Goal: Task Accomplishment & Management: Complete application form

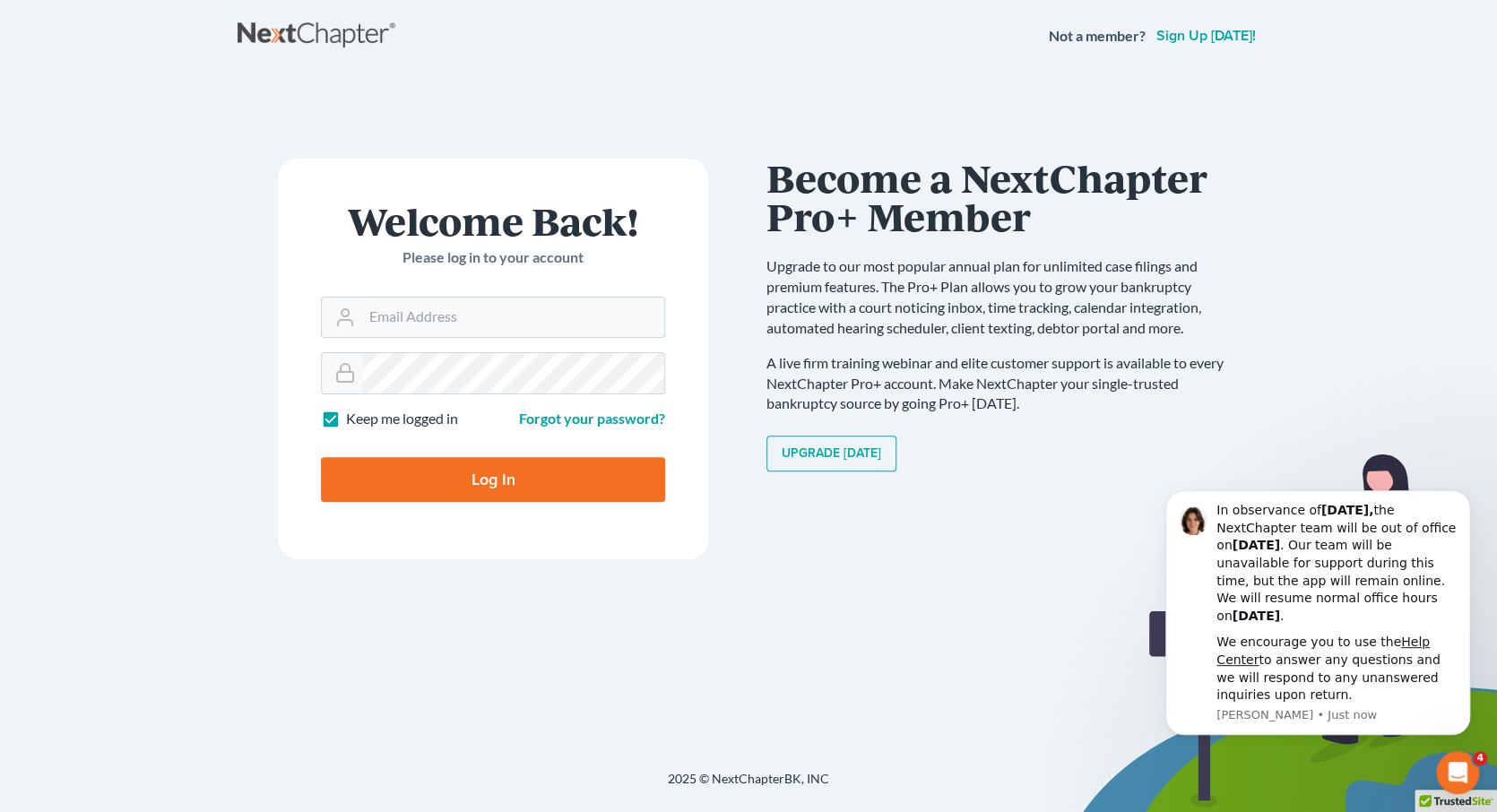
type input "ok2bk@live.com"
click at [517, 477] on input "Log In" at bounding box center [493, 480] width 344 height 45
type input "Thinking..."
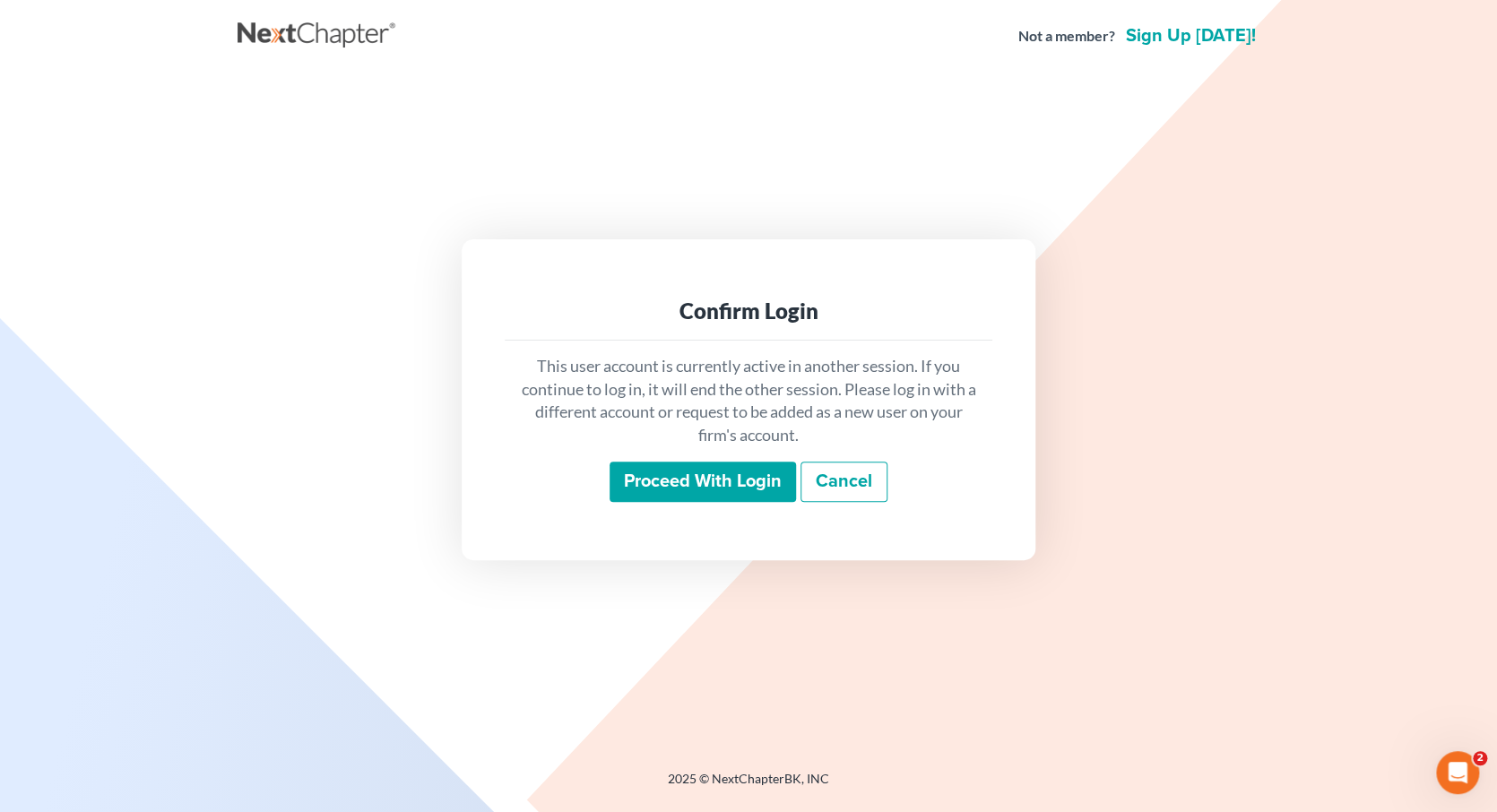
click at [735, 478] on input "Proceed with login" at bounding box center [702, 482] width 186 height 41
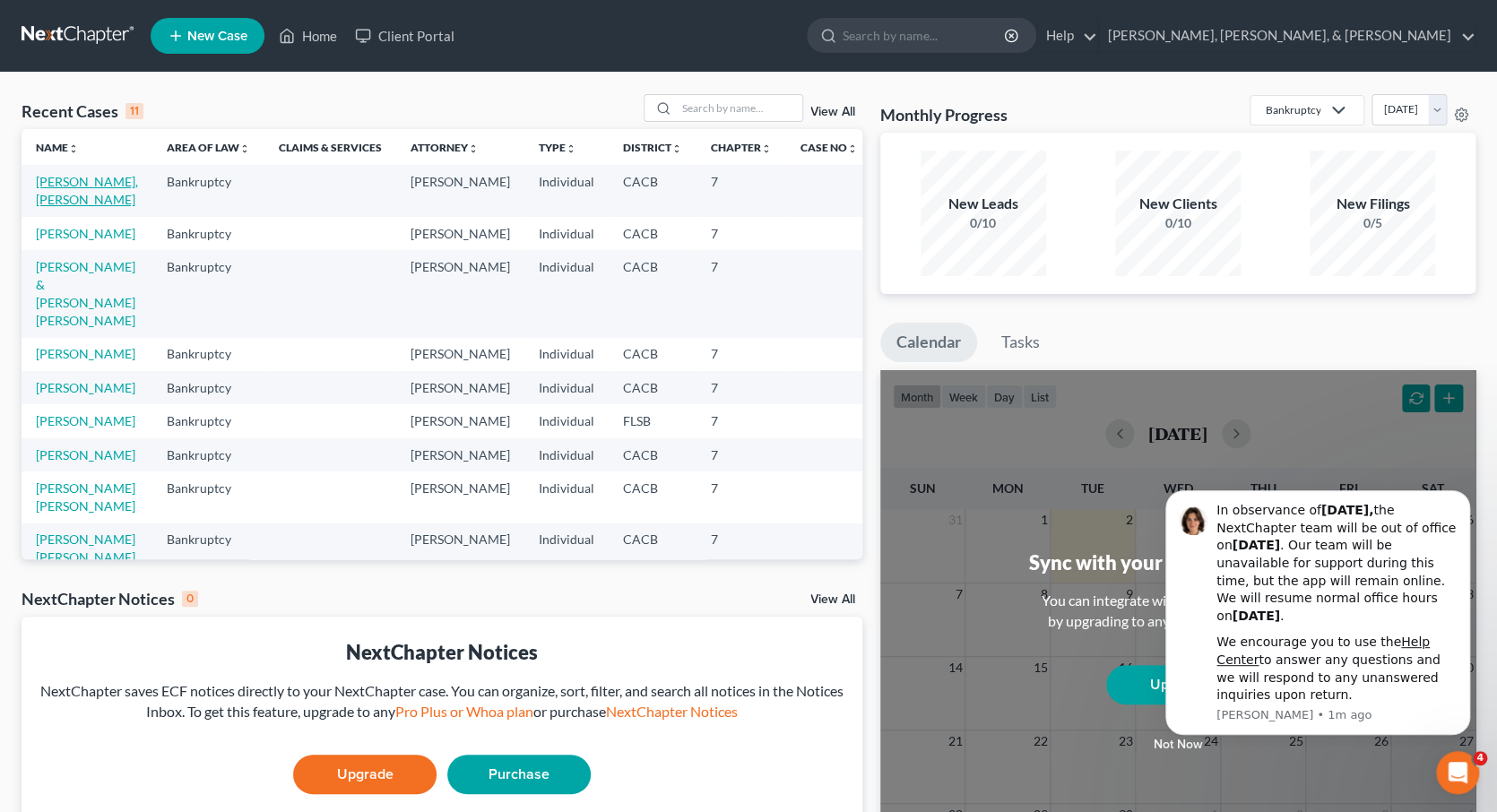
click at [78, 186] on link "[PERSON_NAME], [PERSON_NAME]" at bounding box center [87, 191] width 102 height 33
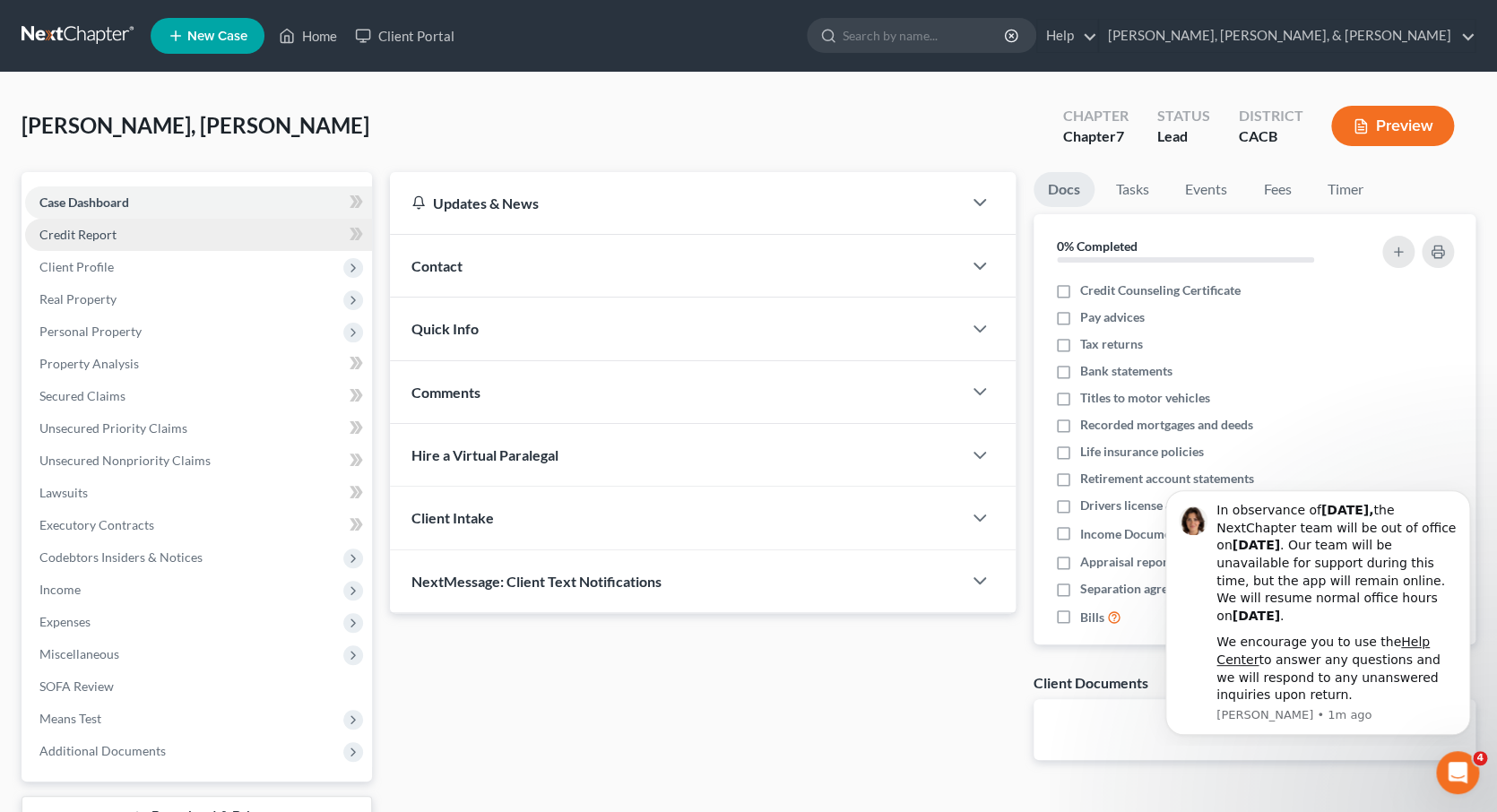
click at [117, 226] on link "Credit Report" at bounding box center [199, 234] width 346 height 32
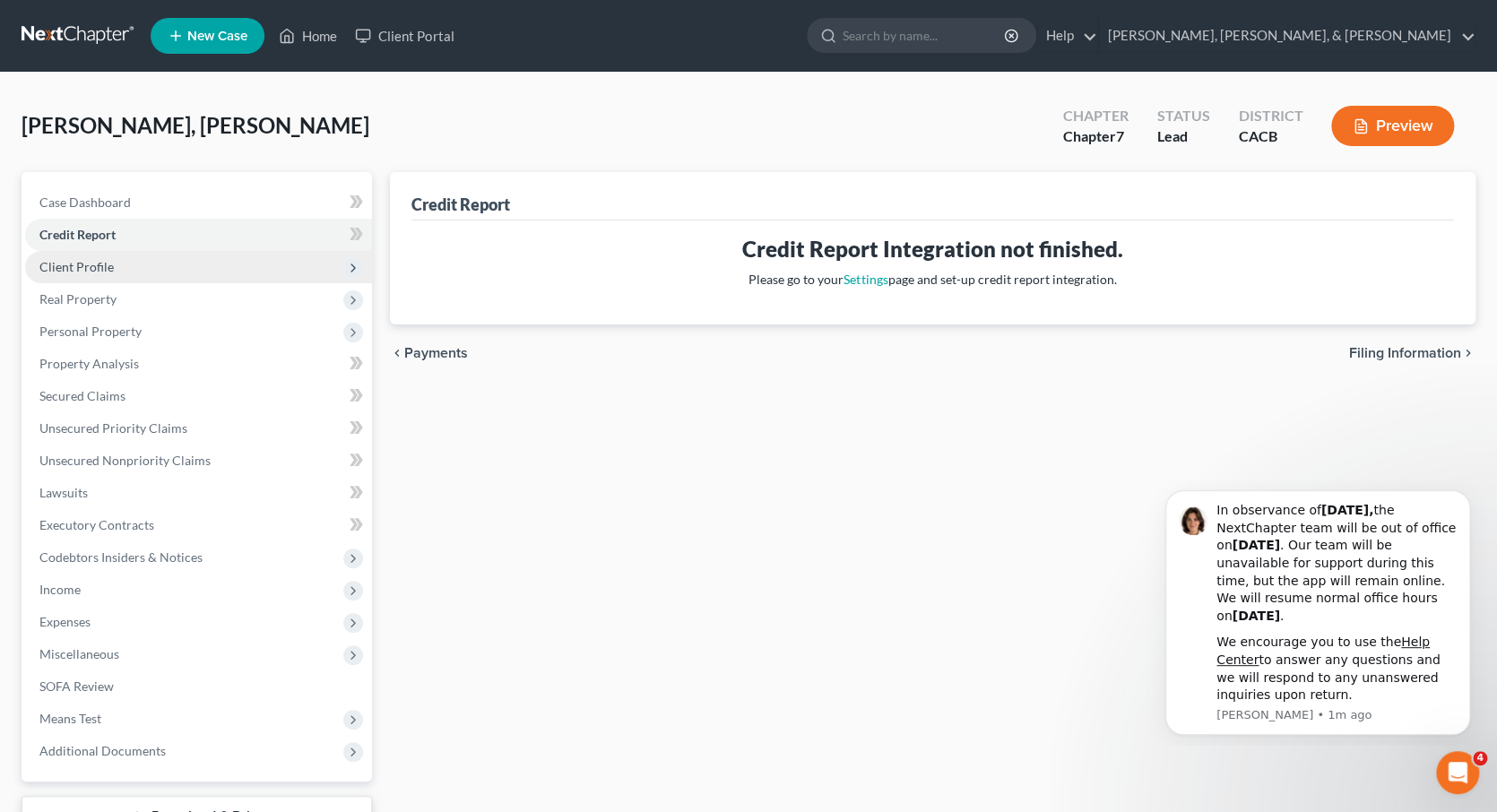
click at [174, 258] on span "Client Profile" at bounding box center [199, 267] width 346 height 32
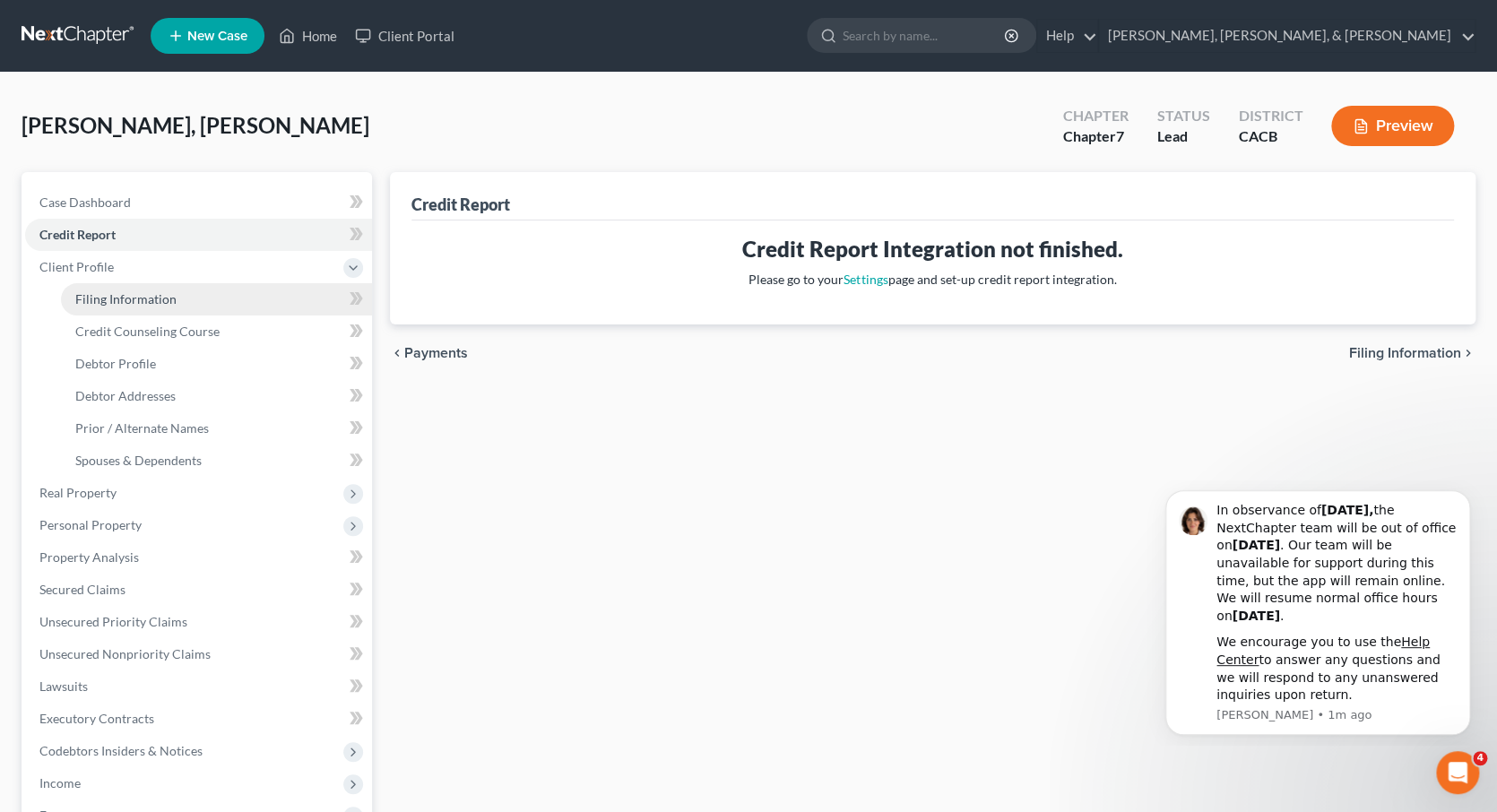
click at [167, 298] on span "Filing Information" at bounding box center [126, 298] width 101 height 15
select select "1"
select select "0"
select select "4"
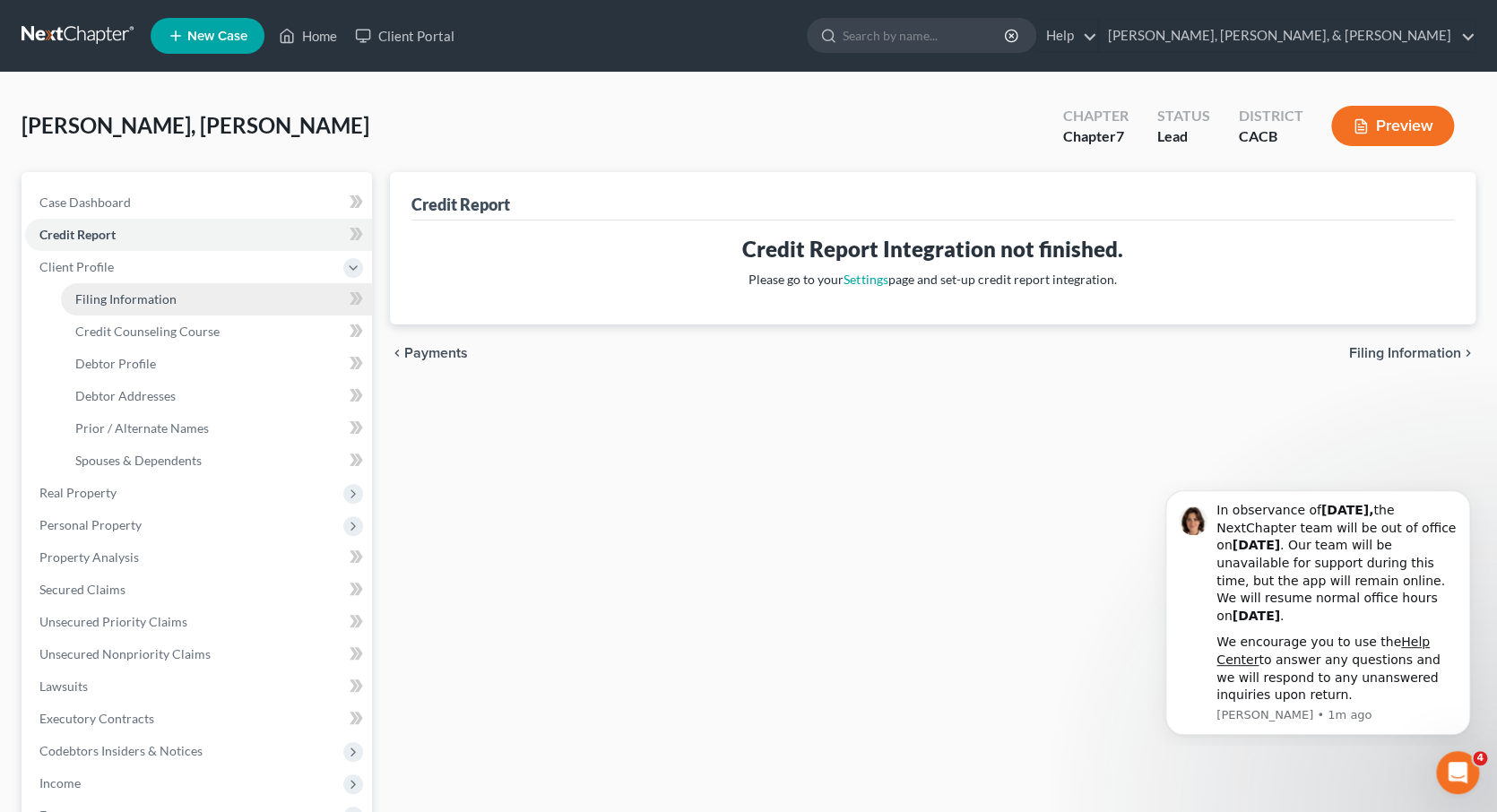
select select "1"
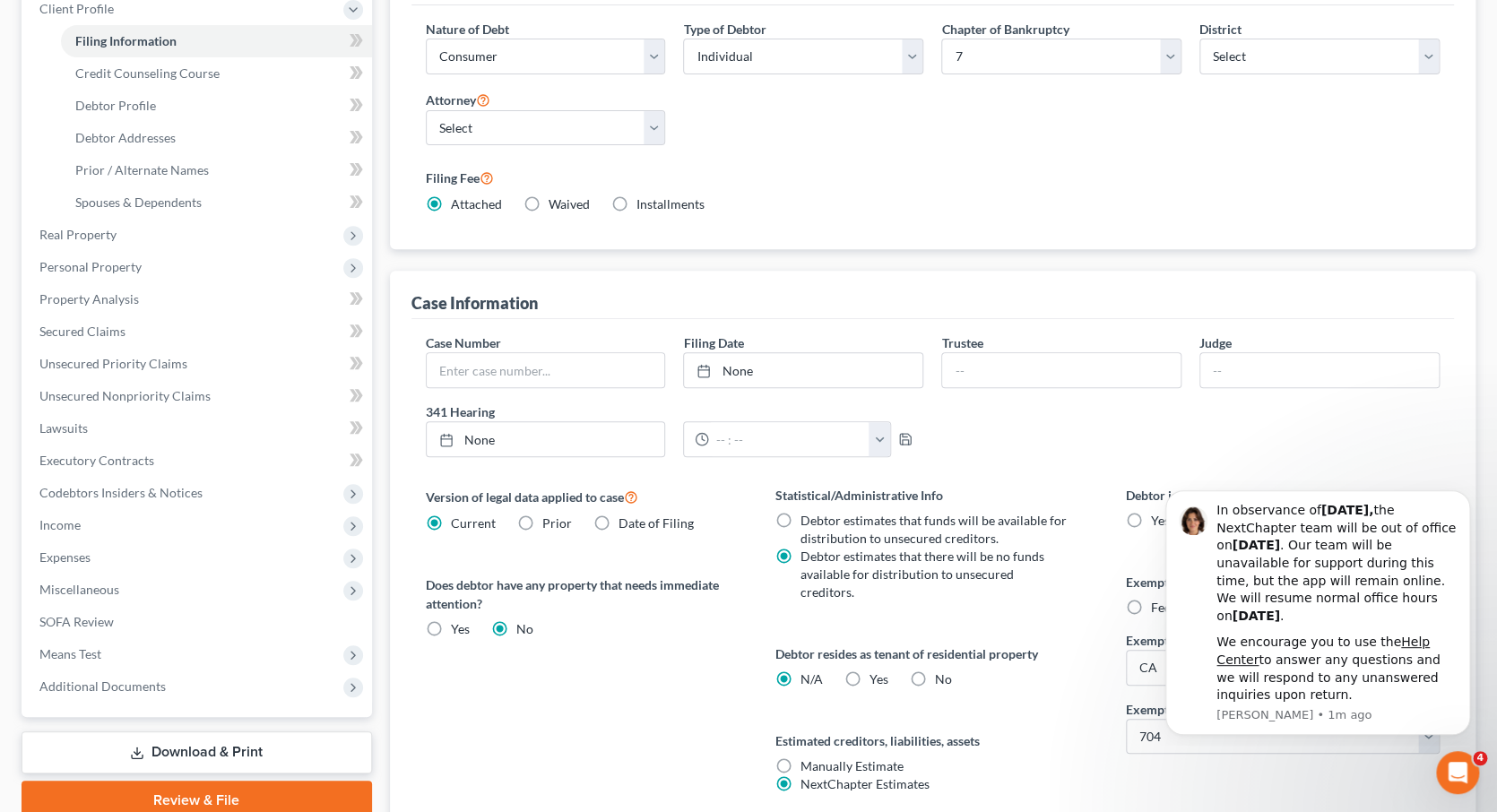
scroll to position [288, 0]
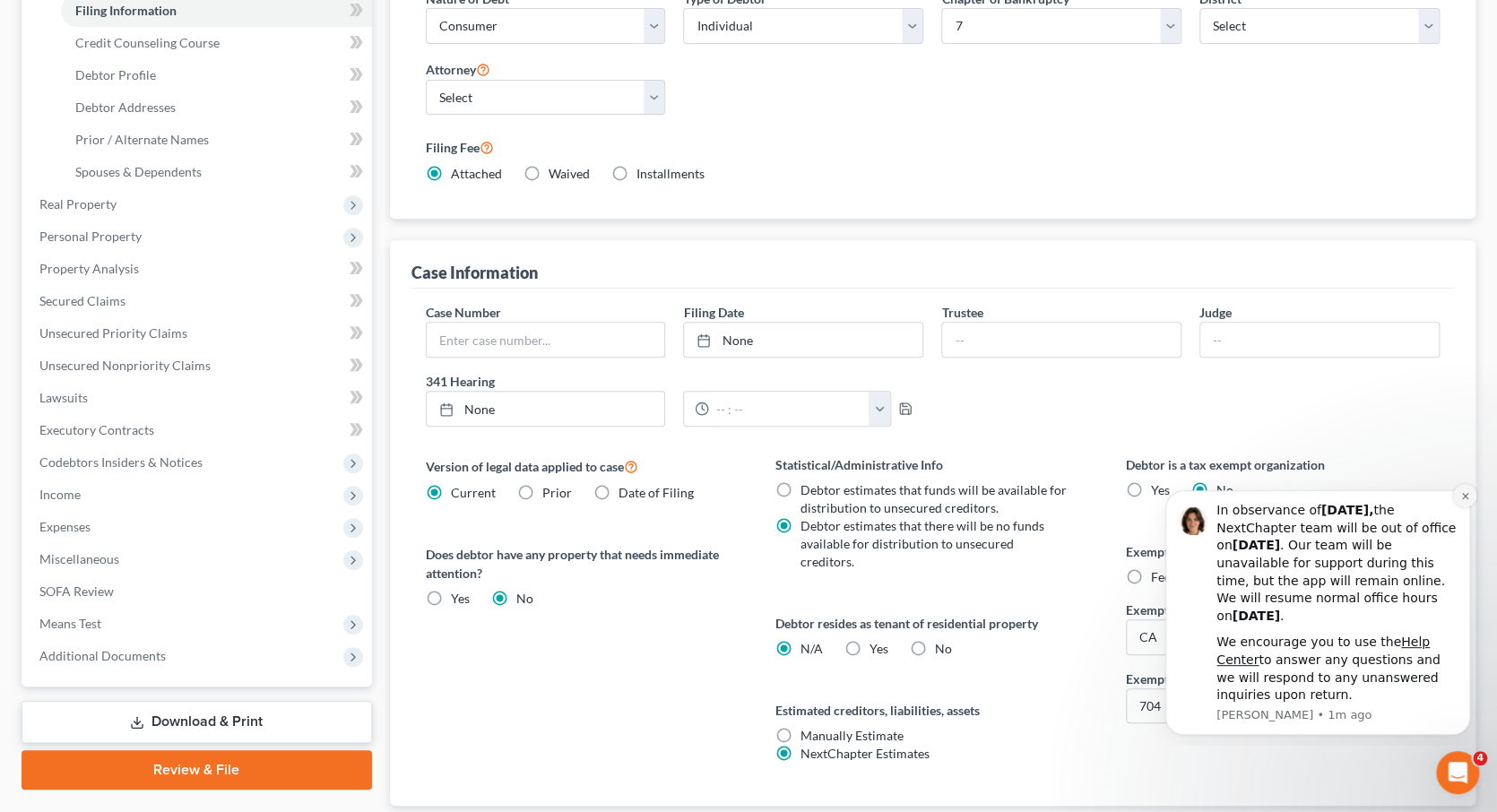
click at [1473, 504] on button "Dismiss notification" at bounding box center [1465, 496] width 24 height 24
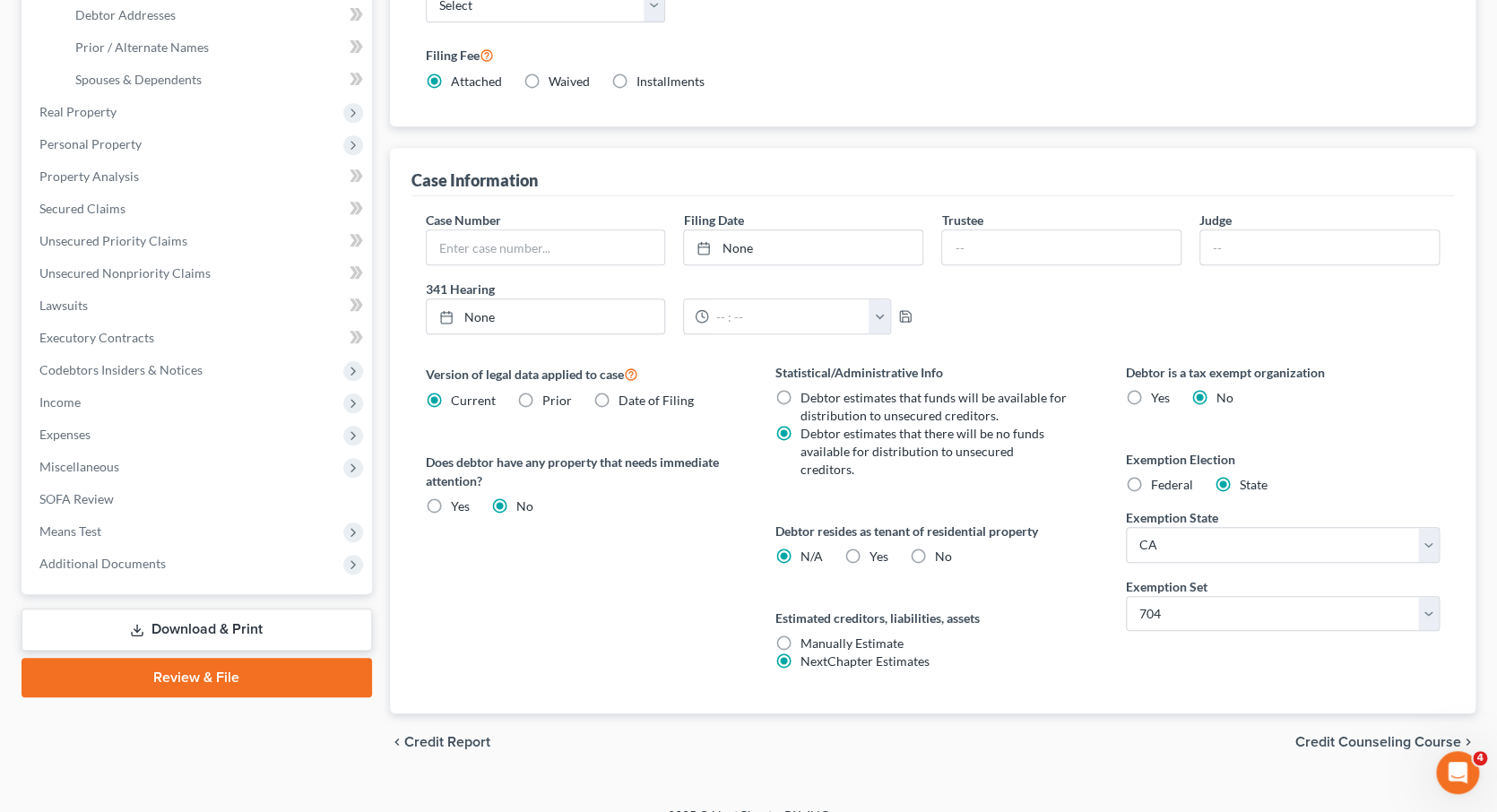
click at [1385, 735] on span "Credit Counseling Course" at bounding box center [1378, 742] width 166 height 15
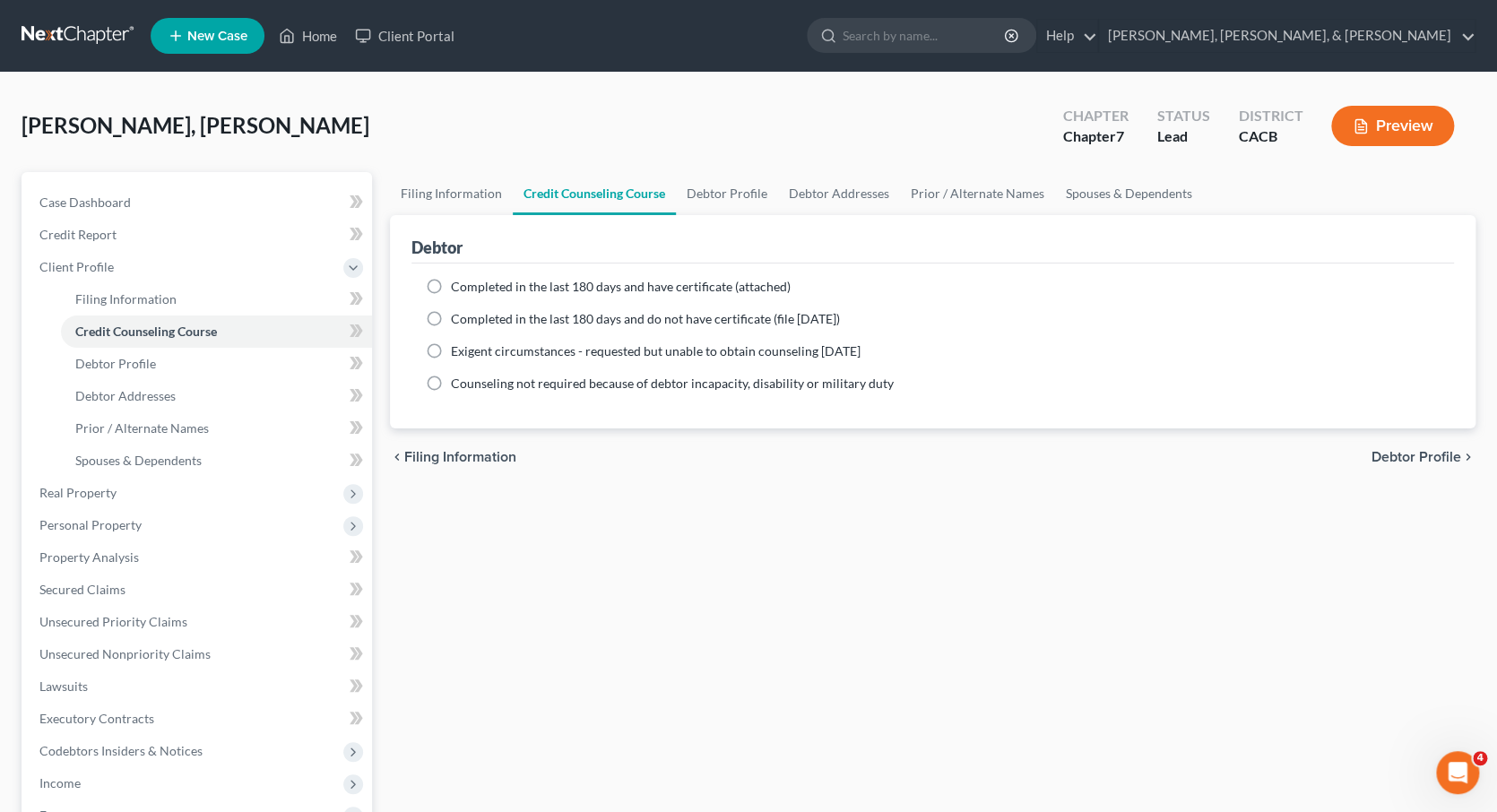
click at [493, 286] on span "Completed in the last 180 days and have certificate (attached)" at bounding box center [620, 285] width 340 height 15
click at [469, 286] on input "Completed in the last 180 days and have certificate (attached)" at bounding box center [464, 283] width 12 height 12
radio input "true"
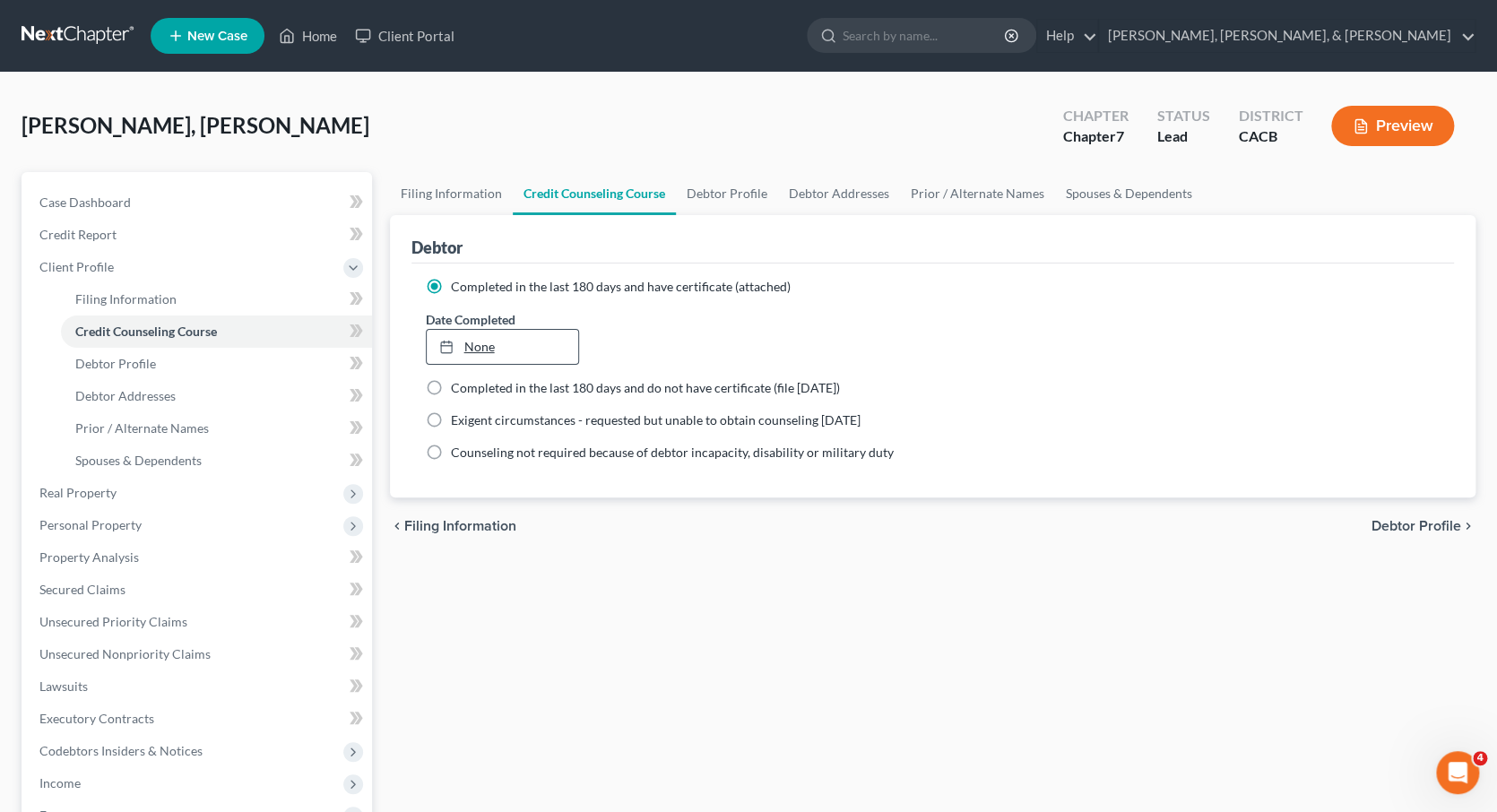
click at [479, 341] on link "None" at bounding box center [503, 346] width 153 height 34
click at [1420, 525] on span "Debtor Profile" at bounding box center [1416, 526] width 90 height 15
select select "3"
select select "1"
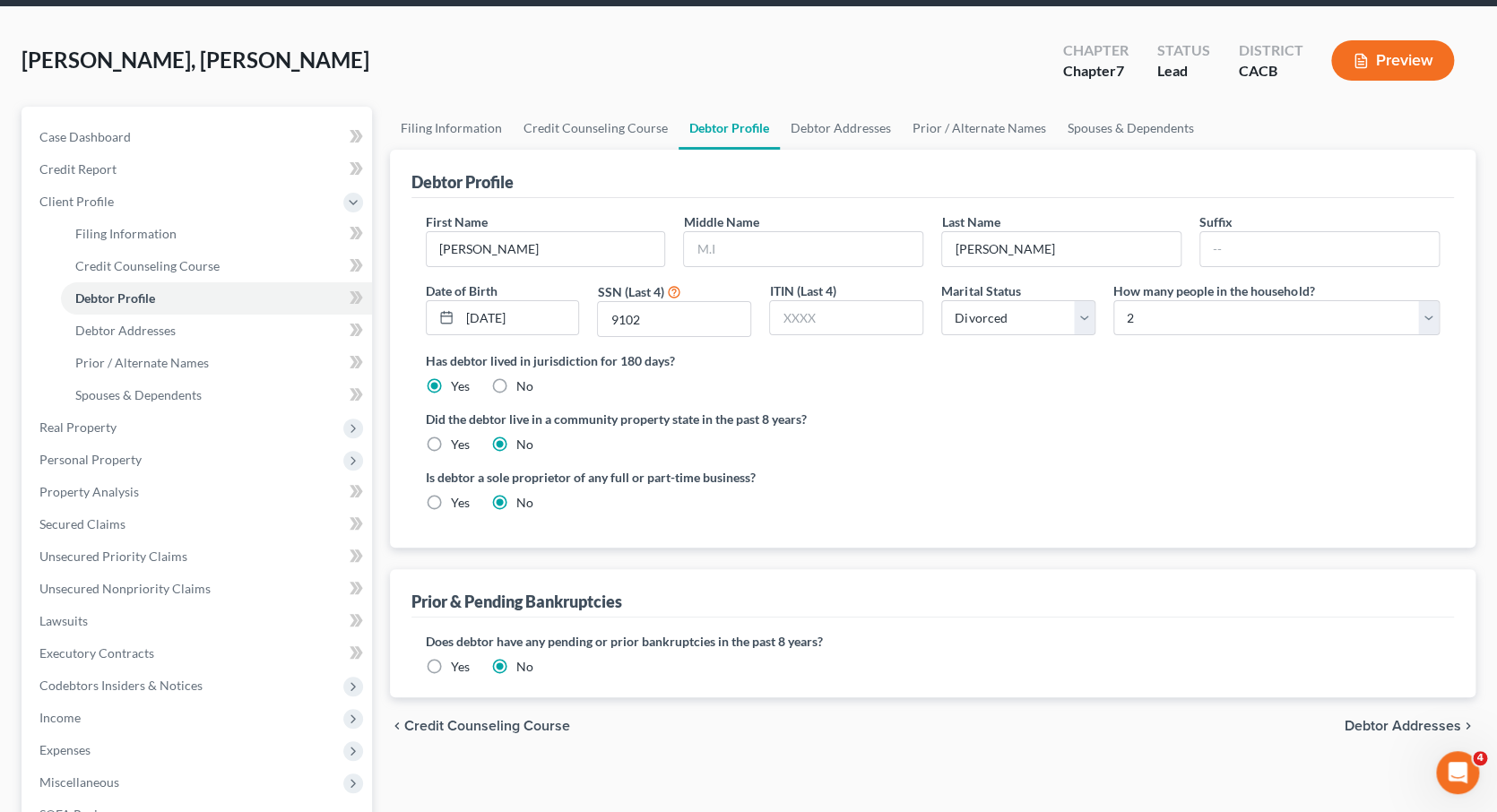
scroll to position [92, 0]
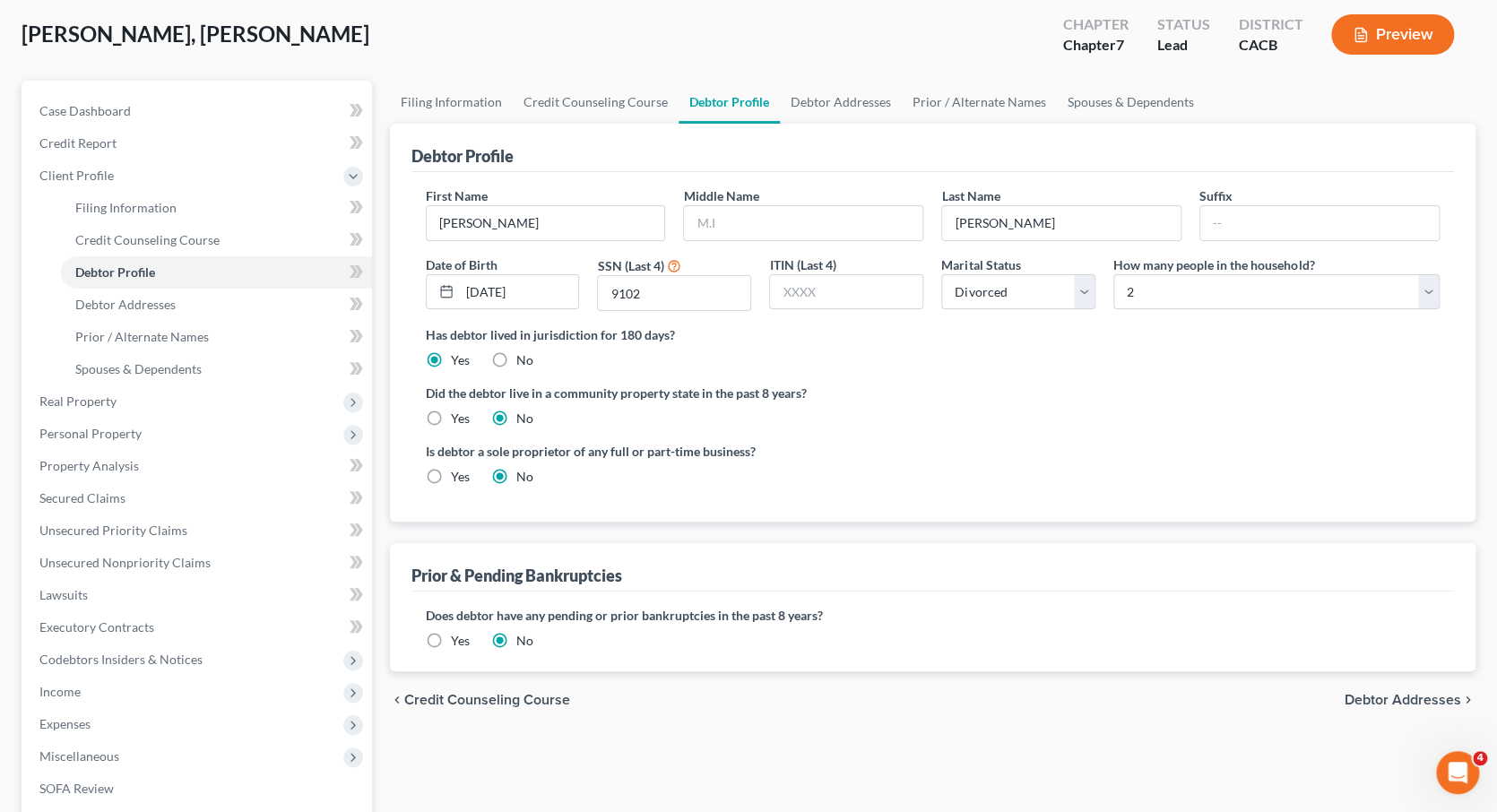
click at [1376, 694] on span "Debtor Addresses" at bounding box center [1403, 700] width 116 height 15
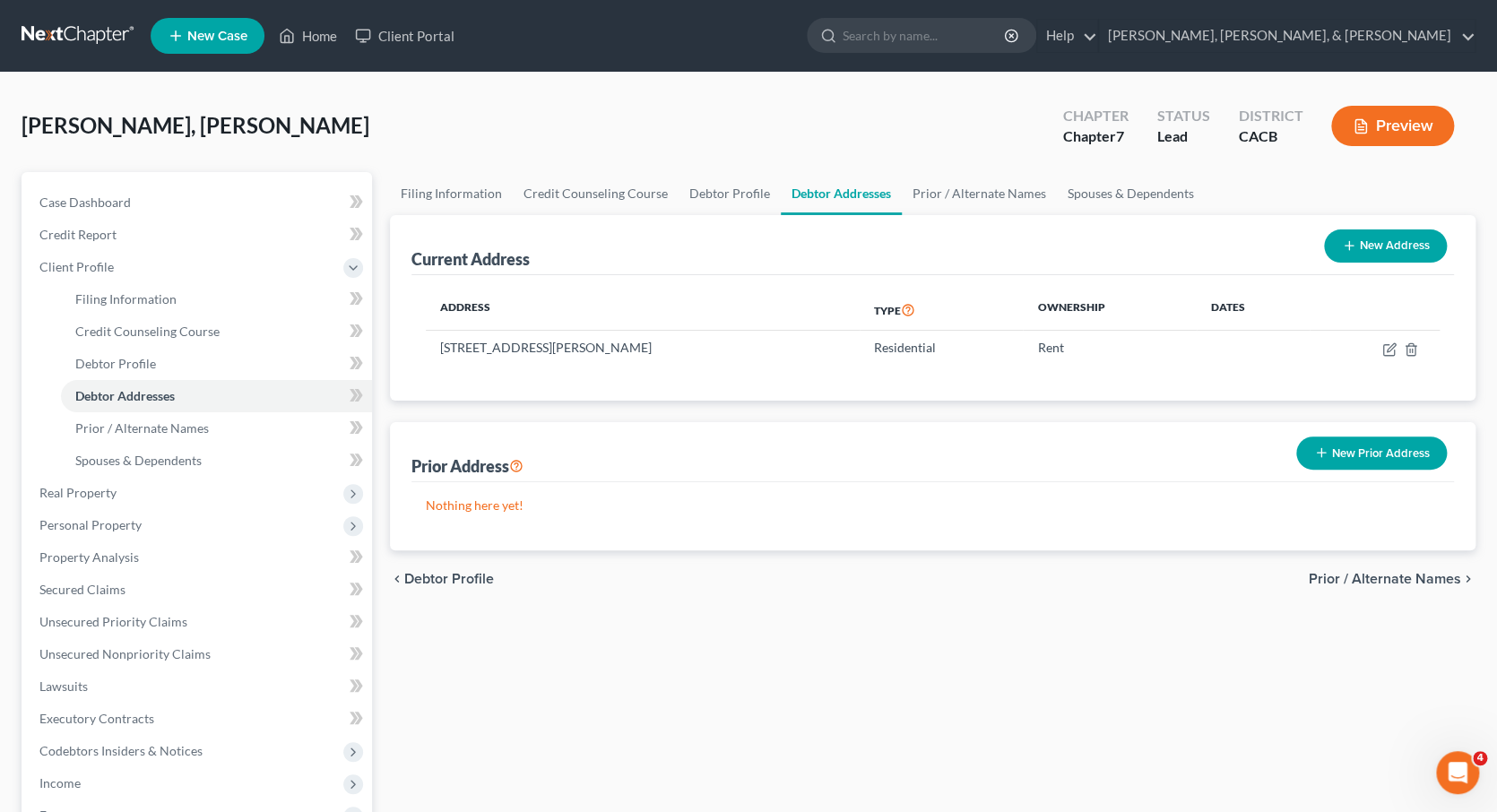
click at [1368, 572] on span "Prior / Alternate Names" at bounding box center [1385, 579] width 153 height 15
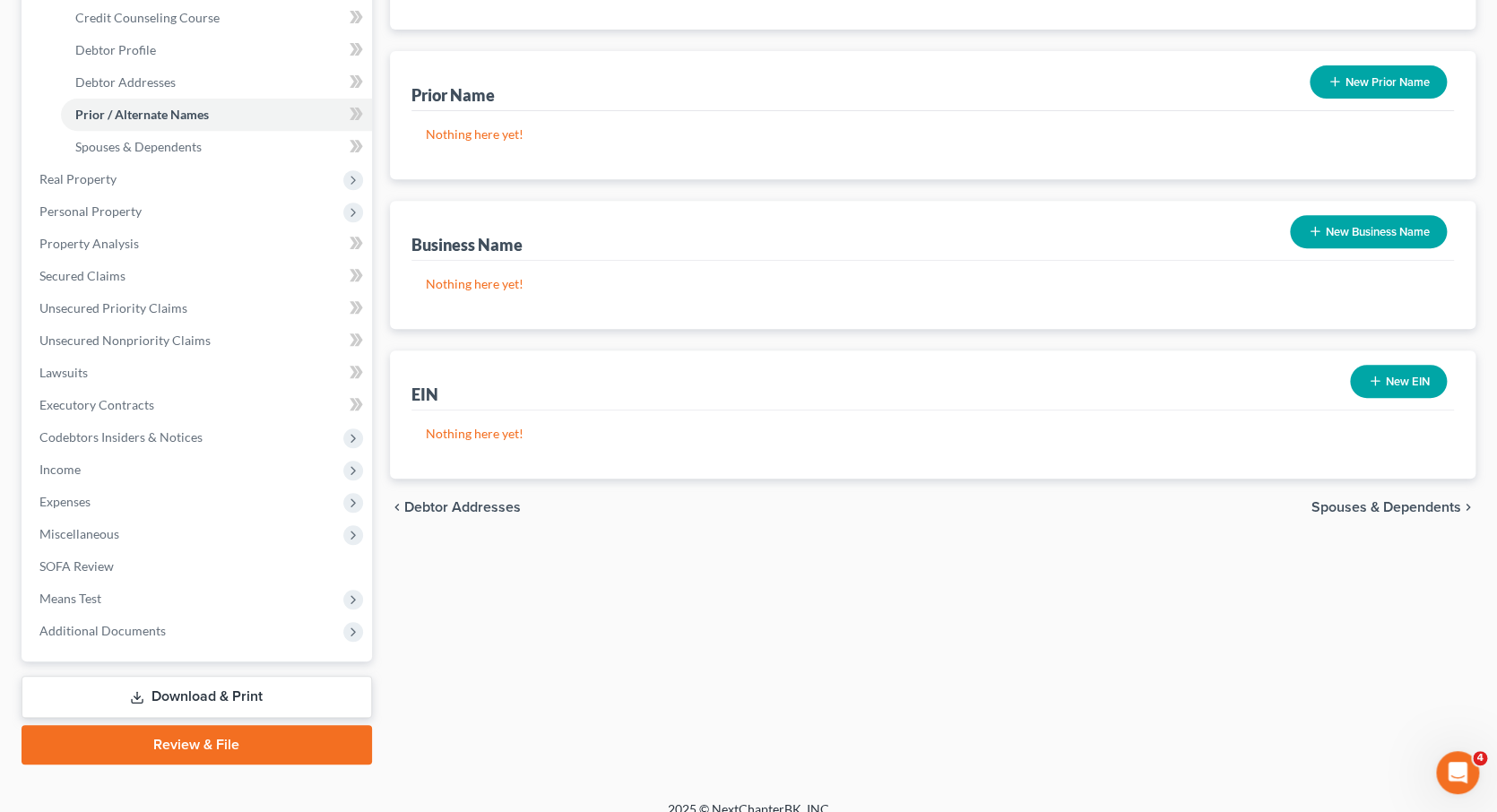
scroll to position [313, 0]
click at [1357, 501] on span "Spouses & Dependents" at bounding box center [1387, 508] width 150 height 15
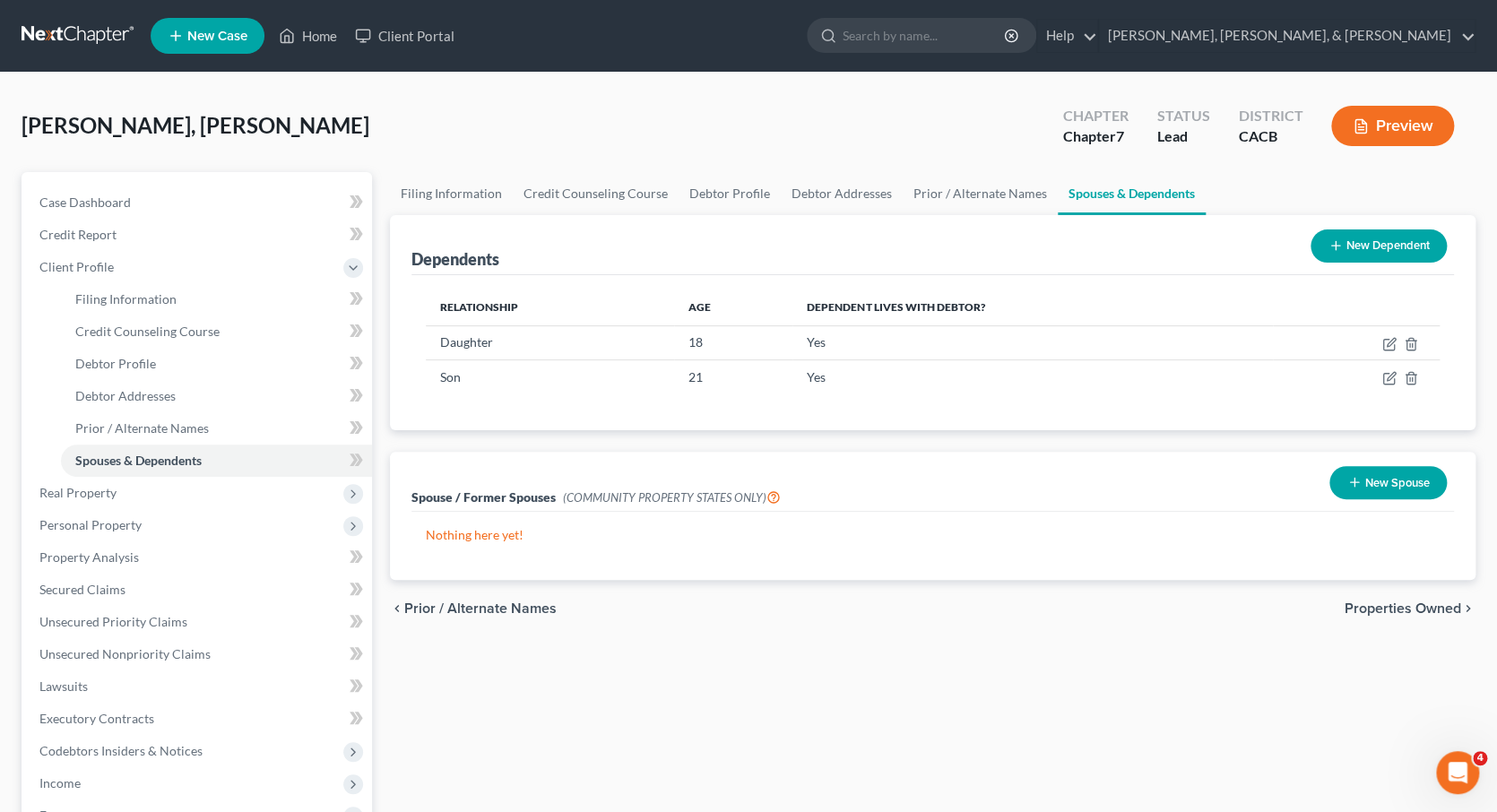
click at [1379, 603] on span "Properties Owned" at bounding box center [1403, 608] width 116 height 15
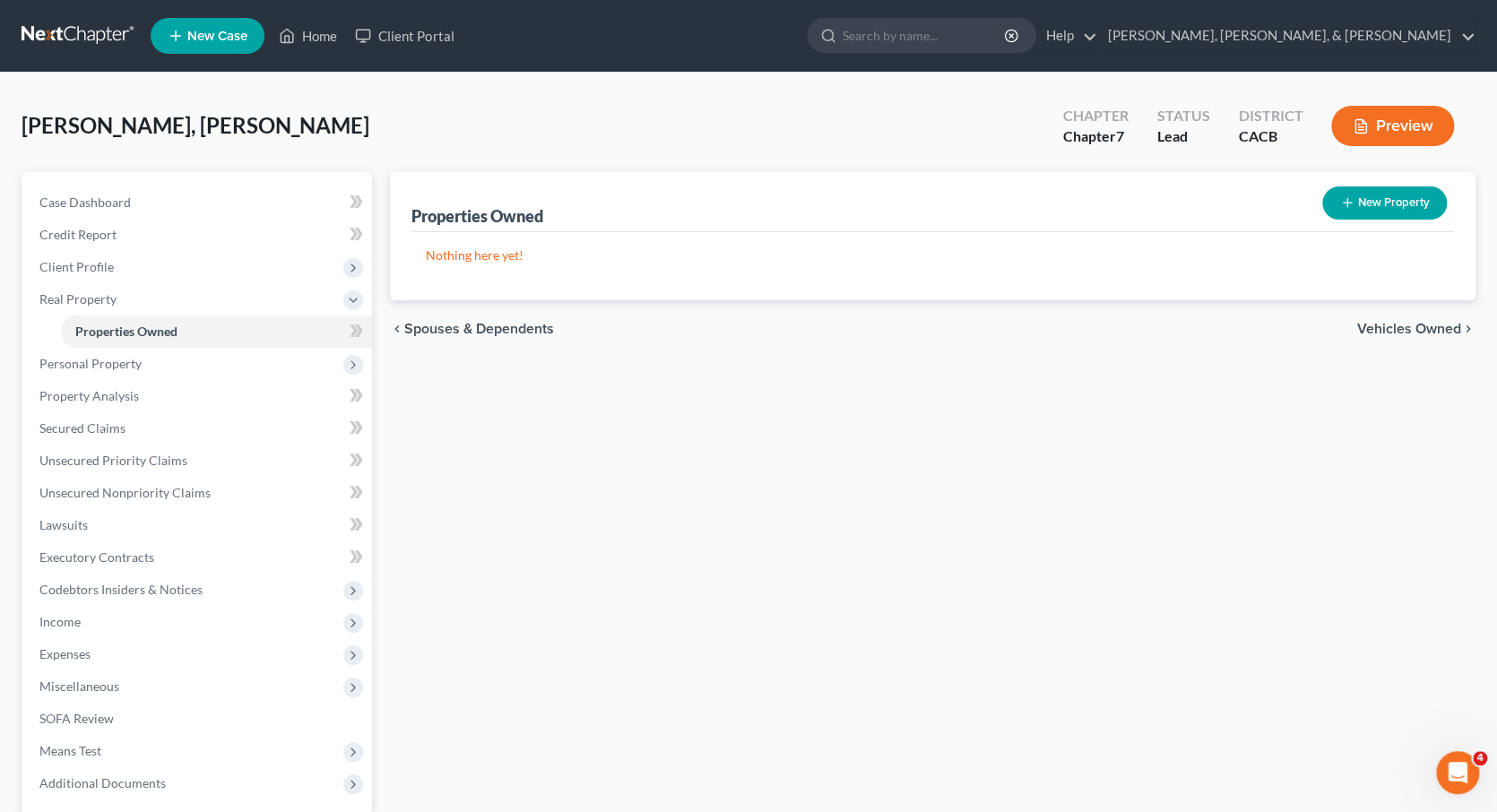
click at [1399, 327] on span "Vehicles Owned" at bounding box center [1409, 329] width 104 height 15
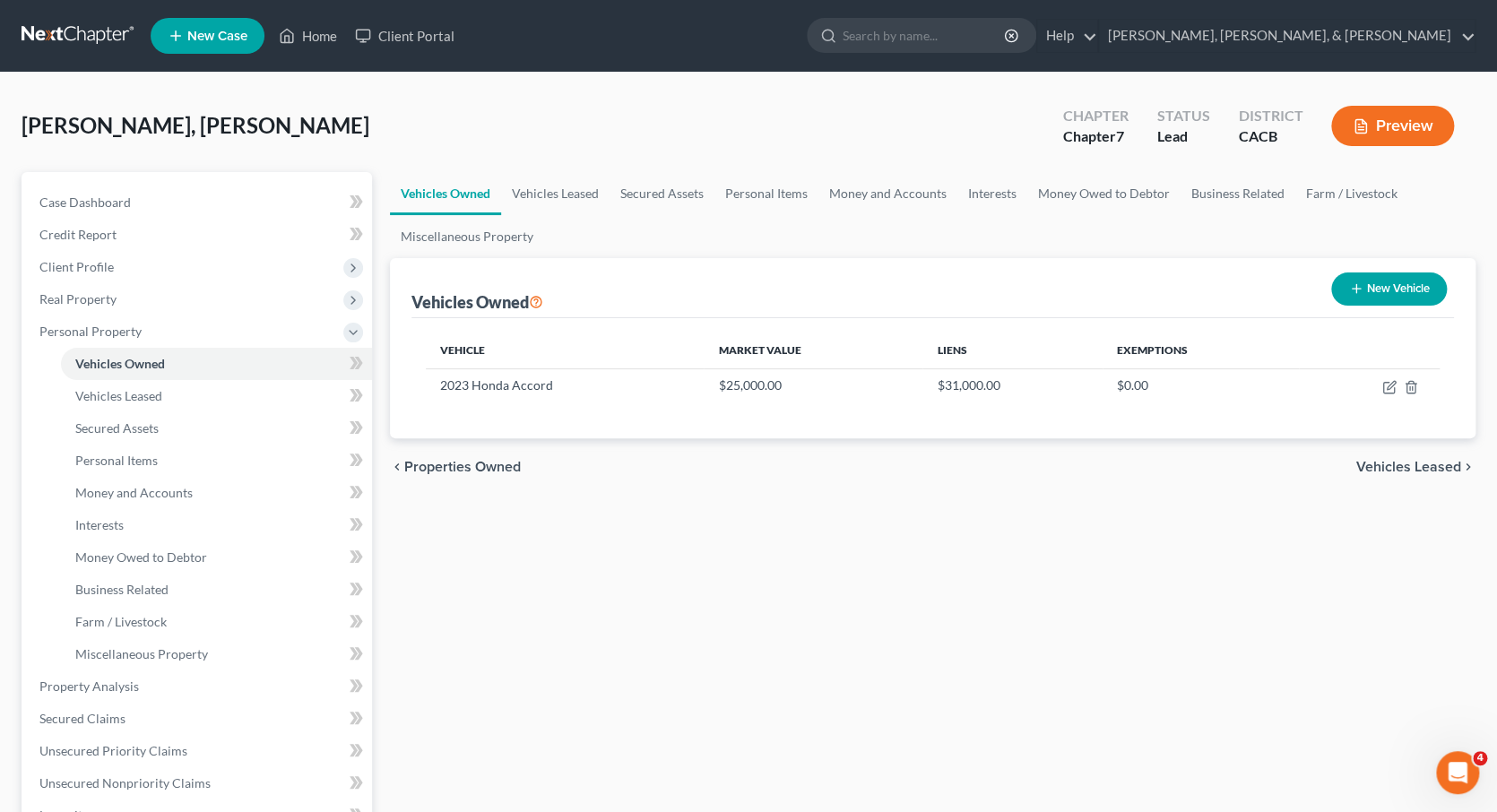
click at [508, 460] on span "Properties Owned" at bounding box center [463, 467] width 116 height 15
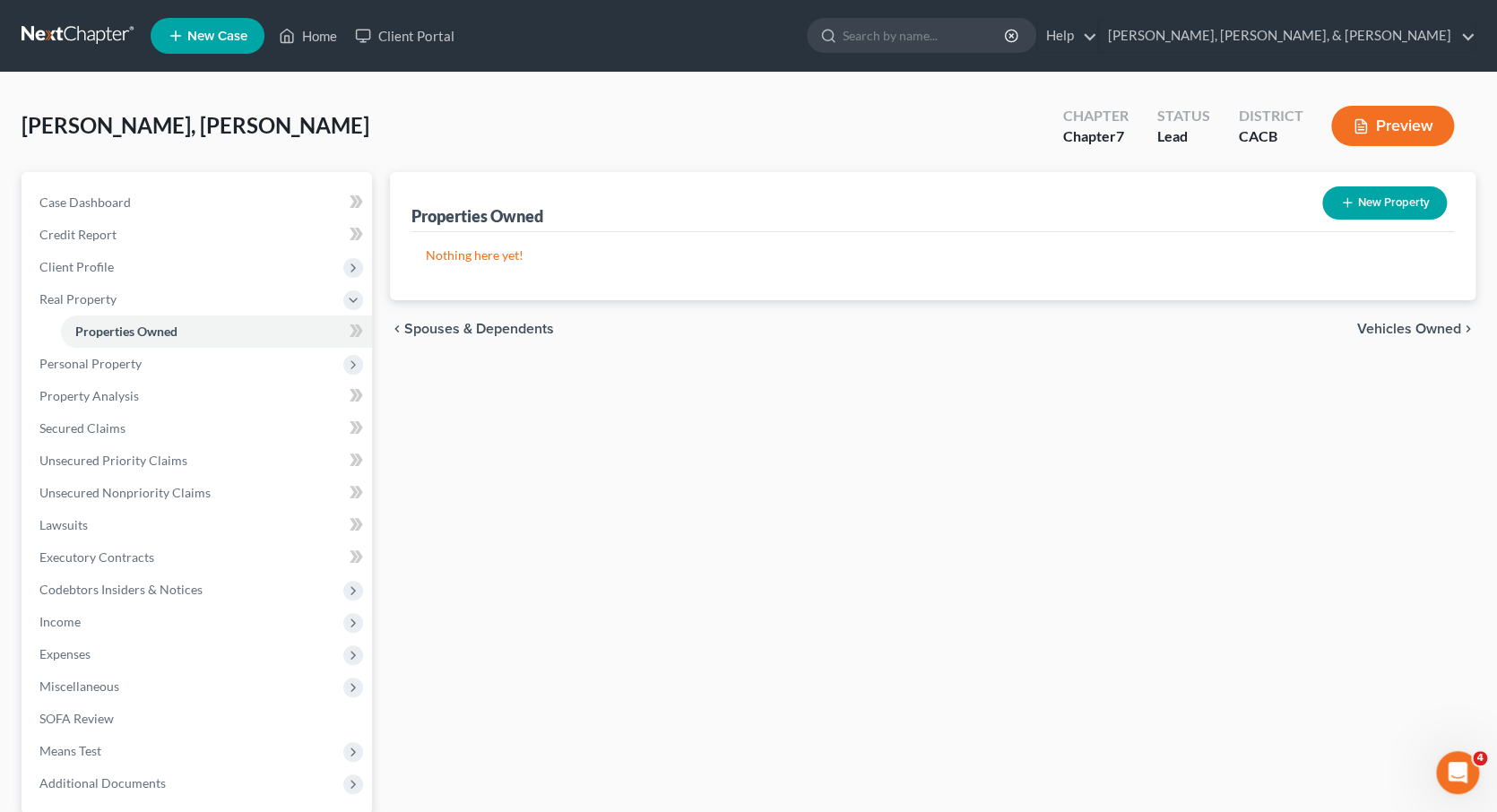
click at [487, 322] on span "Spouses & Dependents" at bounding box center [479, 329] width 150 height 15
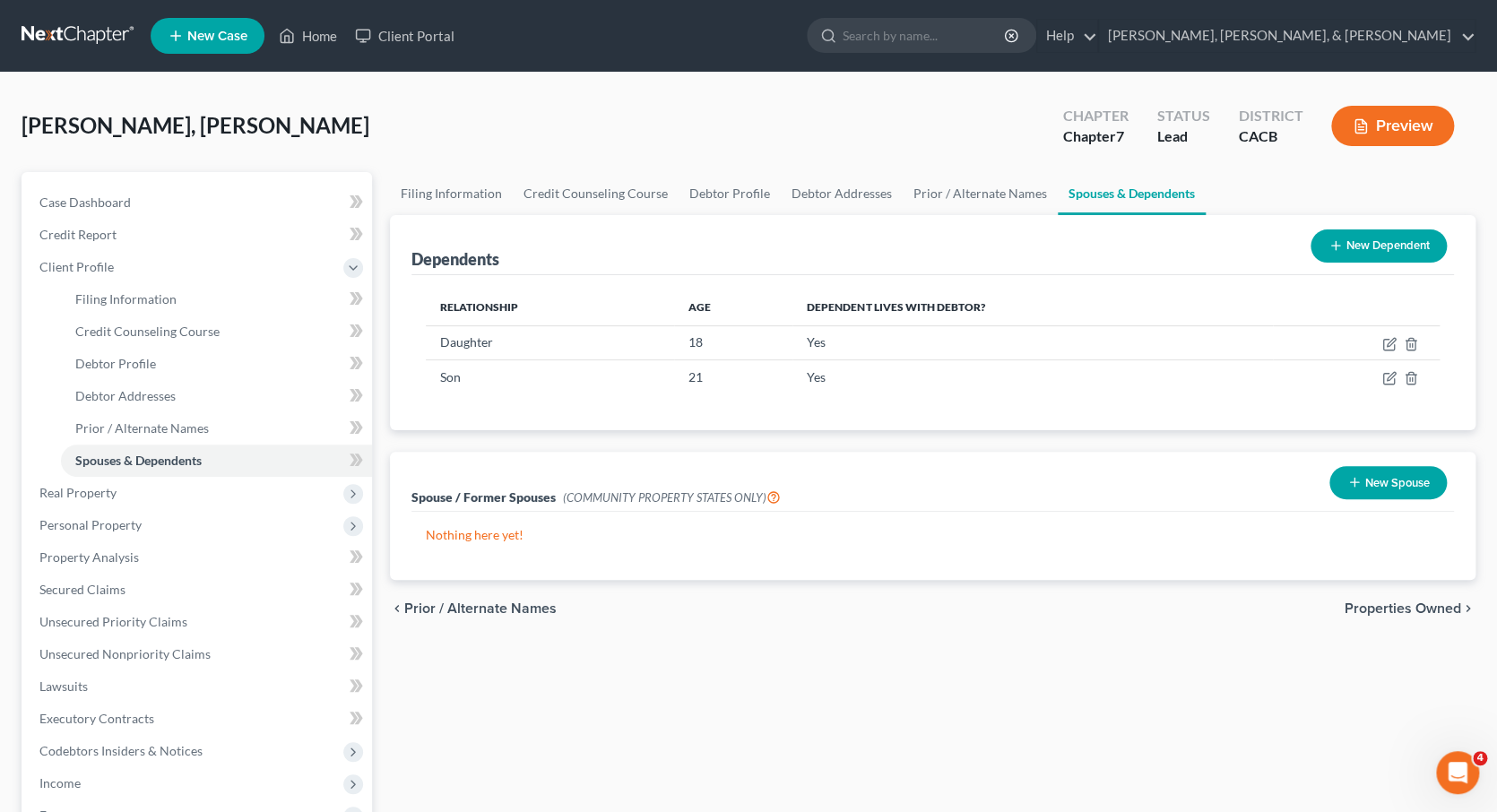
click at [1374, 603] on span "Properties Owned" at bounding box center [1403, 608] width 116 height 15
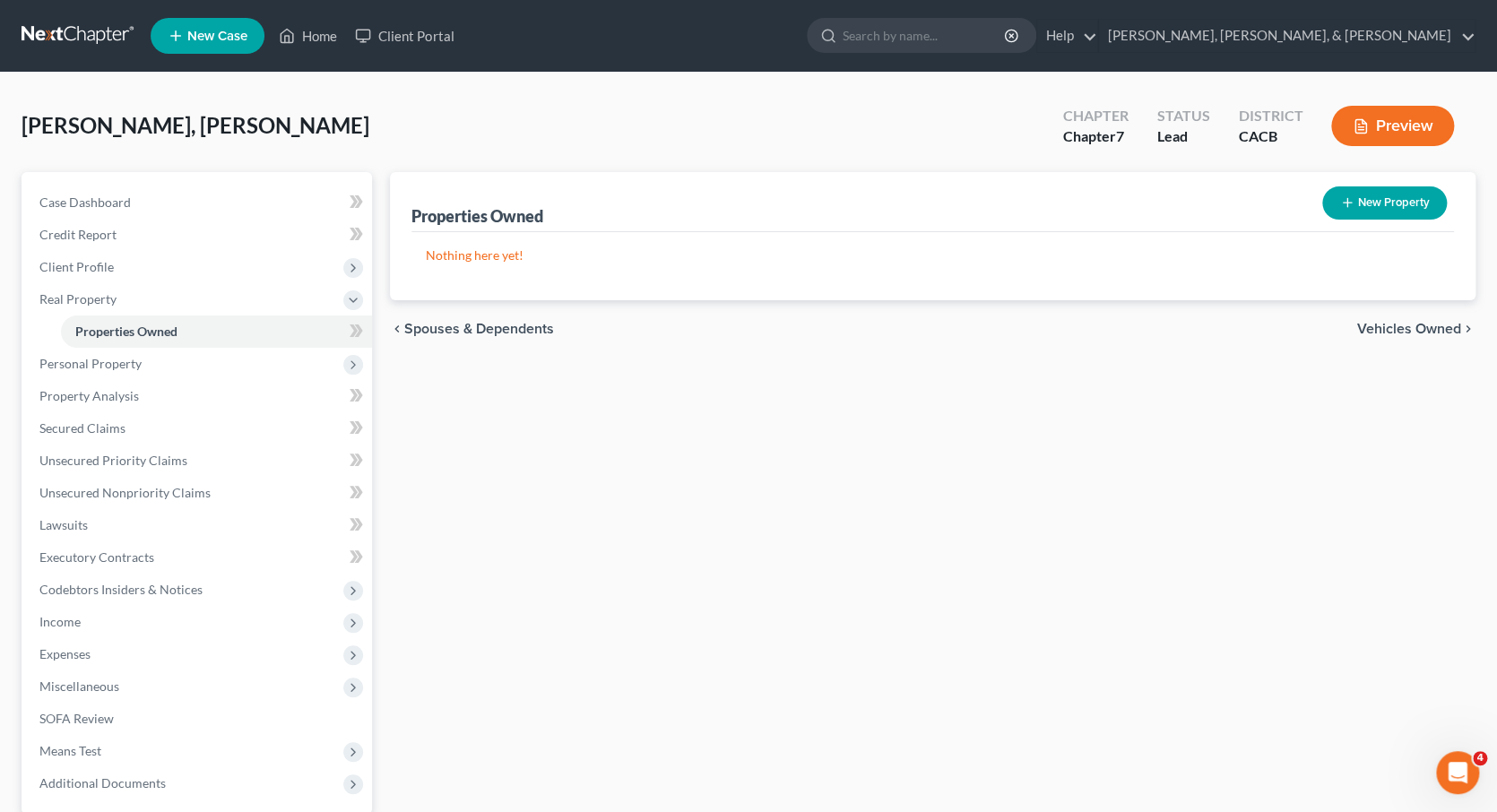
click at [1422, 323] on span "Vehicles Owned" at bounding box center [1409, 329] width 104 height 15
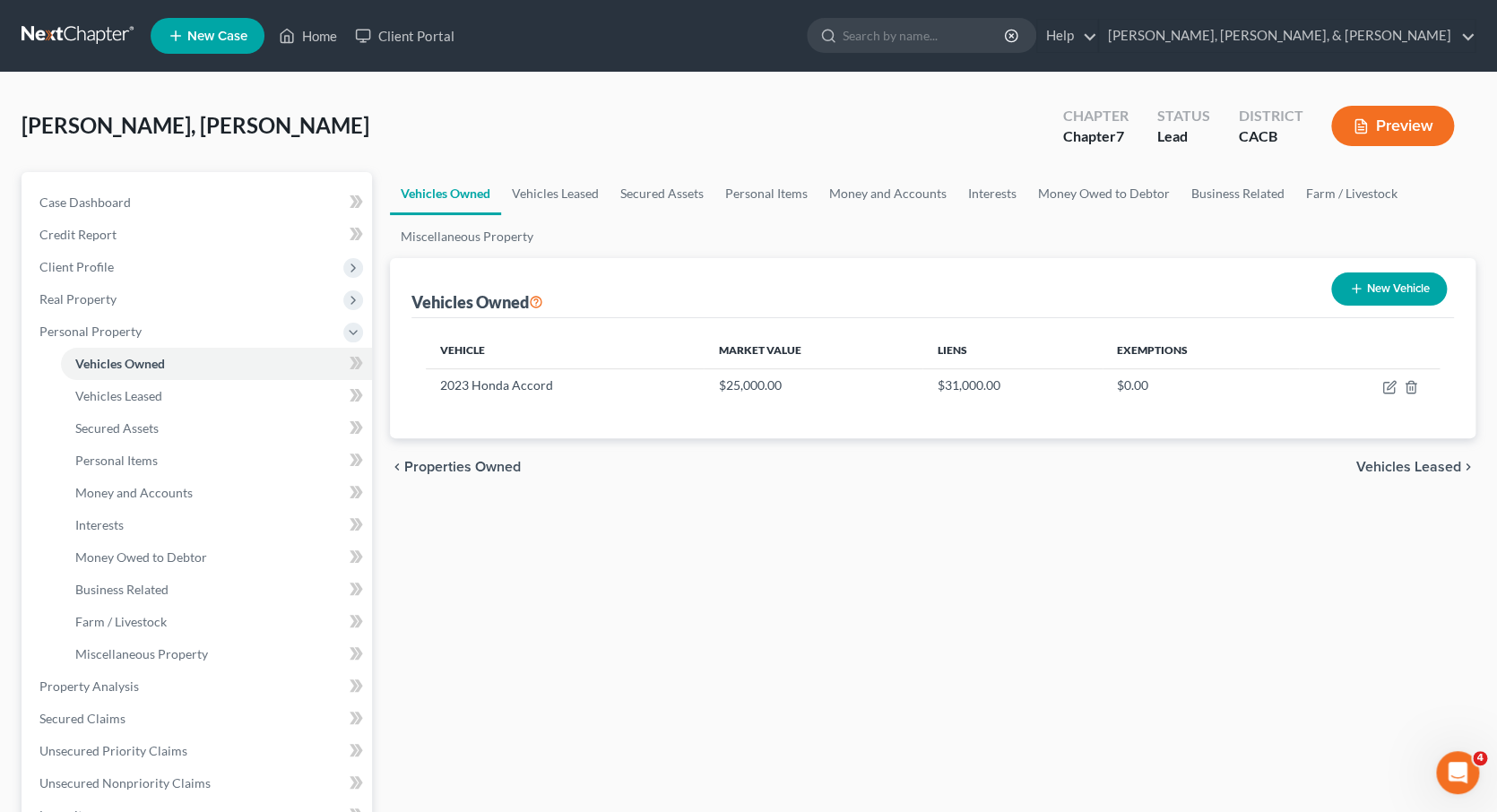
click at [1390, 468] on span "Vehicles Leased" at bounding box center [1408, 467] width 105 height 15
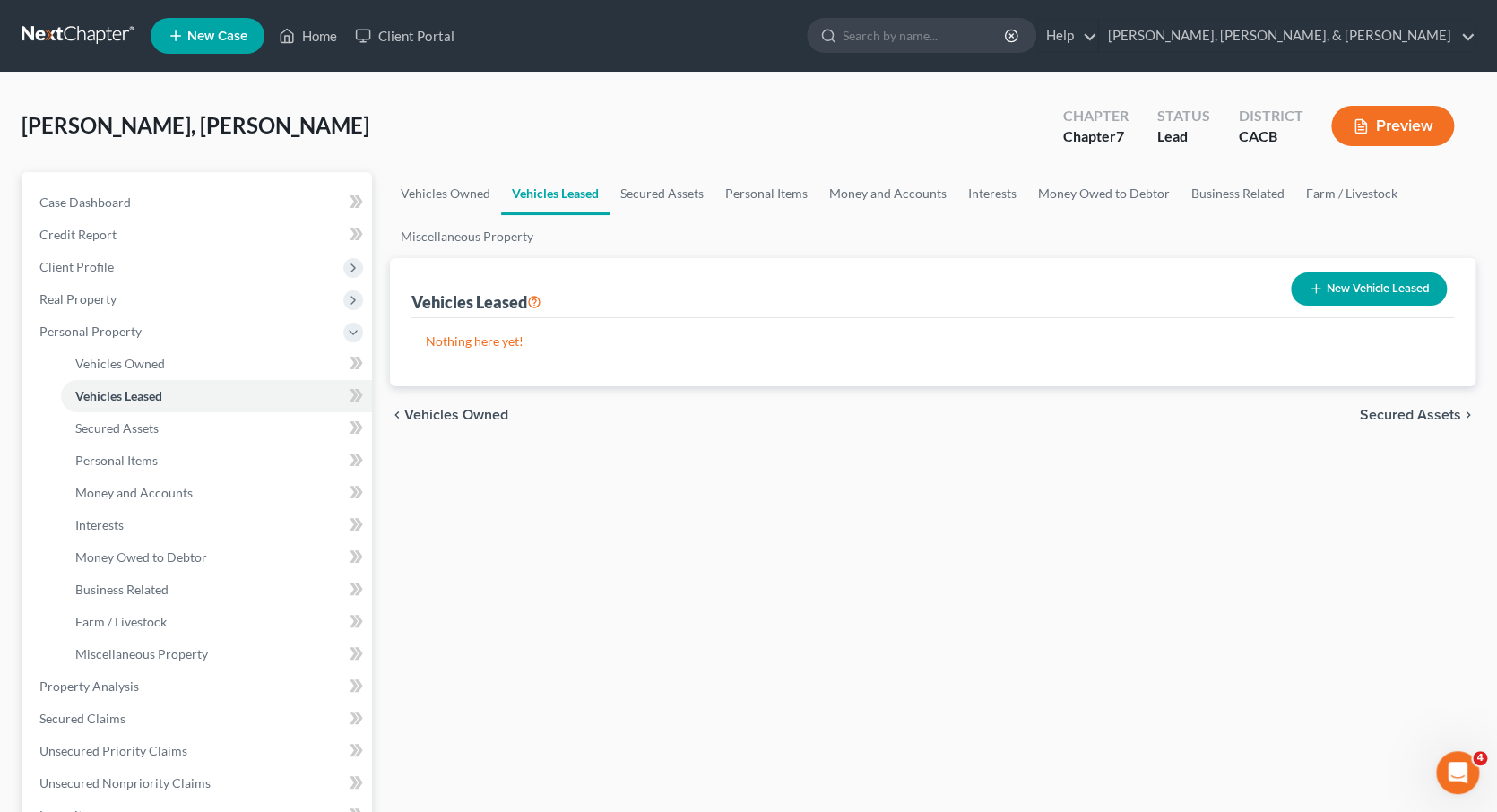
click at [1391, 415] on span "Secured Assets" at bounding box center [1410, 414] width 101 height 15
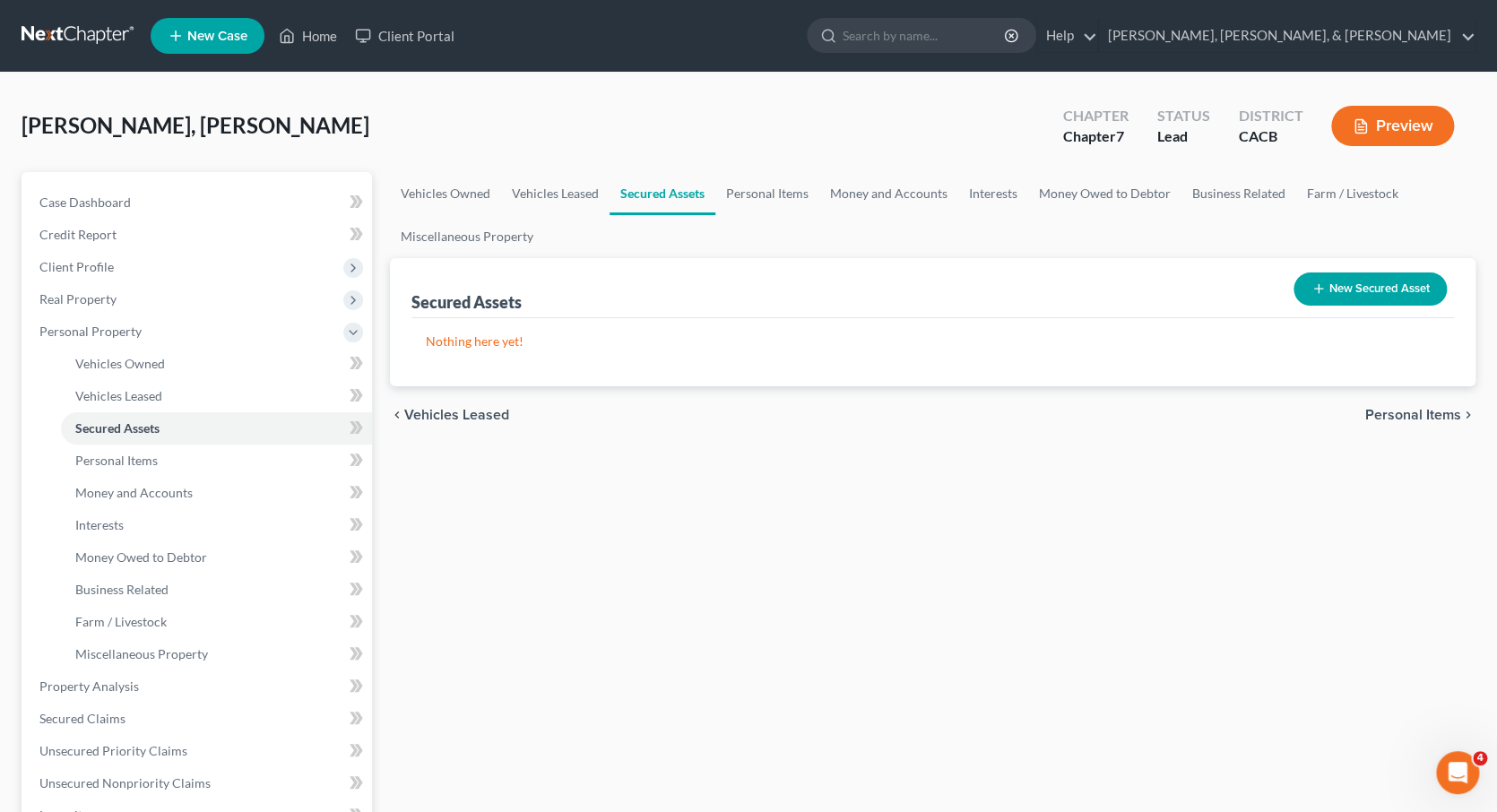
click at [1388, 414] on span "Personal Items" at bounding box center [1412, 414] width 95 height 15
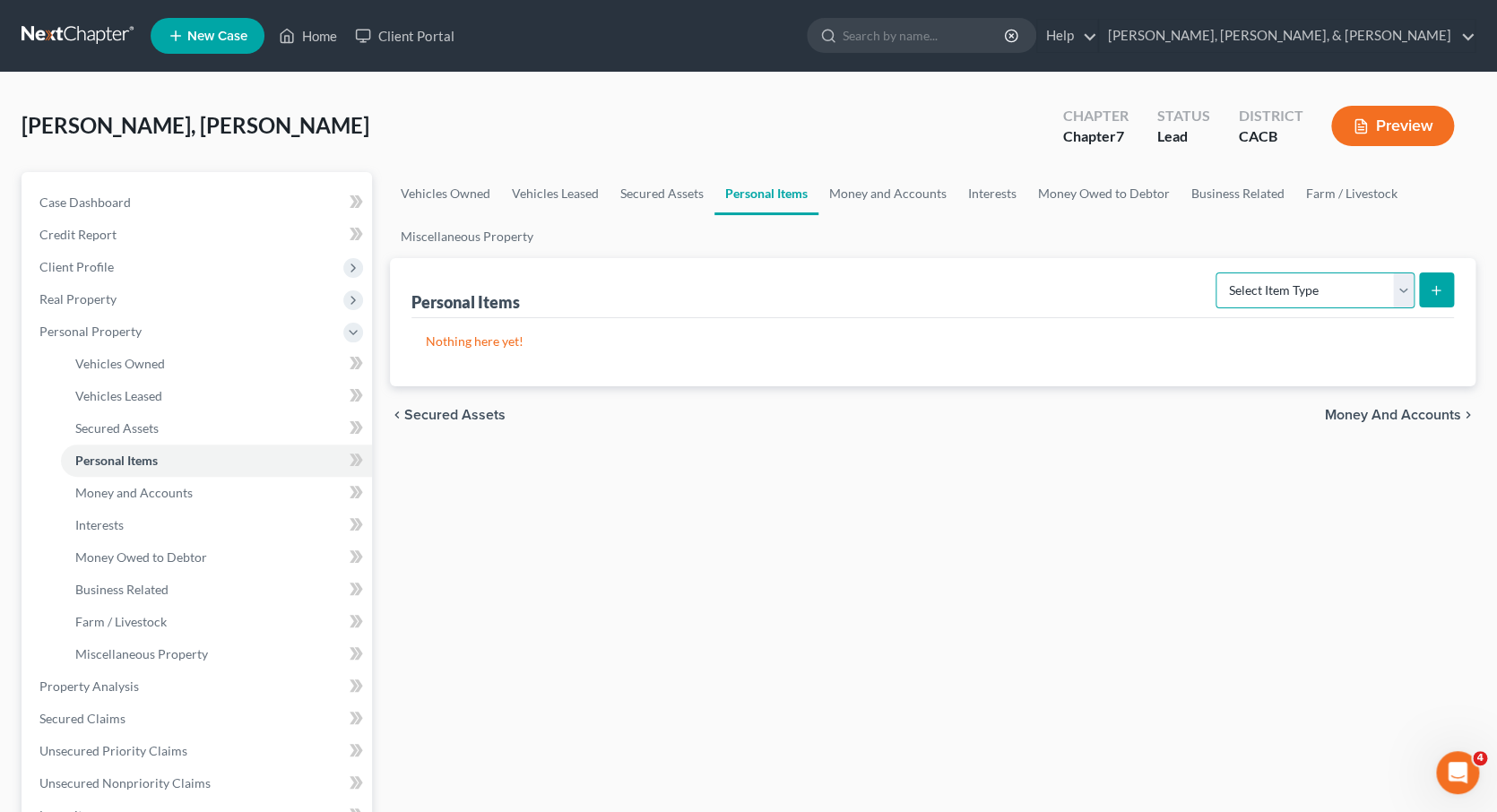
select select "clothing"
click at [1429, 289] on icon "submit" at bounding box center [1436, 290] width 15 height 15
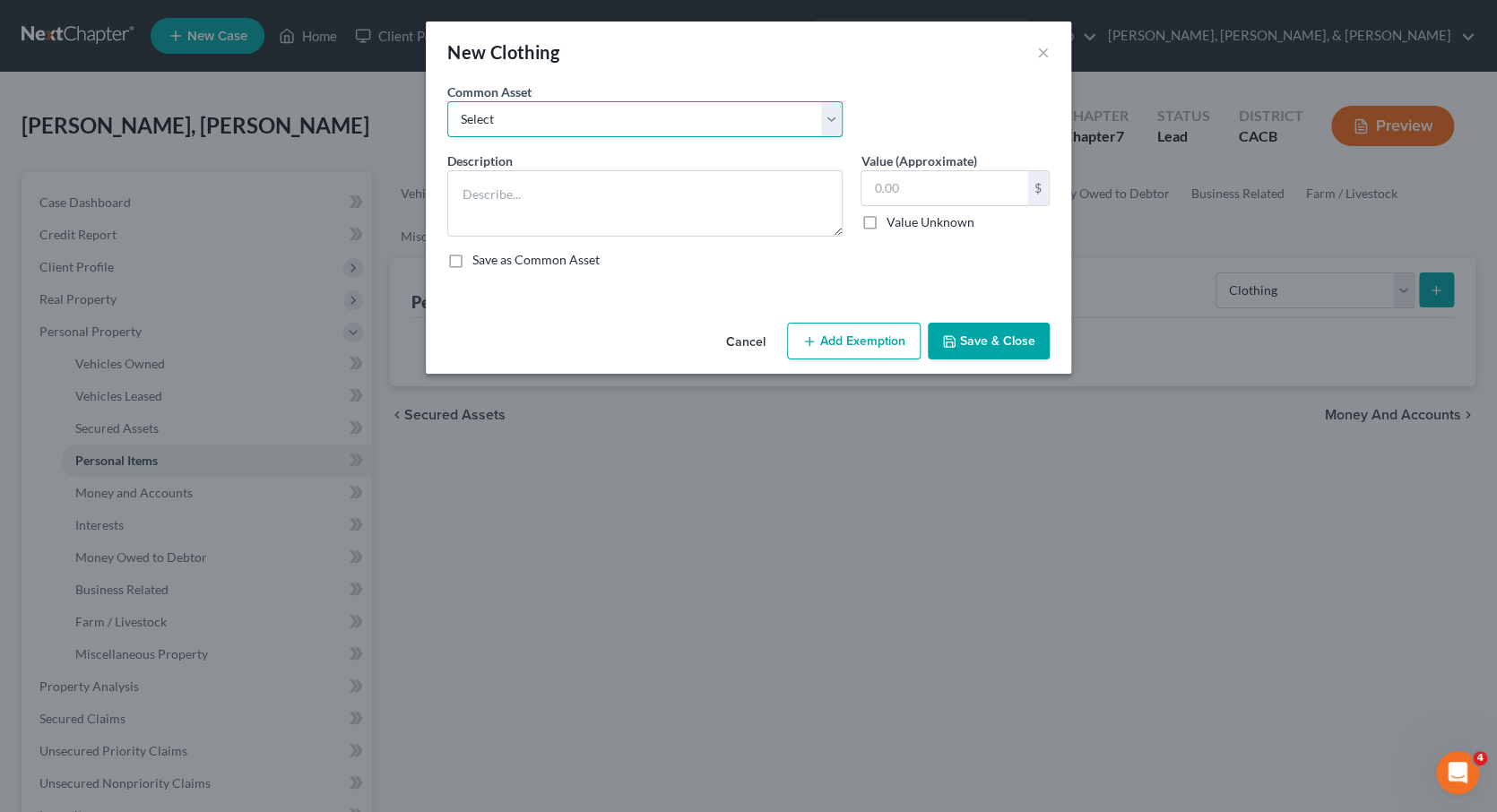
select select "1"
type textarea "Pants, shoes, shirts, socks, etc.."
type input "500.00"
click at [872, 337] on button "Add Exemption" at bounding box center [854, 342] width 134 height 37
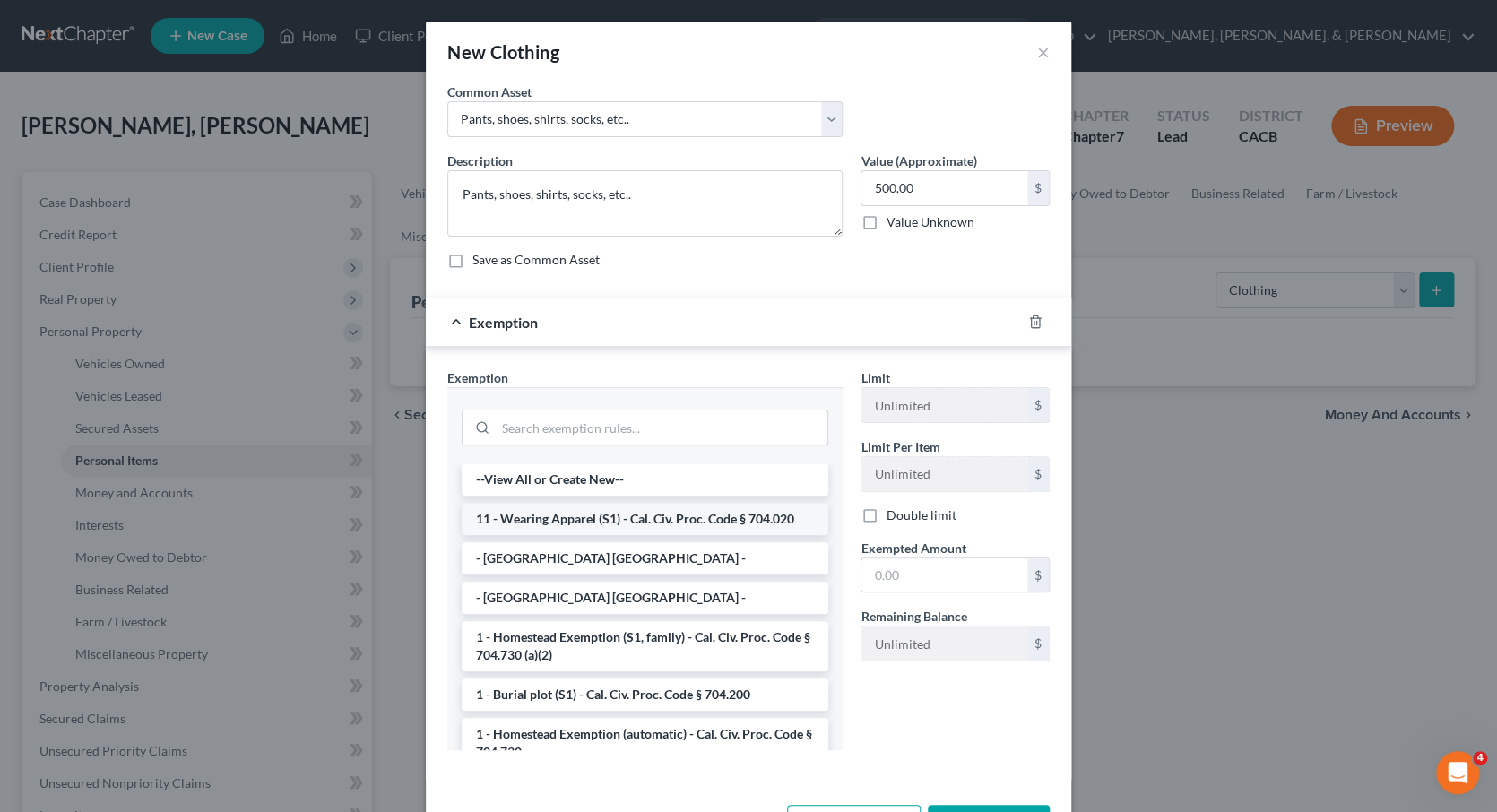
click at [677, 520] on li "11 - Wearing Apparel (S1) - Cal. Civ. Proc. Code § 704.020" at bounding box center [645, 519] width 367 height 32
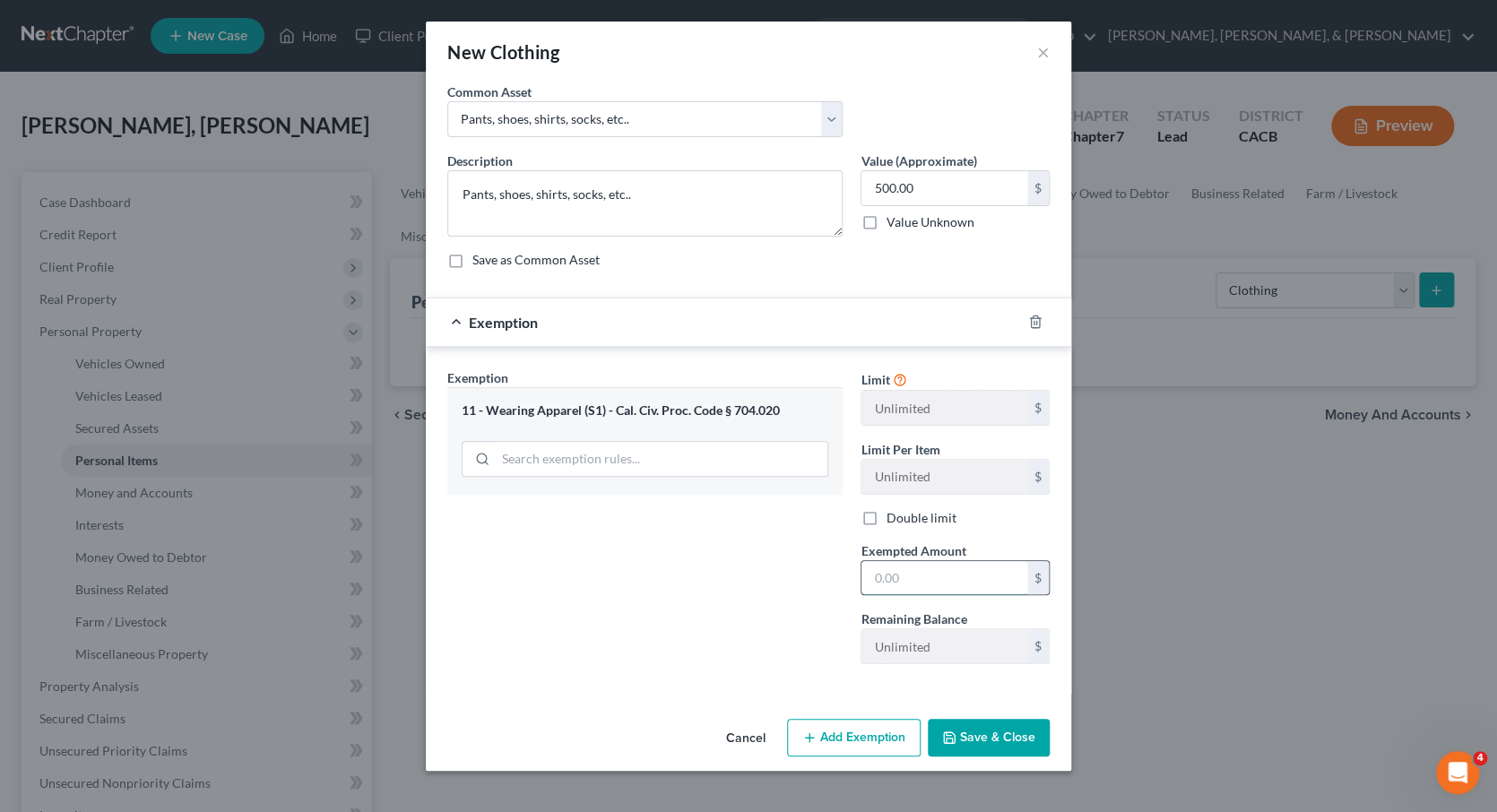
click at [899, 585] on input "text" at bounding box center [944, 578] width 166 height 34
type input "500"
click at [1002, 735] on button "Save & Close" at bounding box center [989, 737] width 122 height 37
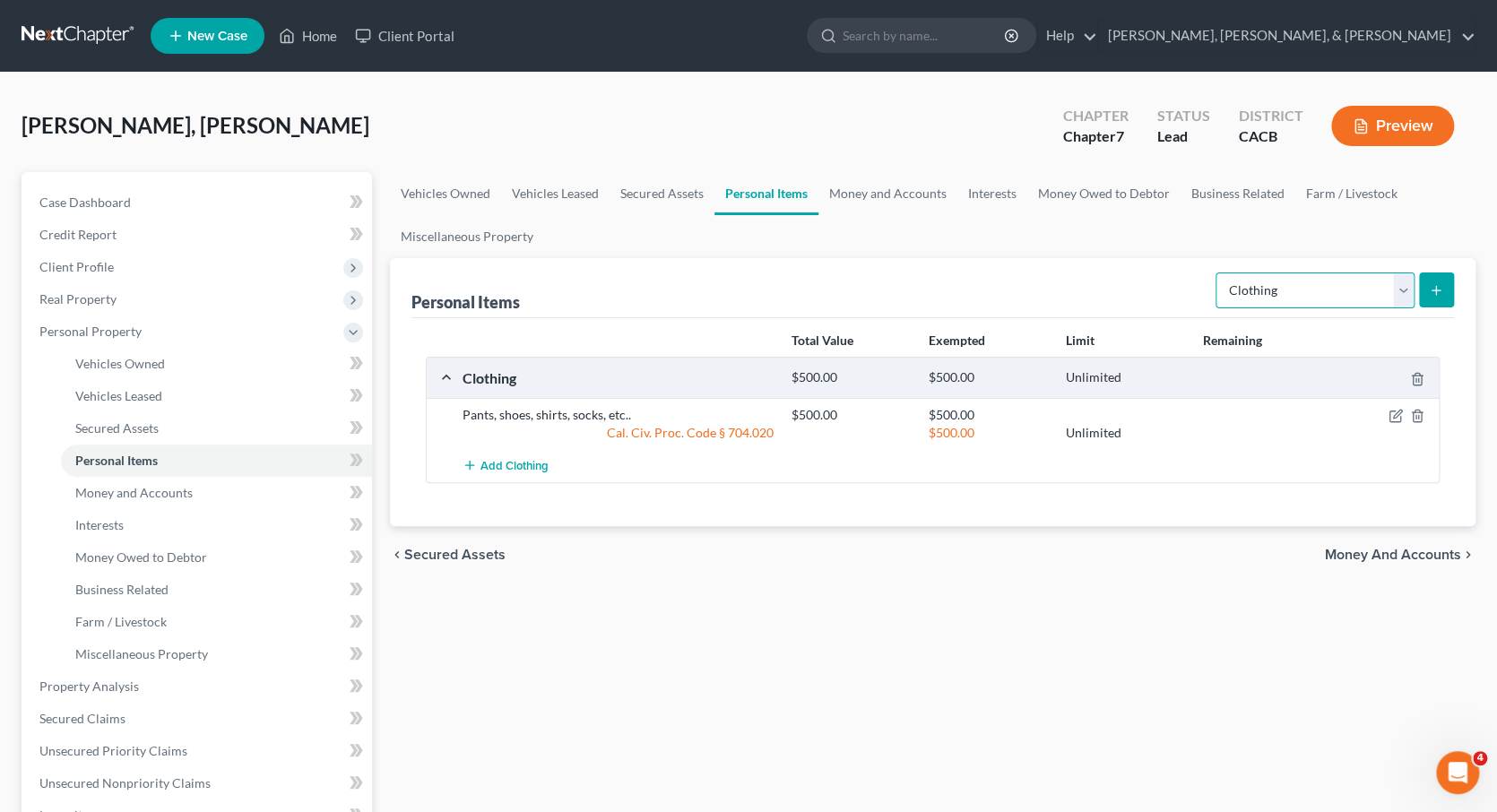
select select "electronics"
click at [1438, 284] on icon "submit" at bounding box center [1436, 290] width 15 height 15
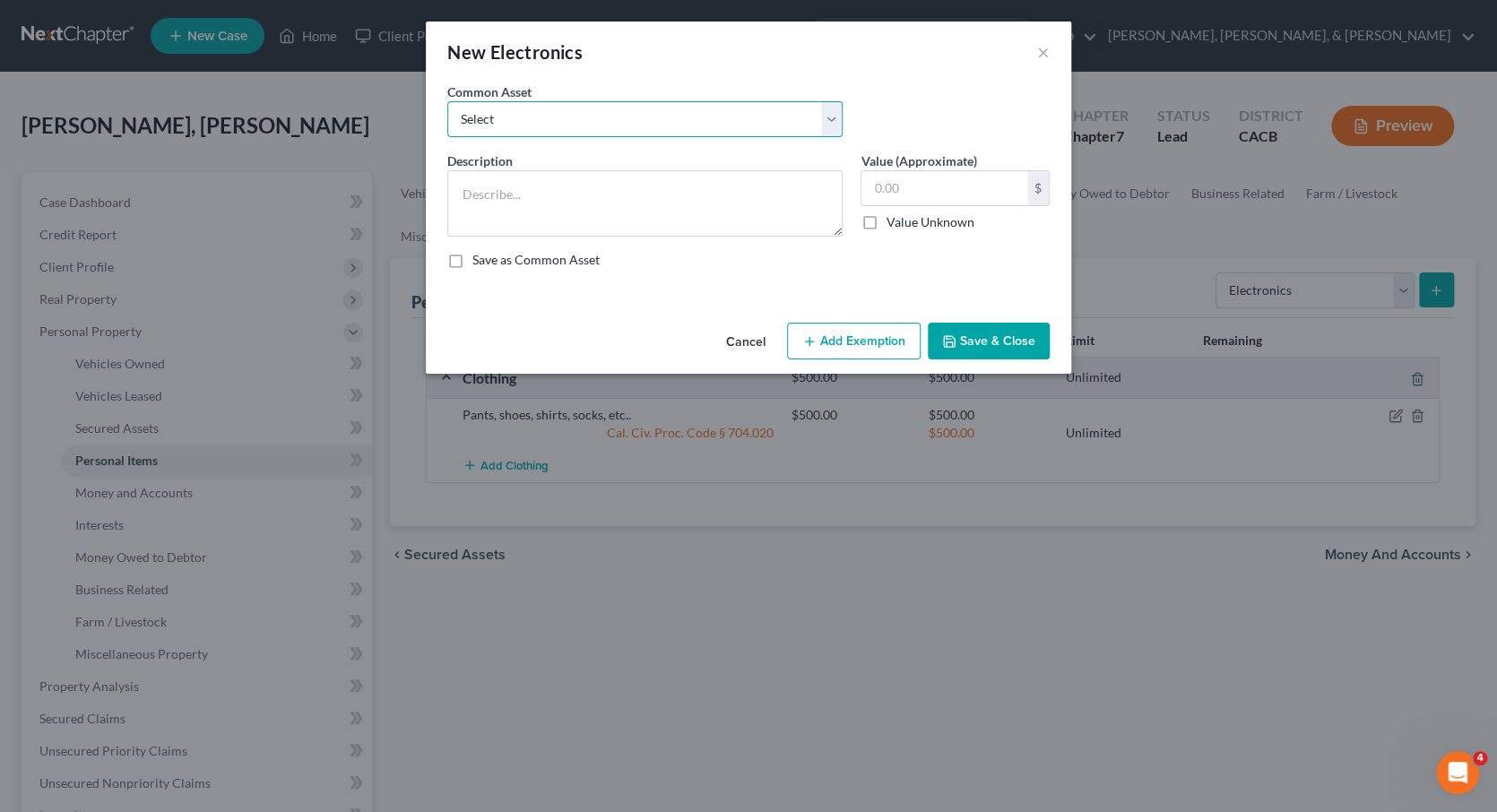
select select "0"
type textarea "Mobile phone, TV, Tablet, Headphones"
type input "1,500.00"
click at [817, 341] on icon "button" at bounding box center [809, 342] width 15 height 15
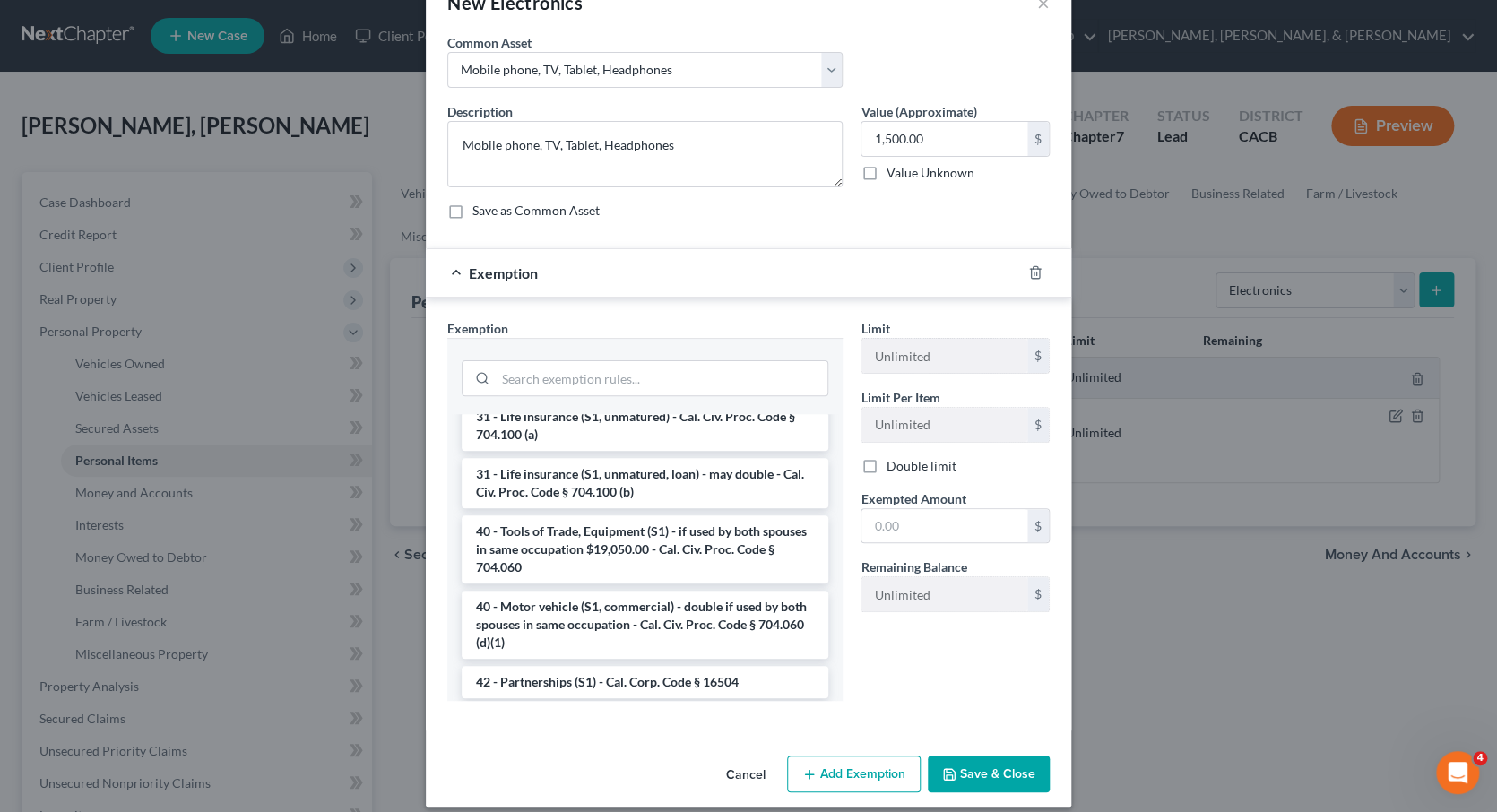
scroll to position [51, 0]
click at [689, 743] on li "6 - Household Furnishings, Appliances, Provisions (S1) - Cal. Civ. Proc. Code §…" at bounding box center [645, 768] width 367 height 50
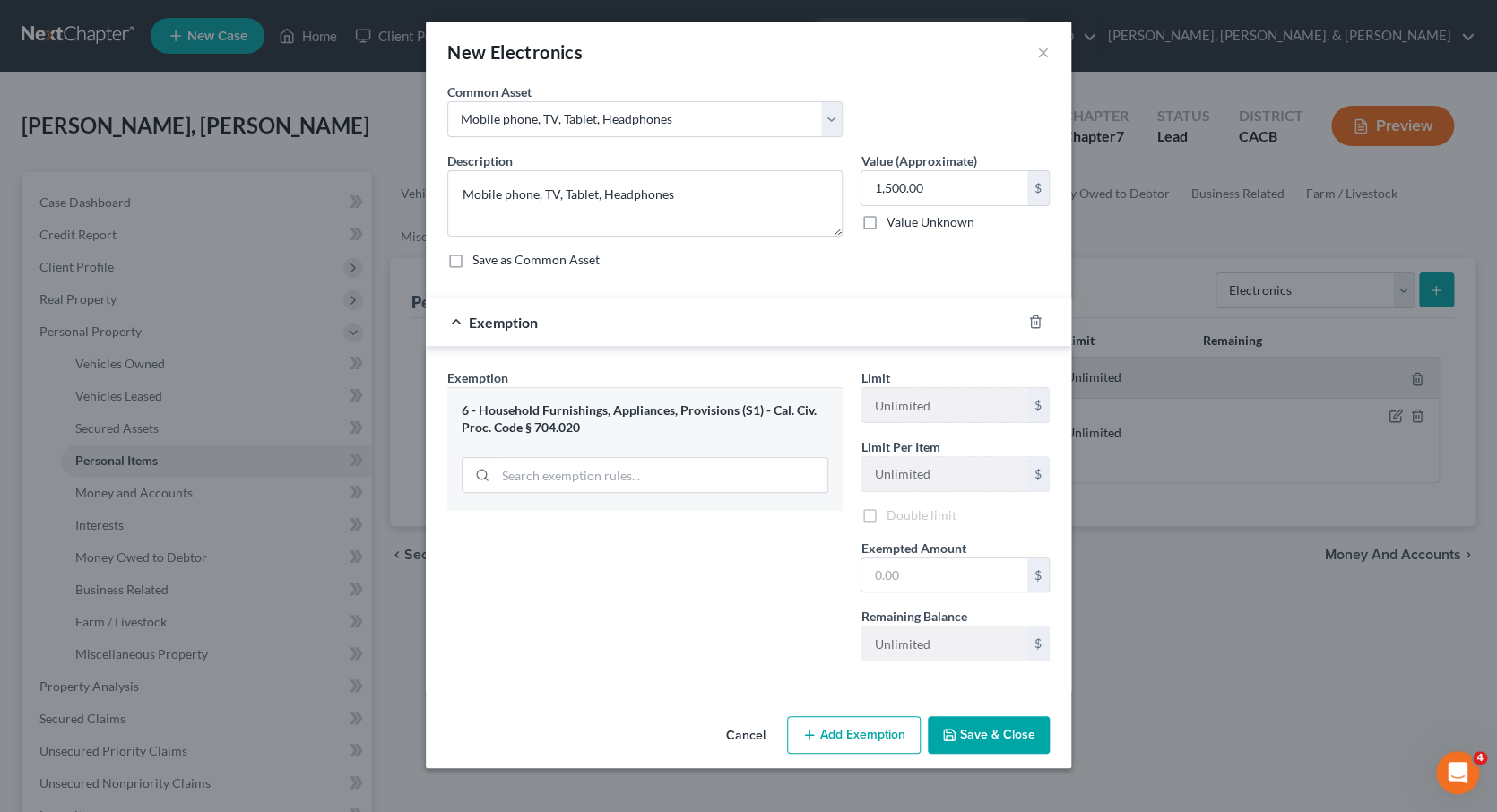
scroll to position [0, 0]
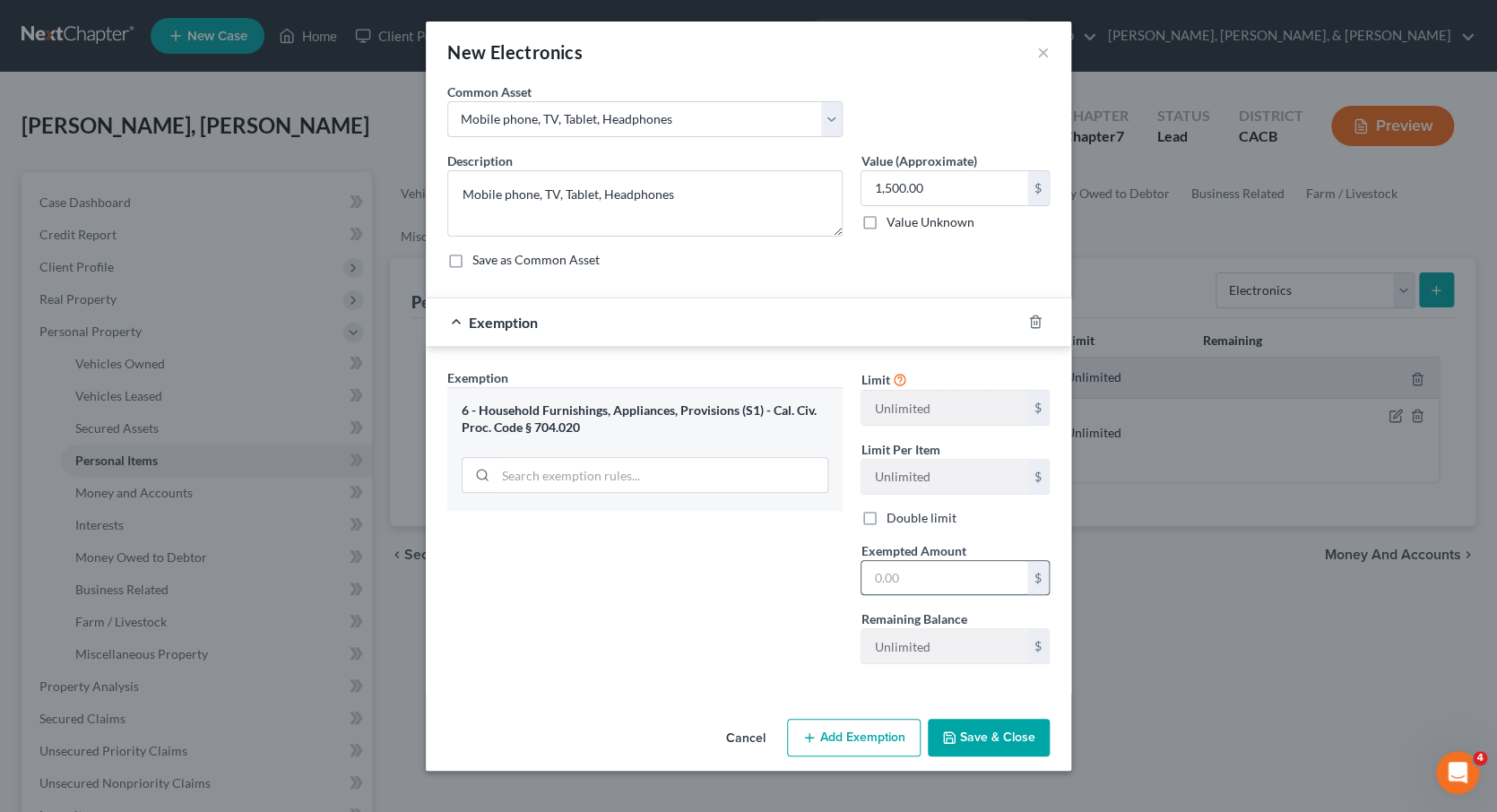
click at [883, 569] on input "text" at bounding box center [944, 578] width 166 height 34
type input "1,500"
click at [980, 728] on button "Save & Close" at bounding box center [989, 737] width 122 height 37
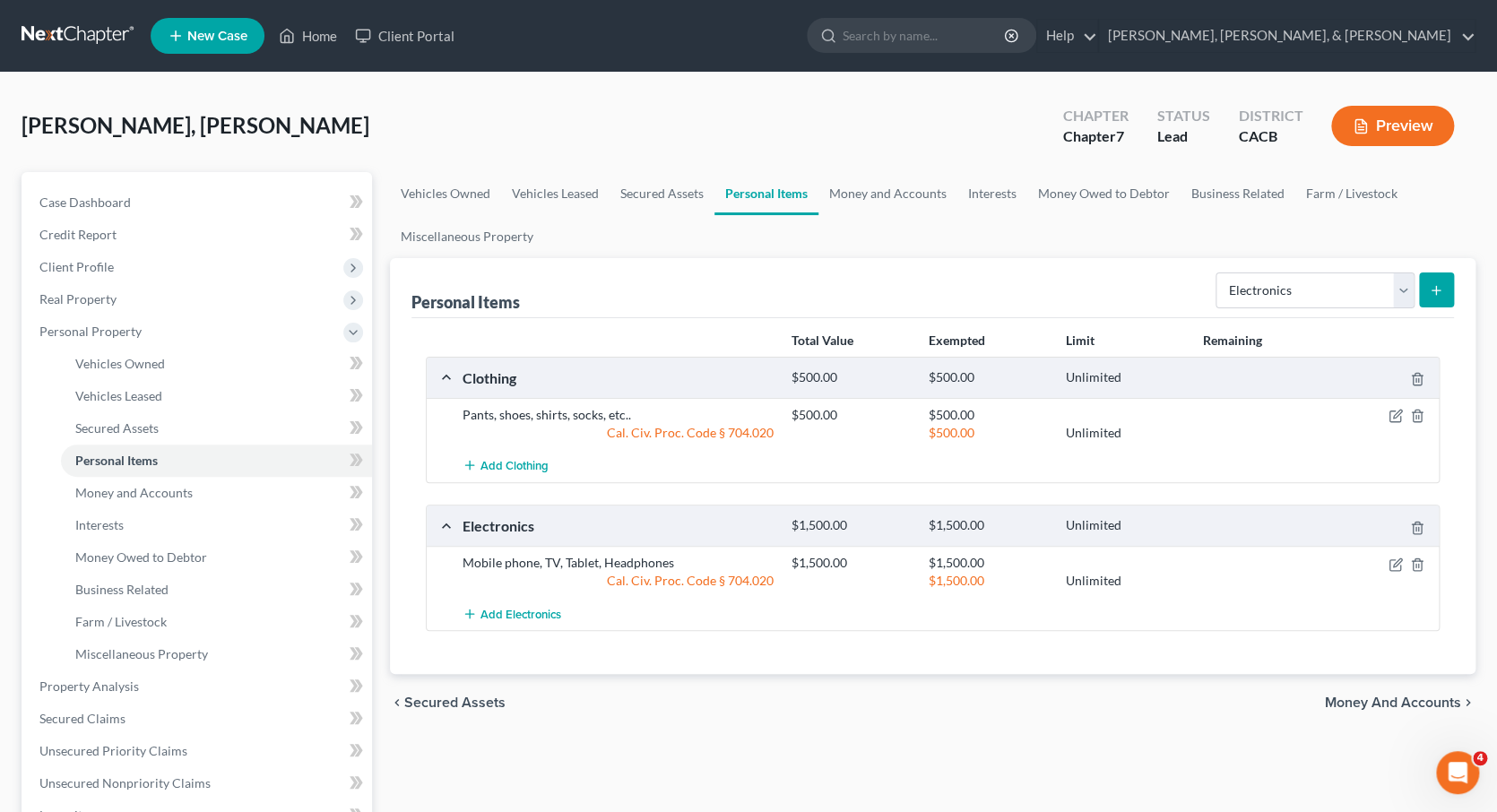
click at [1444, 286] on button "submit" at bounding box center [1437, 290] width 35 height 35
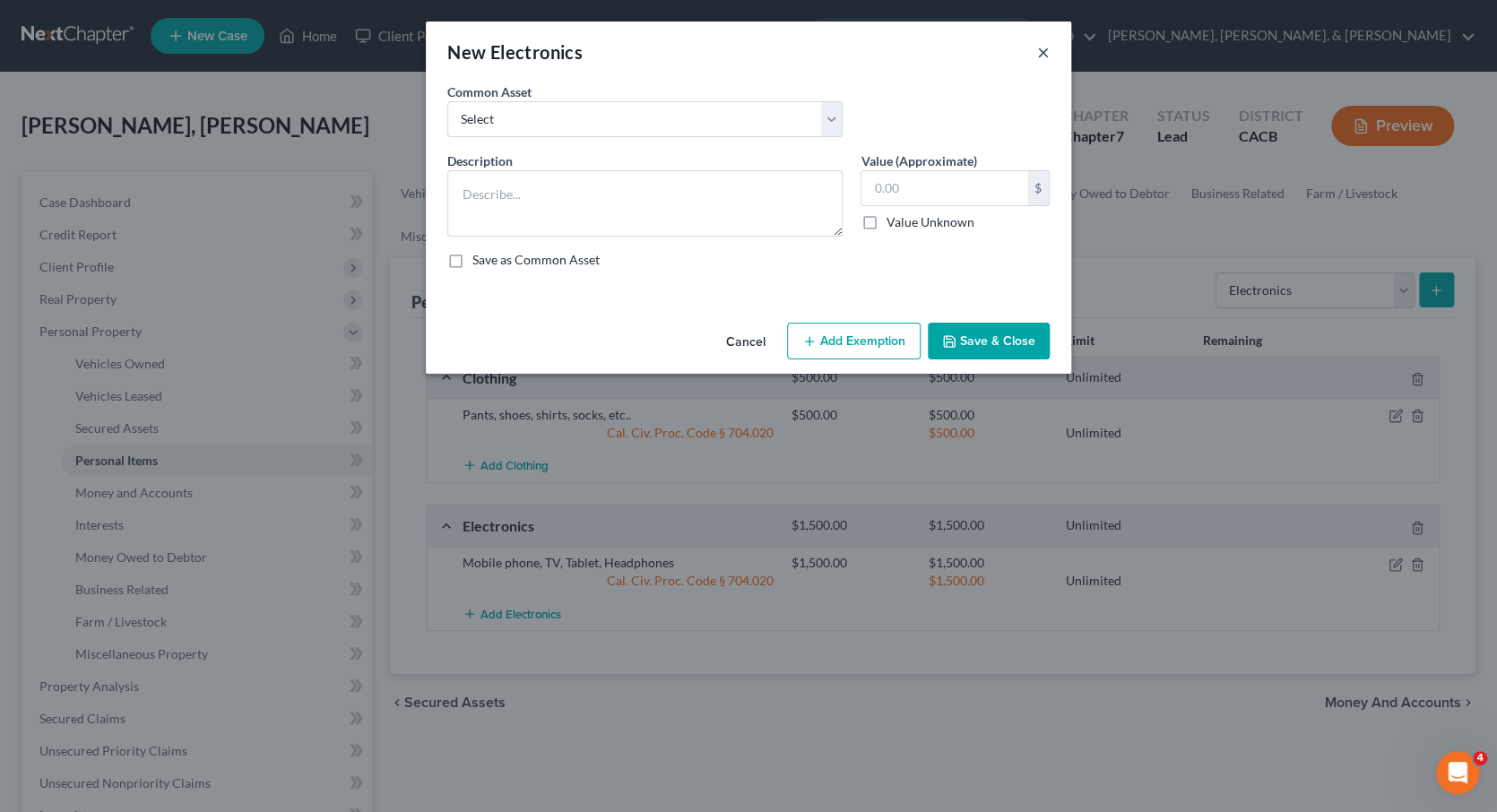
click at [1040, 50] on button "×" at bounding box center [1043, 52] width 13 height 22
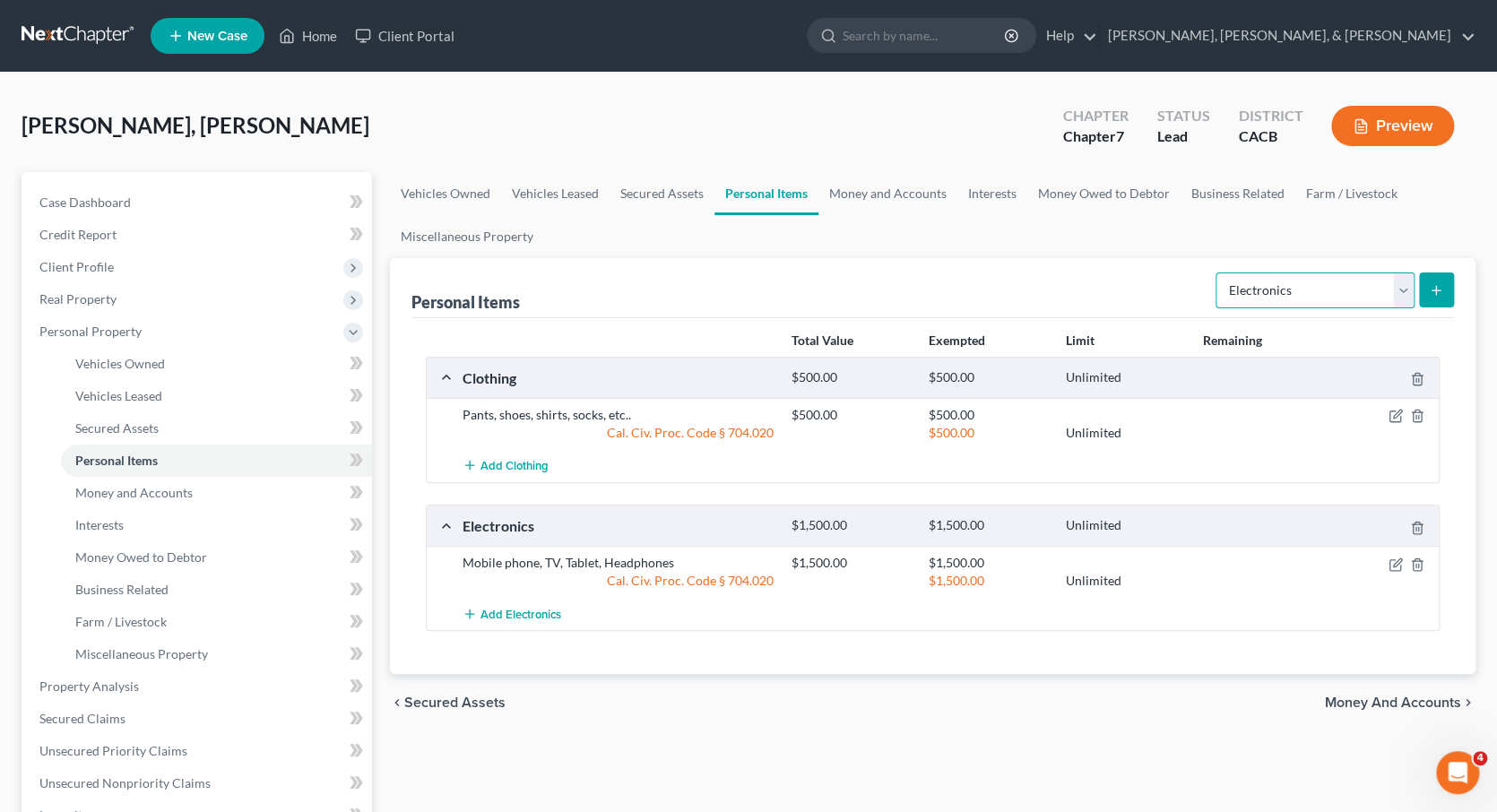
select select "household_goods"
click at [1434, 296] on button "submit" at bounding box center [1437, 290] width 35 height 35
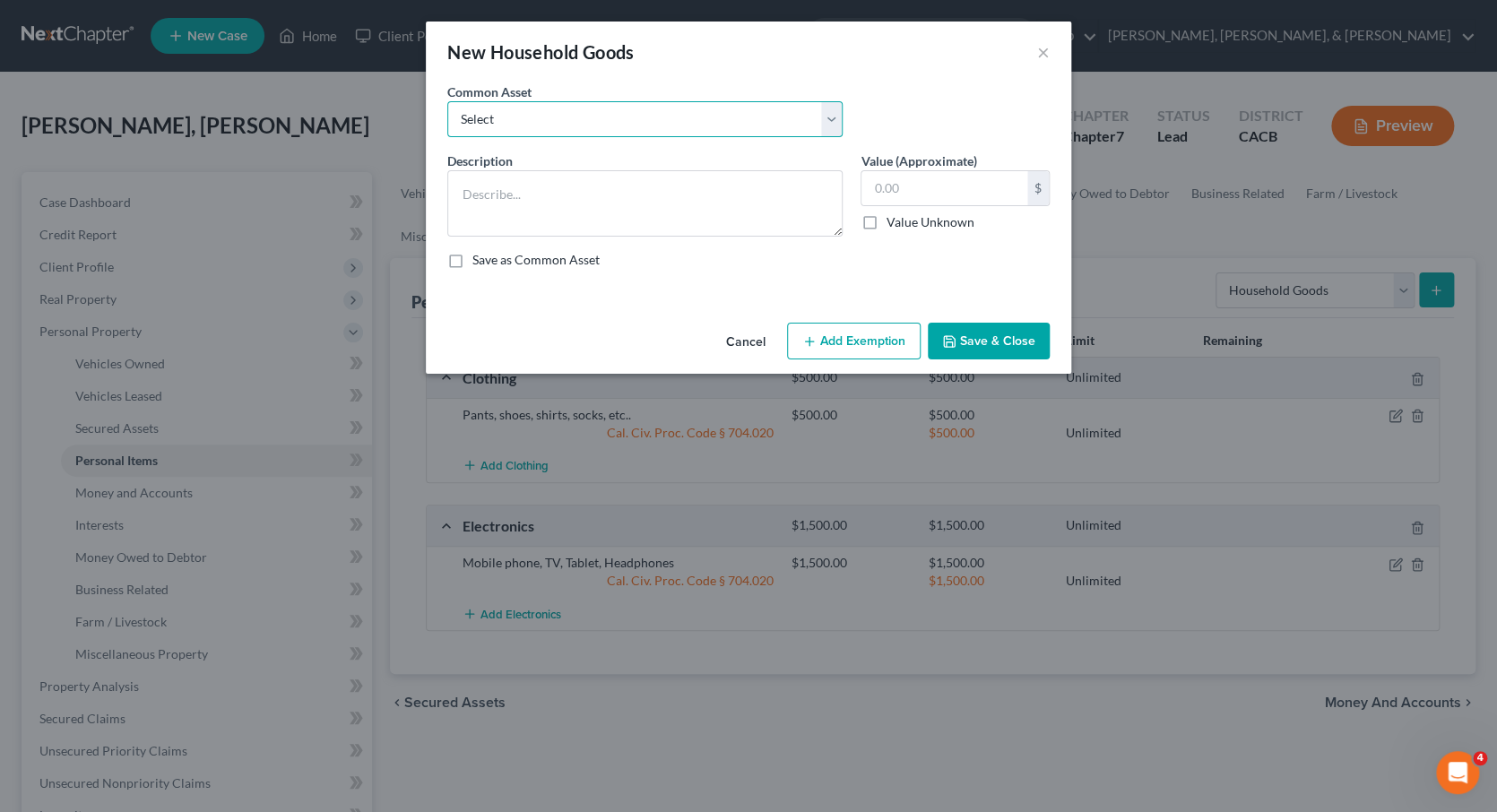
select select "0"
type textarea "Frig., TV, washer, dryer, microwave, table, chairs, beds, etc..."
type input "1,000.00"
click at [856, 344] on button "Add Exemption" at bounding box center [854, 342] width 134 height 37
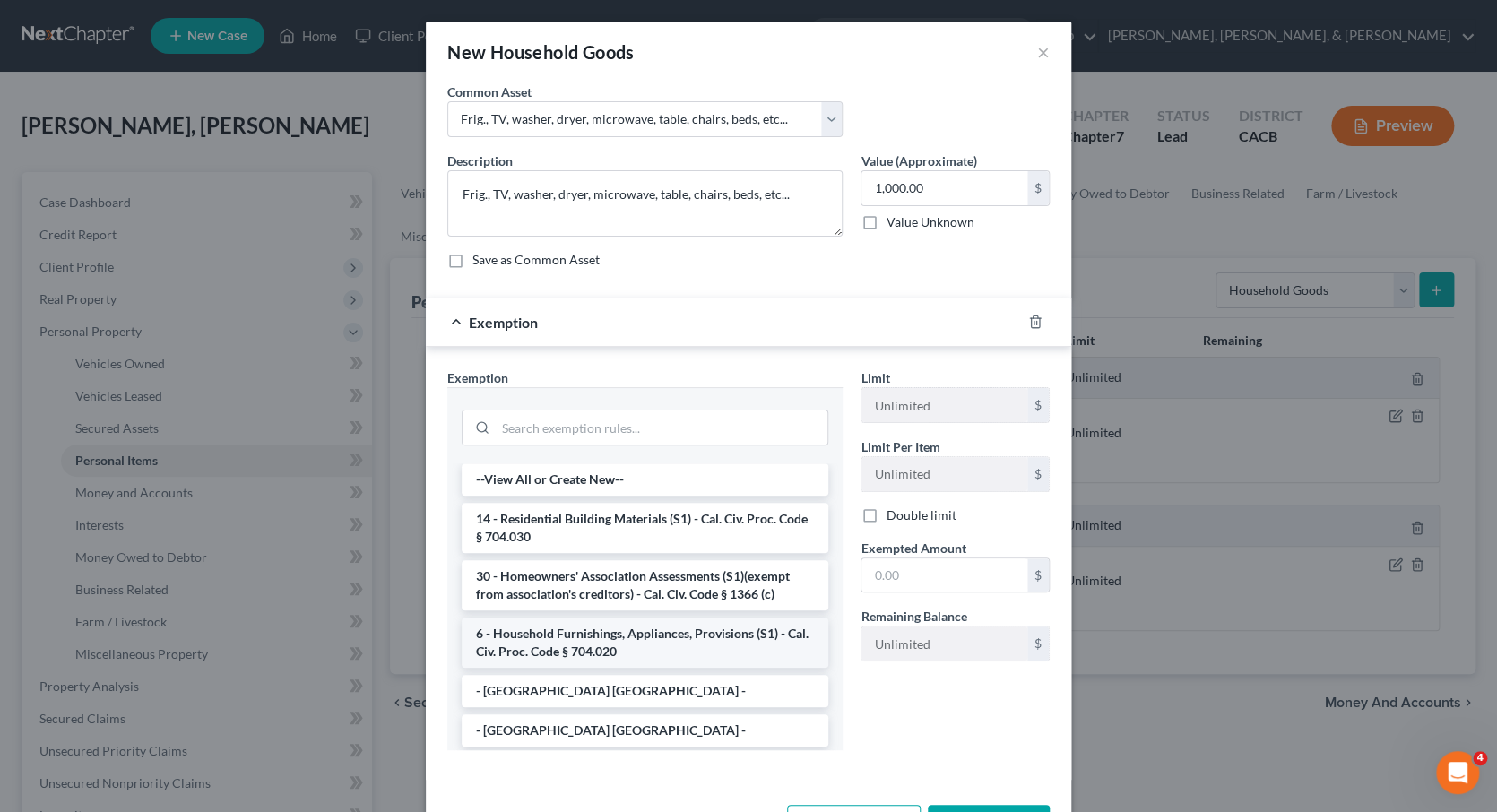
click at [668, 631] on li "6 - Household Furnishings, Appliances, Provisions (S1) - Cal. Civ. Proc. Code §…" at bounding box center [645, 643] width 367 height 50
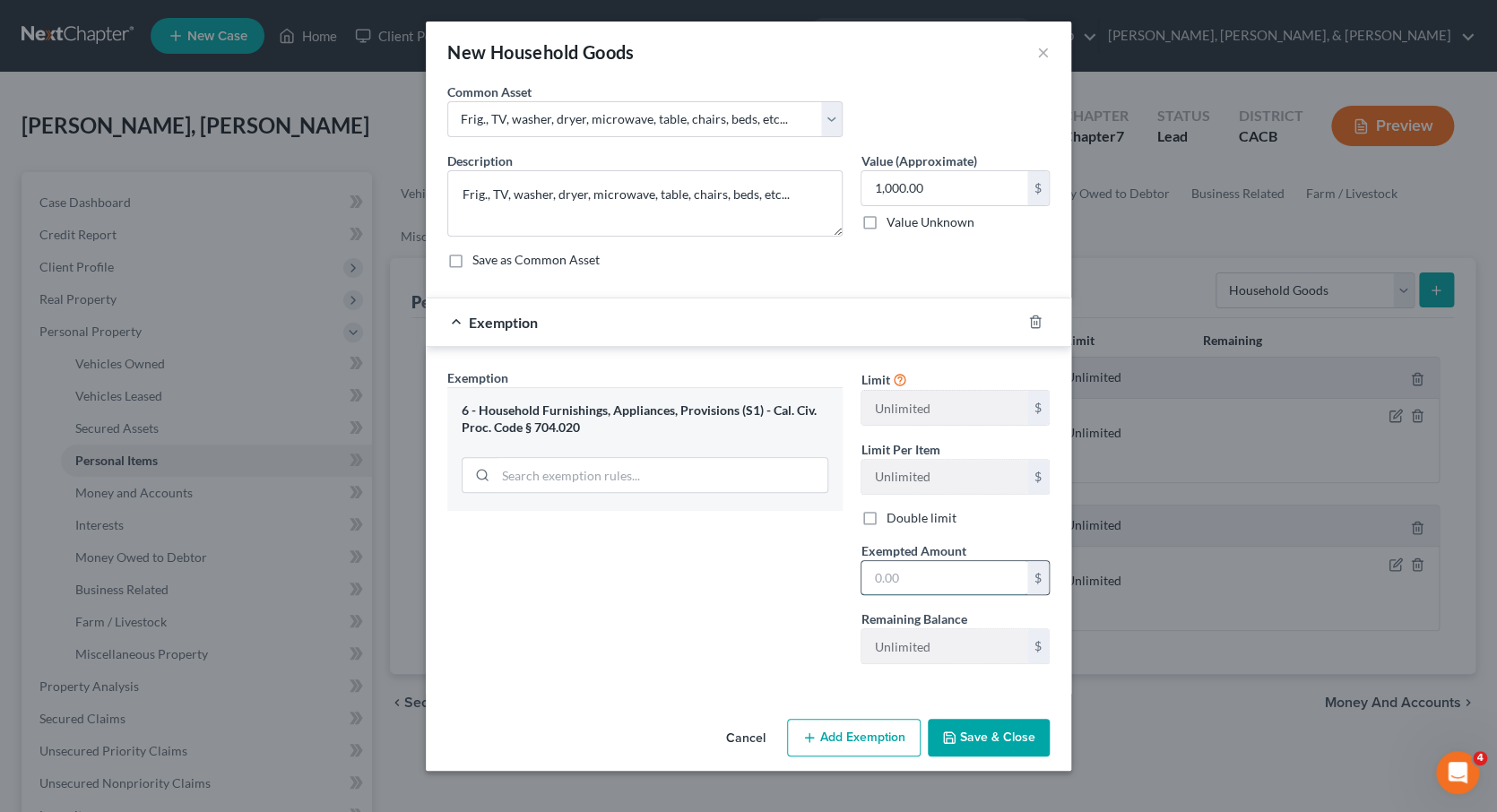
click at [876, 575] on input "text" at bounding box center [944, 578] width 166 height 34
type input "1,000"
click at [1015, 729] on button "Save & Close" at bounding box center [989, 737] width 122 height 37
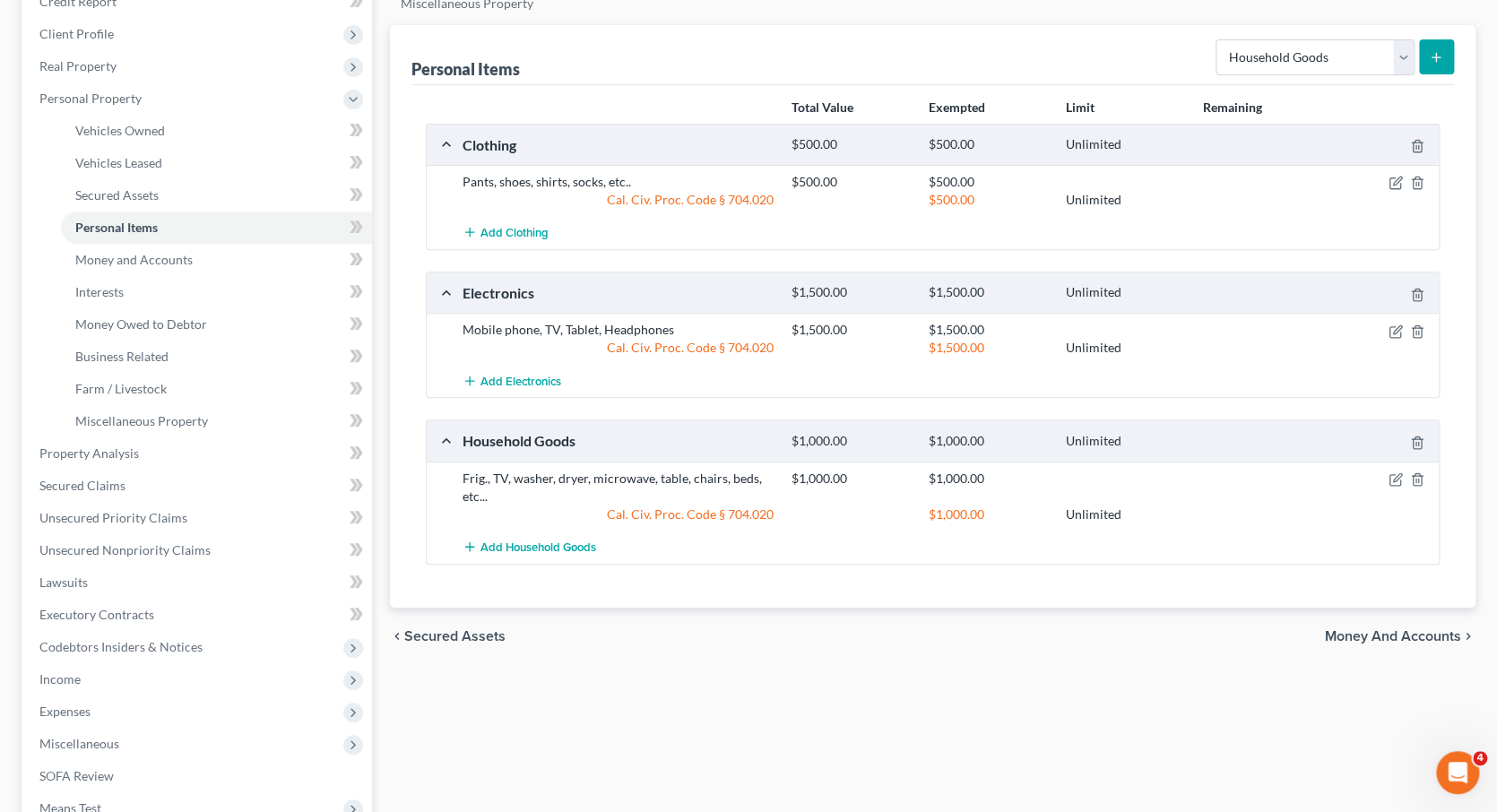
scroll to position [233, 0]
click at [1434, 629] on span "Money and Accounts" at bounding box center [1393, 636] width 136 height 15
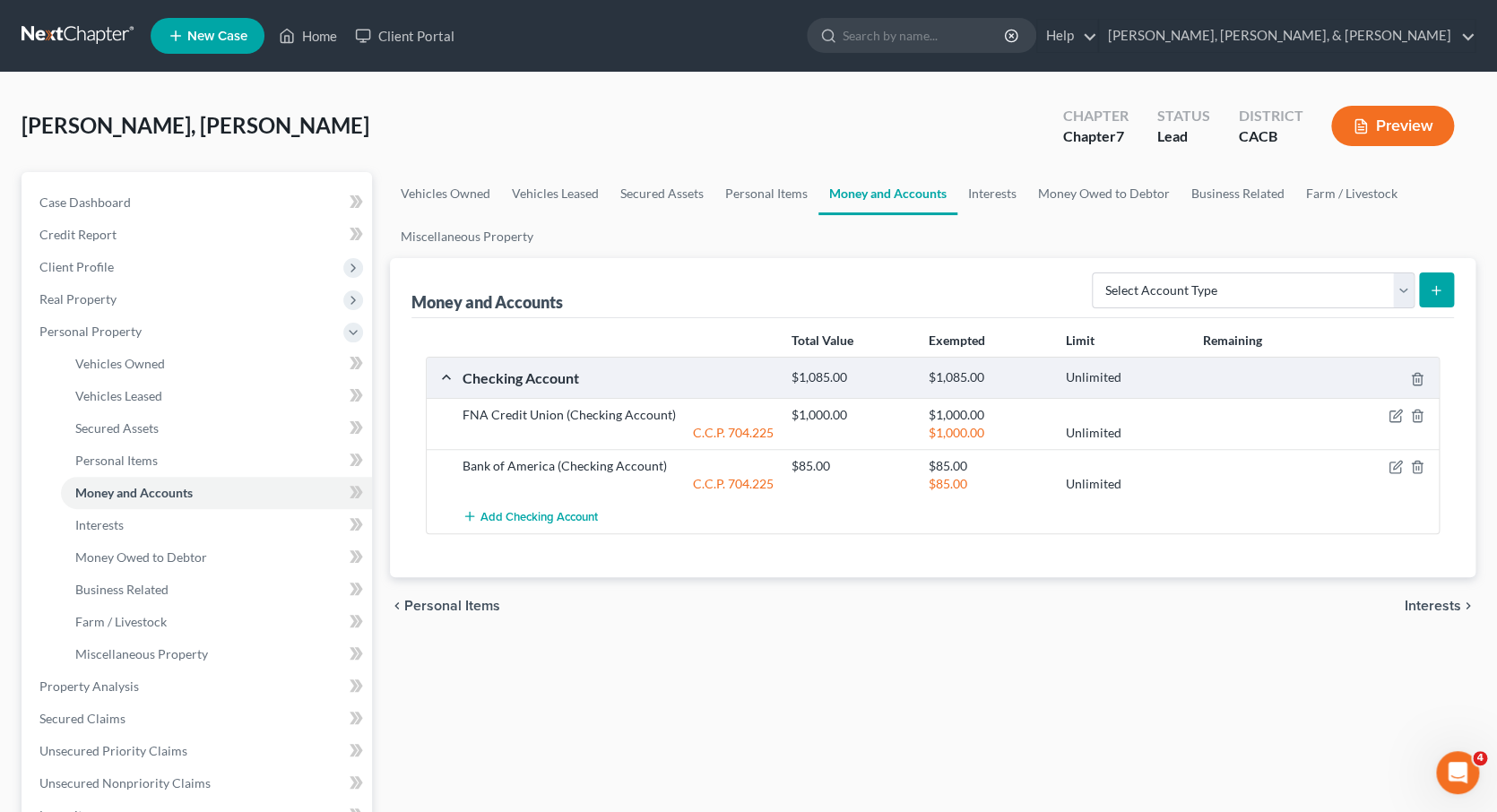
click at [1434, 602] on span "Interests" at bounding box center [1432, 605] width 56 height 15
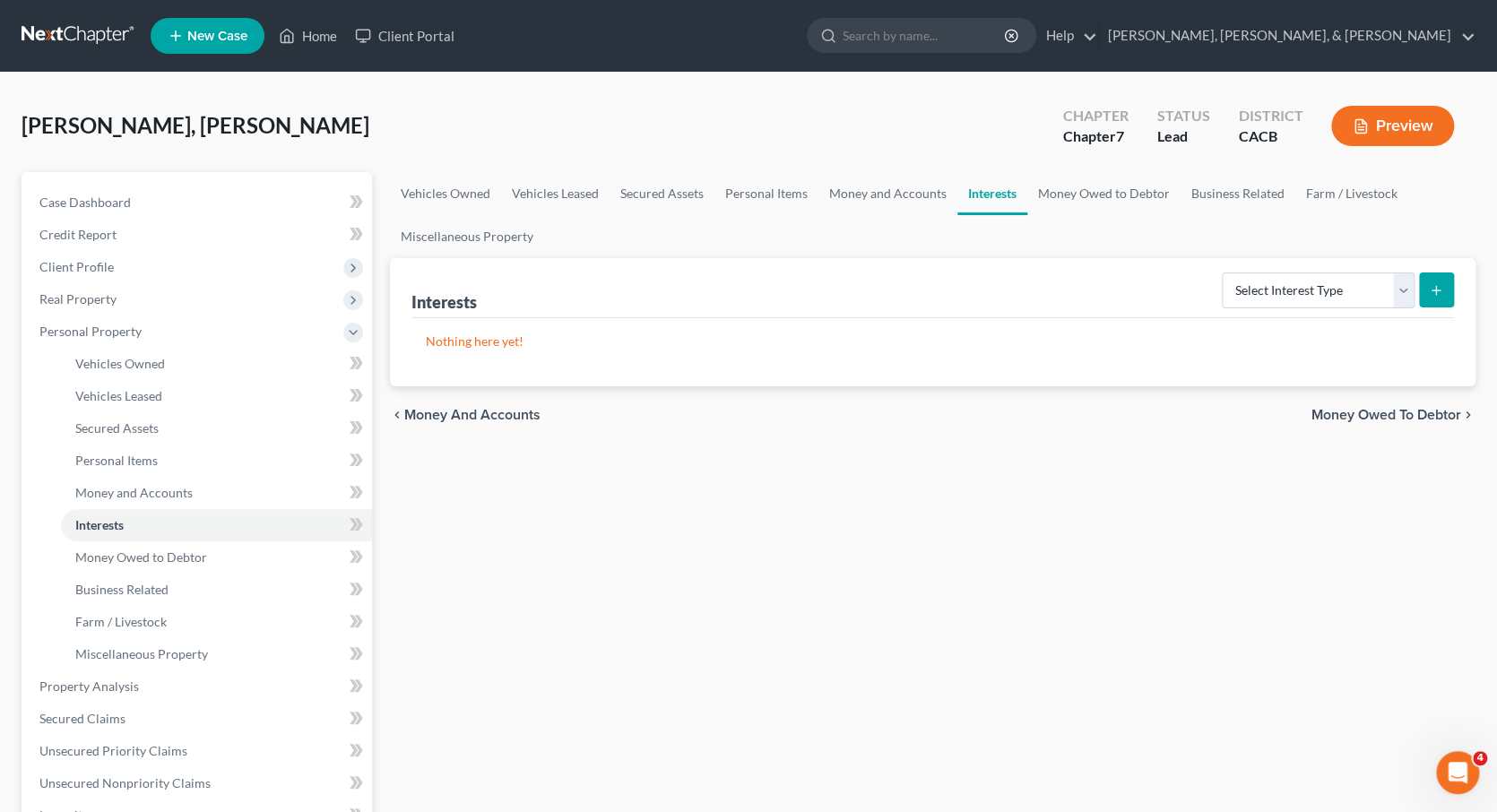
click at [1396, 417] on span "Money Owed to Debtor" at bounding box center [1387, 414] width 150 height 15
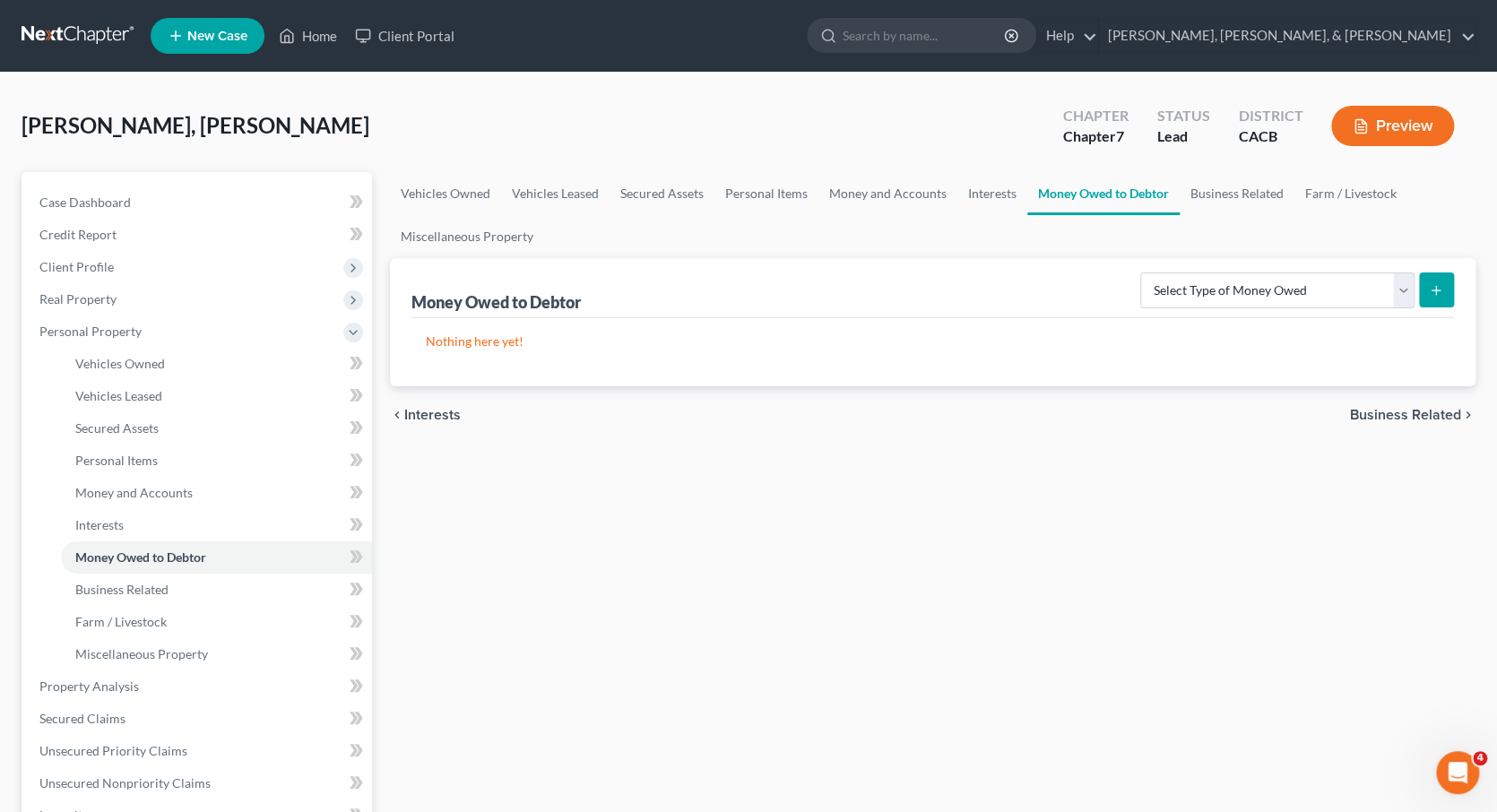
click at [1403, 416] on span "Business Related" at bounding box center [1405, 414] width 111 height 15
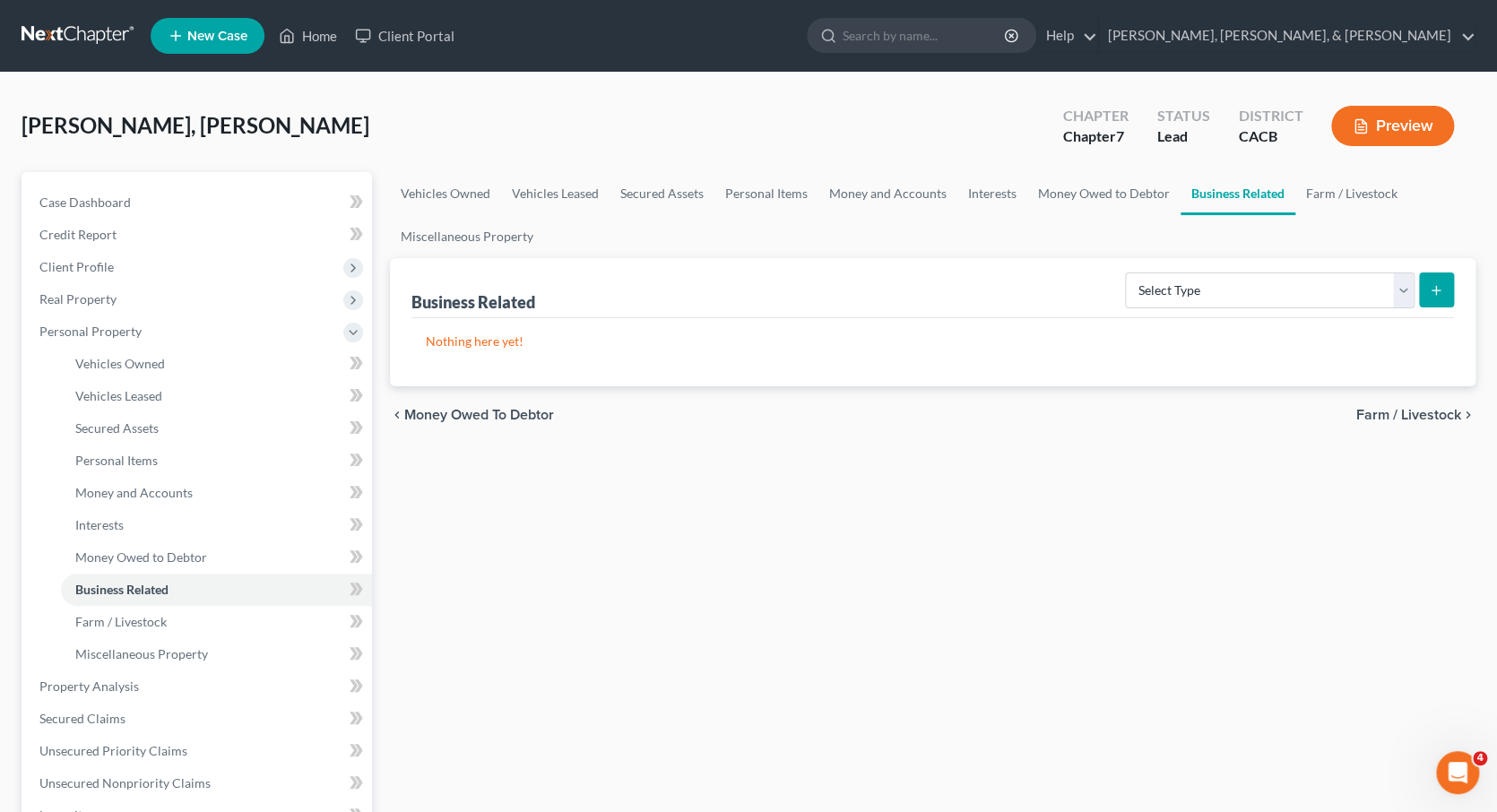
click at [1403, 410] on span "Farm / Livestock" at bounding box center [1408, 414] width 105 height 15
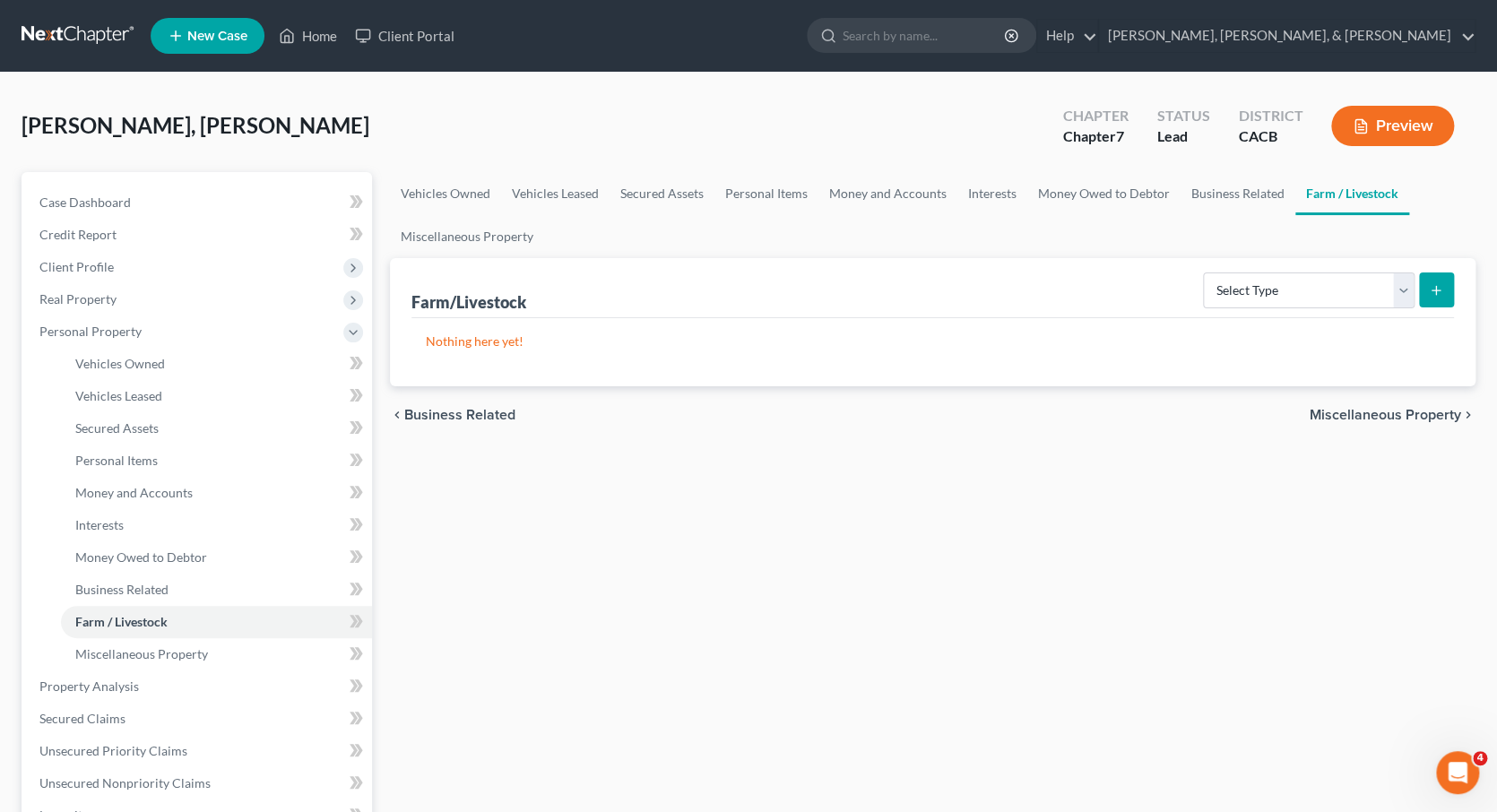
click at [1399, 417] on span "Miscellaneous Property" at bounding box center [1386, 414] width 152 height 15
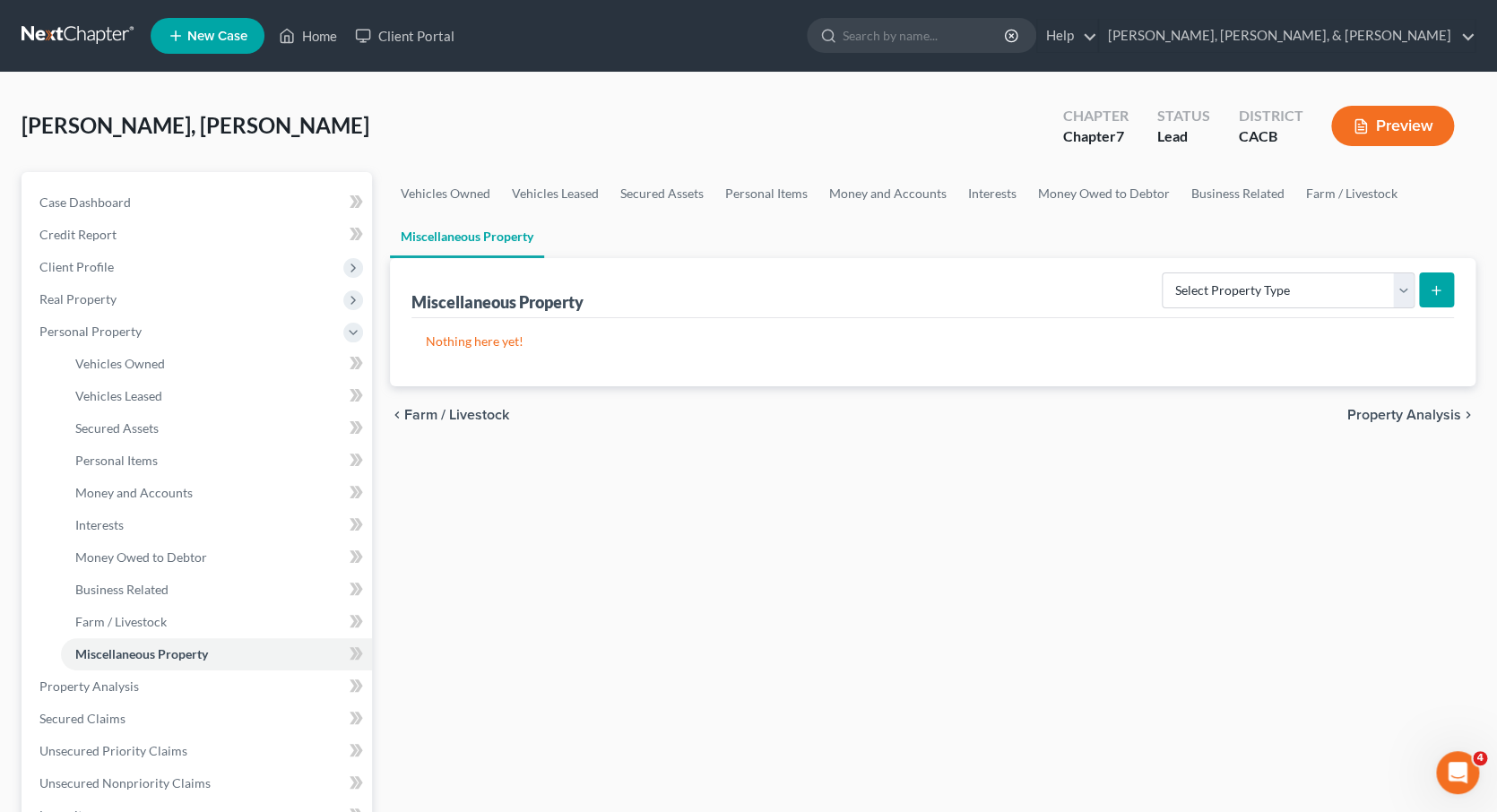
click at [1401, 412] on span "Property Analysis" at bounding box center [1404, 414] width 114 height 15
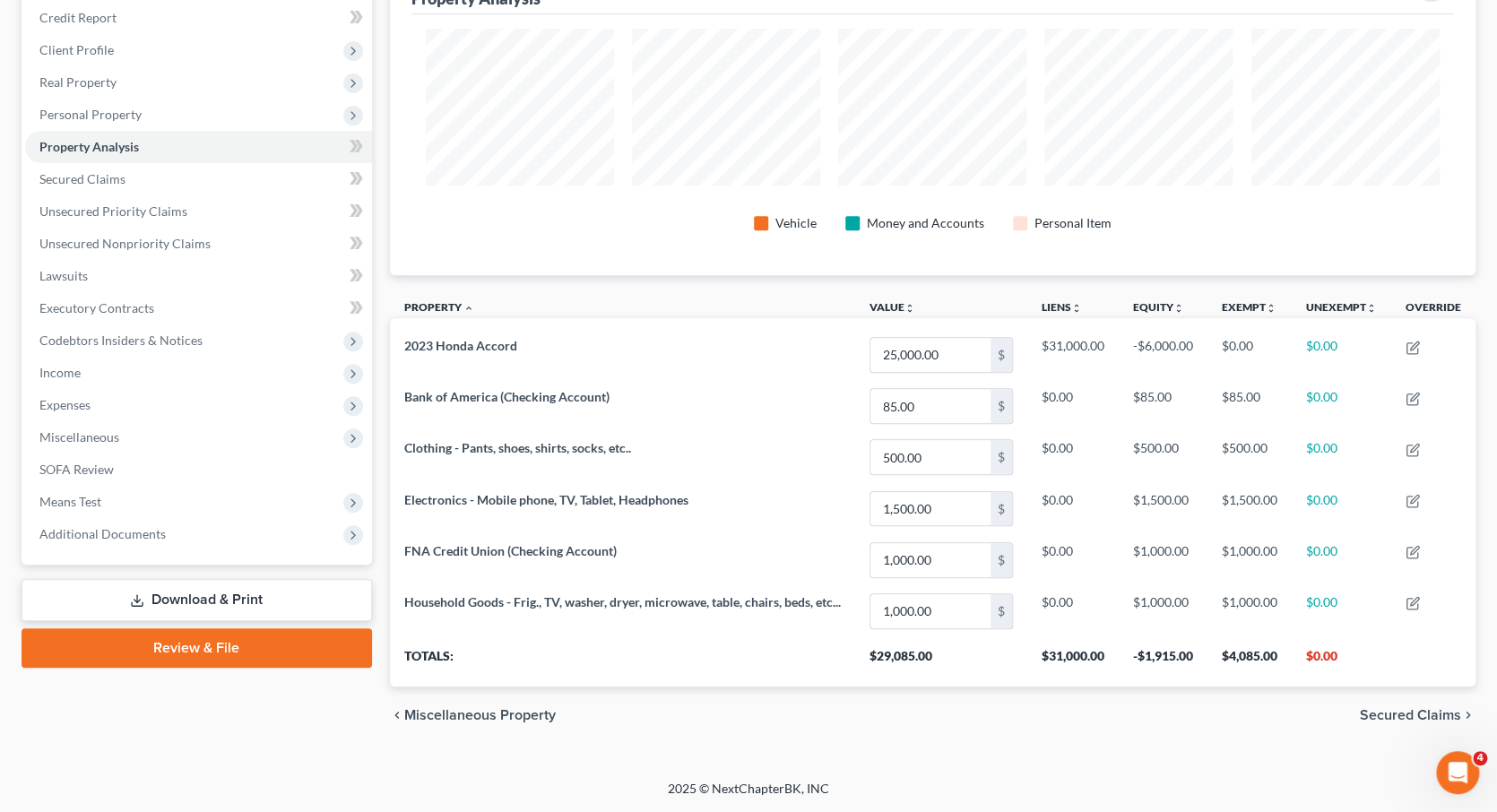
scroll to position [217, 0]
click at [1392, 718] on span "Secured Claims" at bounding box center [1410, 716] width 101 height 15
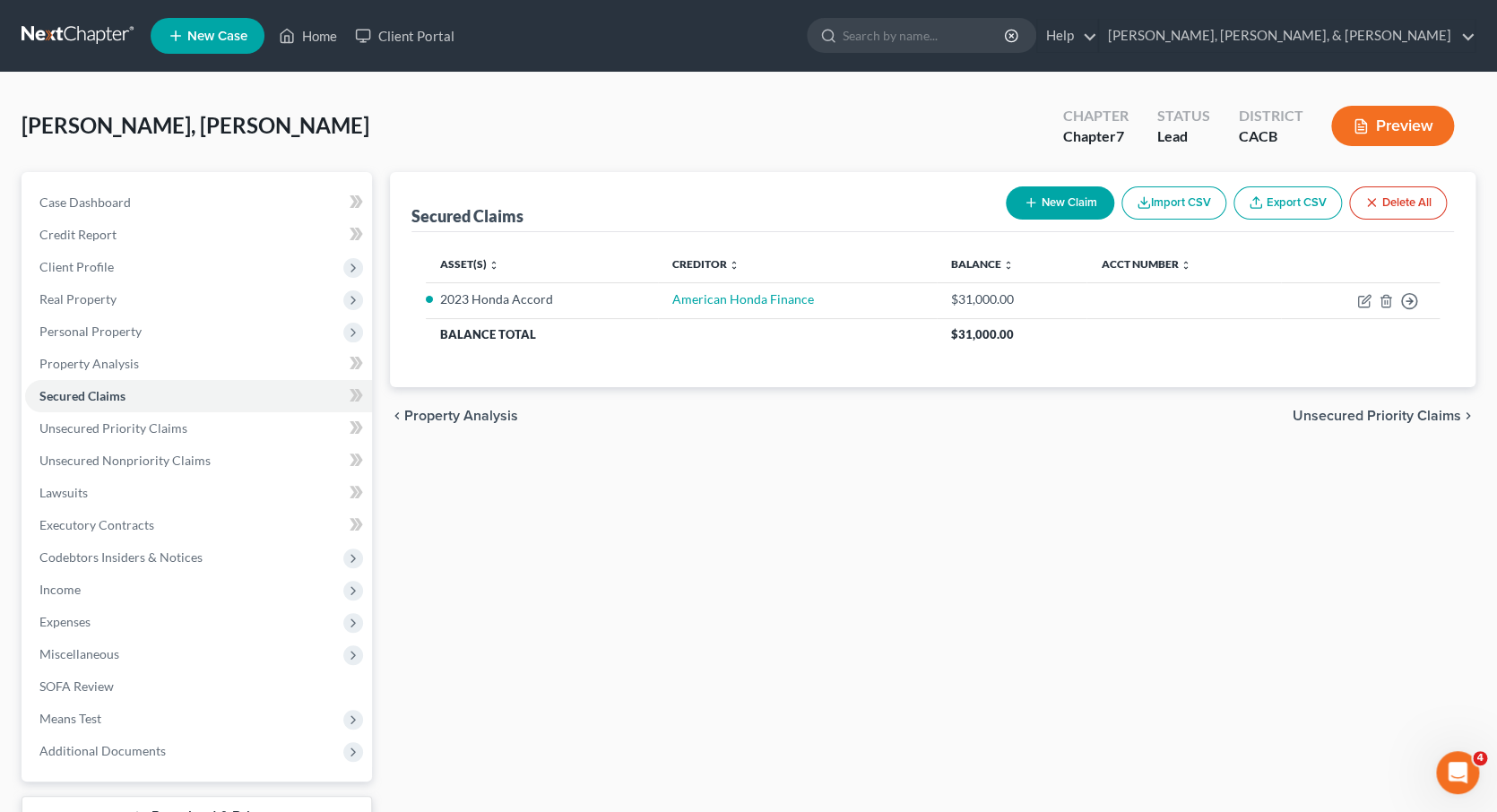
click at [1377, 416] on span "Unsecured Priority Claims" at bounding box center [1376, 415] width 168 height 15
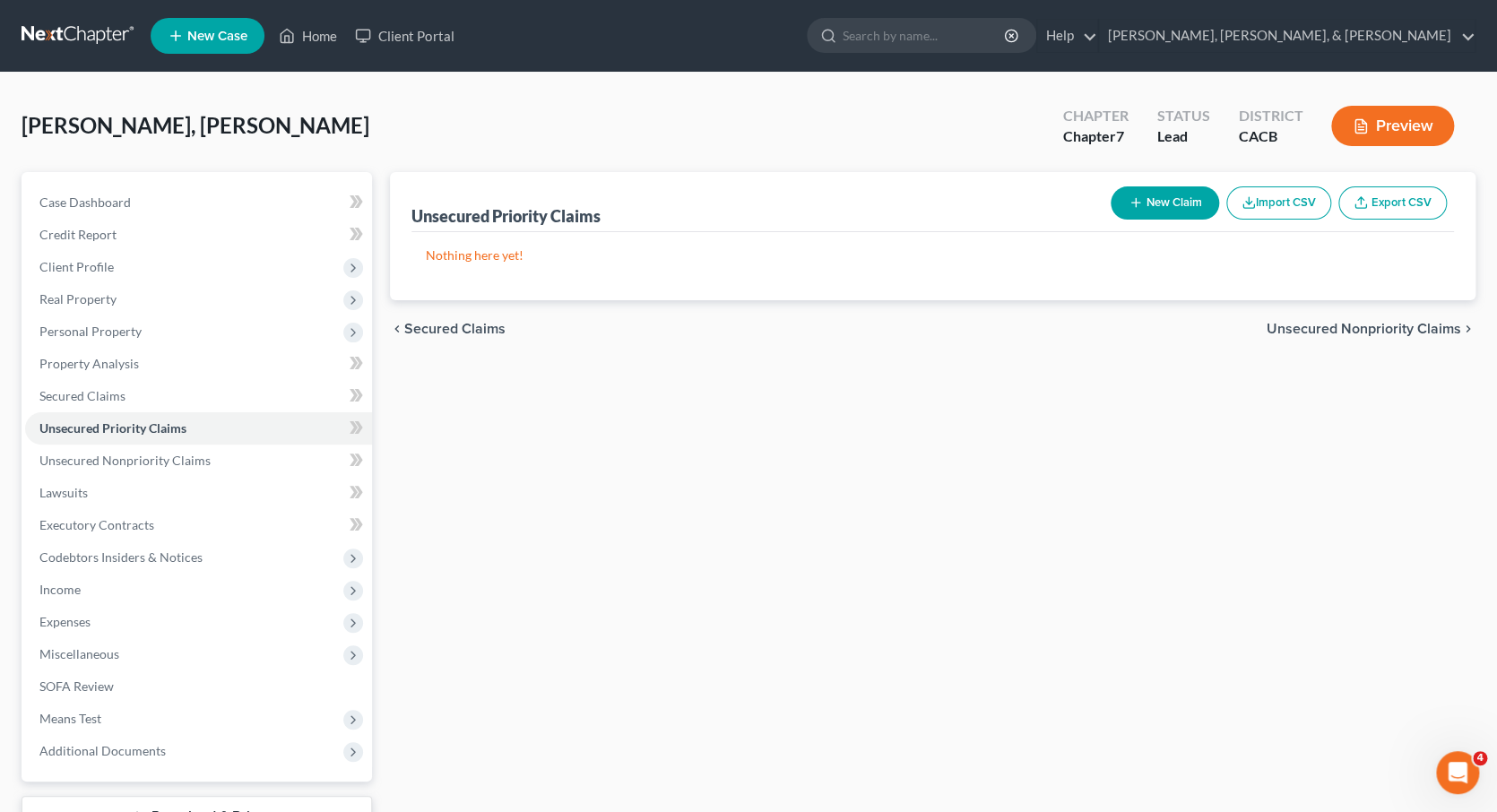
click at [1362, 330] on span "Unsecured Nonpriority Claims" at bounding box center [1364, 329] width 195 height 15
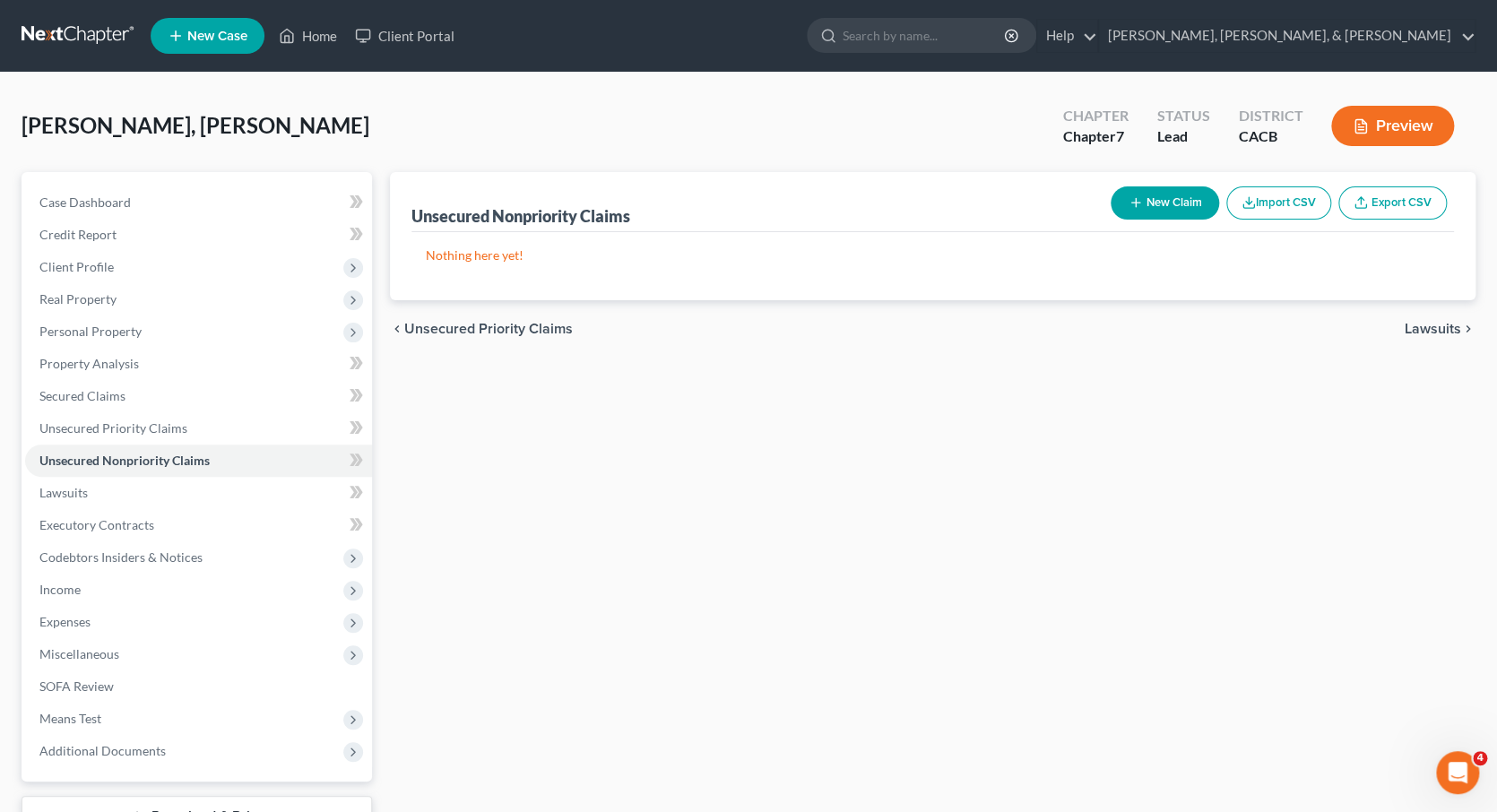
click at [1149, 202] on button "New Claim" at bounding box center [1165, 203] width 108 height 33
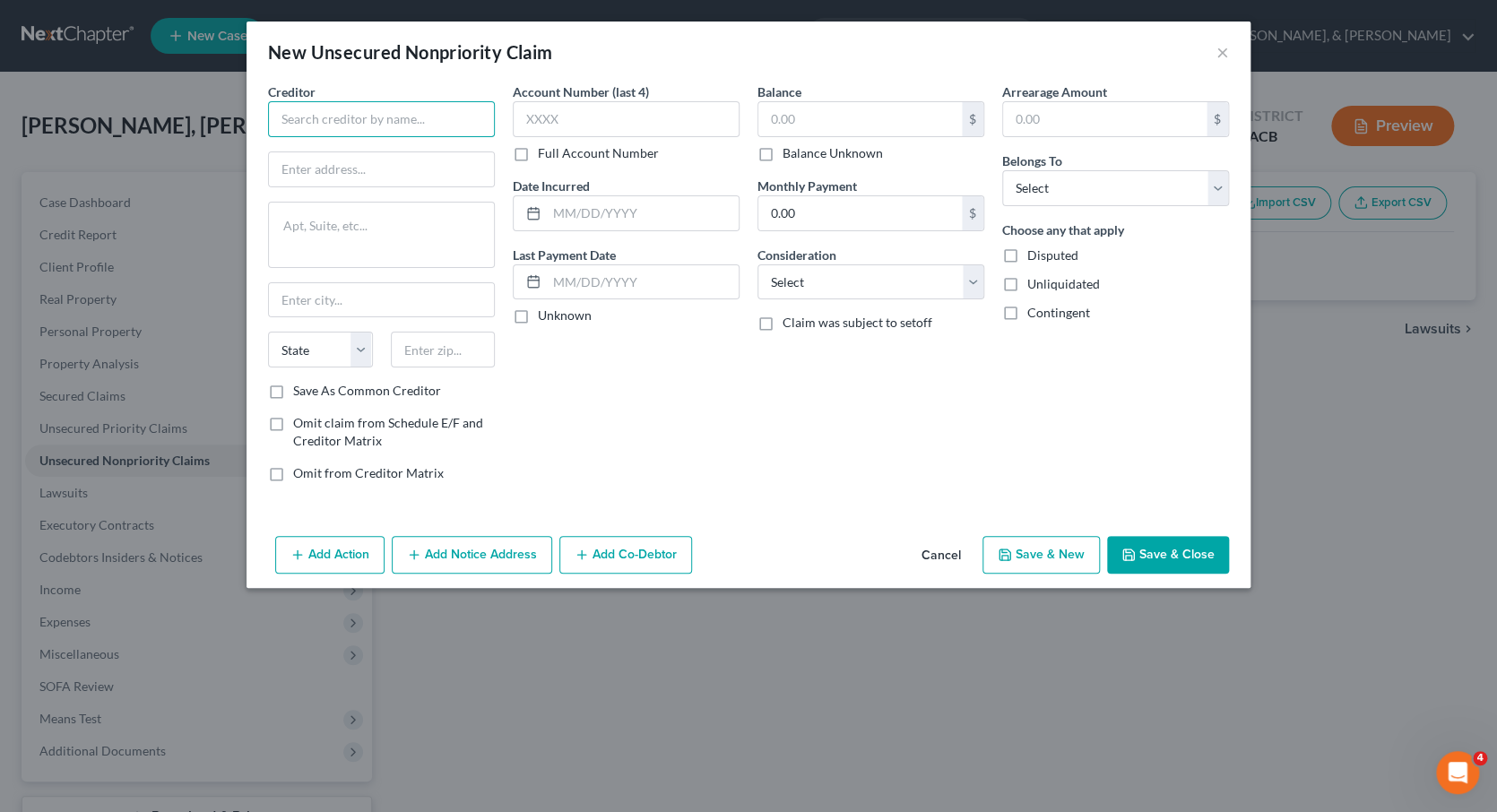
click at [387, 108] on input "text" at bounding box center [381, 119] width 226 height 35
paste input "Jefferson Capital Systems LLC"
type input "Jefferson Capital Systems LLC"
click at [393, 176] on input "text" at bounding box center [381, 169] width 225 height 34
paste input "[STREET_ADDRESS]"
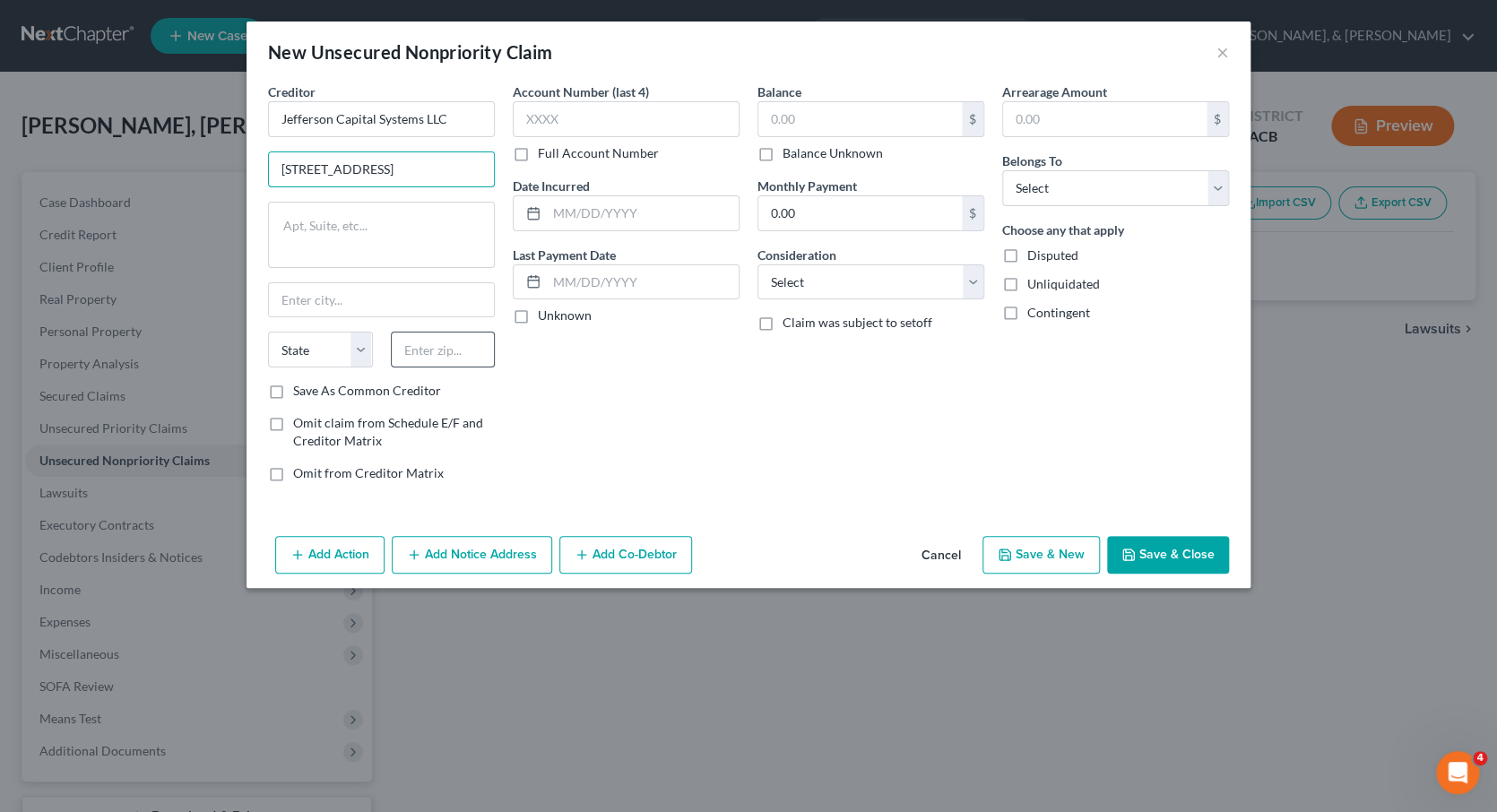
type input "[STREET_ADDRESS]"
type input "56377"
type input "Sartell"
select select "24"
click at [293, 395] on label "Save As Common Creditor" at bounding box center [367, 391] width 148 height 18
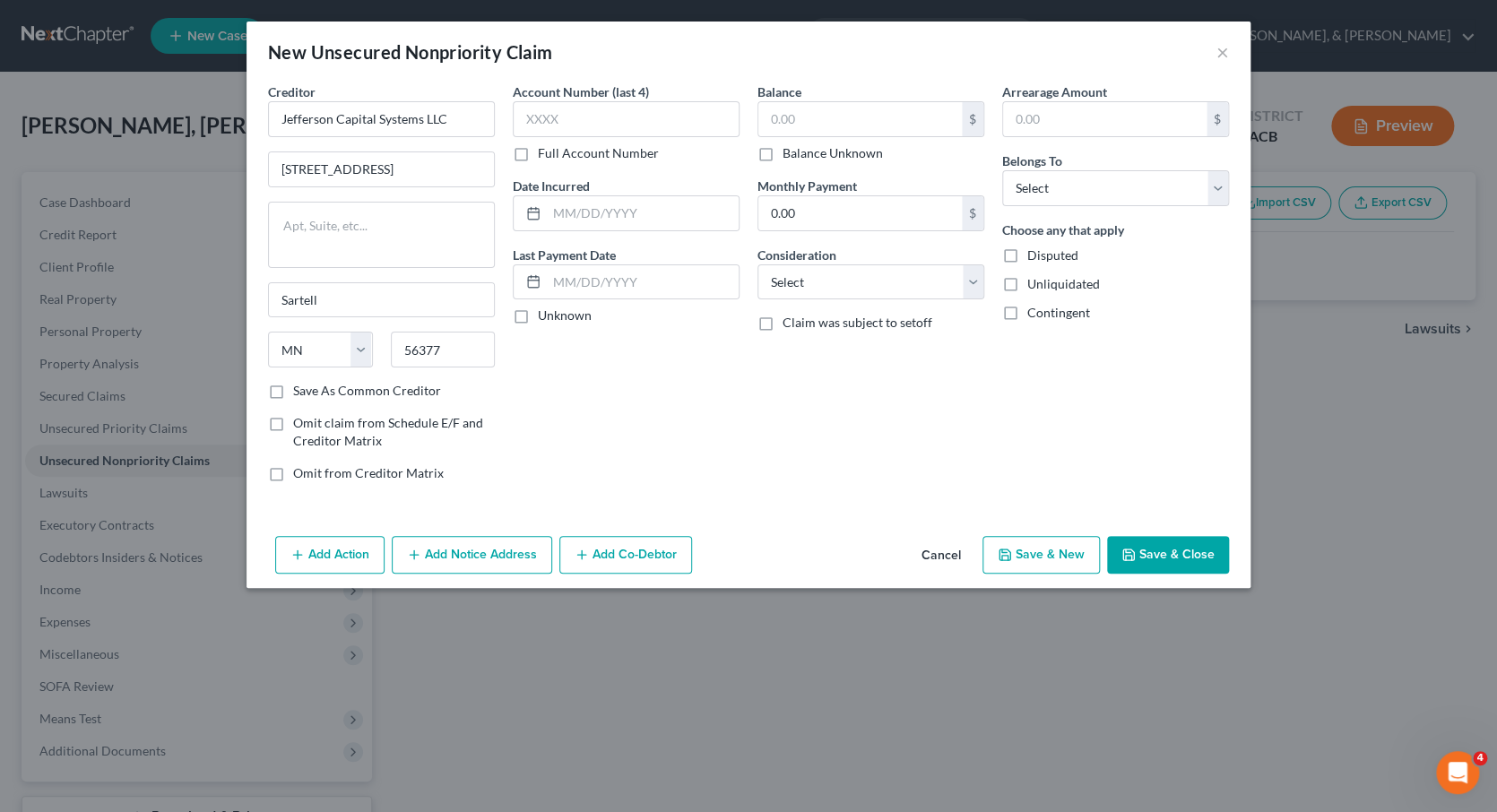
click at [300, 394] on input "Save As Common Creditor" at bounding box center [306, 388] width 12 height 12
checkbox input "true"
click at [609, 115] on input "text" at bounding box center [626, 119] width 226 height 35
type input "6003"
click at [842, 125] on input "text" at bounding box center [860, 119] width 204 height 34
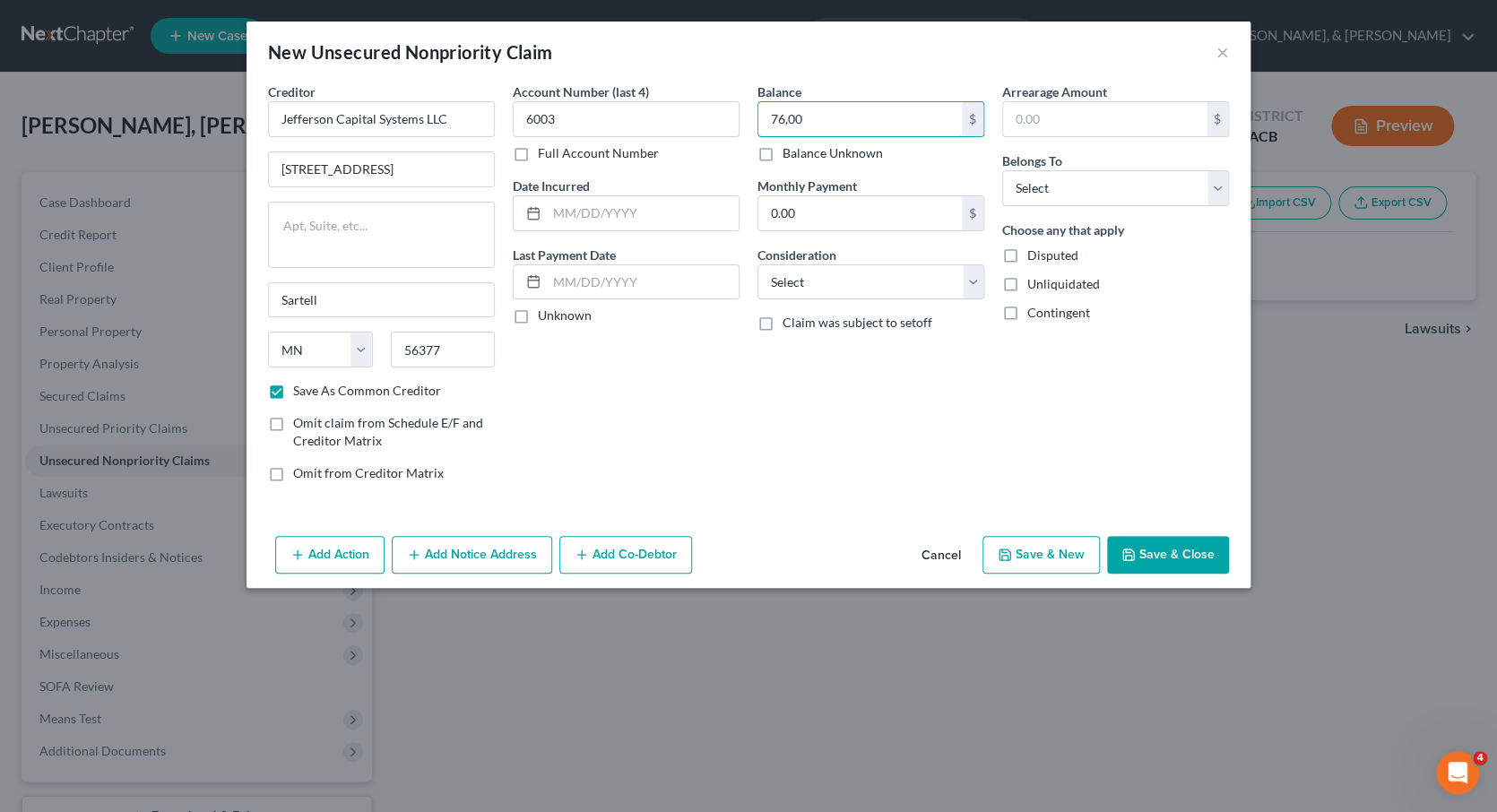
type input "7,600"
select select "0"
click at [1051, 551] on button "Save & New" at bounding box center [1040, 555] width 117 height 37
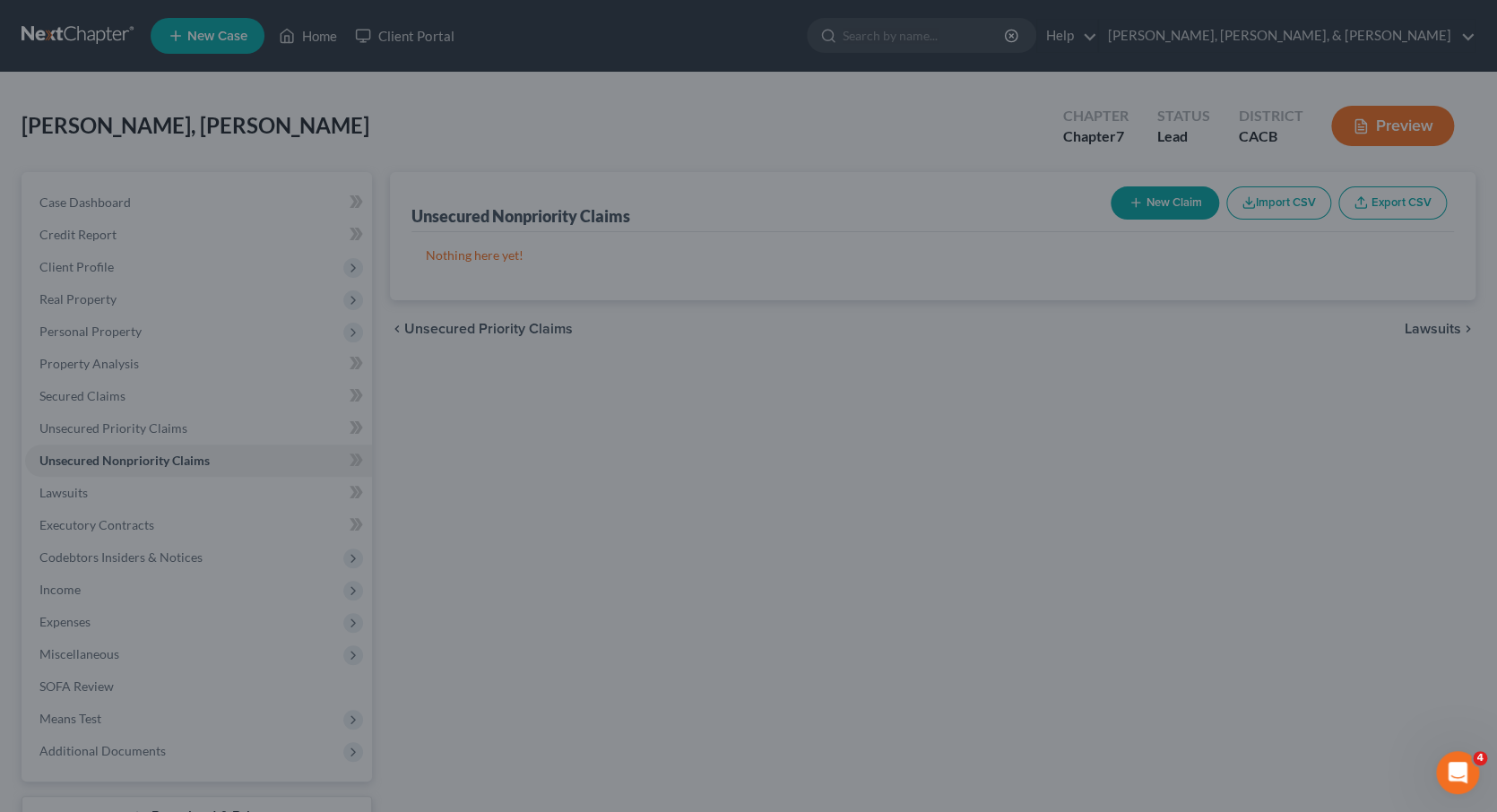
checkbox input "false"
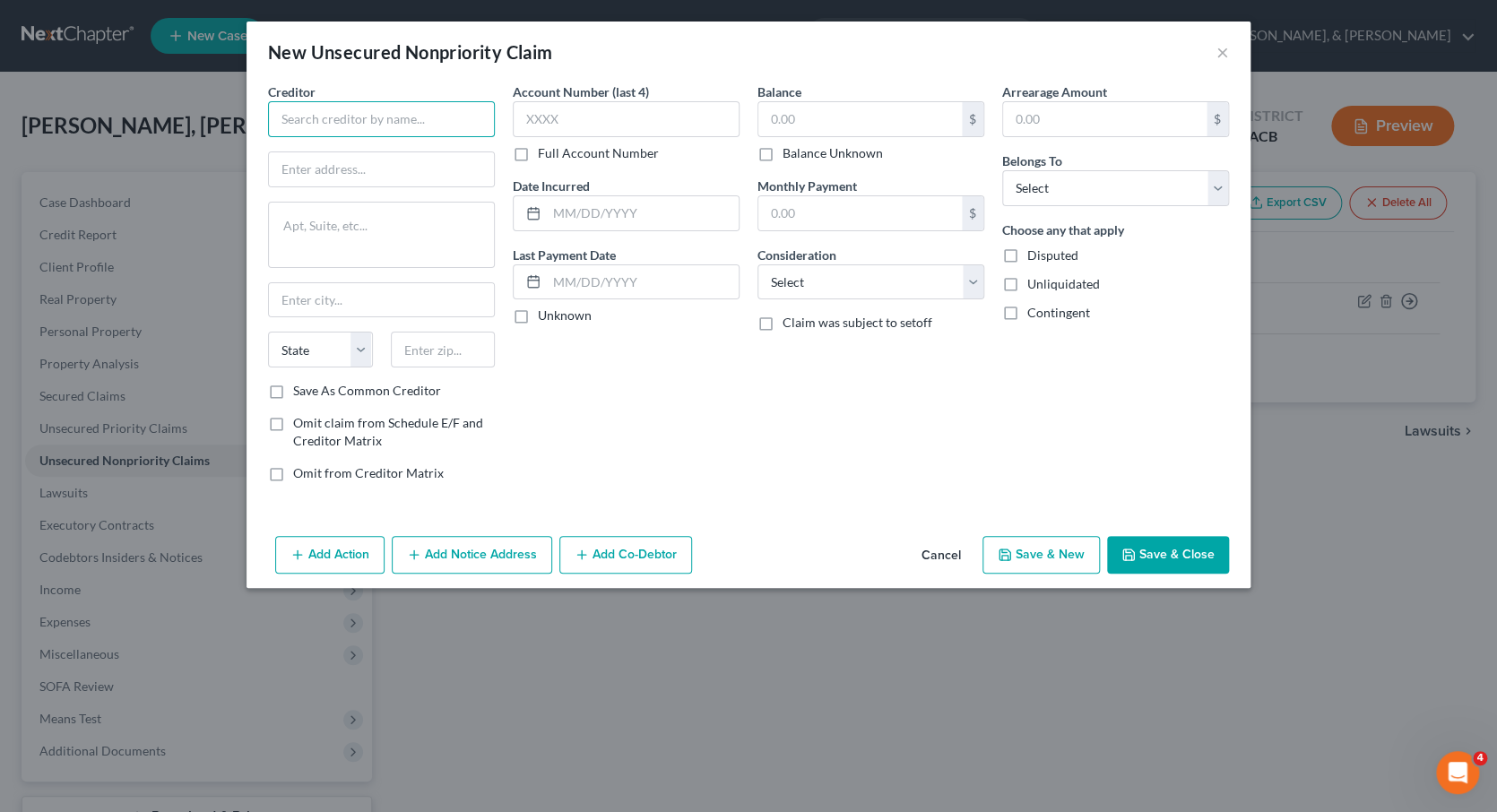
click at [376, 124] on input "text" at bounding box center [381, 119] width 226 height 35
paste input "[PERSON_NAME] Fargo Auto"
type input "[PERSON_NAME] Fargo Auto"
click at [388, 170] on input "text" at bounding box center [381, 169] width 225 height 34
paste input "PO Box 51963"
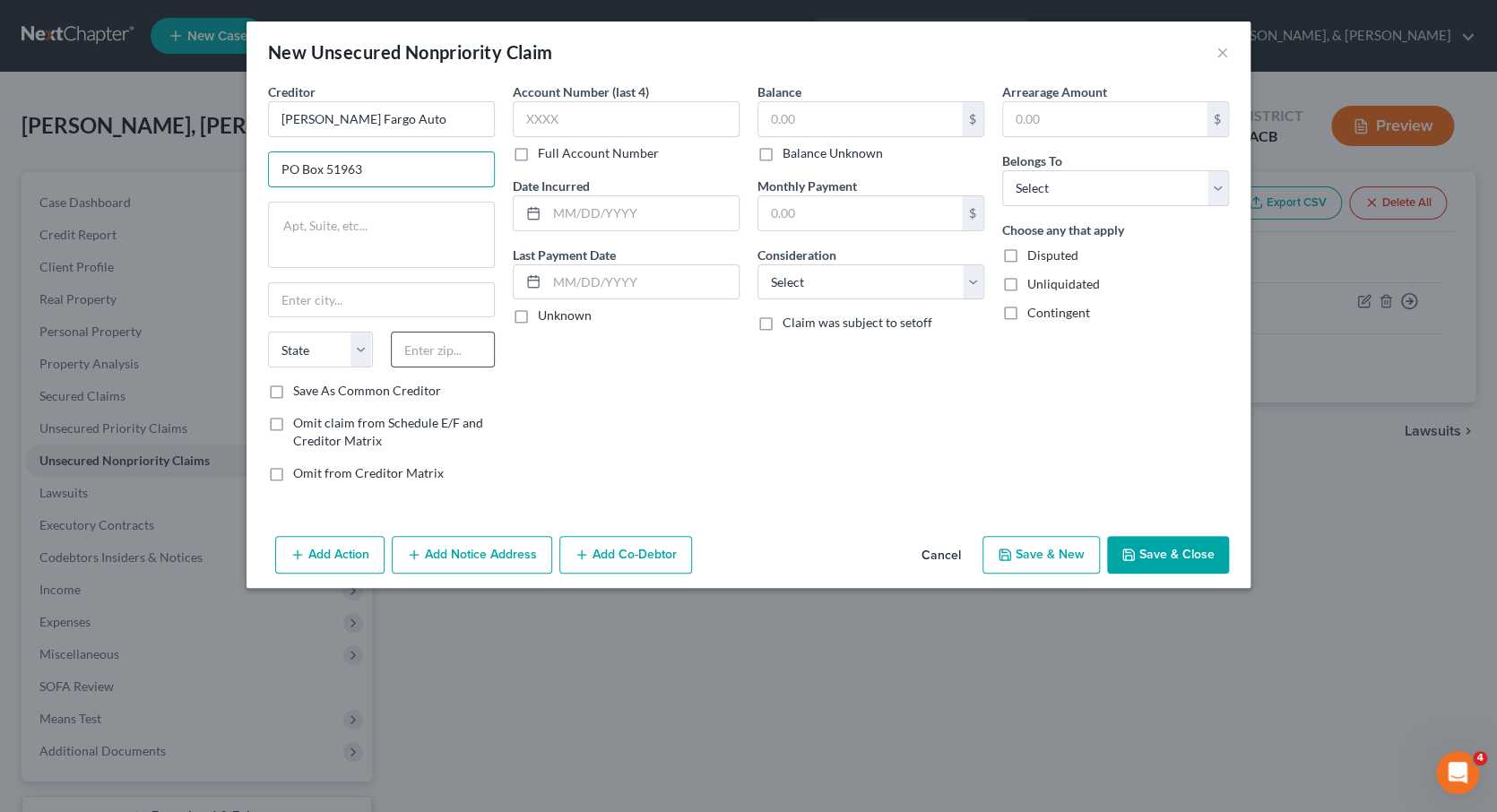
type input "PO Box 51963"
type input "90051"
type input "[GEOGRAPHIC_DATA]"
select select "4"
click at [293, 388] on label "Save As Common Creditor" at bounding box center [367, 391] width 148 height 18
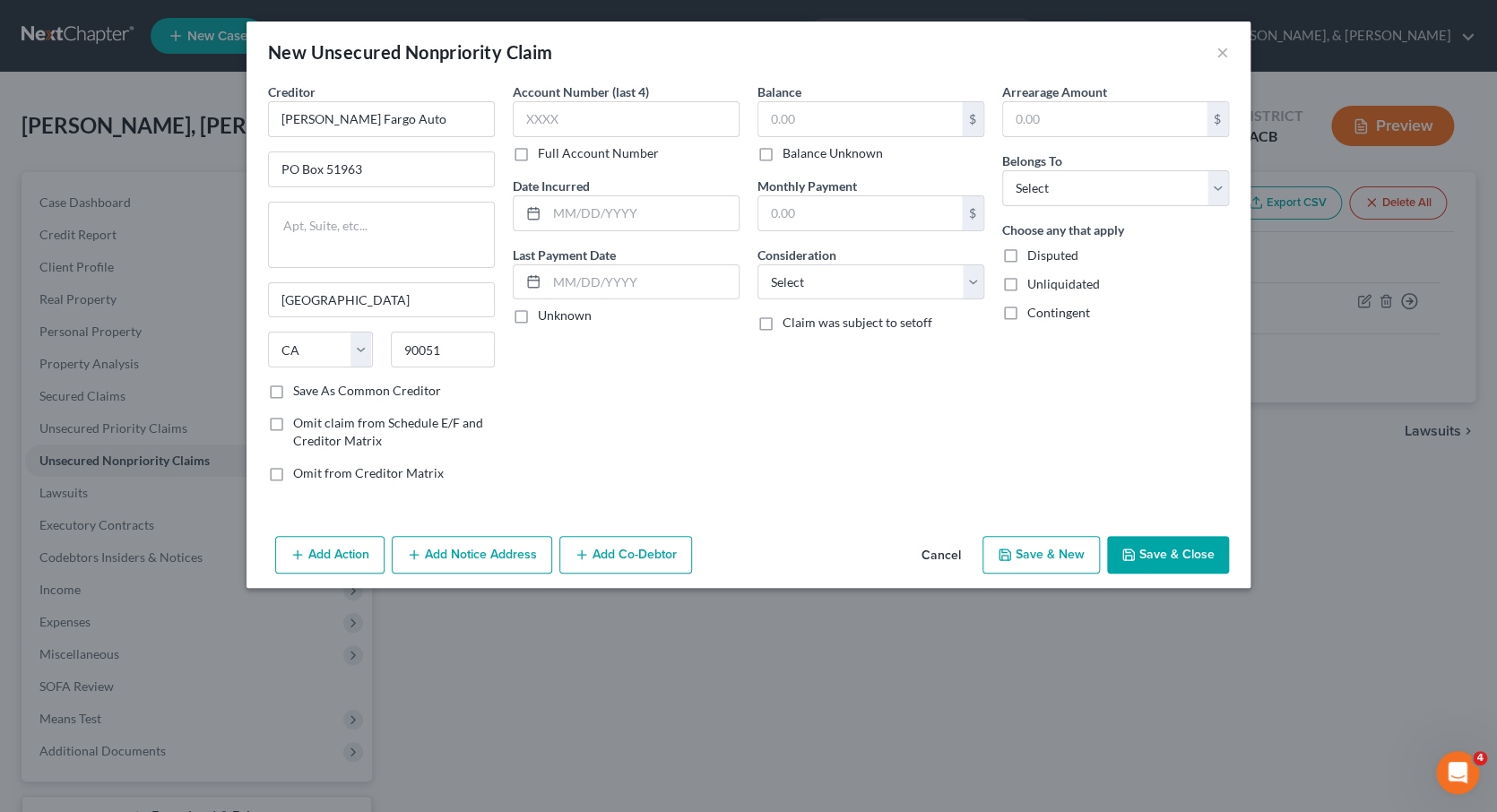
click at [300, 388] on input "Save As Common Creditor" at bounding box center [306, 388] width 12 height 12
checkbox input "true"
click at [618, 133] on input "text" at bounding box center [626, 119] width 226 height 35
type input "4809"
click at [856, 126] on input "text" at bounding box center [860, 119] width 204 height 34
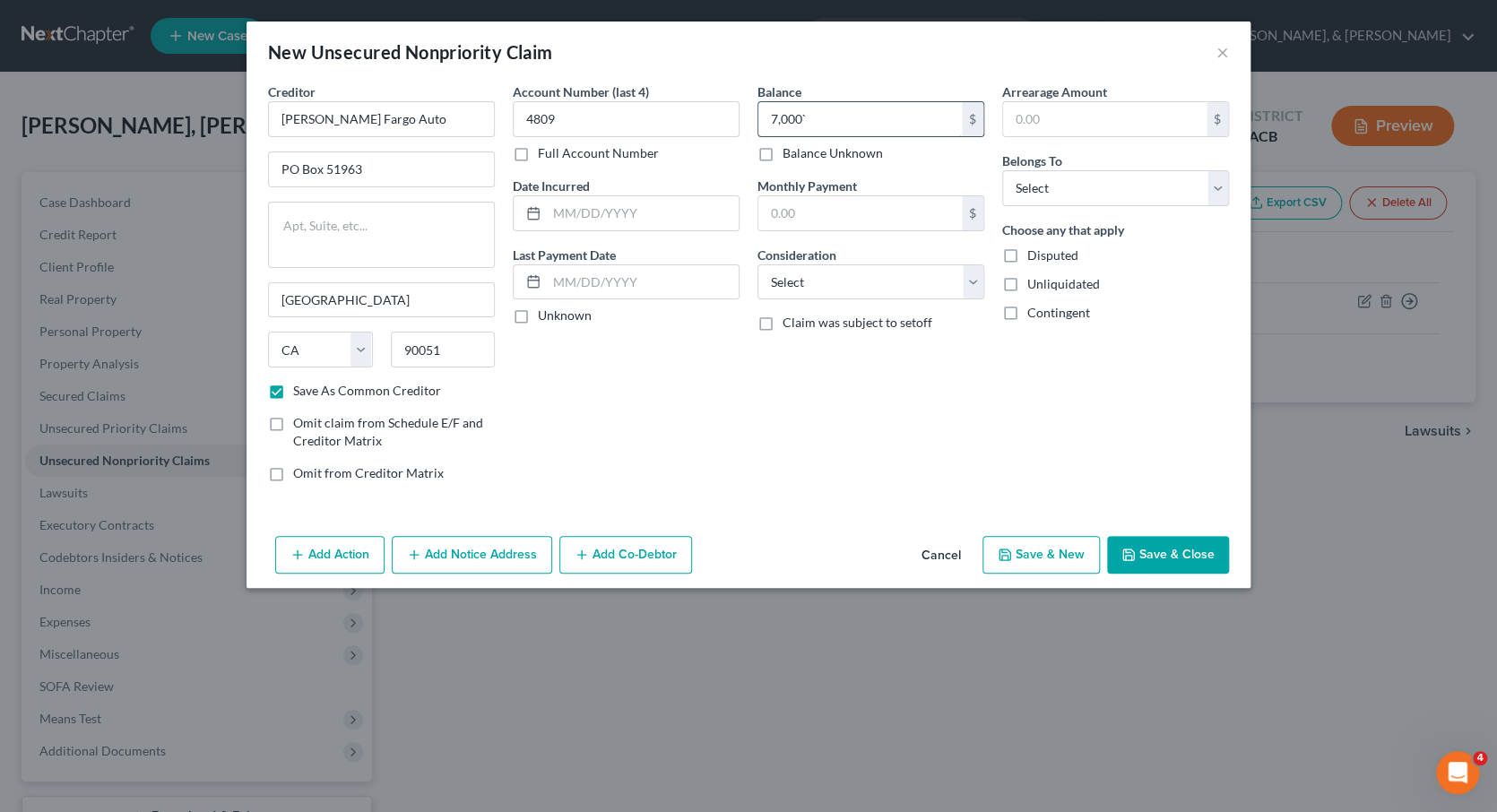
type input "7,000"
select select "0"
click at [1048, 543] on button "Save & New" at bounding box center [1040, 555] width 117 height 37
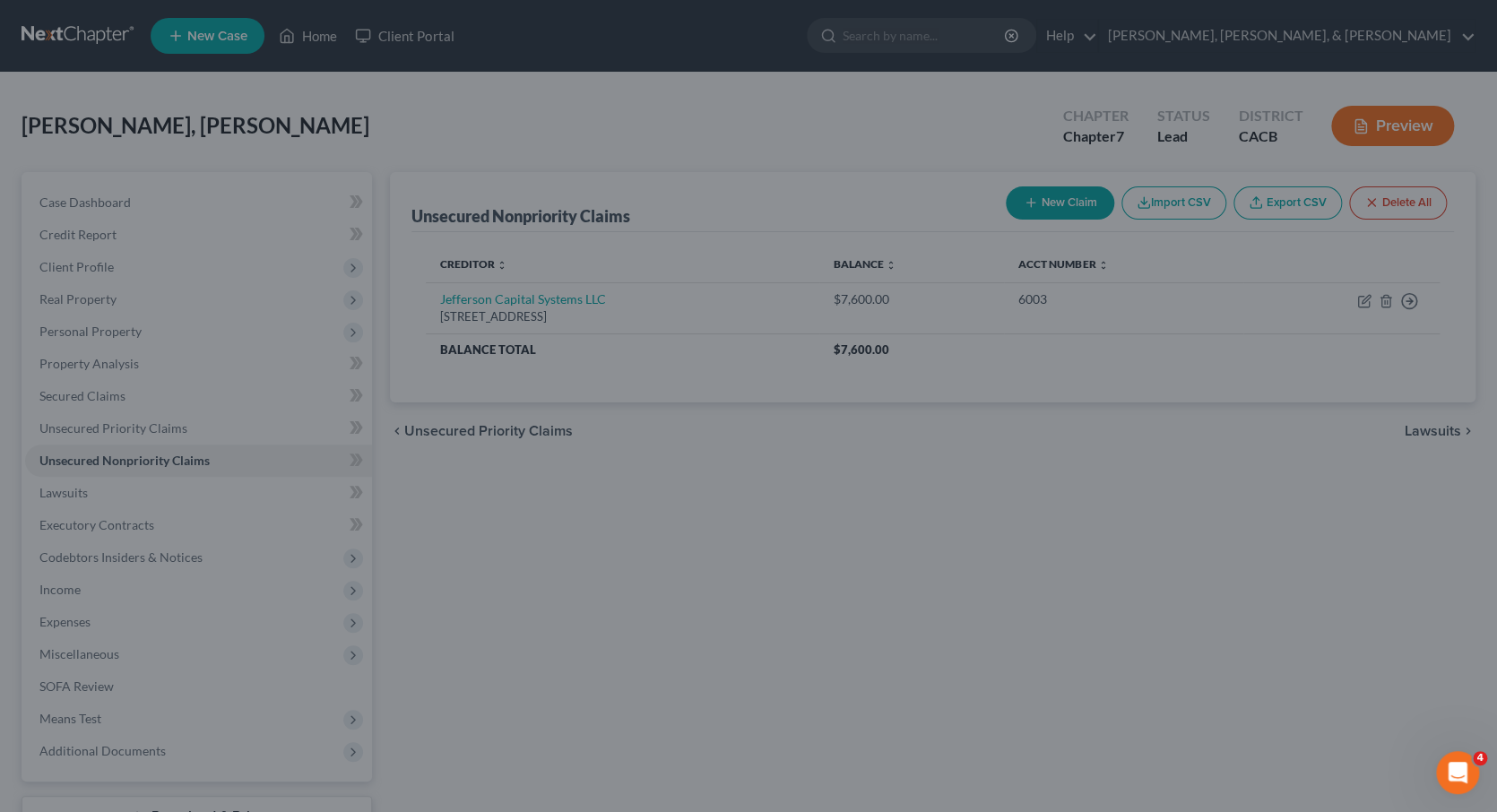
checkbox input "false"
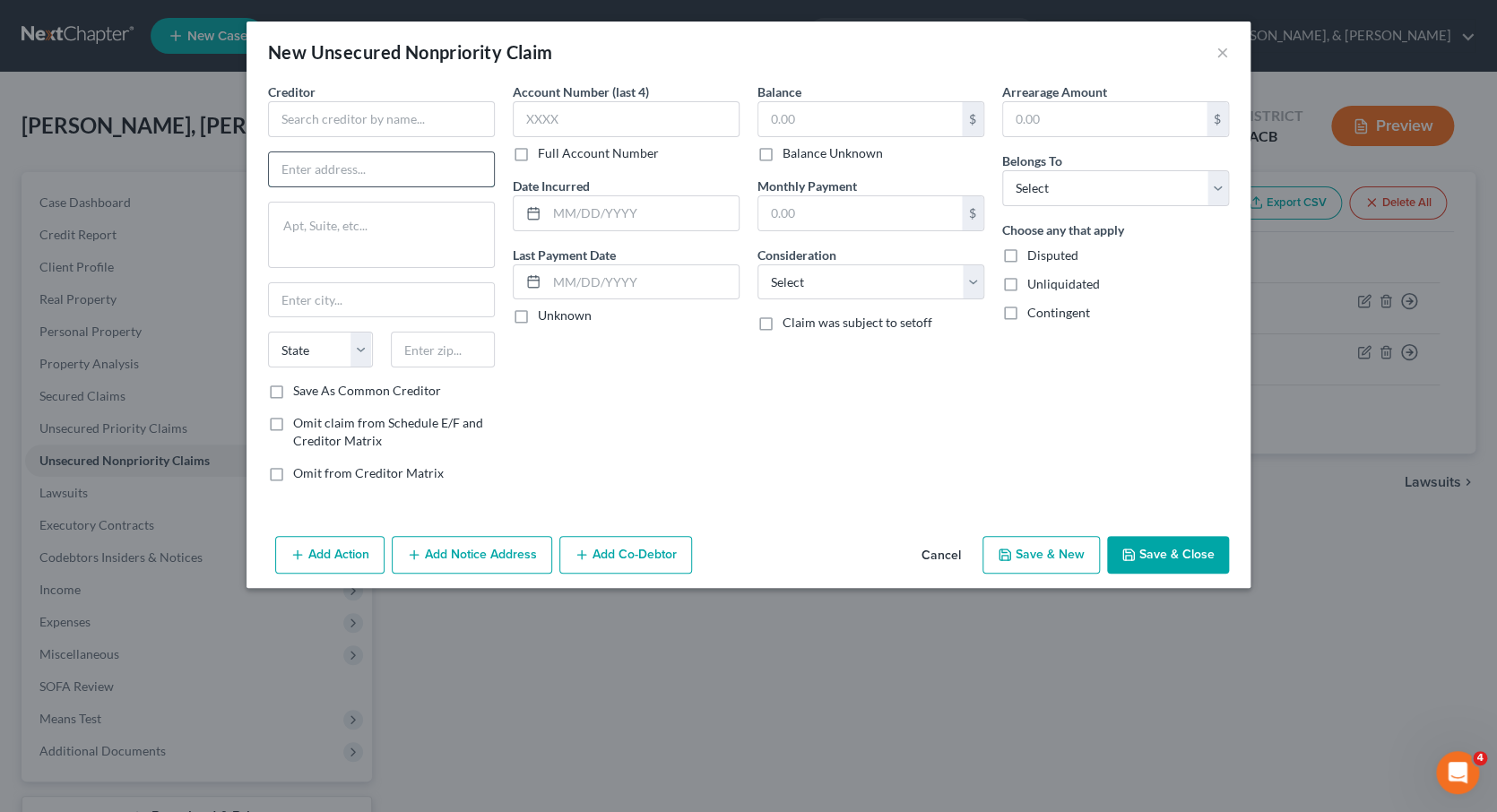
paste input "PO Box 4085"
type input "PO Box 4085"
paste input "94026,"
type input "94026,"
click at [293, 395] on label "Save As Common Creditor" at bounding box center [367, 391] width 148 height 18
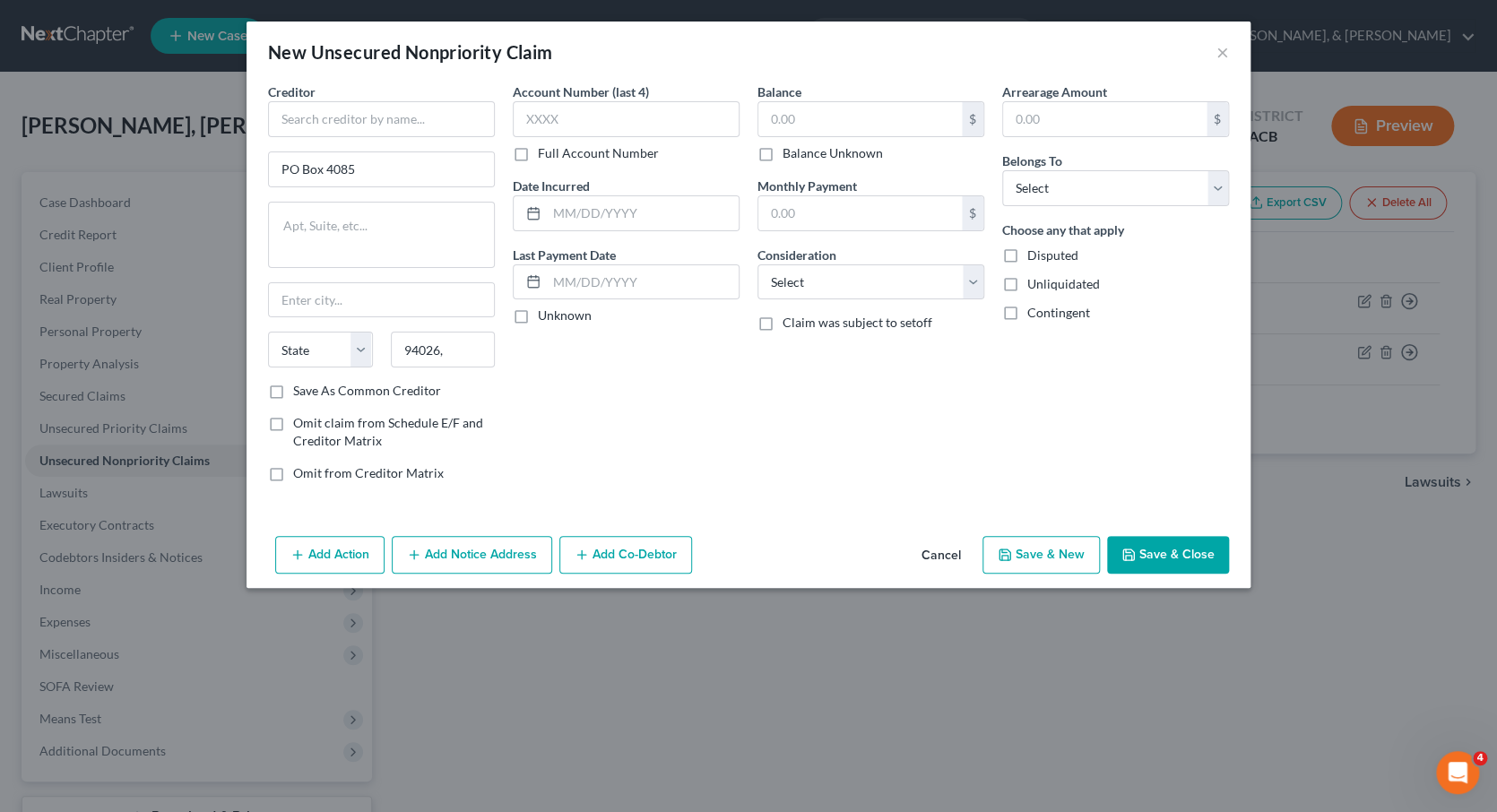
click at [300, 394] on input "Save As Common Creditor" at bounding box center [306, 388] width 12 height 12
checkbox input "true"
click at [454, 351] on input "94026," at bounding box center [443, 349] width 105 height 35
type input "94026"
type input "[GEOGRAPHIC_DATA]"
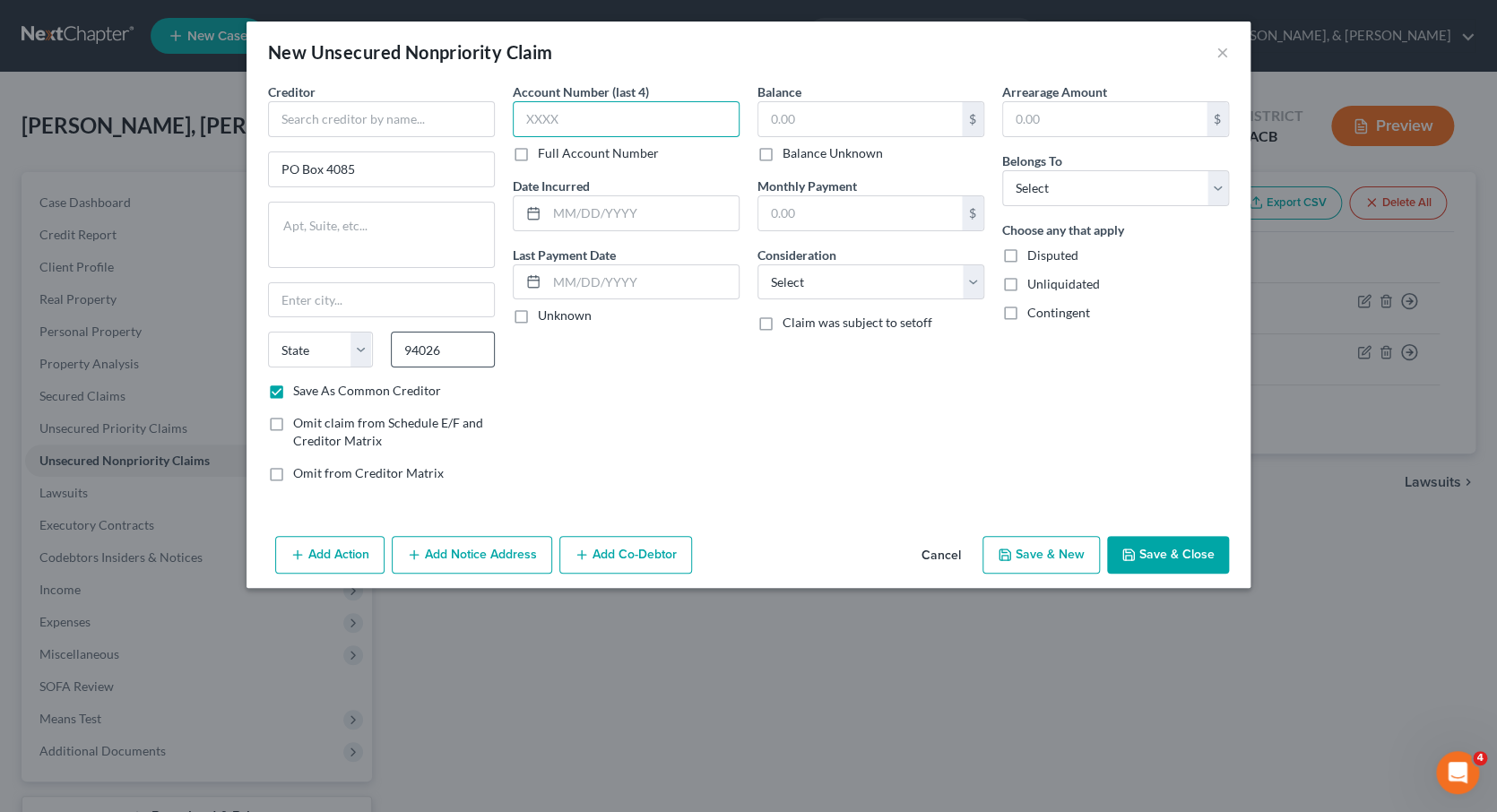
select select "4"
click at [395, 125] on input "text" at bounding box center [381, 119] width 226 height 35
paste input "Oportun"
type input "Oportun Finance"
click at [592, 113] on input "text" at bounding box center [626, 119] width 226 height 35
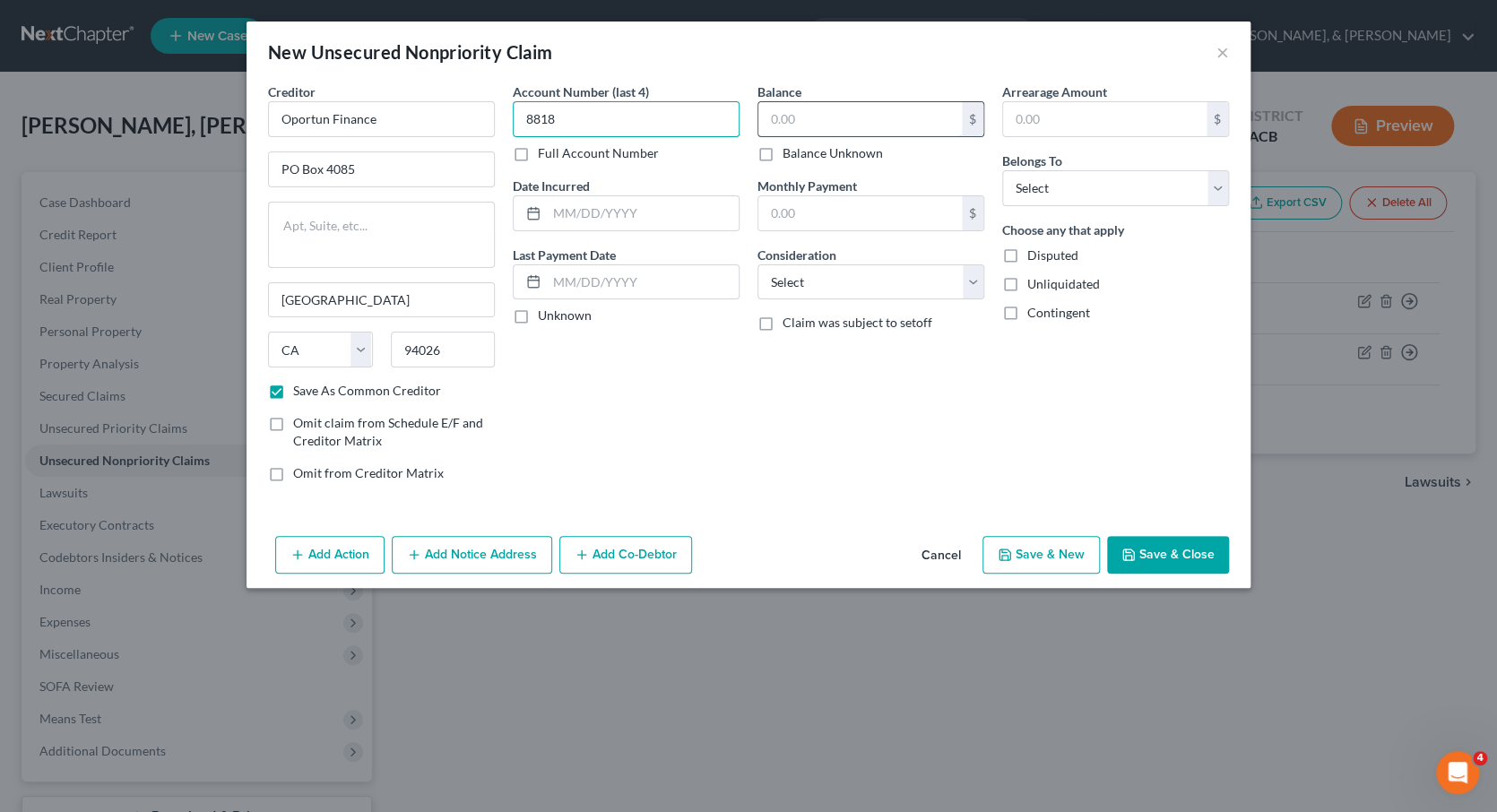
type input "8818"
click at [777, 114] on input "text" at bounding box center [860, 119] width 204 height 34
type input "4,400"
click at [831, 384] on div "Balance 4,400.00 $ Balance Unknown Balance Undetermined 4,400 $ Balance Unknown…" at bounding box center [871, 289] width 245 height 414
select select "0"
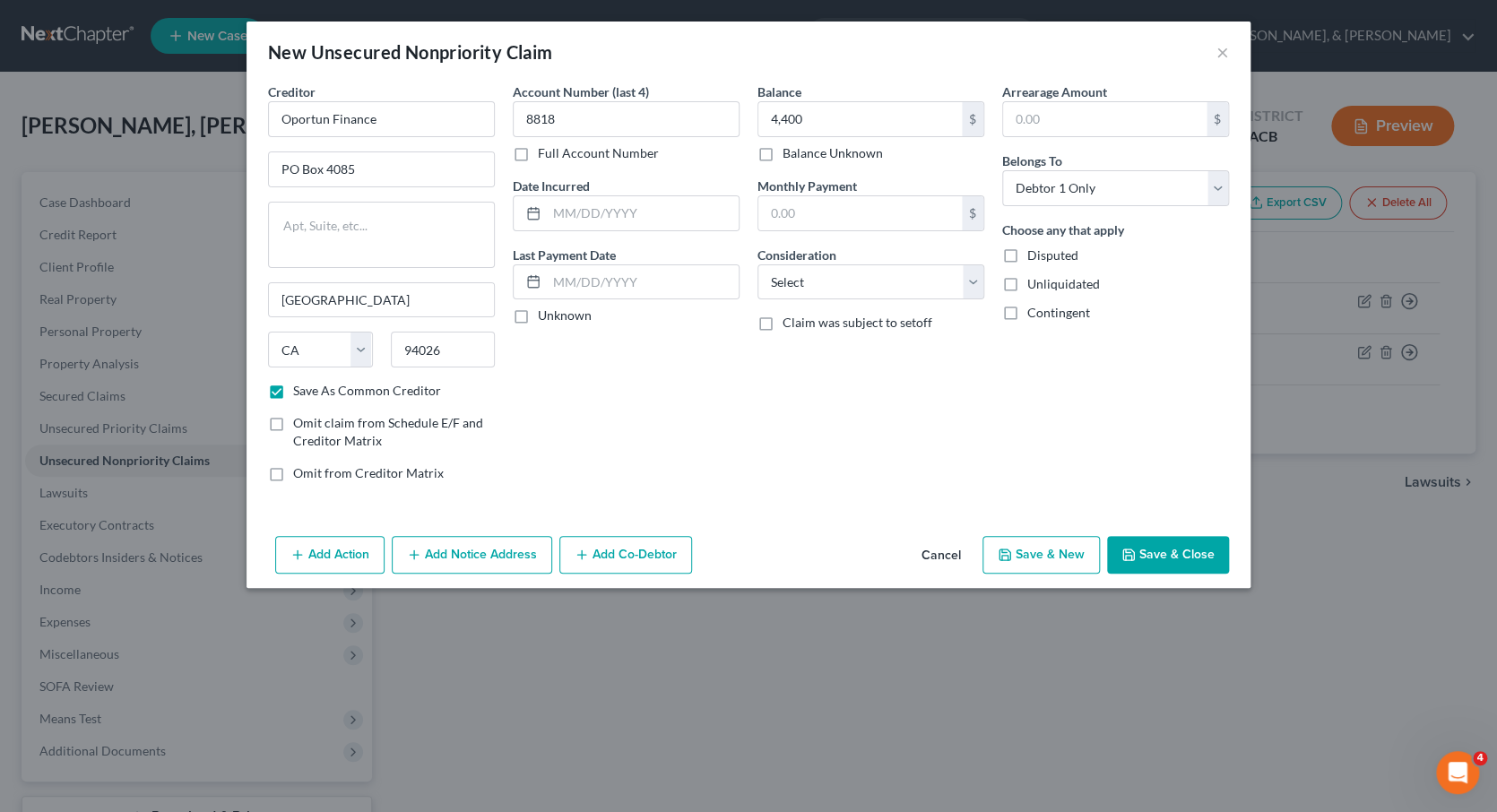
click at [1043, 561] on button "Save & New" at bounding box center [1040, 555] width 117 height 37
checkbox input "false"
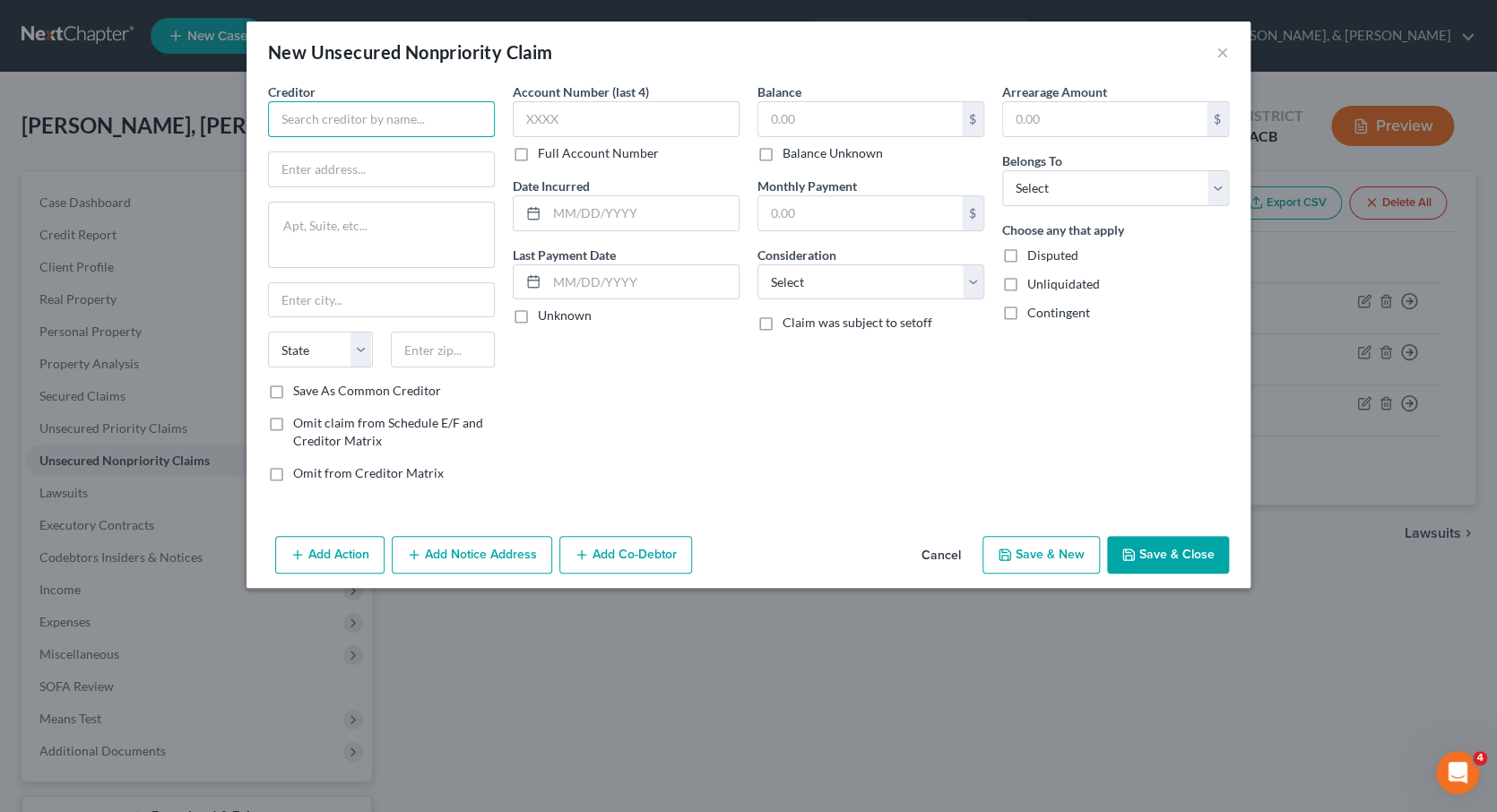
click at [390, 115] on input "text" at bounding box center [381, 119] width 226 height 35
paste input "OneMain Financial"
type input "OneMain Financial"
paste input "[STREET_ADDRESS]"
type input "[STREET_ADDRESS]"
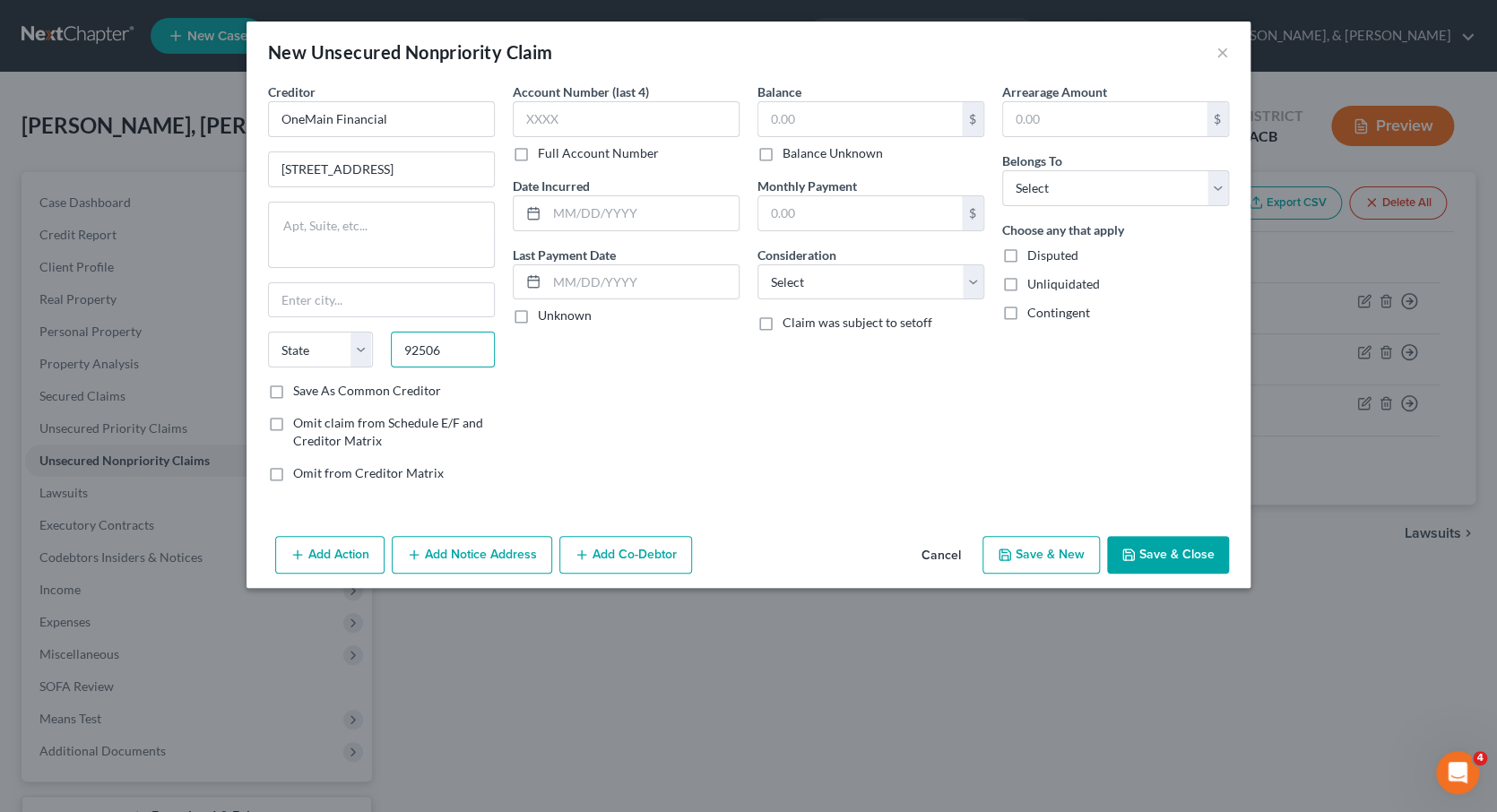
type input "92506"
type input "[GEOGRAPHIC_DATA]"
select select "4"
click at [293, 390] on label "Save As Common Creditor" at bounding box center [367, 391] width 148 height 18
click at [300, 390] on input "Save As Common Creditor" at bounding box center [306, 388] width 12 height 12
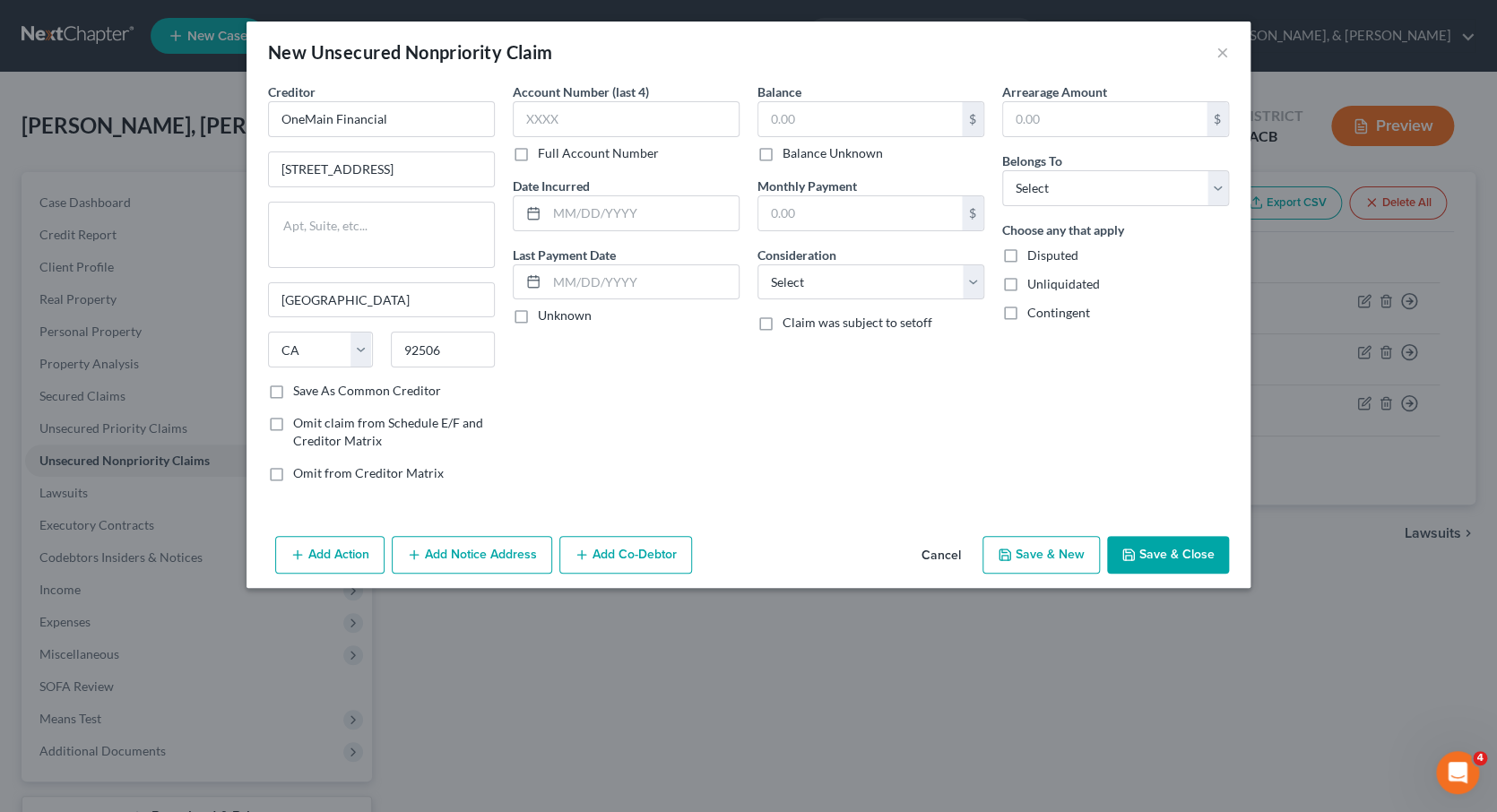
checkbox input "true"
click at [569, 126] on input "text" at bounding box center [626, 119] width 226 height 35
type input "3644"
click at [770, 122] on input "text" at bounding box center [860, 119] width 204 height 34
type input "9,400"
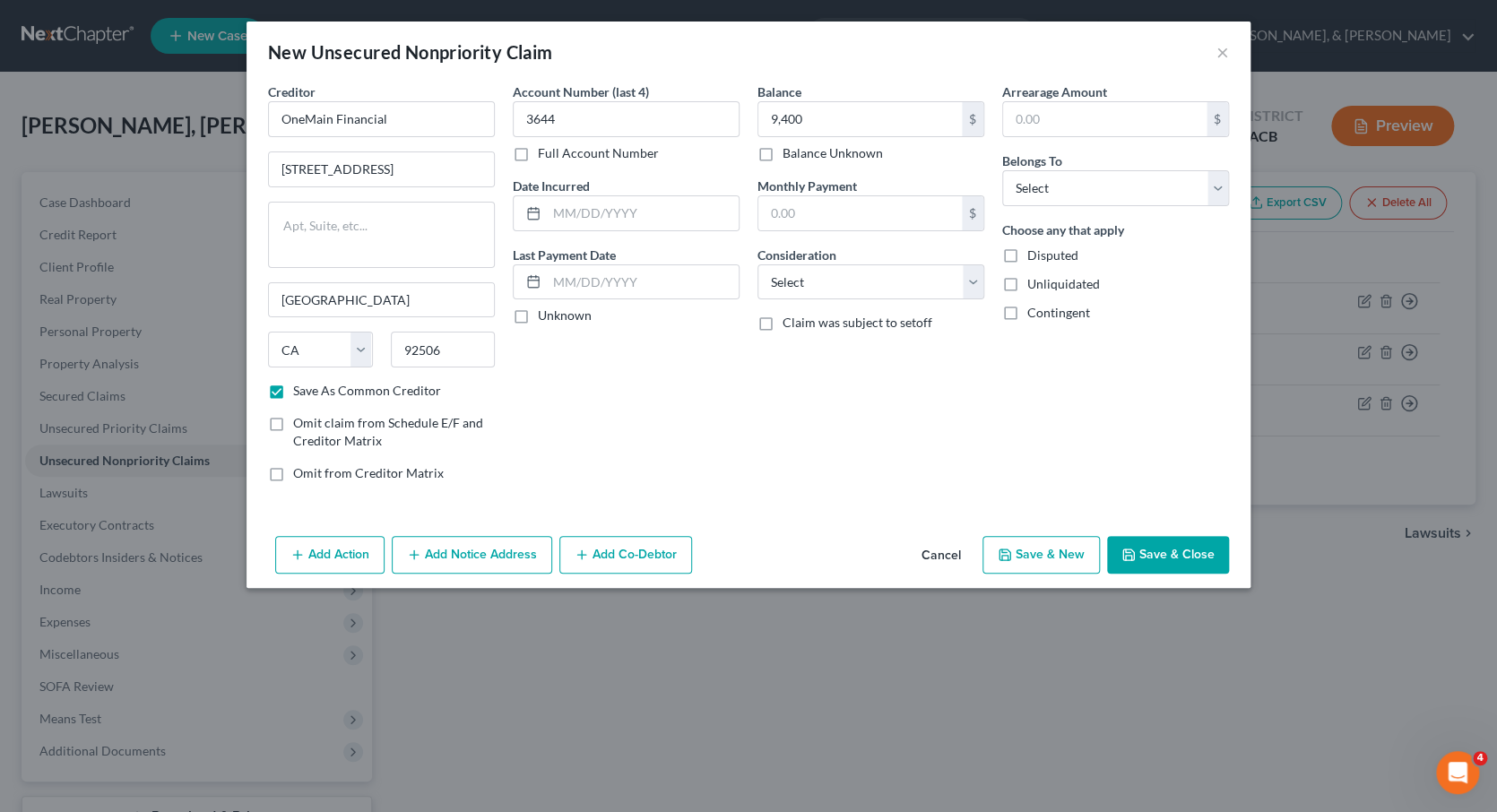
click at [910, 424] on div "Balance 9,400.00 $ Balance Unknown Balance Undetermined 9,400 $ Balance Unknown…" at bounding box center [871, 289] width 245 height 414
click at [1152, 564] on button "Save & Close" at bounding box center [1168, 555] width 122 height 37
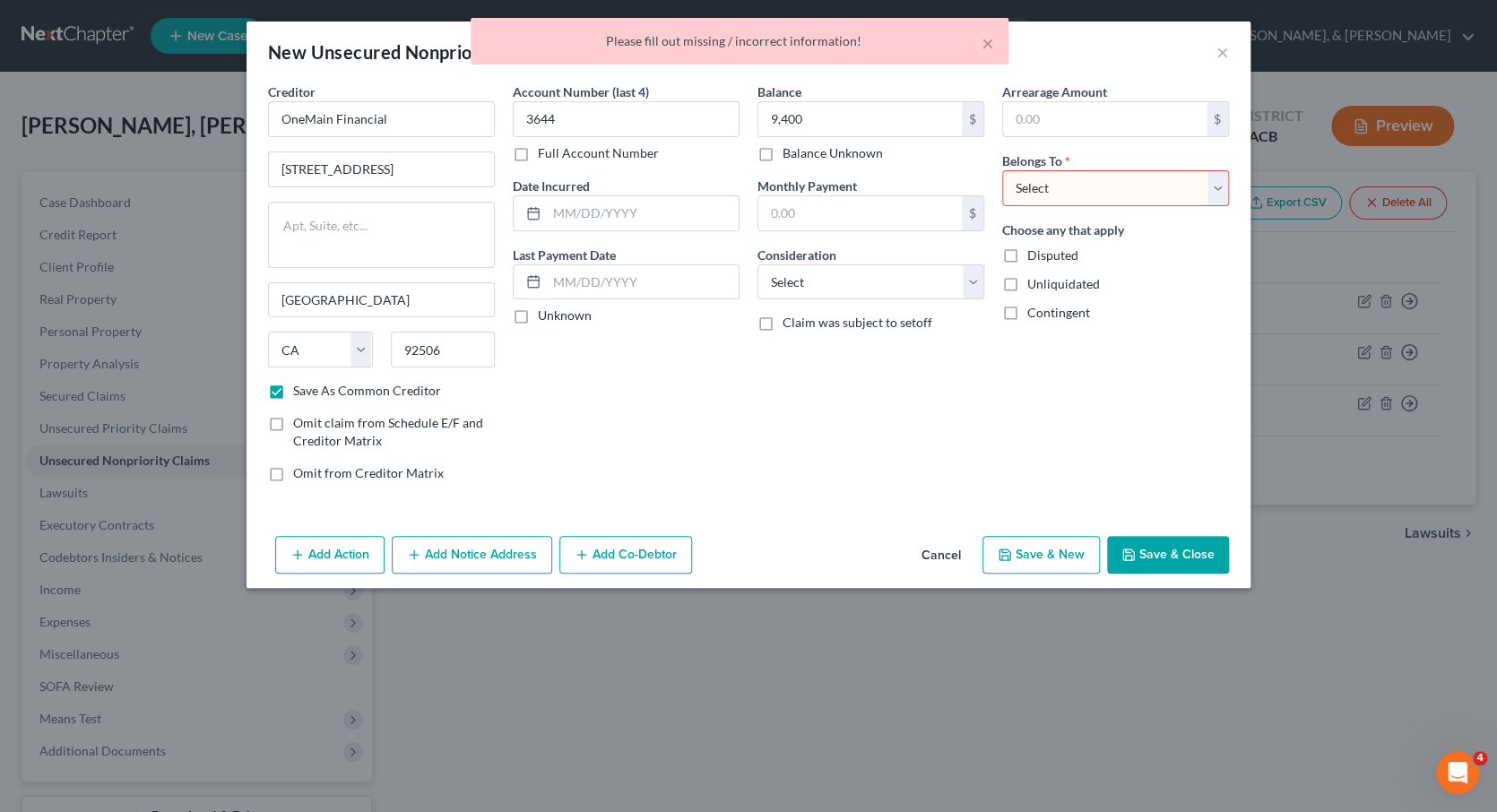
select select "0"
click at [1162, 553] on button "Save & Close" at bounding box center [1168, 555] width 122 height 37
checkbox input "false"
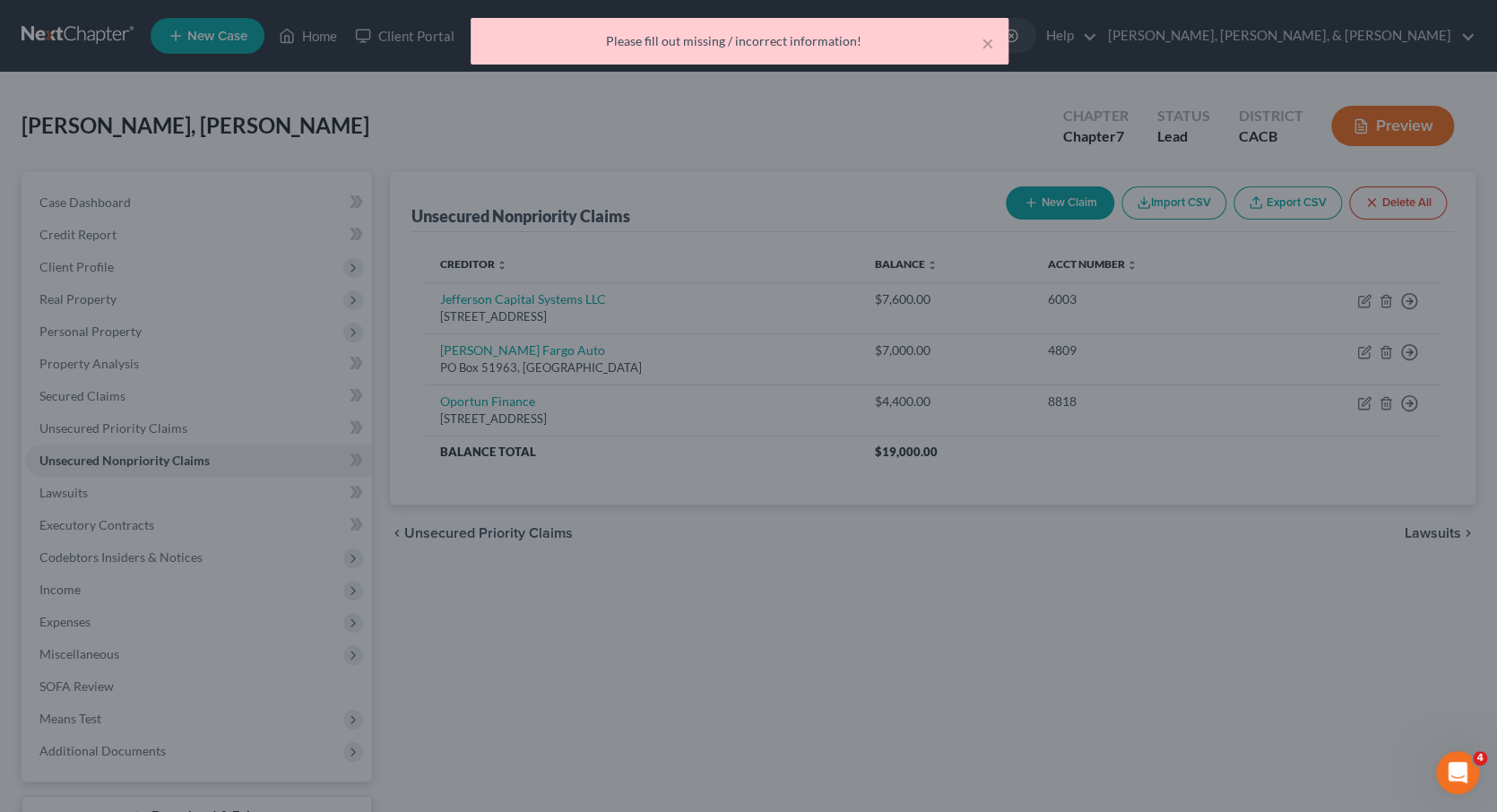
type input "9,400.00"
type input "0.00"
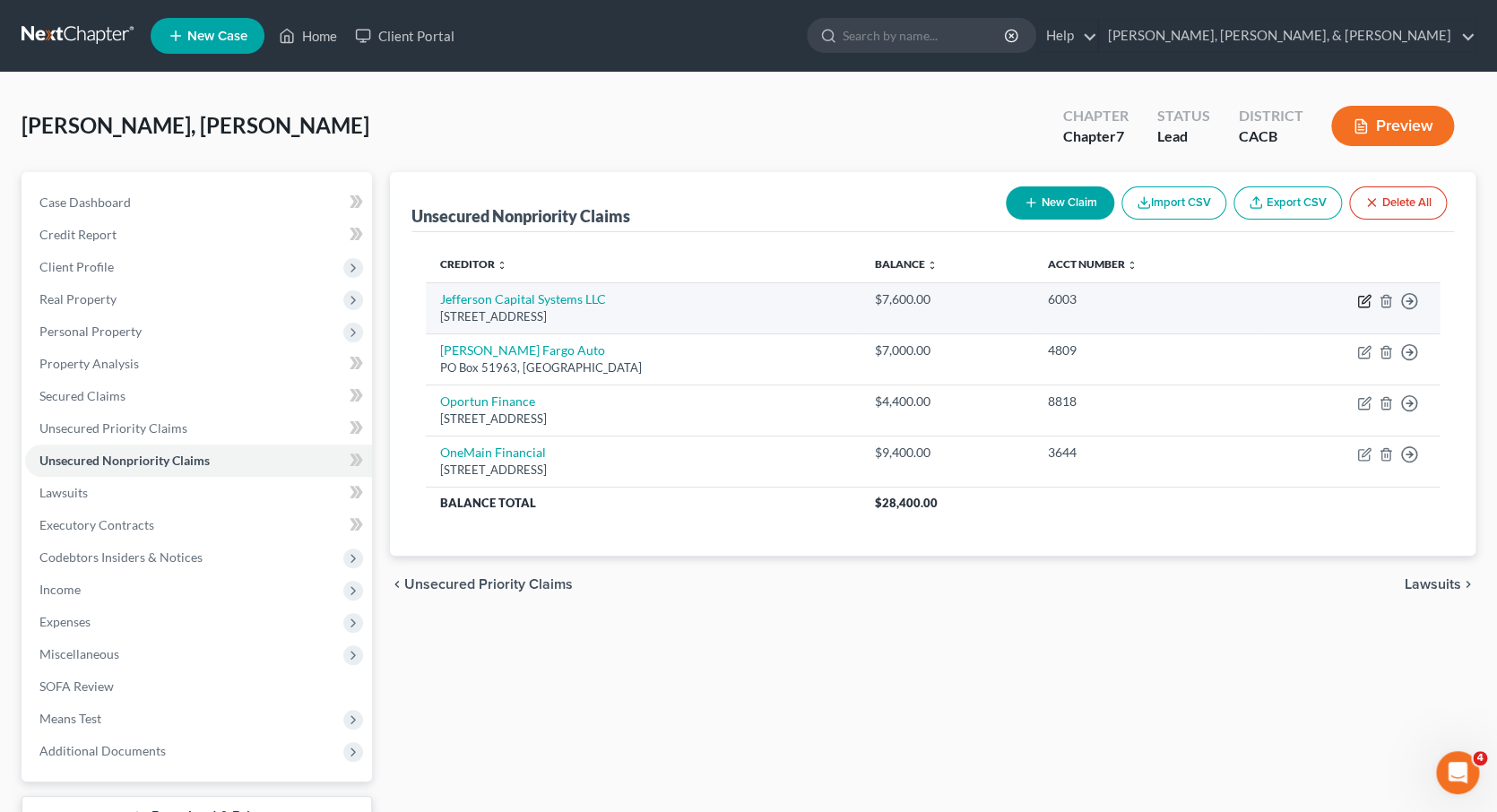
click at [1368, 296] on icon "button" at bounding box center [1366, 299] width 8 height 8
select select "24"
select select "0"
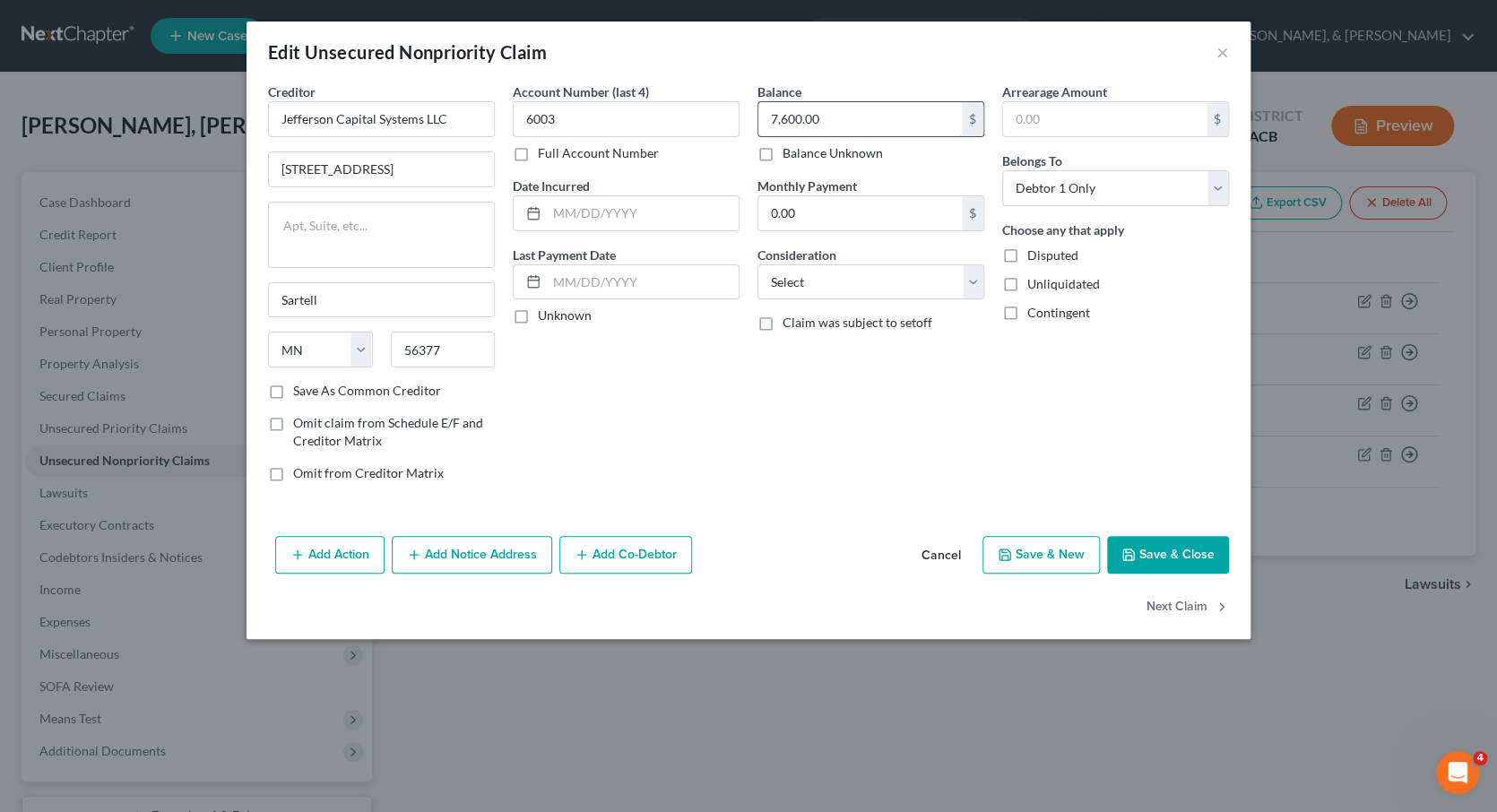
click at [832, 115] on input "7,600.00" at bounding box center [860, 119] width 204 height 34
type input "10,000"
click at [1143, 550] on button "Save & Close" at bounding box center [1168, 555] width 122 height 37
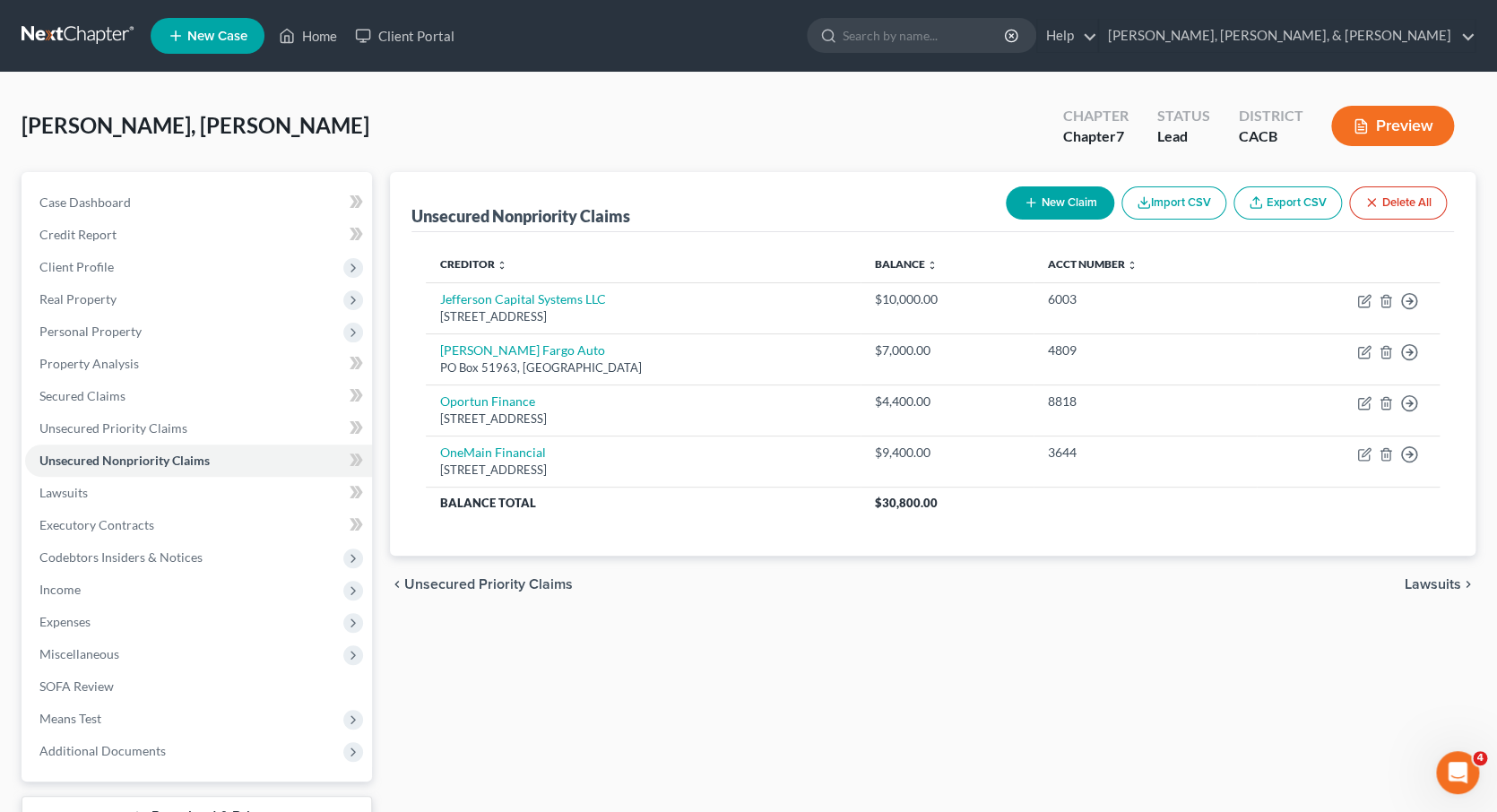
click at [1051, 207] on button "New Claim" at bounding box center [1060, 203] width 108 height 33
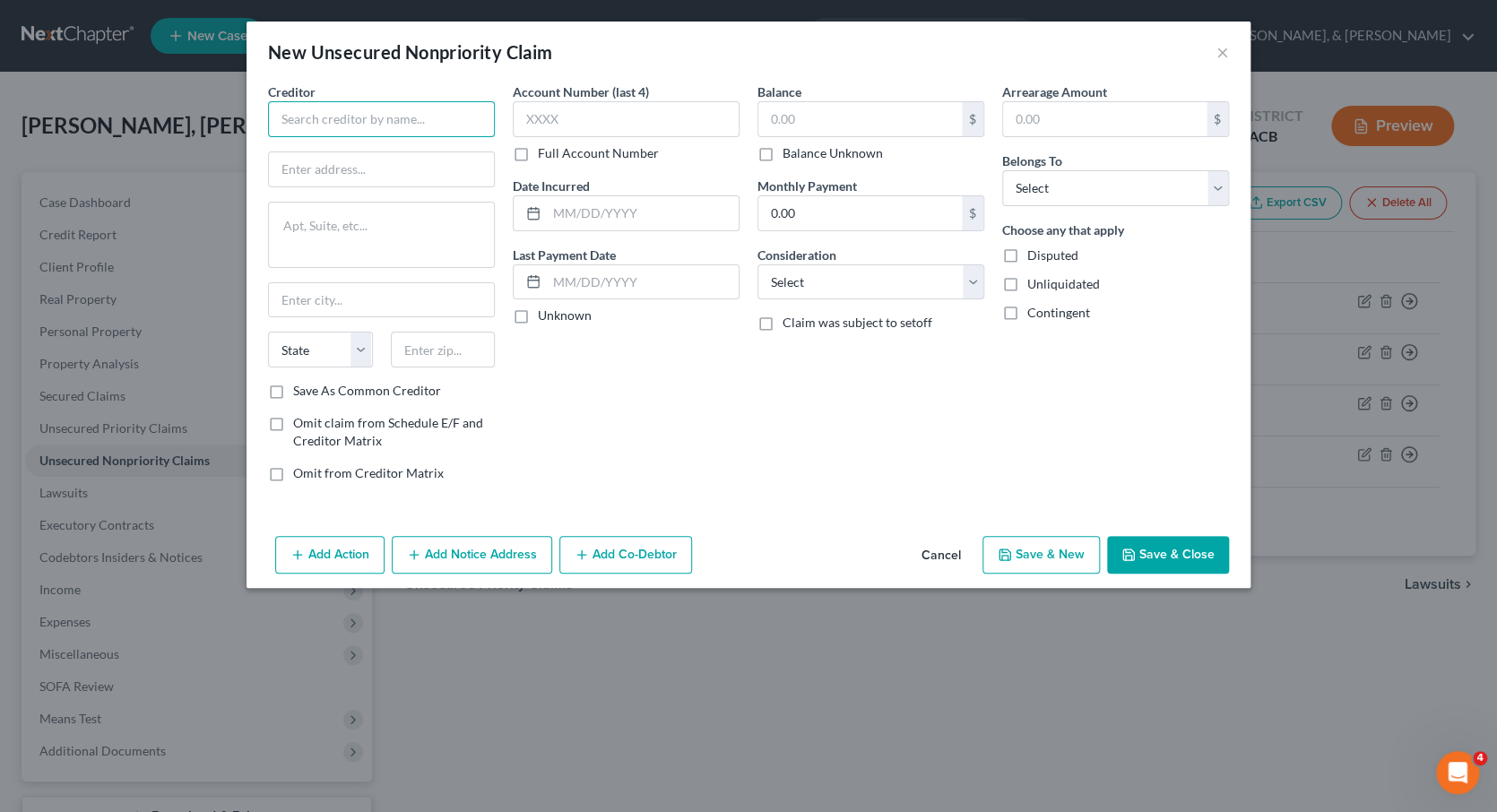
click at [448, 117] on input "text" at bounding box center [381, 119] width 226 height 35
type input "c"
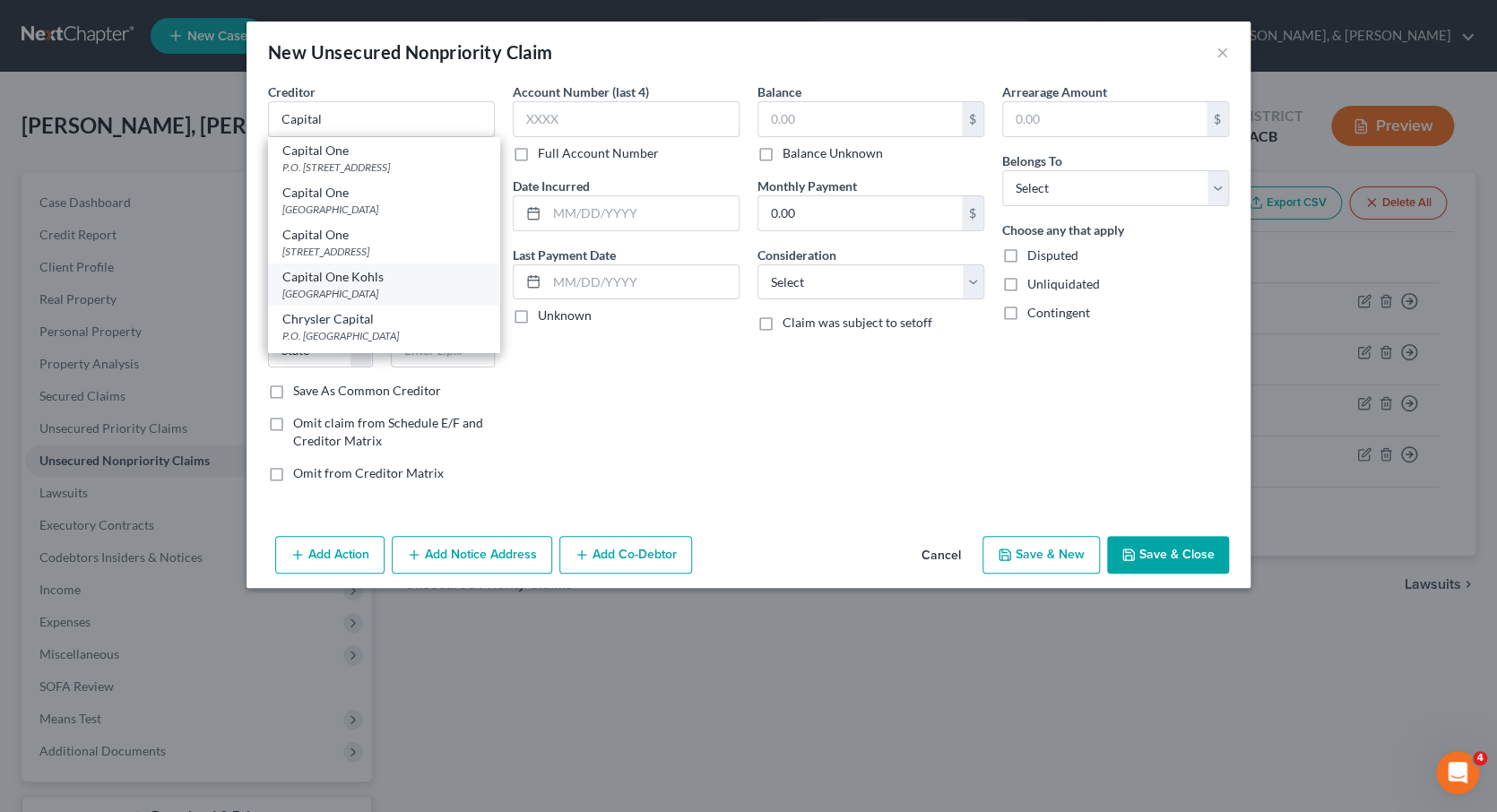
click at [442, 286] on div "[GEOGRAPHIC_DATA]" at bounding box center [384, 293] width 203 height 15
type input "Capital One Kohls"
type input "PO Box 71087"
type input "Charlotte"
select select "28"
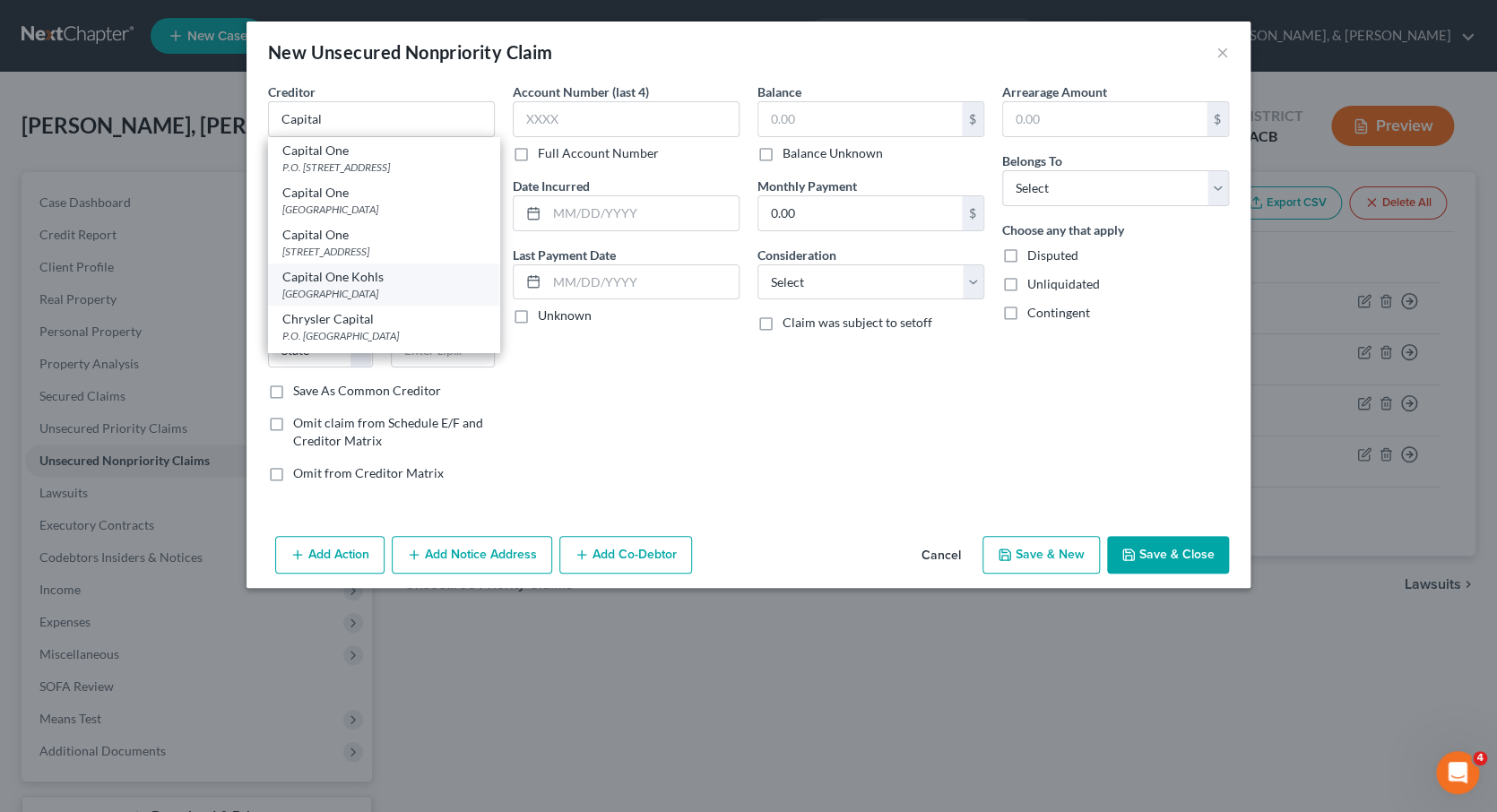
type input "28272"
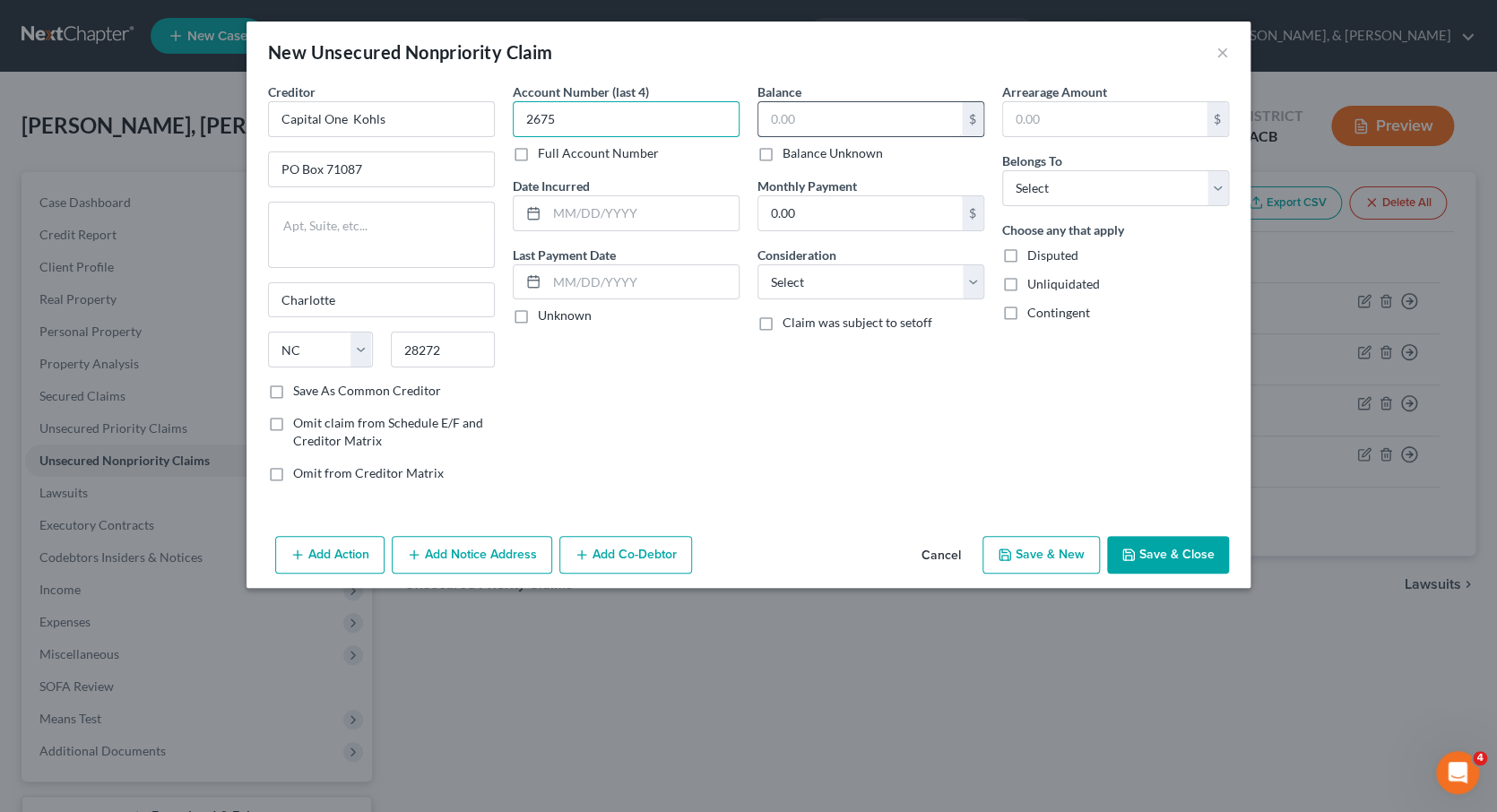
type input "2675"
click at [789, 116] on input "text" at bounding box center [860, 119] width 204 height 34
type input "600"
select select "0"
click at [1074, 553] on button "Save & New" at bounding box center [1040, 555] width 117 height 37
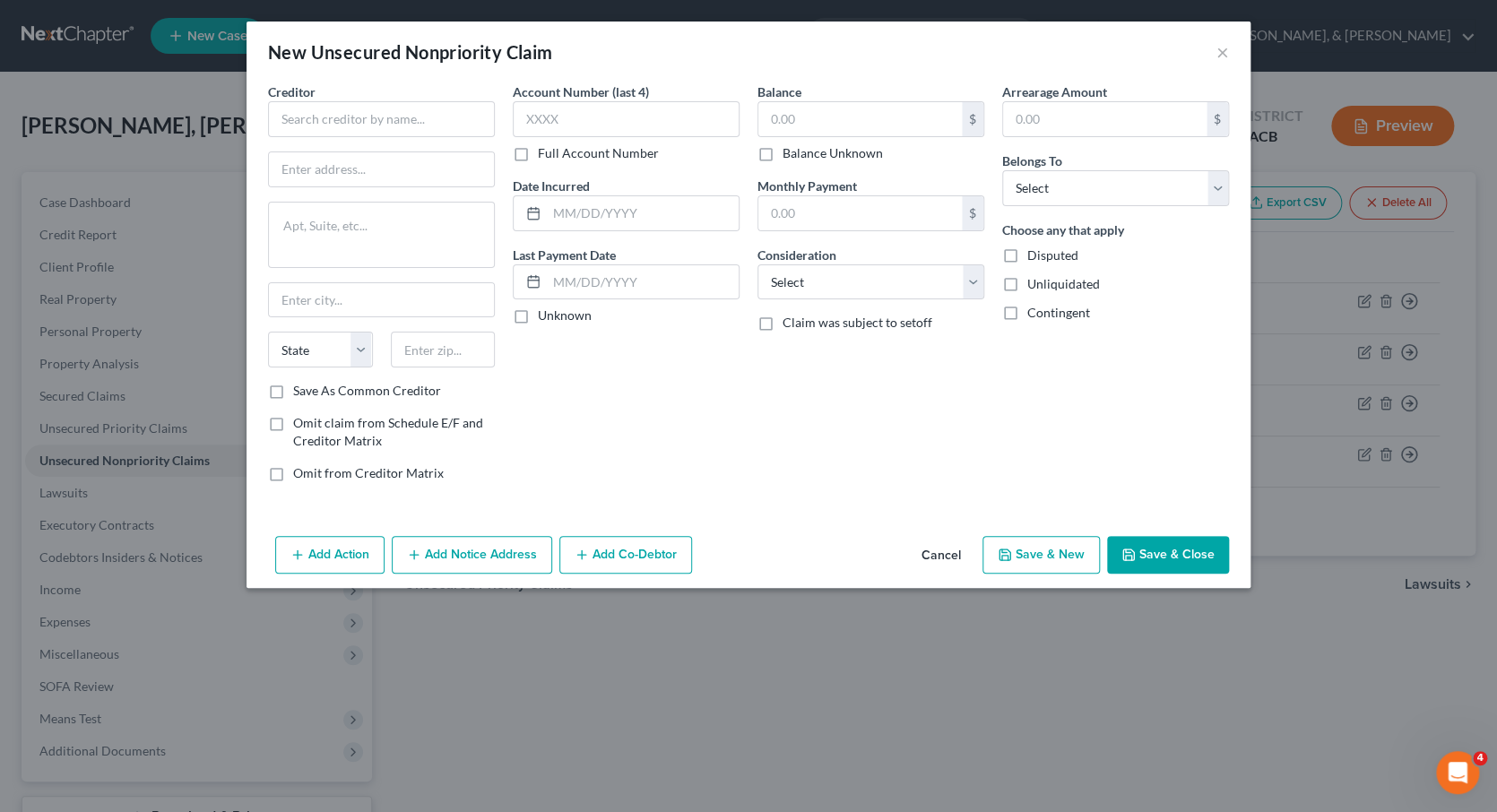
type input "600.00"
click at [356, 127] on input "text" at bounding box center [381, 119] width 226 height 35
paste input "Nelnet"
type input "Nelnet"
click at [417, 166] on input "text" at bounding box center [381, 169] width 225 height 34
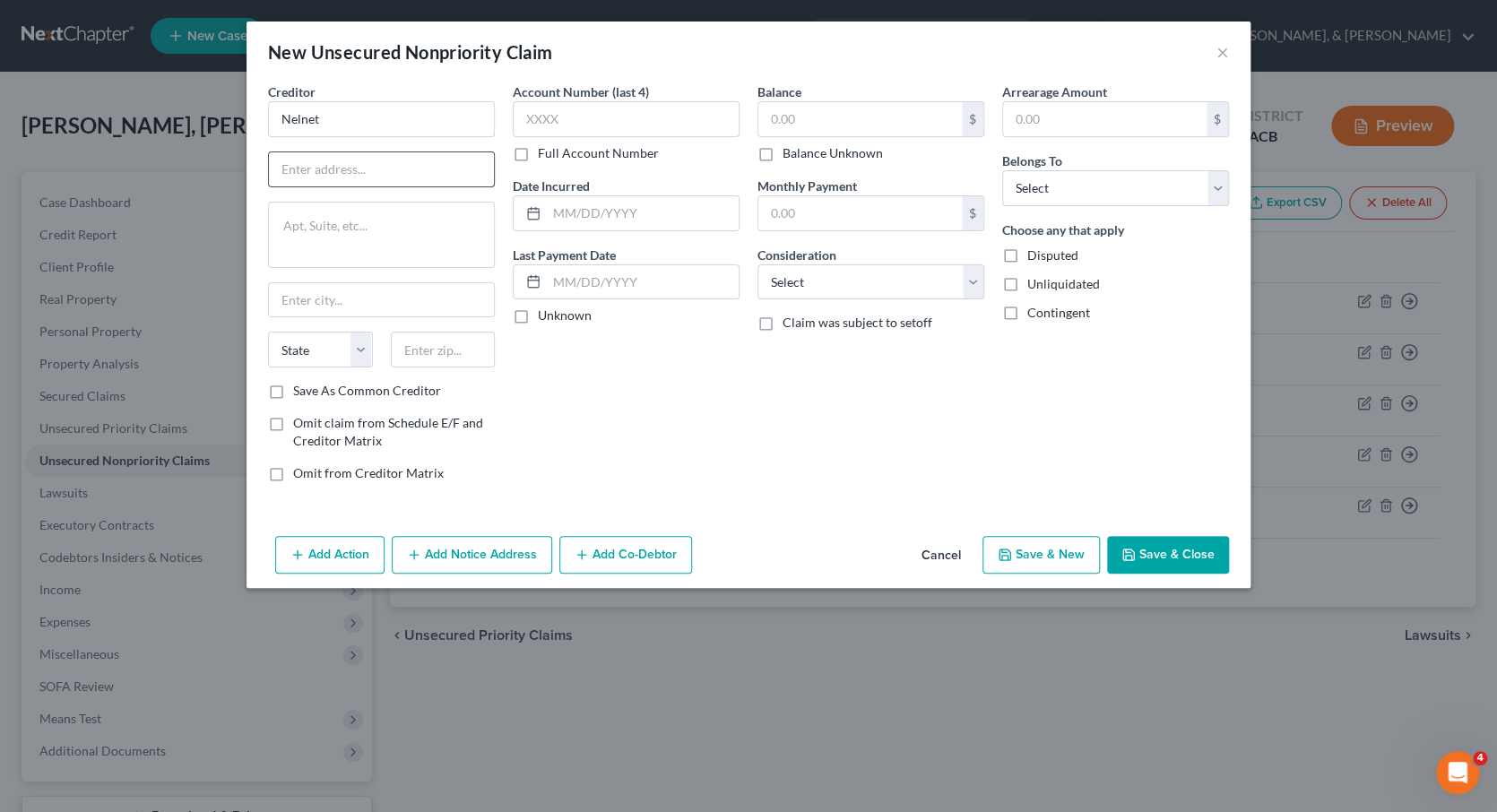
paste input "P.O. Box 82565"
type input "P.O. Box 82565"
click at [281, 120] on input "Nelnet" at bounding box center [381, 119] width 226 height 35
type input "68501"
click at [677, 367] on div "Account Number (last 4) Full Account Number Date Incurred Last Payment Date Unk…" at bounding box center [626, 289] width 245 height 414
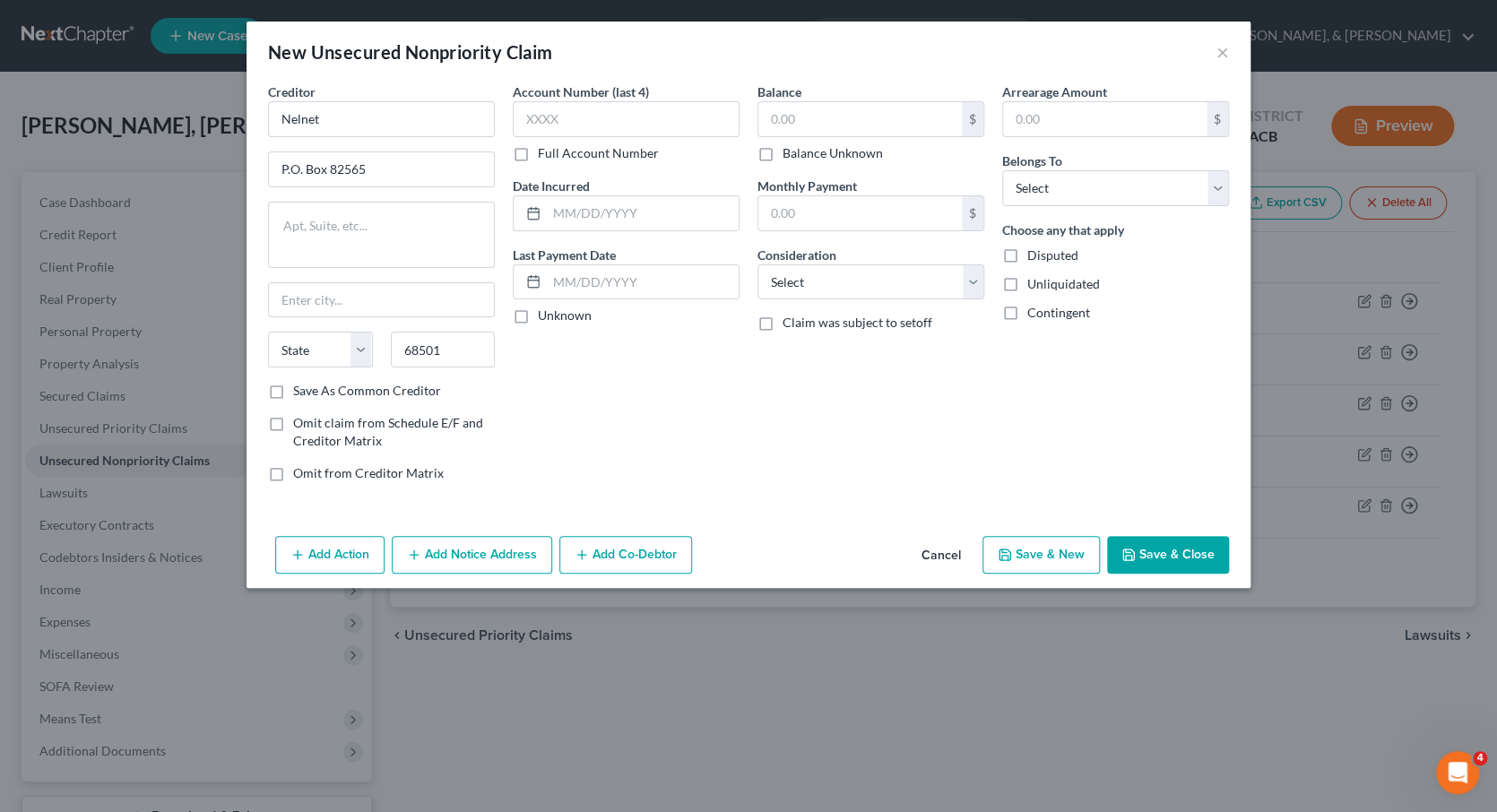
type input "Lincoln"
select select "30"
click at [293, 389] on label "Save As Common Creditor" at bounding box center [367, 391] width 148 height 18
click at [300, 389] on input "Save As Common Creditor" at bounding box center [306, 388] width 12 height 12
checkbox input "true"
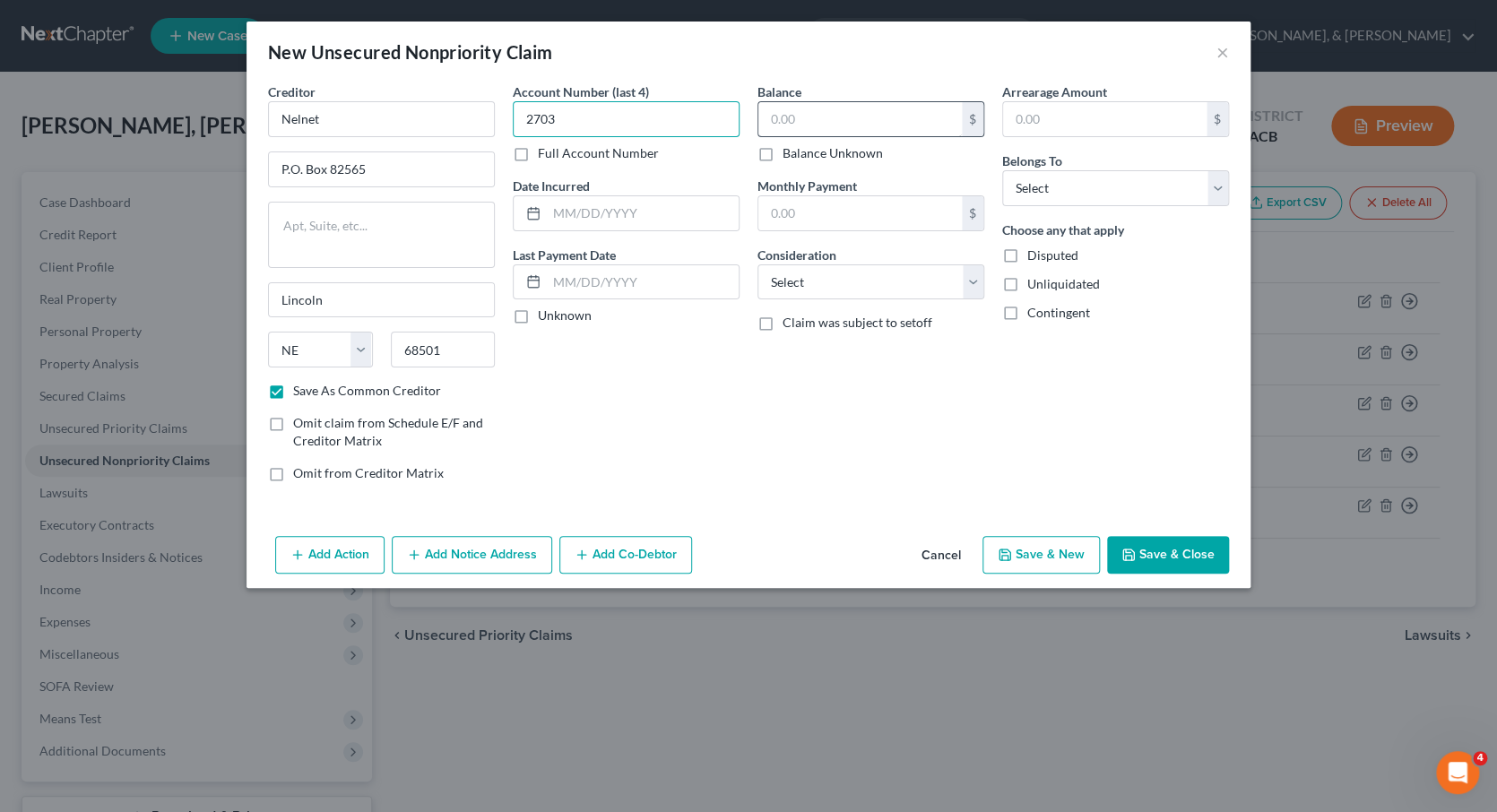
type input "2703"
click at [799, 114] on input "text" at bounding box center [860, 119] width 204 height 34
type input "1,000"
select select "0"
click at [956, 392] on div "Balance 1,000.00 $ Balance Unknown Balance Undetermined 1,000 $ Balance Unknown…" at bounding box center [871, 289] width 245 height 414
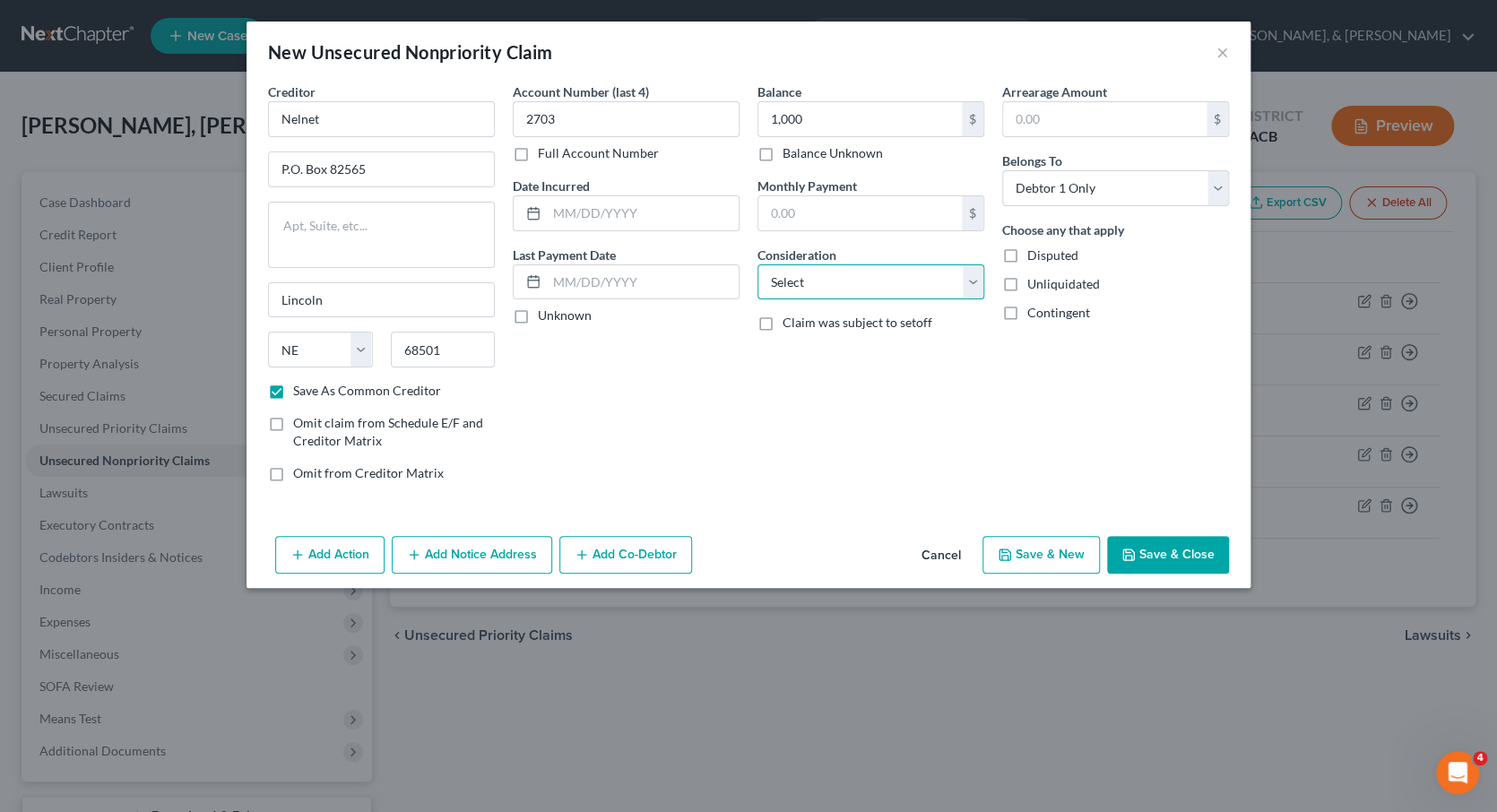
select select "14"
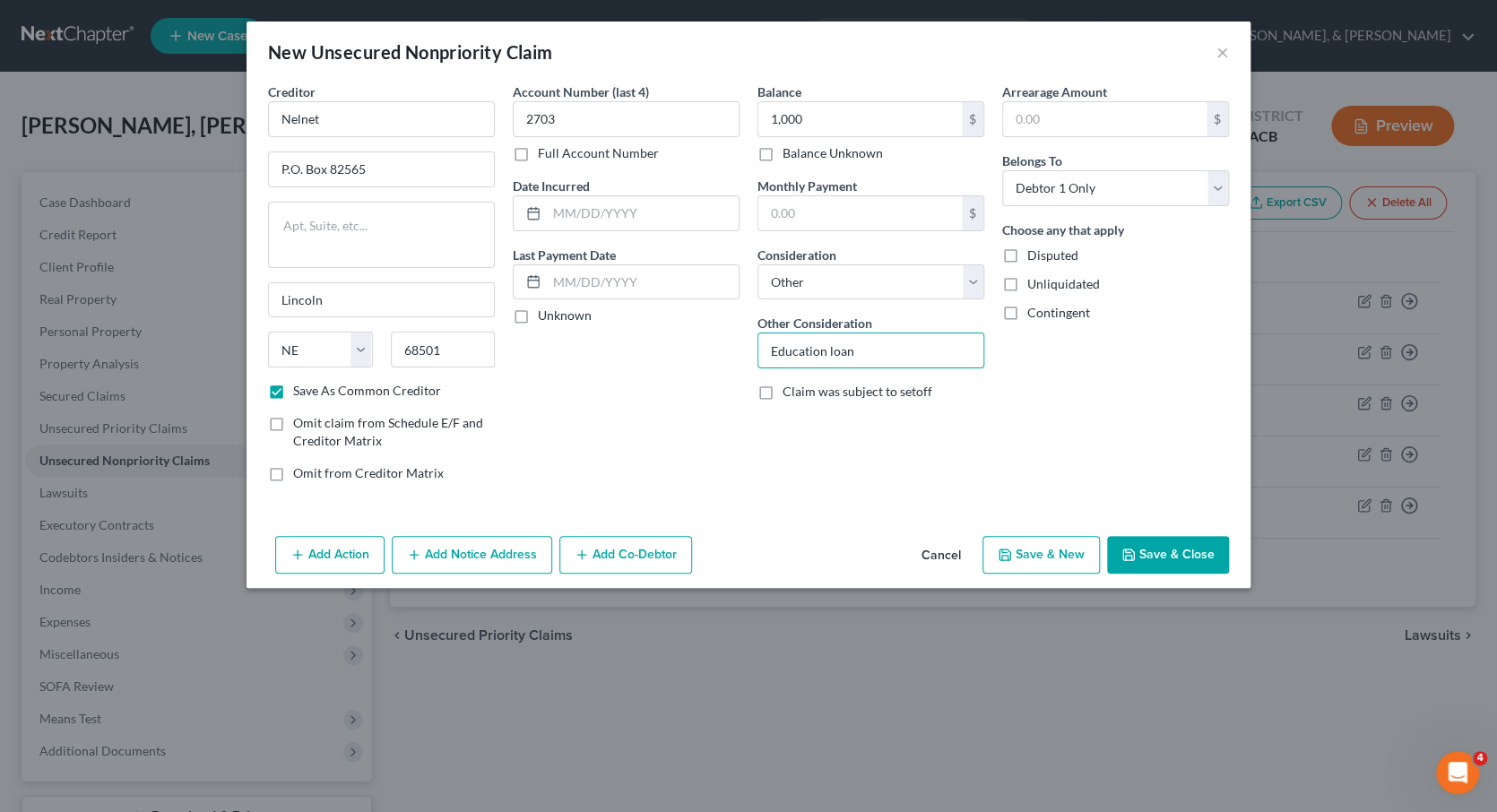
type input "Education loan"
click at [970, 388] on div "Claim was subject to setoff" at bounding box center [871, 392] width 226 height 18
click at [1035, 560] on button "Save & New" at bounding box center [1040, 555] width 117 height 37
checkbox input "false"
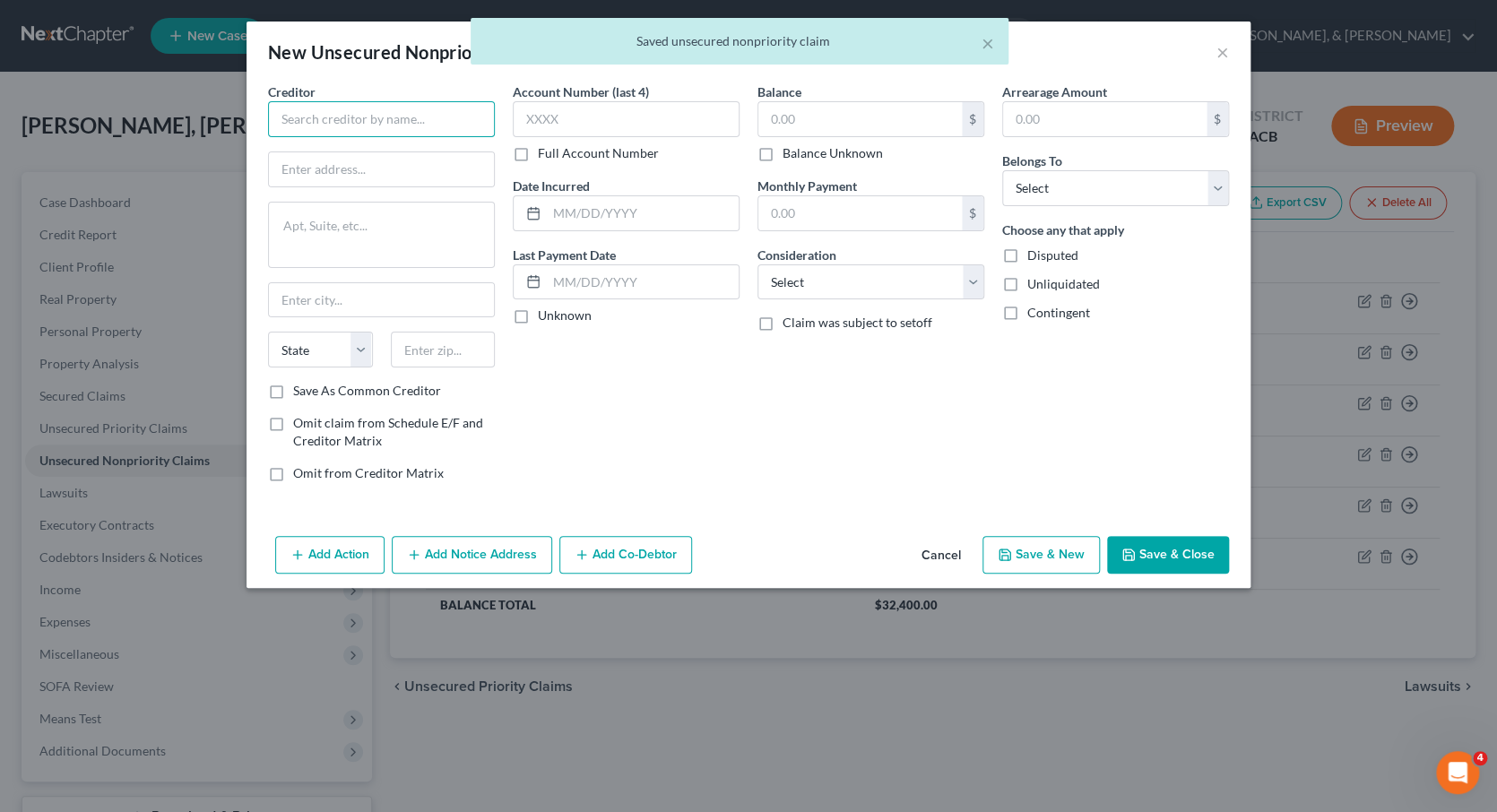
click at [377, 117] on input "text" at bounding box center [381, 119] width 226 height 35
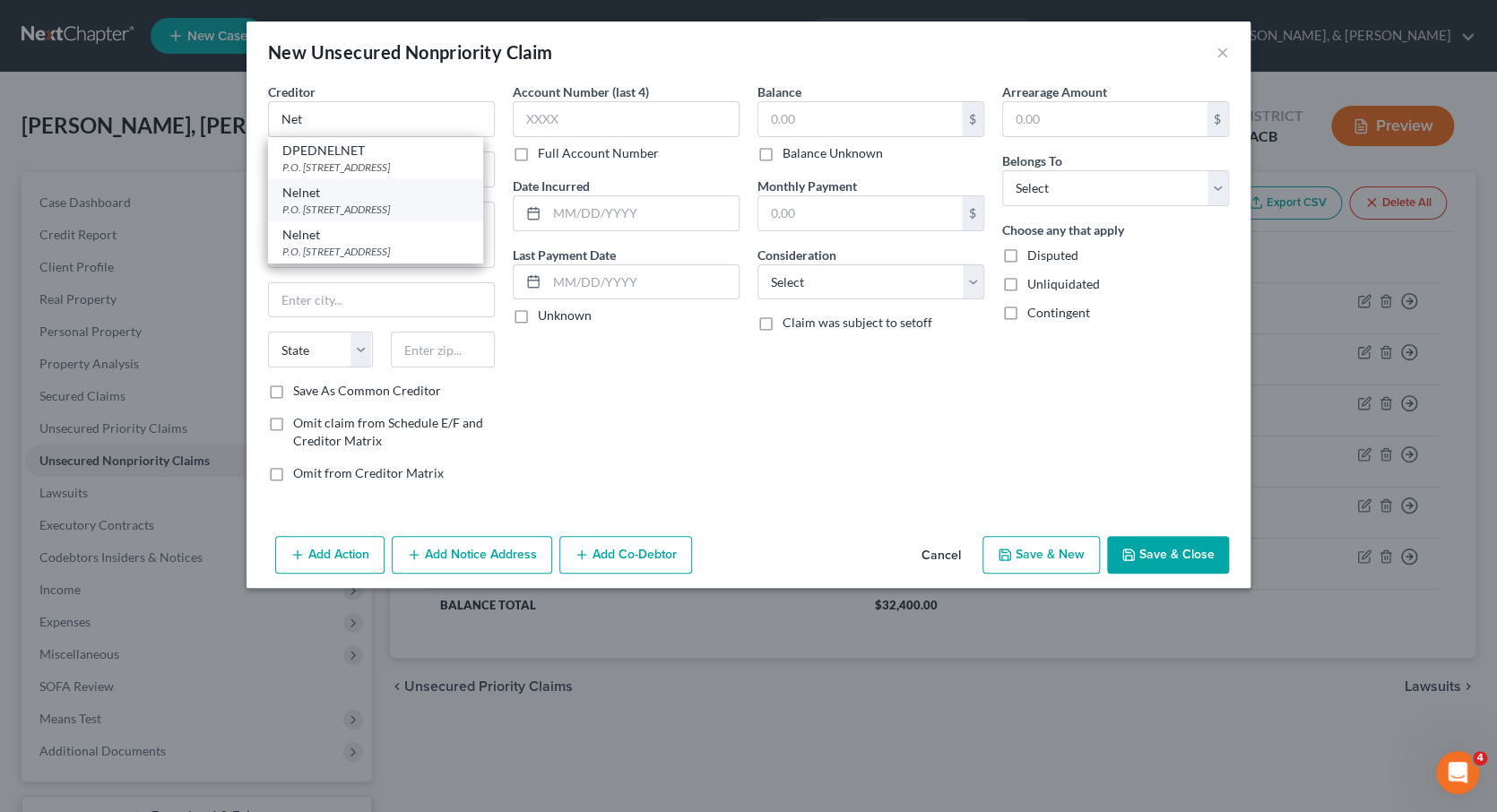
click at [323, 202] on div "P.O. [STREET_ADDRESS]" at bounding box center [375, 209] width 186 height 15
type input "Nelnet"
type input "P.O. Box 82561"
type input "Lincoln"
select select "30"
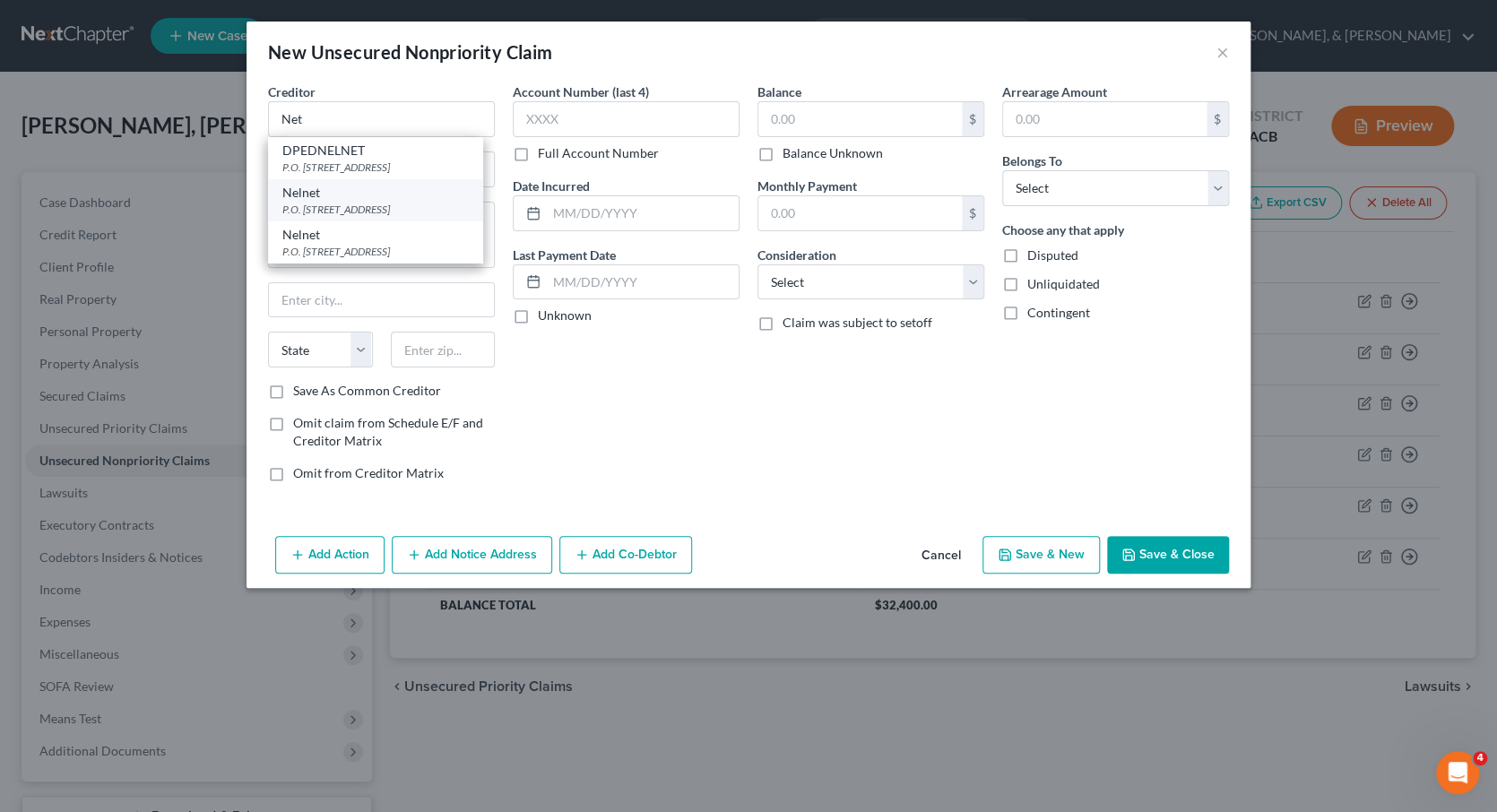
type input "68501"
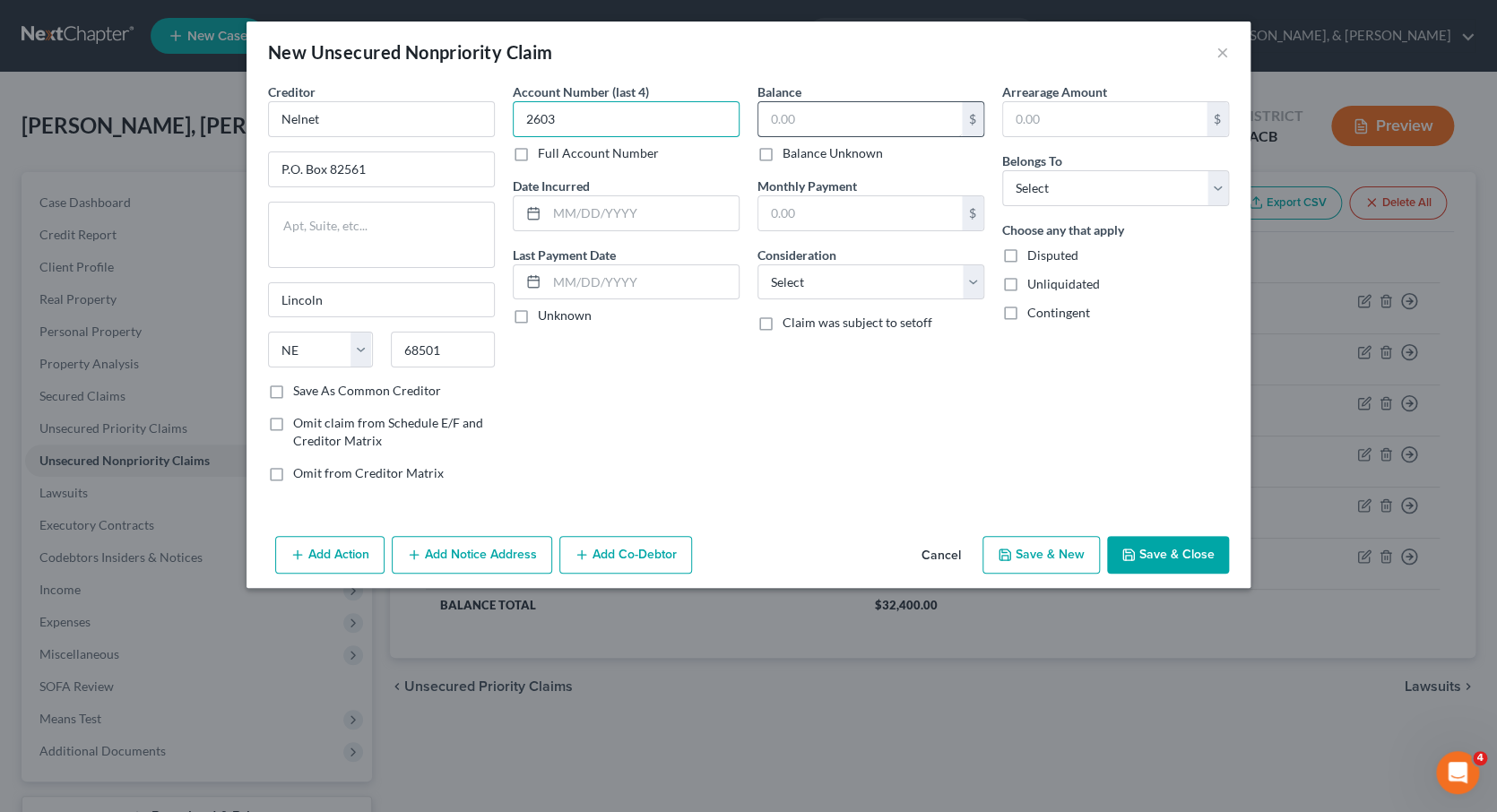
type input "2603"
click at [821, 116] on input "text" at bounding box center [860, 119] width 204 height 34
type input "3,500"
select select "0"
select select "14"
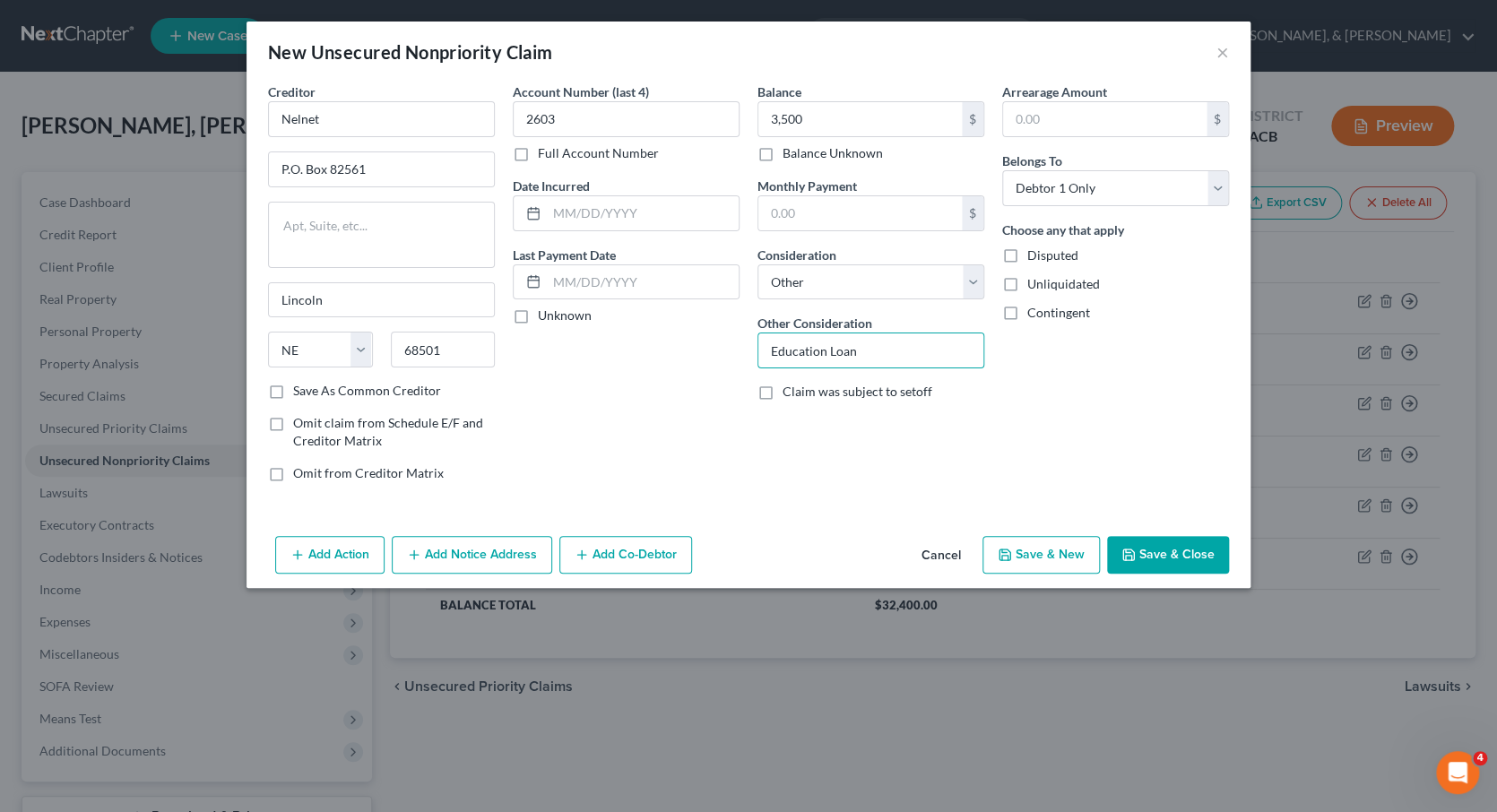
type input "Education Loan"
click at [1027, 551] on button "Save & New" at bounding box center [1040, 555] width 117 height 37
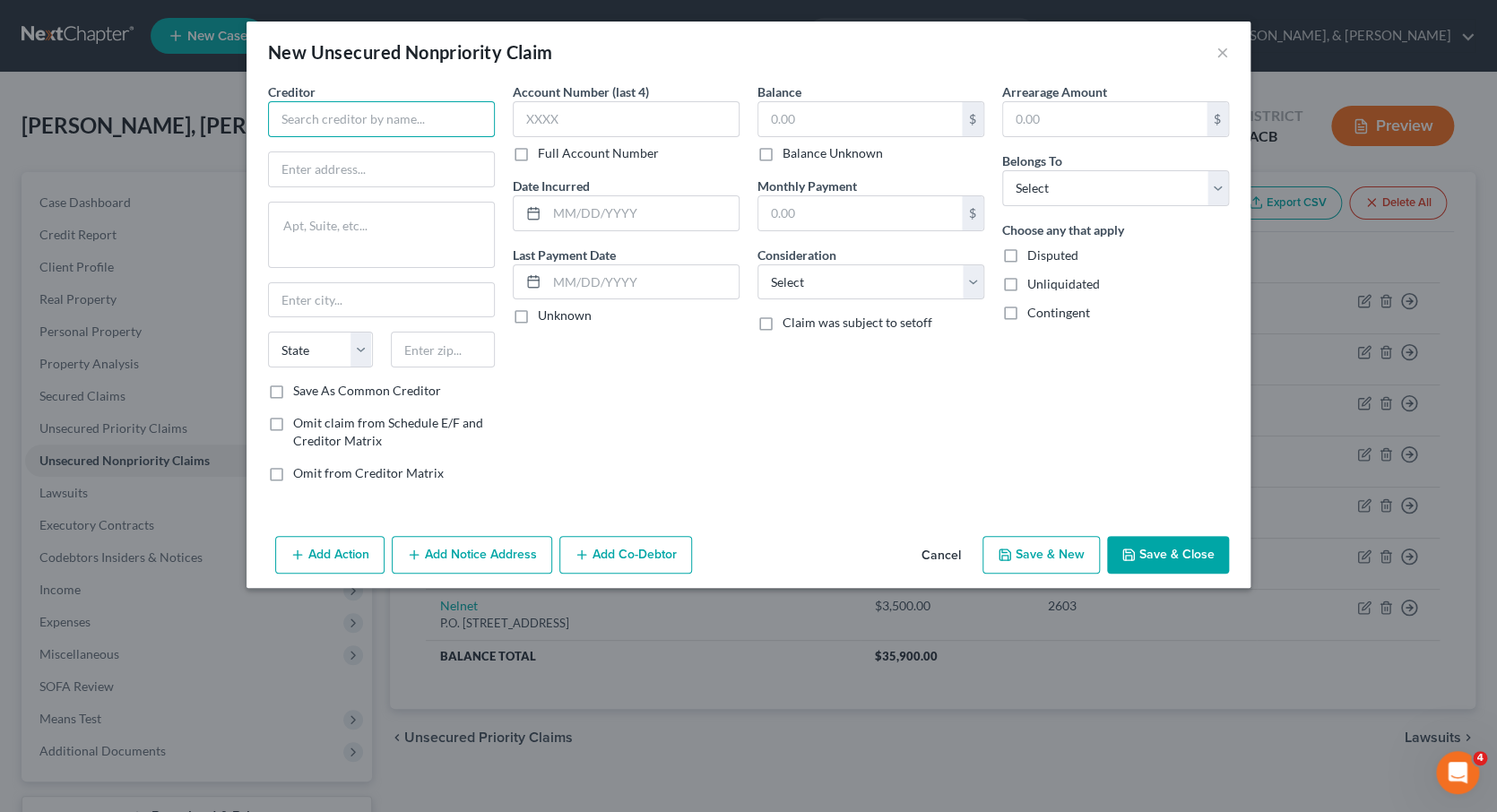
click at [341, 123] on input "text" at bounding box center [381, 119] width 226 height 35
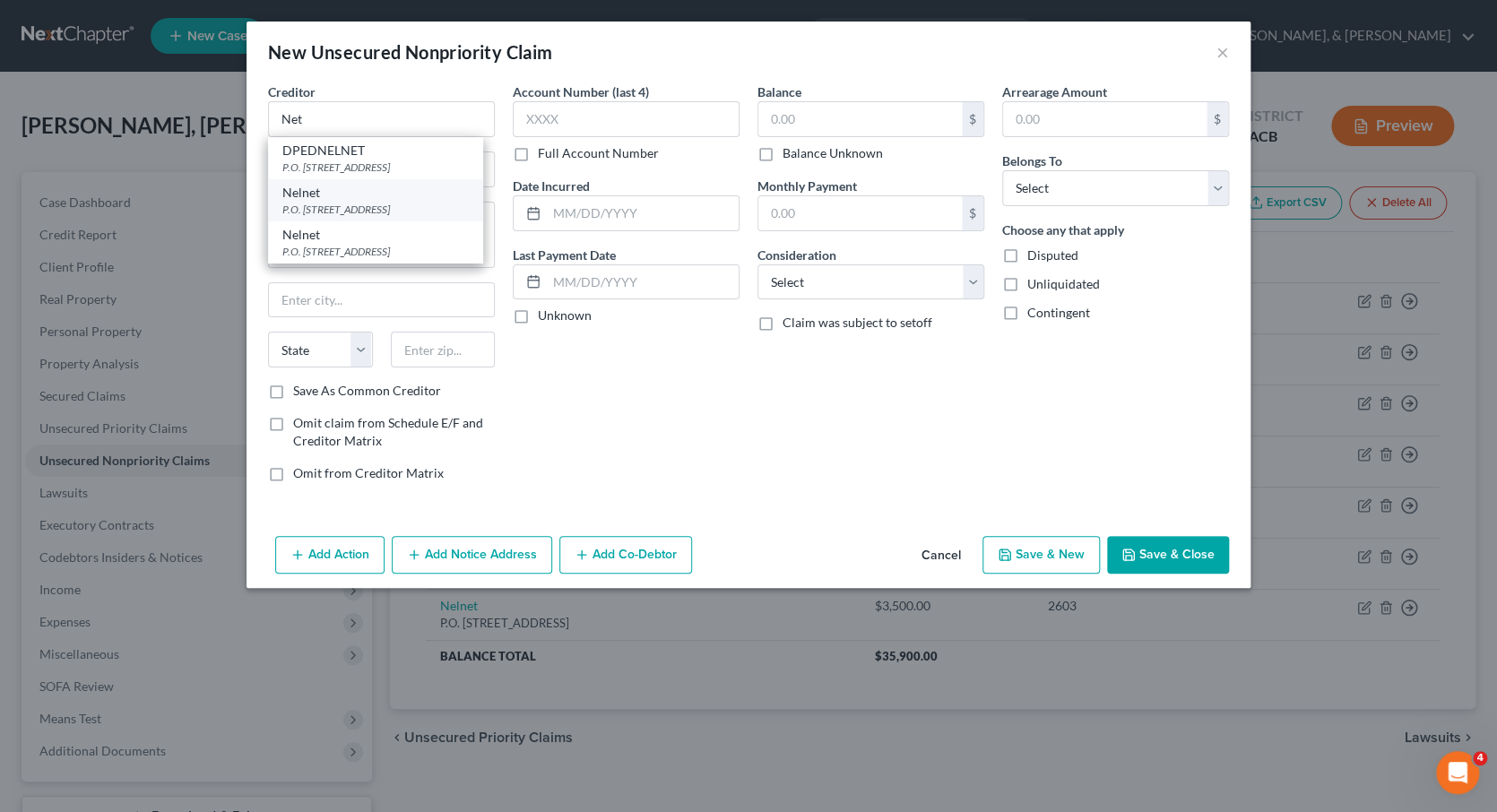
click at [357, 187] on div "Nelnet" at bounding box center [375, 193] width 186 height 18
type input "Nelnet"
type input "P.O. Box 82561"
type input "Lincoln"
select select "30"
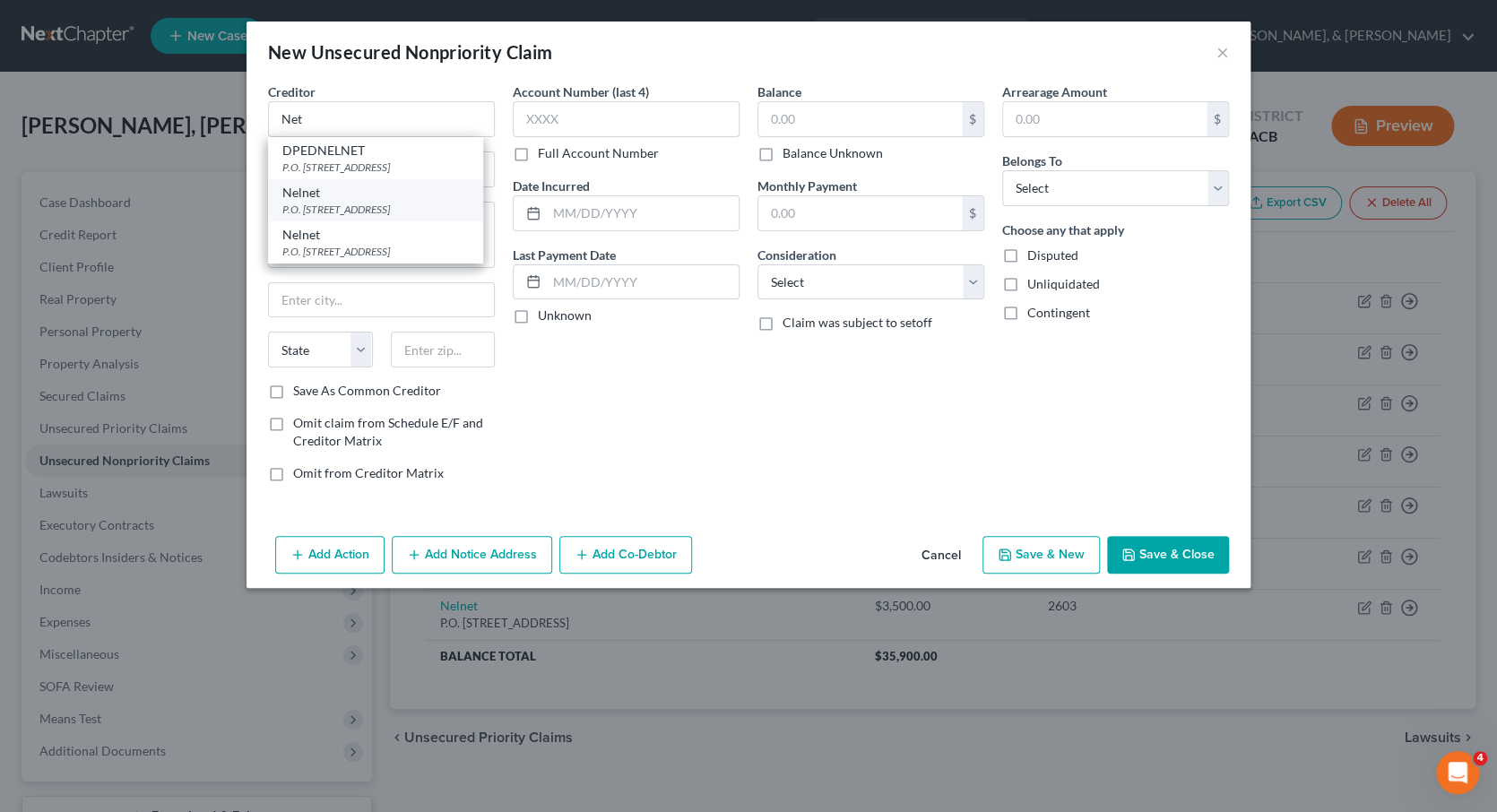
type input "68501"
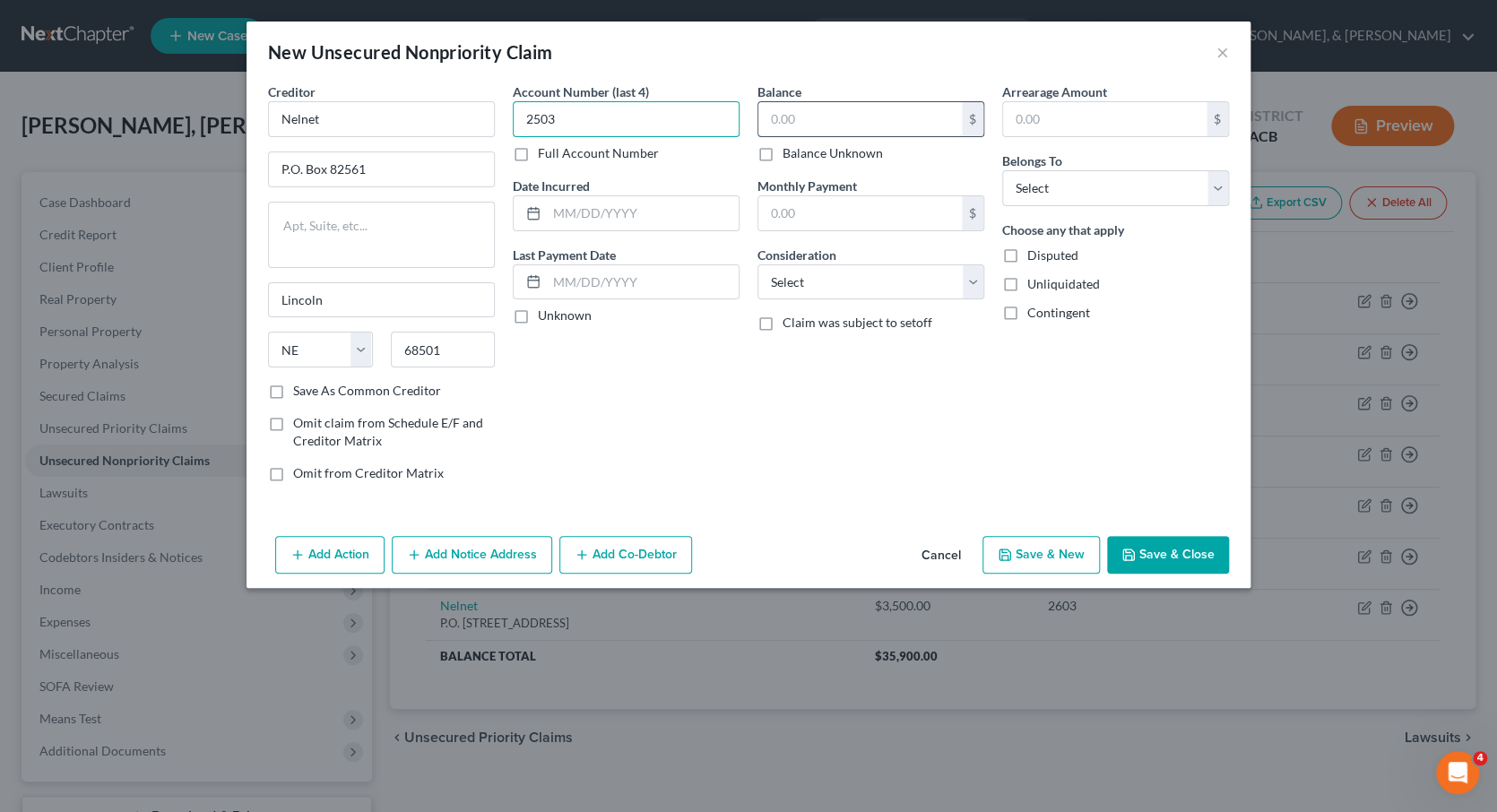
type input "2503"
click at [765, 119] on input "text" at bounding box center [860, 119] width 204 height 34
type input "2,000"
select select "14"
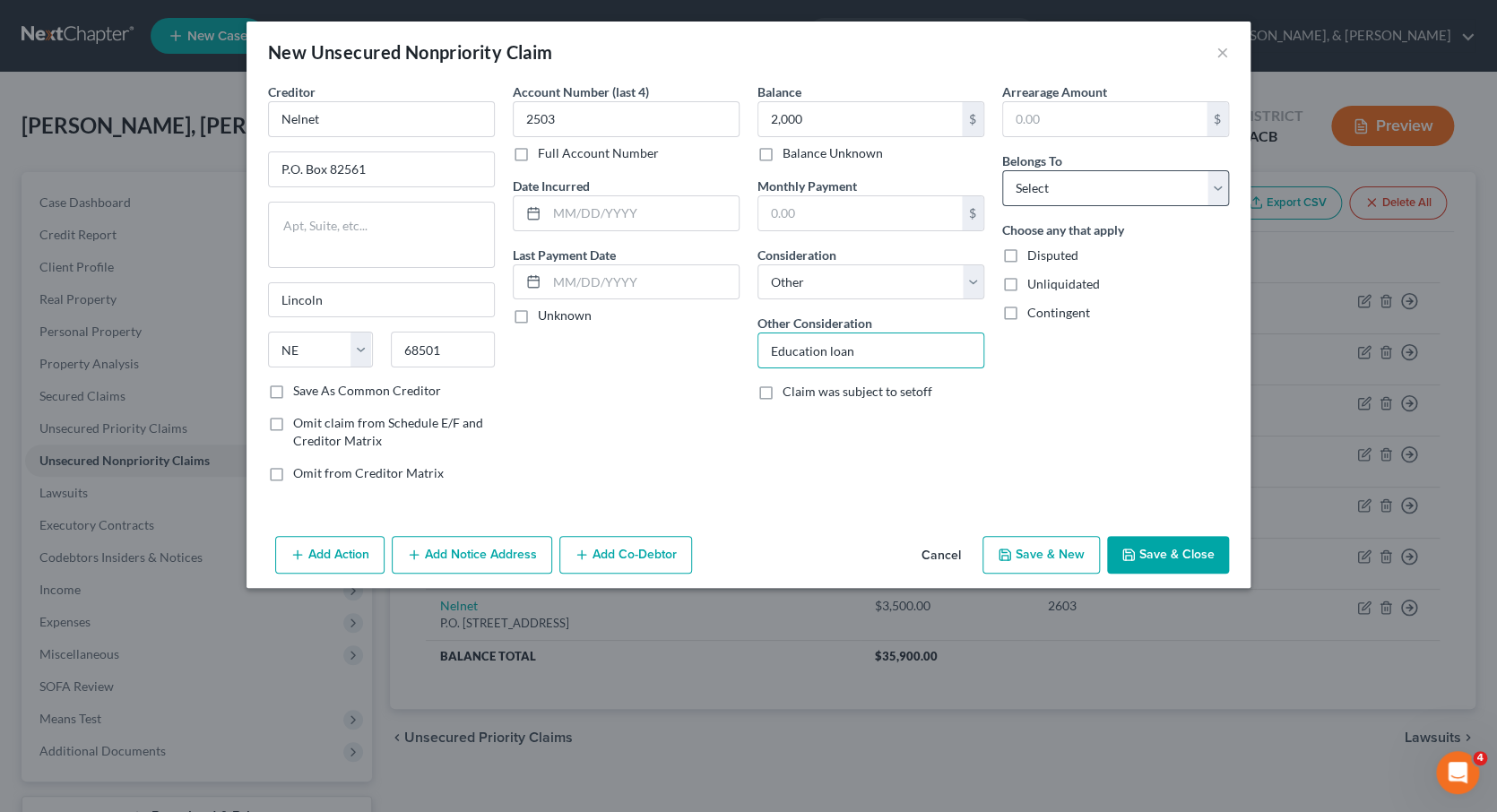
type input "Education loan"
select select "0"
click at [1161, 549] on button "Save & Close" at bounding box center [1168, 555] width 122 height 37
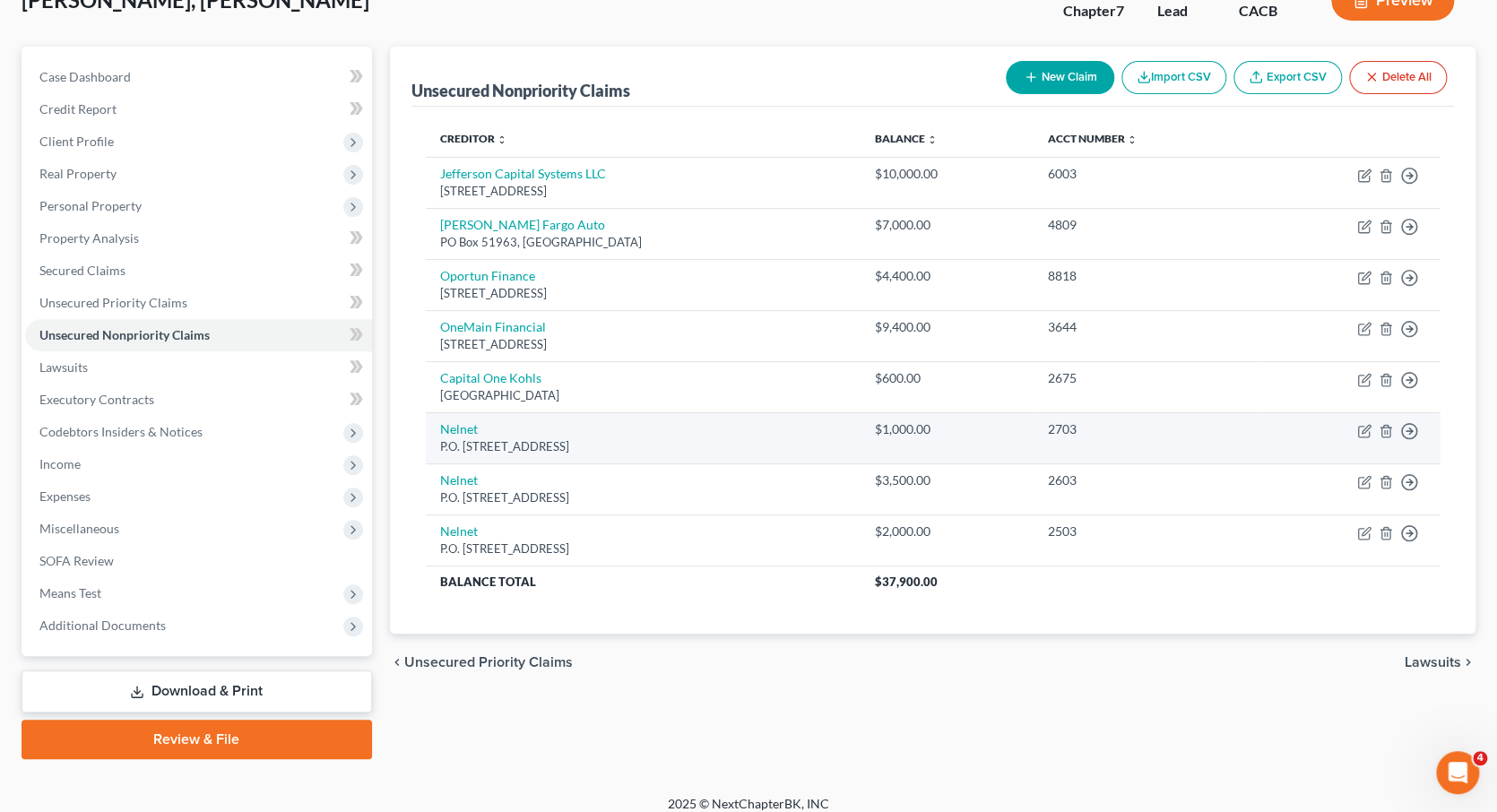
scroll to position [125, 0]
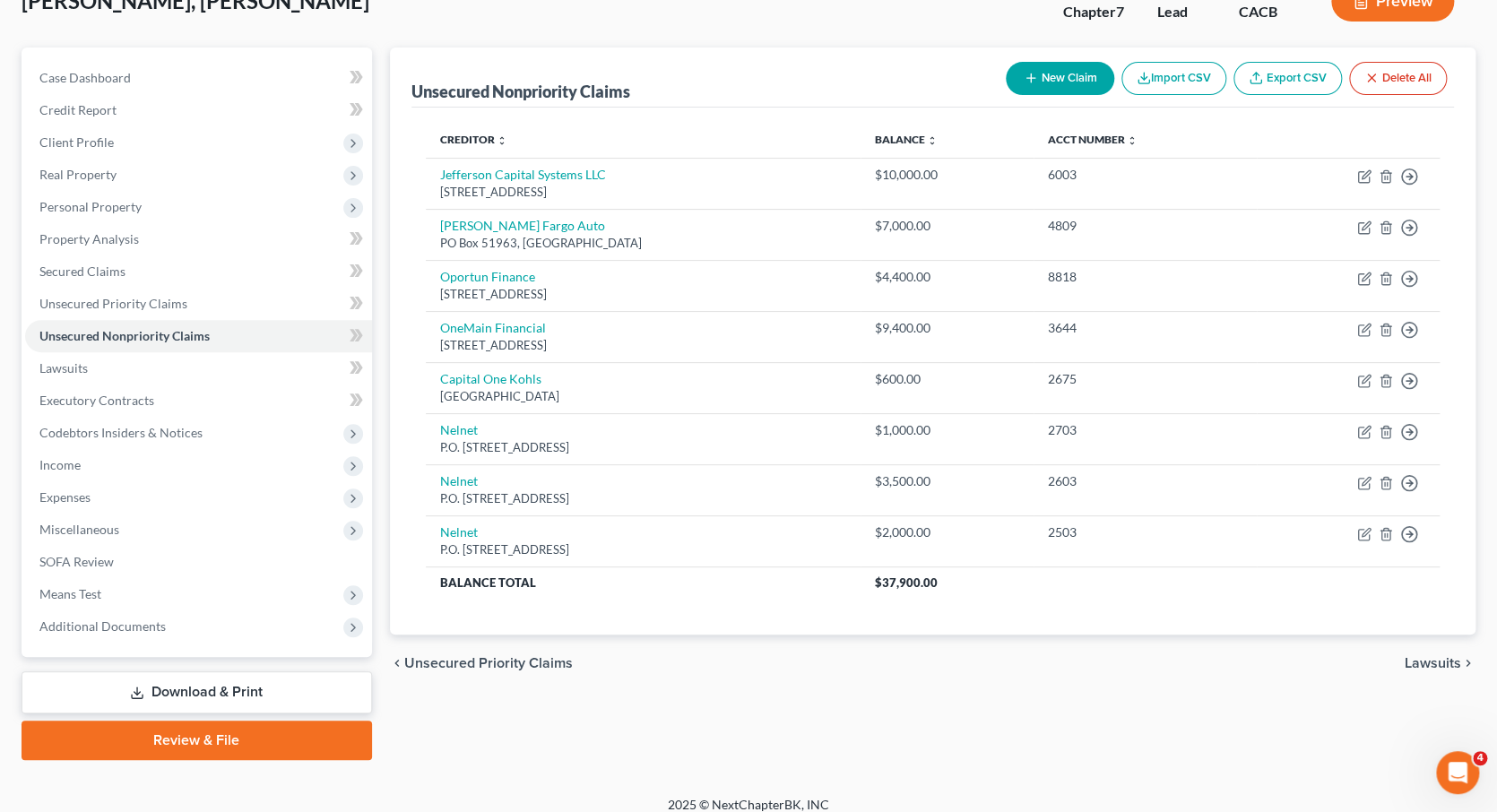
click at [1420, 656] on span "Lawsuits" at bounding box center [1432, 663] width 56 height 15
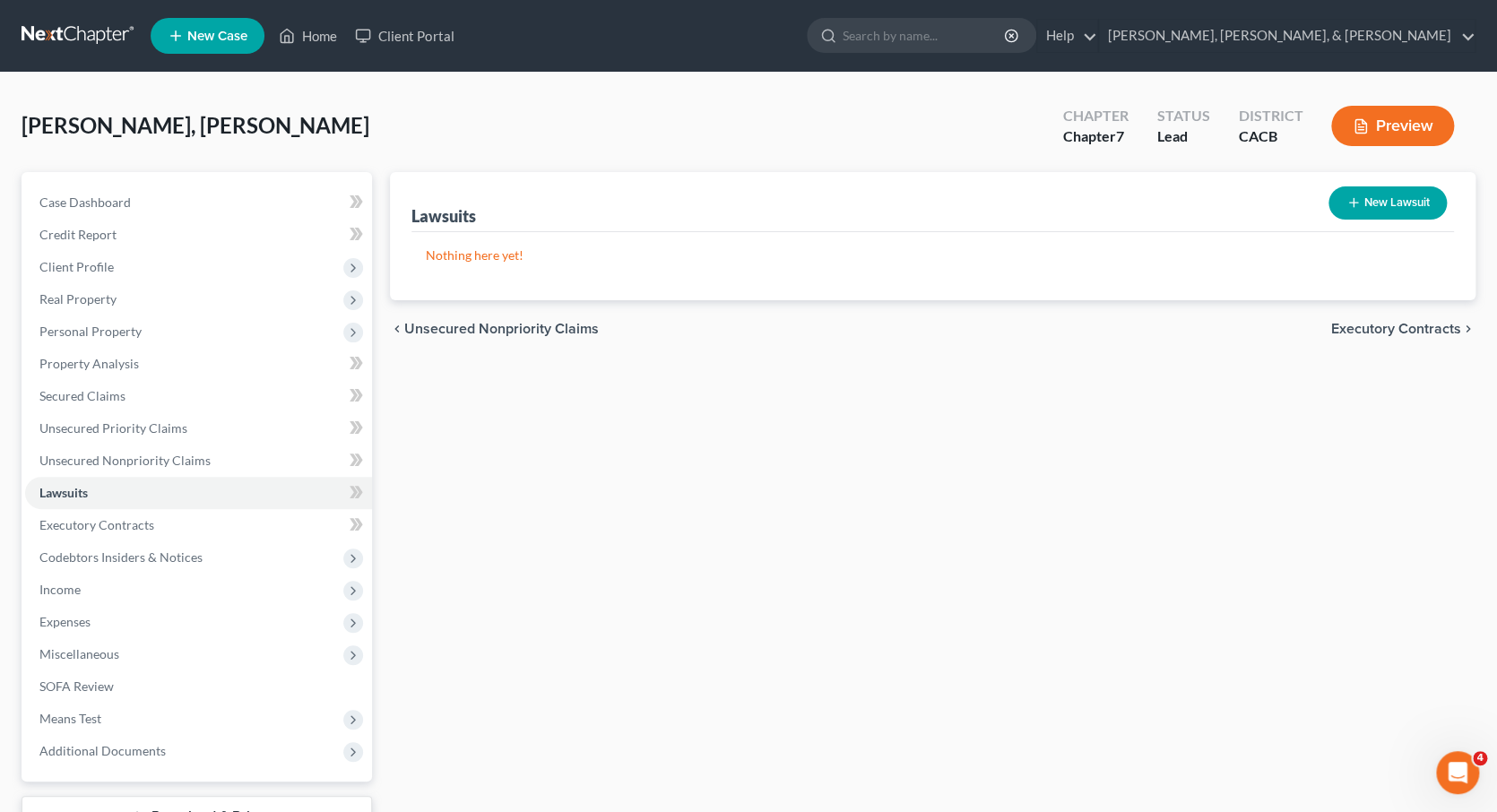
click at [1368, 197] on button "New Lawsuit" at bounding box center [1388, 203] width 118 height 33
select select "0"
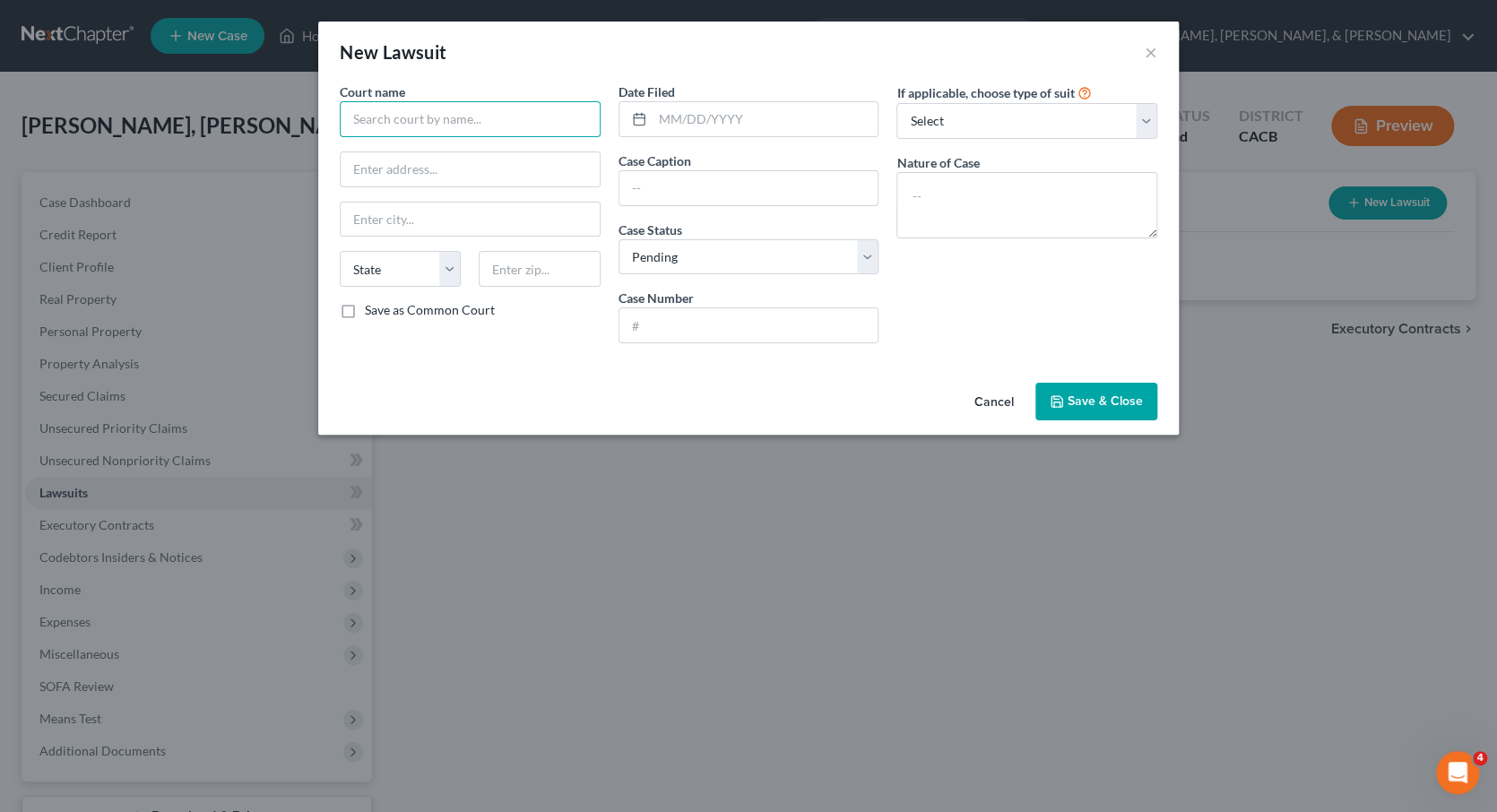
click at [490, 120] on input "text" at bounding box center [469, 119] width 261 height 35
drag, startPoint x: 487, startPoint y: 116, endPoint x: 496, endPoint y: 126, distance: 13.5
click at [496, 126] on input "text" at bounding box center [469, 119] width 261 height 35
type input "Superior Court of [US_STATE]"
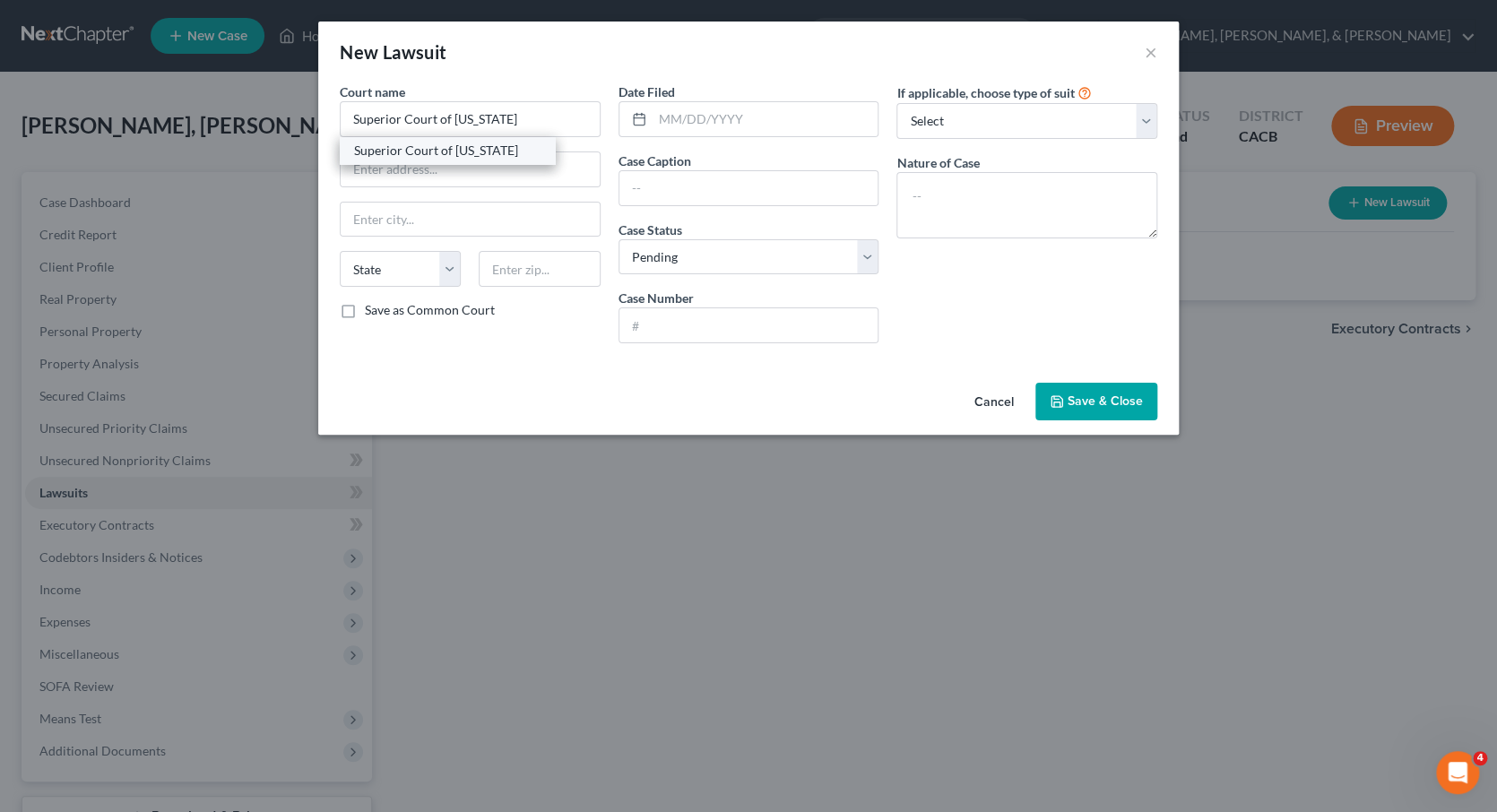
click at [480, 146] on div "Superior Court of [US_STATE]" at bounding box center [447, 151] width 186 height 18
type input "[STREET_ADDRESS]"
type input "Chatsworth"
select select "4"
type input "91311"
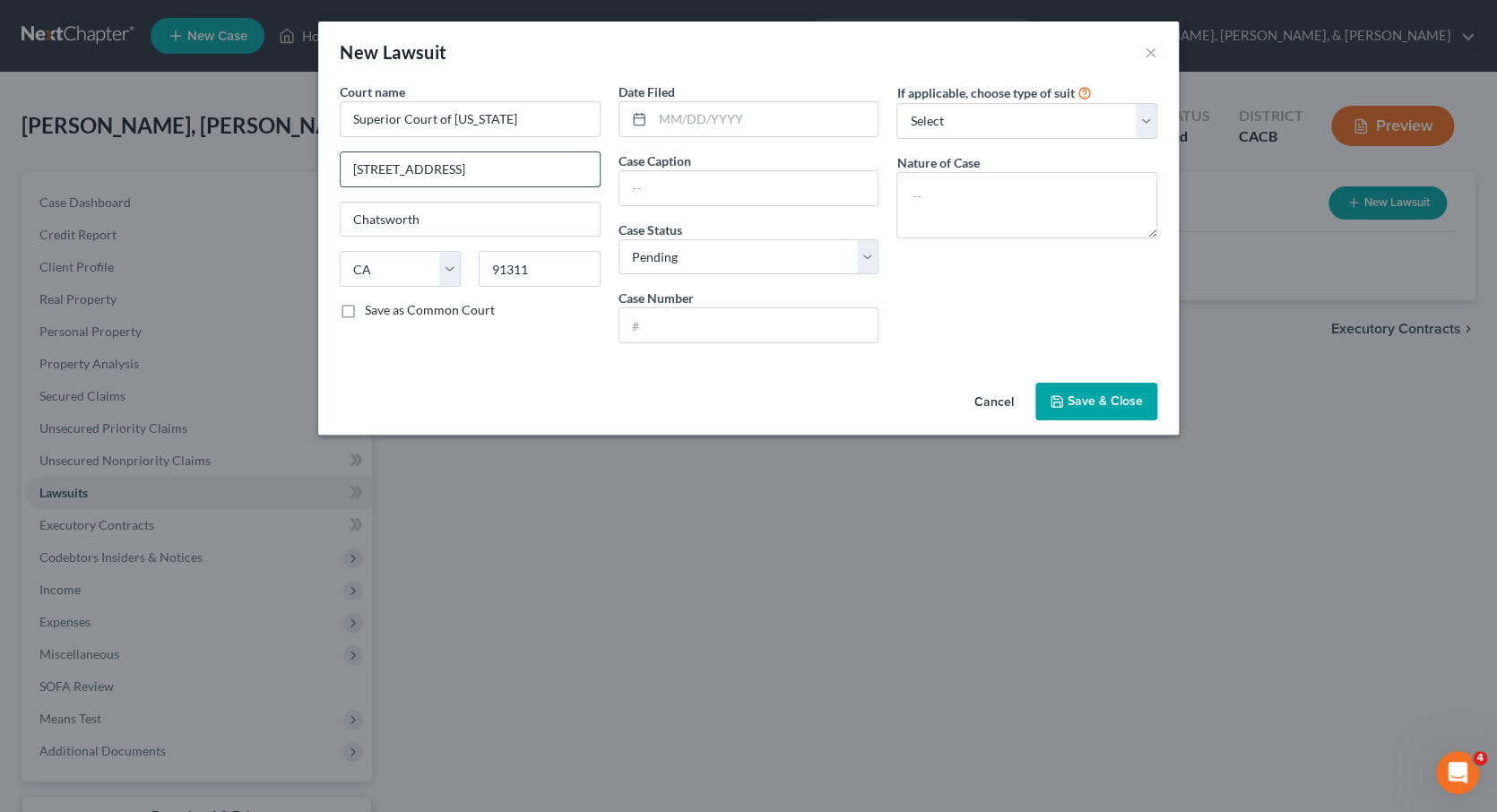
click at [514, 169] on input "[STREET_ADDRESS]" at bounding box center [469, 169] width 259 height 34
click at [535, 115] on input "Superior Court of [US_STATE]" at bounding box center [469, 119] width 261 height 35
type input "Superior Court of [US_STATE] ([GEOGRAPHIC_DATA]"
click at [583, 117] on input "Superior Court of [US_STATE] ([GEOGRAPHIC_DATA]" at bounding box center [469, 119] width 261 height 35
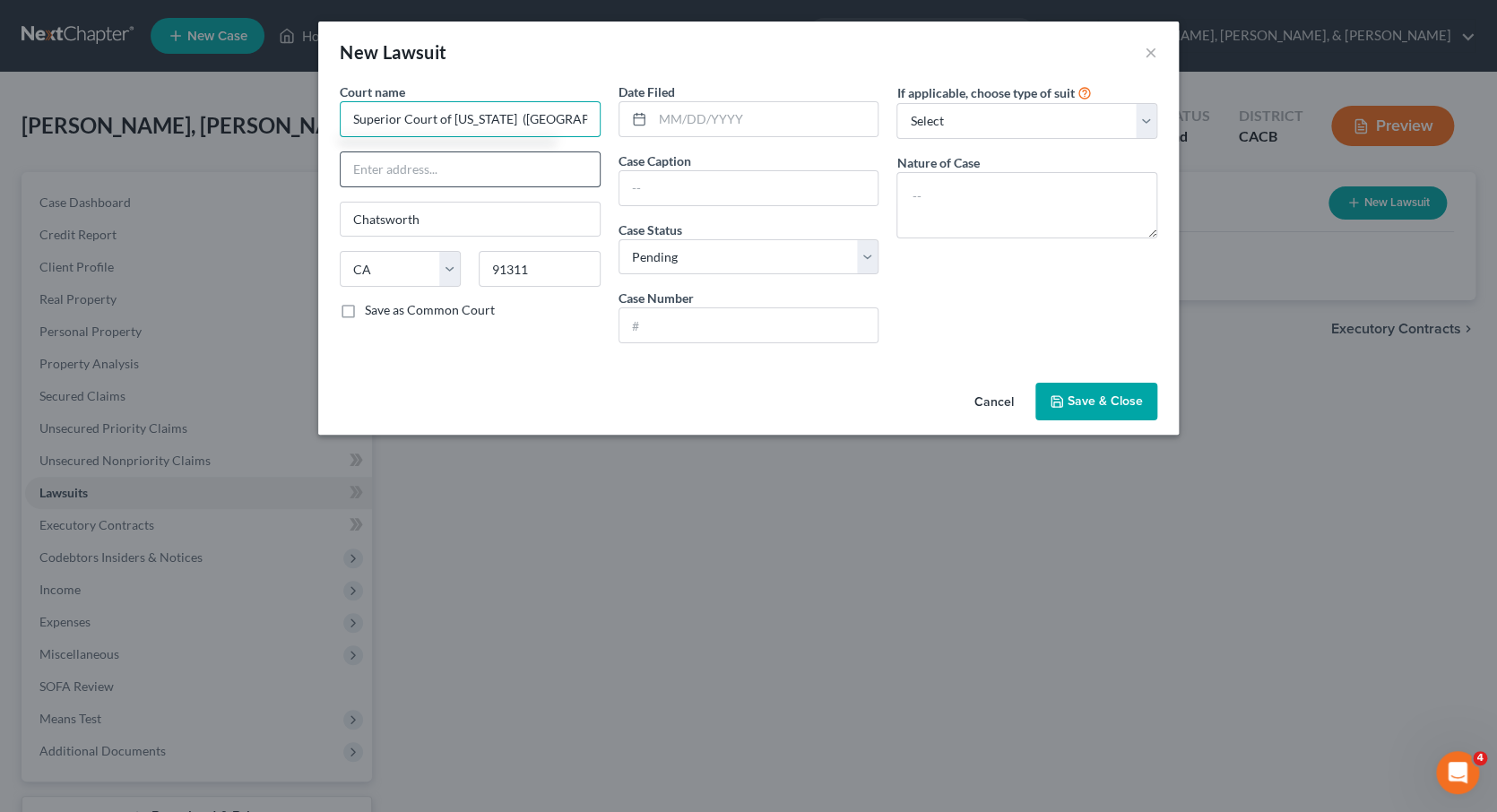
type input "Superior Court of [US_STATE] ([GEOGRAPHIC_DATA])"
click at [547, 174] on input "text" at bounding box center [469, 169] width 259 height 34
type input "[STREET_ADDRESS]"
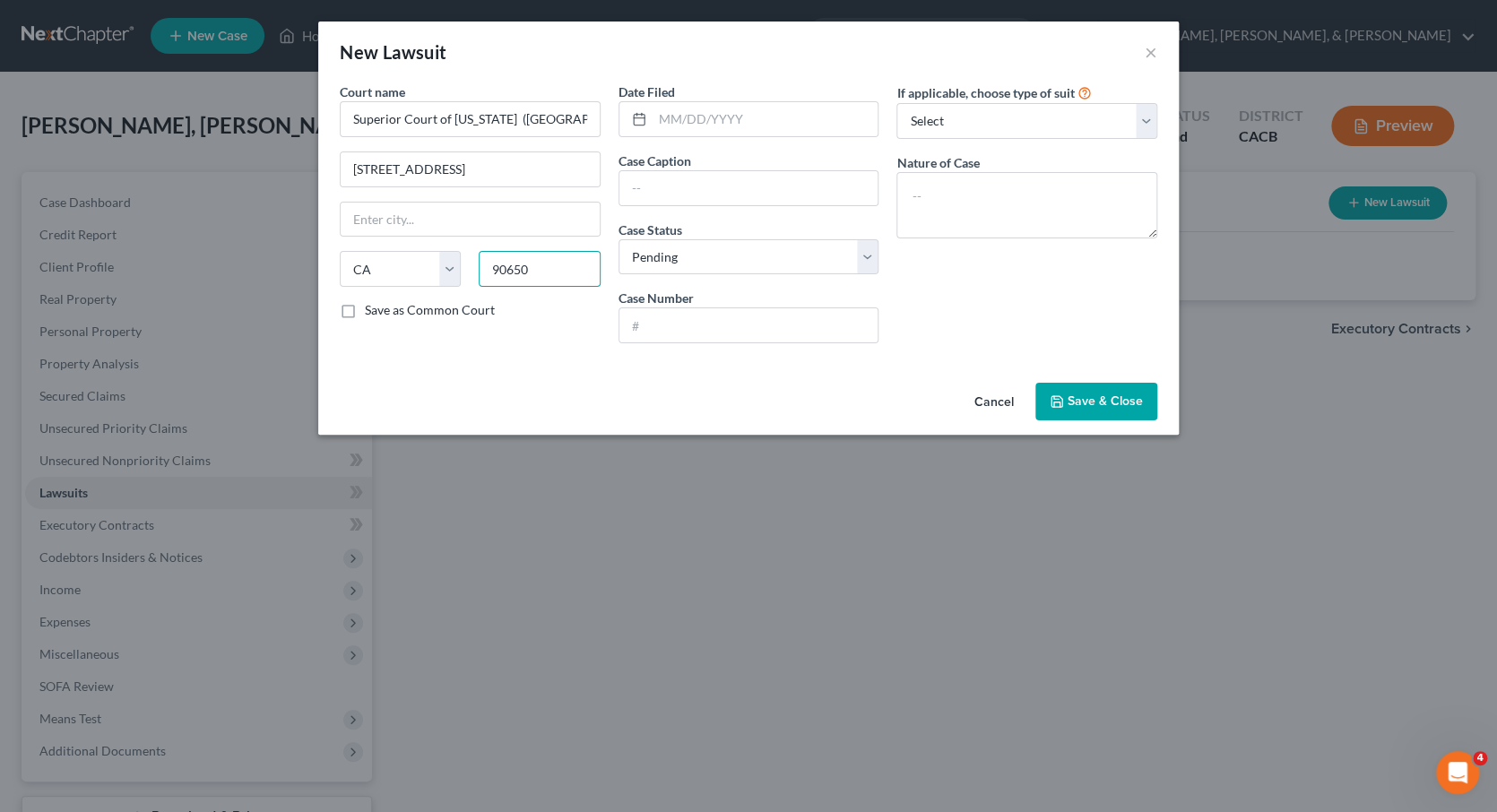
type input "90650"
type input "[GEOGRAPHIC_DATA]"
click at [365, 310] on label "Save as Common Court" at bounding box center [430, 310] width 130 height 18
click at [372, 310] on input "Save as Common Court" at bounding box center [378, 307] width 12 height 12
checkbox input "true"
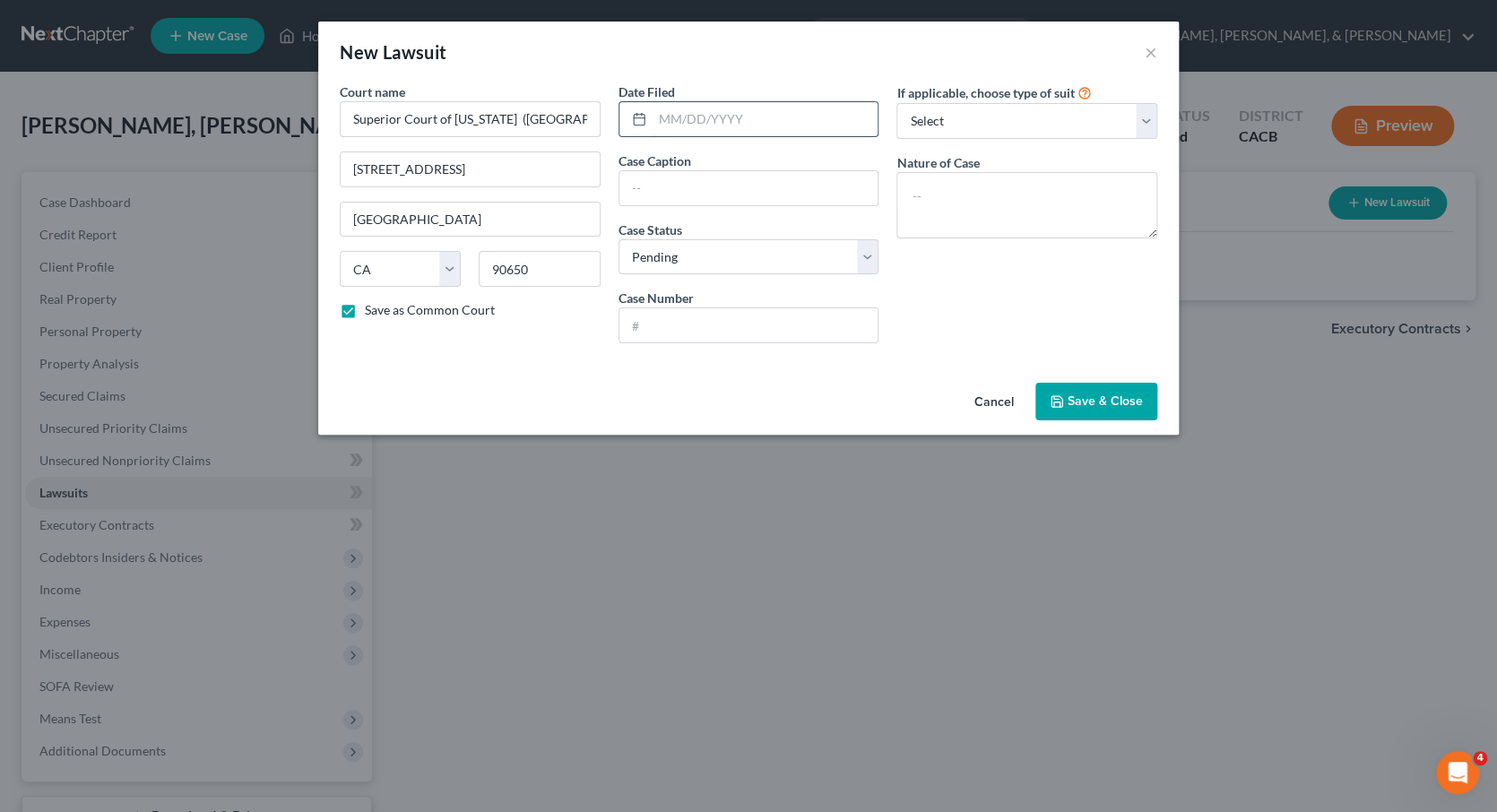
click at [658, 119] on input "text" at bounding box center [766, 119] width 226 height 34
type input "[DATE]"
type input "Jefferson Capital Systems Llc v [PERSON_NAME]"
click at [712, 323] on input "text" at bounding box center [748, 325] width 259 height 34
type input "25NWLC35504"
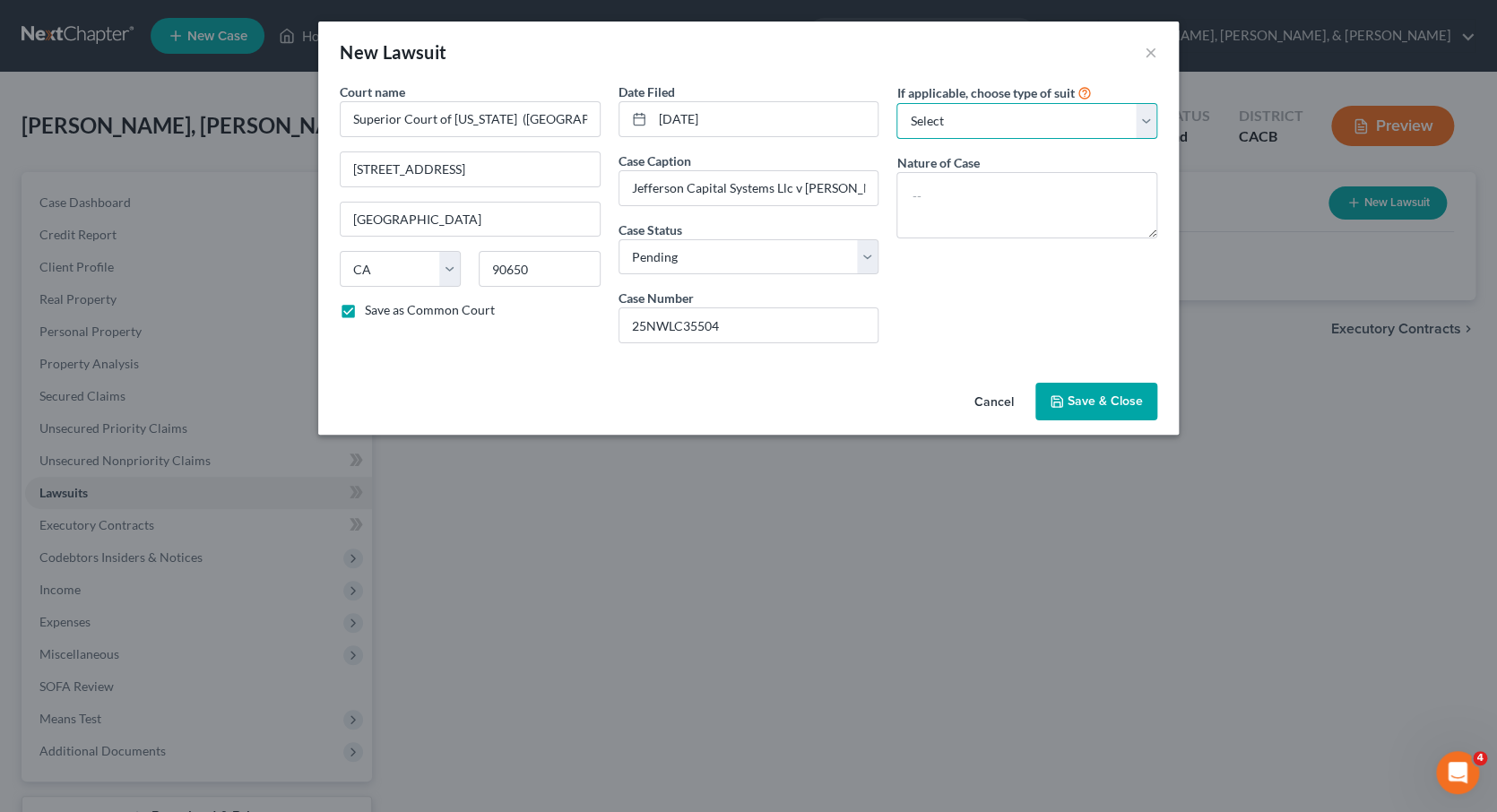
select select "4"
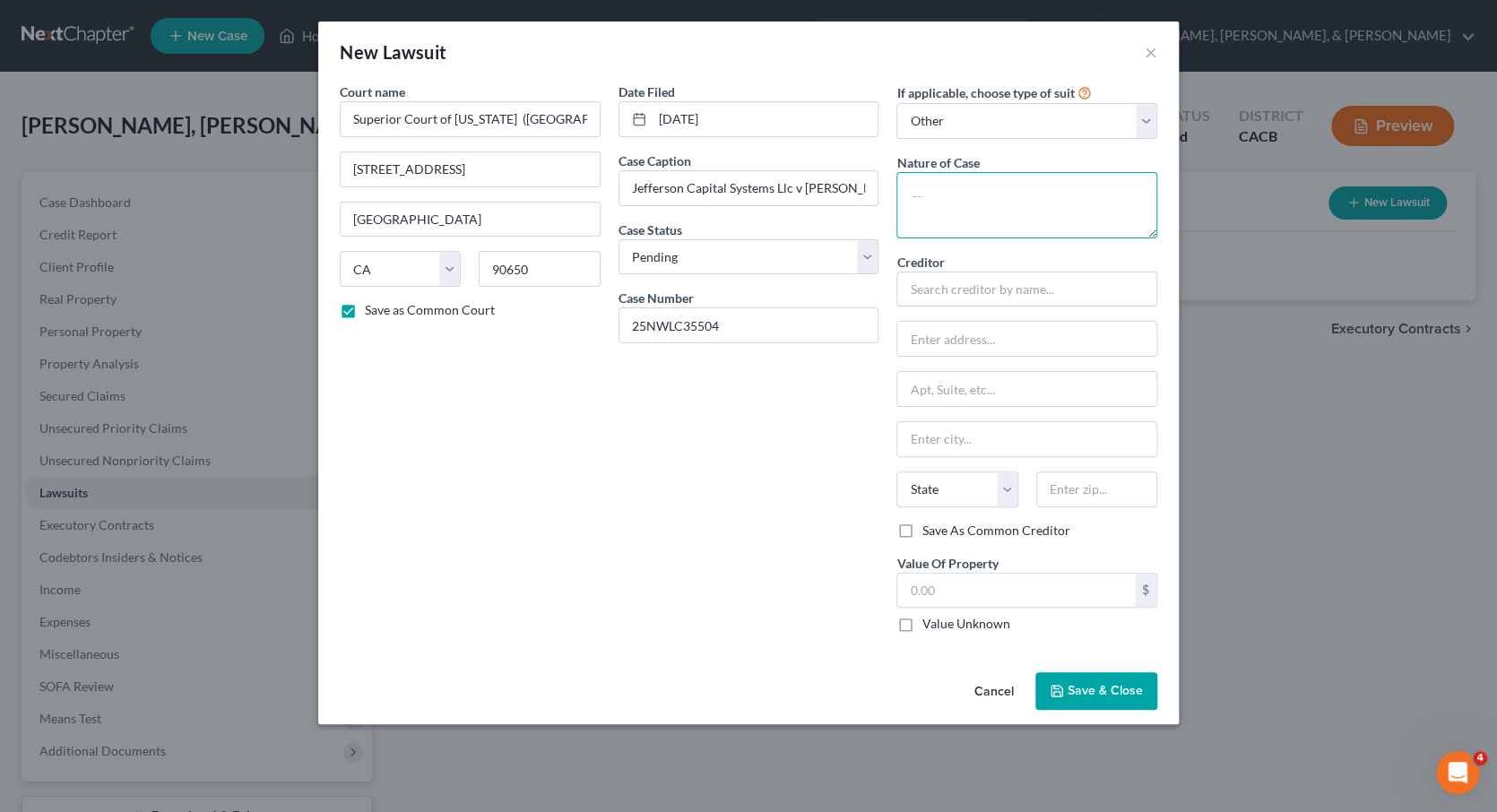
click at [958, 197] on textarea at bounding box center [1027, 205] width 261 height 66
type textarea "LAWSUIT"
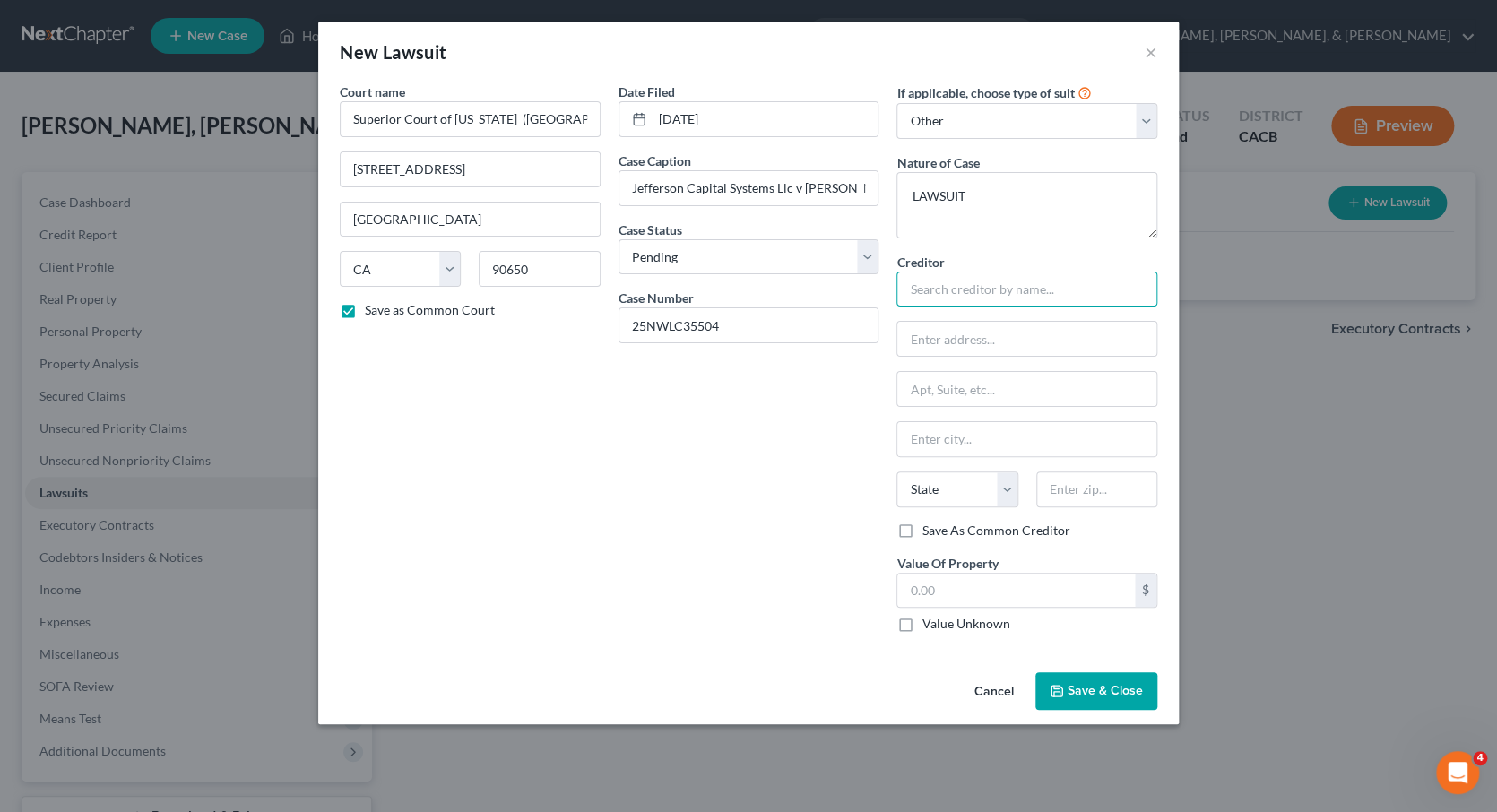
click at [944, 289] on input "text" at bounding box center [1027, 289] width 261 height 35
type input "J"
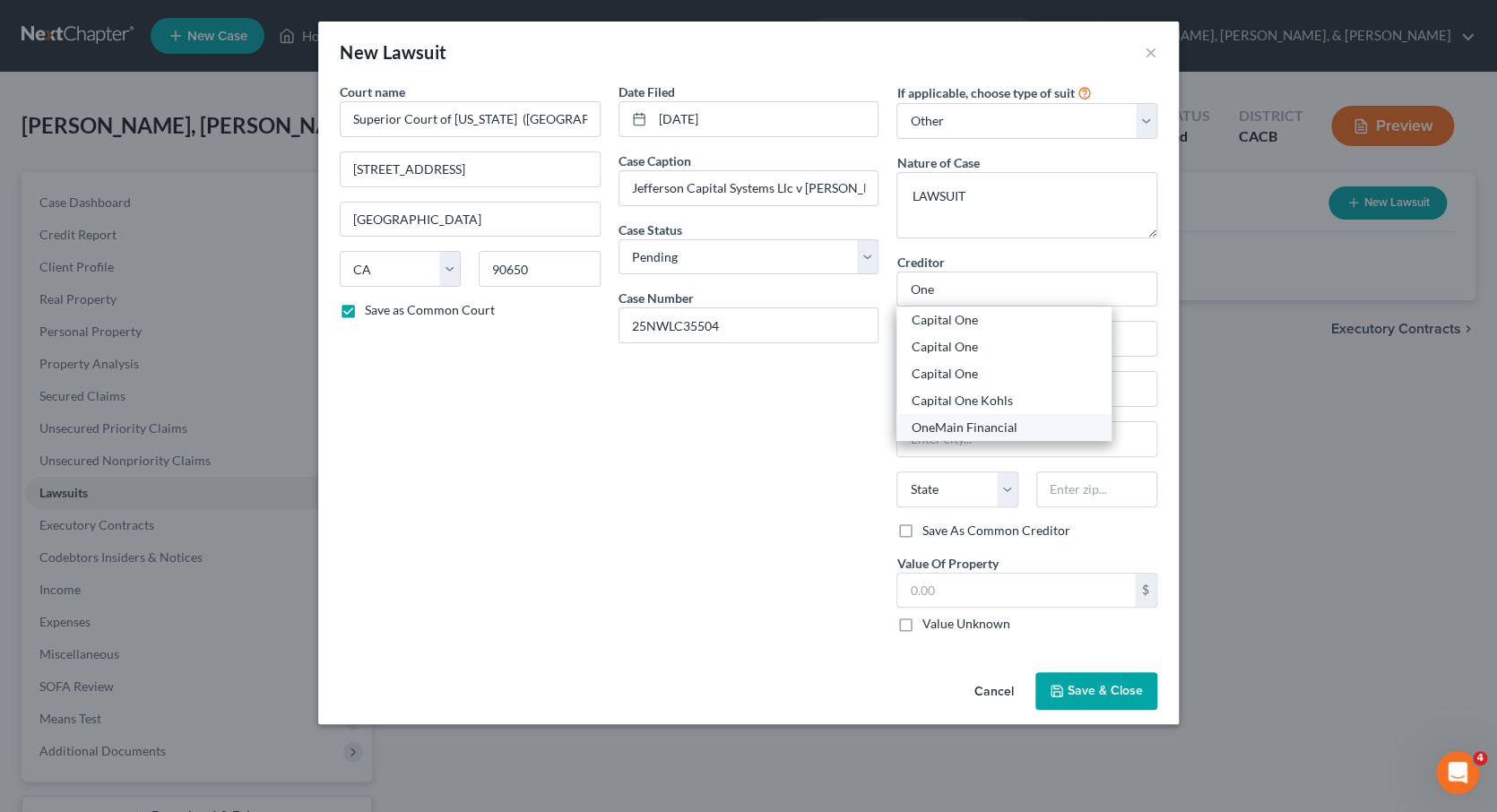
click at [950, 418] on div "OneMain Financial" at bounding box center [1003, 427] width 186 height 18
type input "OneMain Financial"
type input "[STREET_ADDRESS]"
type input "[GEOGRAPHIC_DATA]"
select select "4"
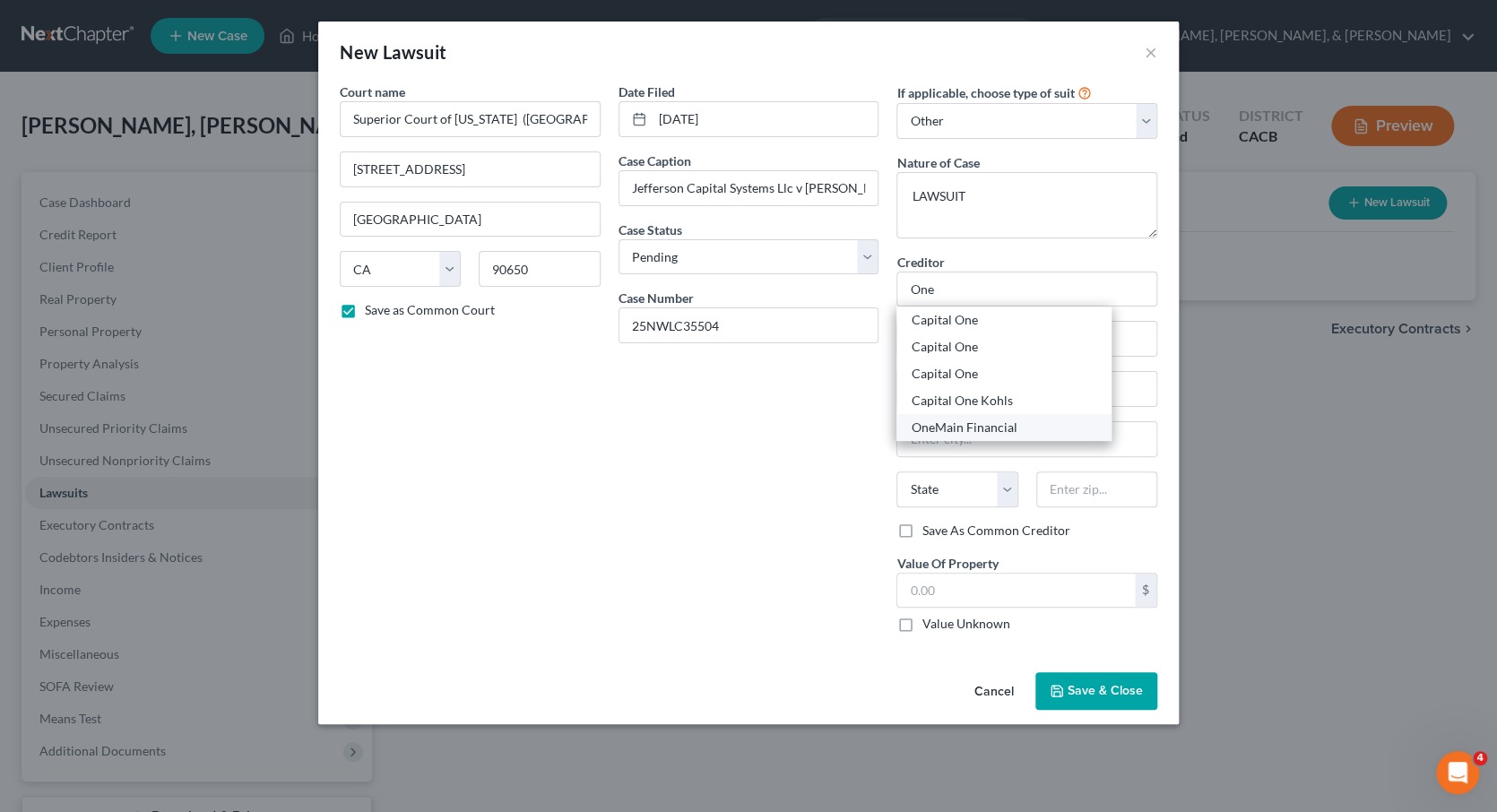
type input "92506"
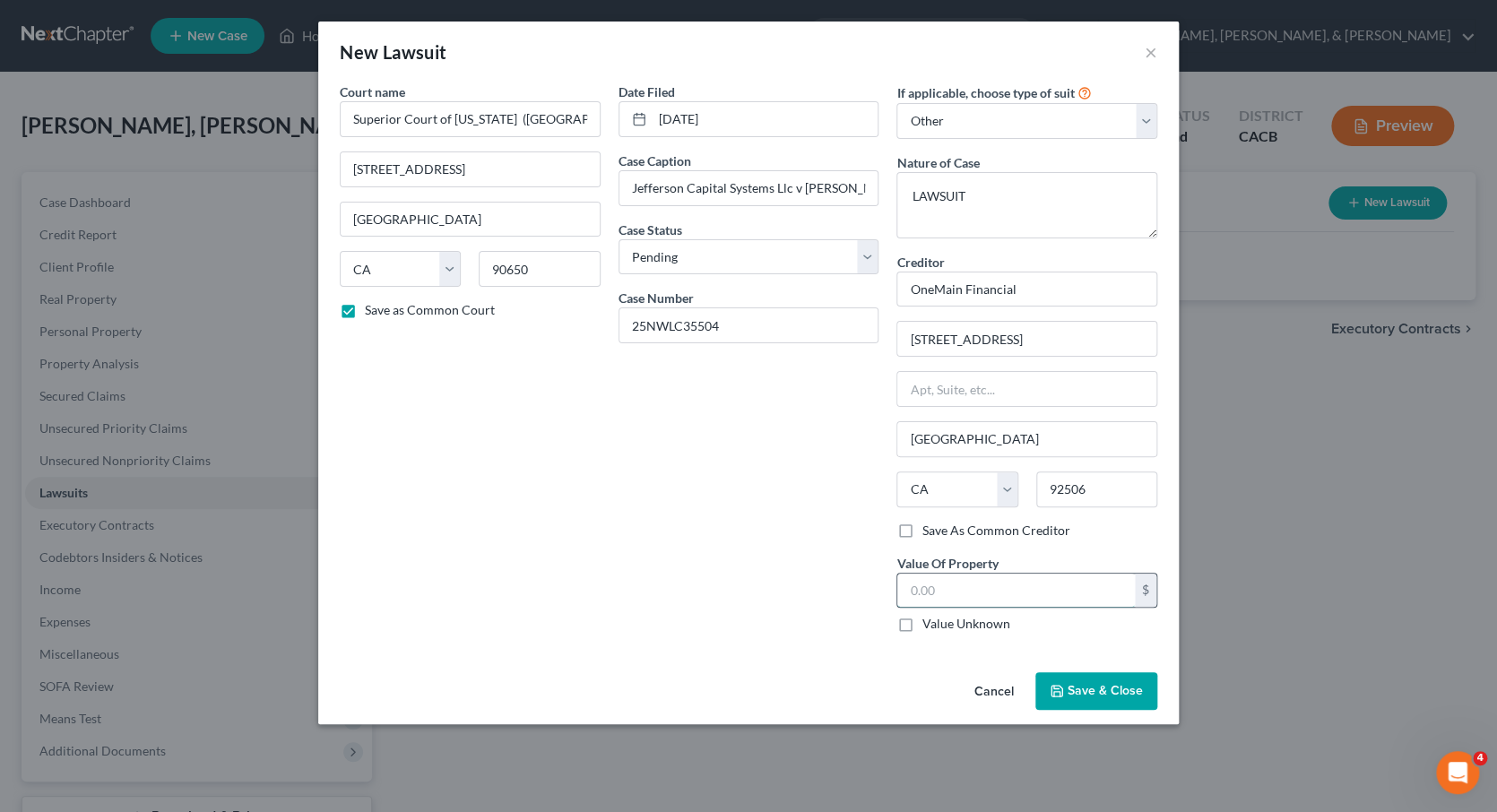
click at [946, 594] on input "text" at bounding box center [1016, 591] width 237 height 34
type input "10,000"
click at [1105, 693] on span "Save & Close" at bounding box center [1105, 690] width 76 height 15
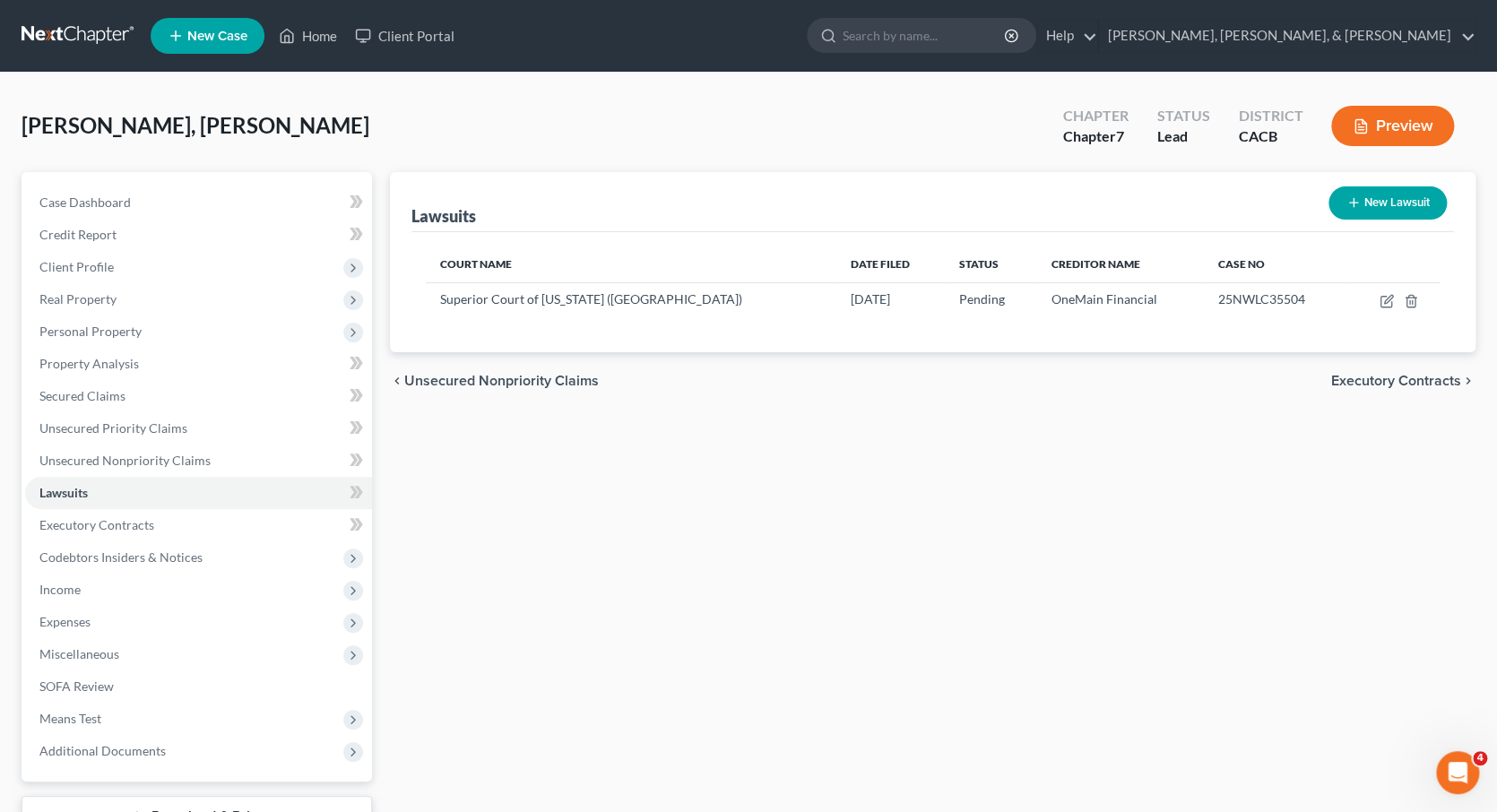
click at [522, 380] on span "Unsecured Nonpriority Claims" at bounding box center [502, 381] width 195 height 15
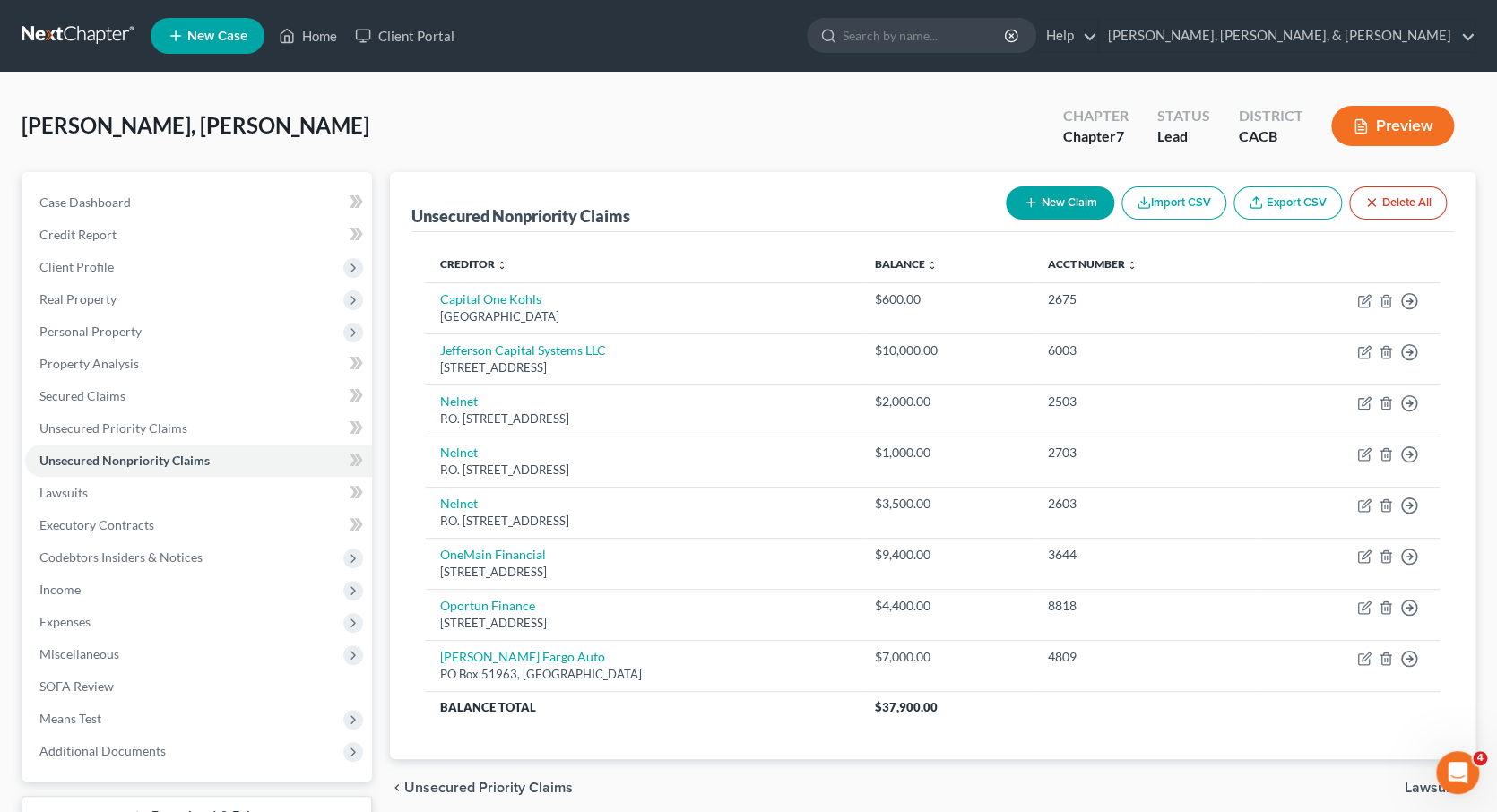
click at [1056, 209] on button "New Claim" at bounding box center [1060, 203] width 108 height 33
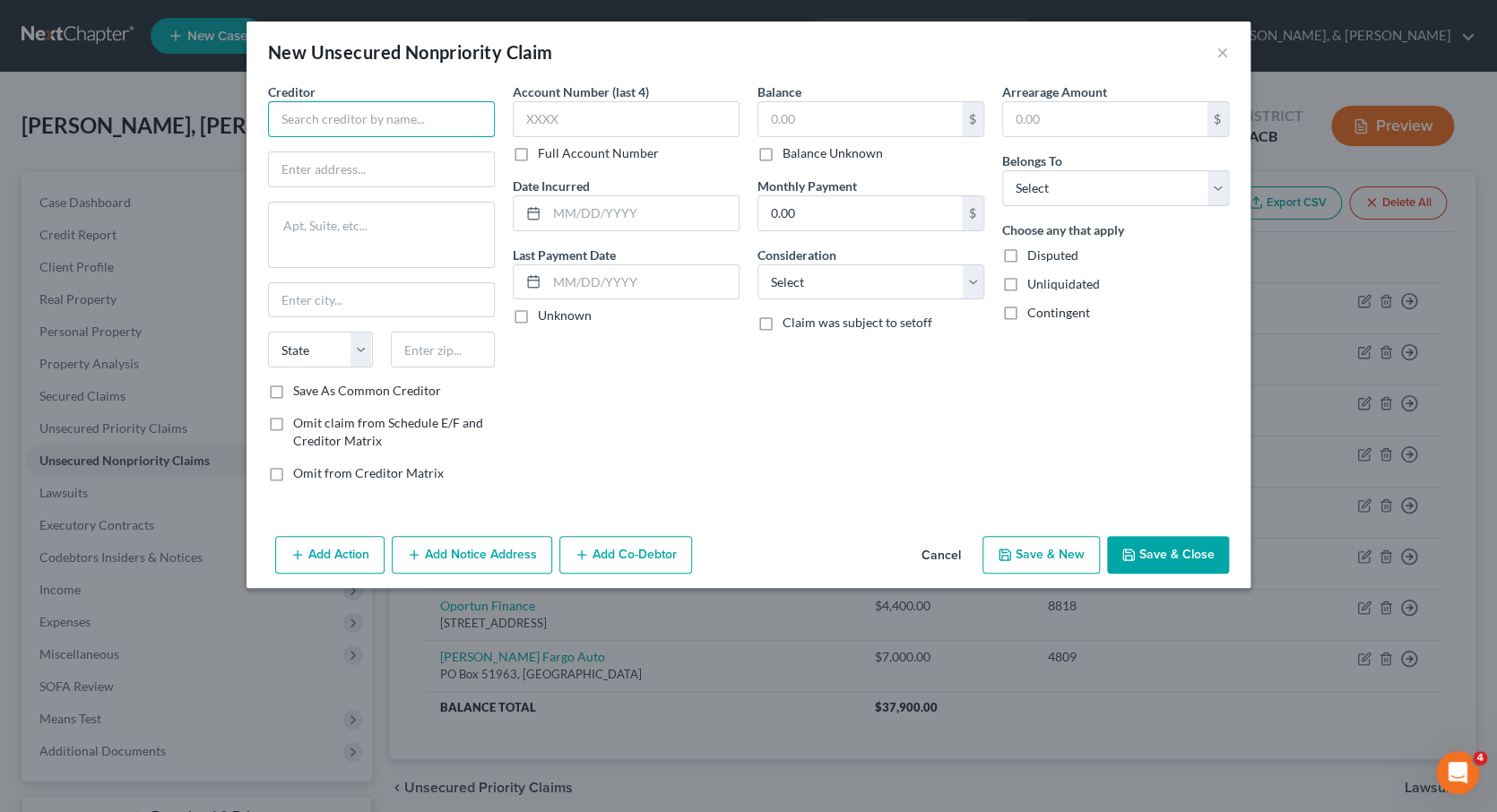
click at [385, 118] on input "text" at bounding box center [381, 119] width 226 height 35
type input "J"
click at [942, 547] on button "Cancel" at bounding box center [941, 556] width 68 height 35
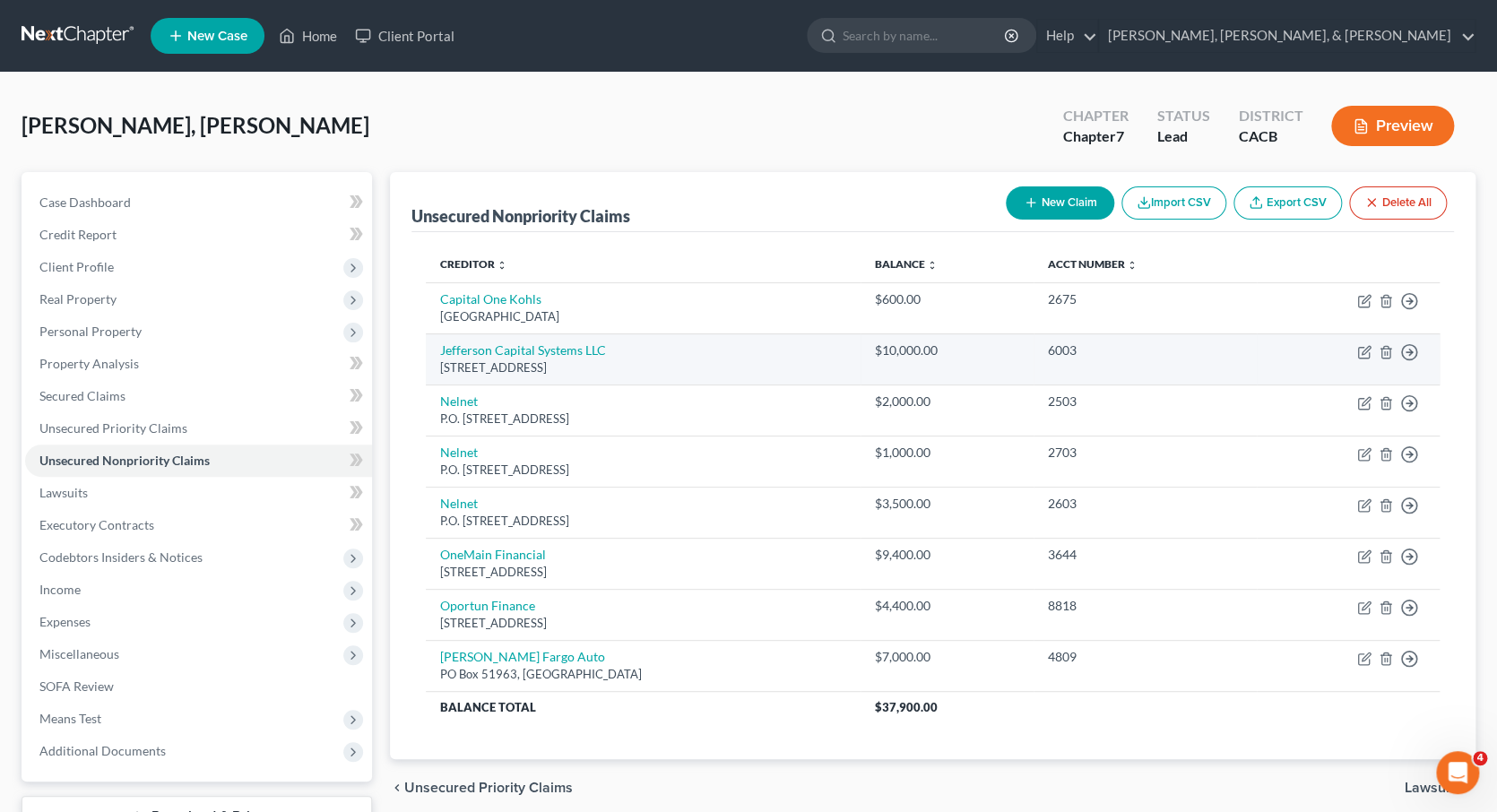
click at [579, 359] on div "[STREET_ADDRESS]" at bounding box center [643, 367] width 406 height 17
click at [1366, 348] on icon "button" at bounding box center [1366, 350] width 8 height 8
select select "24"
select select "0"
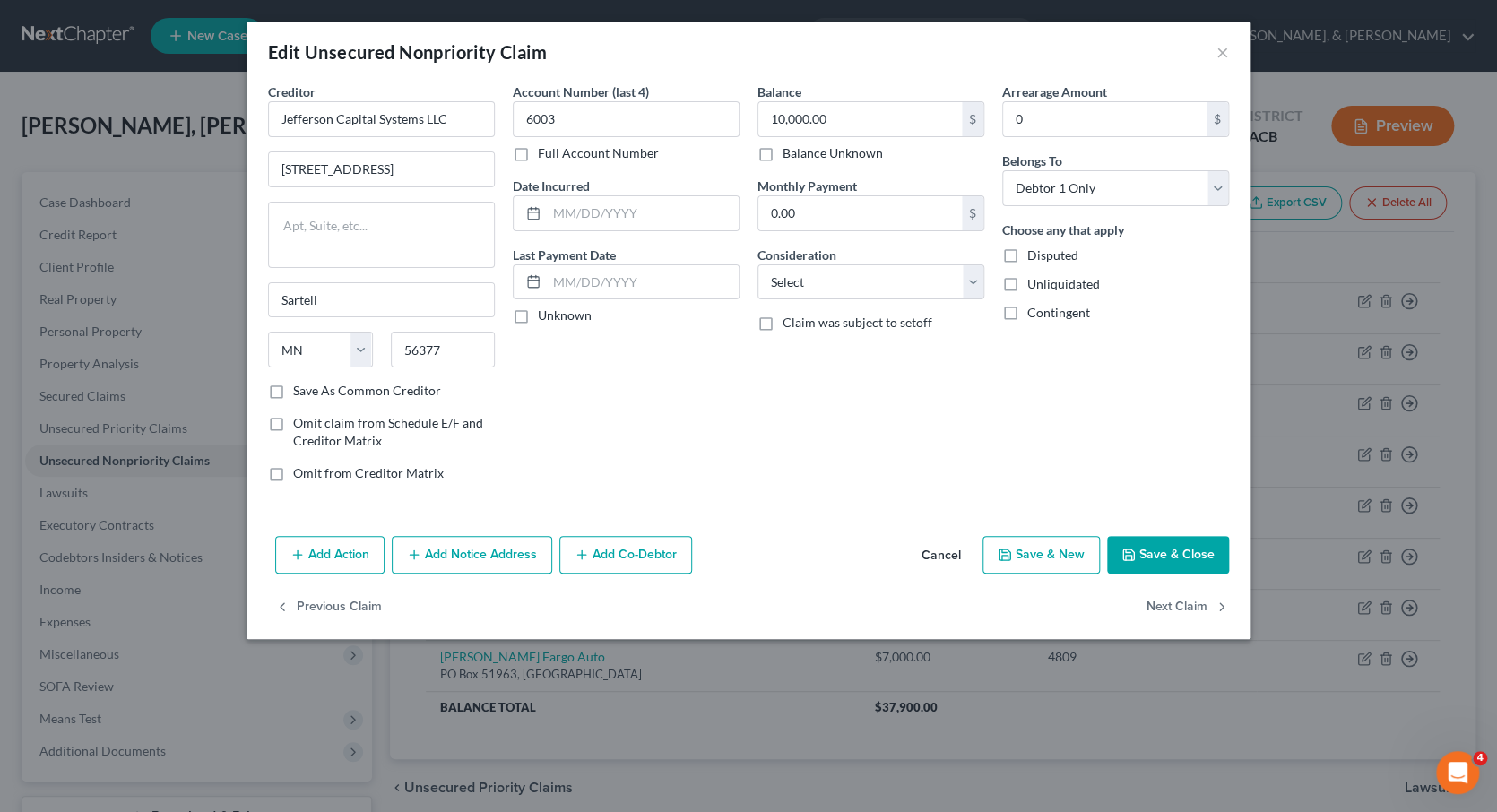
click at [336, 558] on button "Add Action" at bounding box center [330, 555] width 109 height 37
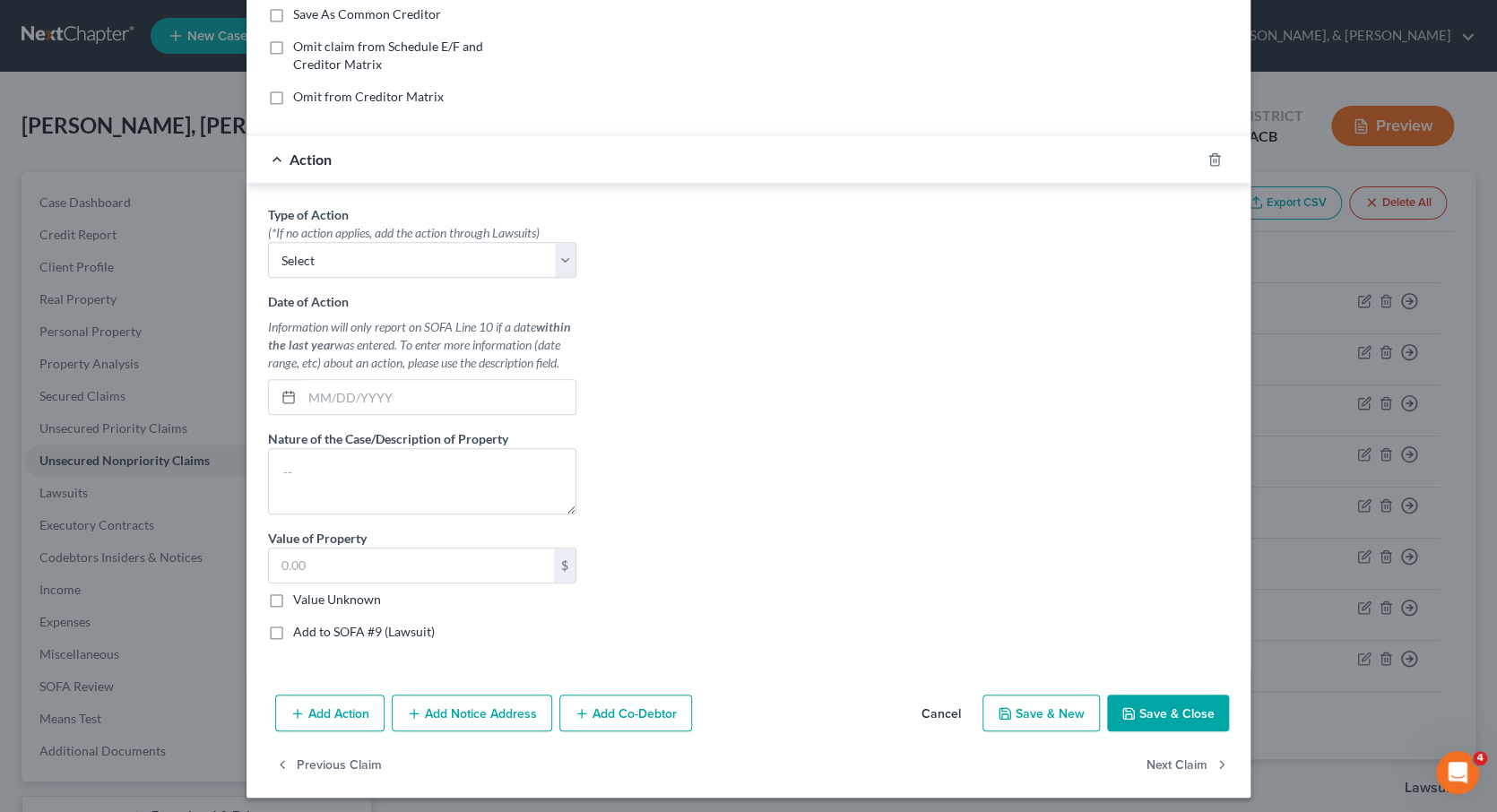
scroll to position [377, 0]
click at [951, 701] on button "Cancel" at bounding box center [941, 715] width 68 height 35
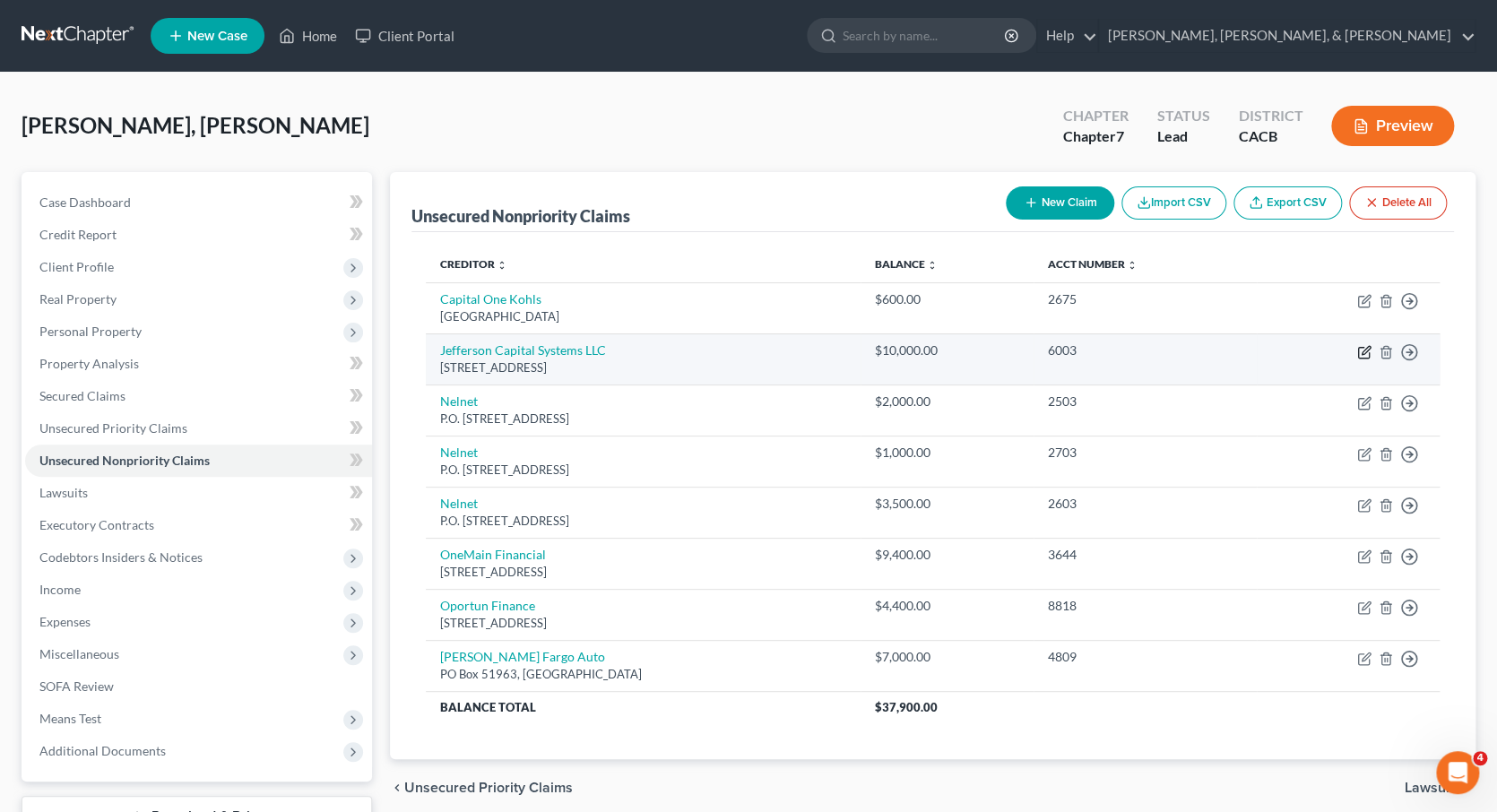
click at [1362, 349] on icon "button" at bounding box center [1366, 350] width 8 height 8
select select "24"
select select "0"
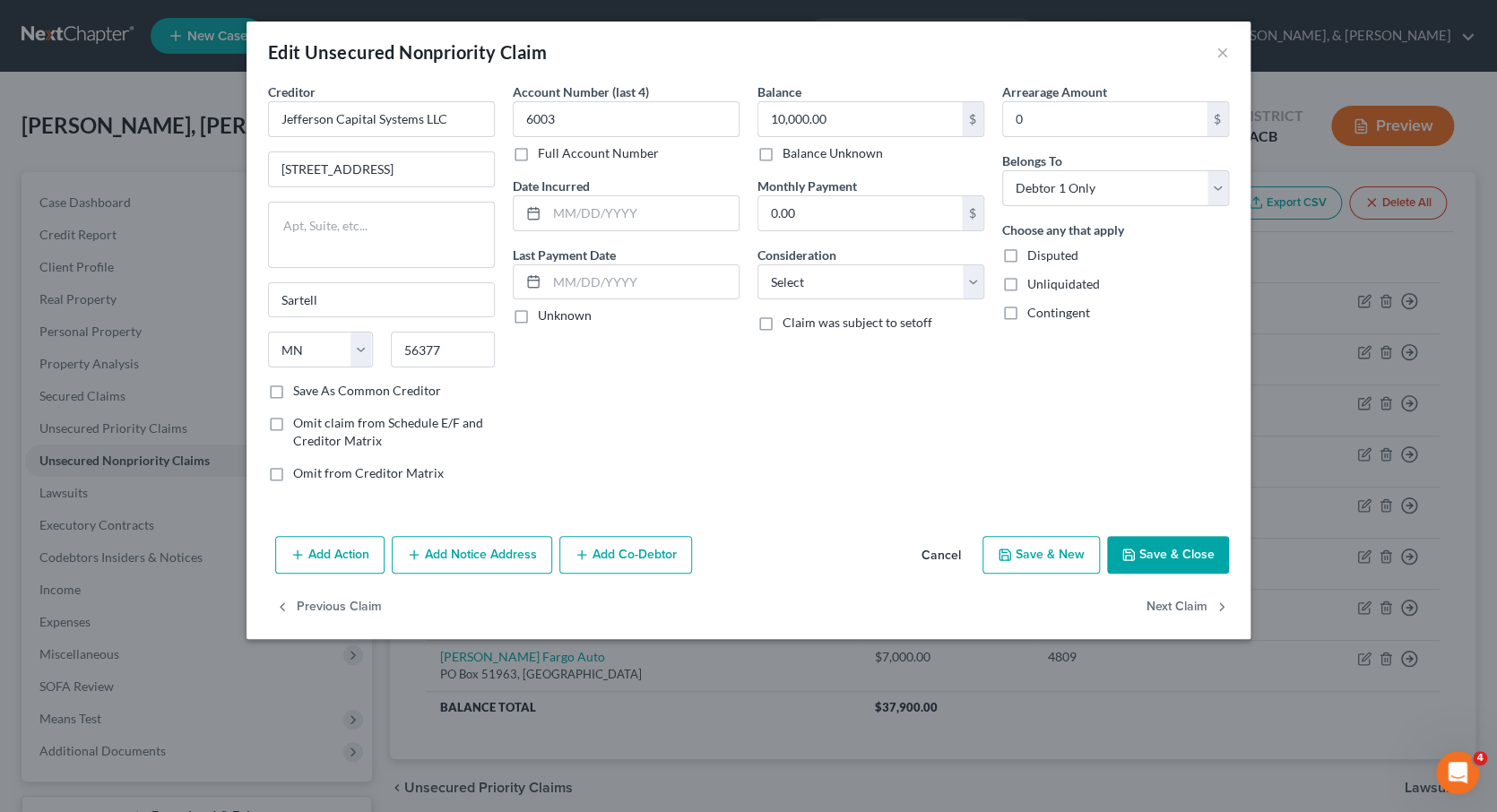
click at [459, 547] on button "Add Notice Address" at bounding box center [471, 555] width 160 height 37
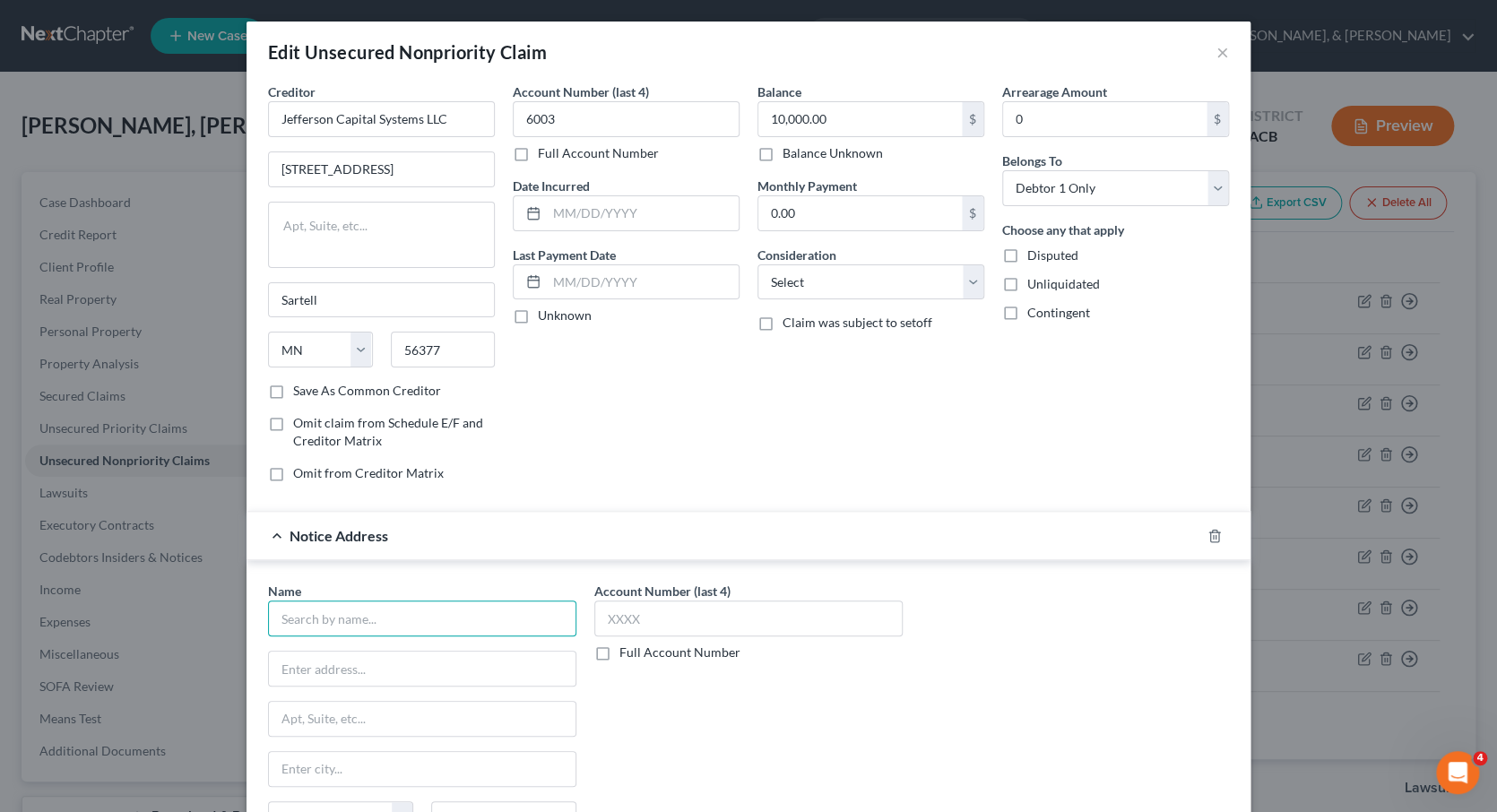
click at [425, 628] on input "text" at bounding box center [421, 618] width 308 height 35
type input "[PERSON_NAME] , Attorney"
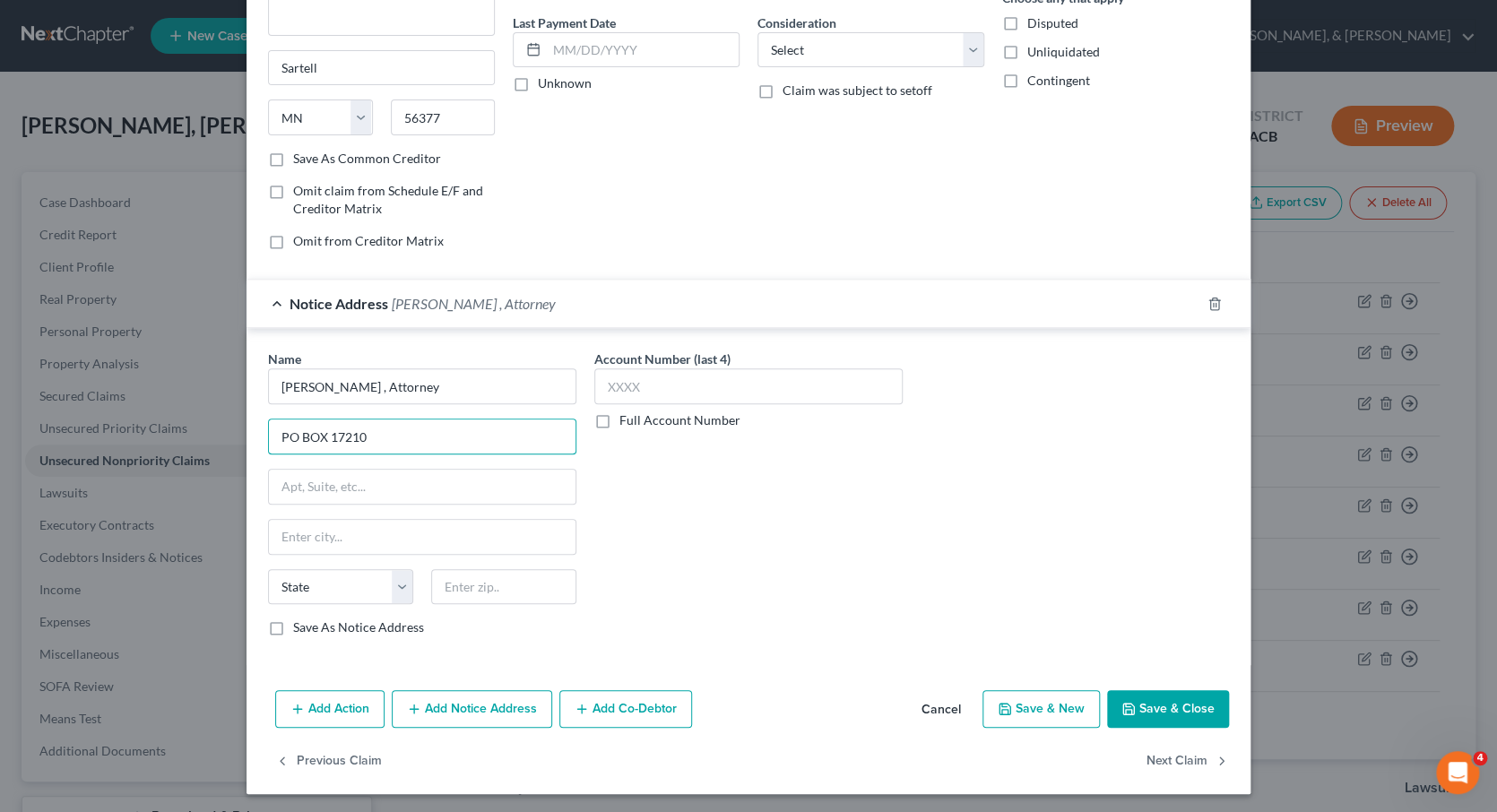
scroll to position [231, 0]
type input "PO BOX 17210"
type input "80402"
type input "Golden"
select select "5"
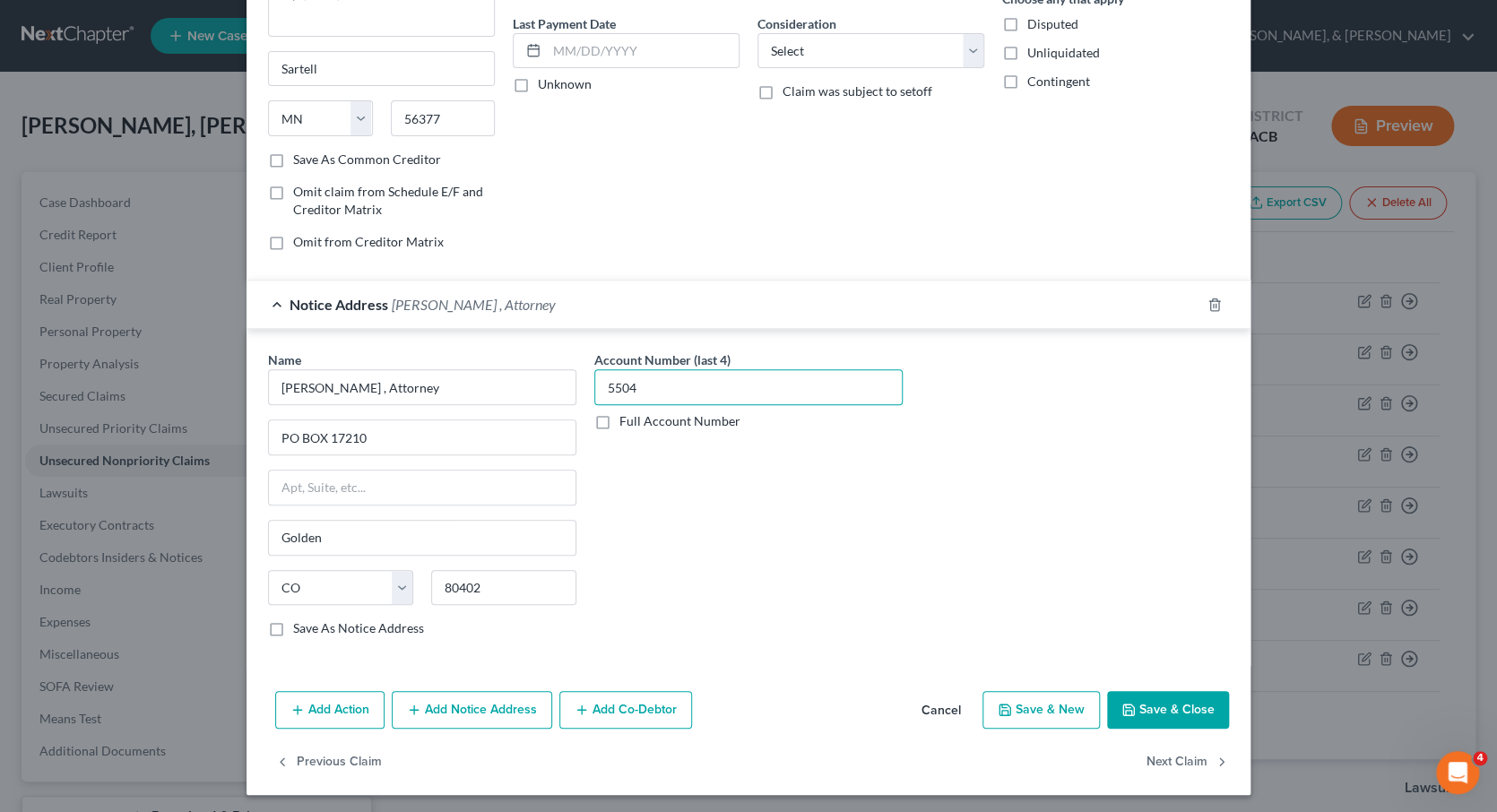
type input "5504"
click at [953, 538] on div "Name * [PERSON_NAME] , Attorney PO BOX [GEOGRAPHIC_DATA] [US_STATE] AK AR AZ CA…" at bounding box center [748, 501] width 979 height 301
click at [619, 417] on label "Full Account Number" at bounding box center [679, 421] width 121 height 18
click at [627, 417] on input "Full Account Number" at bounding box center [633, 418] width 12 height 12
click at [608, 382] on input "5504" at bounding box center [748, 387] width 308 height 35
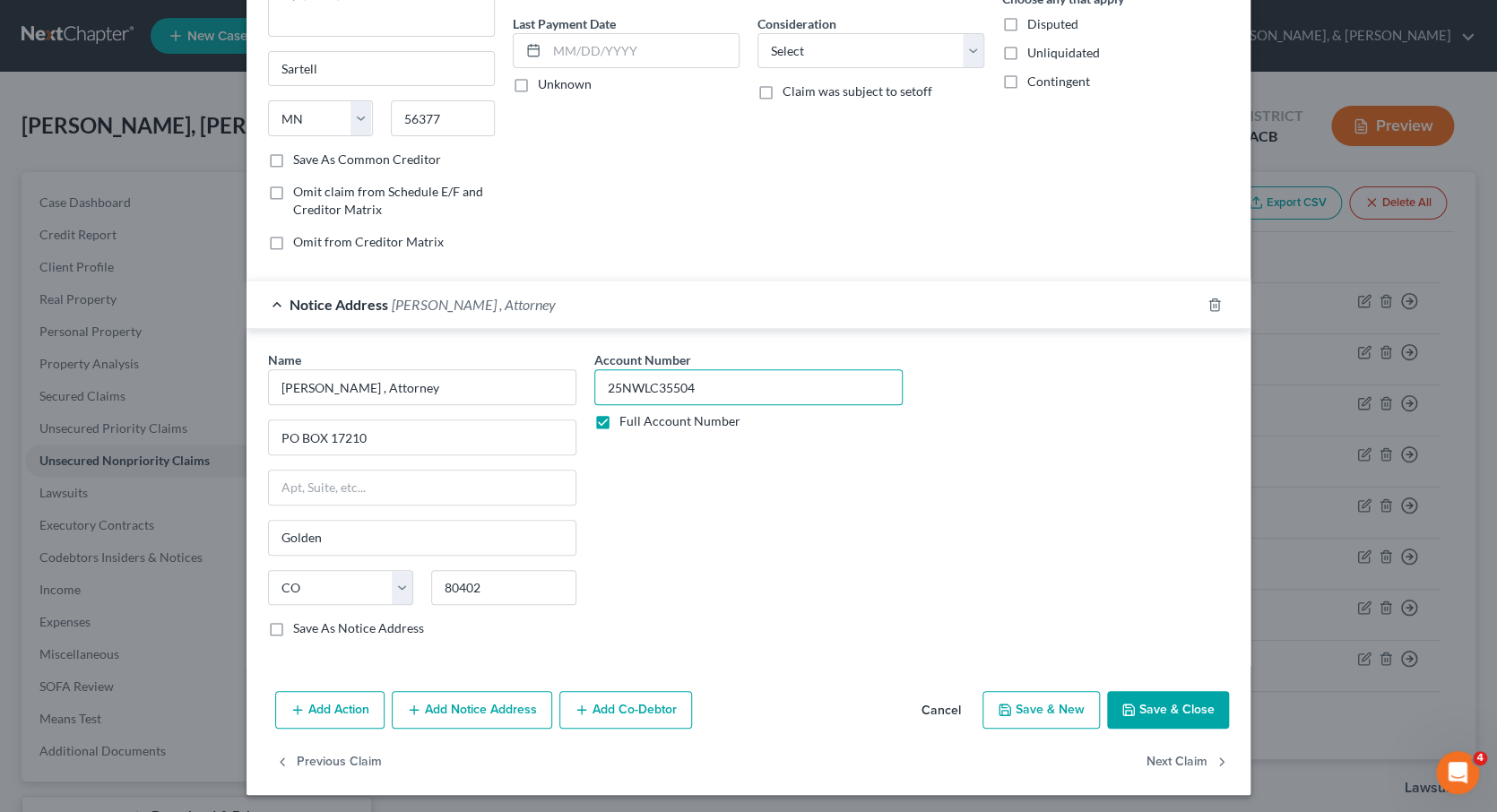
type input "25NWLC35504"
click at [821, 530] on div "Account Number 25NWLC35504 Full Account Number" at bounding box center [749, 501] width 327 height 301
click at [1182, 706] on button "Save & Close" at bounding box center [1168, 710] width 122 height 37
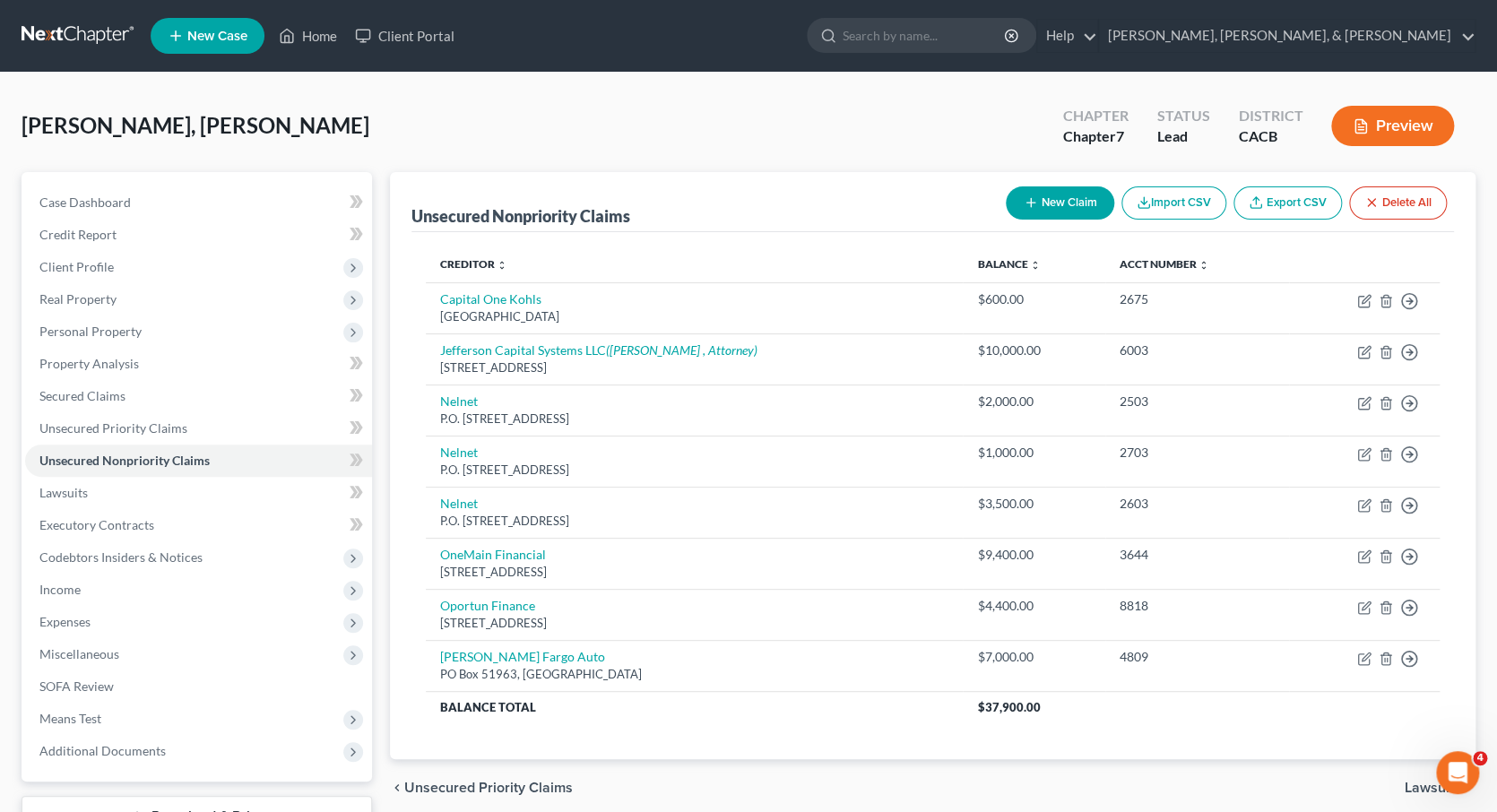
click at [1410, 781] on span "Lawsuits" at bounding box center [1432, 787] width 56 height 15
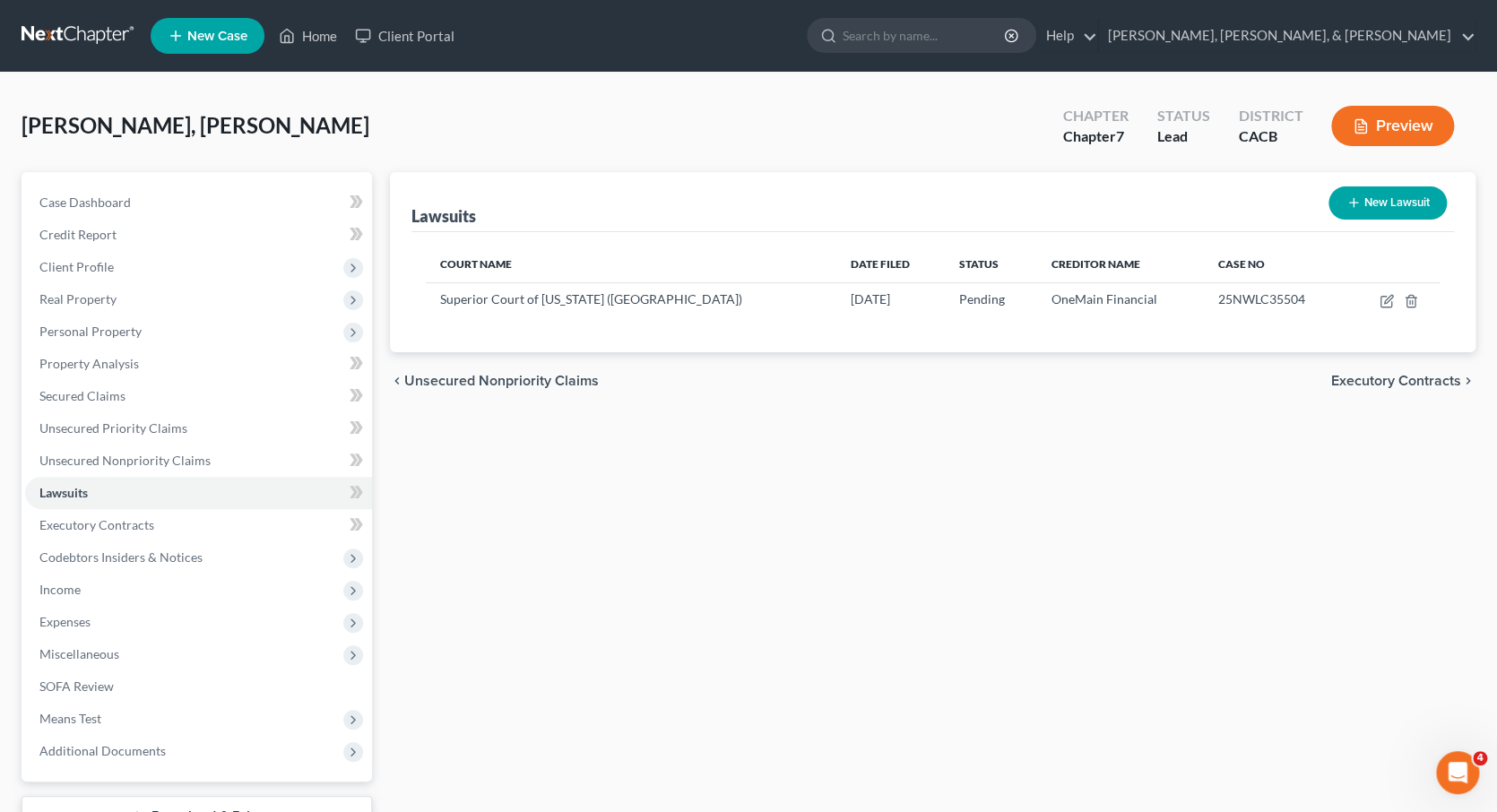
click at [1368, 375] on span "Executory Contracts" at bounding box center [1397, 381] width 130 height 15
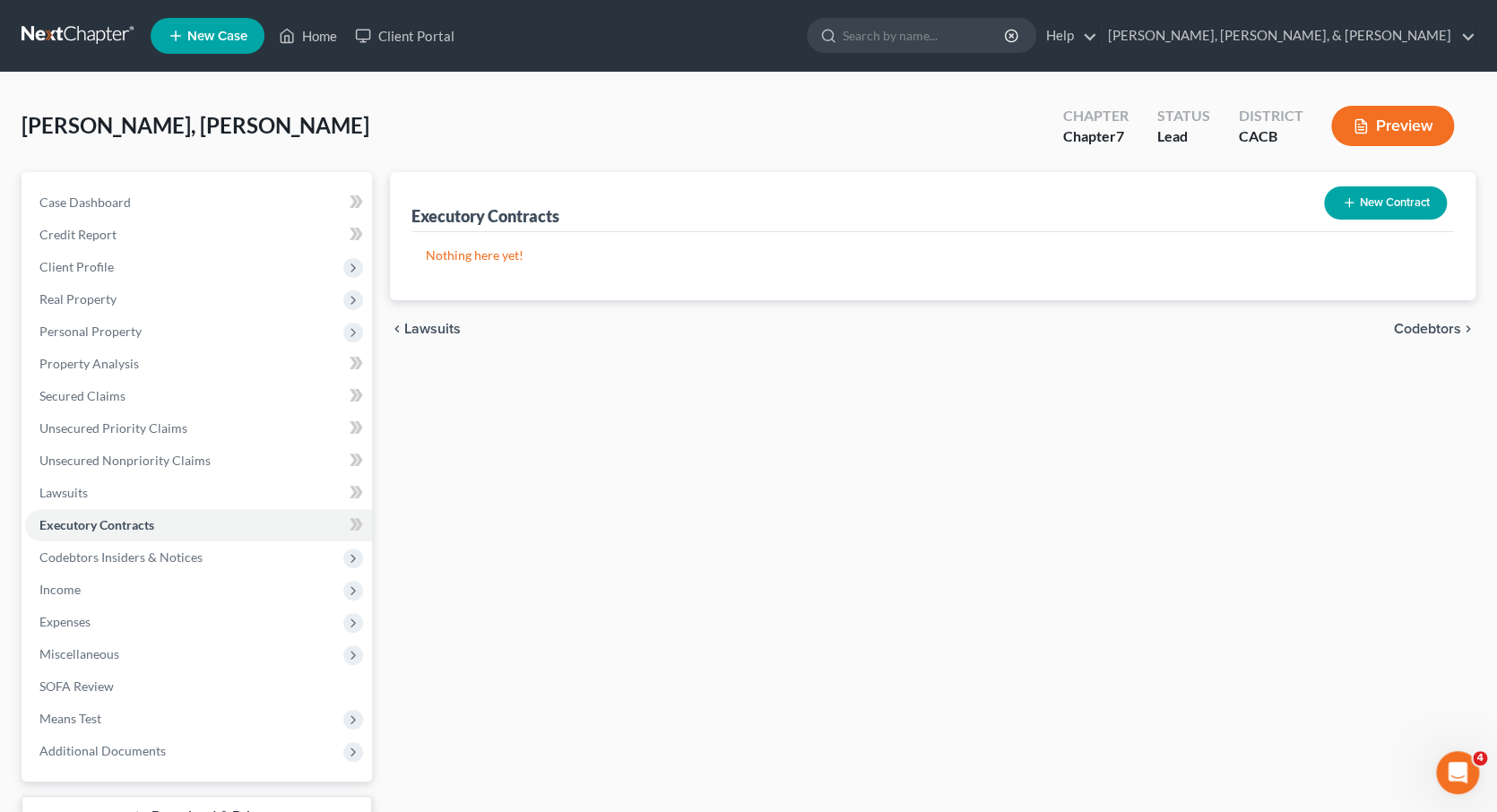
click at [1420, 325] on span "Codebtors" at bounding box center [1427, 329] width 67 height 15
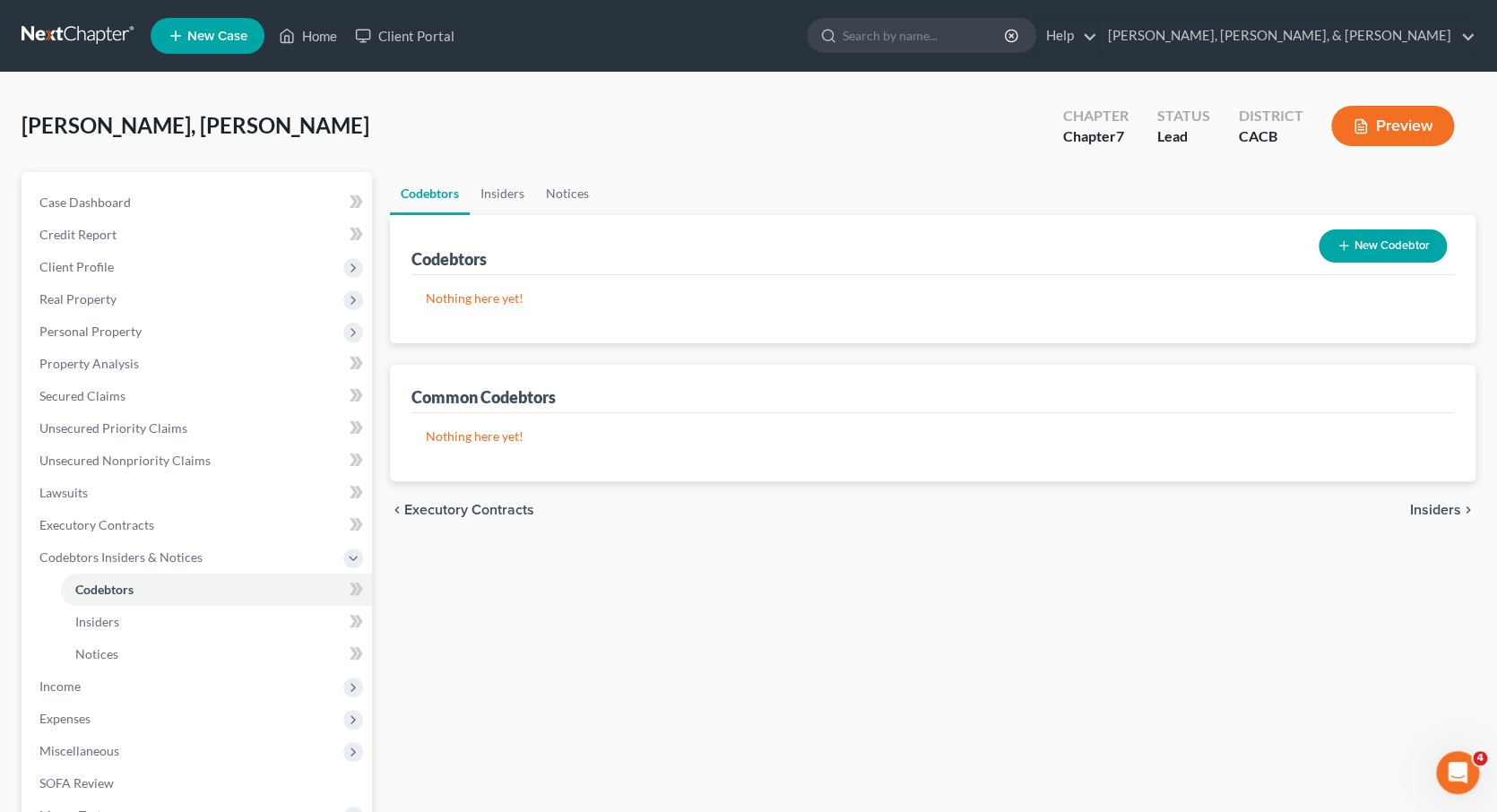
click at [1433, 511] on span "Insiders" at bounding box center [1436, 510] width 51 height 15
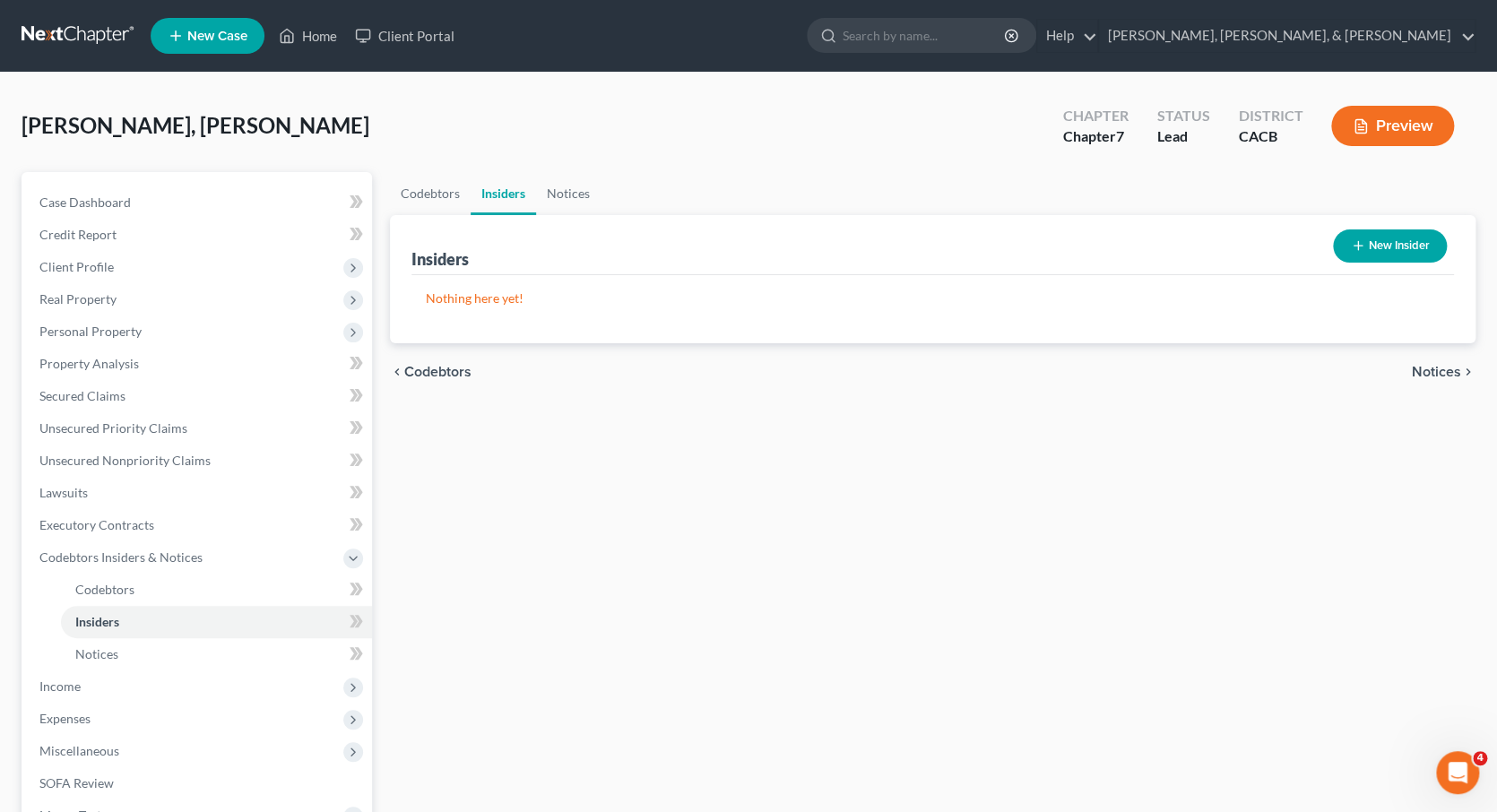
click at [1423, 376] on span "Notices" at bounding box center [1437, 372] width 49 height 15
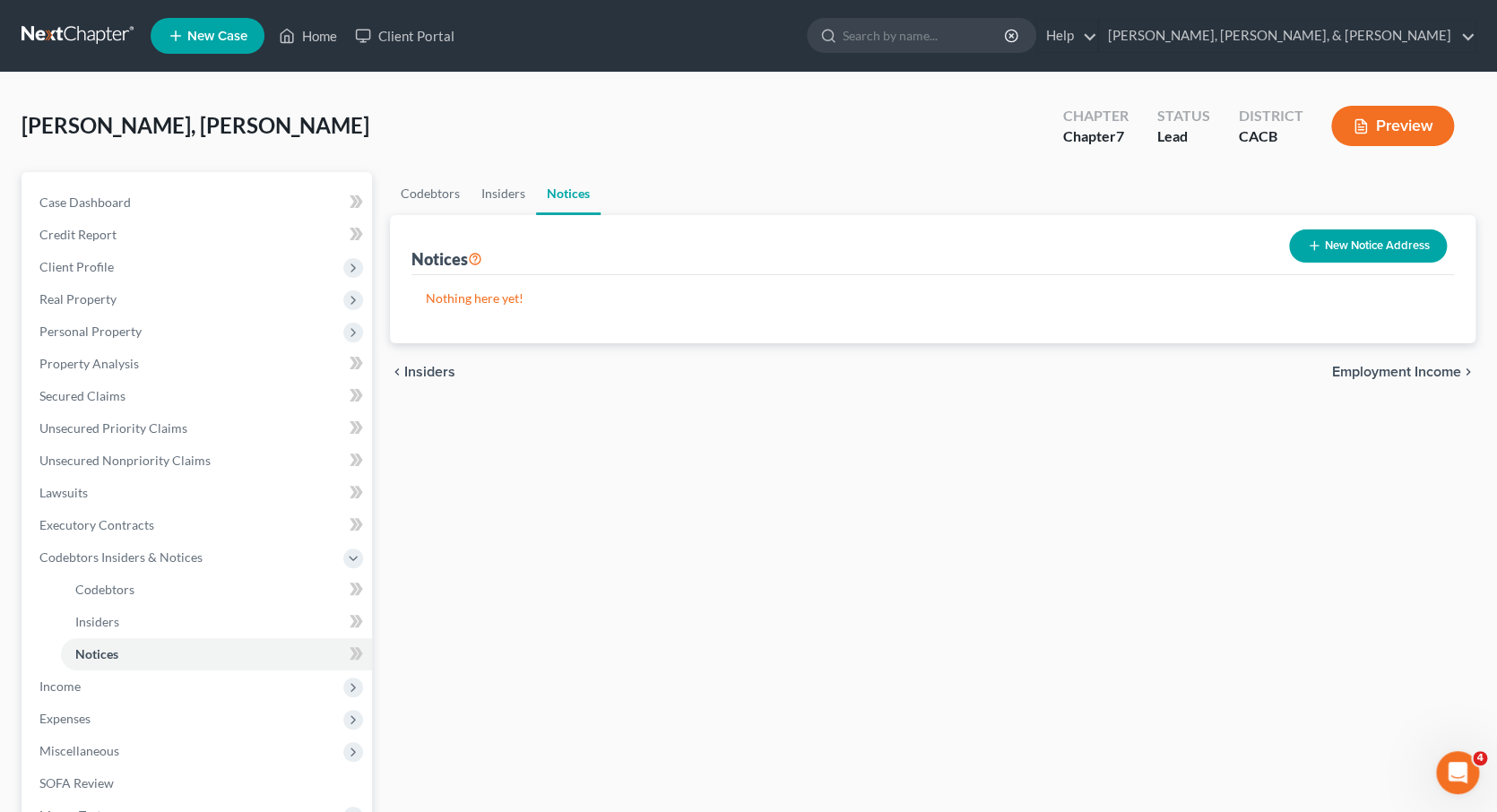
click at [1393, 372] on span "Employment Income" at bounding box center [1397, 372] width 129 height 15
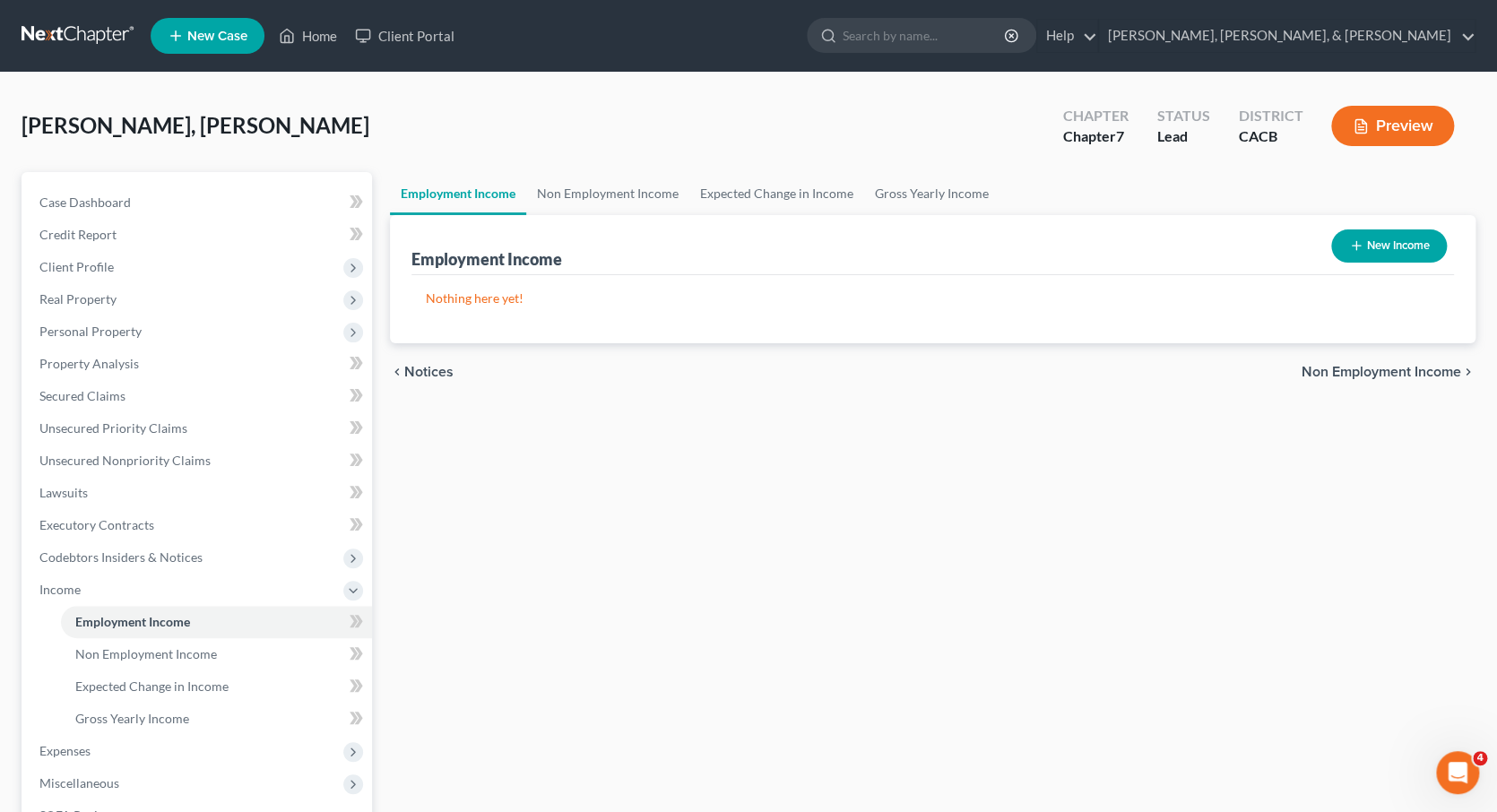
click at [430, 367] on span "Notices" at bounding box center [429, 372] width 49 height 15
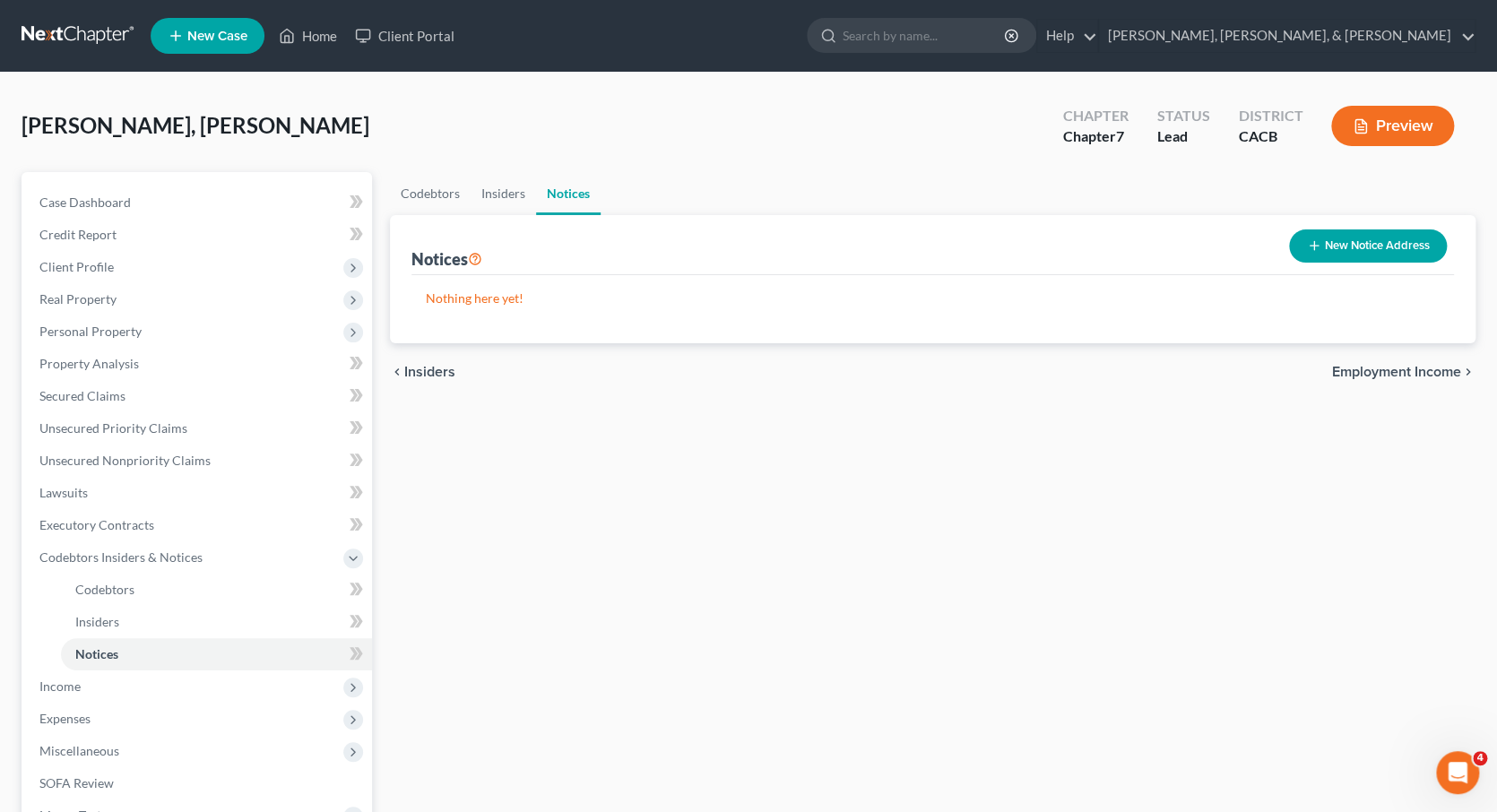
click at [1333, 237] on button "New Notice Address" at bounding box center [1368, 246] width 157 height 33
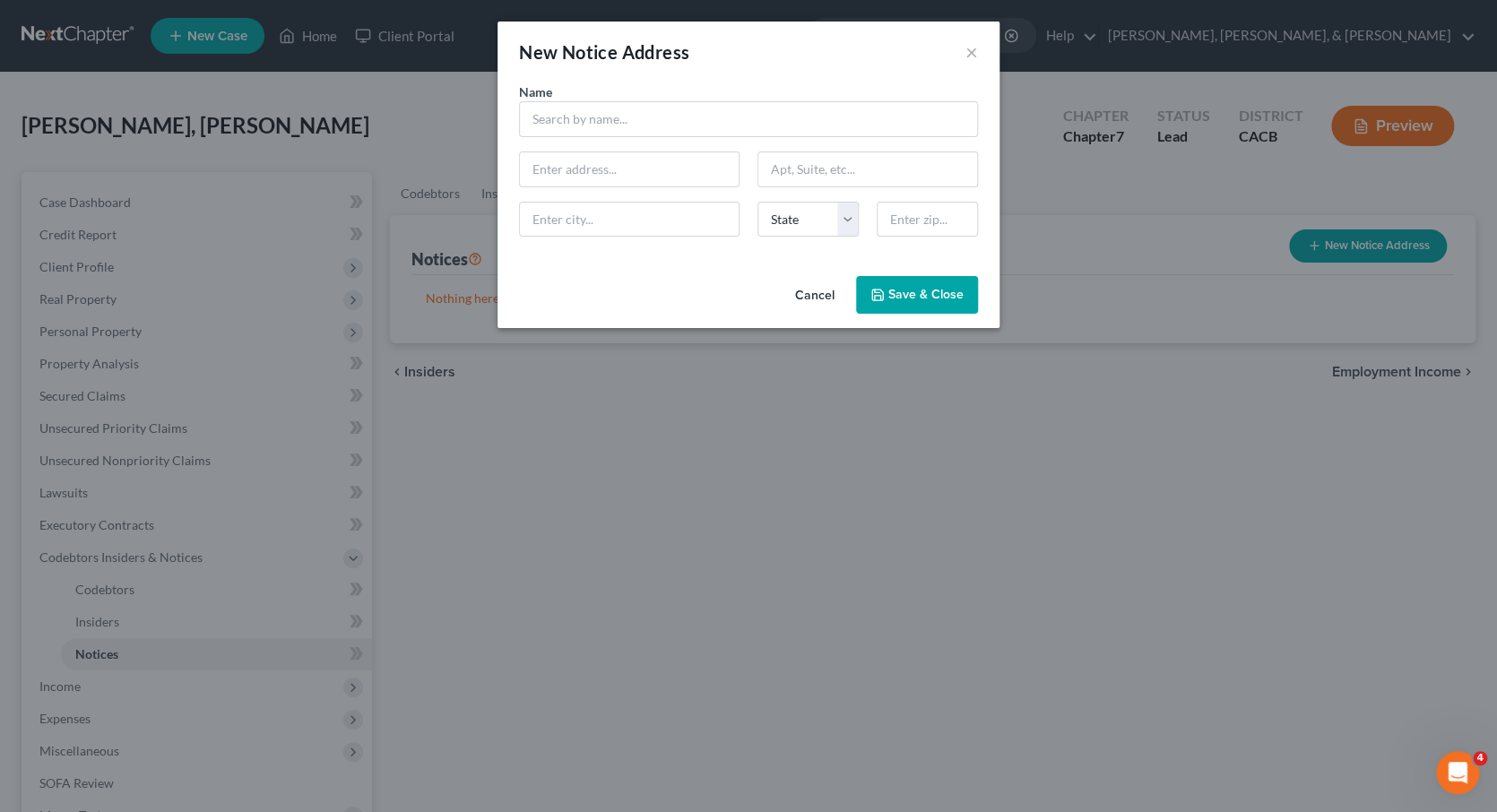
click at [809, 296] on button "Cancel" at bounding box center [814, 295] width 68 height 35
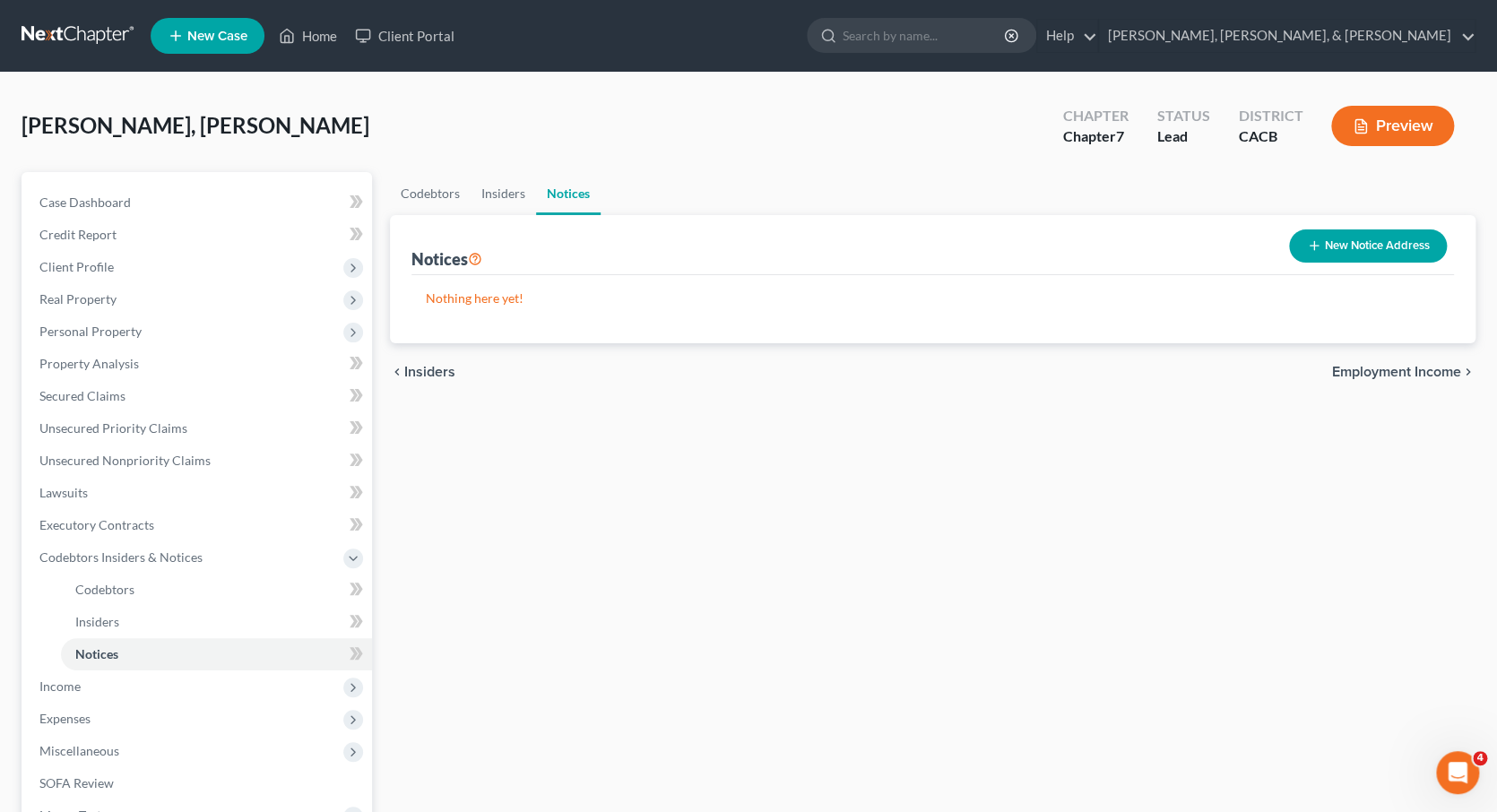
click at [1394, 366] on span "Employment Income" at bounding box center [1397, 372] width 129 height 15
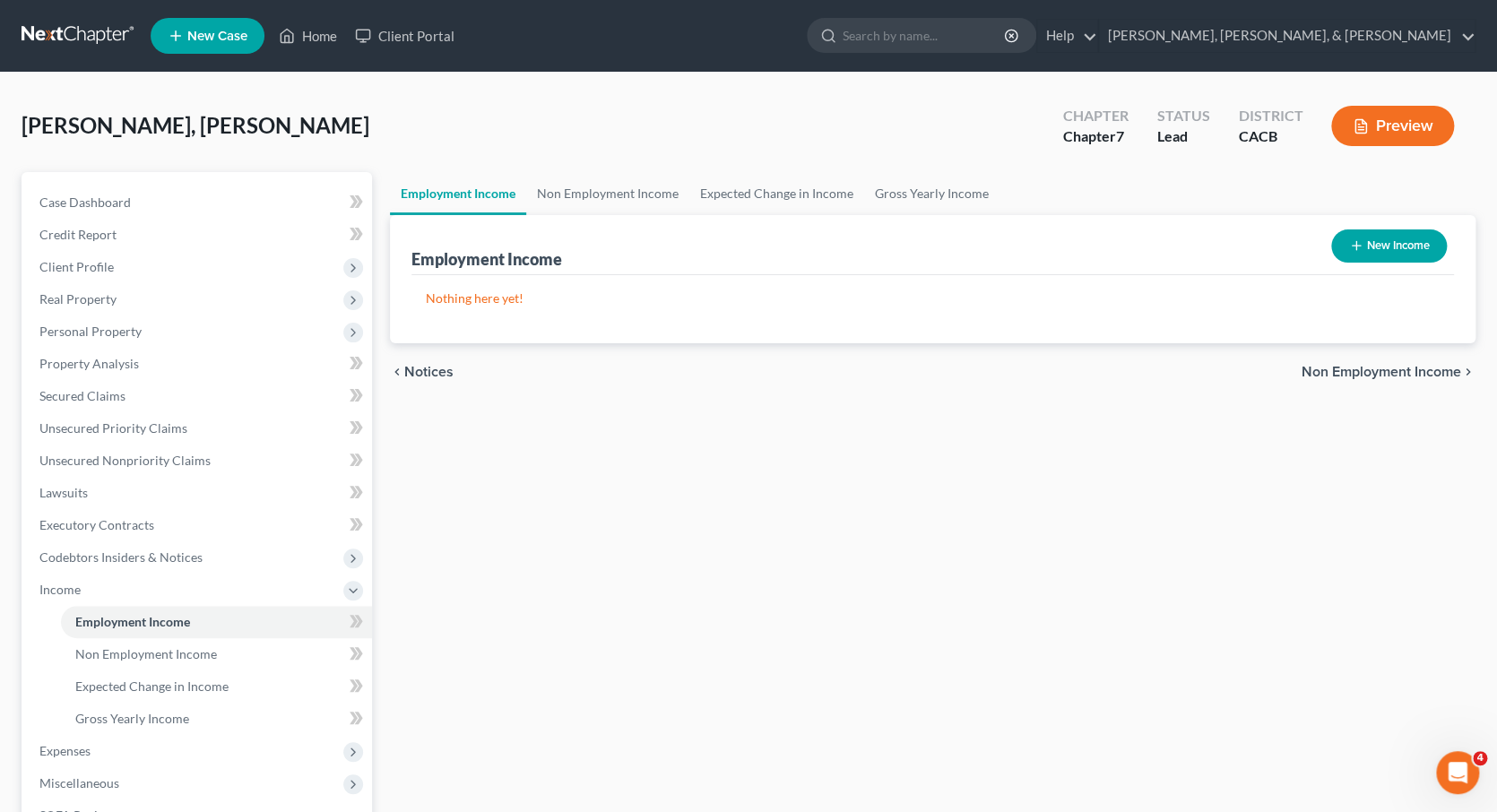
click at [1382, 246] on button "New Income" at bounding box center [1389, 246] width 115 height 33
select select "0"
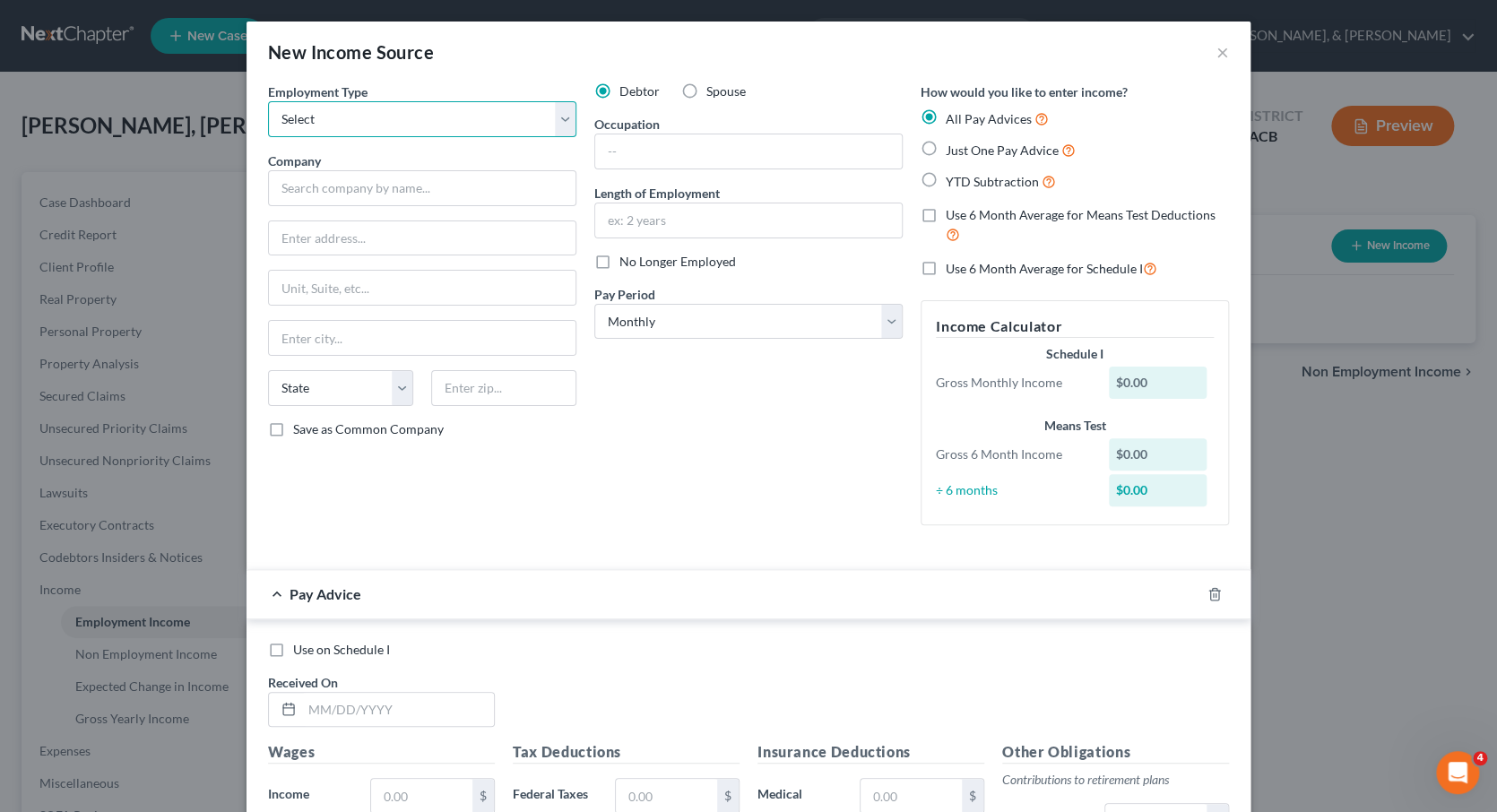
select select "0"
click at [433, 182] on input "text" at bounding box center [421, 188] width 308 height 35
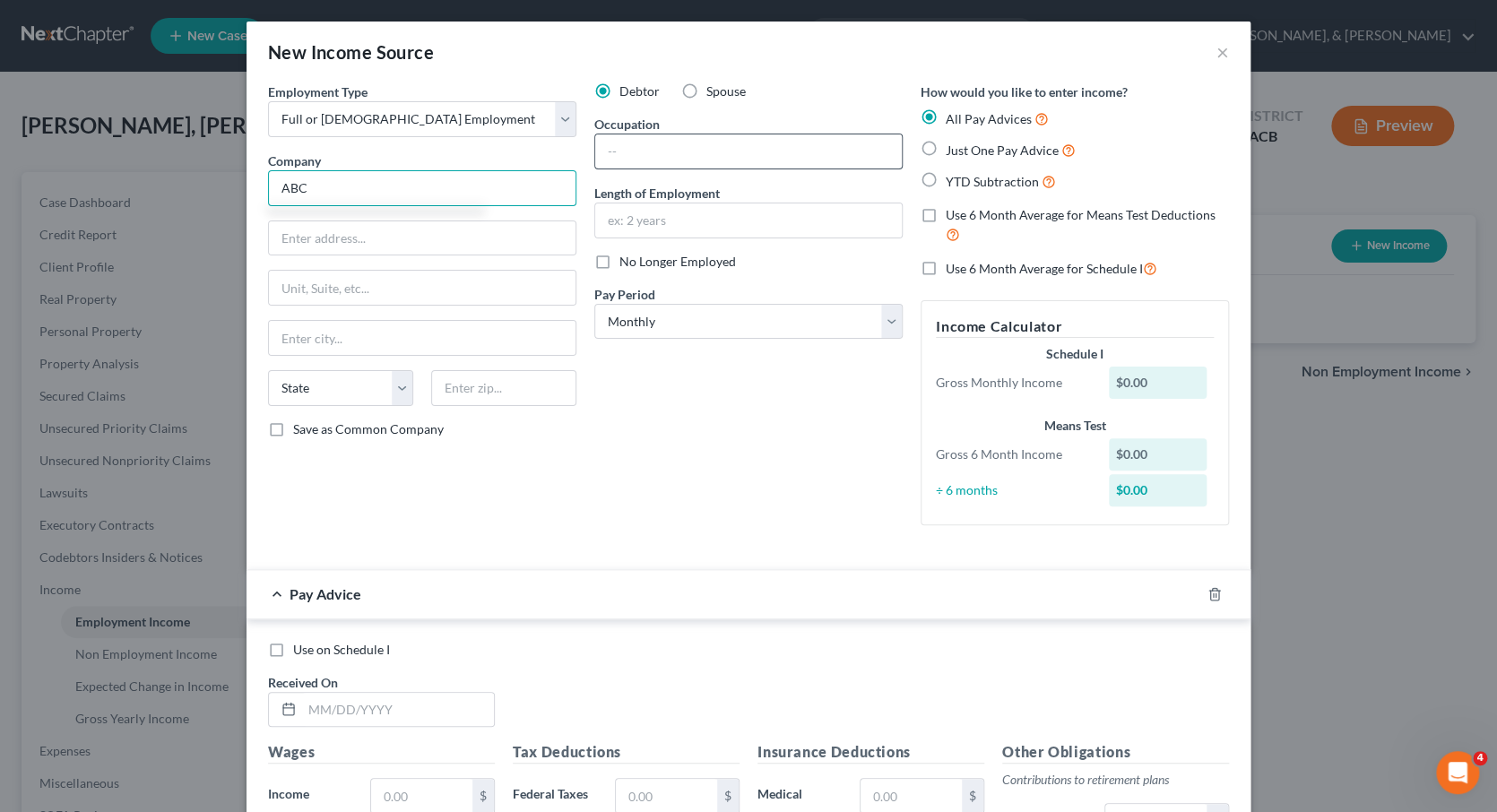
type input "ABC"
click at [655, 153] on input "text" at bounding box center [749, 152] width 307 height 34
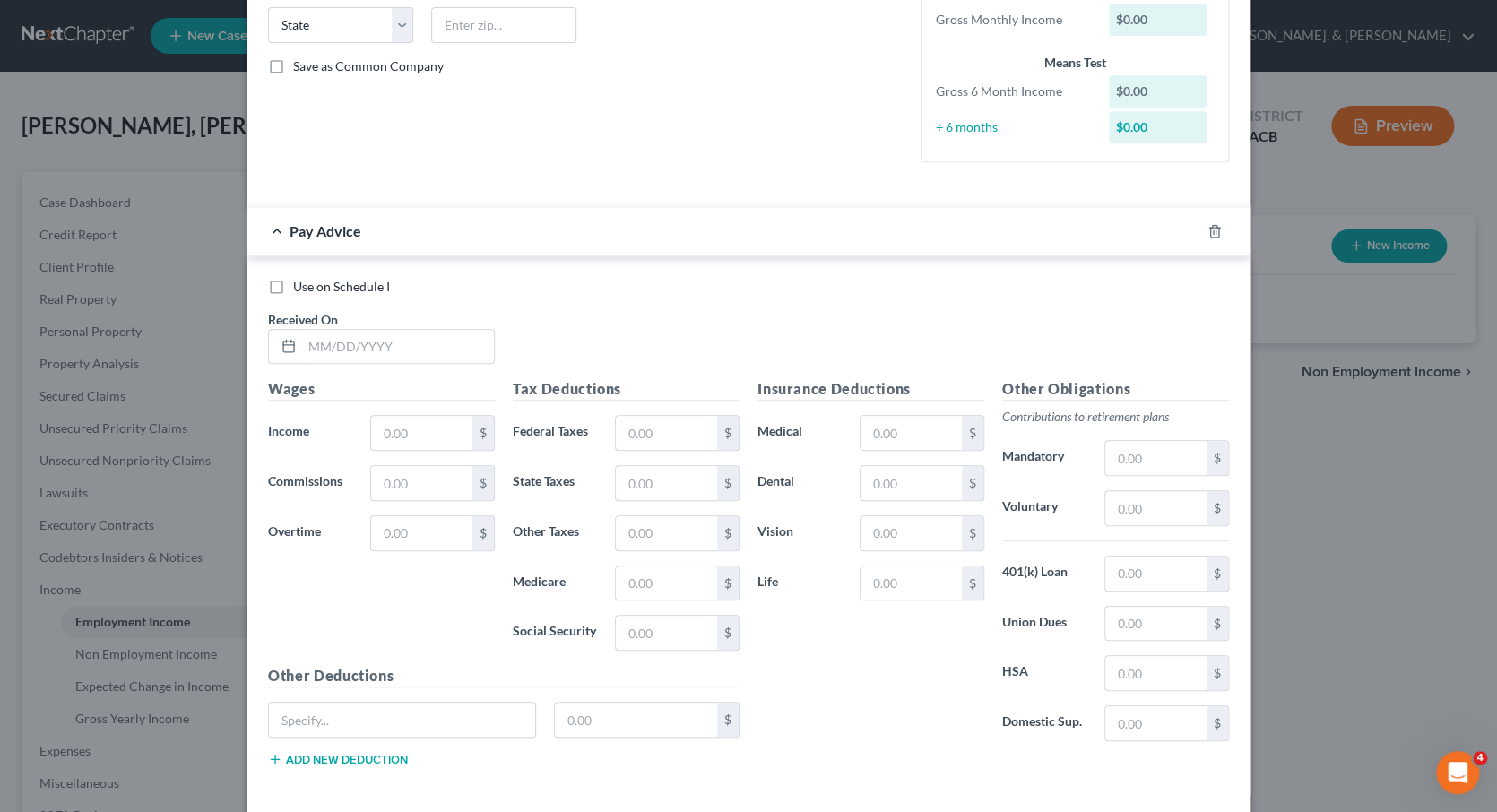
scroll to position [362, 0]
click at [293, 281] on label "Use on Schedule I" at bounding box center [342, 287] width 96 height 18
click at [300, 281] on input "Use on Schedule I" at bounding box center [306, 284] width 12 height 12
checkbox input "true"
click at [320, 335] on input "text" at bounding box center [398, 347] width 192 height 34
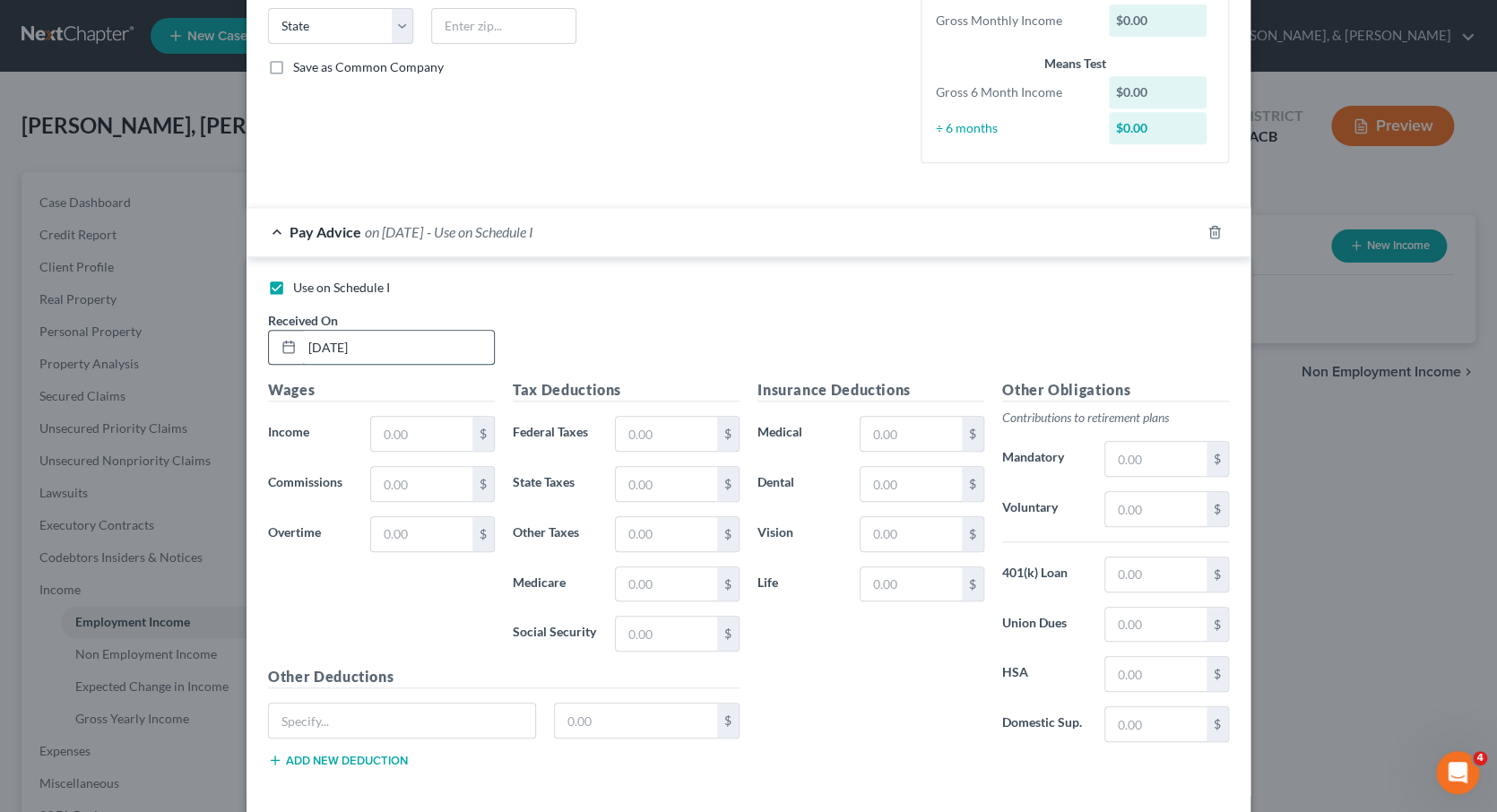
type input "[DATE]"
type input "2,445"
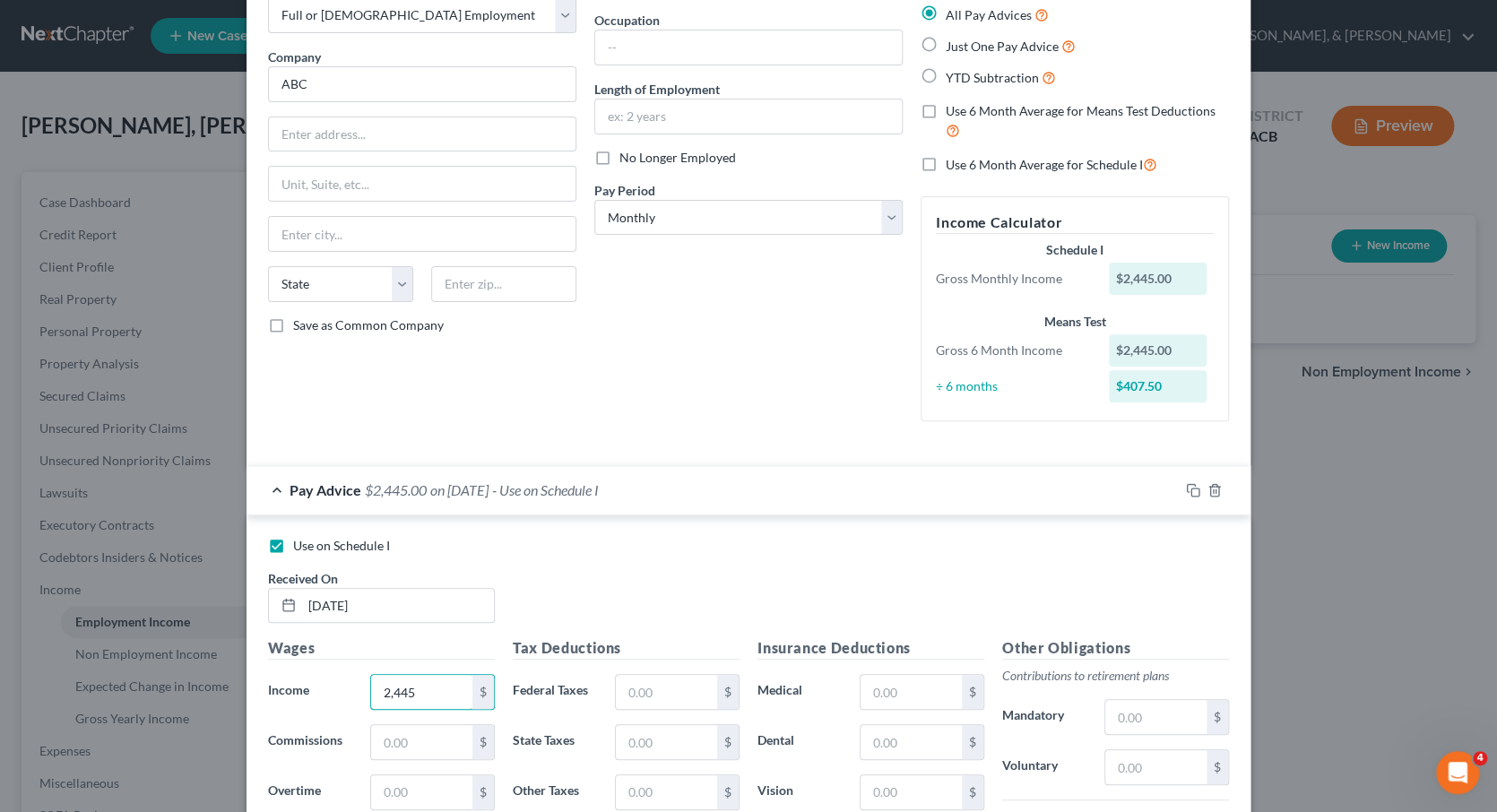
scroll to position [90, 0]
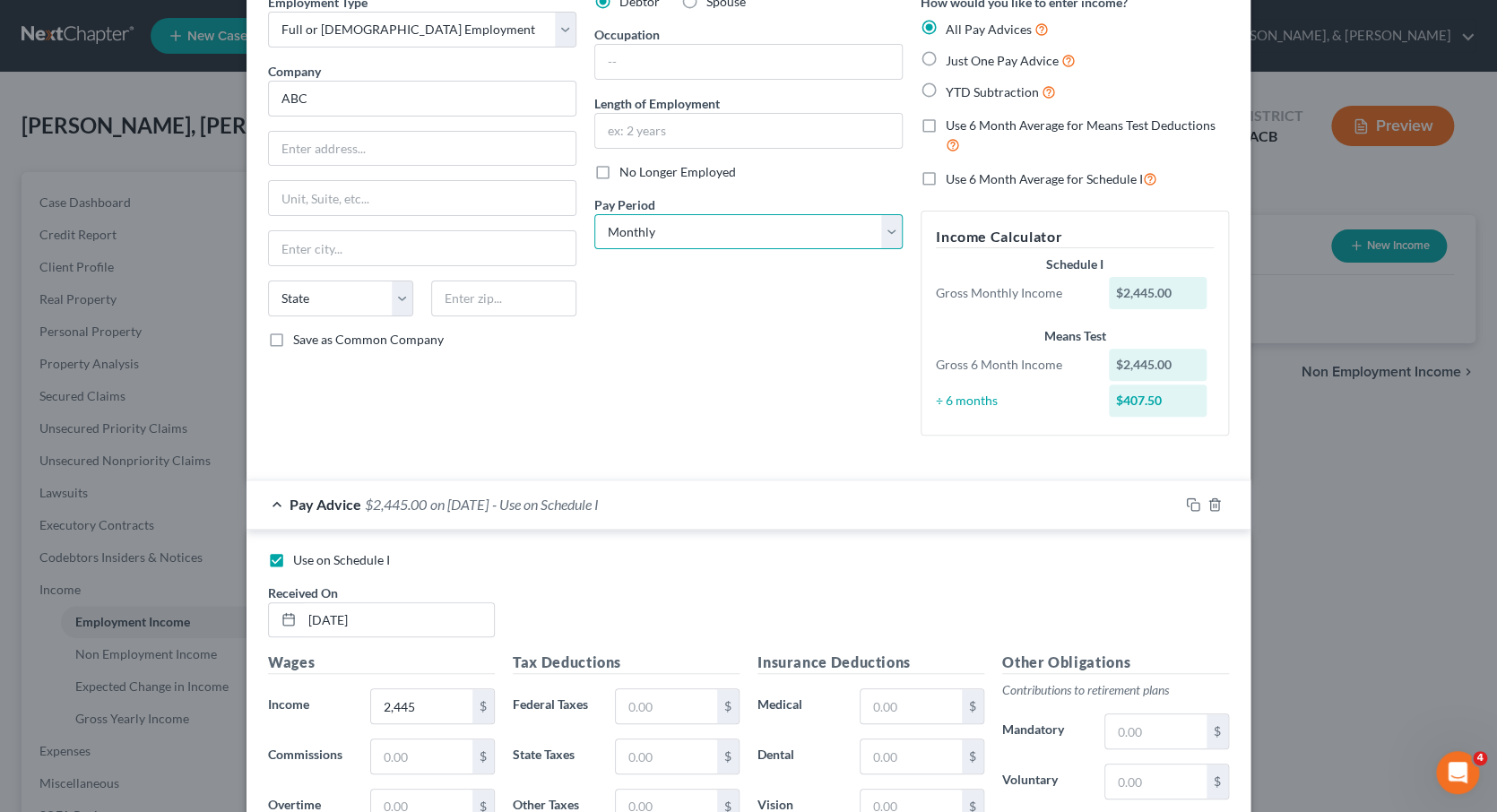
select select "2"
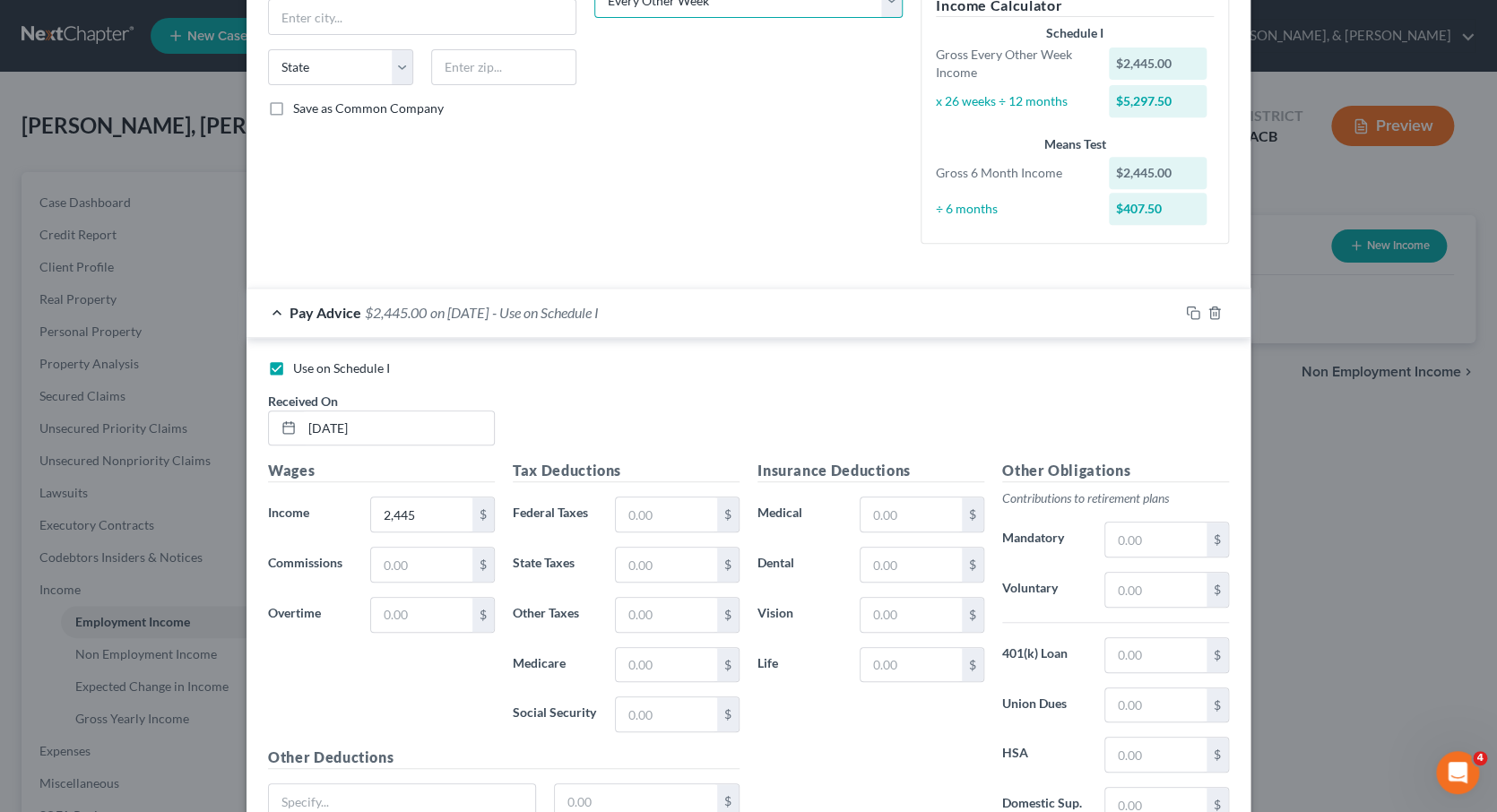
scroll to position [353, 0]
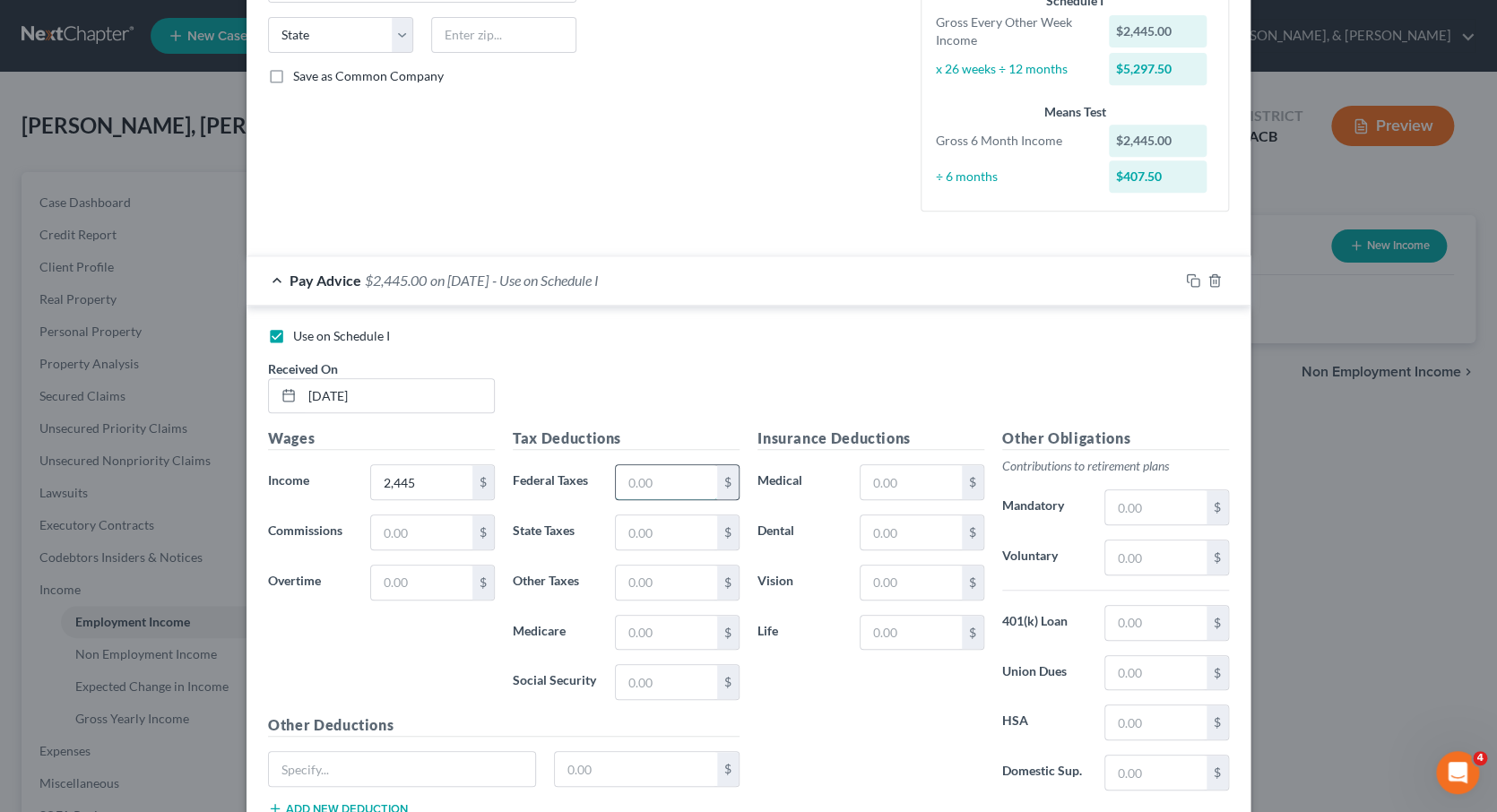
click at [671, 476] on input "text" at bounding box center [666, 482] width 101 height 34
type input "185"
type input "62"
click at [641, 566] on input "text" at bounding box center [666, 583] width 101 height 34
click at [637, 618] on input "text" at bounding box center [666, 633] width 101 height 34
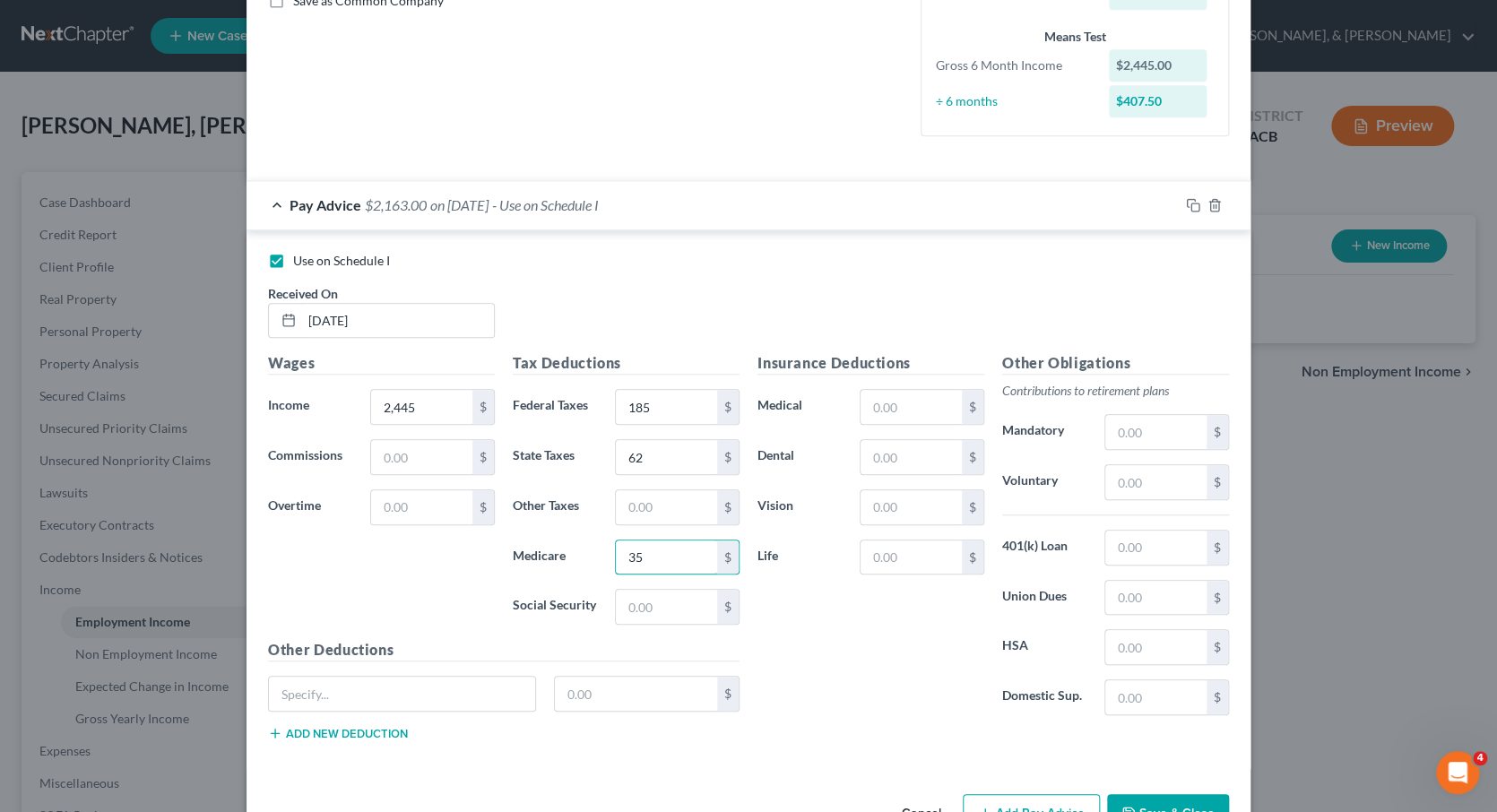
scroll to position [437, 0]
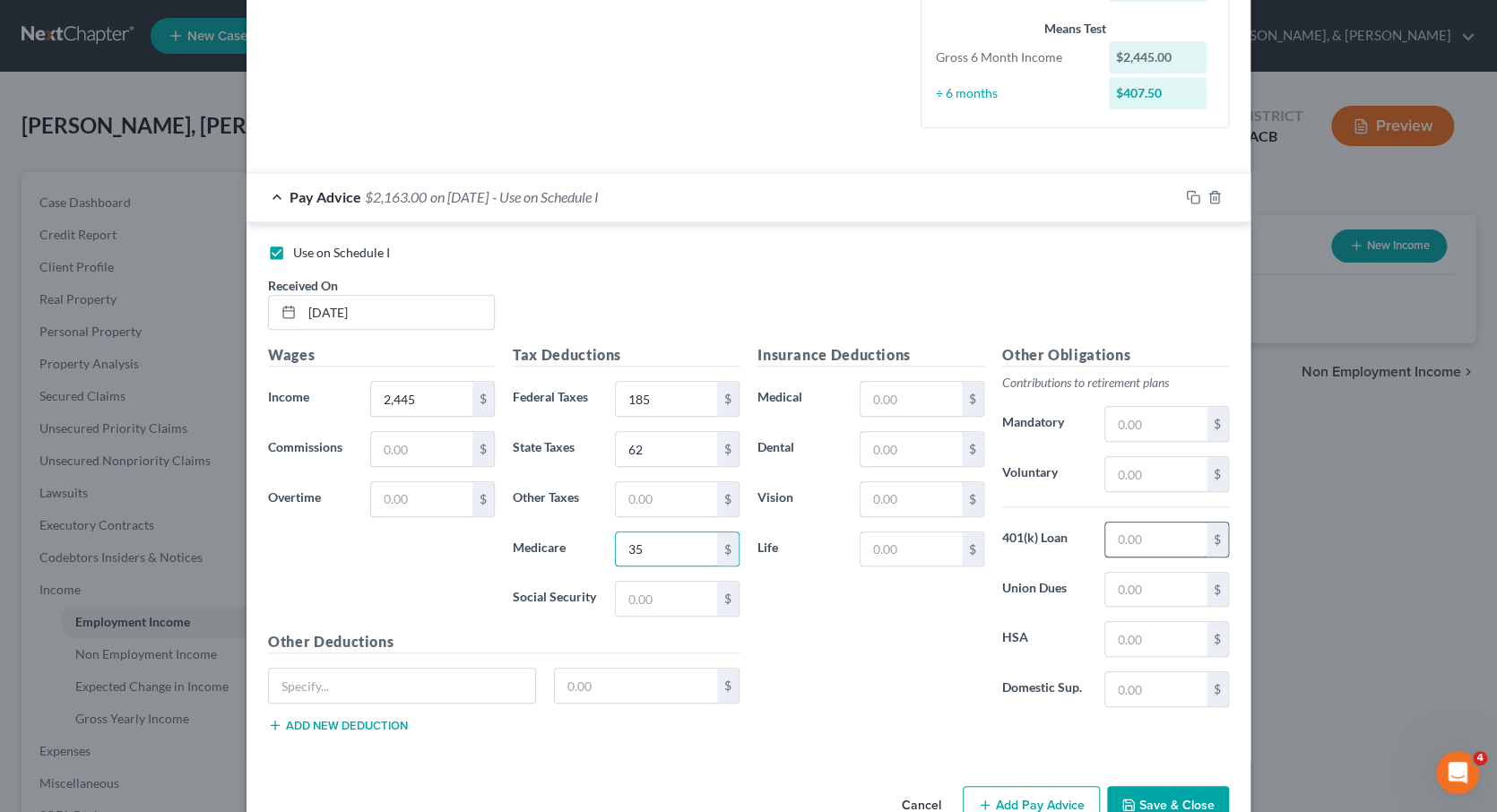
type input "35"
click at [1123, 528] on input "text" at bounding box center [1155, 539] width 101 height 34
type input "195"
click at [950, 653] on div "Insurance Deductions Medical $ Dental $ Vision $ Life $" at bounding box center [871, 532] width 245 height 377
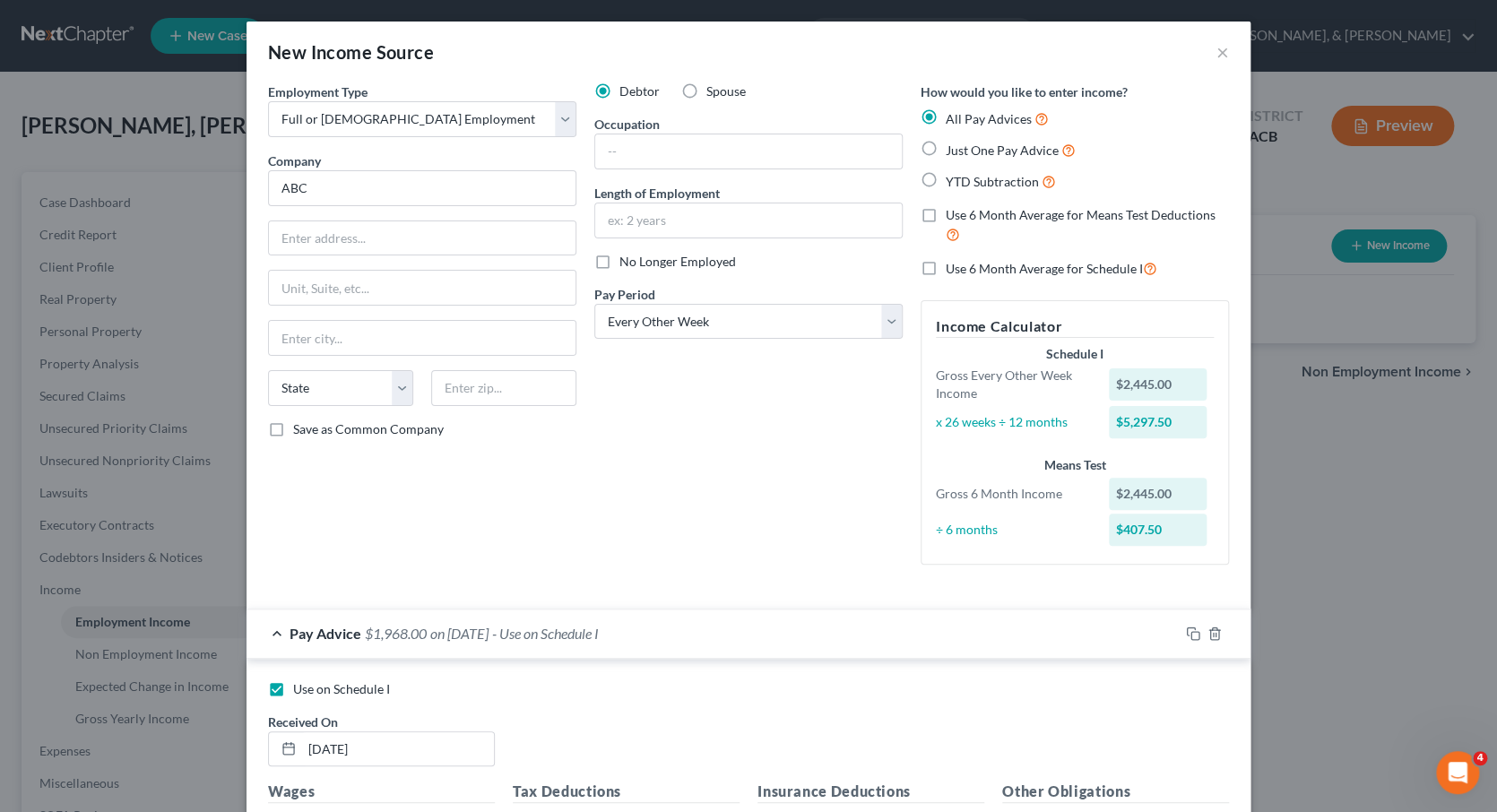
scroll to position [0, 0]
click at [946, 211] on label "Use 6 Month Average for Means Test Deductions" at bounding box center [1088, 224] width 283 height 38
click at [953, 211] on input "Use 6 Month Average for Means Test Deductions" at bounding box center [959, 212] width 12 height 12
checkbox input "true"
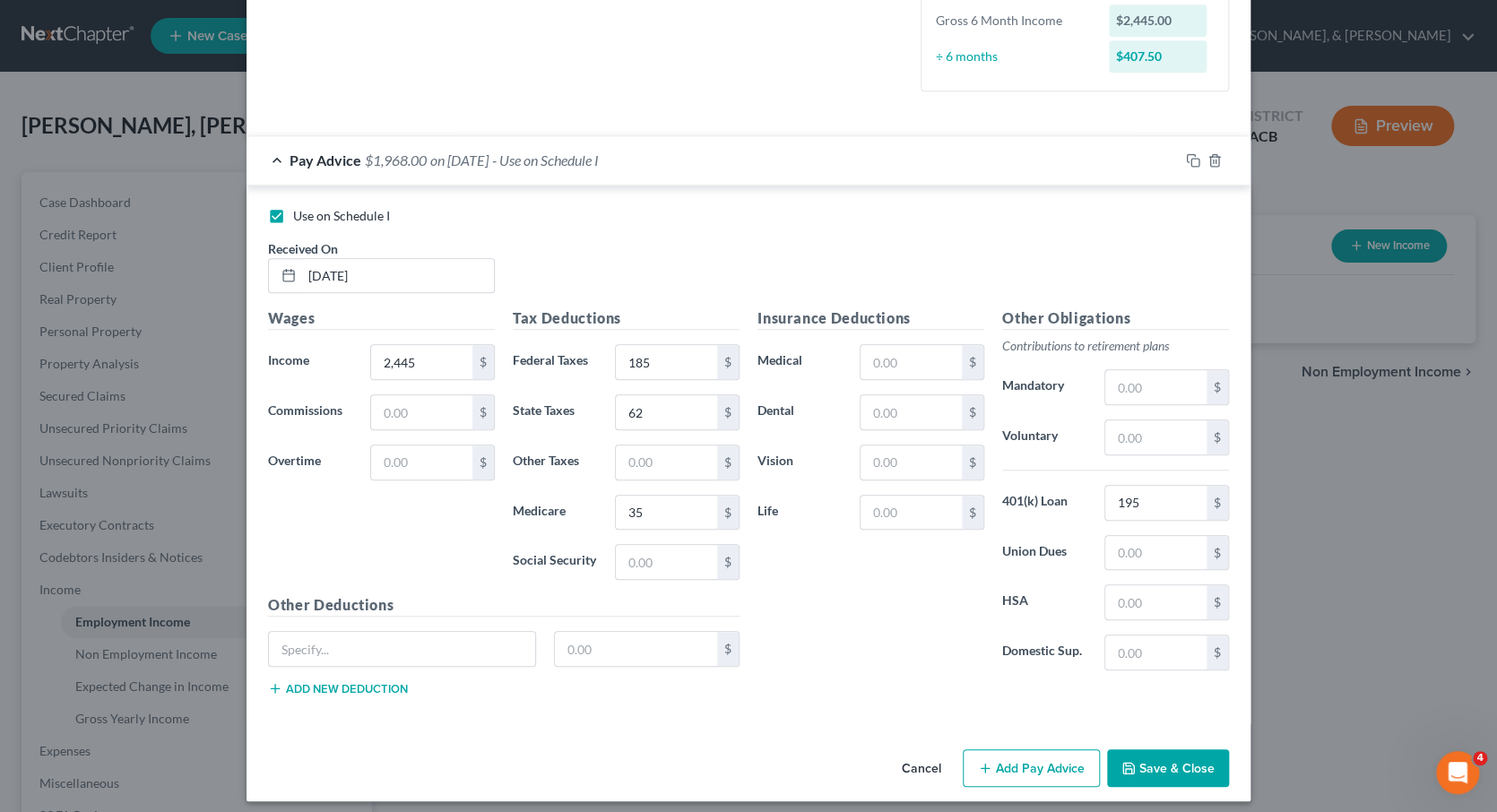
scroll to position [472, 0]
click at [1148, 758] on button "Save & Close" at bounding box center [1168, 769] width 122 height 37
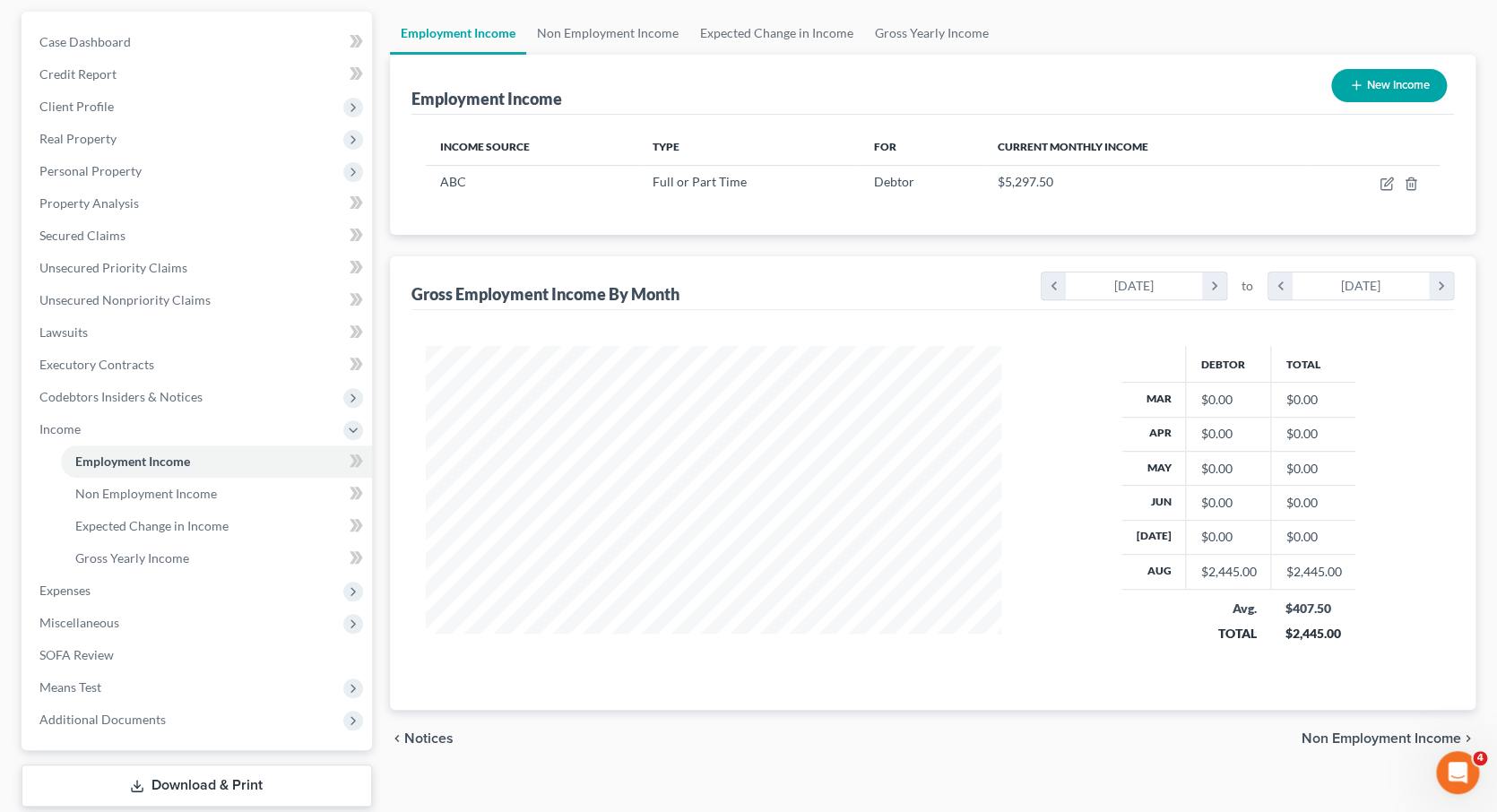
scroll to position [161, 0]
click at [1365, 84] on button "New Income" at bounding box center [1389, 85] width 115 height 33
select select "0"
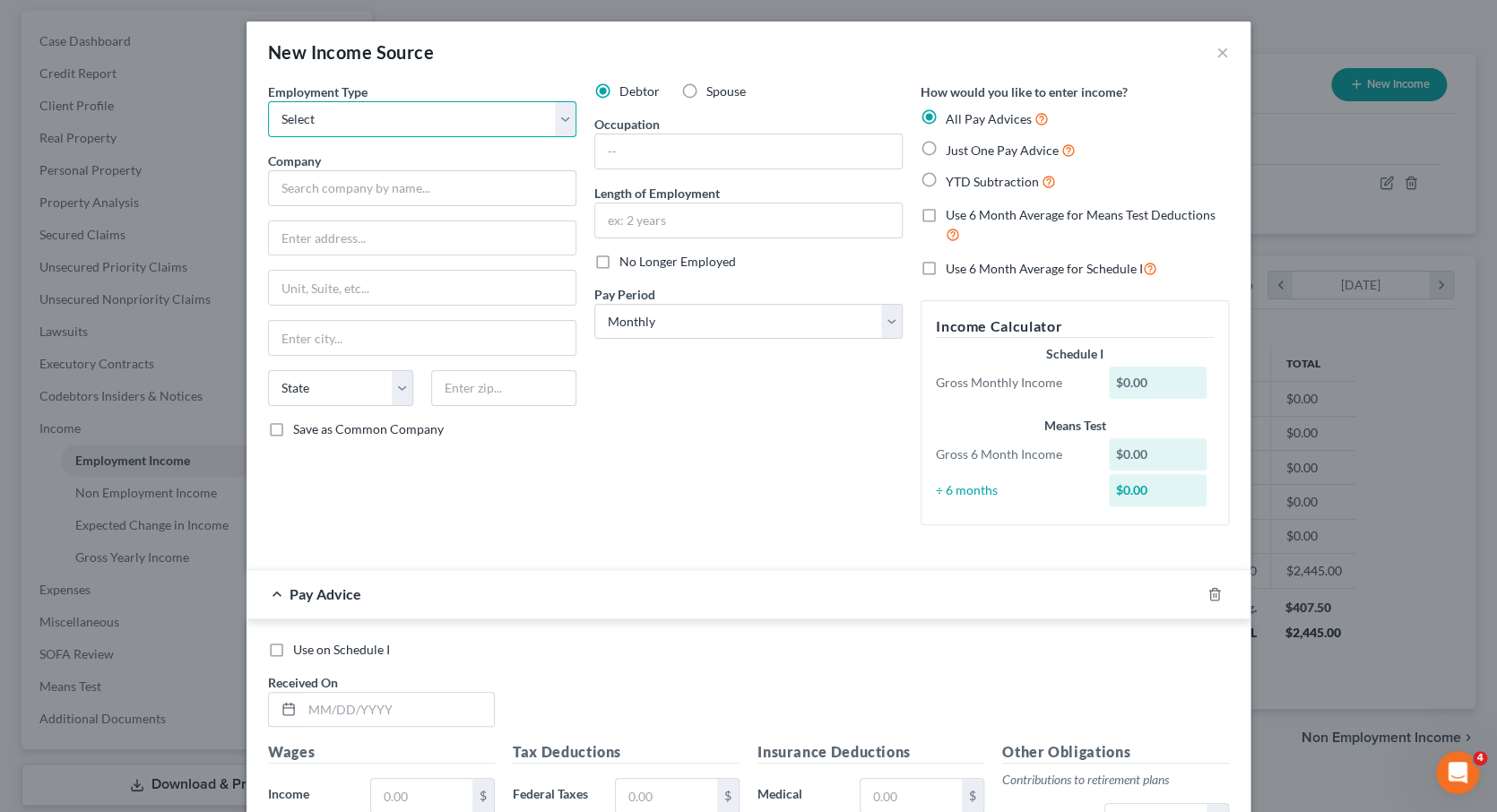
select select "0"
click at [465, 184] on input "text" at bounding box center [421, 188] width 308 height 35
type input "City of Bell"
paste input "[STREET_ADDRESS]"
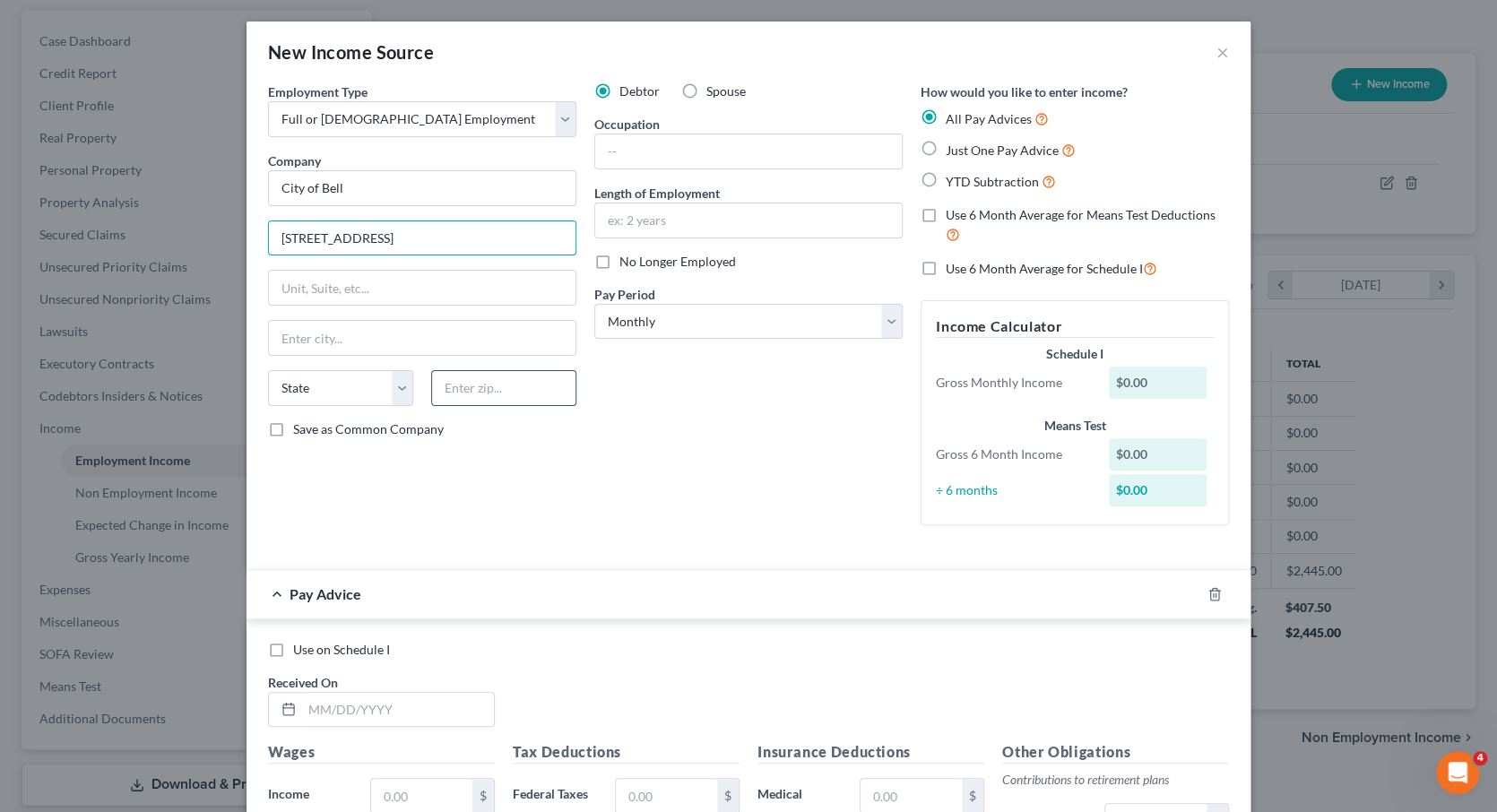
type input "[STREET_ADDRESS]"
type input "90201"
click at [668, 146] on input "text" at bounding box center [749, 152] width 307 height 34
type input "Bell"
select select "4"
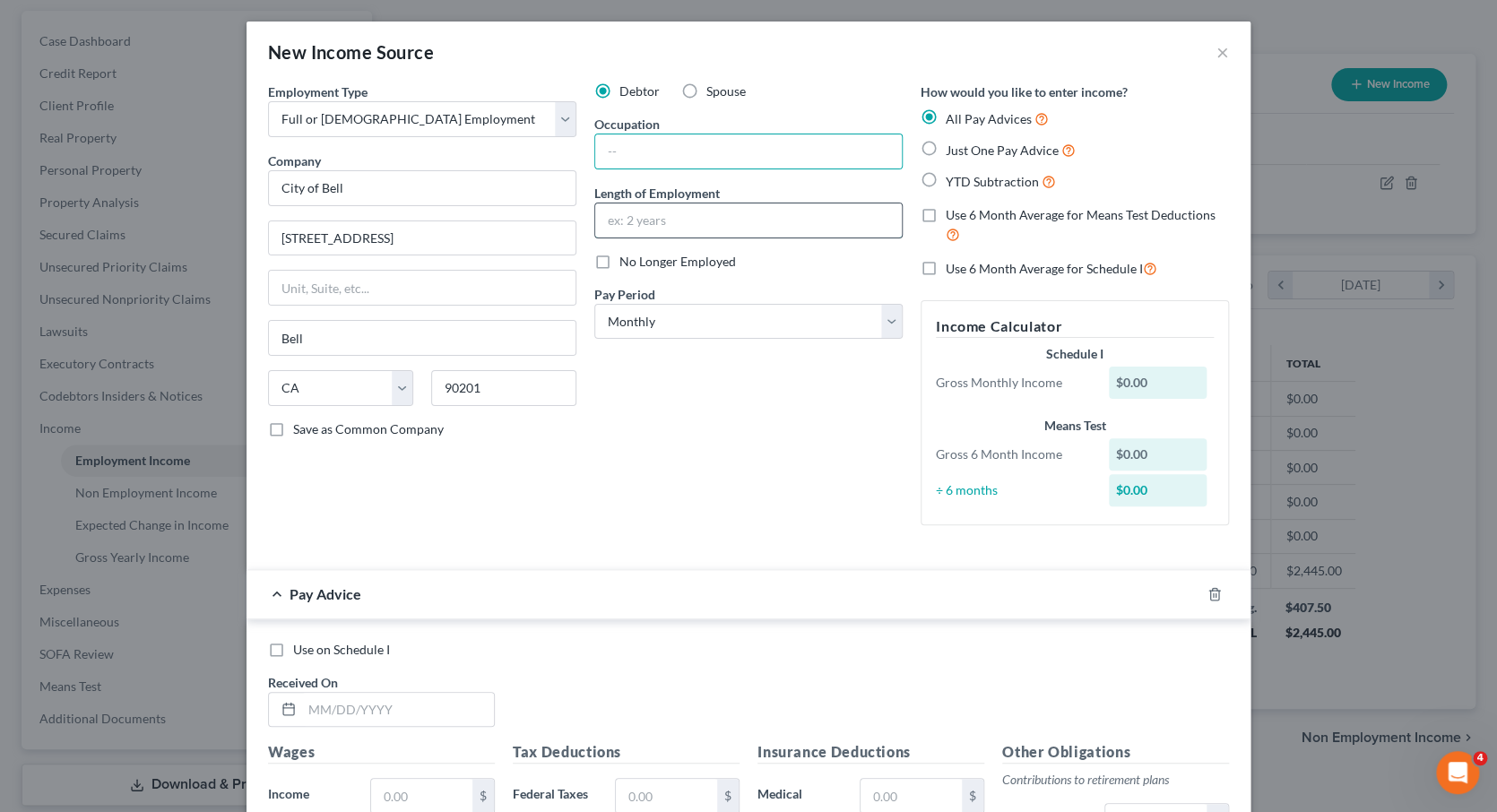
click at [686, 220] on input "text" at bounding box center [749, 220] width 307 height 34
select select "2"
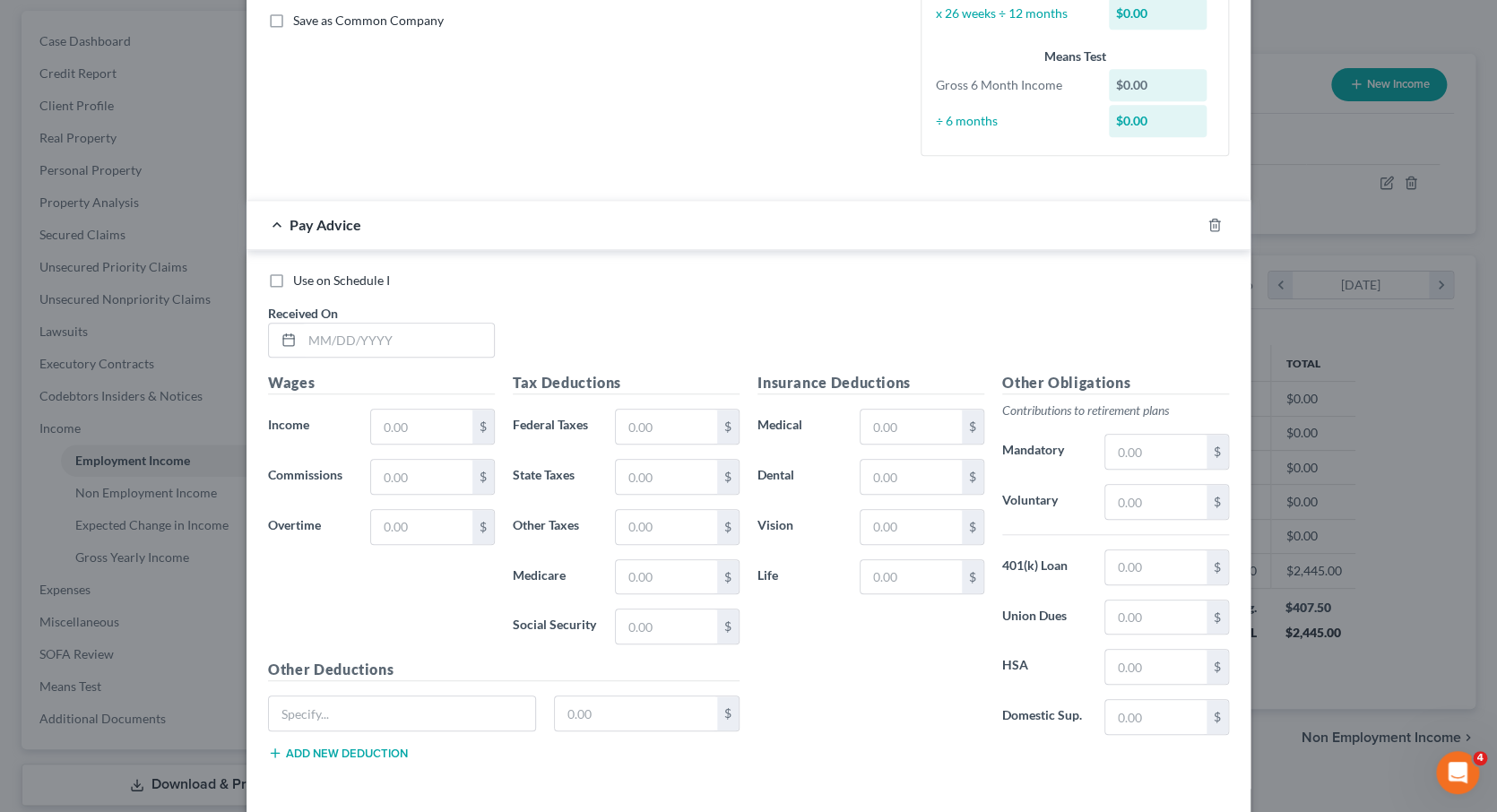
scroll to position [425, 0]
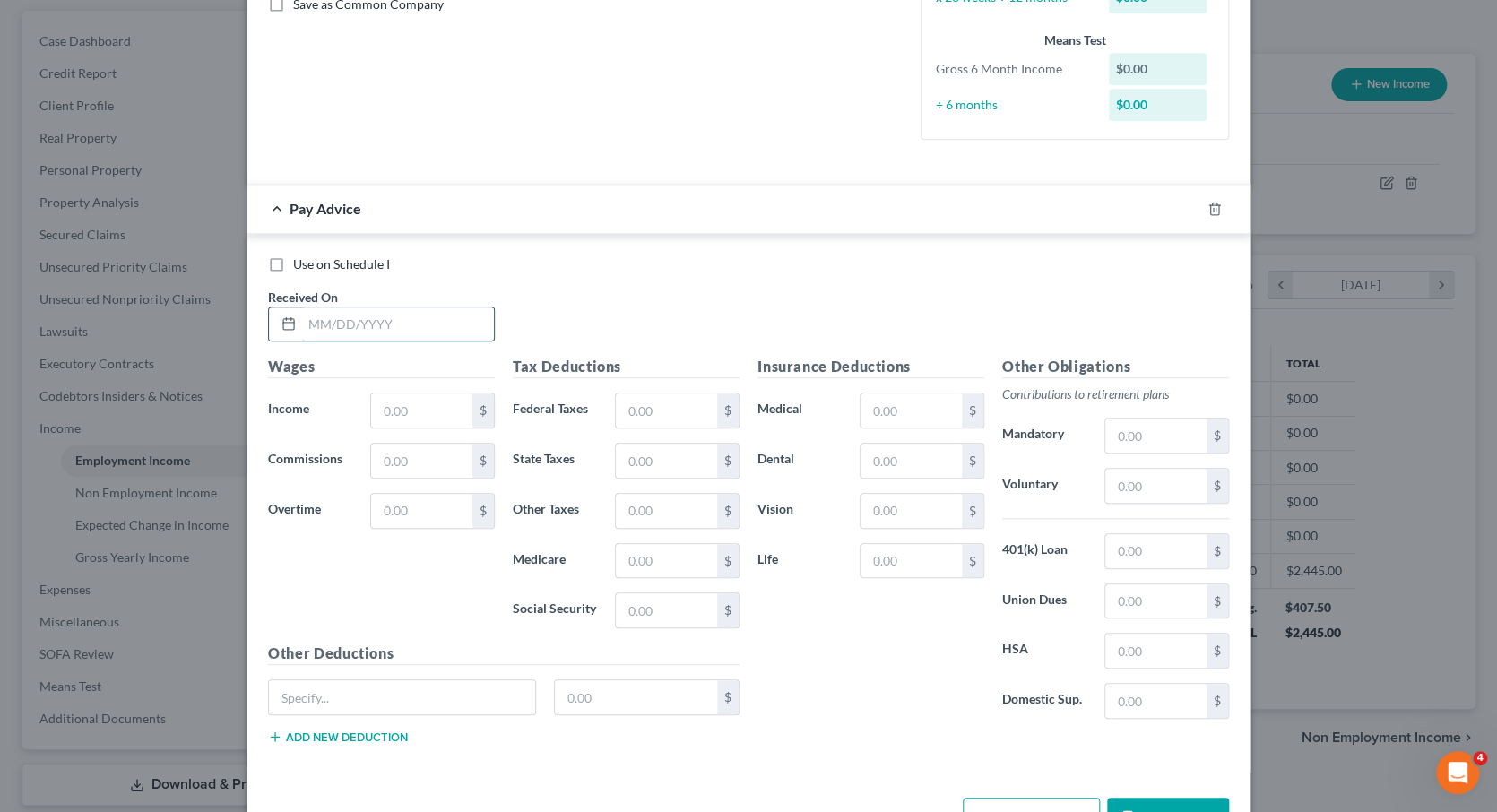
click at [349, 317] on input "text" at bounding box center [398, 324] width 192 height 34
type input "[DATE]"
click at [398, 401] on input "text" at bounding box center [421, 410] width 101 height 34
type input "709"
click at [409, 446] on input "text" at bounding box center [421, 461] width 101 height 34
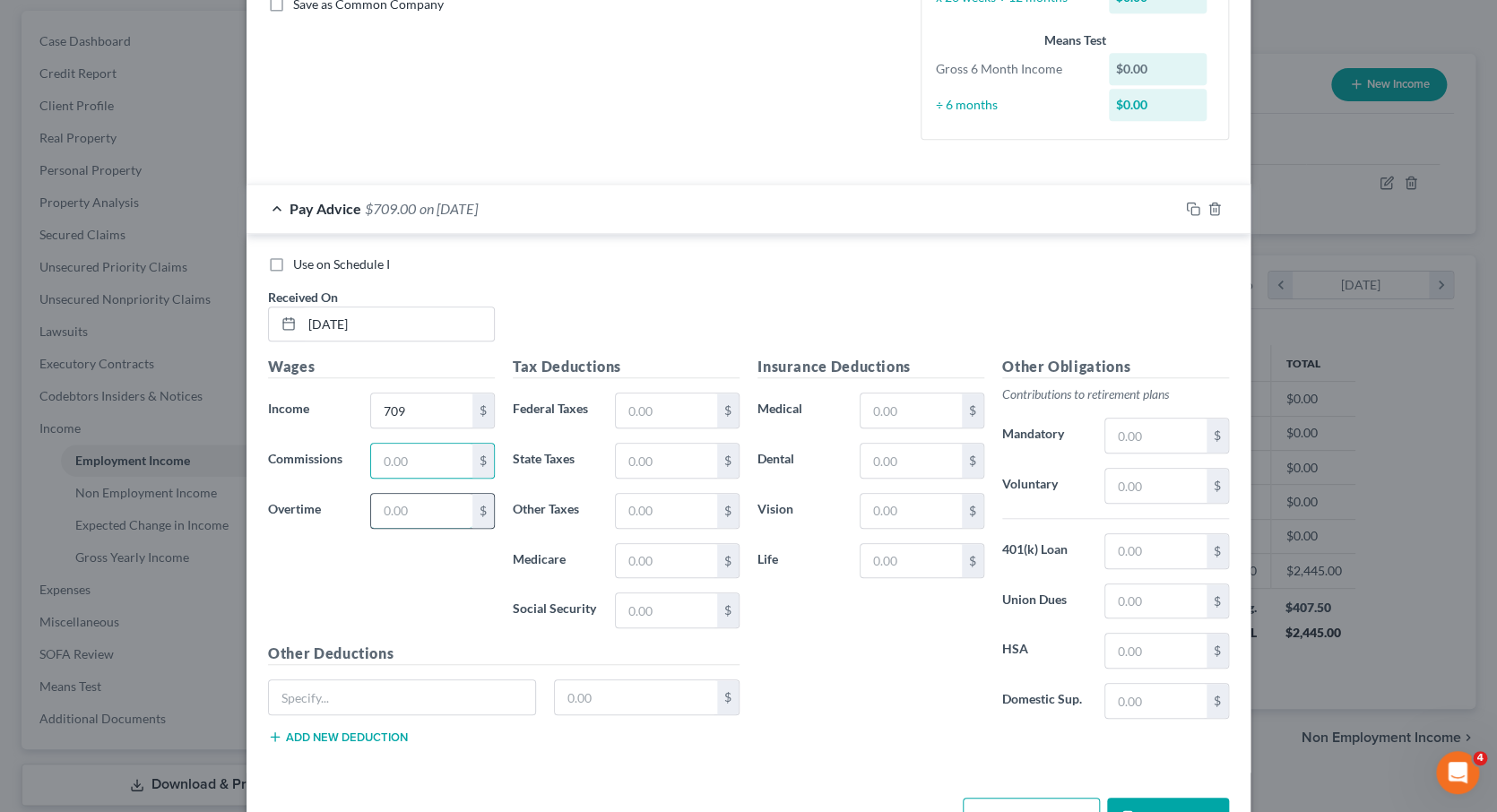
click at [404, 494] on input "text" at bounding box center [421, 511] width 101 height 34
type input "177"
click at [628, 394] on input "text" at bounding box center [666, 410] width 101 height 34
click at [628, 502] on input "text" at bounding box center [666, 511] width 101 height 34
type input "54"
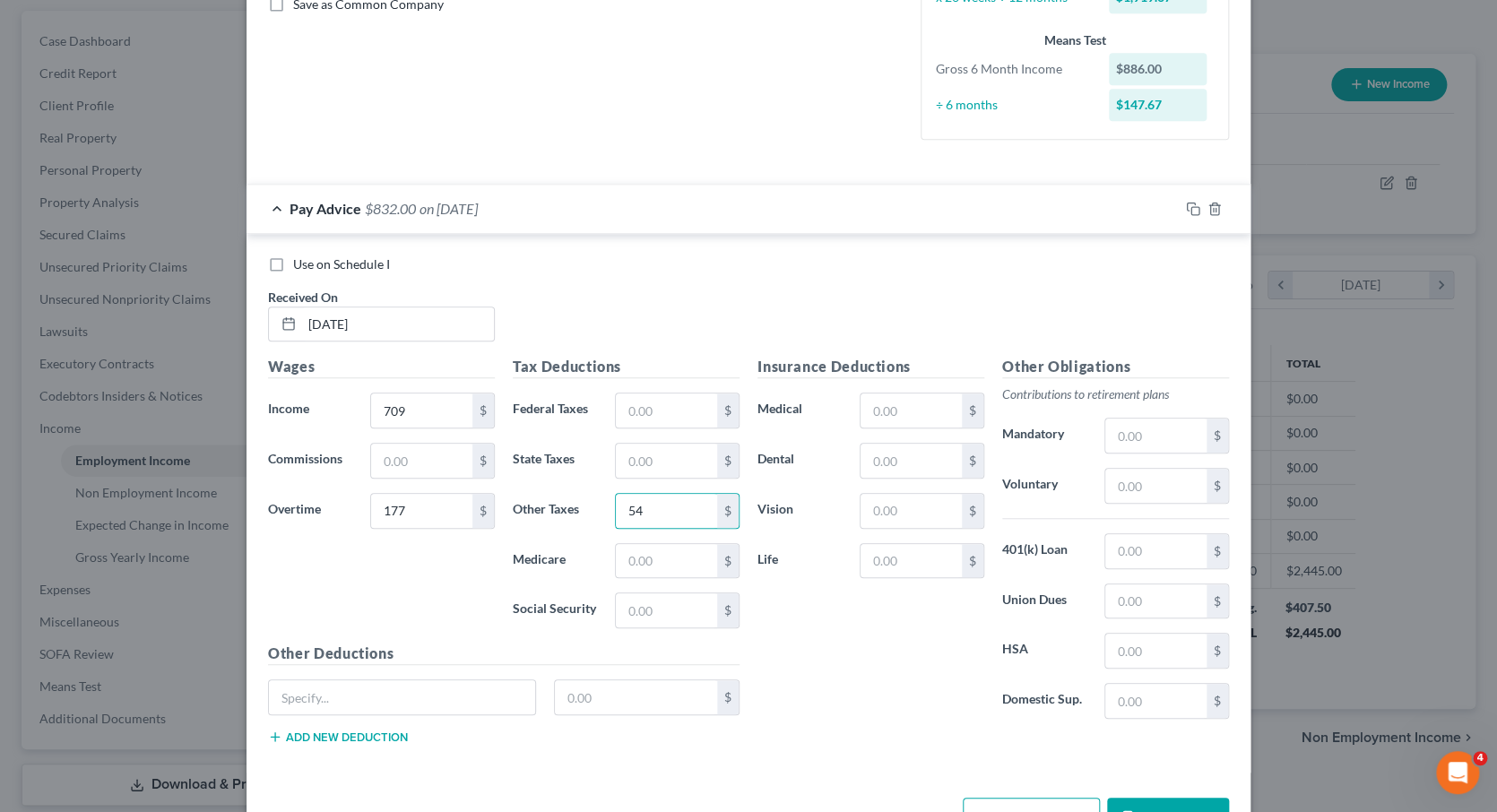
click at [812, 589] on div "Insurance Deductions Medical $ Dental $ Vision $ Life $" at bounding box center [871, 544] width 245 height 377
click at [643, 549] on input "text" at bounding box center [666, 561] width 101 height 34
type input "12"
click at [830, 678] on div "Insurance Deductions Medical $ Dental $ Vision $ Life $" at bounding box center [871, 544] width 245 height 377
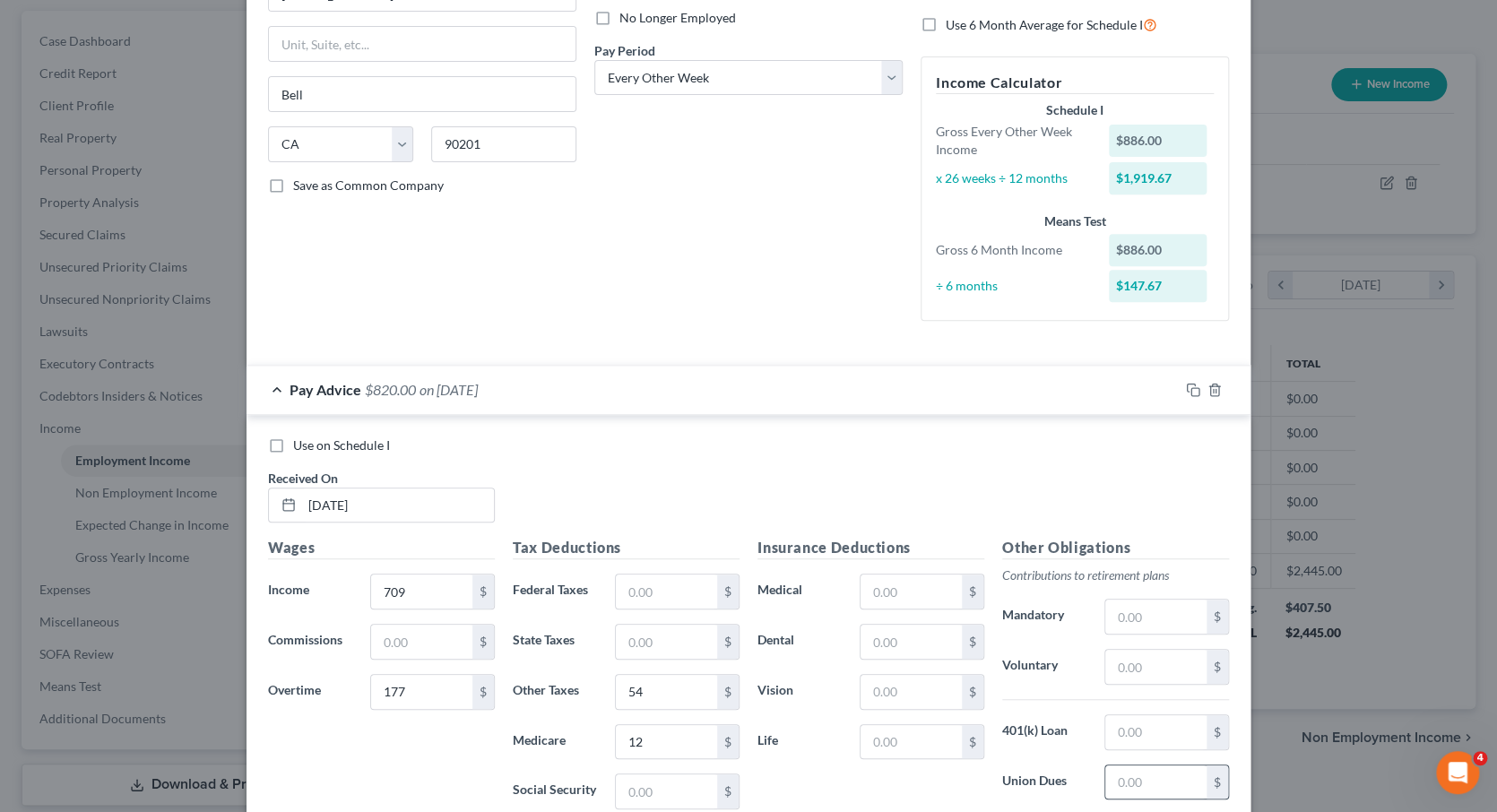
scroll to position [127, 0]
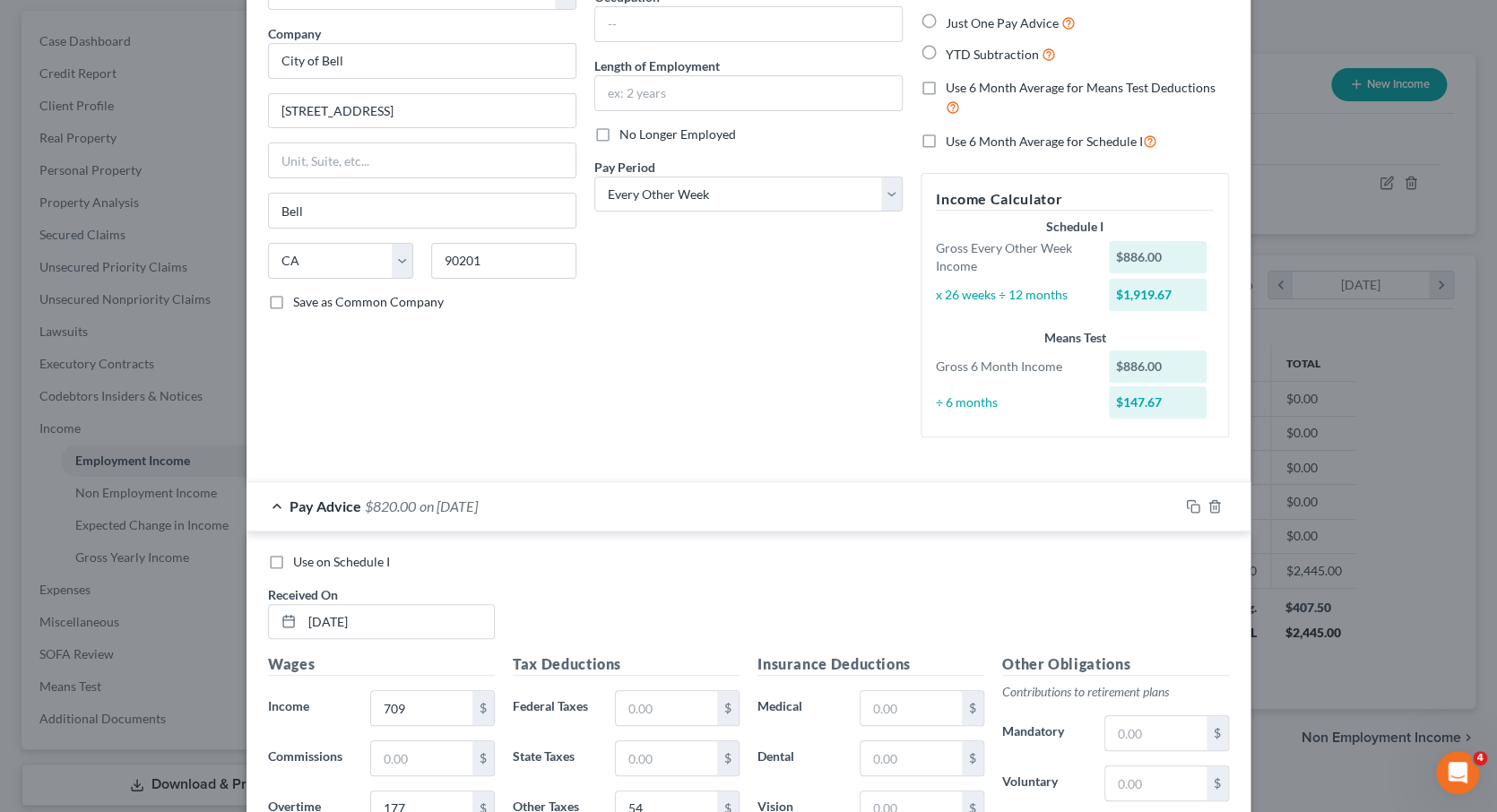
click at [946, 89] on label "Use 6 Month Average for Means Test Deductions" at bounding box center [1088, 97] width 283 height 38
click at [953, 89] on input "Use 6 Month Average for Means Test Deductions" at bounding box center [959, 85] width 12 height 12
checkbox input "true"
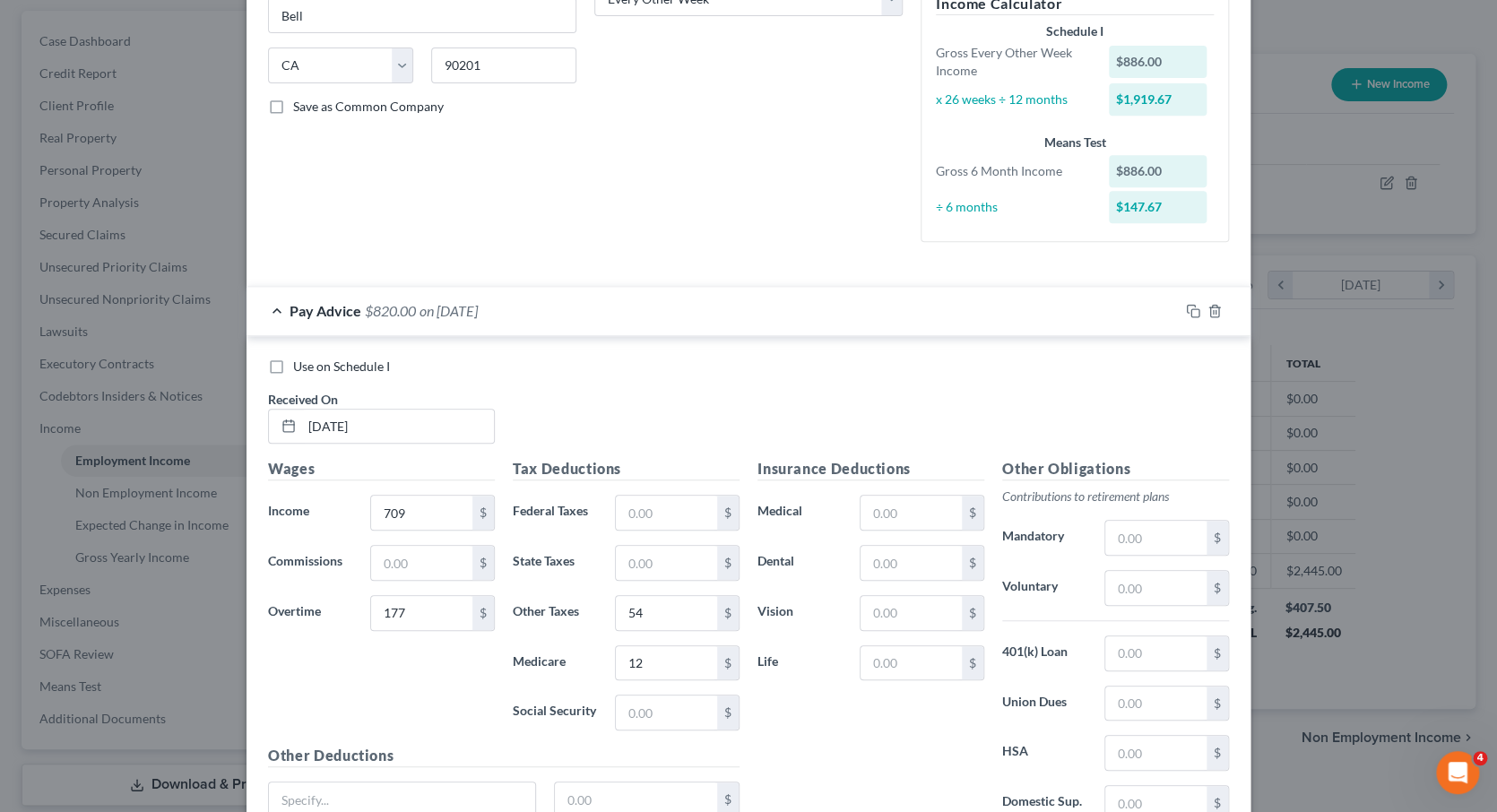
scroll to position [450, 0]
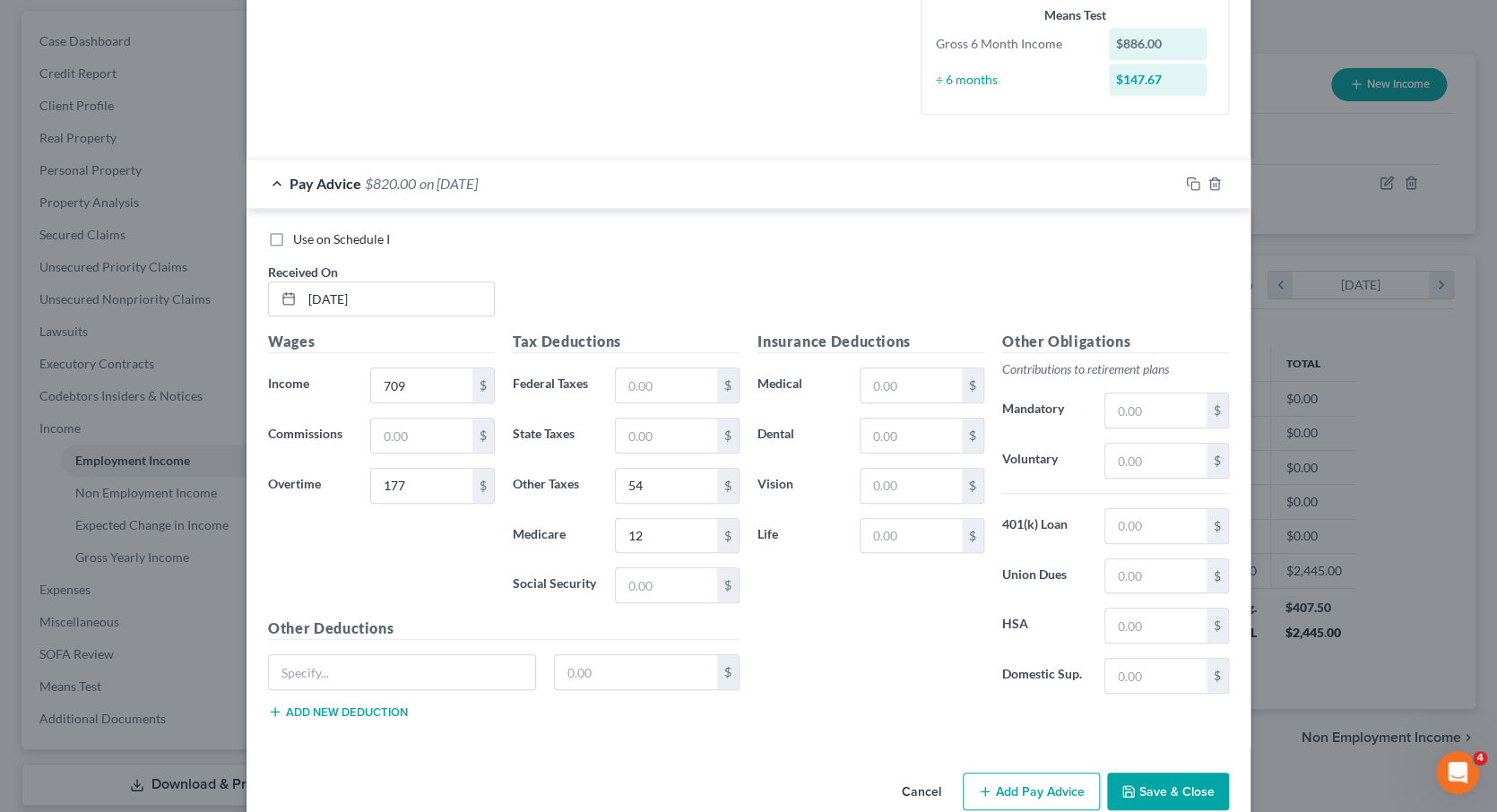
click at [1165, 782] on button "Save & Close" at bounding box center [1168, 791] width 122 height 37
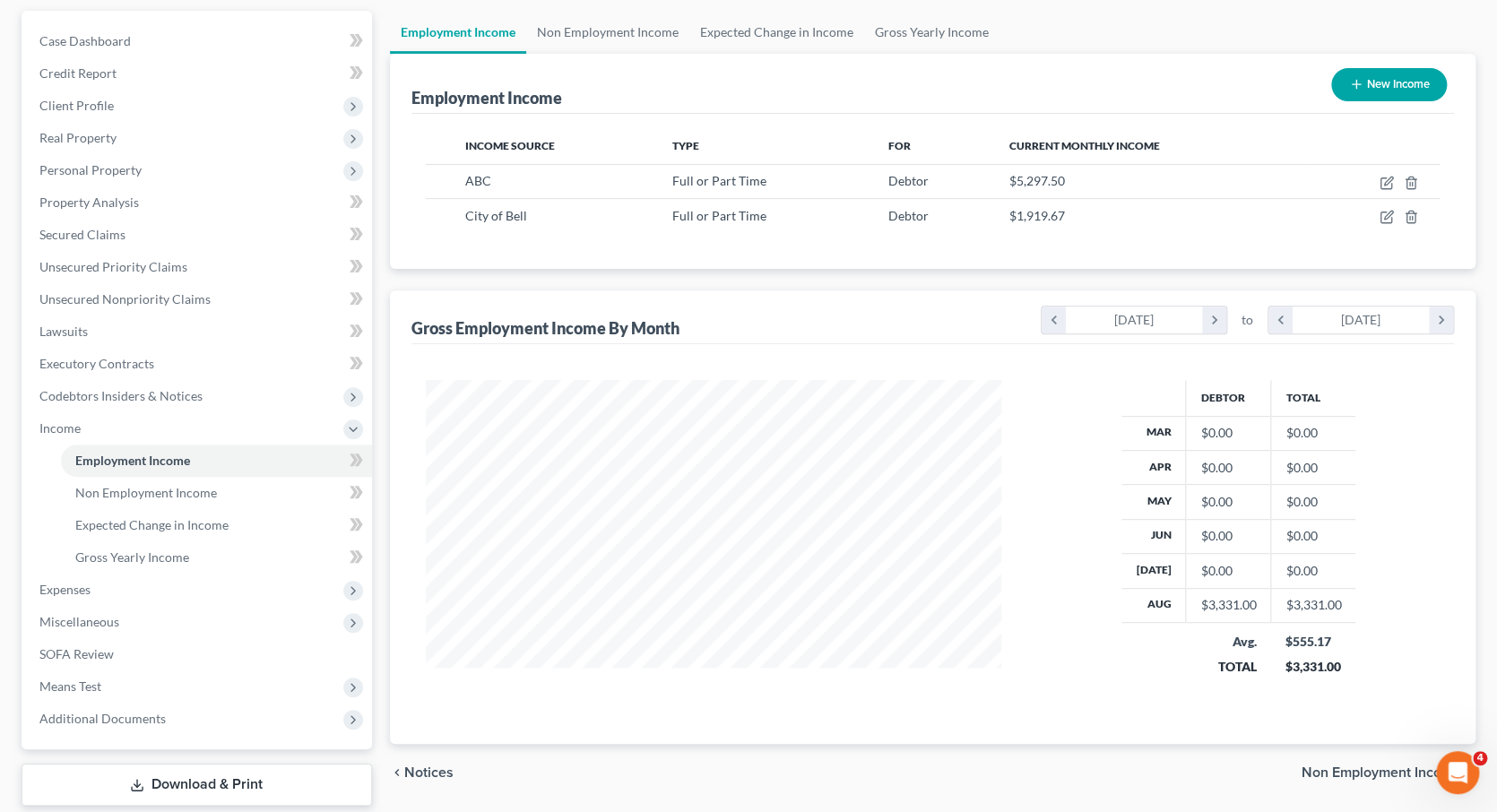
click at [1342, 766] on span "Non Employment Income" at bounding box center [1382, 773] width 159 height 15
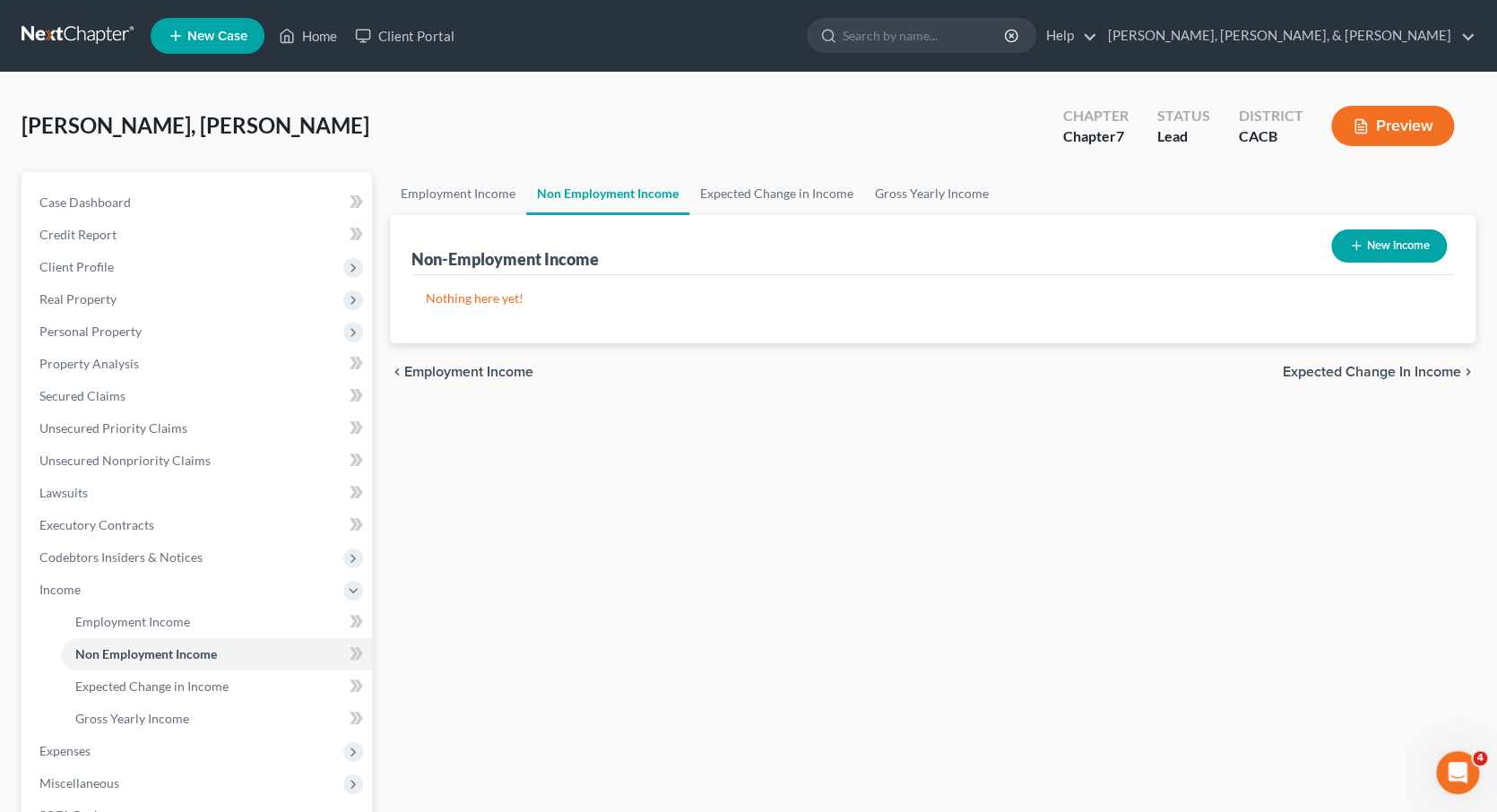
click at [1362, 373] on span "Expected Change in Income" at bounding box center [1371, 372] width 178 height 15
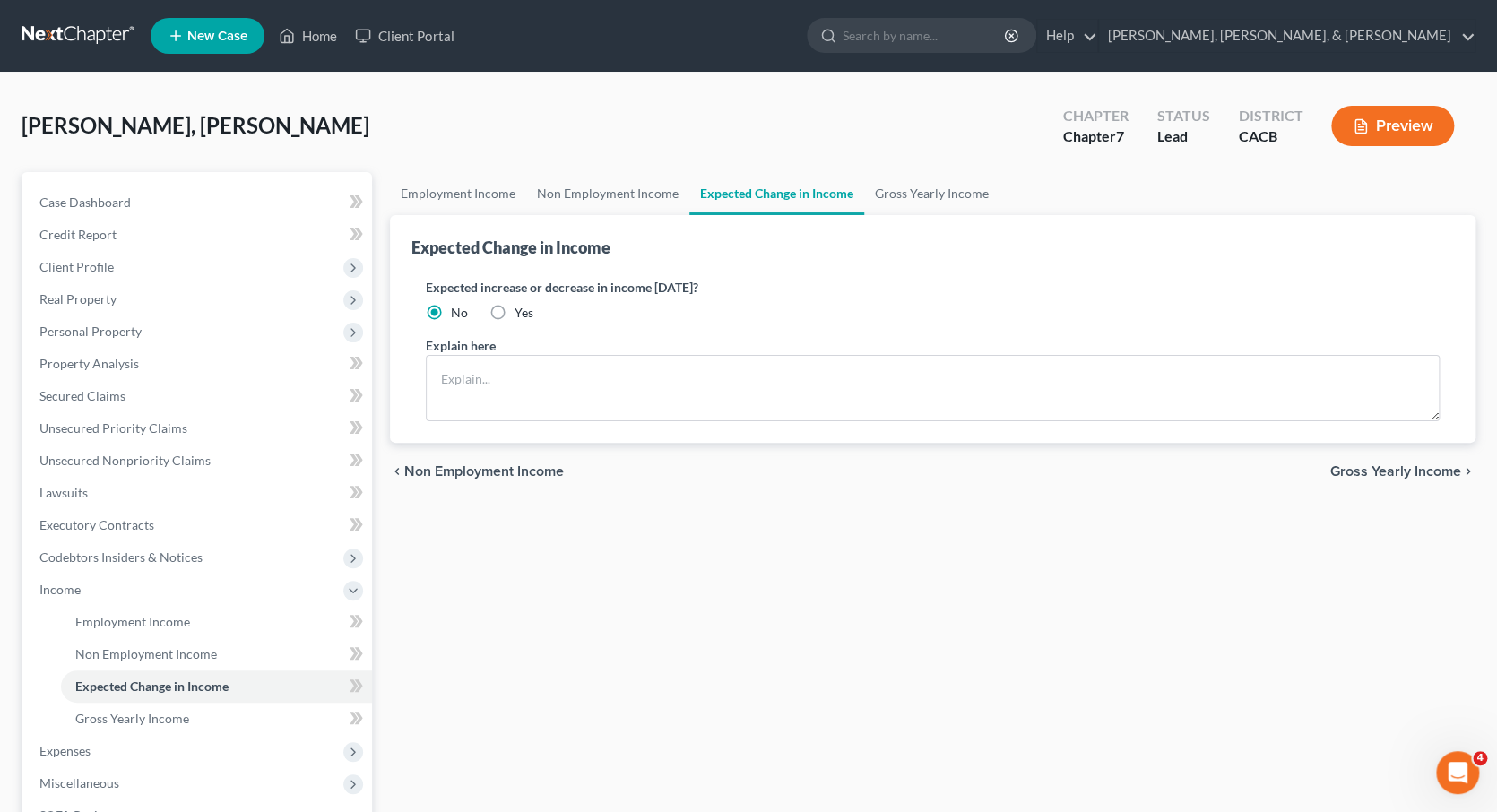
click at [1370, 472] on span "Gross Yearly Income" at bounding box center [1396, 471] width 131 height 15
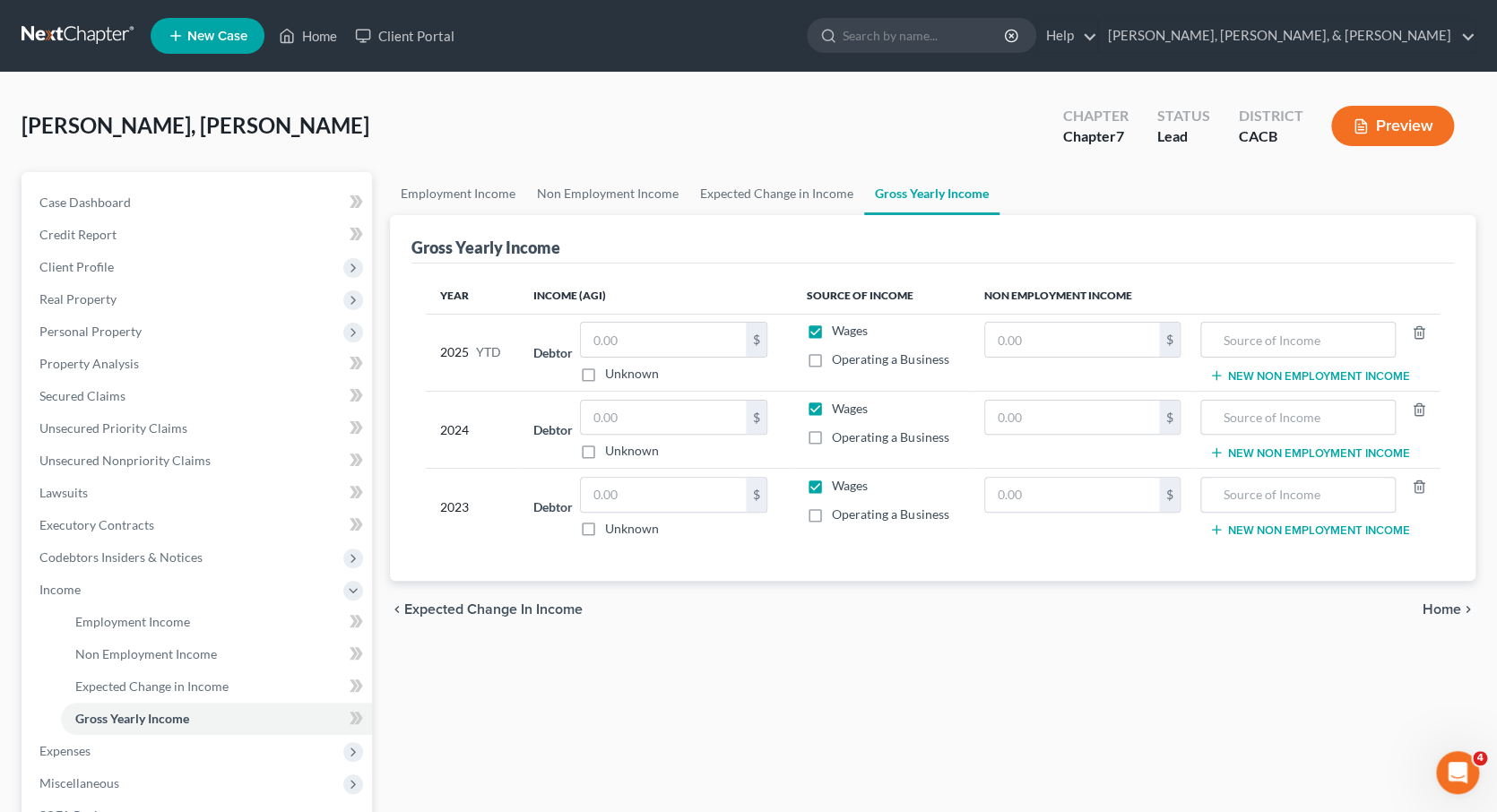
click at [467, 608] on span "Expected Change in Income" at bounding box center [493, 609] width 178 height 15
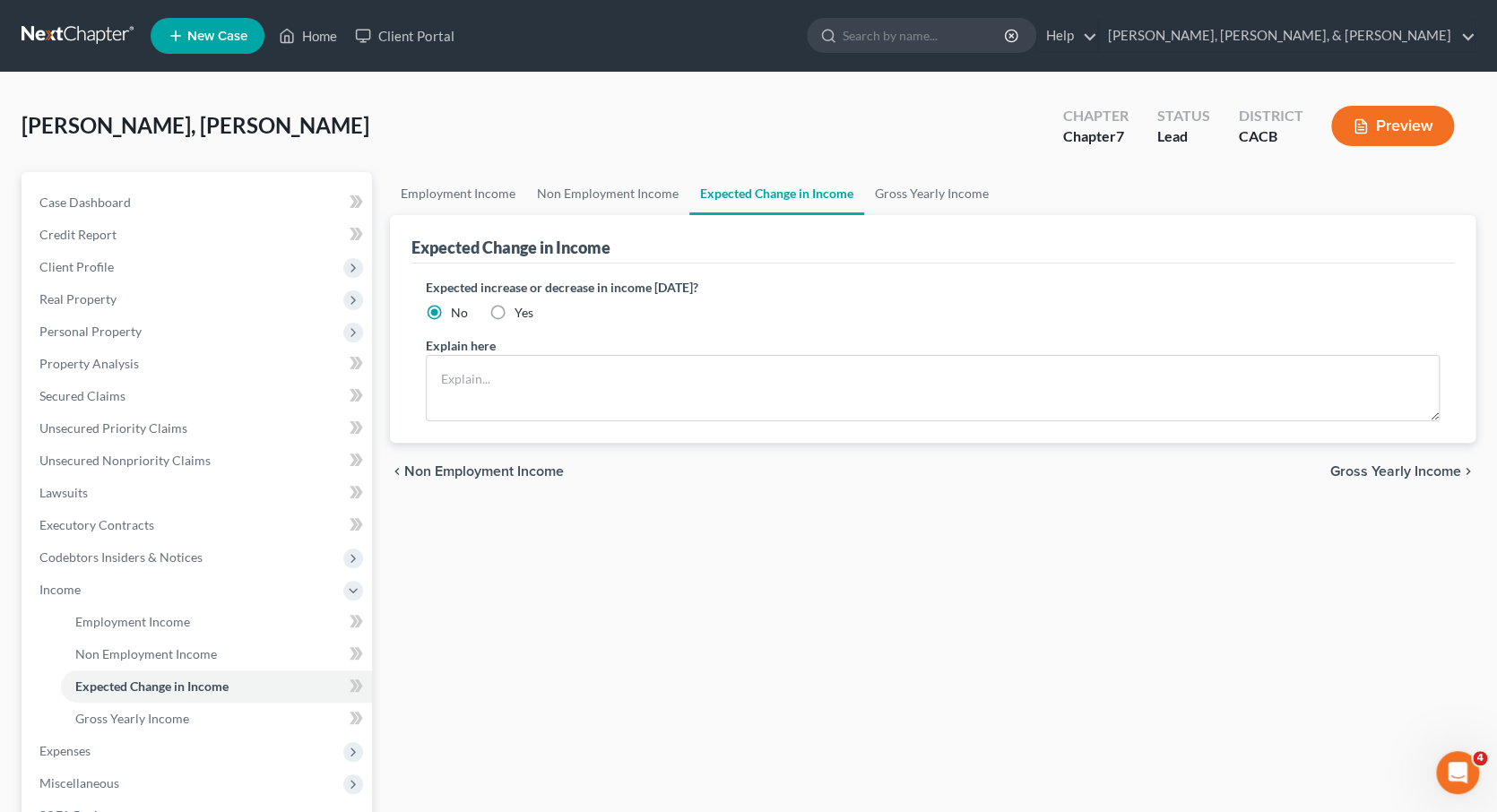
click at [1350, 467] on span "Gross Yearly Income" at bounding box center [1396, 471] width 131 height 15
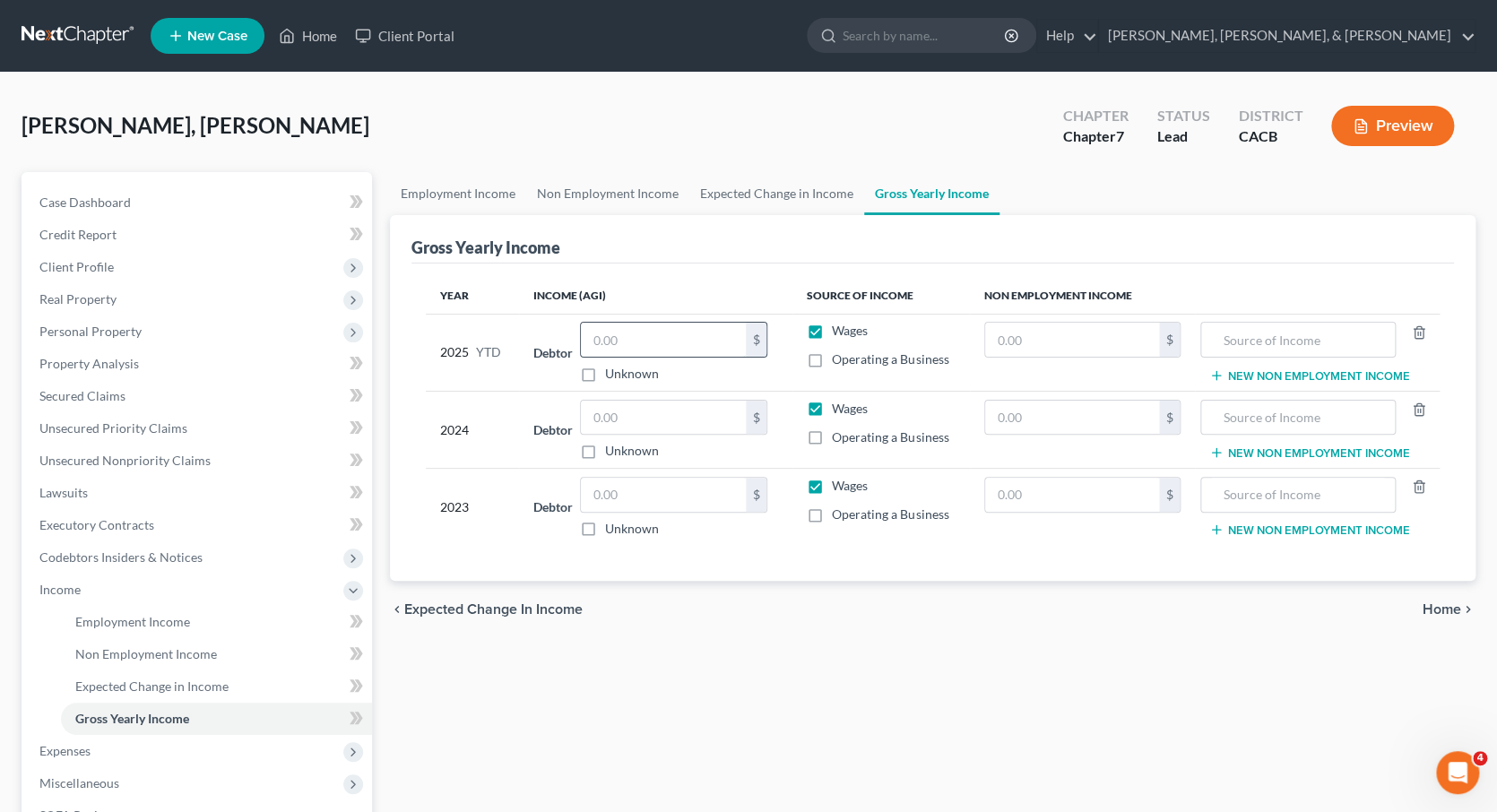
click at [681, 344] on input "text" at bounding box center [663, 340] width 165 height 34
click at [594, 340] on input "text" at bounding box center [663, 340] width 165 height 34
type input "13,000"
click at [778, 383] on td "Debtor 13,000.00 $ Unknown Balance Undetermined 13,000 $ Unknown" at bounding box center [655, 352] width 275 height 77
click at [695, 417] on input "text" at bounding box center [663, 417] width 165 height 34
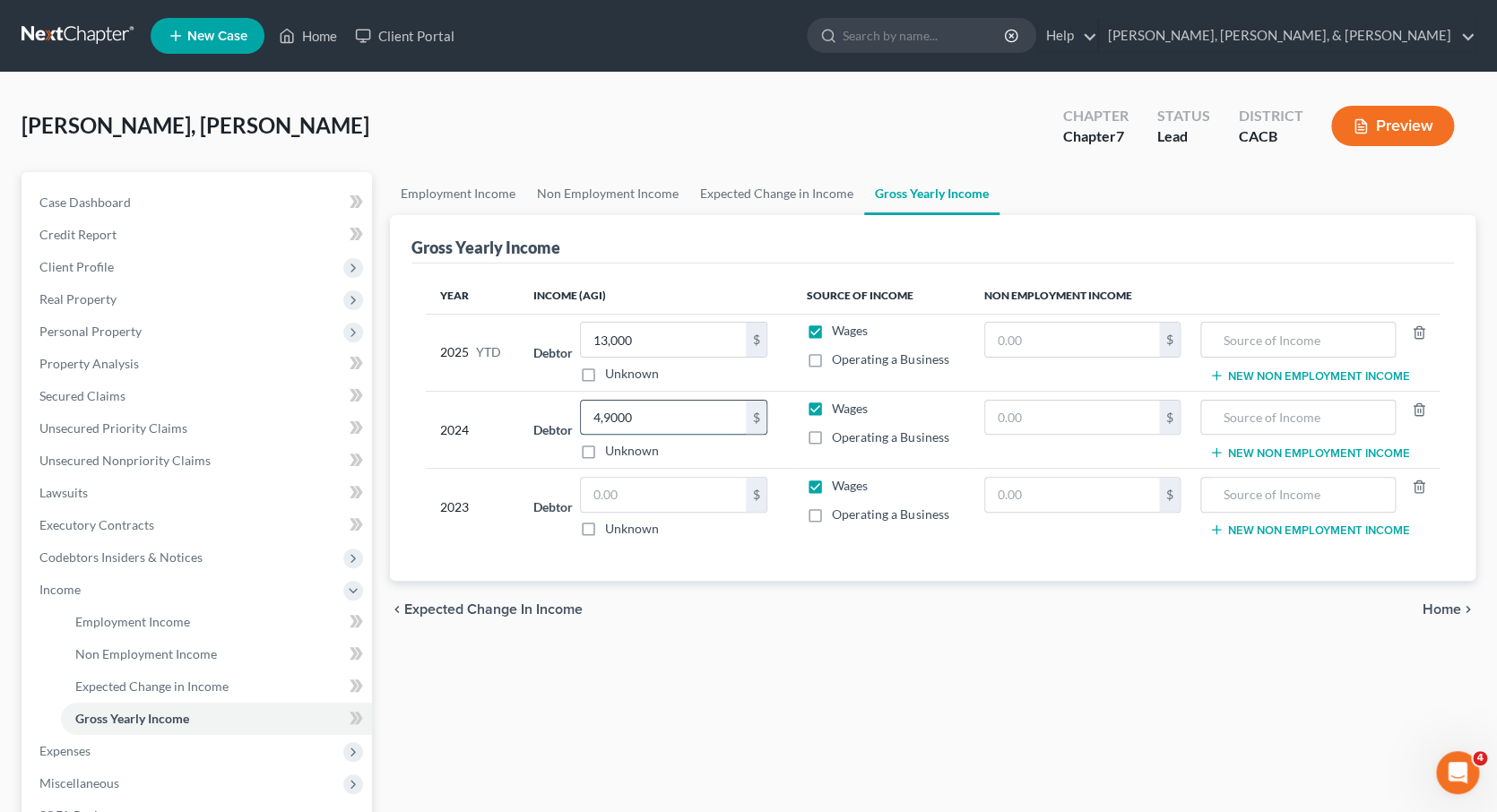
type input "49,000"
click at [1107, 532] on td "$" at bounding box center [1084, 507] width 226 height 77
click at [1430, 602] on span "Home" at bounding box center [1442, 609] width 38 height 15
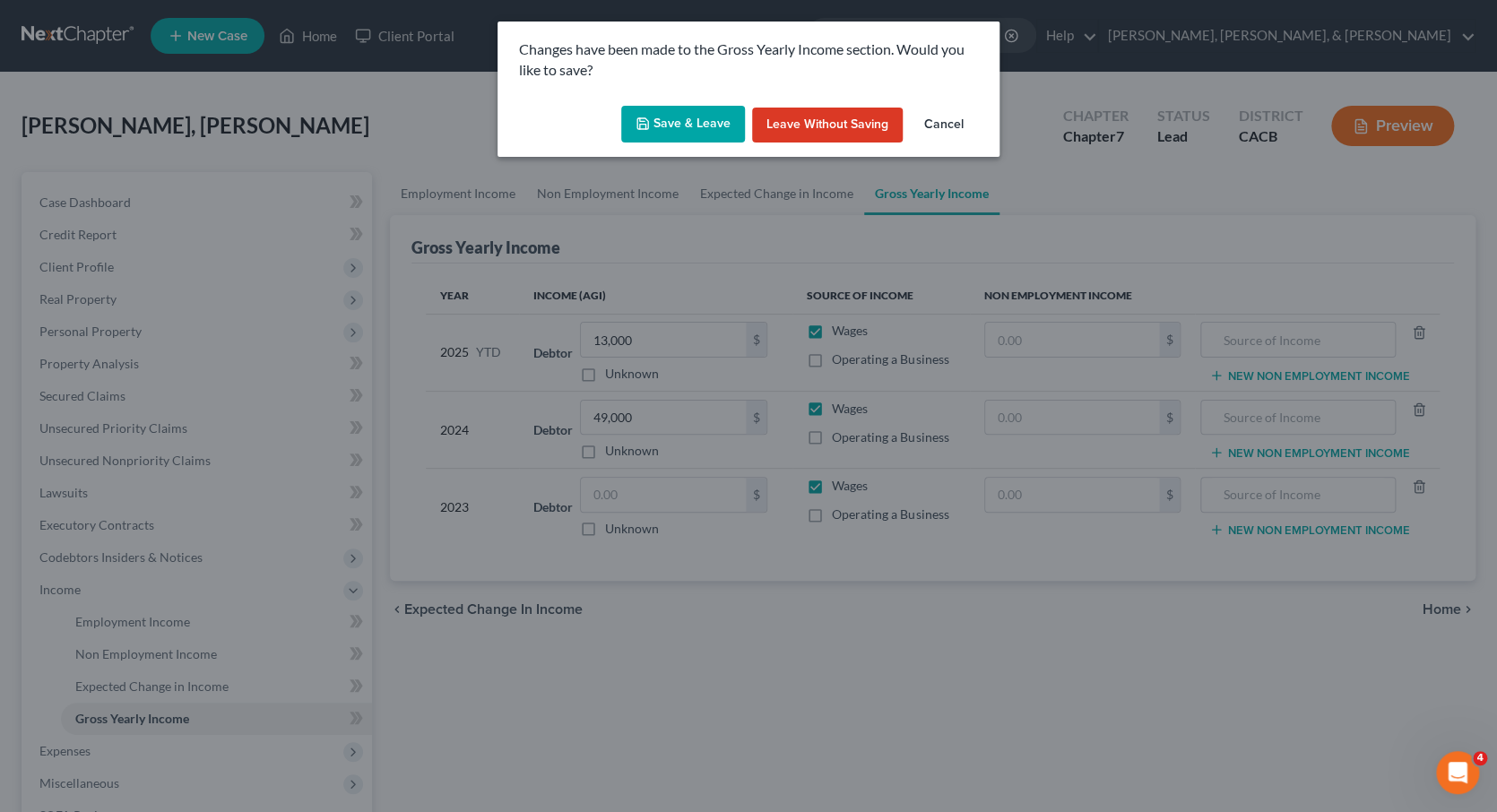
click at [714, 117] on button "Save & Leave" at bounding box center [683, 124] width 124 height 37
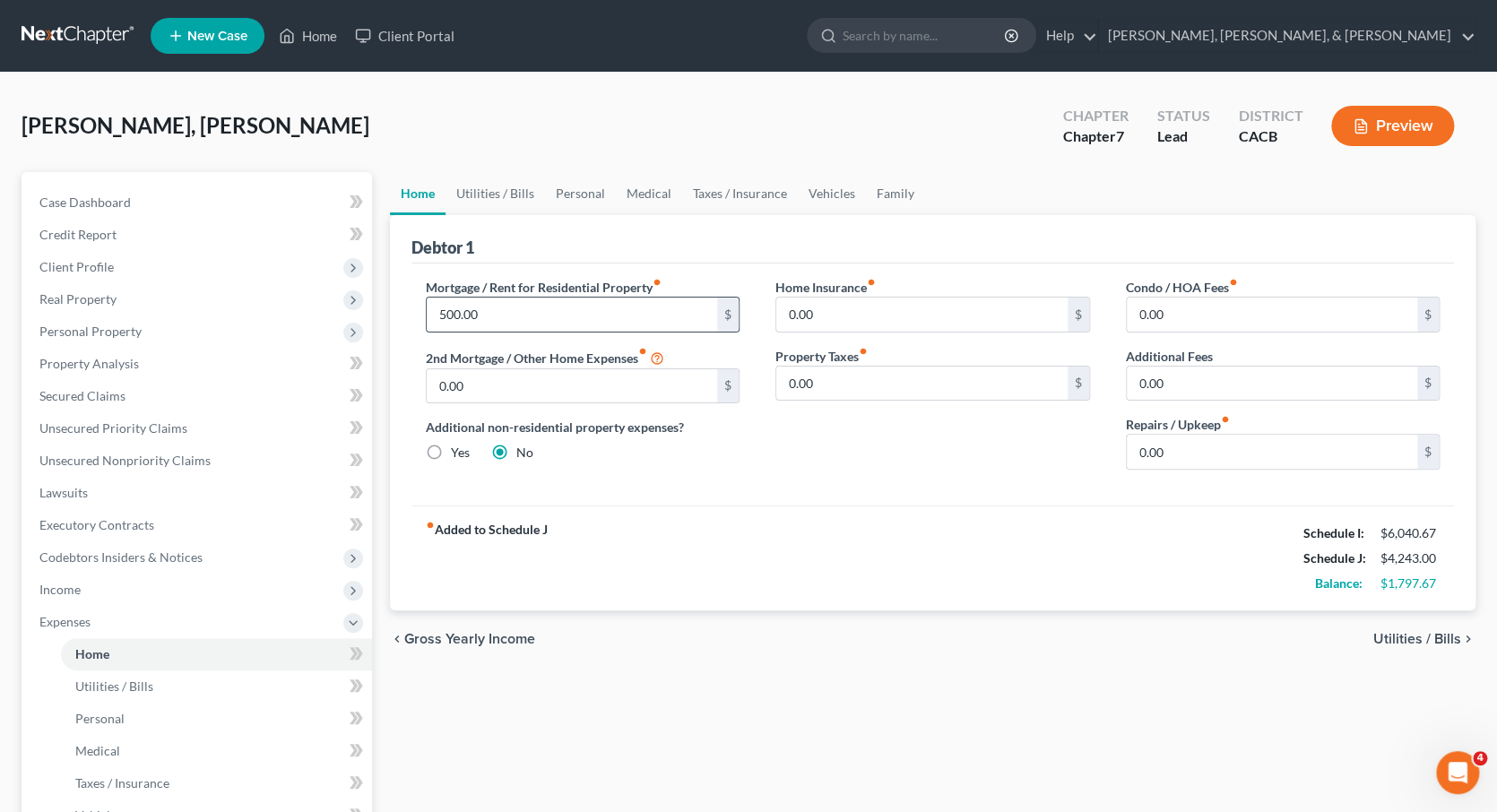
click at [446, 312] on input "500.00" at bounding box center [573, 314] width 291 height 34
type input "1,400.00"
click at [939, 508] on div "fiber_manual_record Added to Schedule J Schedule I: $6,040.67 Schedule J: $5,14…" at bounding box center [933, 558] width 1043 height 105
click at [1417, 633] on span "Utilities / Bills" at bounding box center [1416, 639] width 88 height 15
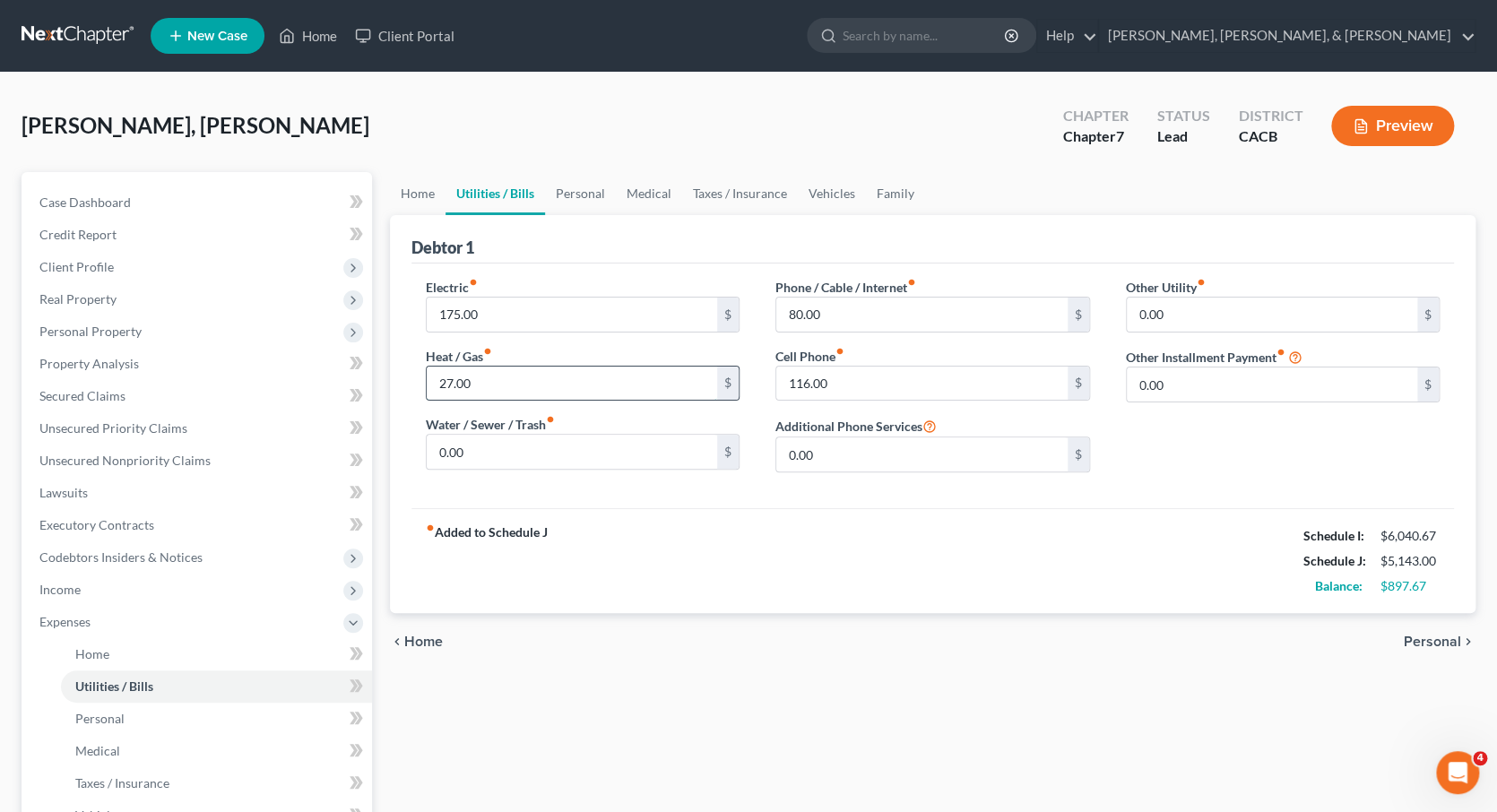
click at [450, 380] on input "27.00" at bounding box center [573, 384] width 291 height 34
click at [444, 449] on input "0.00" at bounding box center [573, 452] width 291 height 34
click at [489, 382] on input "0.09" at bounding box center [573, 384] width 291 height 34
type input "90"
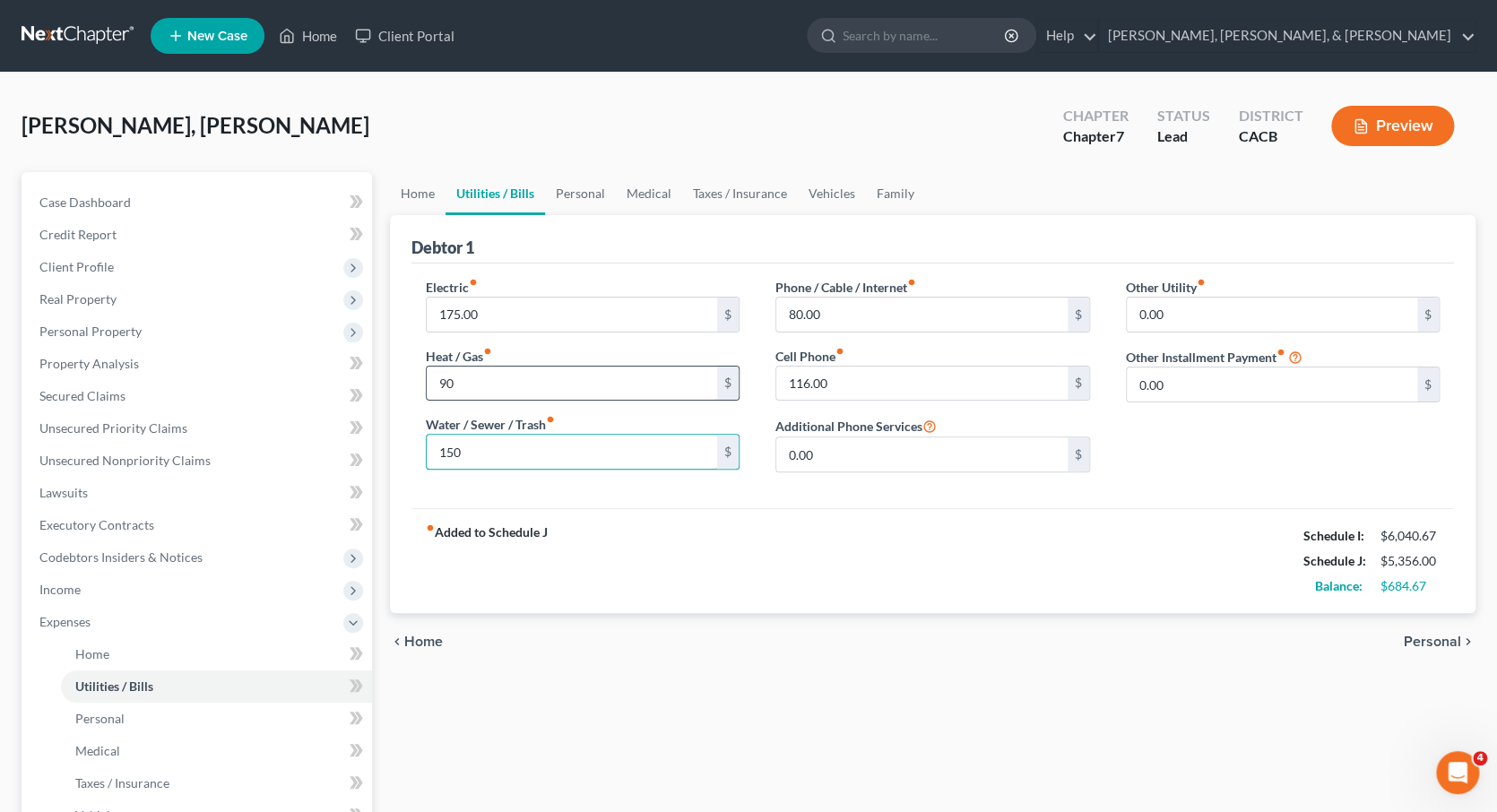
type input "150"
click at [1142, 382] on input "0.00" at bounding box center [1273, 384] width 291 height 34
click at [1202, 427] on input "text" at bounding box center [1283, 434] width 313 height 34
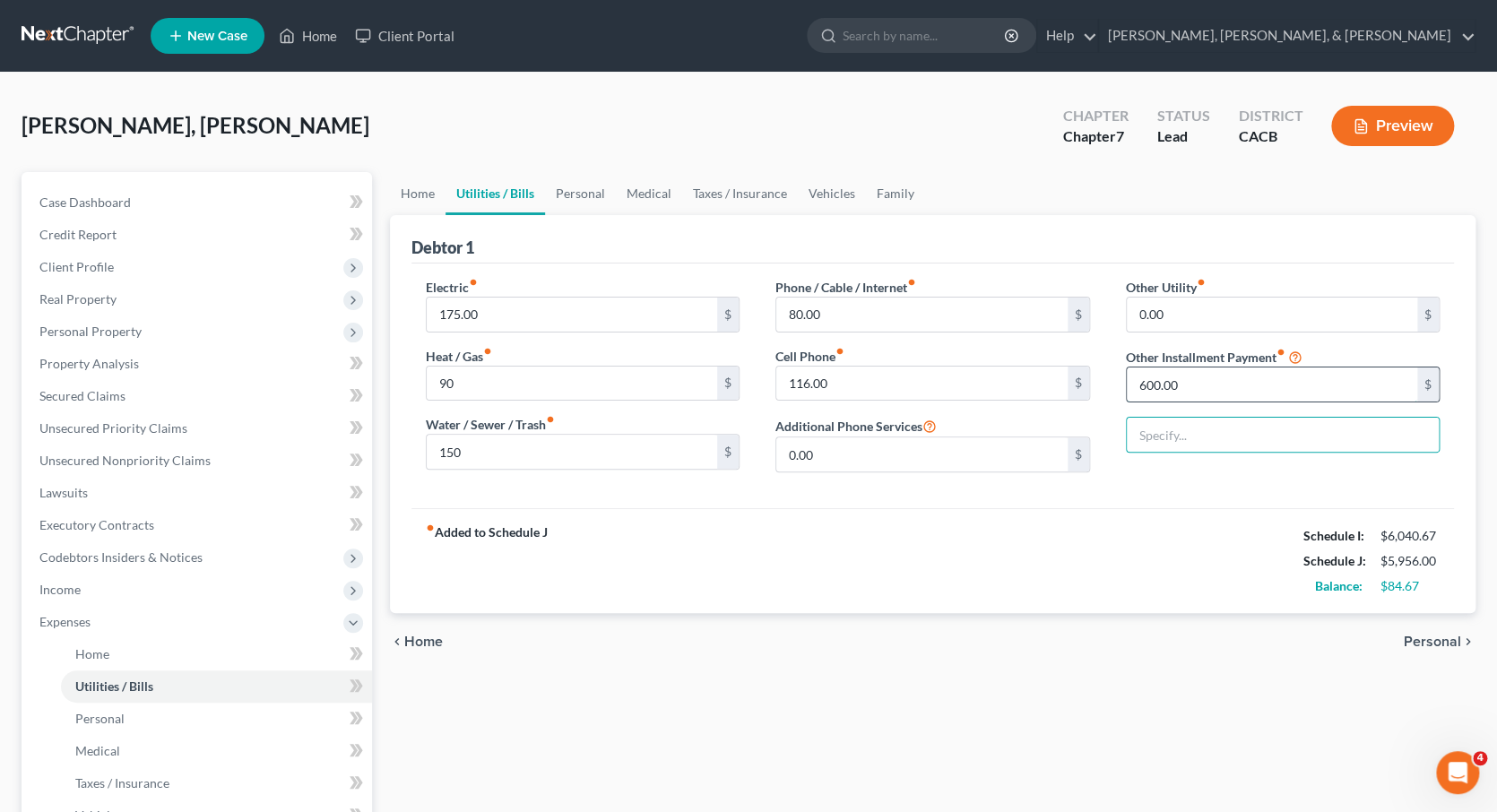
click at [1151, 381] on input "600.00" at bounding box center [1273, 384] width 291 height 34
type input "60.00"
click at [1190, 431] on input "text" at bounding box center [1283, 434] width 313 height 34
type input "Streaming channels and APPs"
click at [1428, 635] on span "Personal" at bounding box center [1432, 642] width 57 height 15
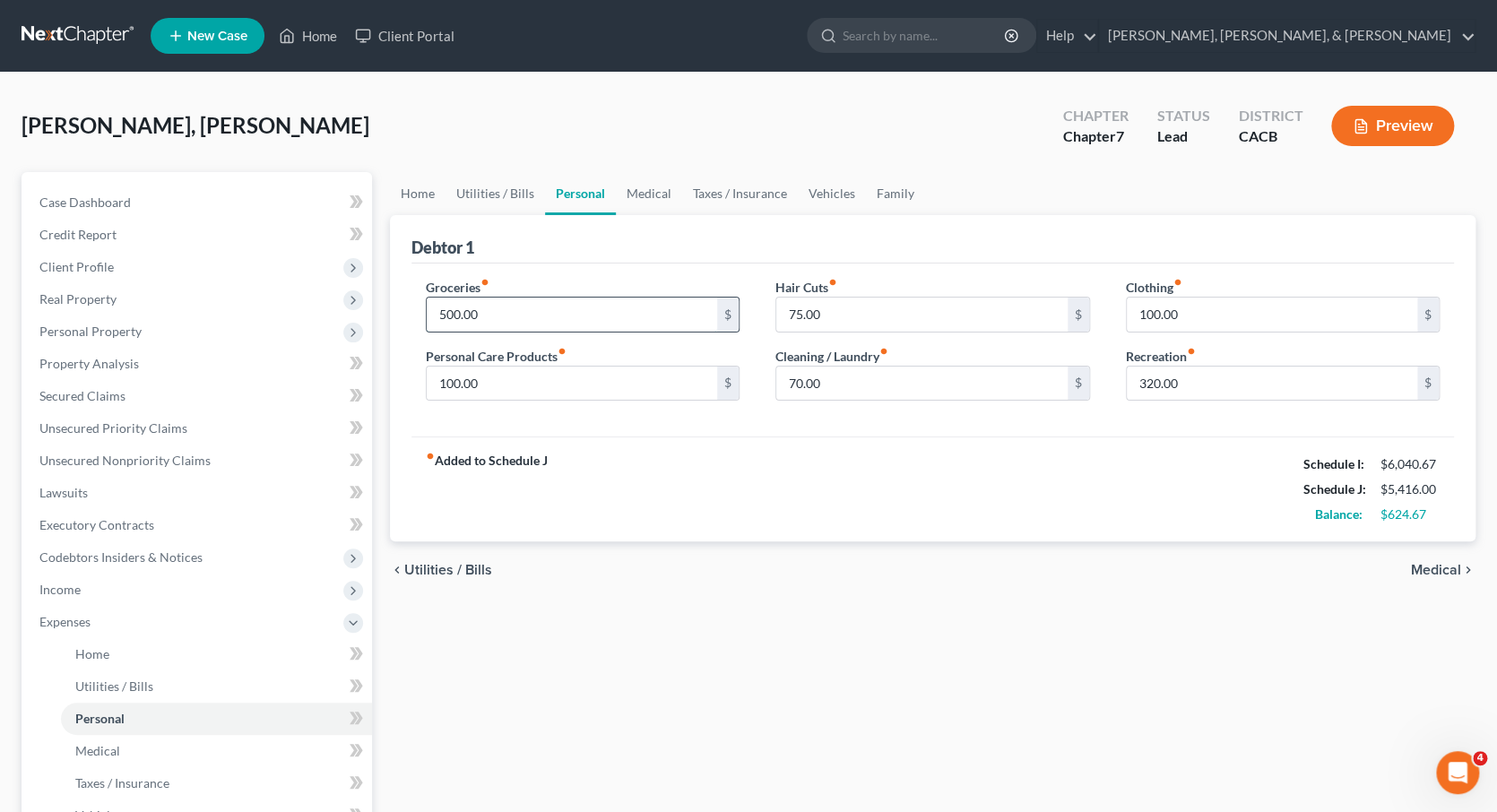
click at [445, 312] on input "500.00" at bounding box center [573, 314] width 291 height 34
type input "700.00"
click at [651, 427] on div "Groceries fiber_manual_record 700.00 $ Personal Care Products fiber_manual_reco…" at bounding box center [933, 350] width 1043 height 174
click at [794, 312] on input "75.00" at bounding box center [922, 314] width 291 height 34
type input "90.00"
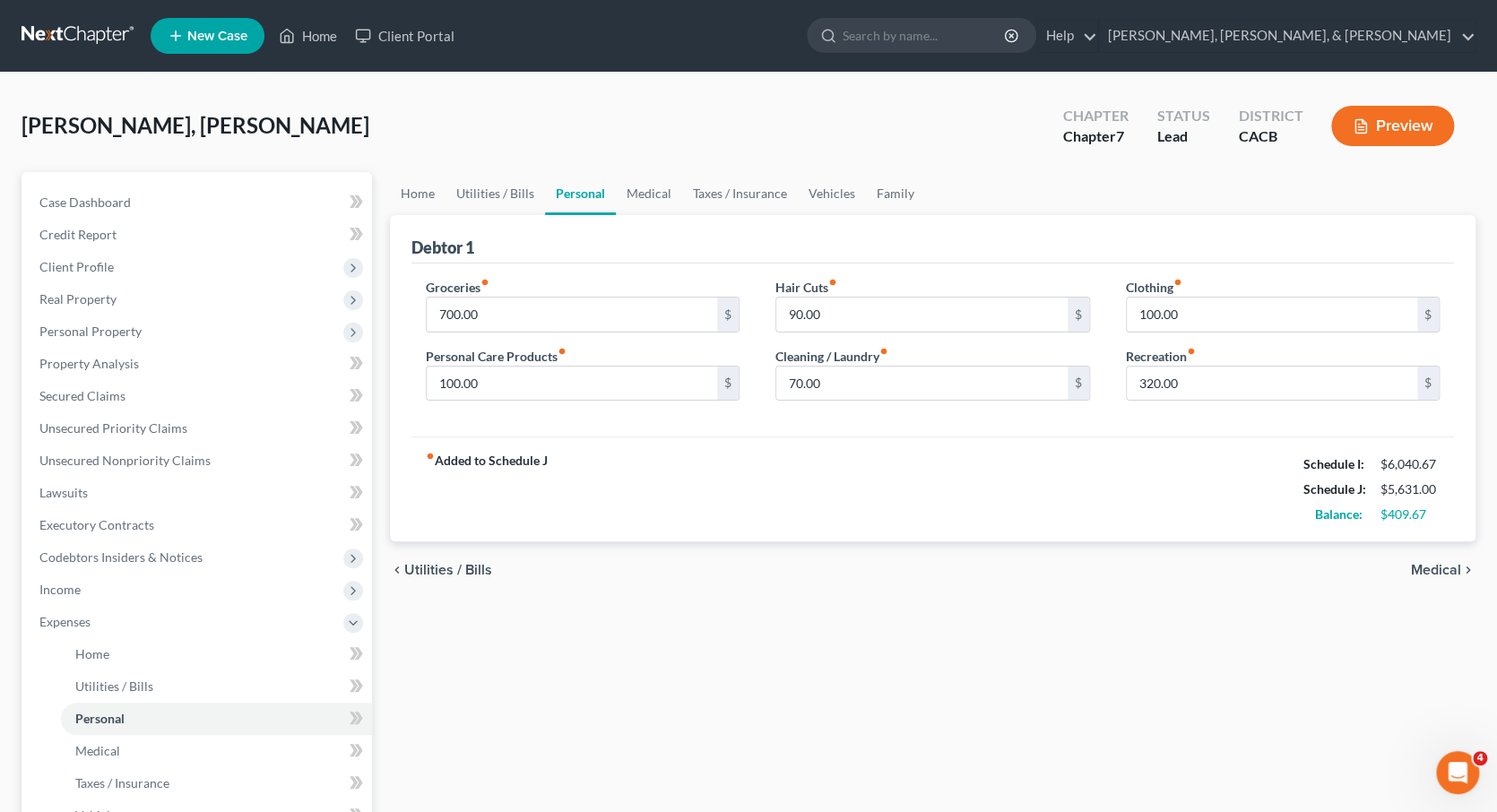
click at [1448, 565] on span "Medical" at bounding box center [1436, 570] width 50 height 15
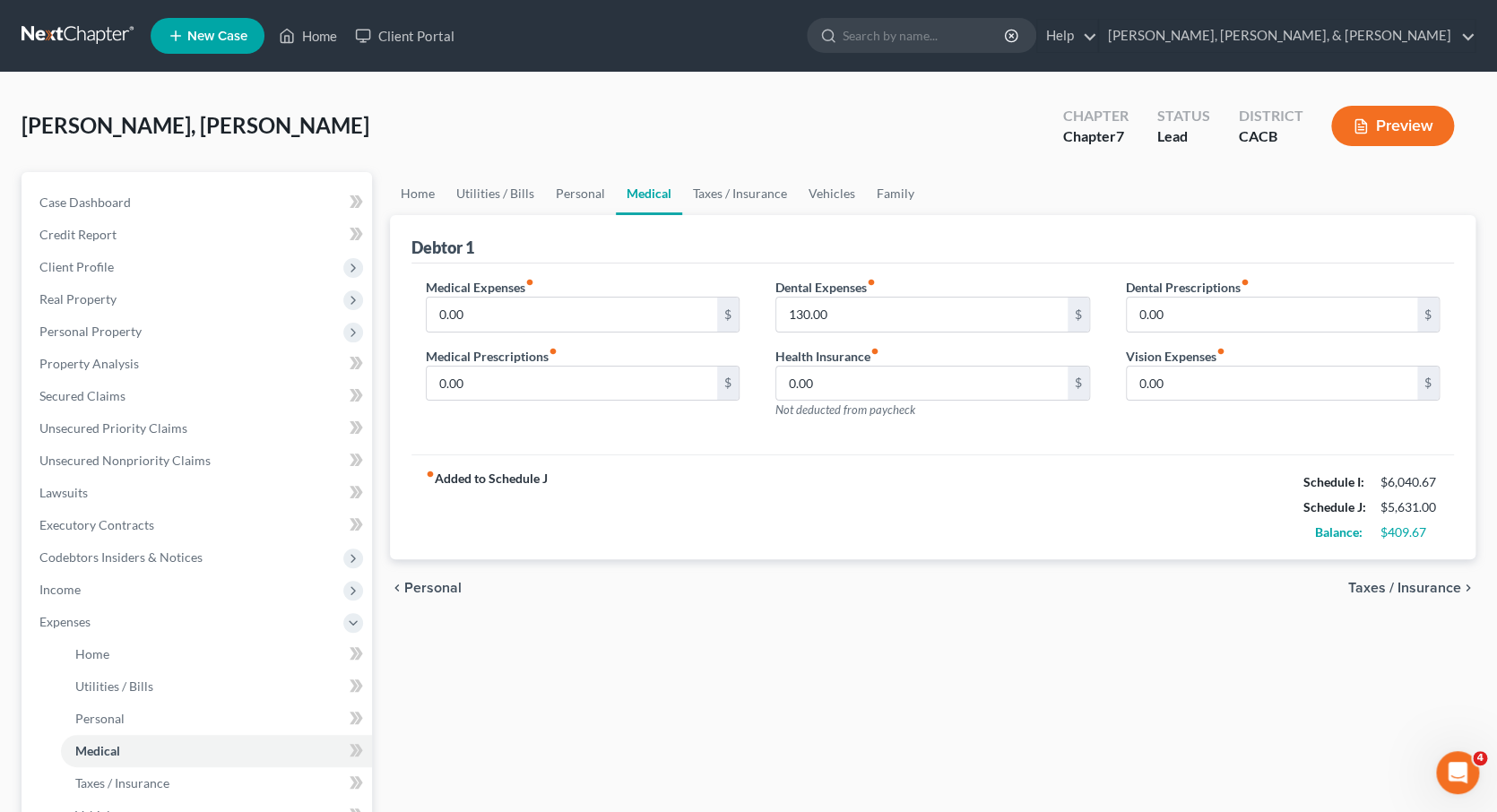
click at [1403, 570] on div "chevron_left Personal Taxes / Insurance chevron_right" at bounding box center [933, 588] width 1087 height 57
click at [1399, 586] on span "Taxes / Insurance" at bounding box center [1404, 588] width 113 height 15
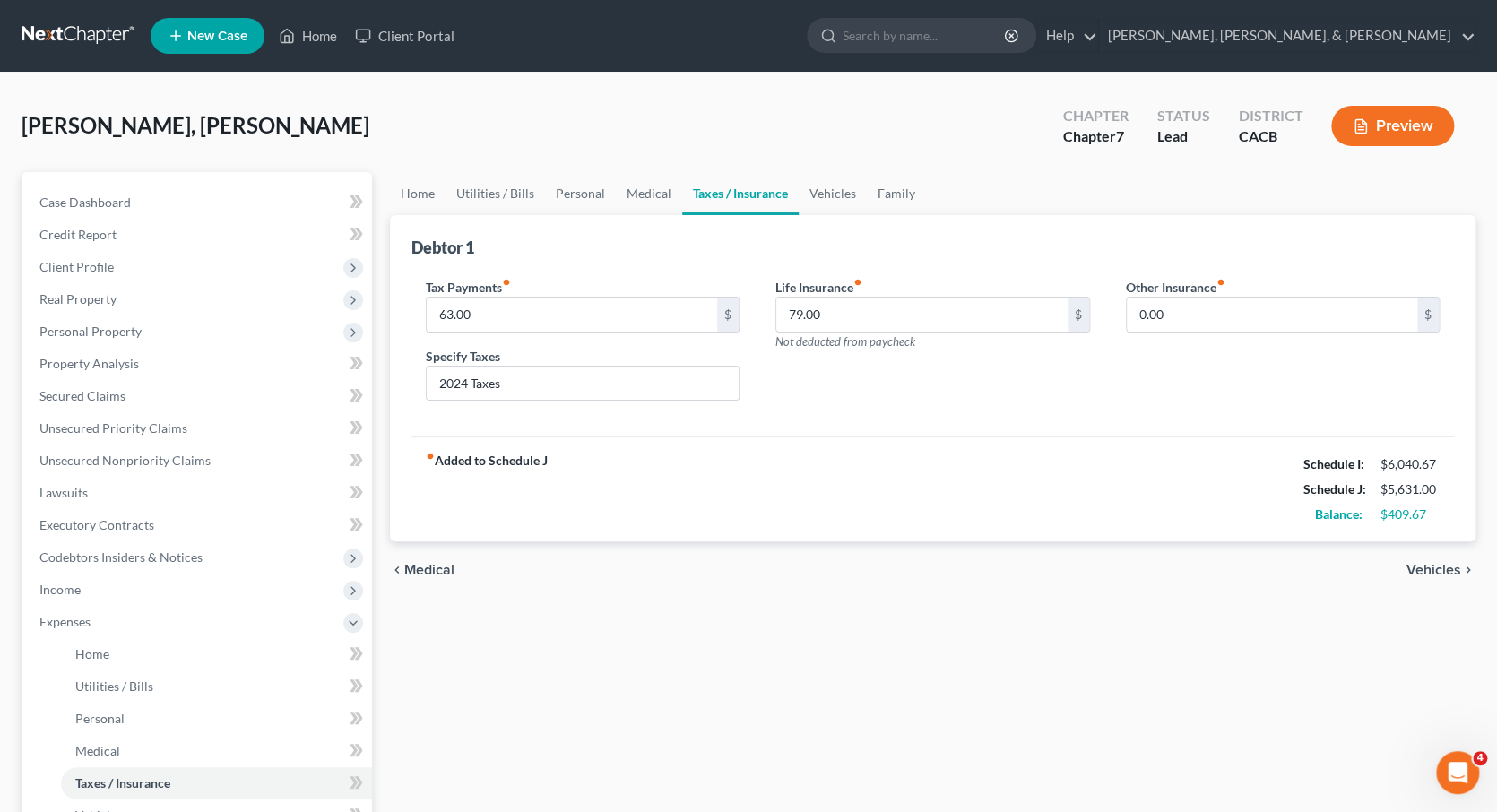
click at [1432, 566] on span "Vehicles" at bounding box center [1434, 570] width 55 height 15
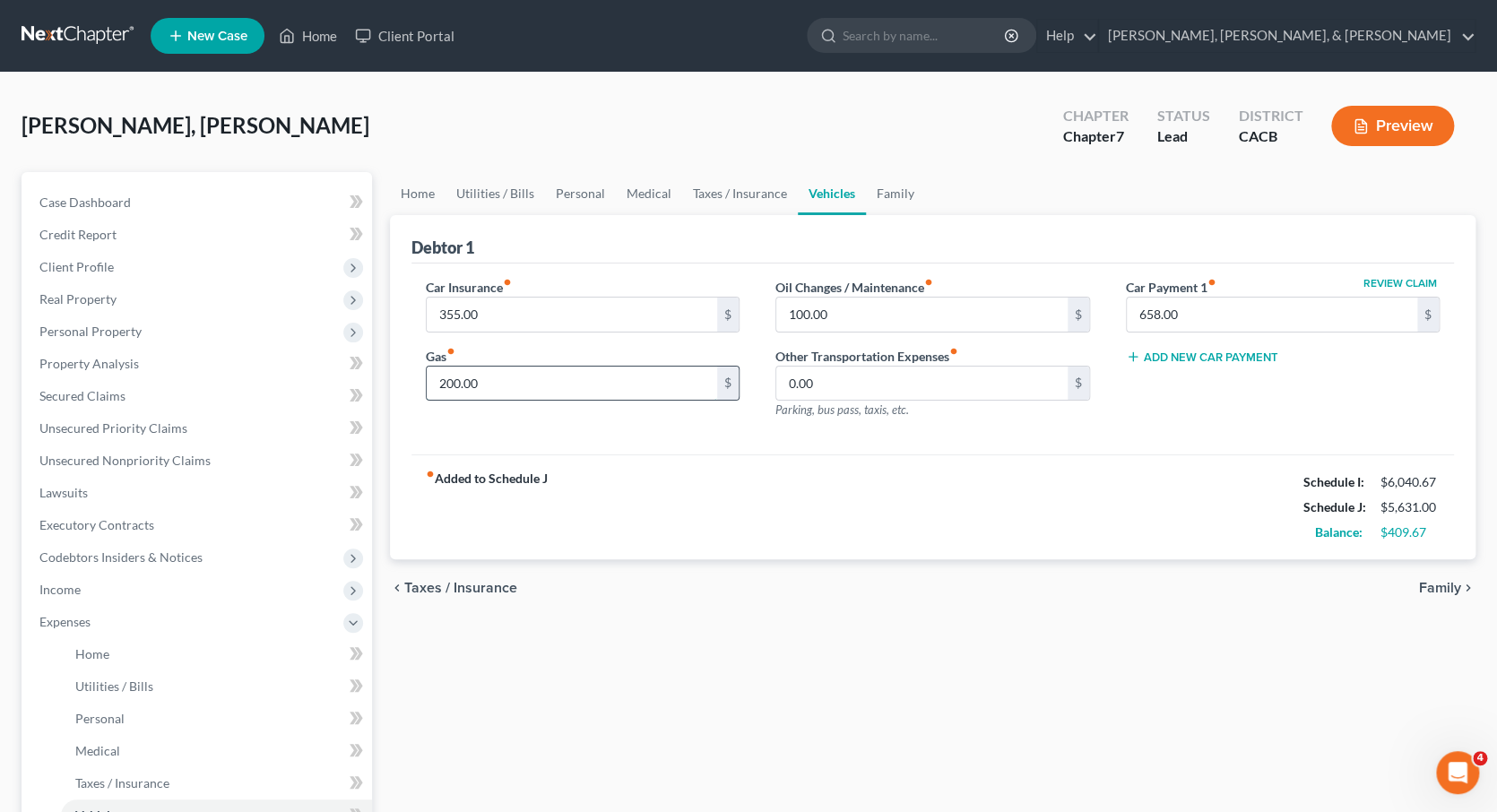
click at [447, 382] on input "200.00" at bounding box center [573, 384] width 291 height 34
type input "400.00"
click at [972, 495] on div "fiber_manual_record Added to Schedule J Schedule I: $6,040.67 Schedule J: $5,83…" at bounding box center [933, 507] width 1043 height 105
click at [1426, 582] on span "Family" at bounding box center [1440, 588] width 42 height 15
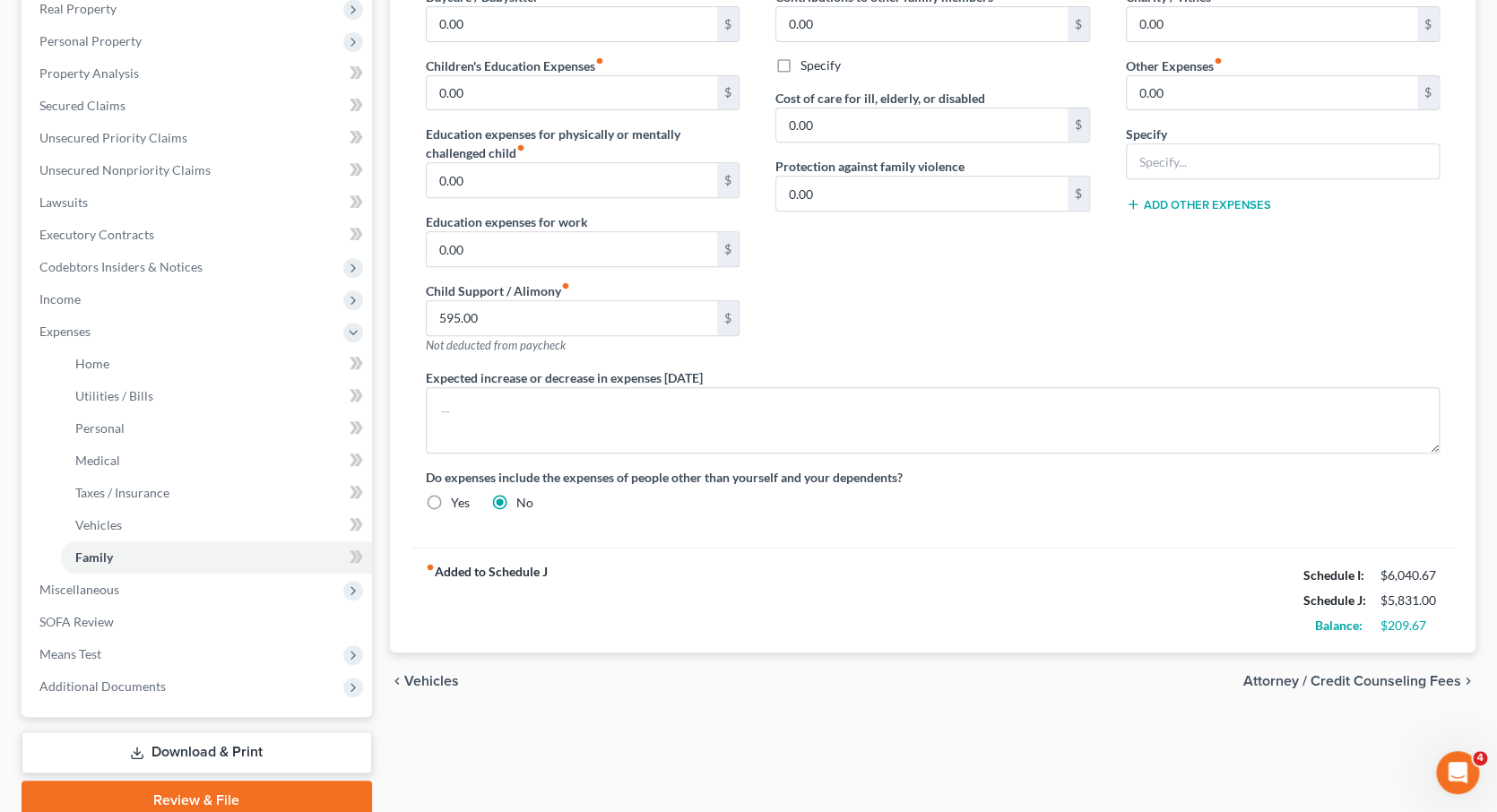
scroll to position [292, 0]
click at [418, 674] on span "Vehicles" at bounding box center [432, 679] width 55 height 15
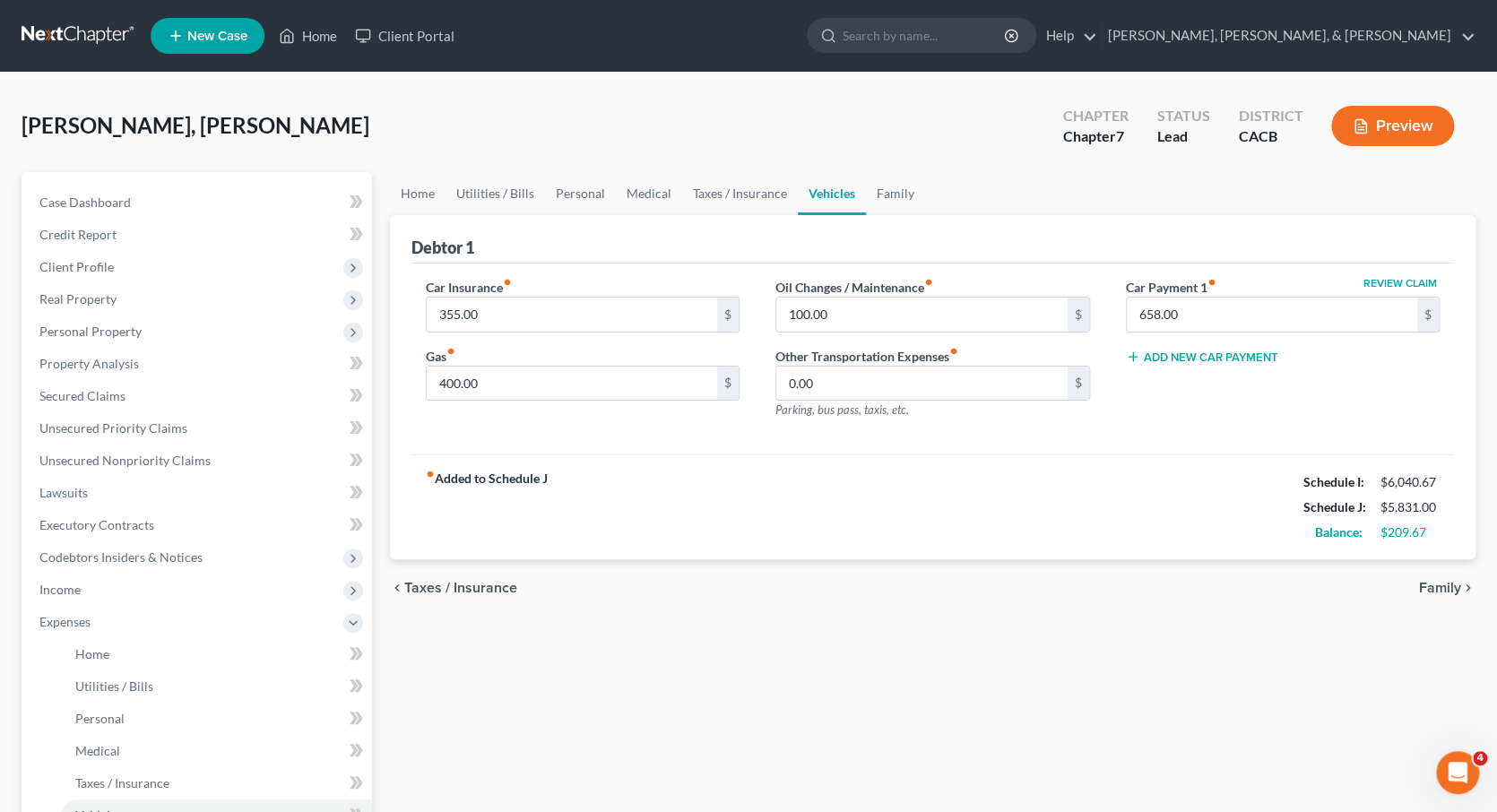
click at [469, 589] on span "Taxes / Insurance" at bounding box center [461, 588] width 113 height 15
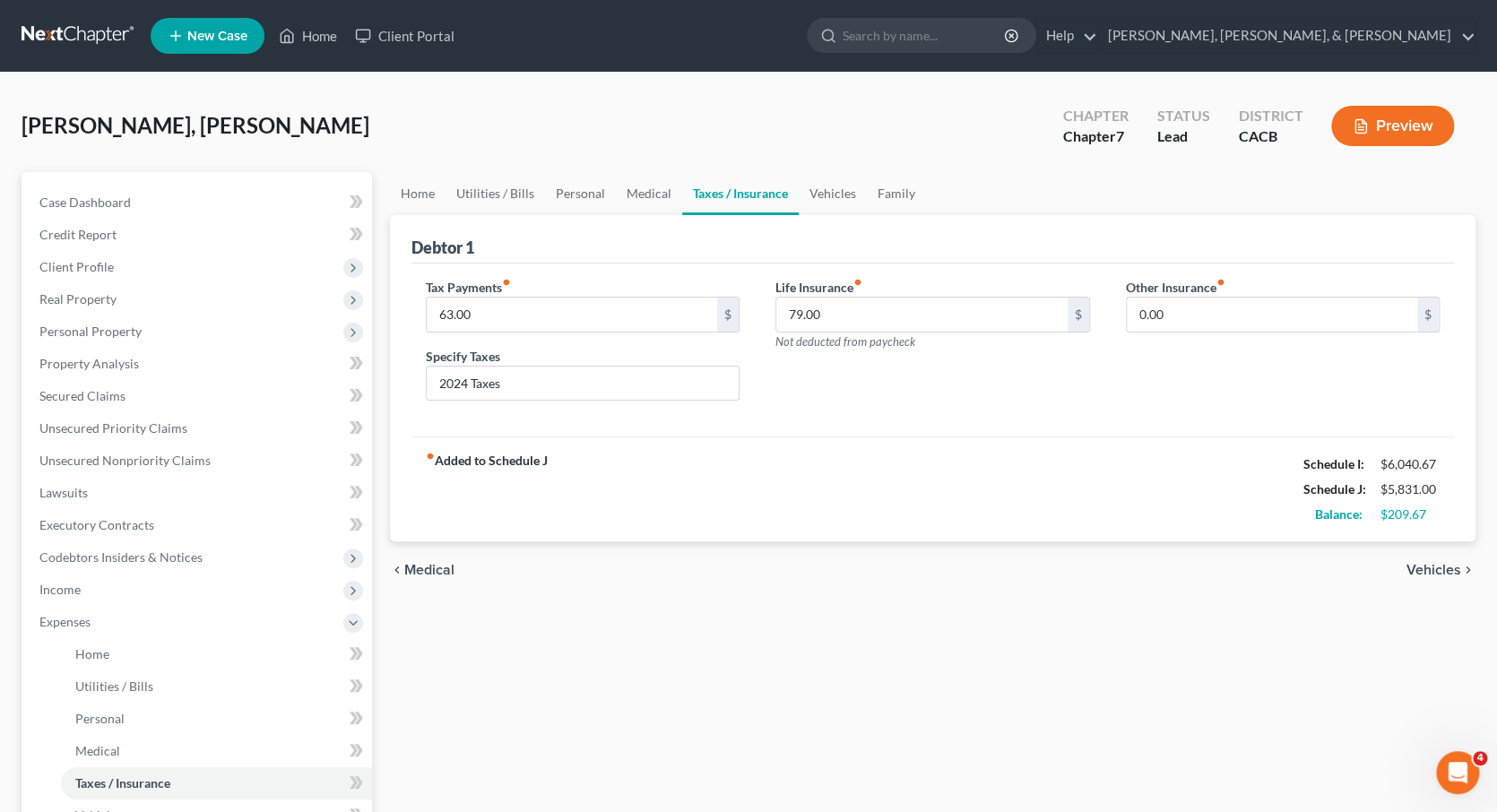
click at [434, 566] on span "Medical" at bounding box center [429, 570] width 50 height 15
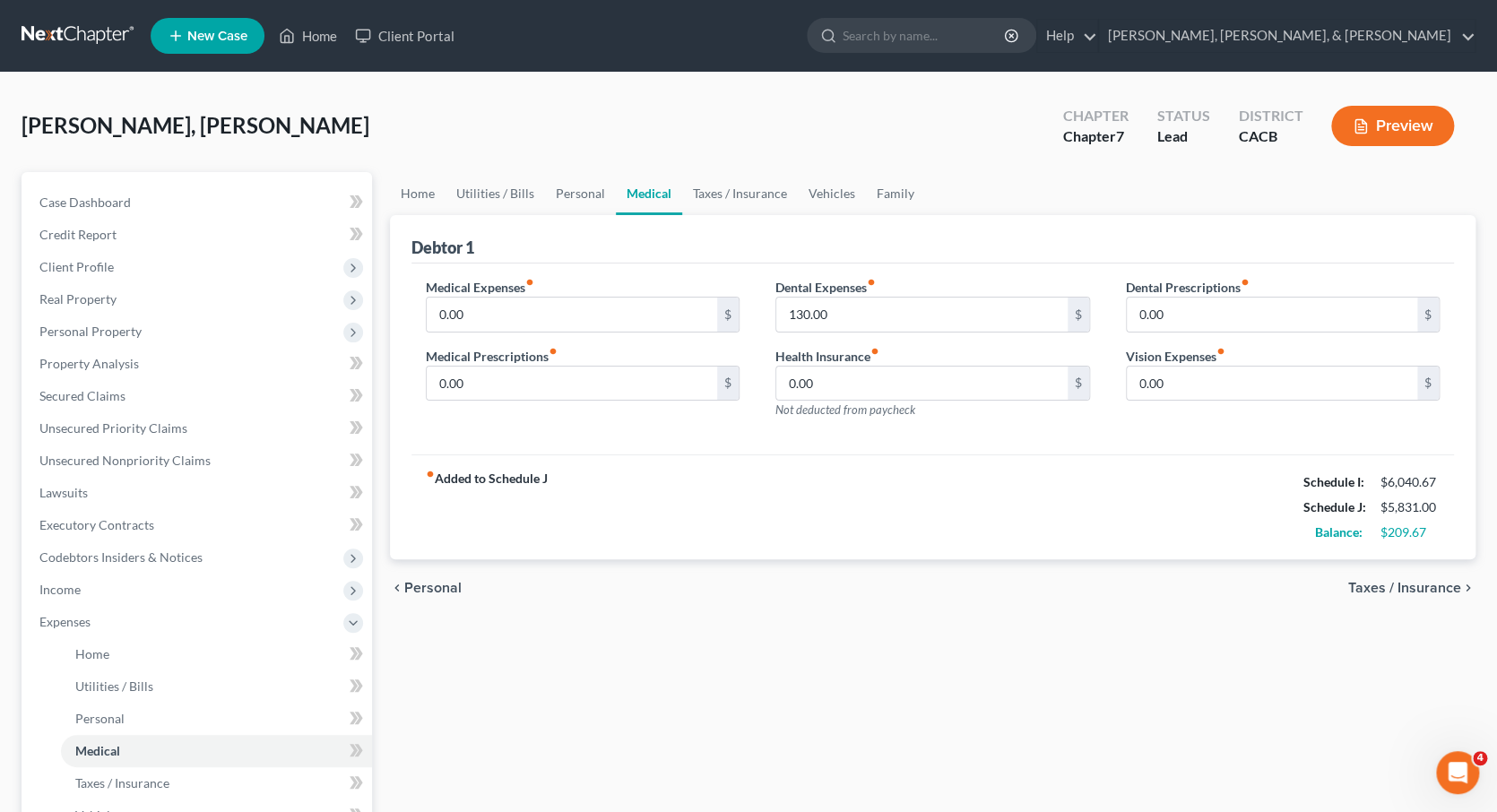
click at [430, 581] on span "Personal" at bounding box center [433, 588] width 57 height 15
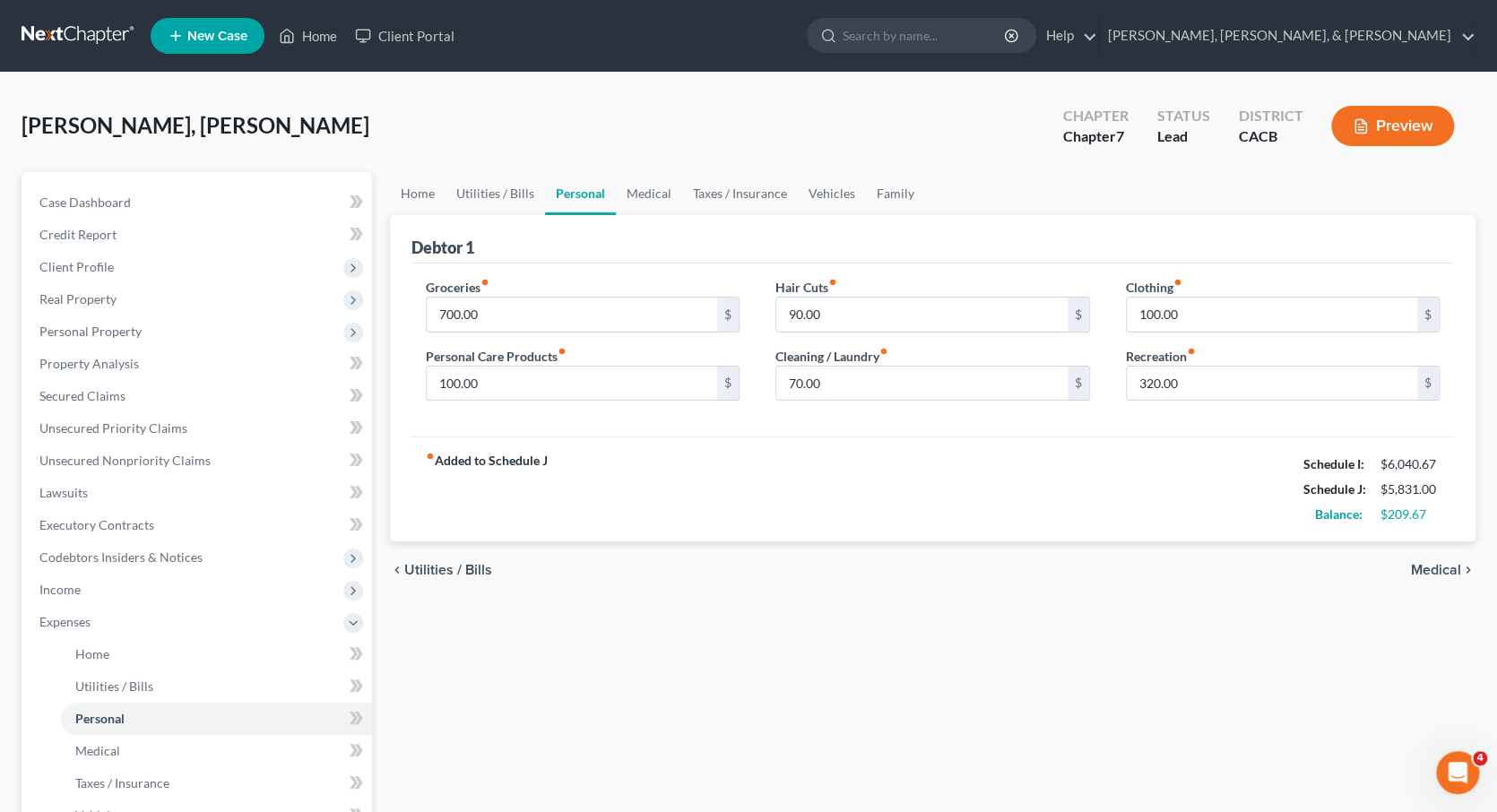
click at [432, 573] on span "Utilities / Bills" at bounding box center [448, 570] width 88 height 15
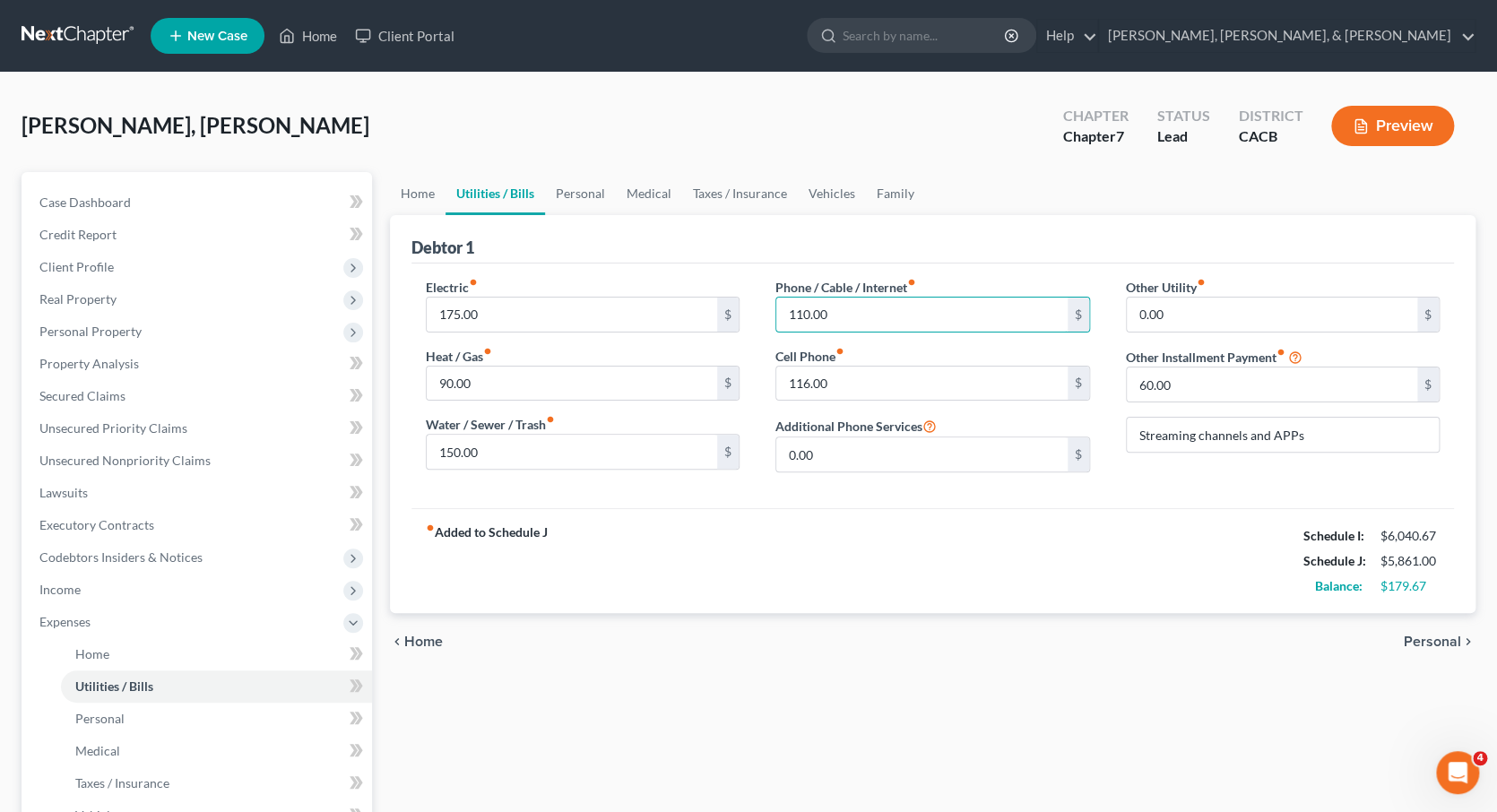
type input "110.00"
click at [988, 504] on div "Electric fiber_manual_record 175.00 $ Heat / Gas fiber_manual_record 90.00 $ Wa…" at bounding box center [933, 386] width 1043 height 245
click at [506, 531] on strong "fiber_manual_record Added to Schedule J" at bounding box center [487, 561] width 122 height 76
click at [431, 635] on span "Home" at bounding box center [423, 642] width 38 height 15
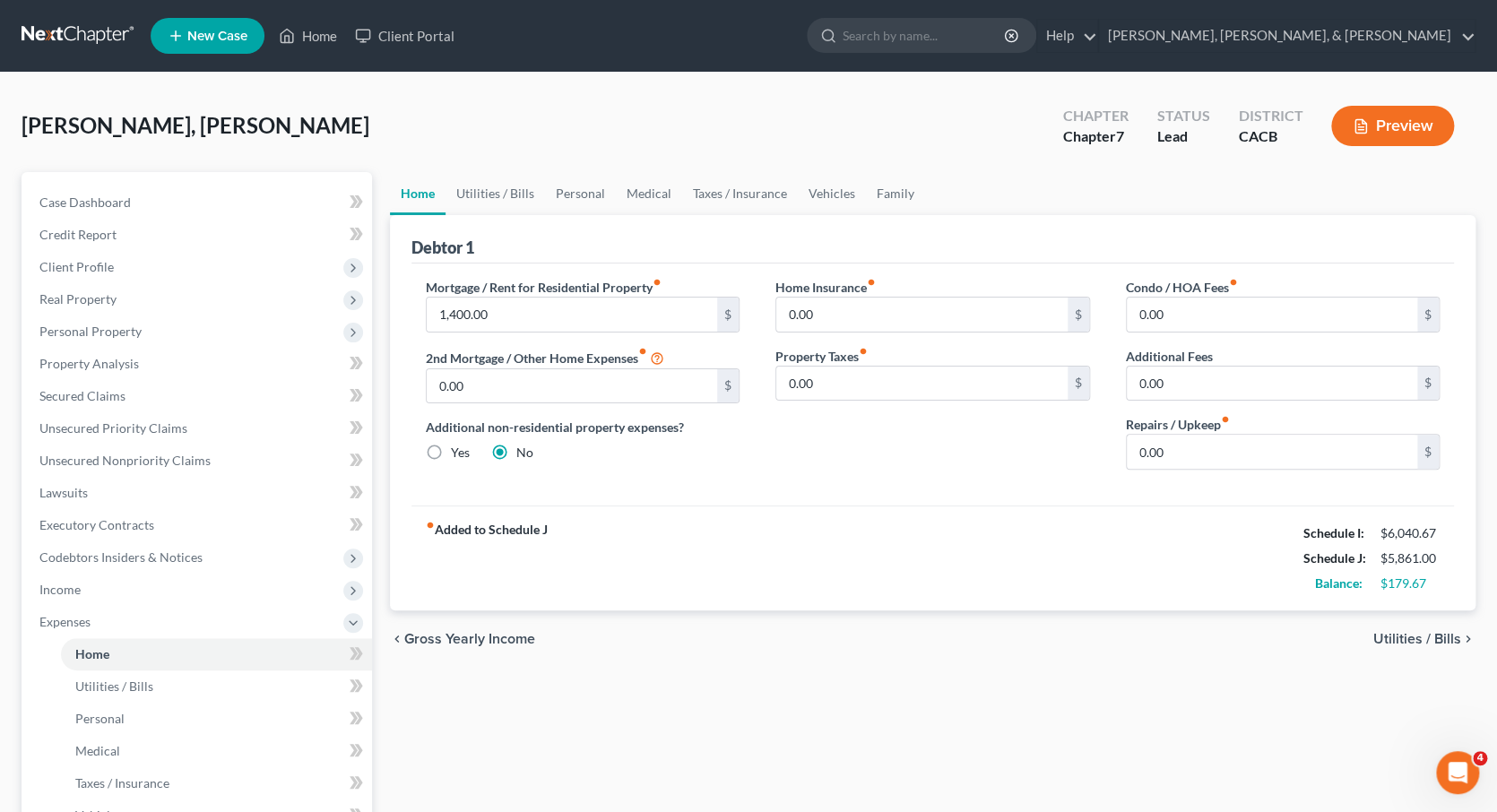
click at [1425, 633] on span "Utilities / Bills" at bounding box center [1416, 639] width 88 height 15
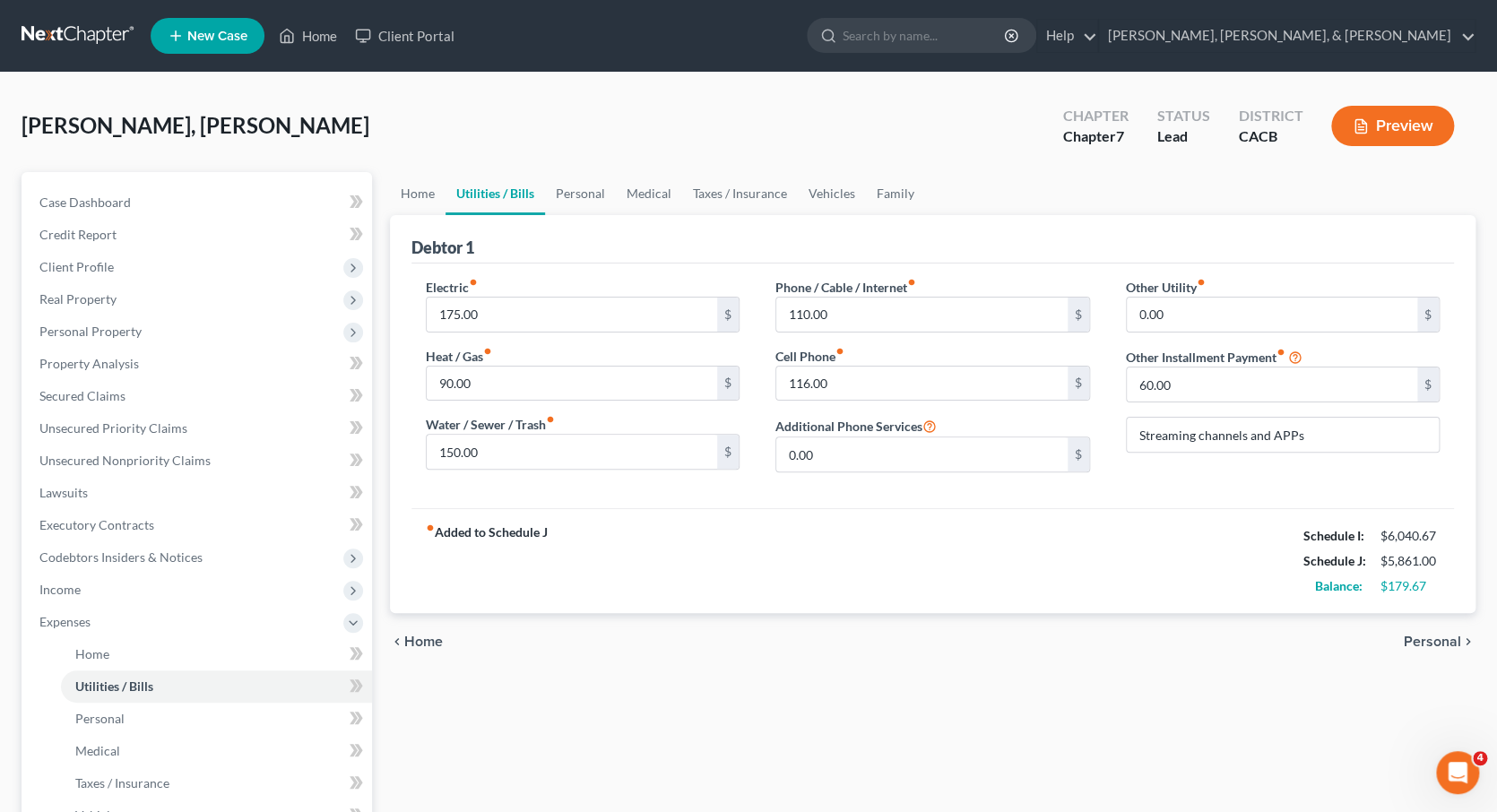
click at [534, 526] on strong "fiber_manual_record Added to Schedule J" at bounding box center [487, 561] width 122 height 76
click at [428, 635] on span "Home" at bounding box center [423, 642] width 38 height 15
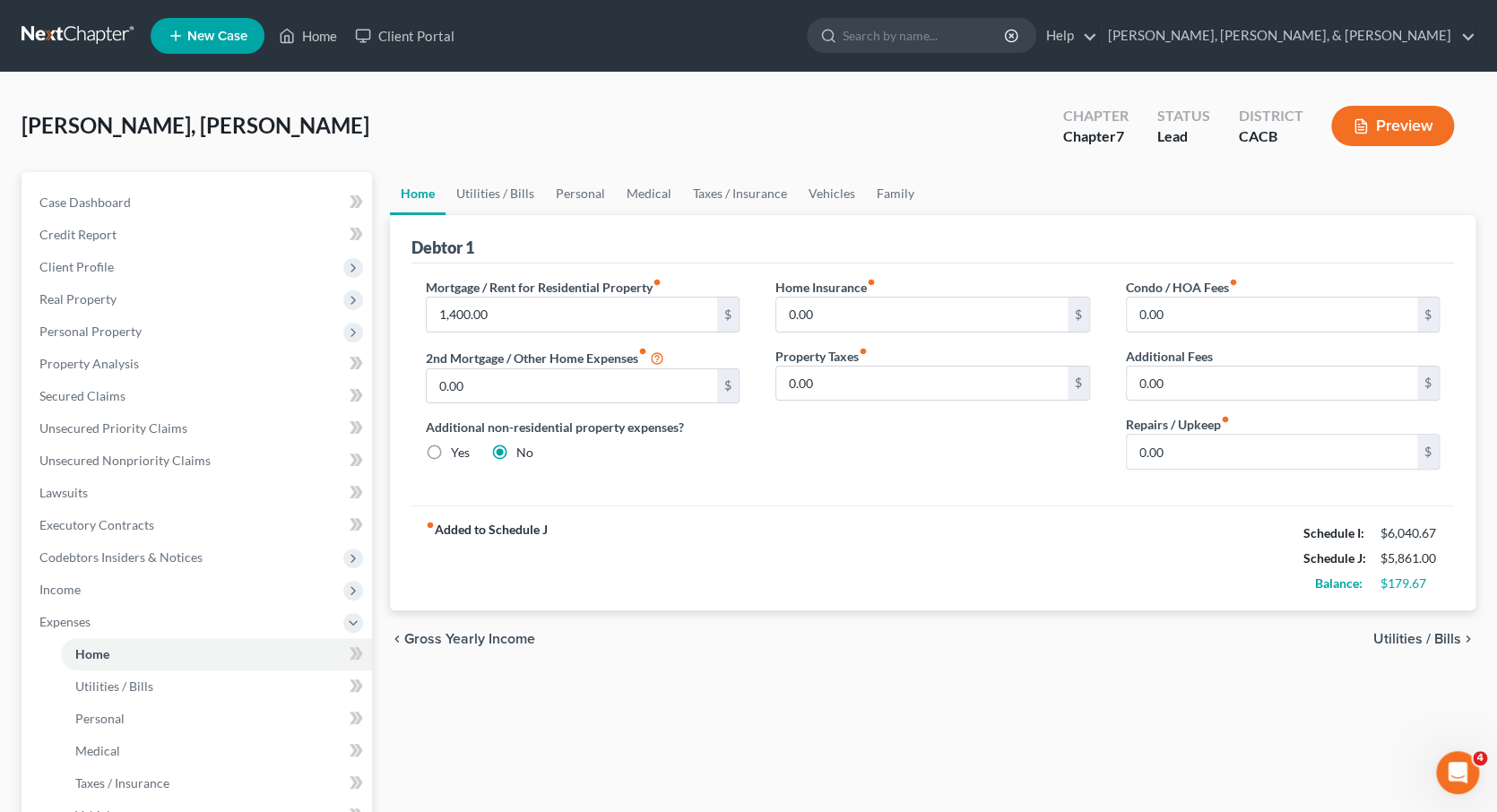
click at [1399, 632] on span "Utilities / Bills" at bounding box center [1416, 639] width 88 height 15
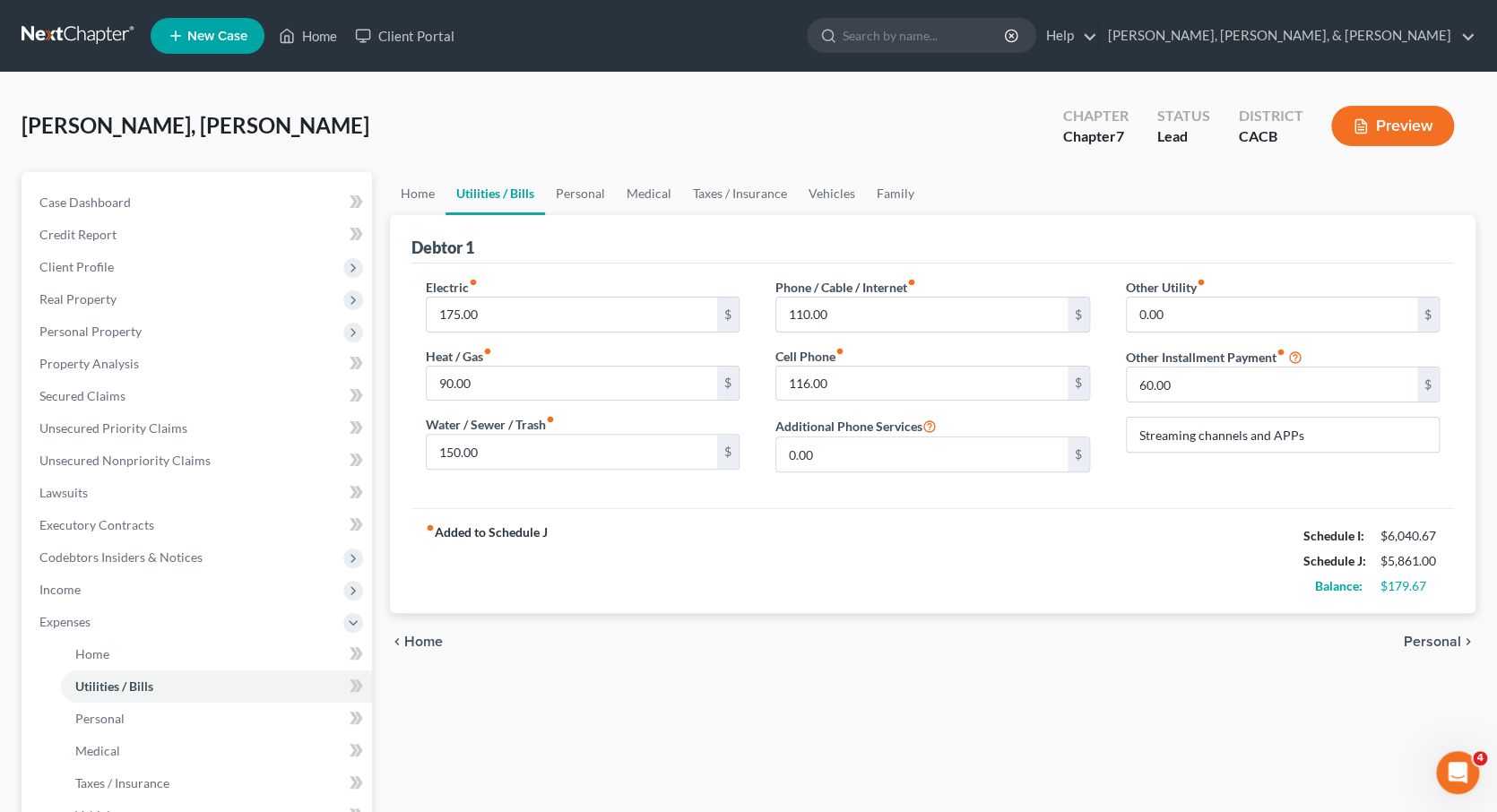
click at [1440, 635] on span "Personal" at bounding box center [1432, 642] width 57 height 15
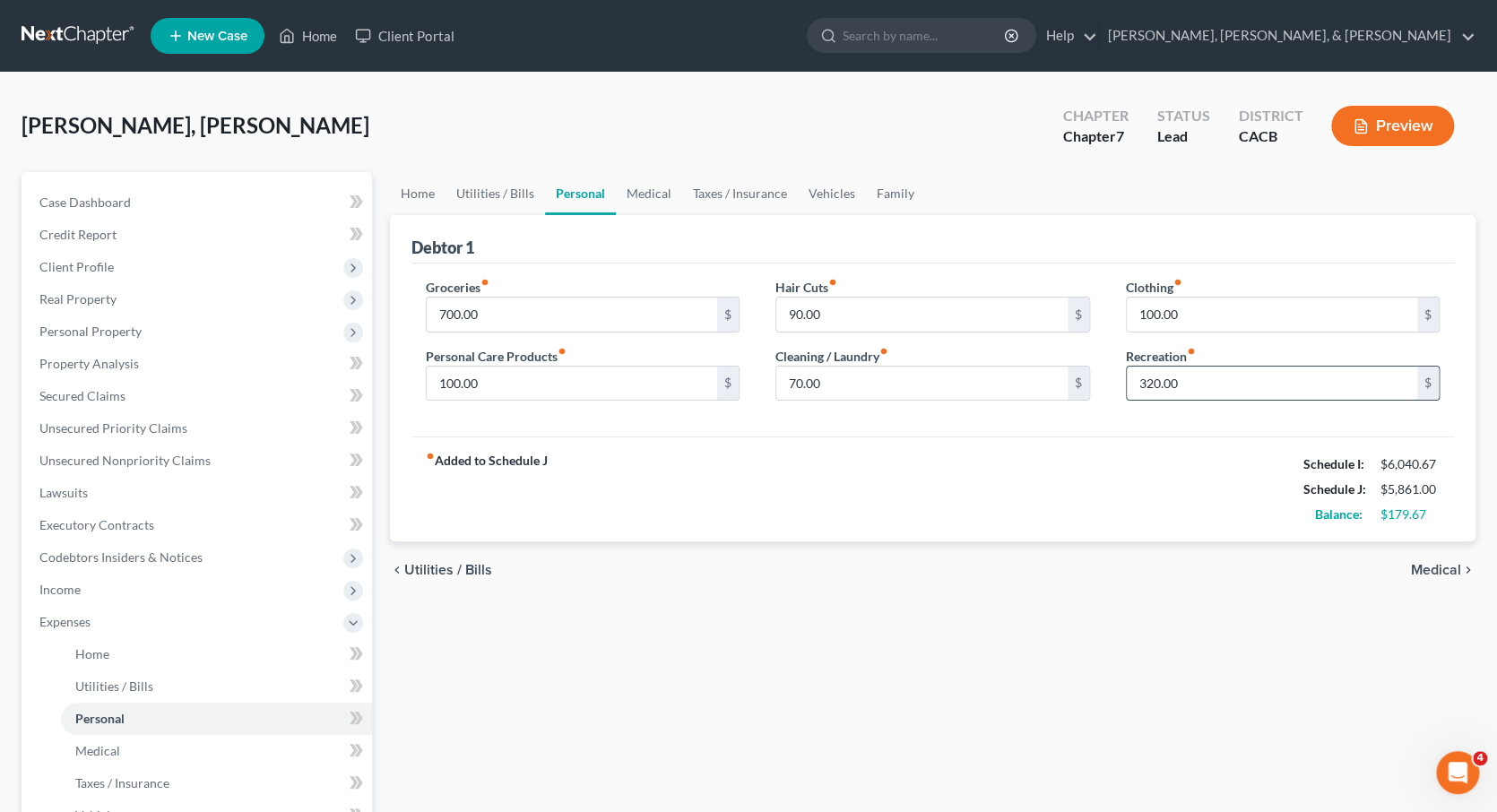
click at [1153, 384] on input "320.00" at bounding box center [1273, 384] width 291 height 34
type input "350.00"
click at [1178, 457] on div "fiber_manual_record Added to Schedule J Schedule I: $6,040.67 Schedule J: $5,89…" at bounding box center [933, 489] width 1043 height 105
click at [1153, 314] on input "100.00" at bounding box center [1273, 314] width 291 height 34
type input "140.00"
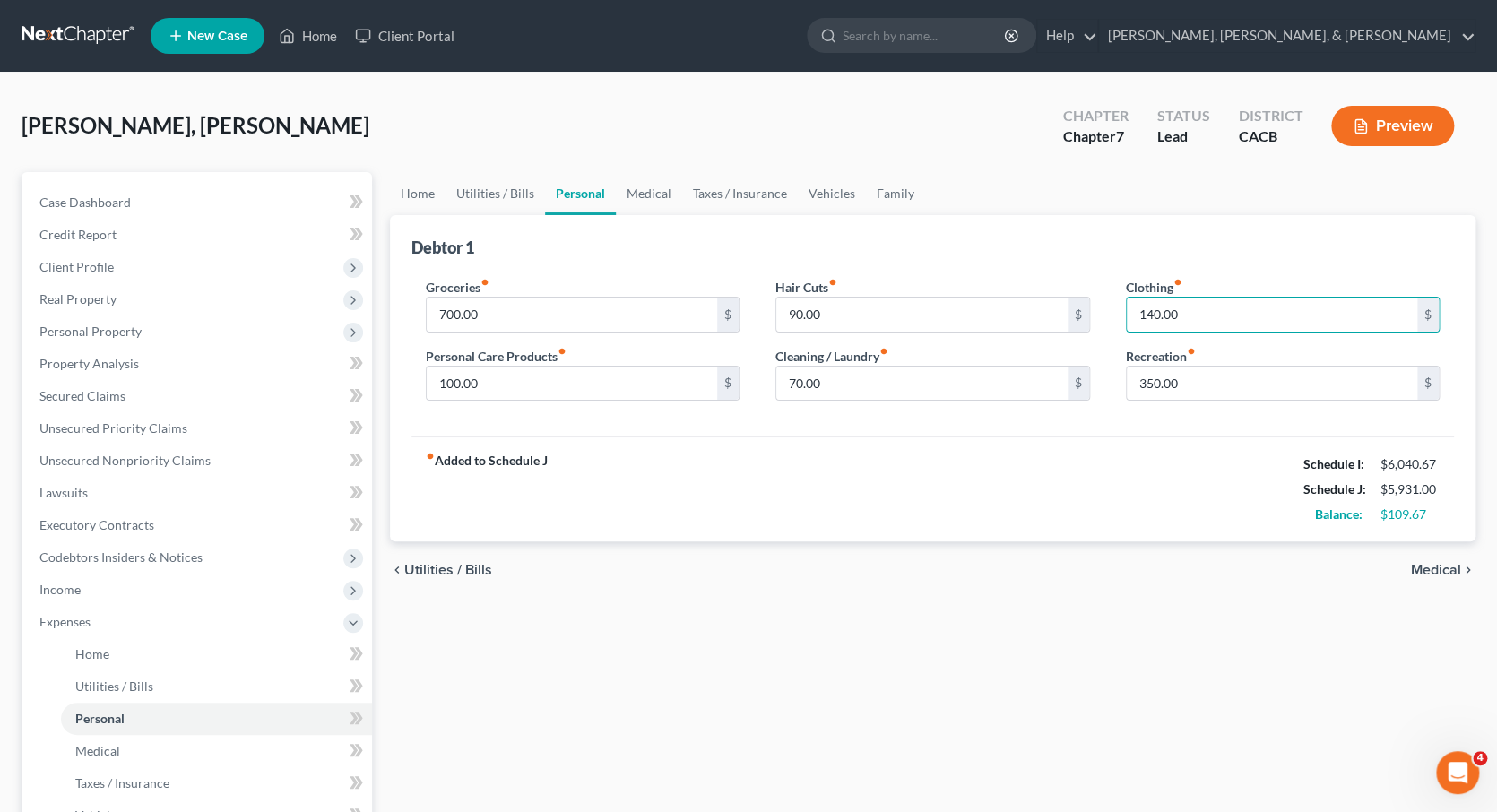
click at [1187, 530] on div "fiber_manual_record Added to Schedule J Schedule I: $6,040.67 Schedule J: $5,93…" at bounding box center [933, 489] width 1043 height 105
click at [1419, 564] on span "Medical" at bounding box center [1436, 570] width 50 height 15
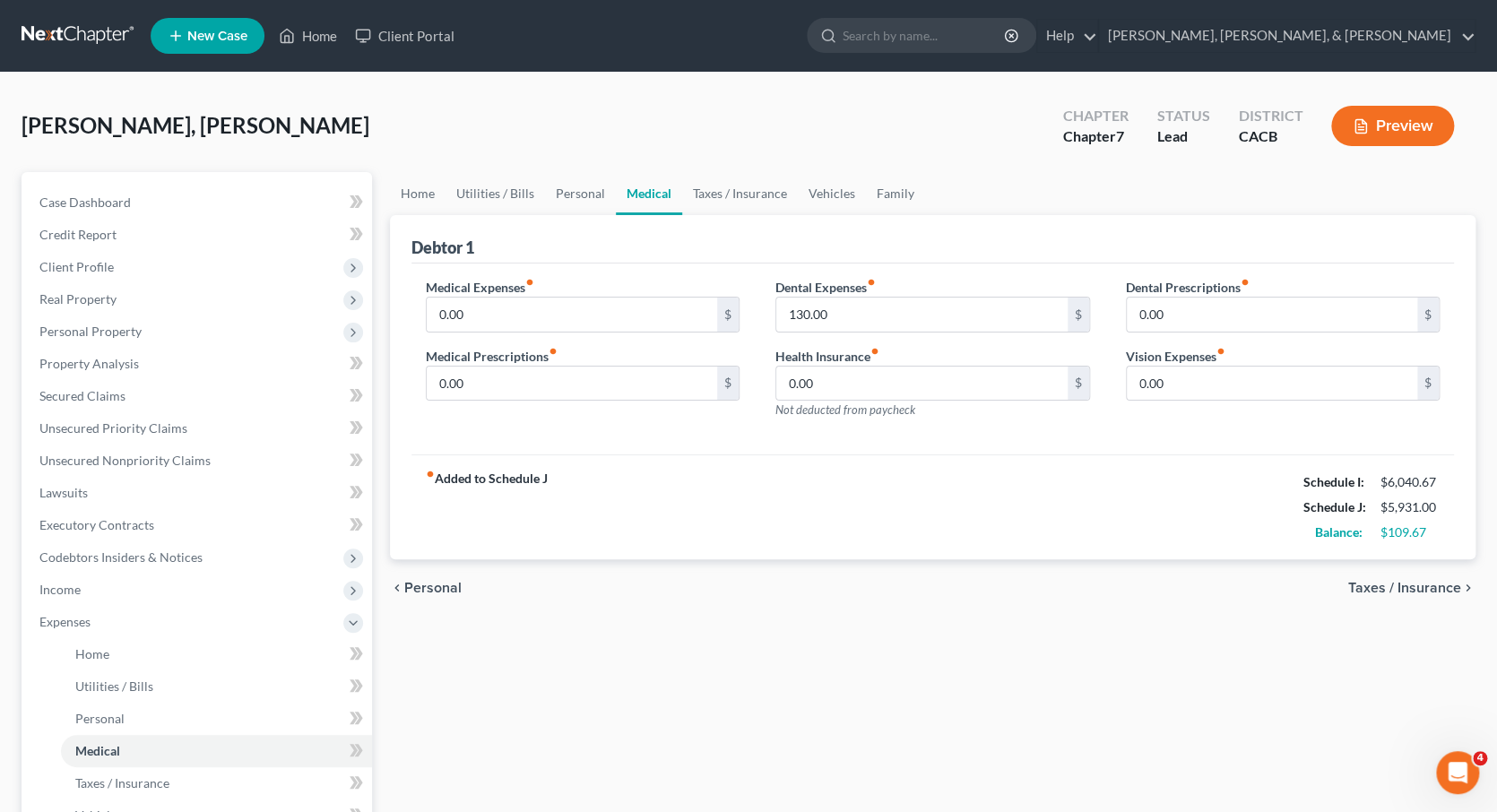
click at [1390, 584] on span "Taxes / Insurance" at bounding box center [1404, 588] width 113 height 15
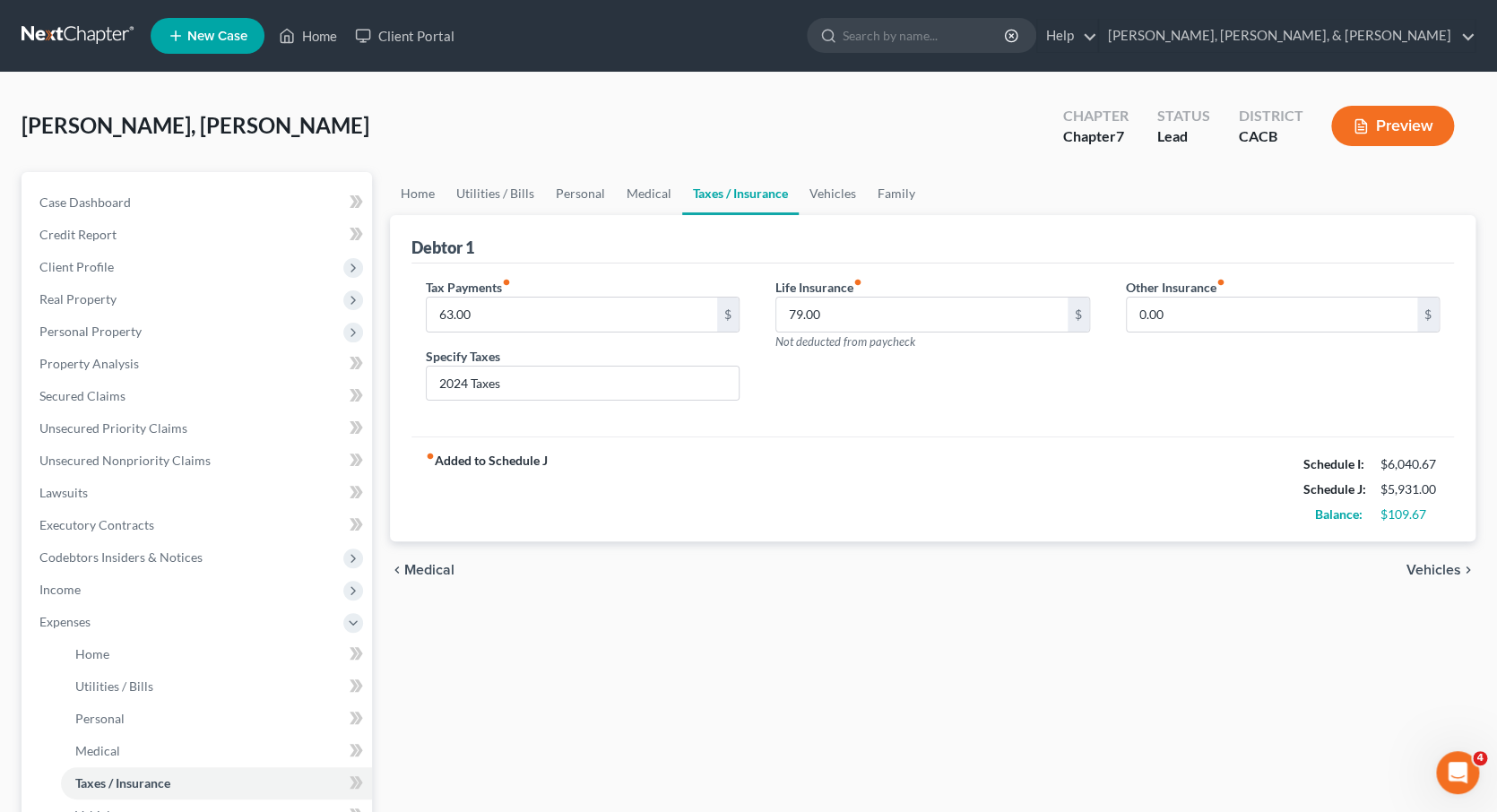
click at [1434, 567] on span "Vehicles" at bounding box center [1434, 570] width 55 height 15
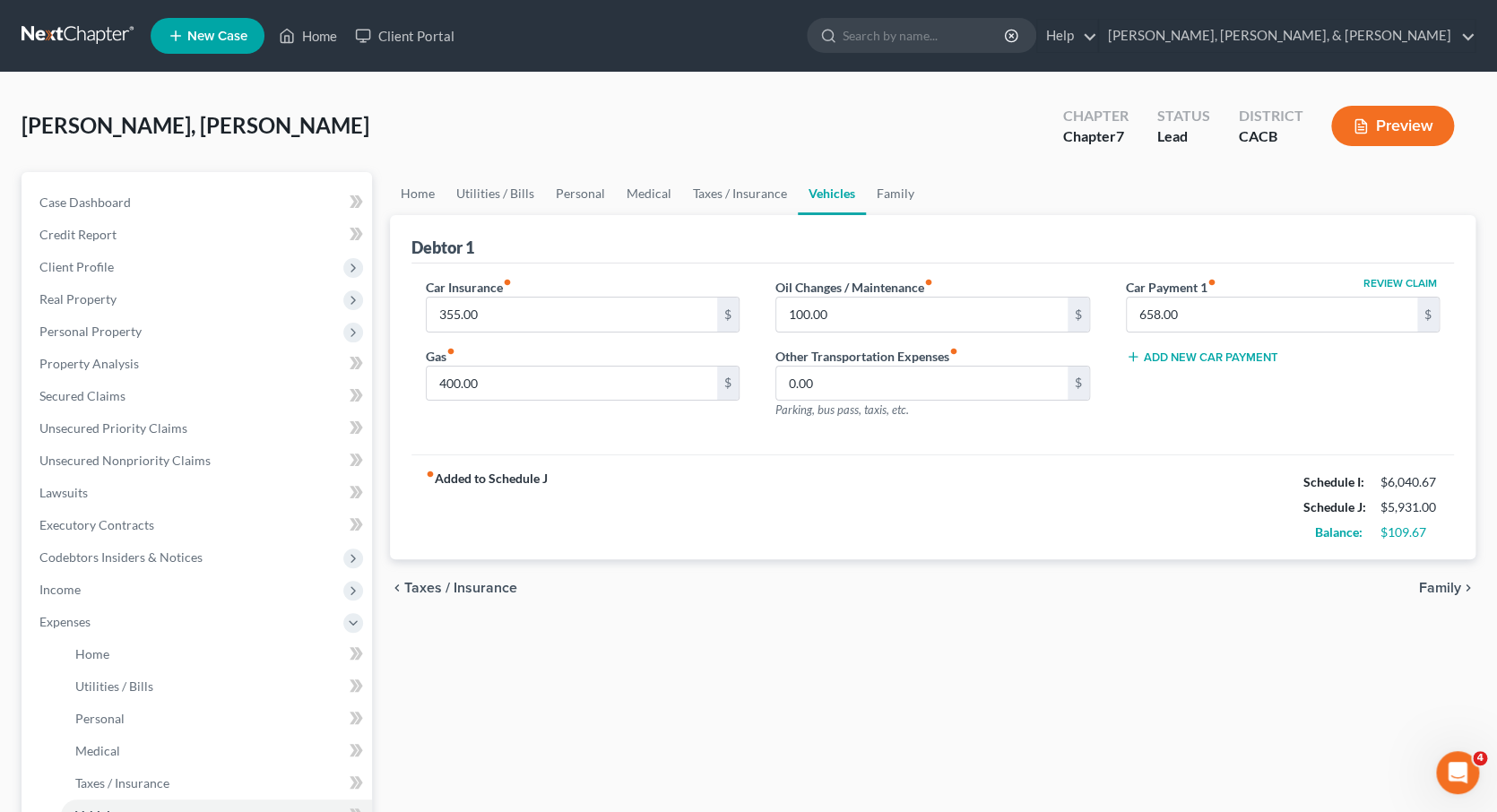
click at [1436, 581] on span "Family" at bounding box center [1440, 588] width 42 height 15
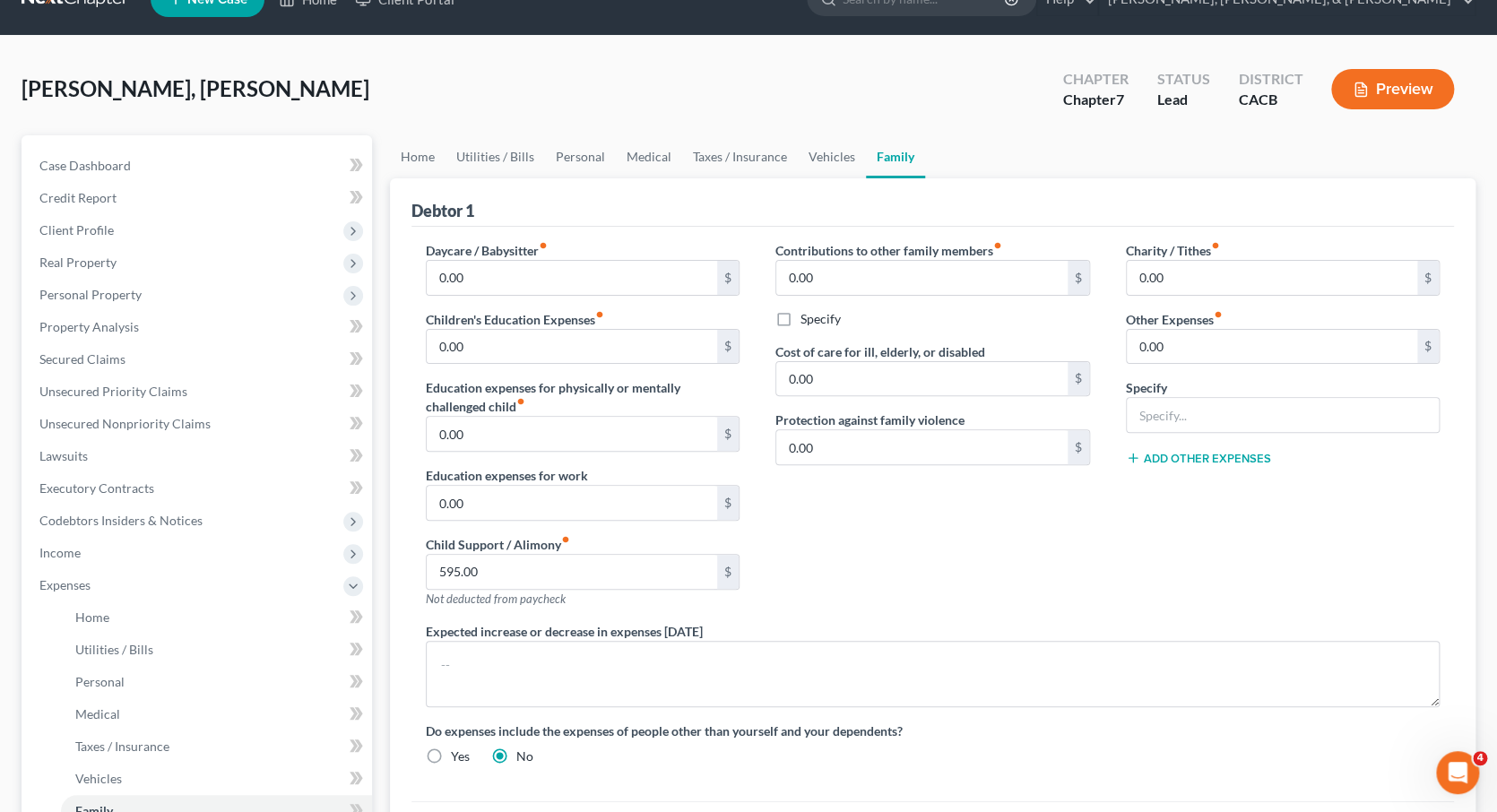
scroll to position [39, 0]
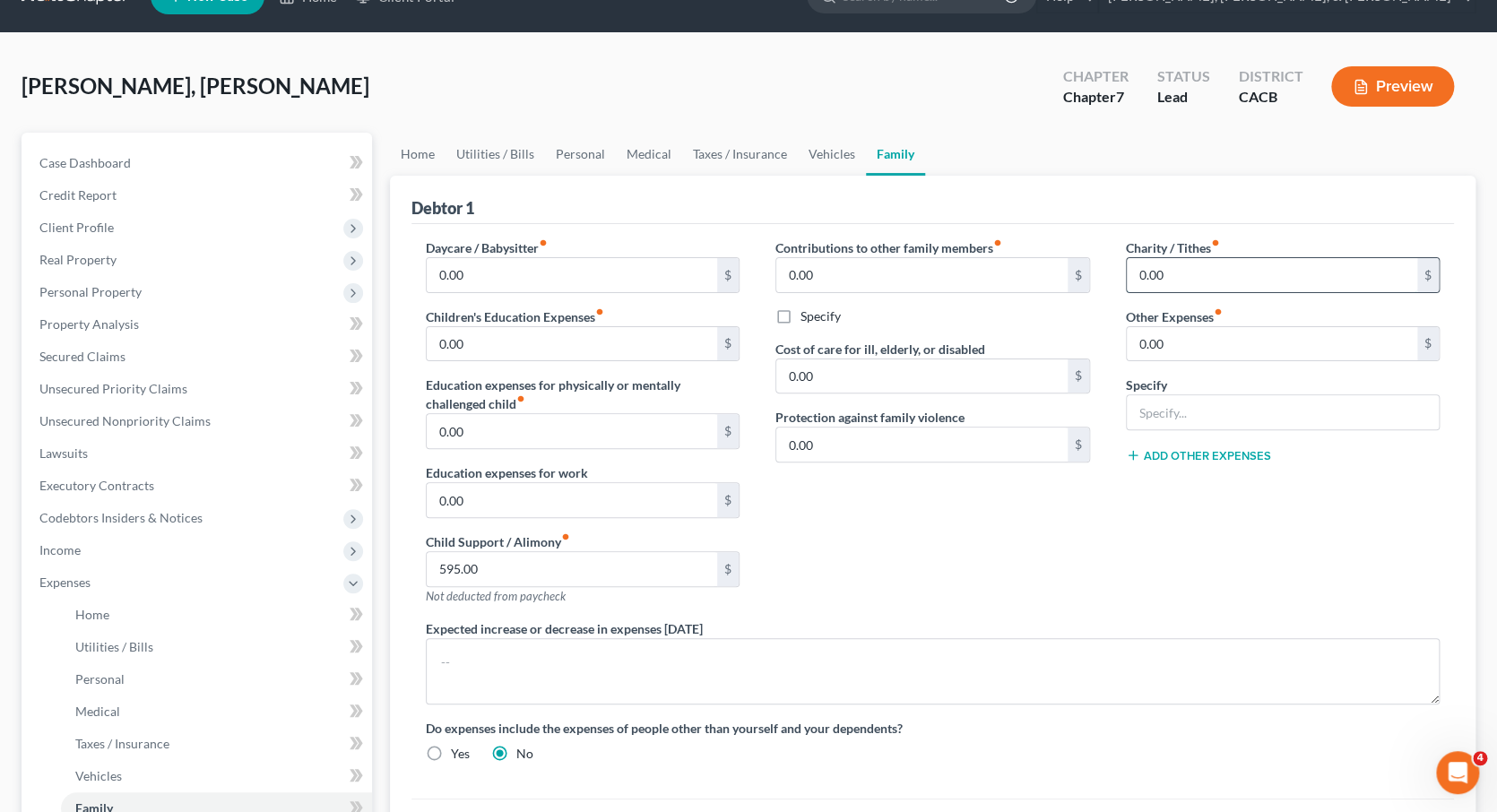
click at [1194, 274] on input "0.00" at bounding box center [1273, 275] width 291 height 34
click at [1388, 490] on div "Charity / Tithes fiber_manual_record 40 $ Other Expenses fiber_manual_record 0.…" at bounding box center [1283, 428] width 350 height 381
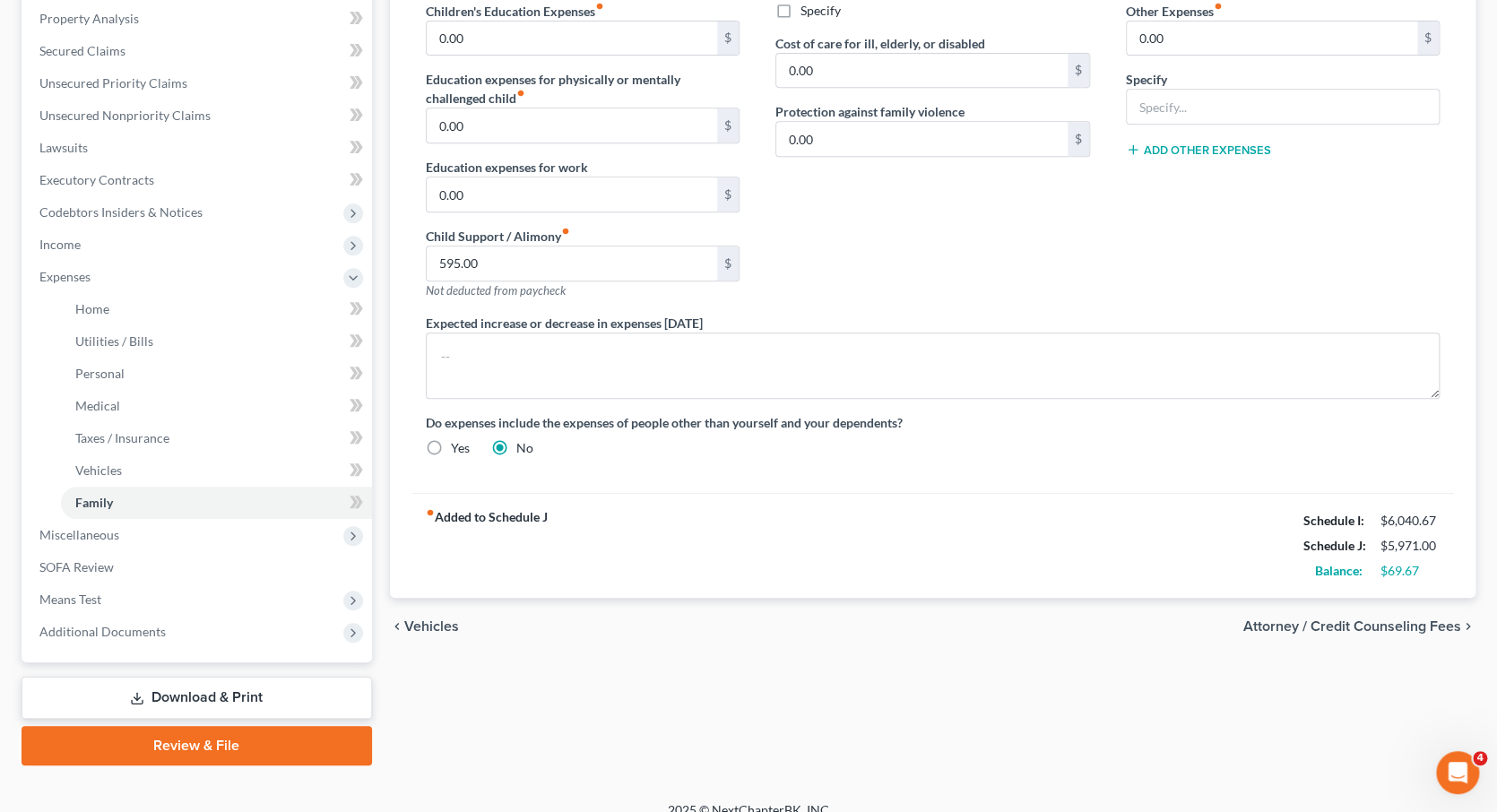
scroll to position [344, 0]
click at [1369, 620] on span "Attorney / Credit Counseling Fees" at bounding box center [1351, 627] width 218 height 15
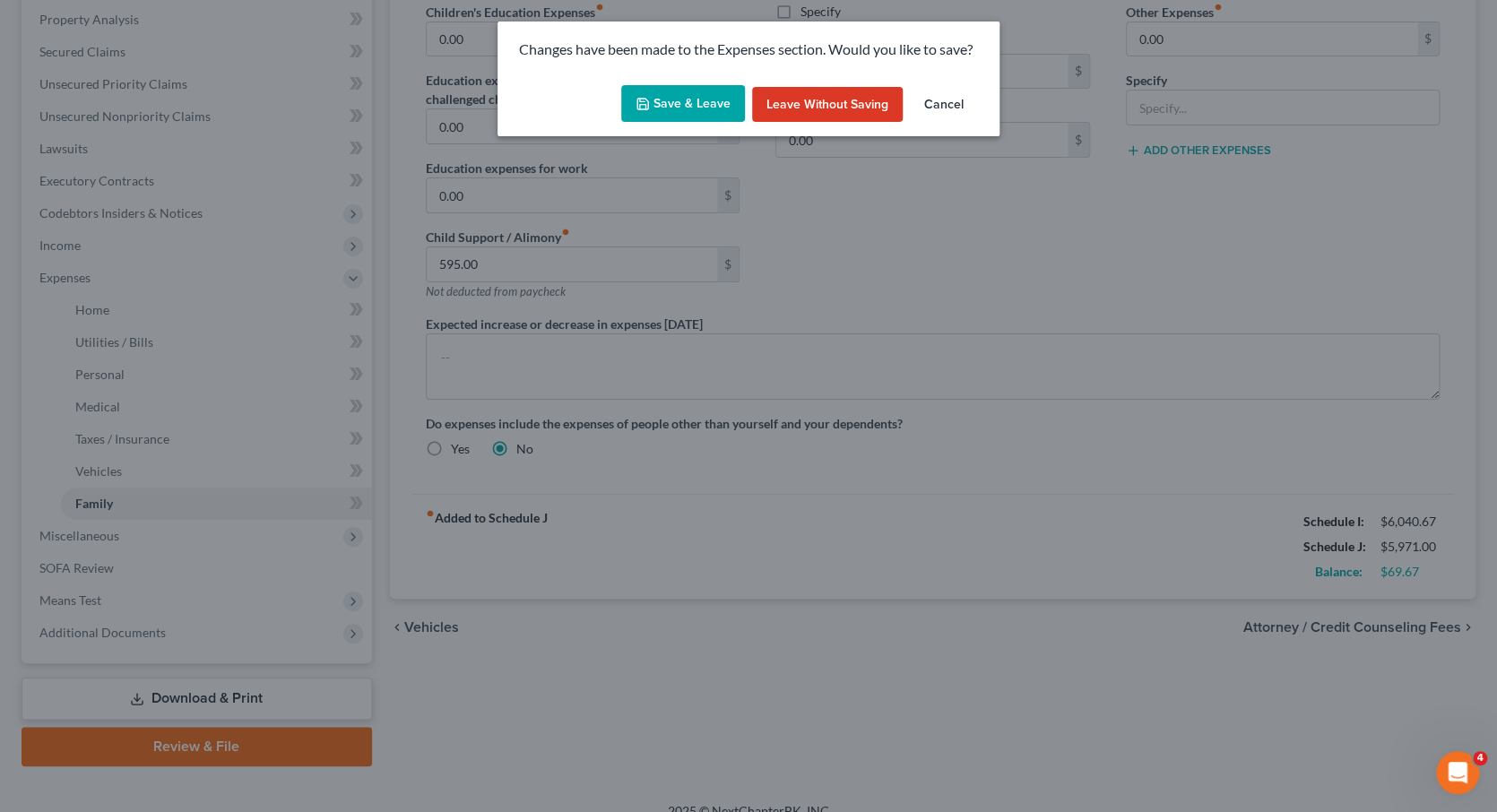
click at [683, 108] on button "Save & Leave" at bounding box center [683, 104] width 124 height 37
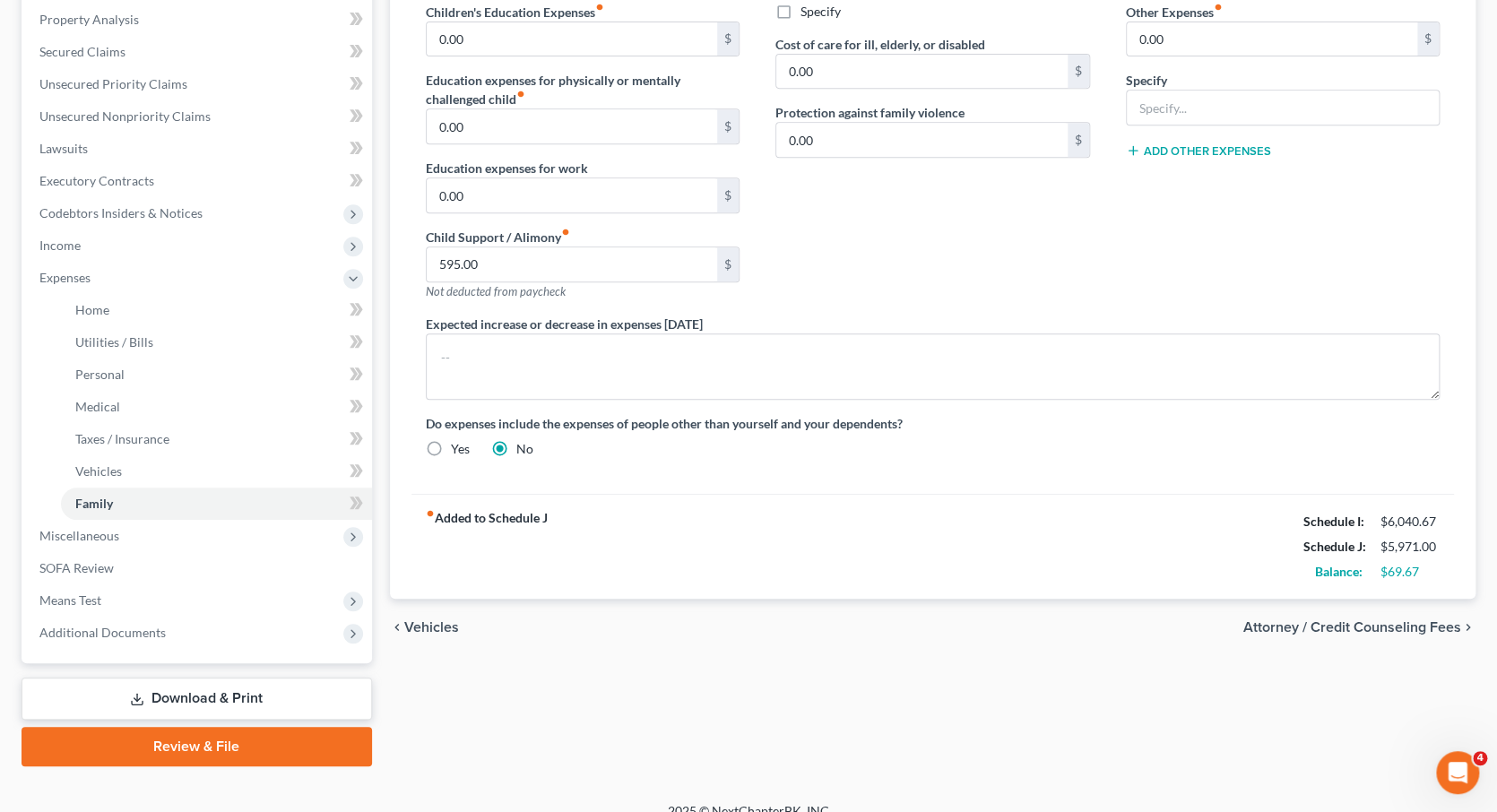
type input "40.00"
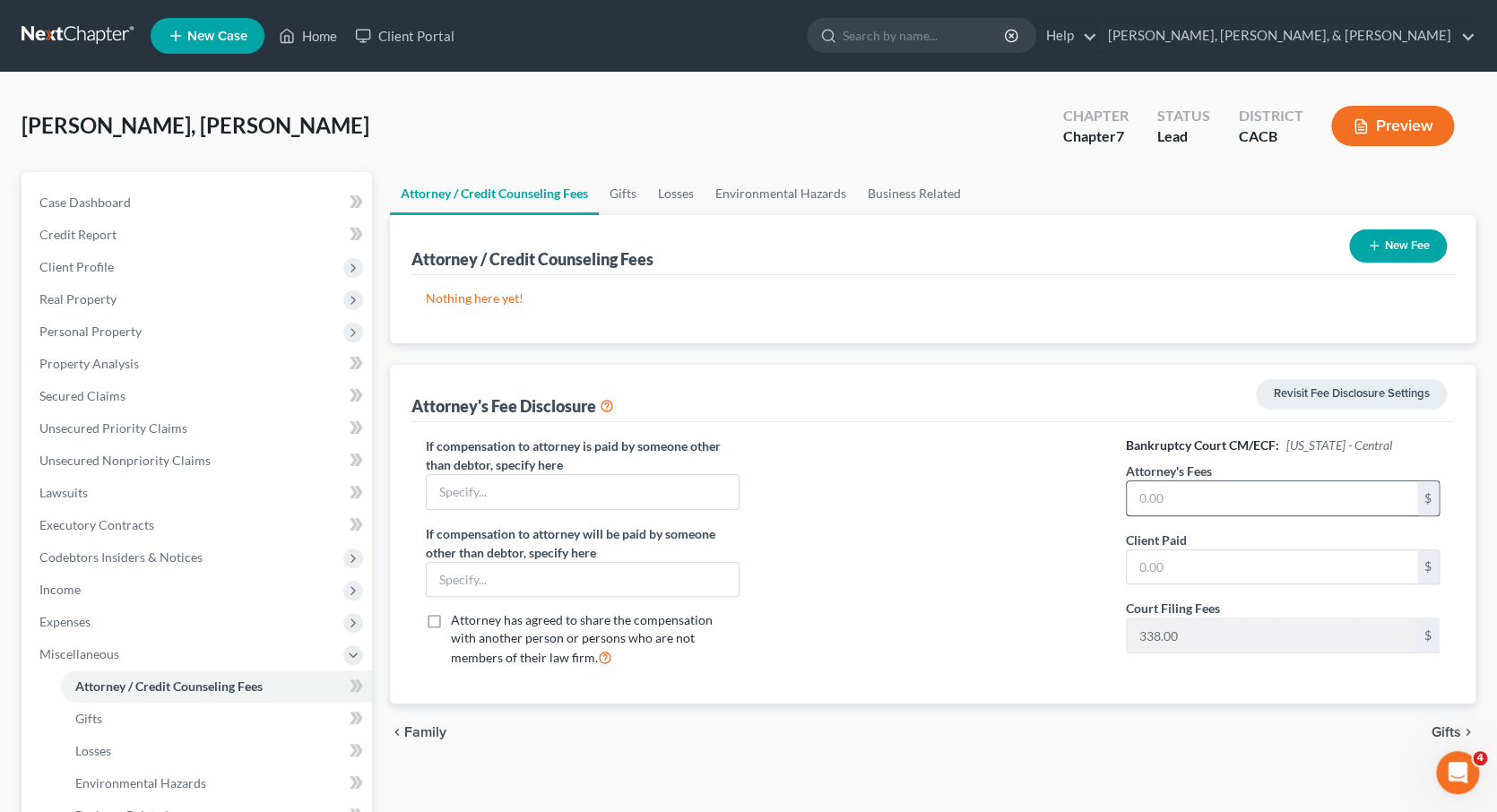
click at [1220, 484] on input "text" at bounding box center [1273, 498] width 291 height 34
type input "1,100"
click at [1228, 561] on input "text" at bounding box center [1273, 567] width 291 height 34
type input "1,100"
click at [1032, 663] on div at bounding box center [933, 560] width 350 height 246
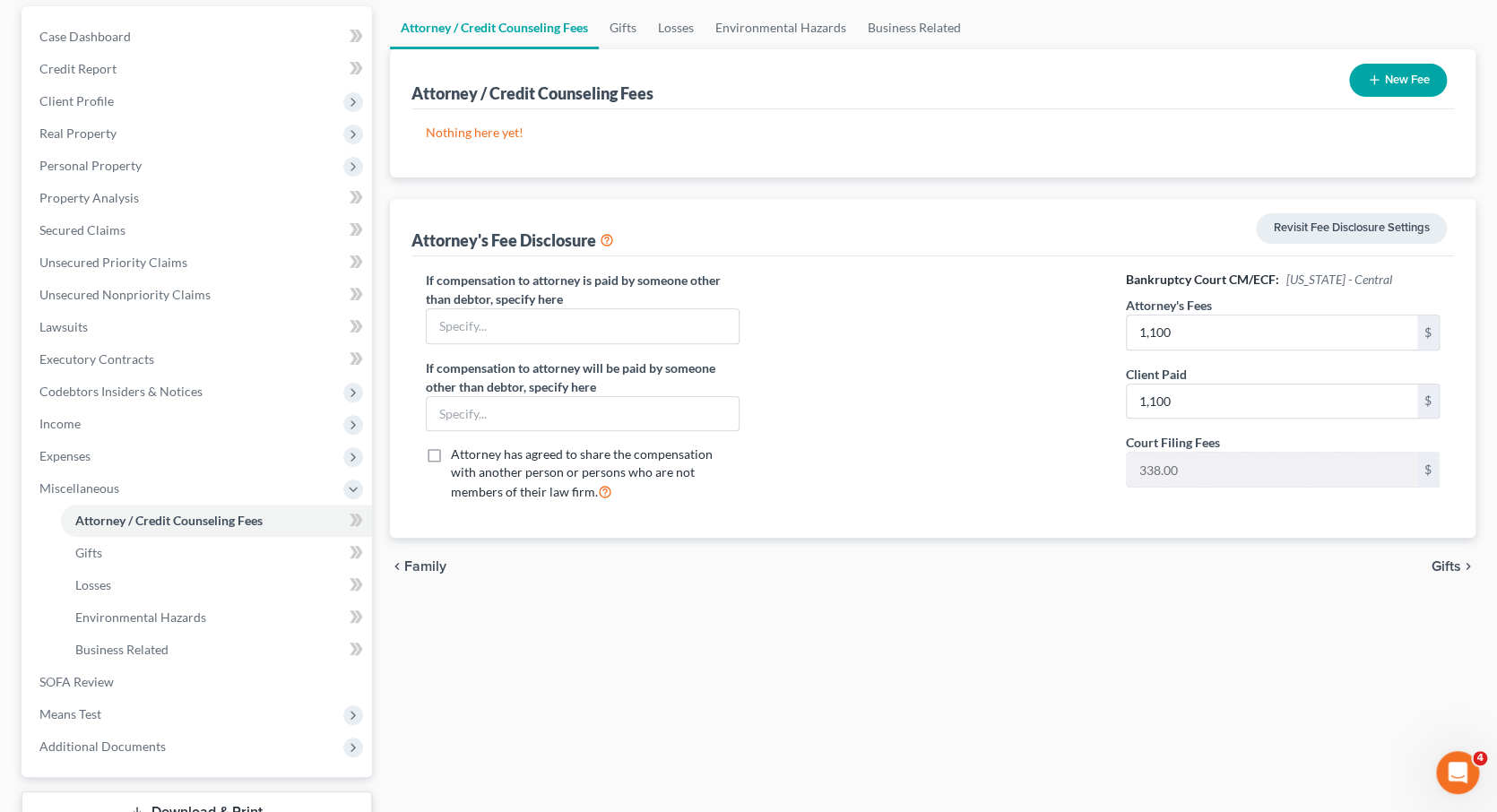
scroll to position [185, 0]
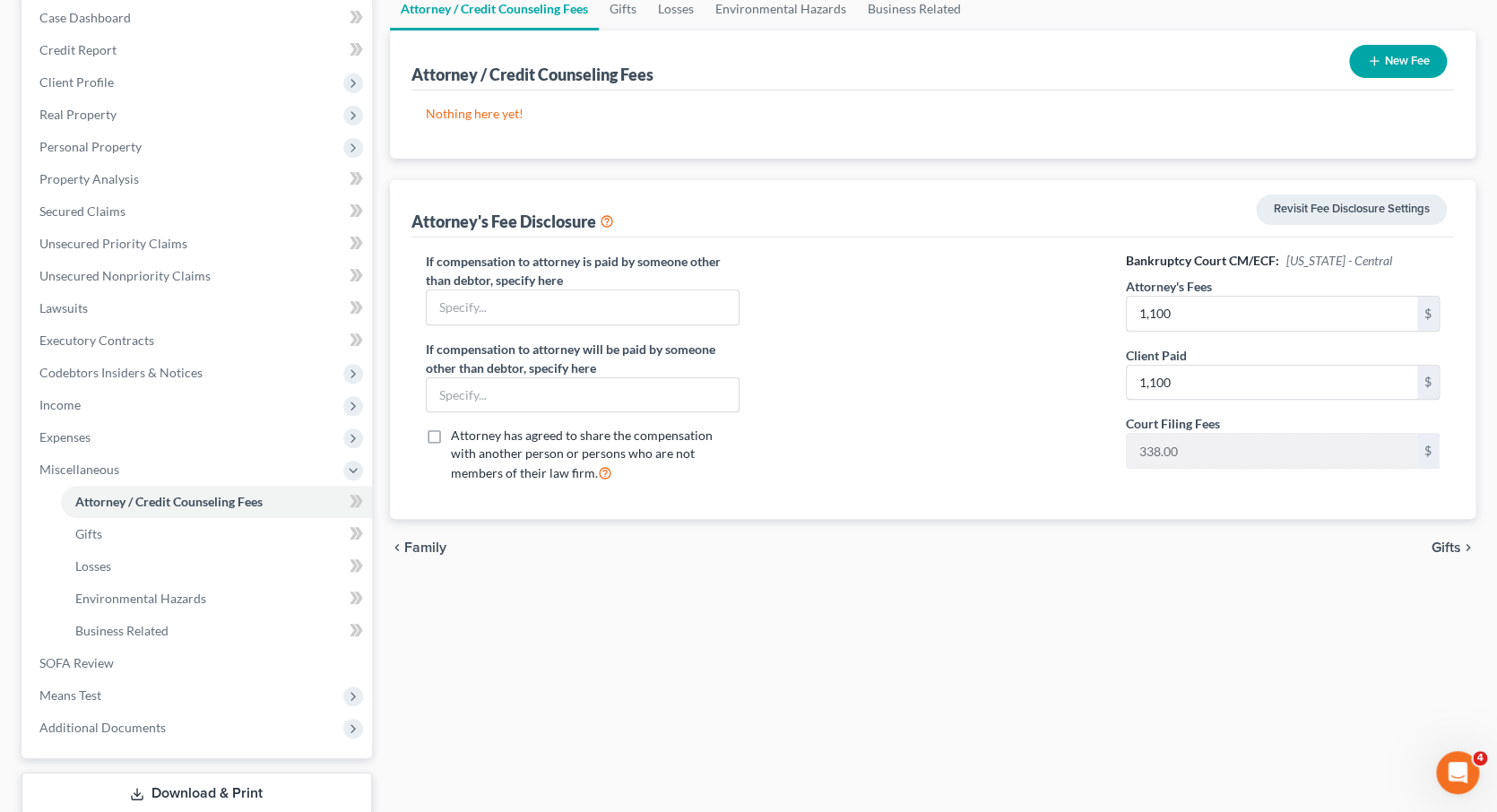
click at [1435, 545] on span "Gifts" at bounding box center [1447, 547] width 30 height 15
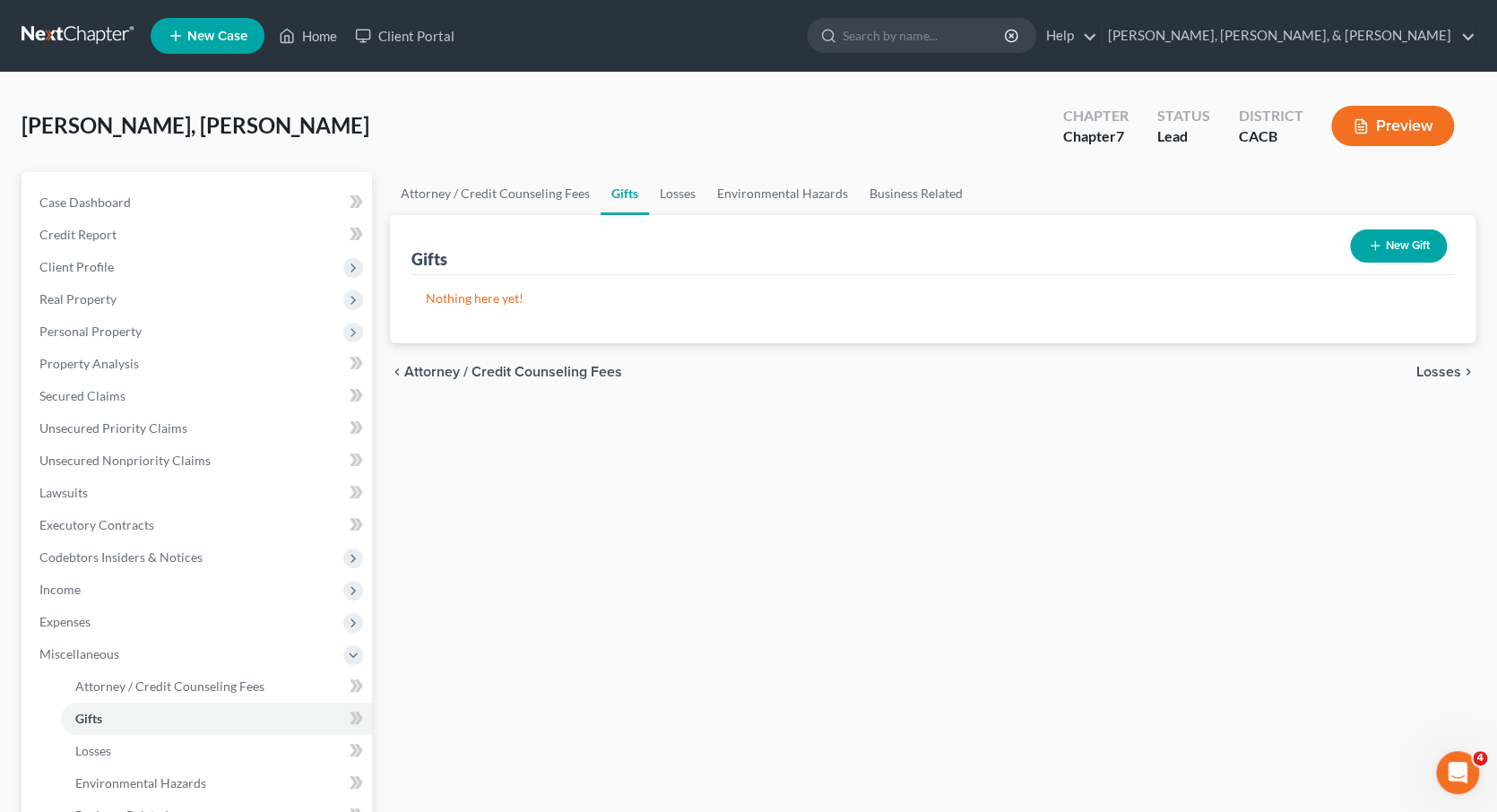
click at [1441, 373] on span "Losses" at bounding box center [1439, 372] width 45 height 15
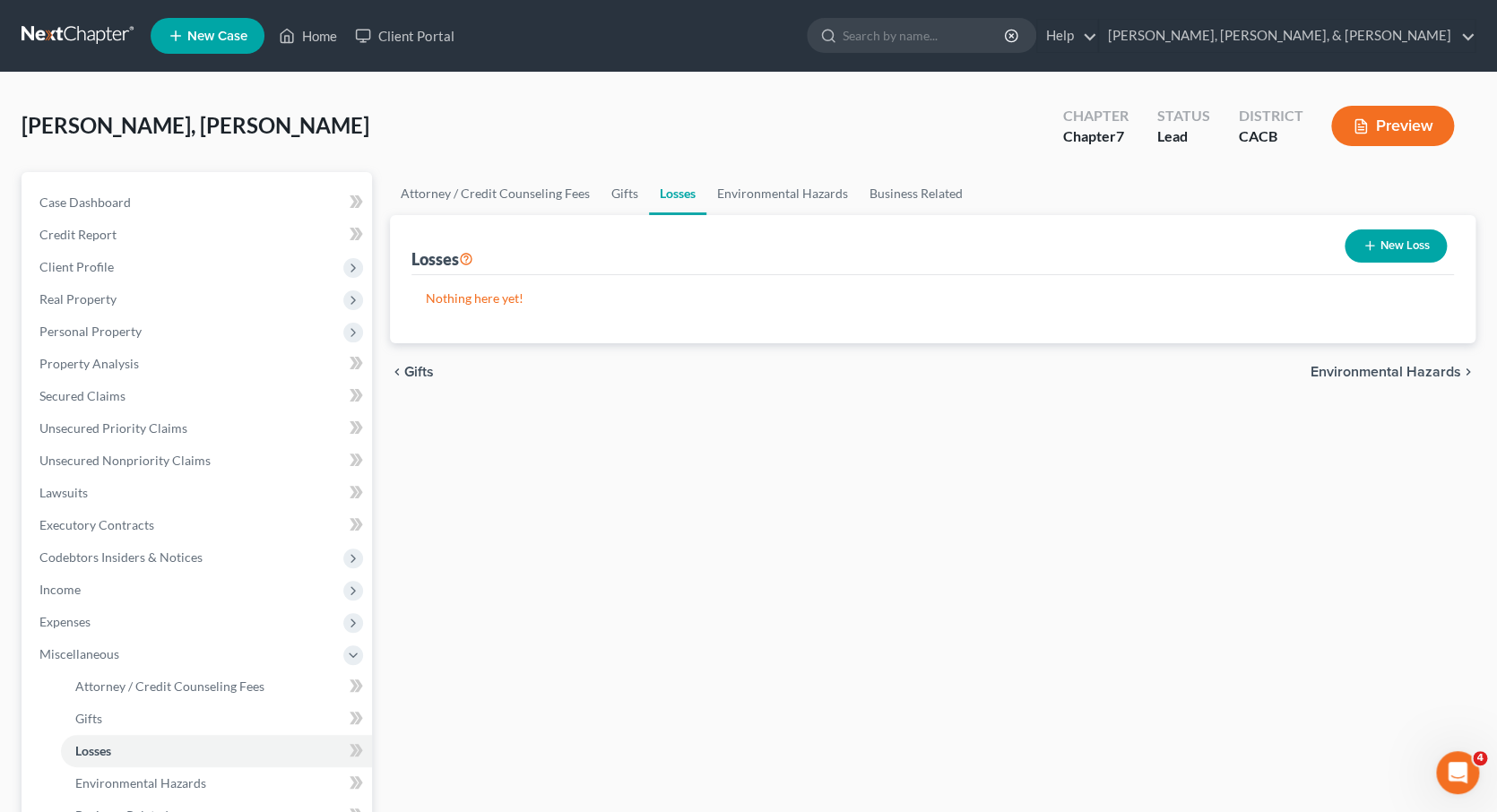
click at [1371, 366] on span "Environmental Hazards" at bounding box center [1386, 372] width 151 height 15
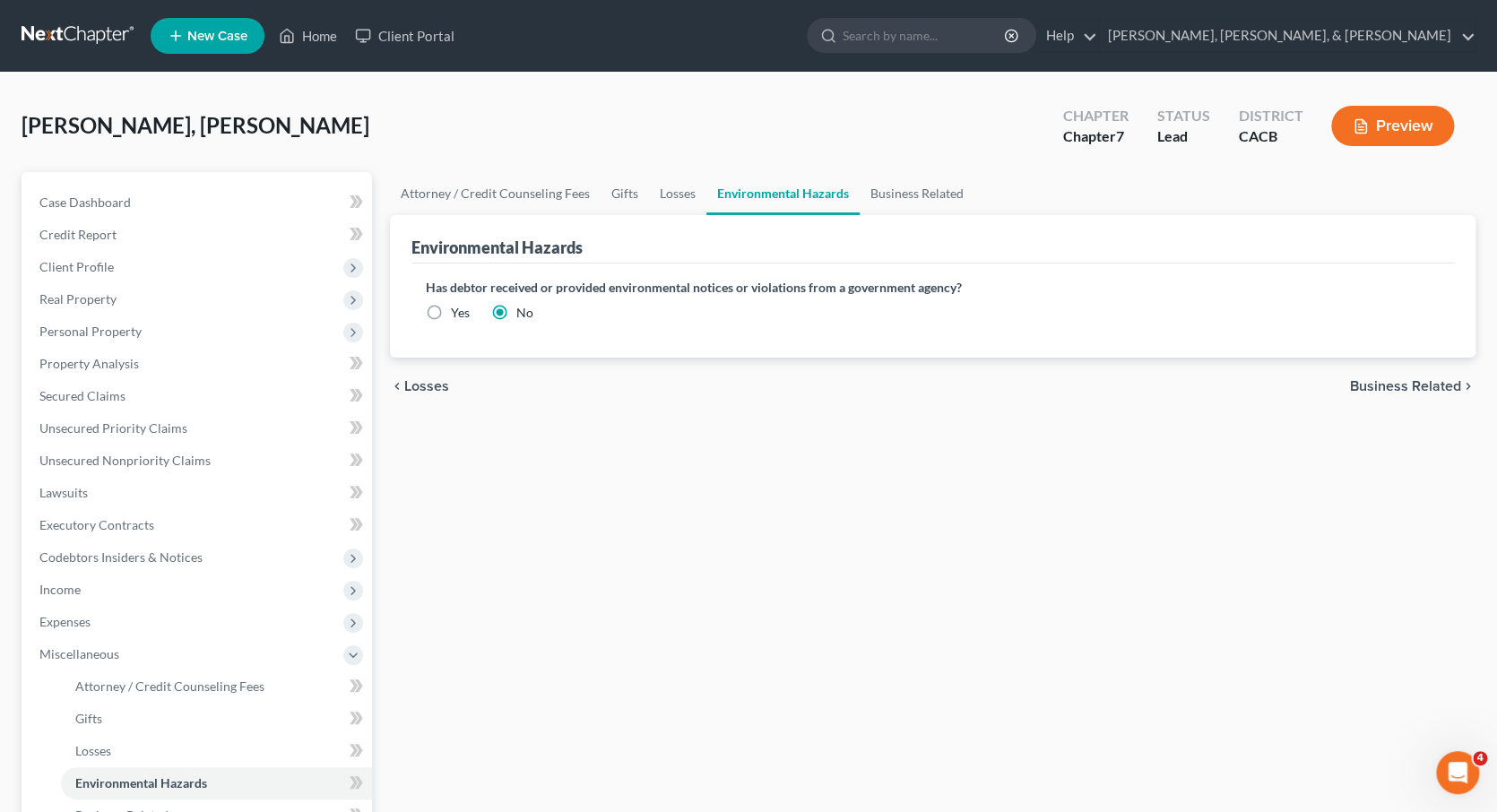
click at [1386, 386] on span "Business Related" at bounding box center [1405, 386] width 111 height 15
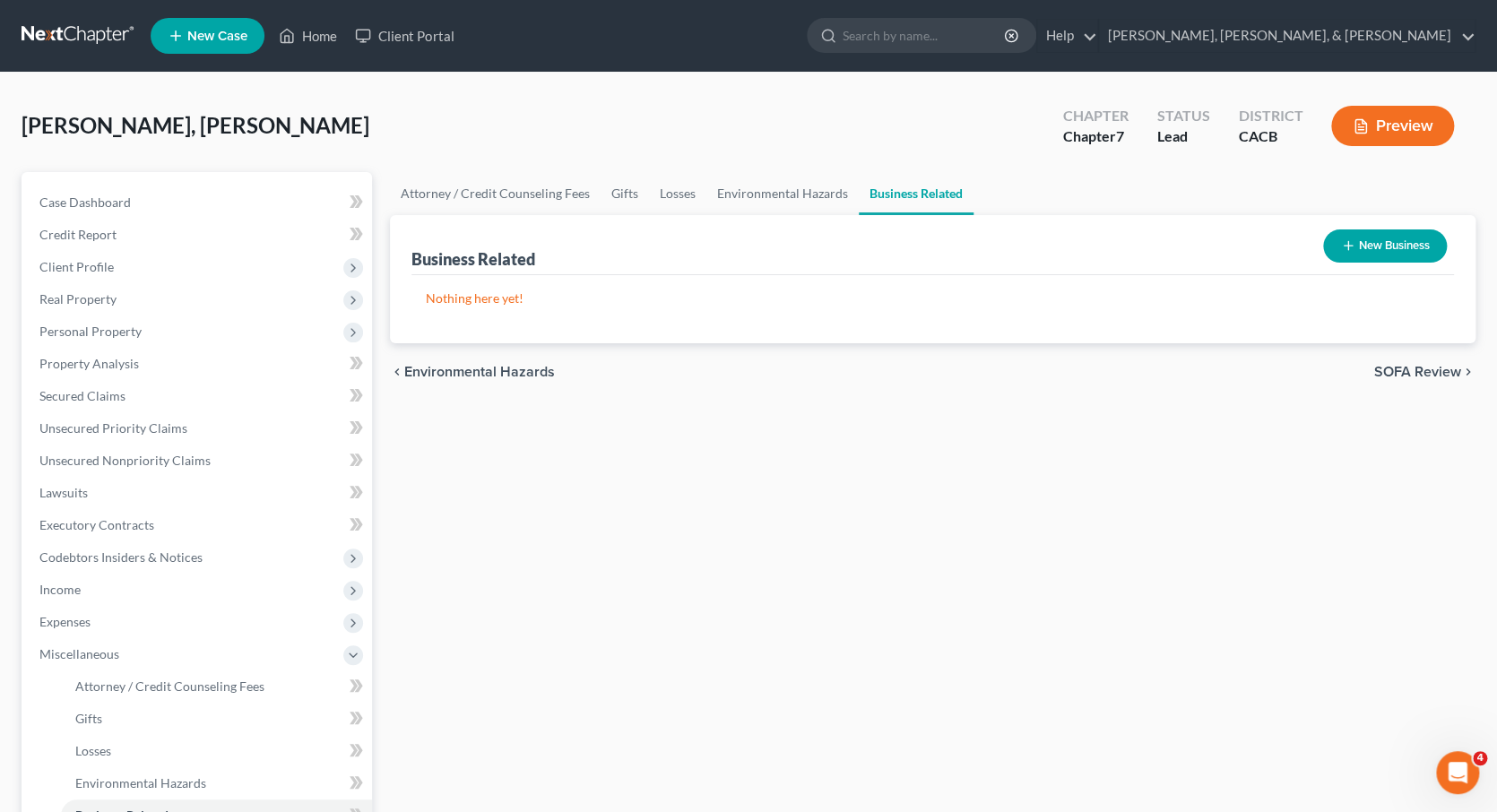
click at [1399, 365] on span "SOFA Review" at bounding box center [1417, 372] width 87 height 15
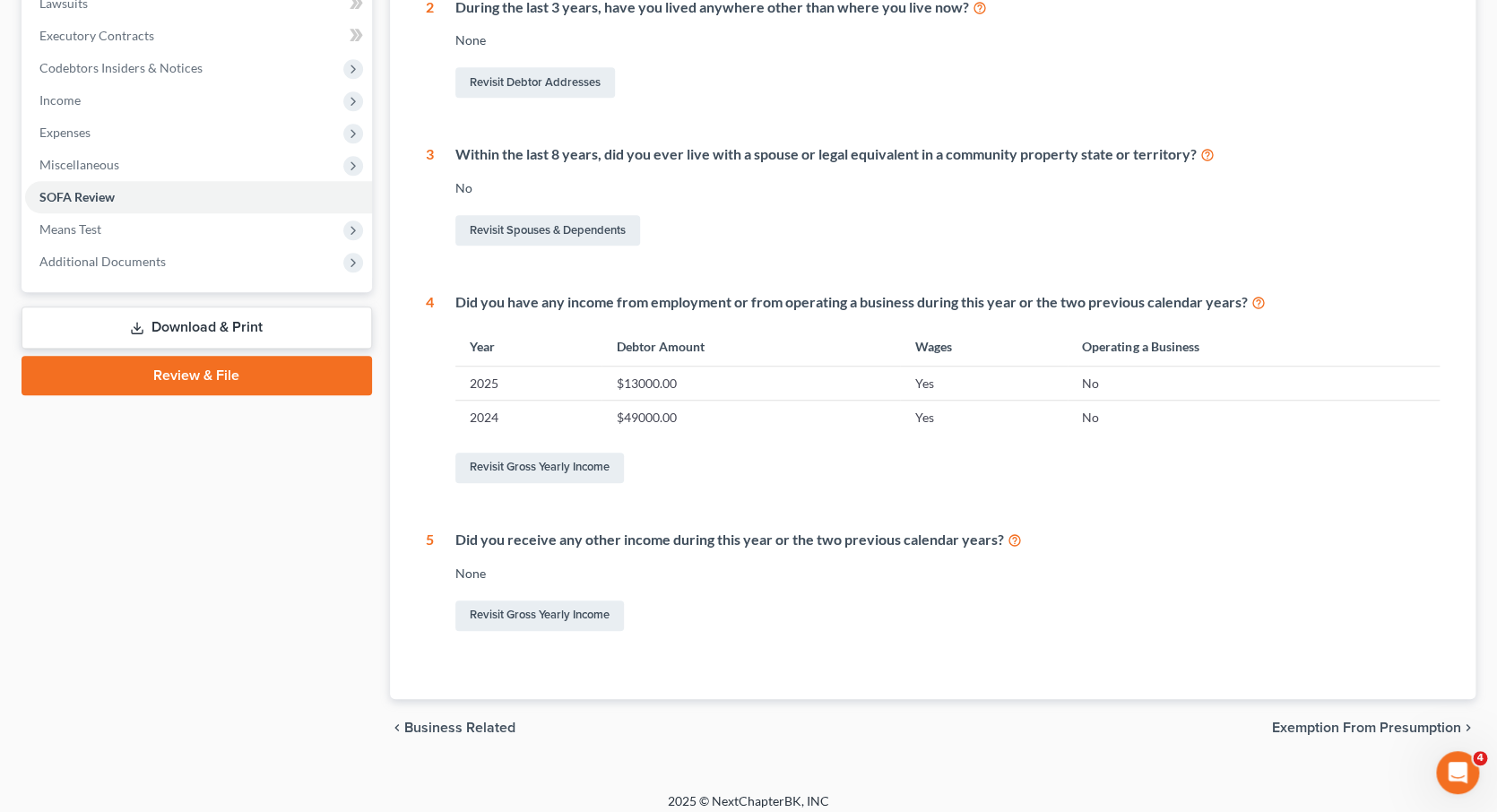
scroll to position [488, 0]
click at [1320, 721] on span "Exemption from Presumption" at bounding box center [1366, 728] width 189 height 15
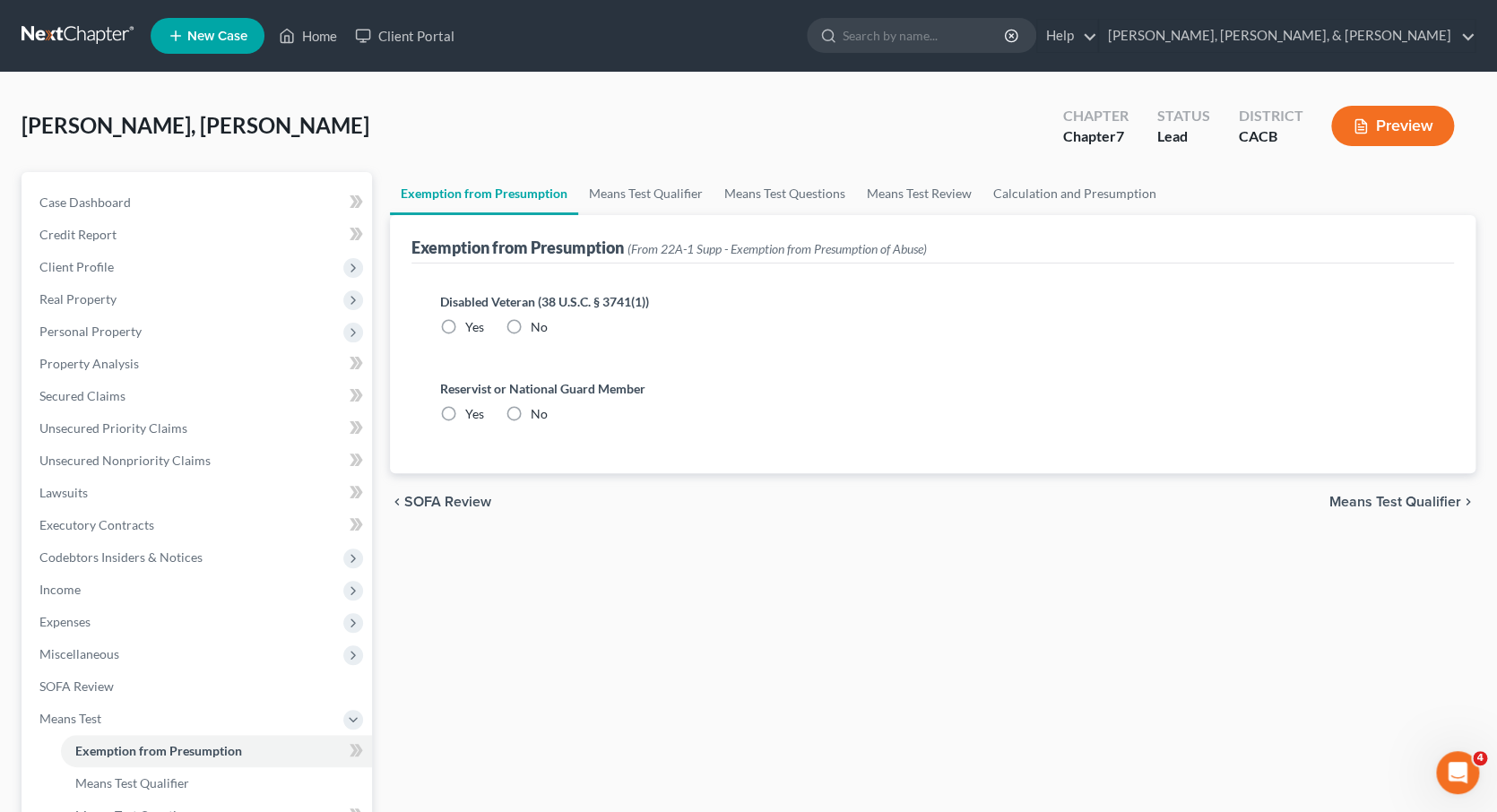
radio input "true"
click at [1355, 506] on span "Means Test Qualifier" at bounding box center [1396, 502] width 132 height 15
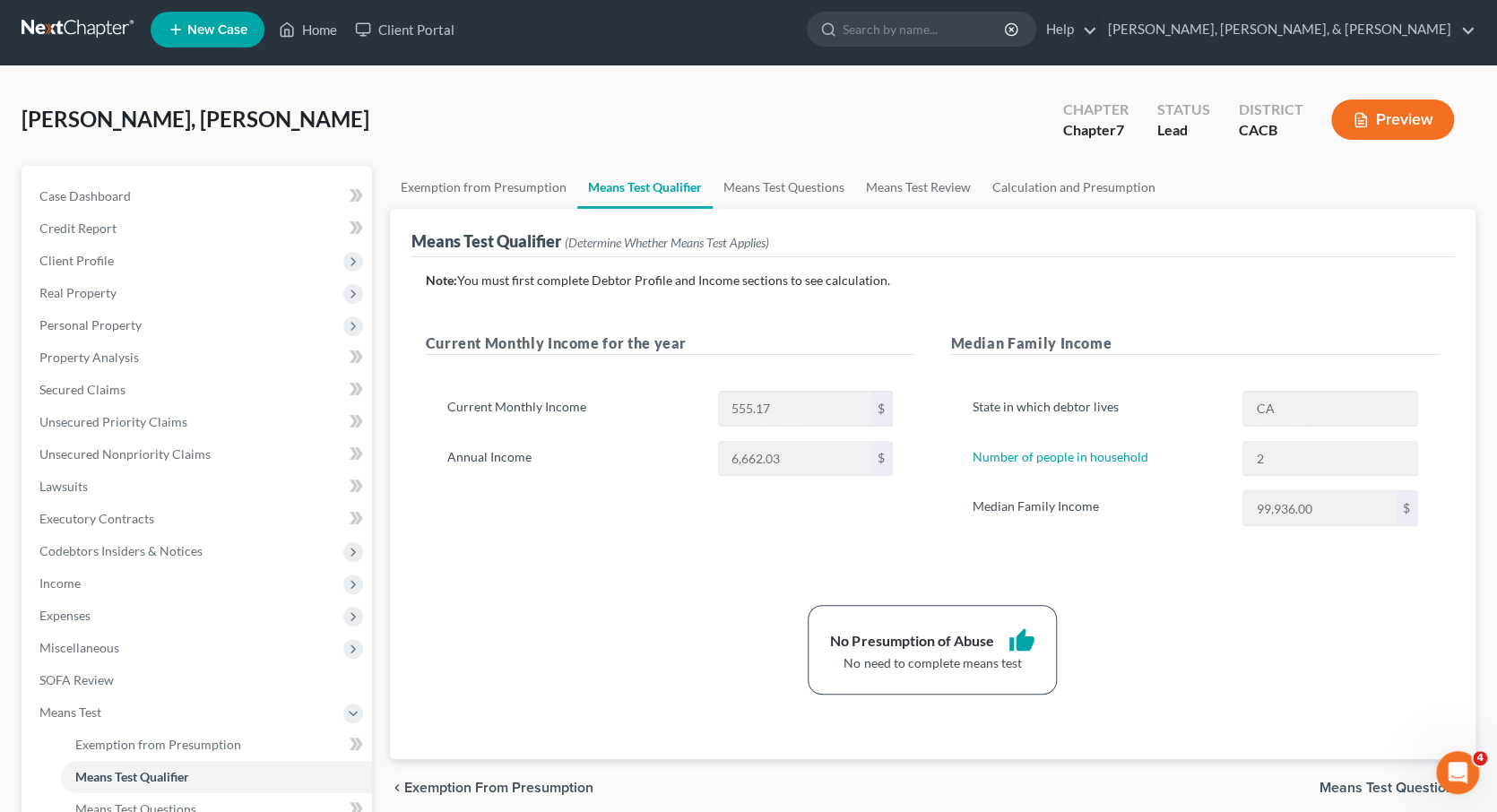
scroll to position [13, 0]
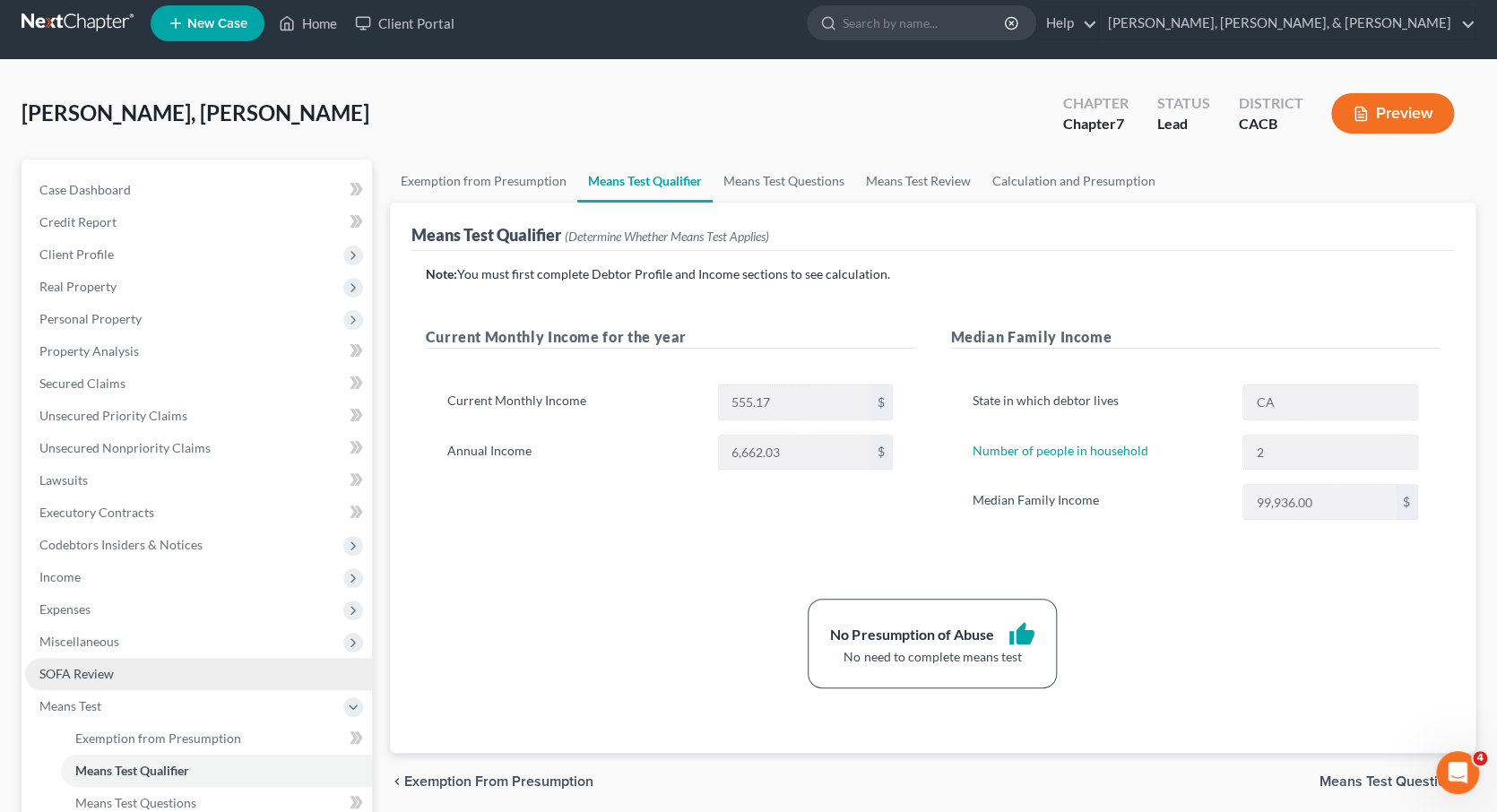
click at [156, 659] on link "SOFA Review" at bounding box center [199, 674] width 346 height 32
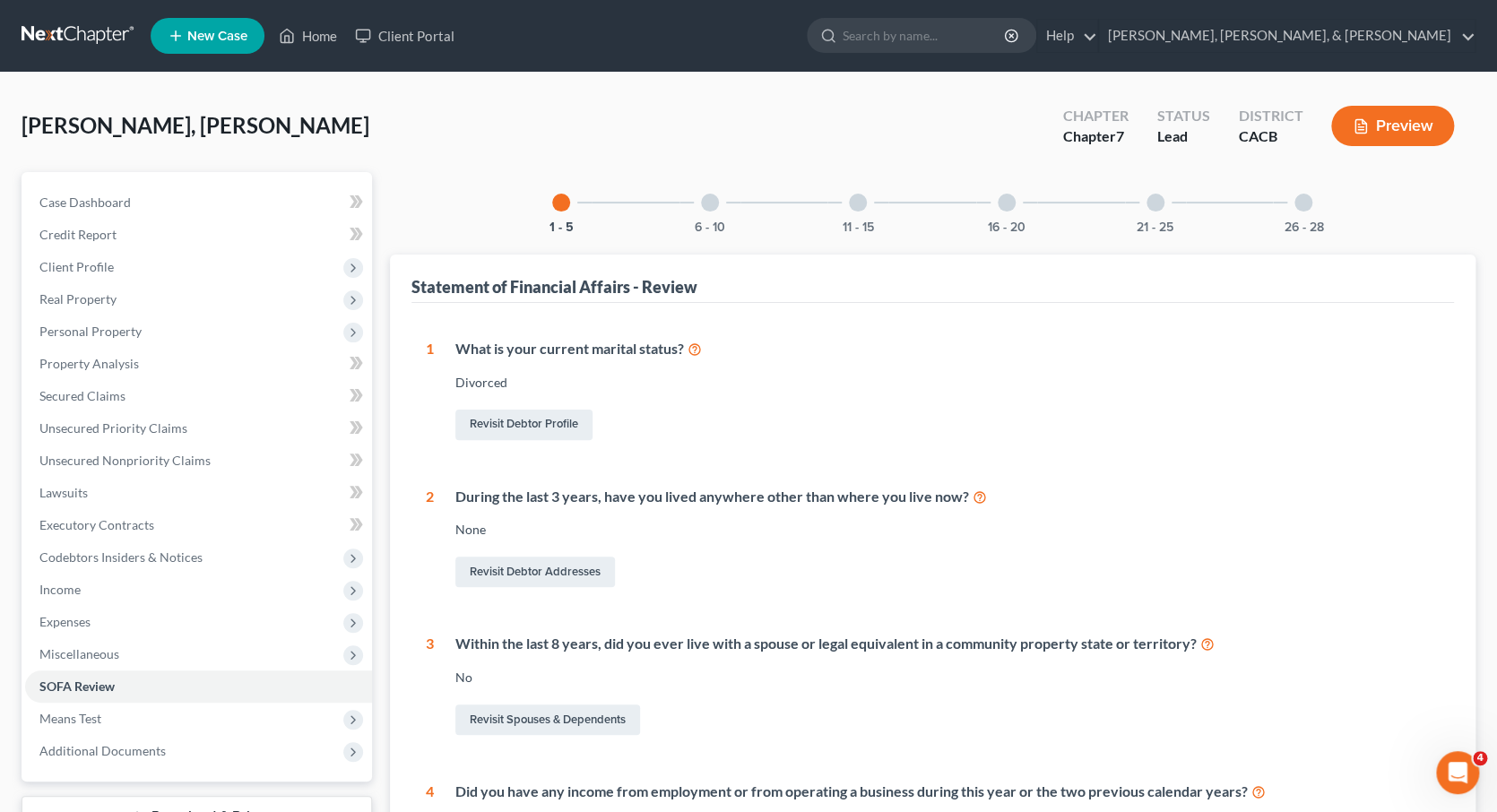
click at [704, 205] on div at bounding box center [710, 203] width 18 height 18
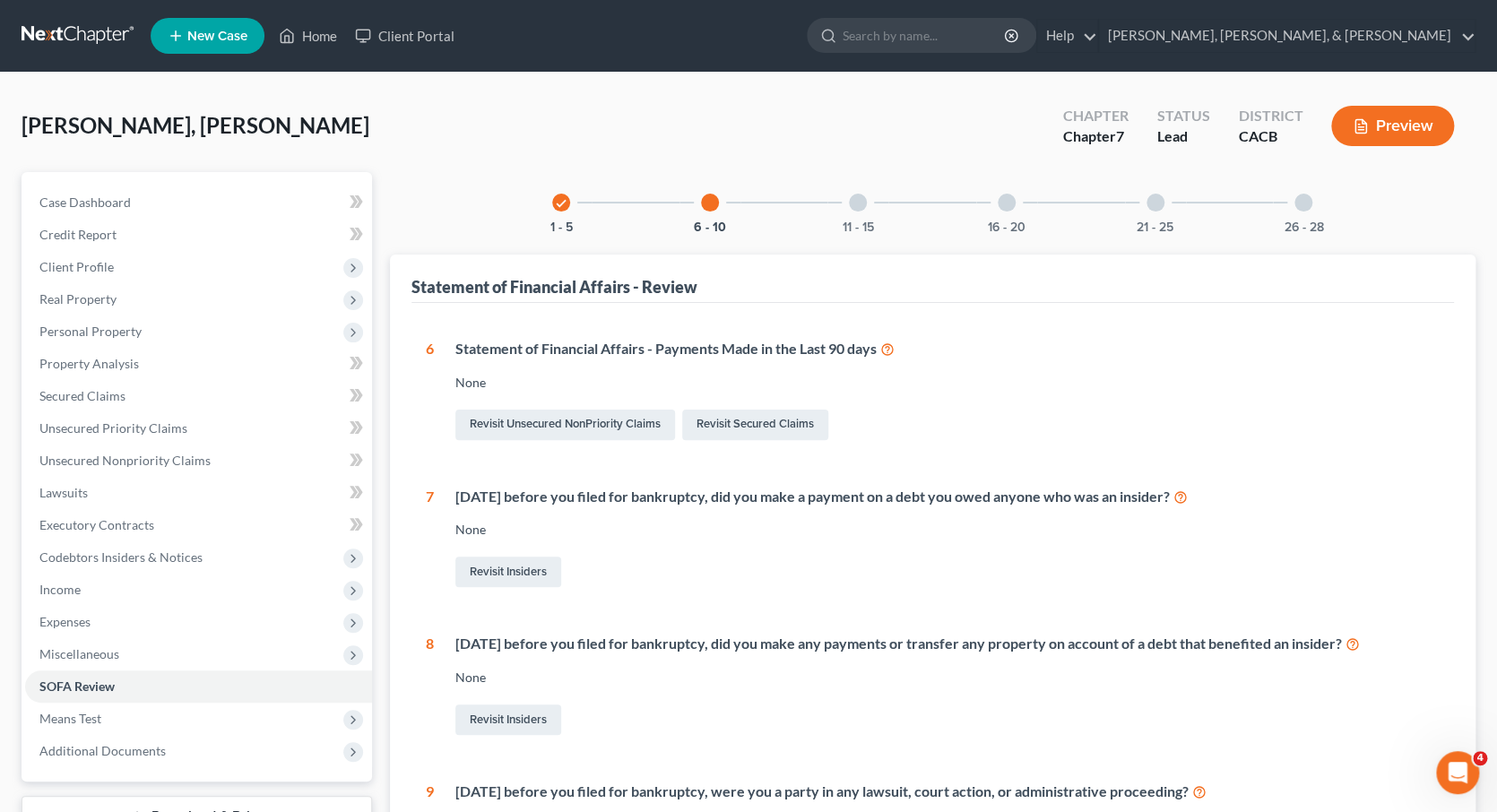
click at [857, 209] on div at bounding box center [858, 203] width 18 height 18
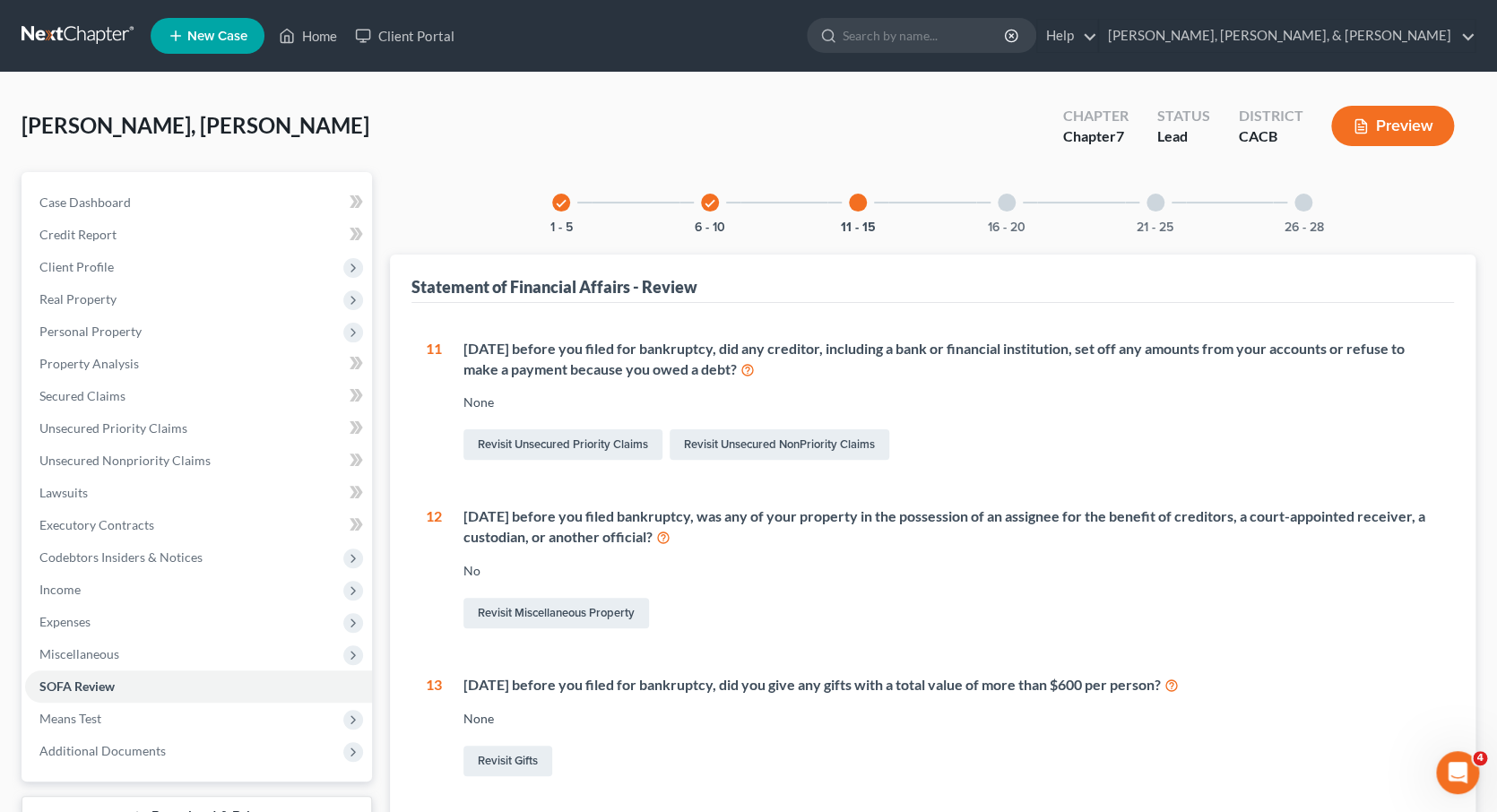
click at [1009, 207] on div at bounding box center [1007, 203] width 18 height 18
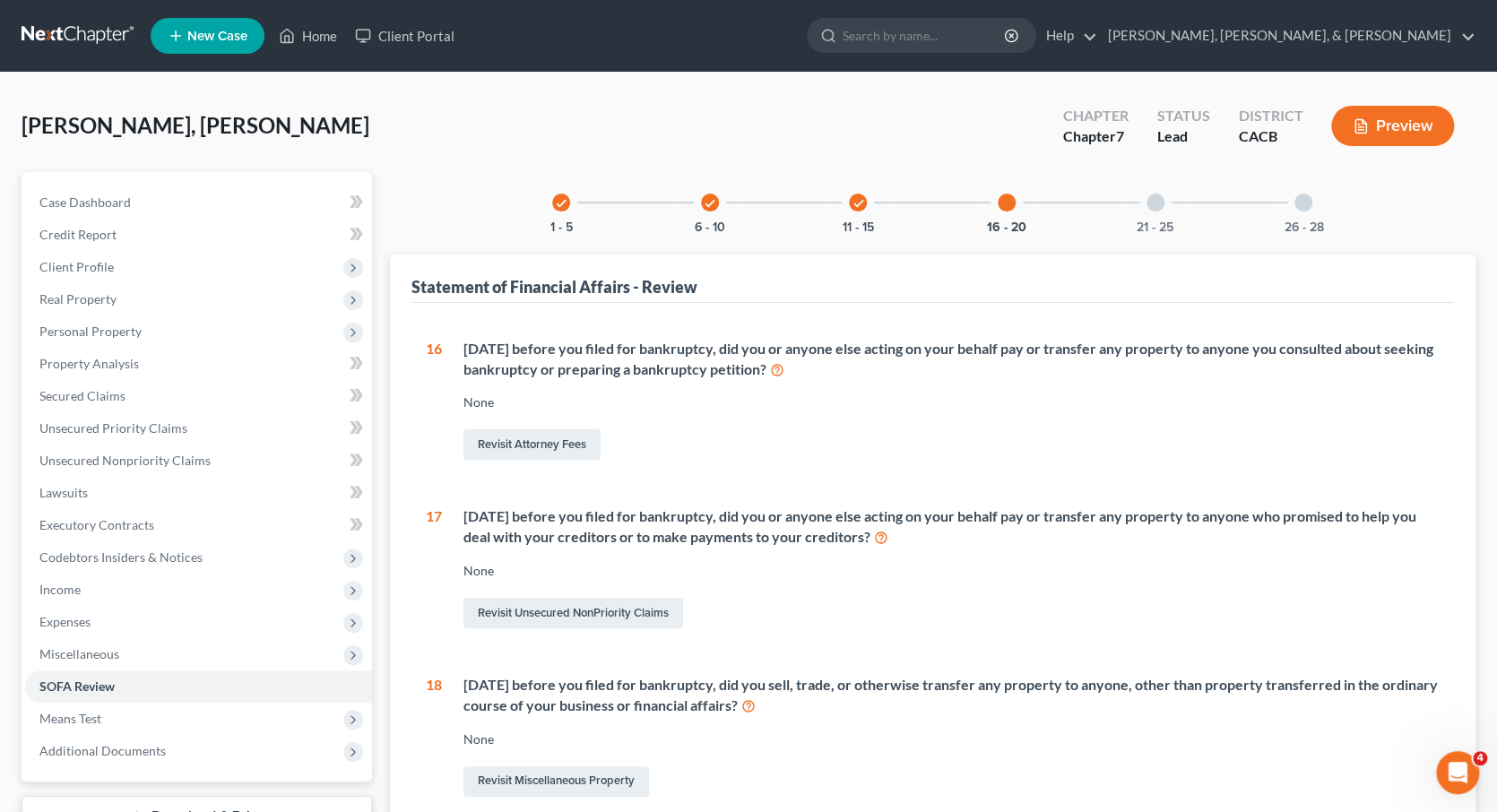
click at [1154, 195] on div at bounding box center [1155, 203] width 18 height 18
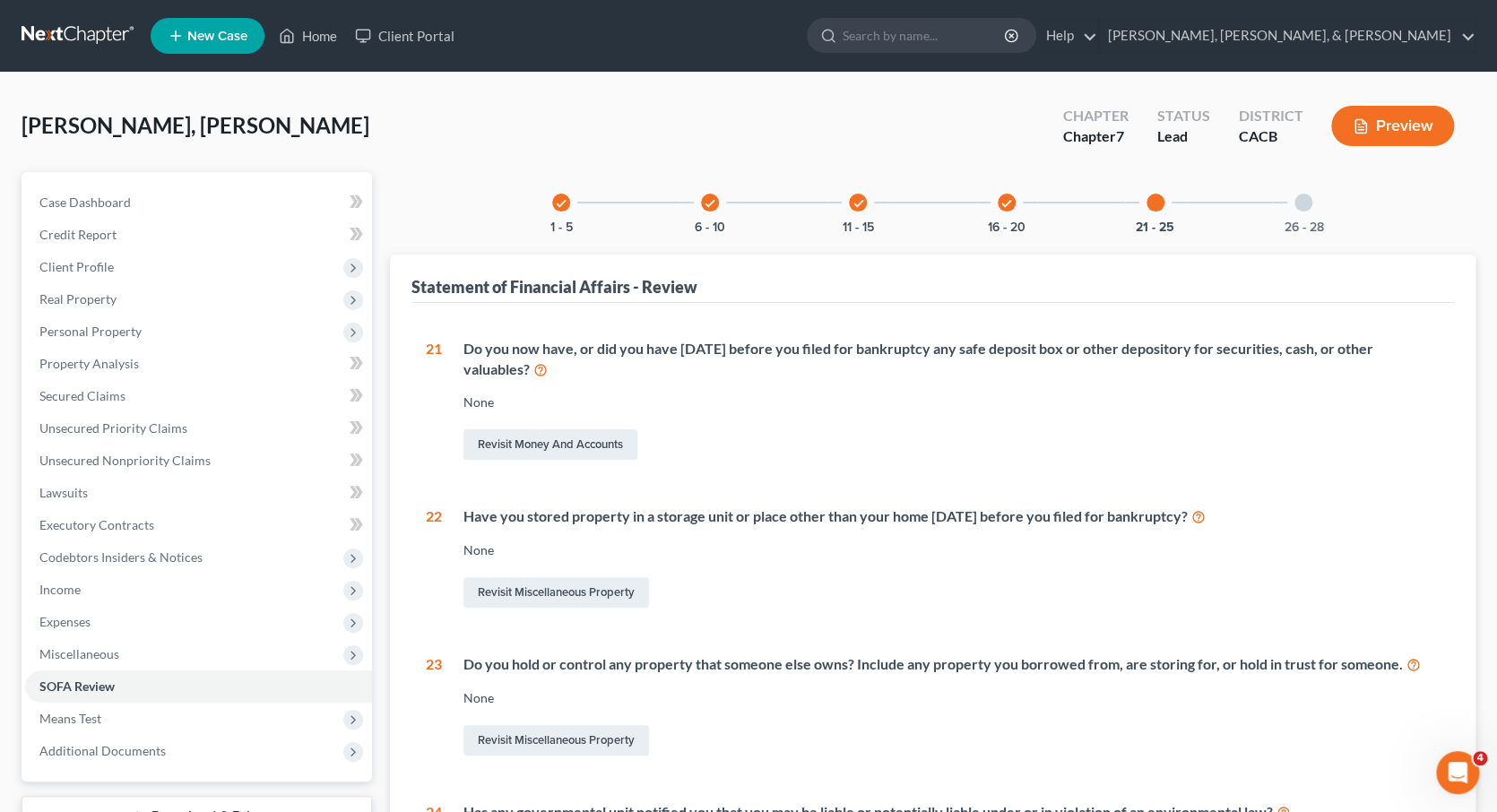
click at [1305, 195] on div at bounding box center [1303, 203] width 18 height 18
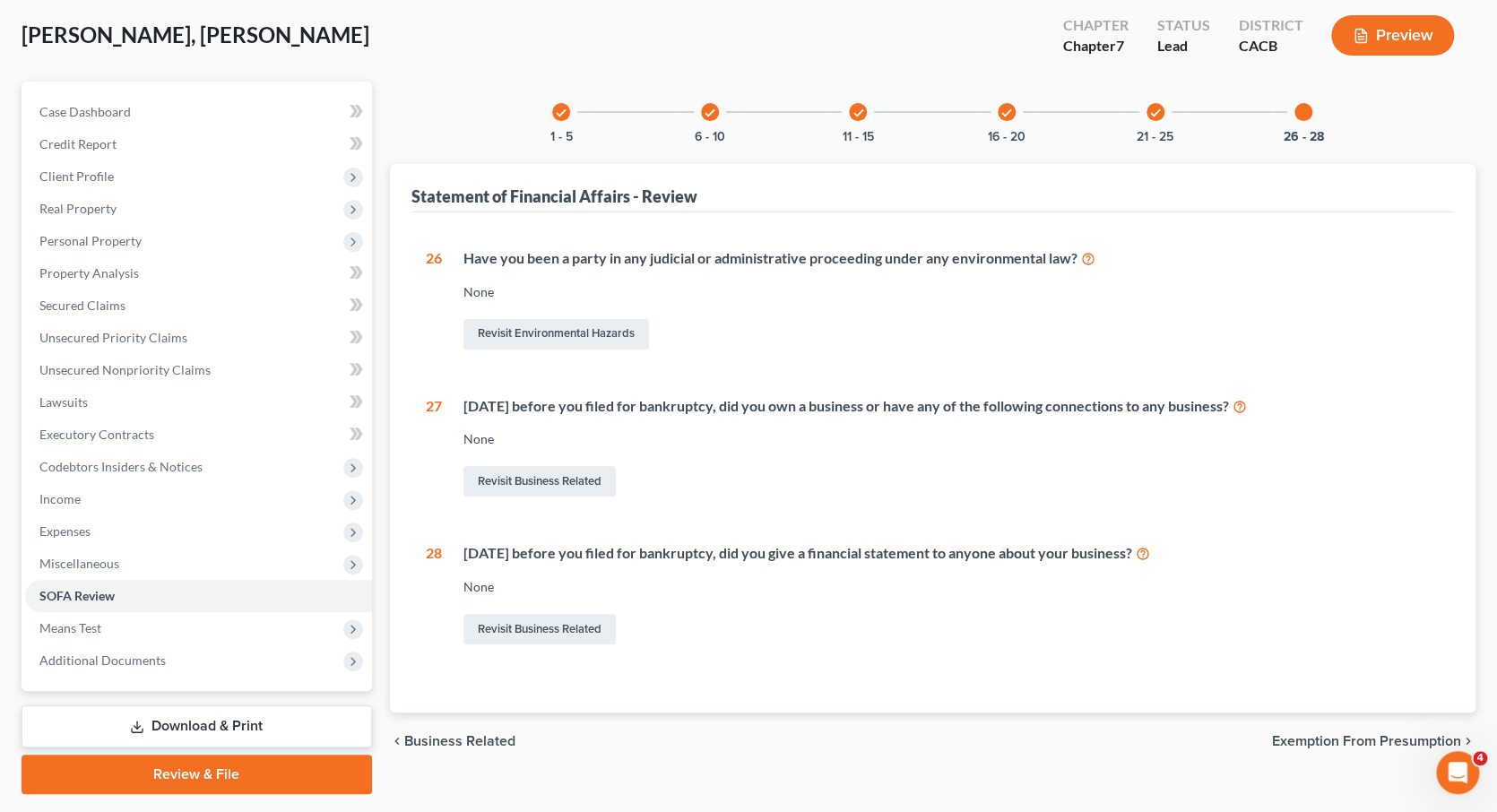
scroll to position [91, 0]
click at [1302, 734] on span "Exemption from Presumption" at bounding box center [1366, 741] width 189 height 15
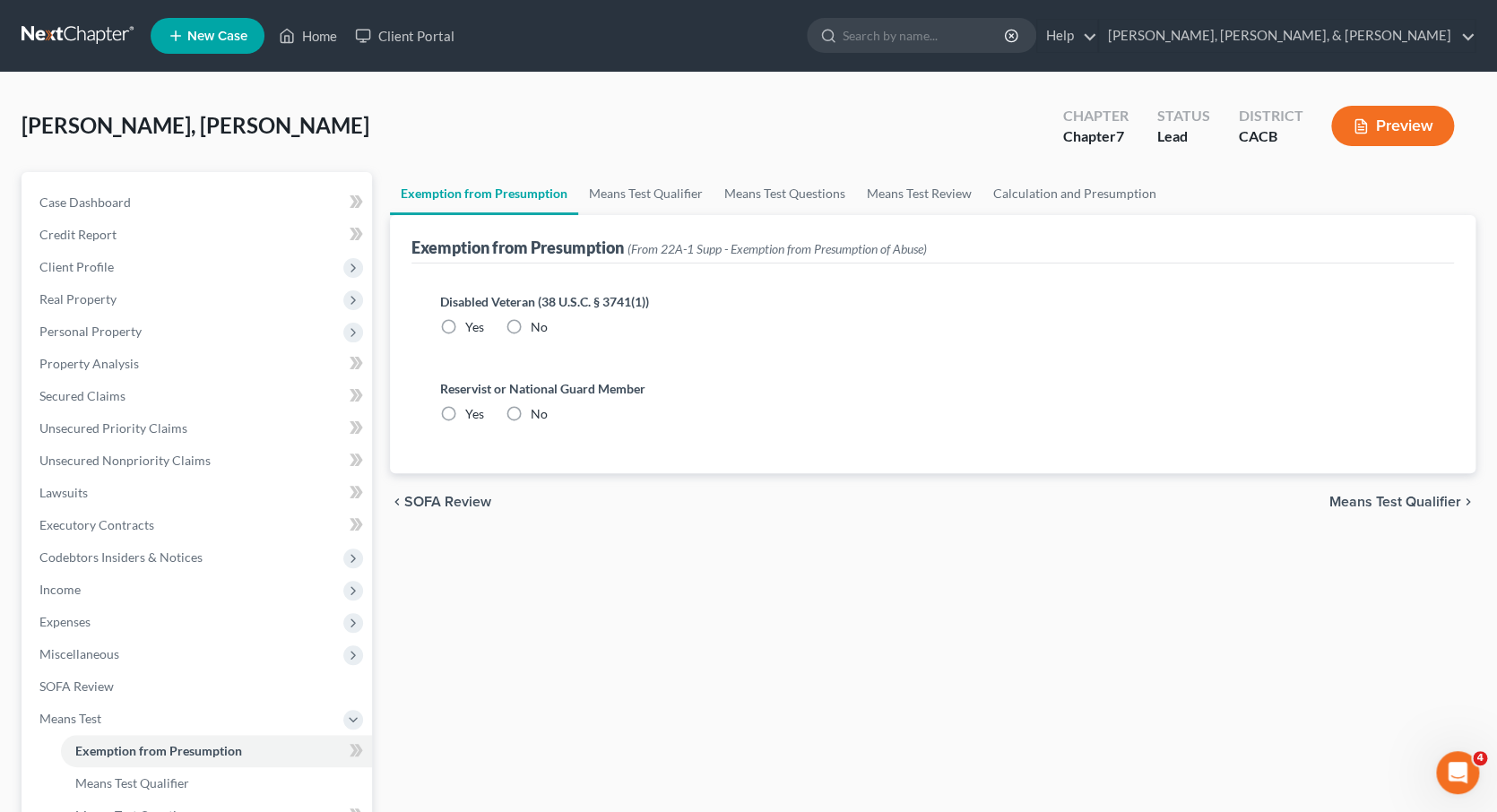
radio input "true"
click at [1370, 495] on span "Means Test Qualifier" at bounding box center [1396, 502] width 132 height 15
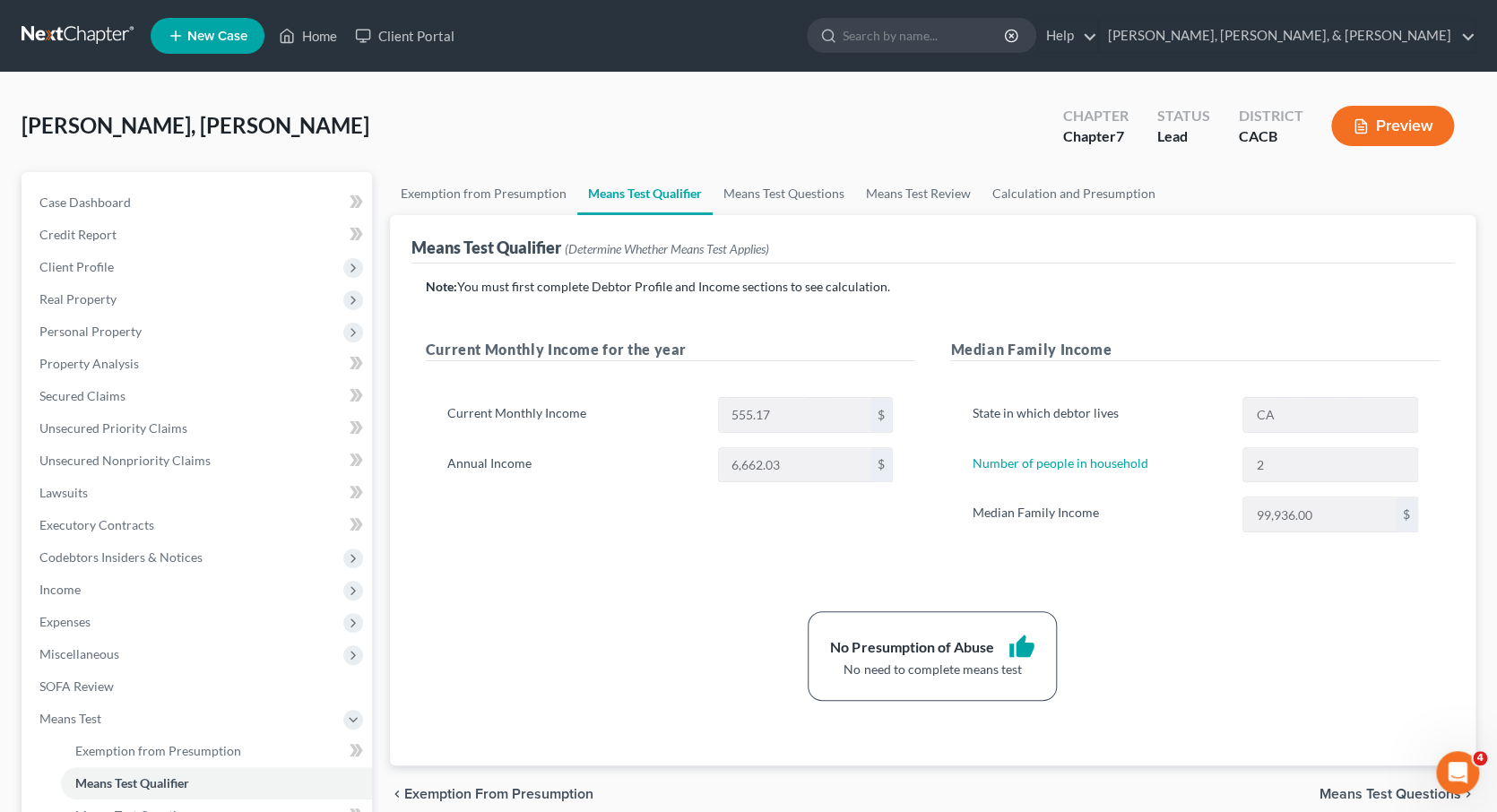
click at [1344, 789] on span "Means Test Questions" at bounding box center [1391, 794] width 142 height 15
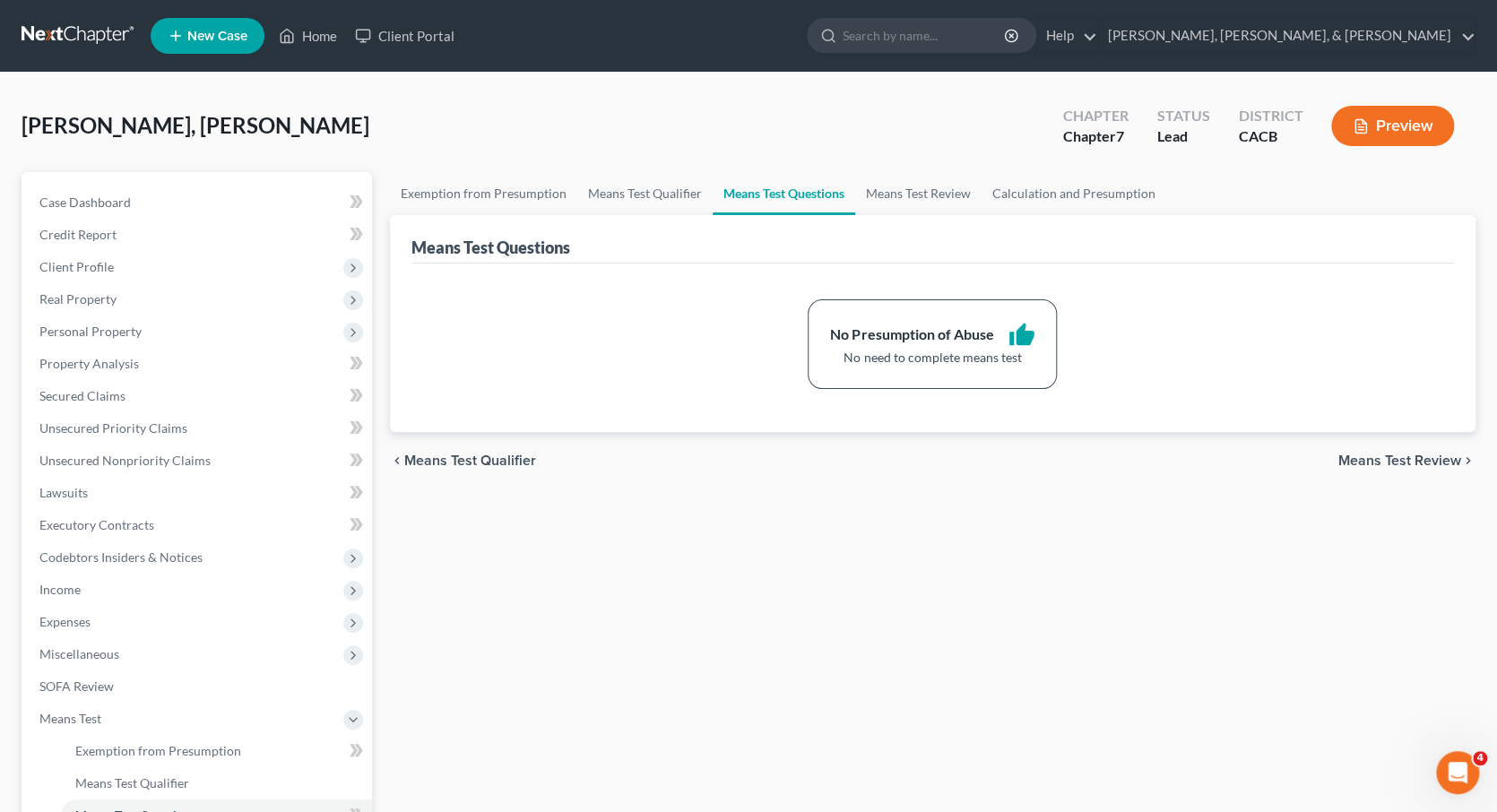
click at [1374, 459] on span "Means Test Review" at bounding box center [1400, 461] width 123 height 15
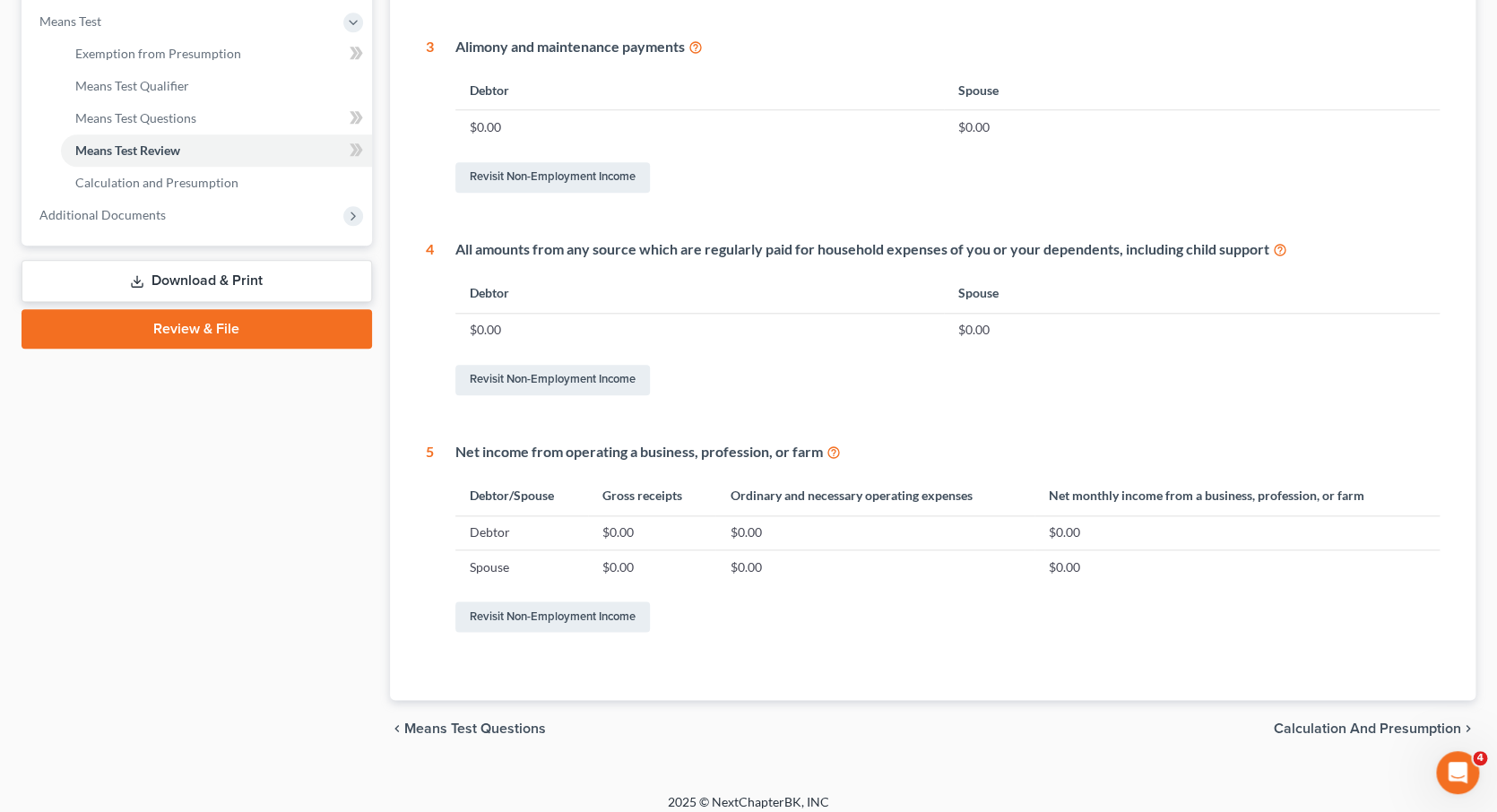
scroll to position [696, 0]
click at [1350, 723] on span "Calculation and Presumption" at bounding box center [1367, 730] width 187 height 15
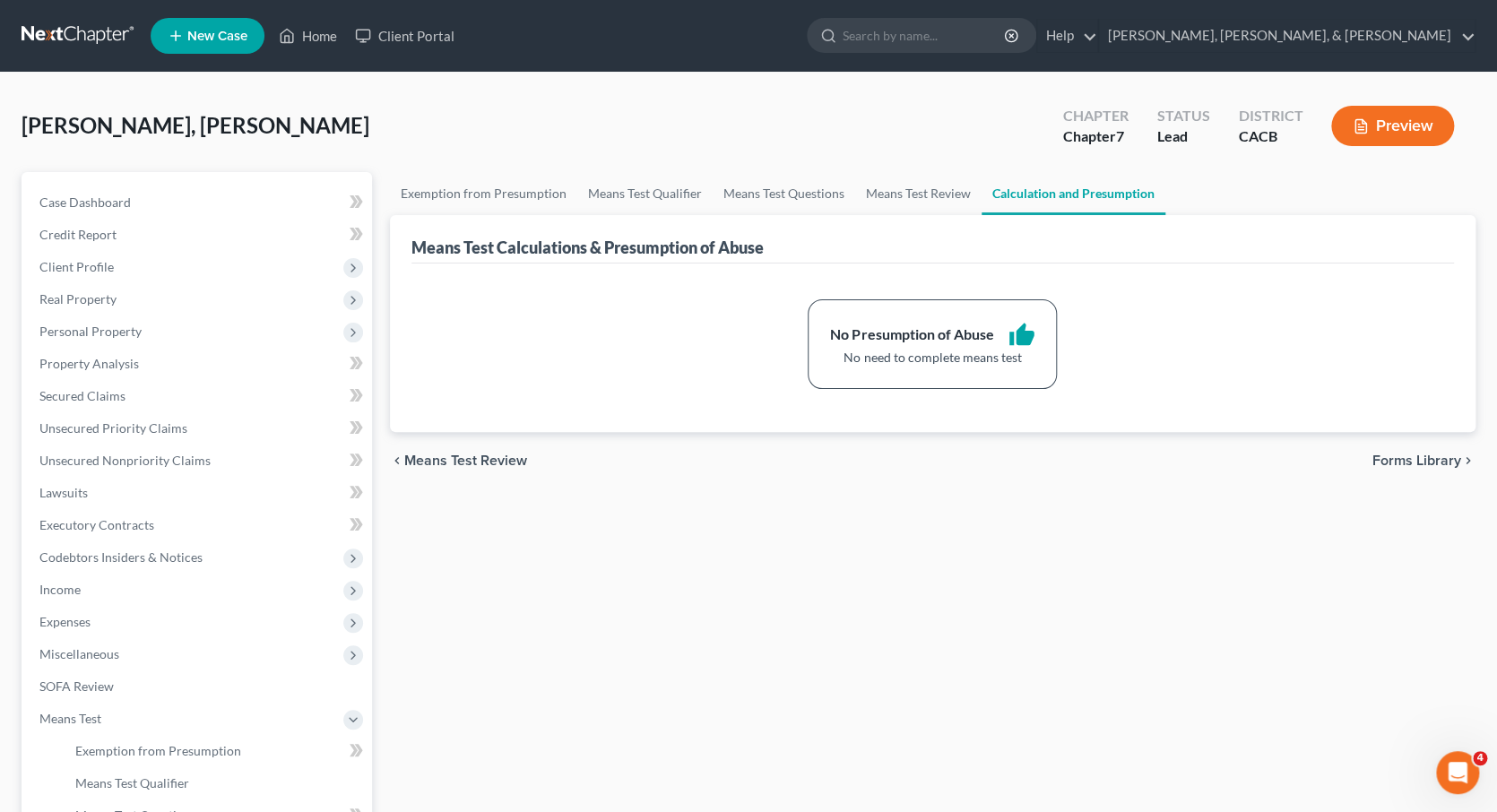
click at [1044, 568] on div "Exemption from Presumption Means Test Qualifier Means Test Questions Means Test…" at bounding box center [933, 609] width 1104 height 874
click at [1403, 121] on button "Preview" at bounding box center [1393, 125] width 123 height 40
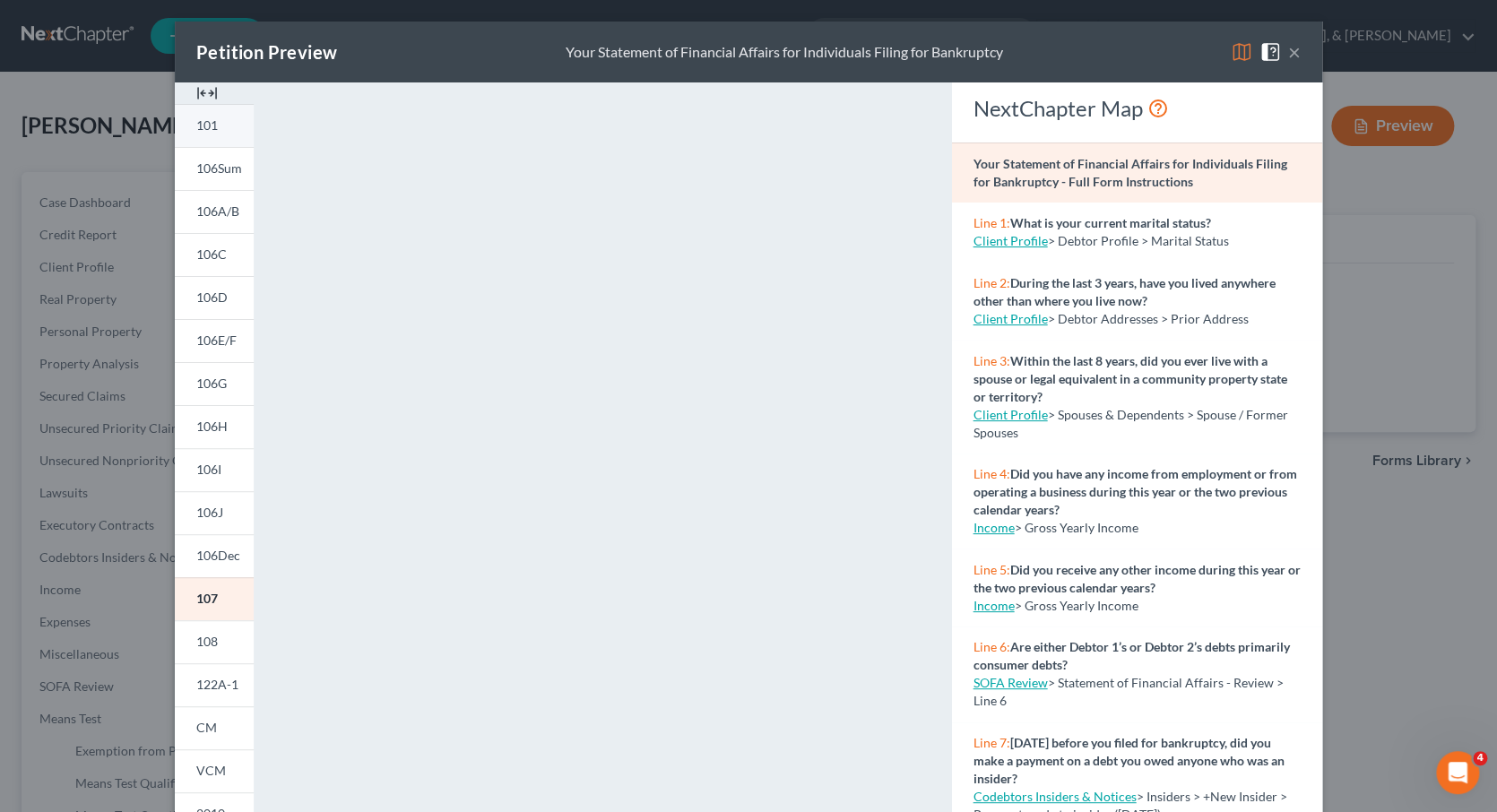
click at [218, 126] on link "101" at bounding box center [215, 126] width 79 height 43
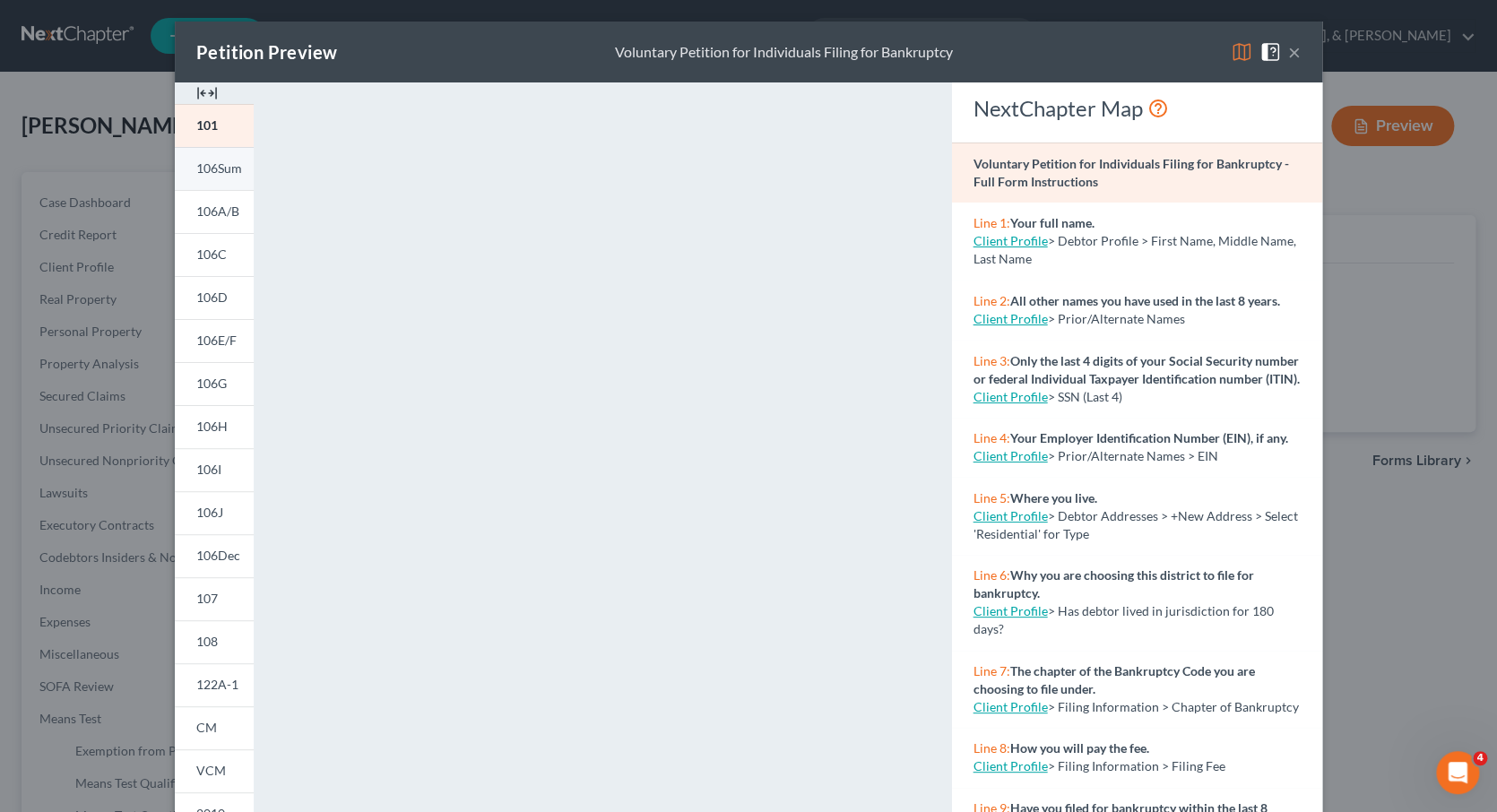
click at [217, 174] on span "106Sum" at bounding box center [218, 167] width 45 height 15
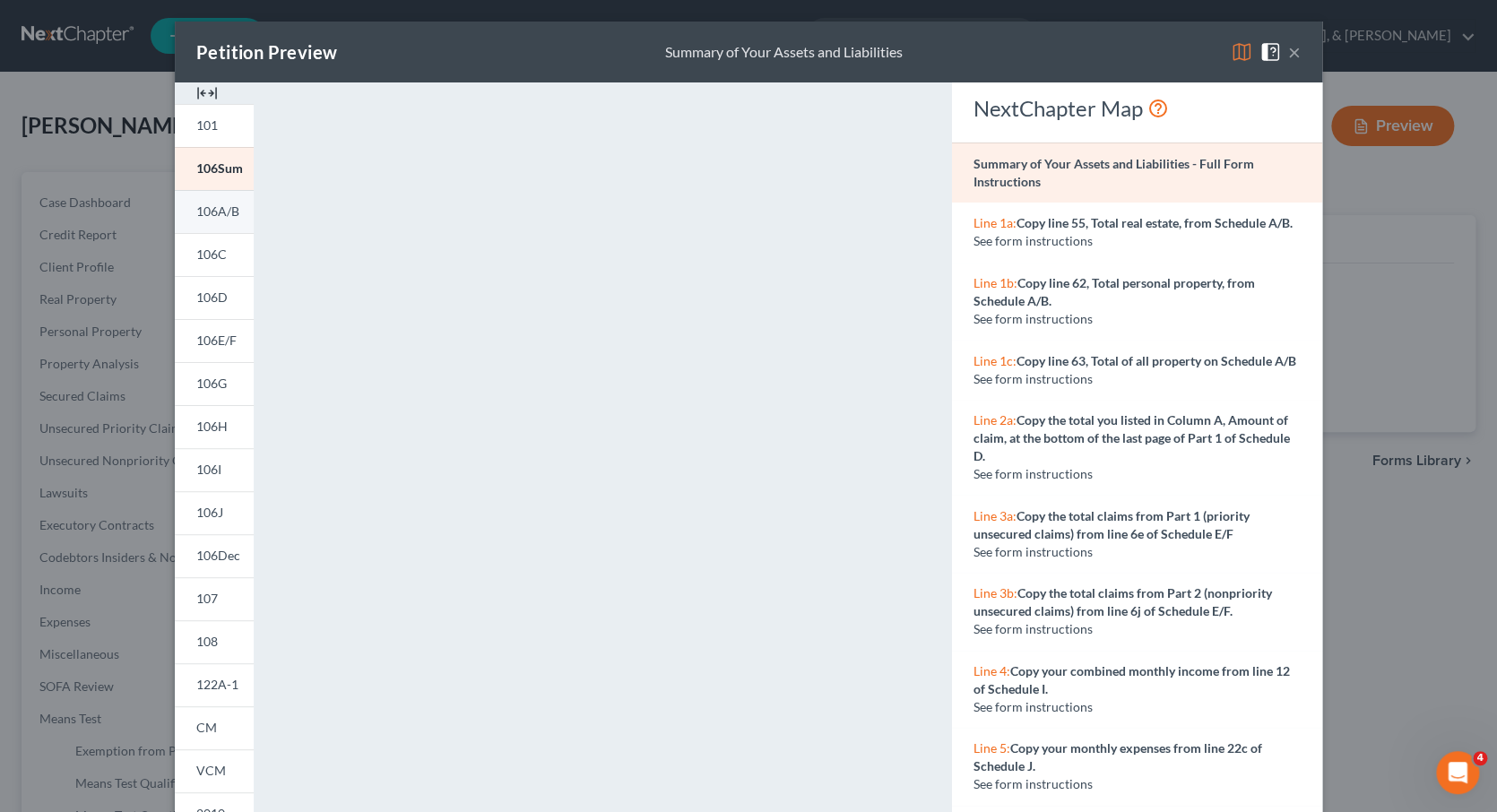
click at [223, 208] on span "106A/B" at bounding box center [218, 211] width 43 height 15
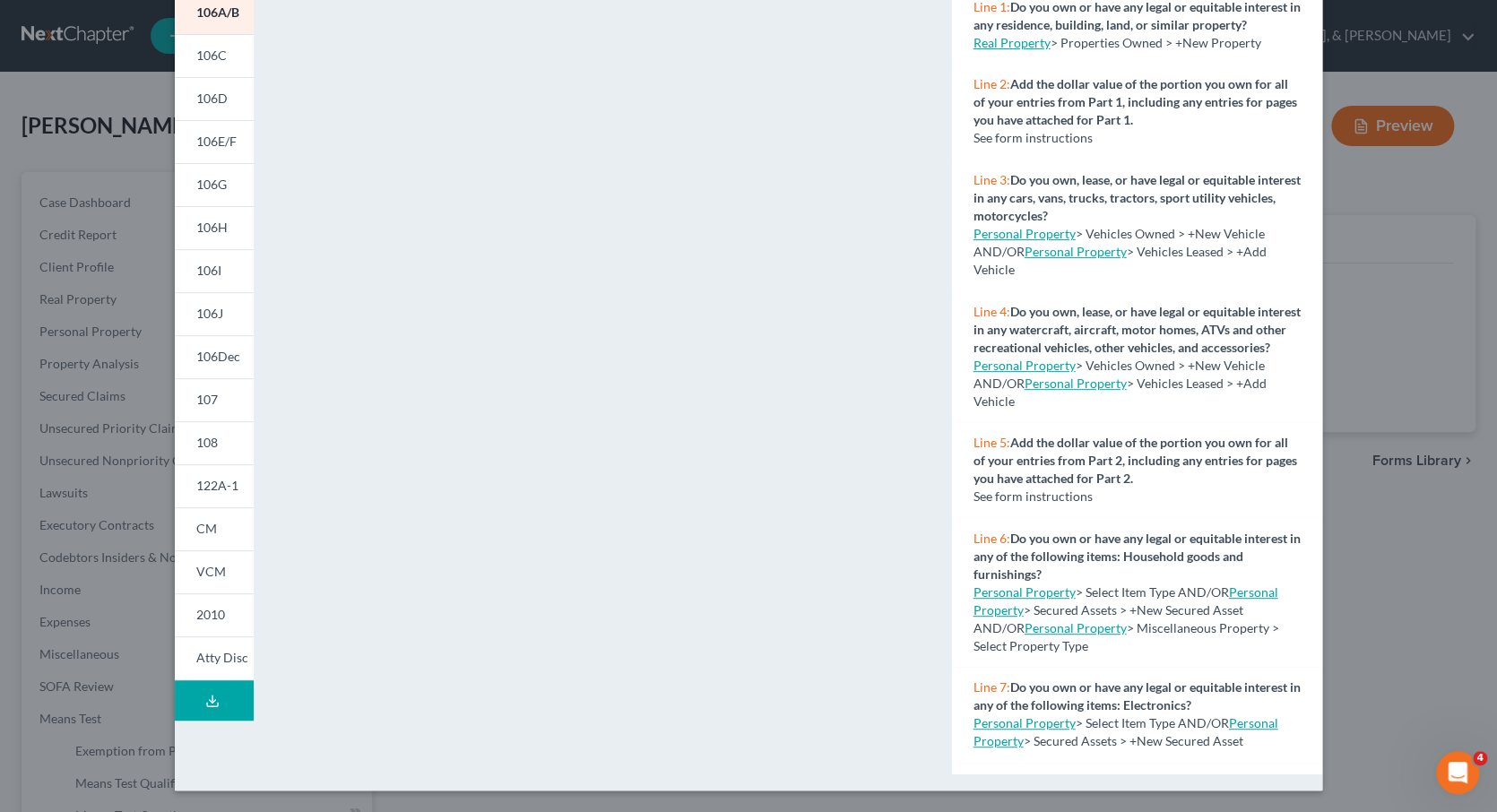
scroll to position [199, 0]
click at [222, 60] on span "106C" at bounding box center [211, 54] width 31 height 15
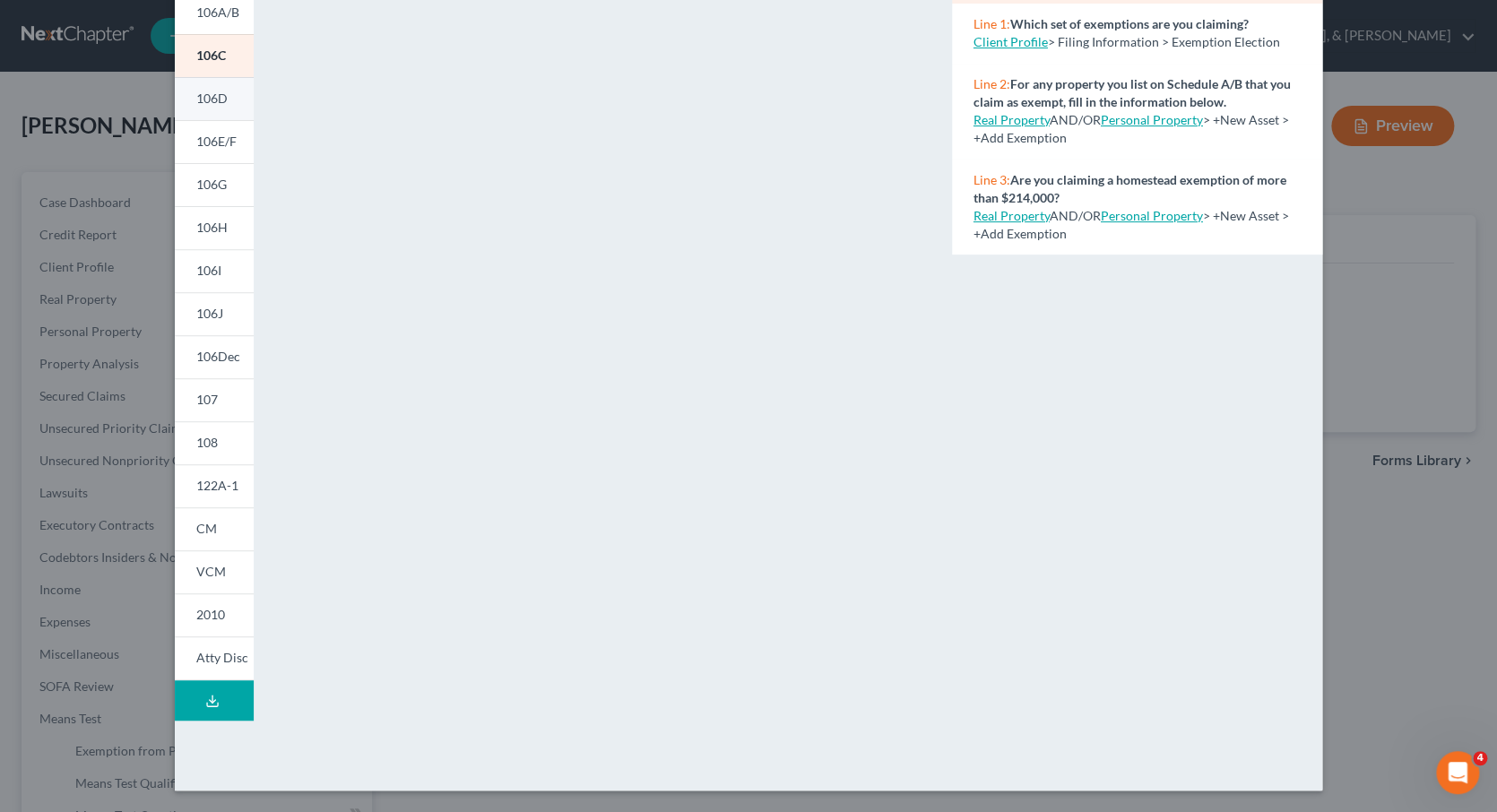
click at [238, 102] on link "106D" at bounding box center [215, 98] width 79 height 43
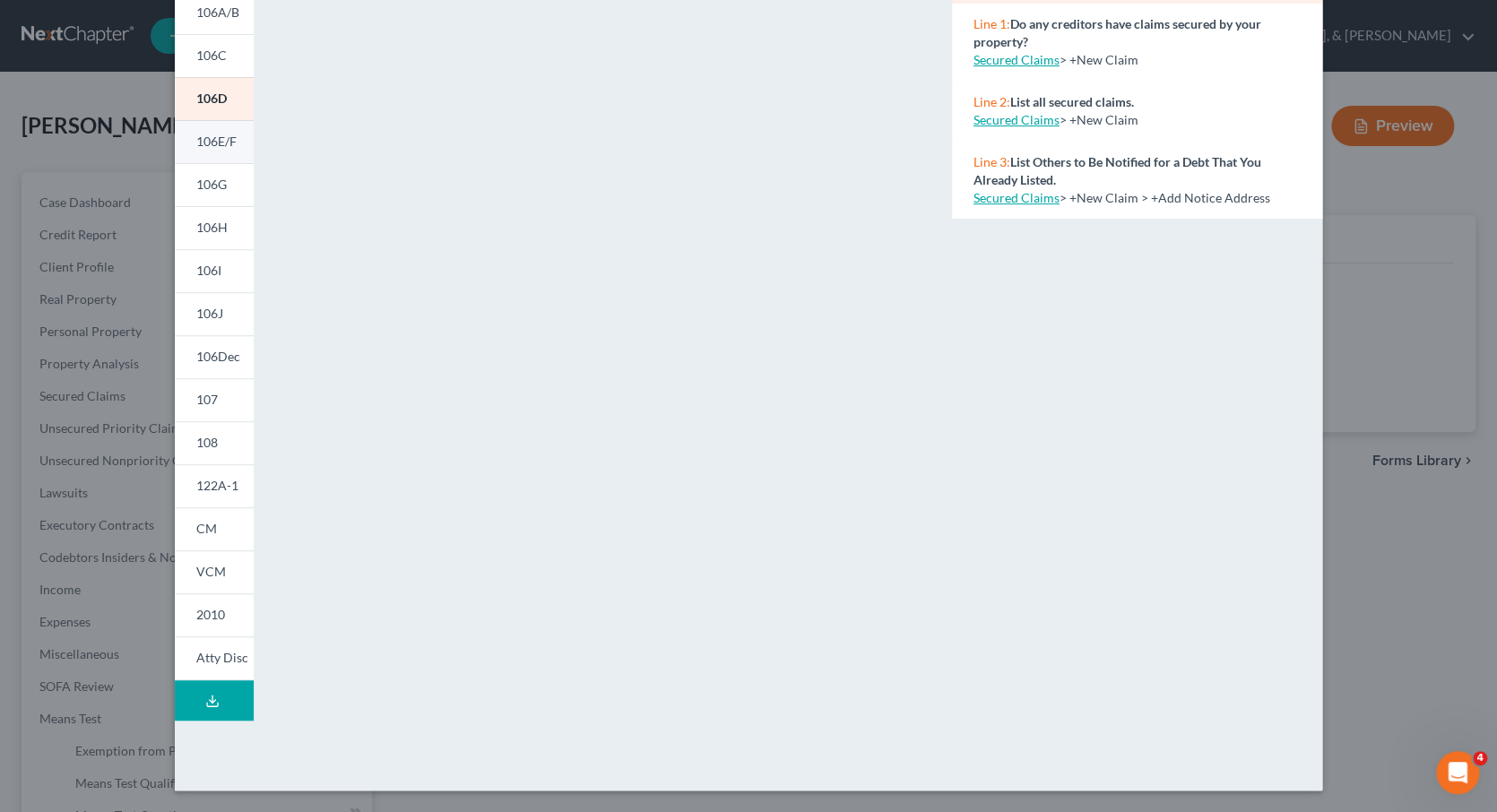
click at [234, 141] on span "106E/F" at bounding box center [216, 141] width 40 height 15
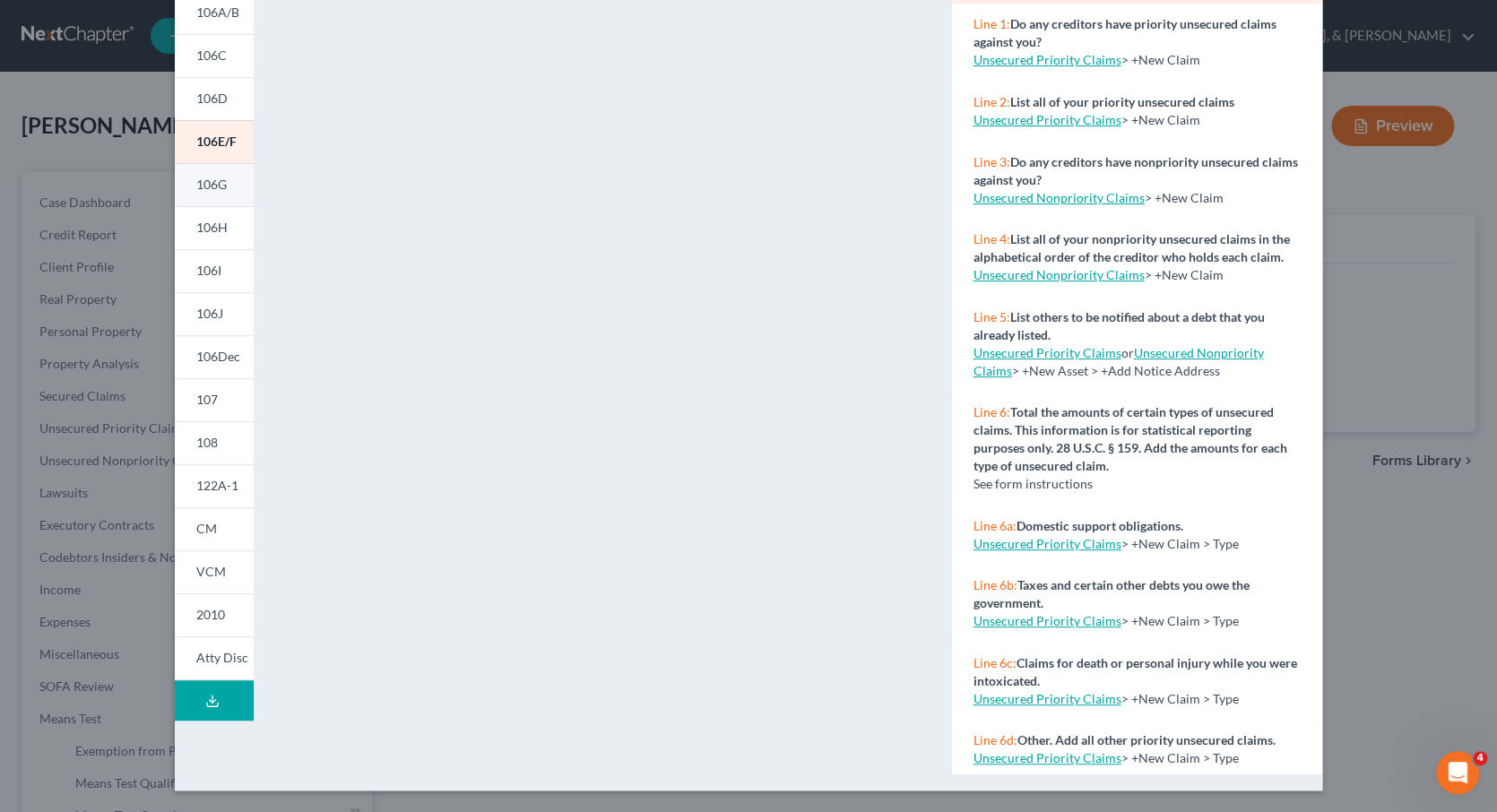
click at [224, 186] on span "106G" at bounding box center [211, 183] width 31 height 15
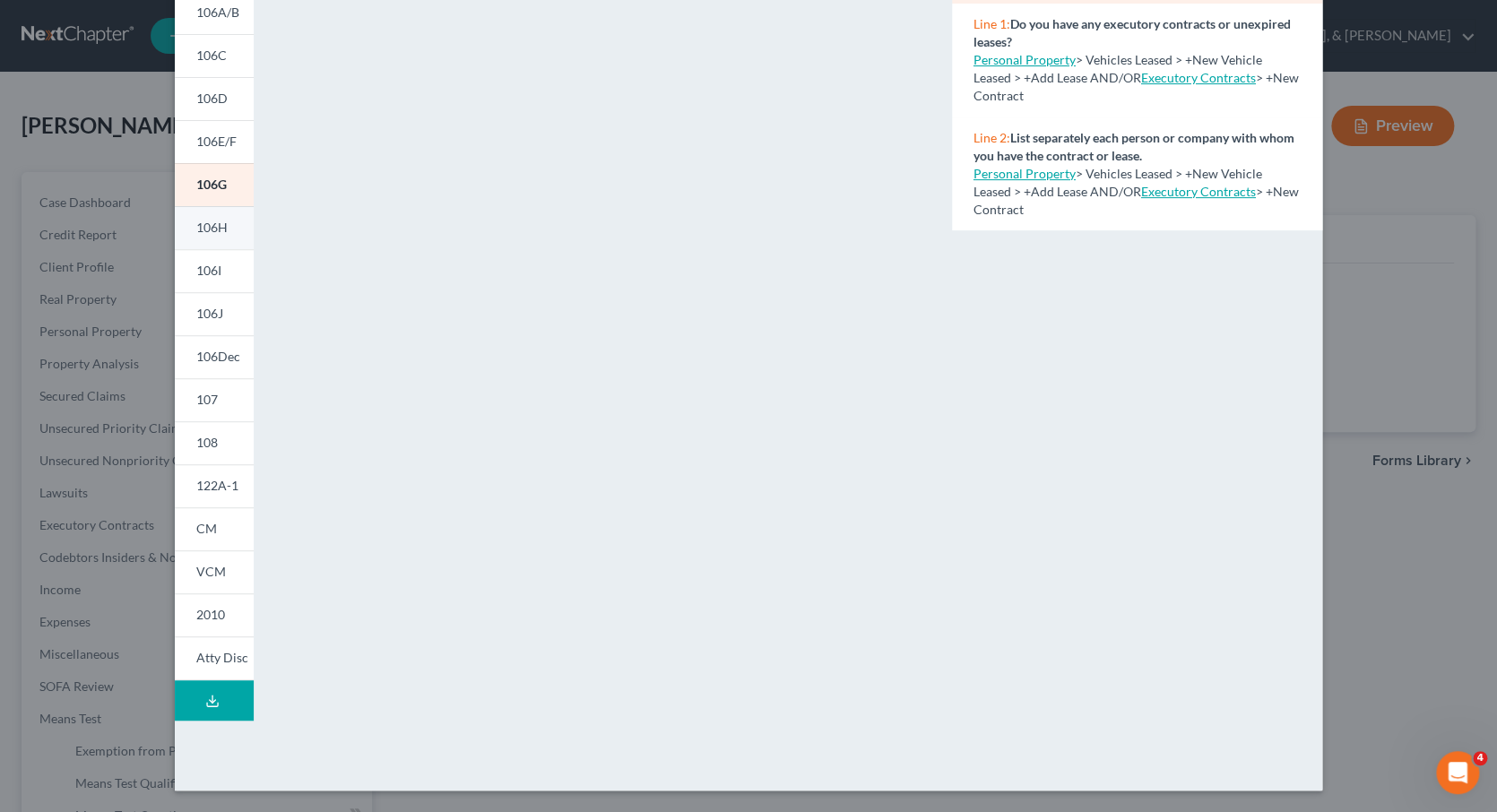
click at [220, 222] on span "106H" at bounding box center [212, 226] width 31 height 15
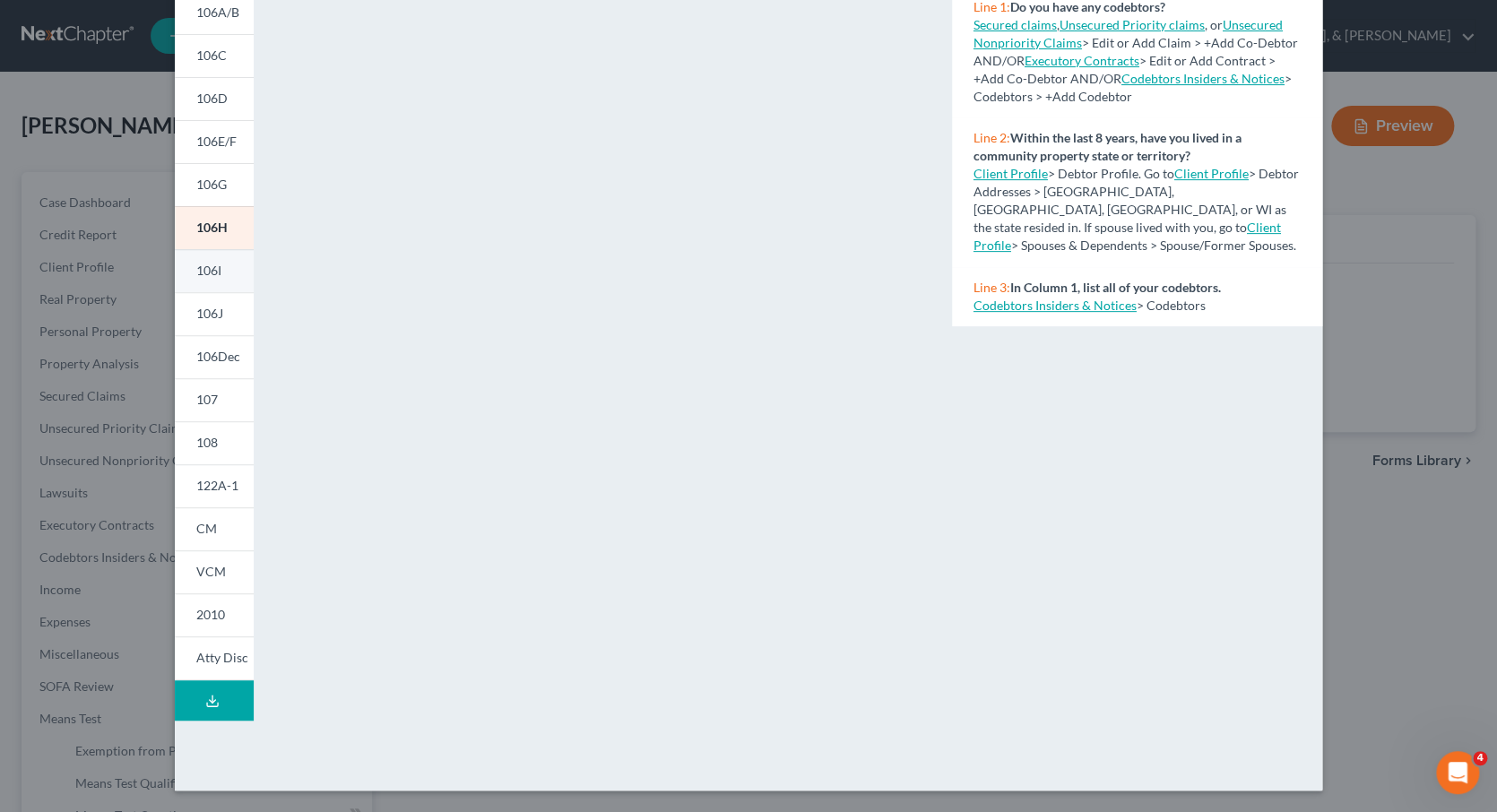
click at [226, 269] on link "106I" at bounding box center [215, 271] width 79 height 43
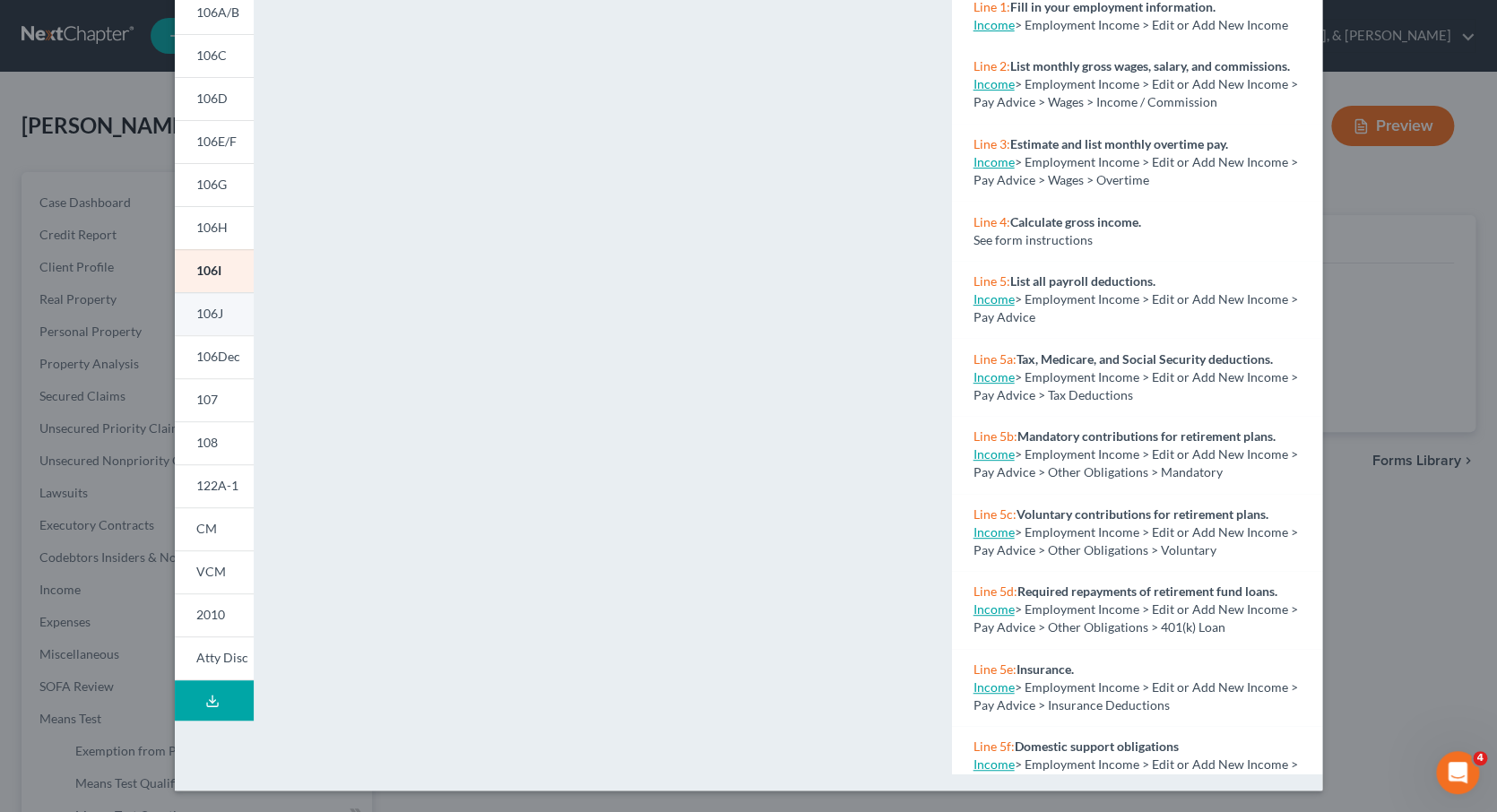
click at [226, 319] on link "106J" at bounding box center [215, 314] width 79 height 43
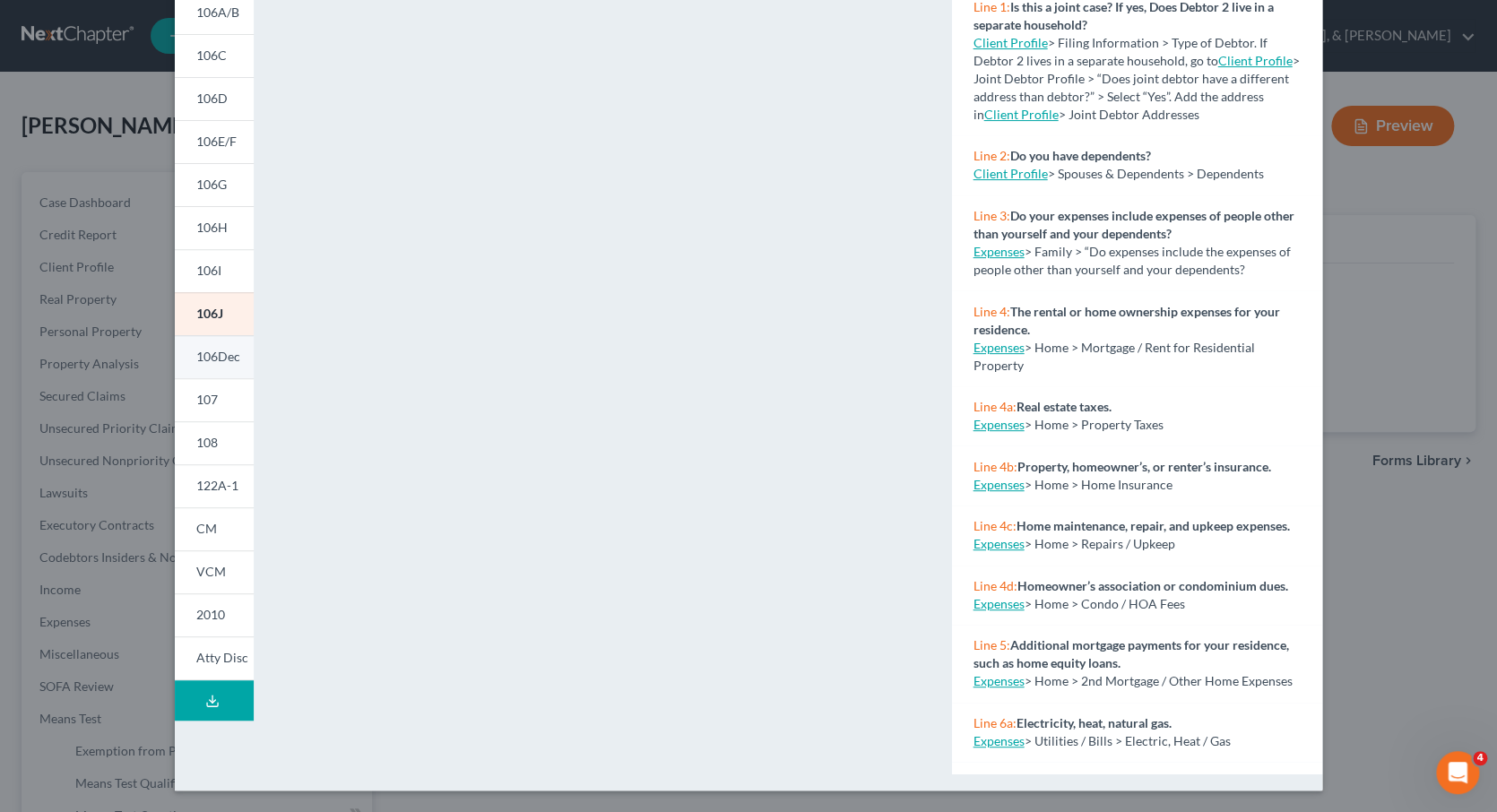
click at [225, 354] on span "106Dec" at bounding box center [218, 355] width 44 height 15
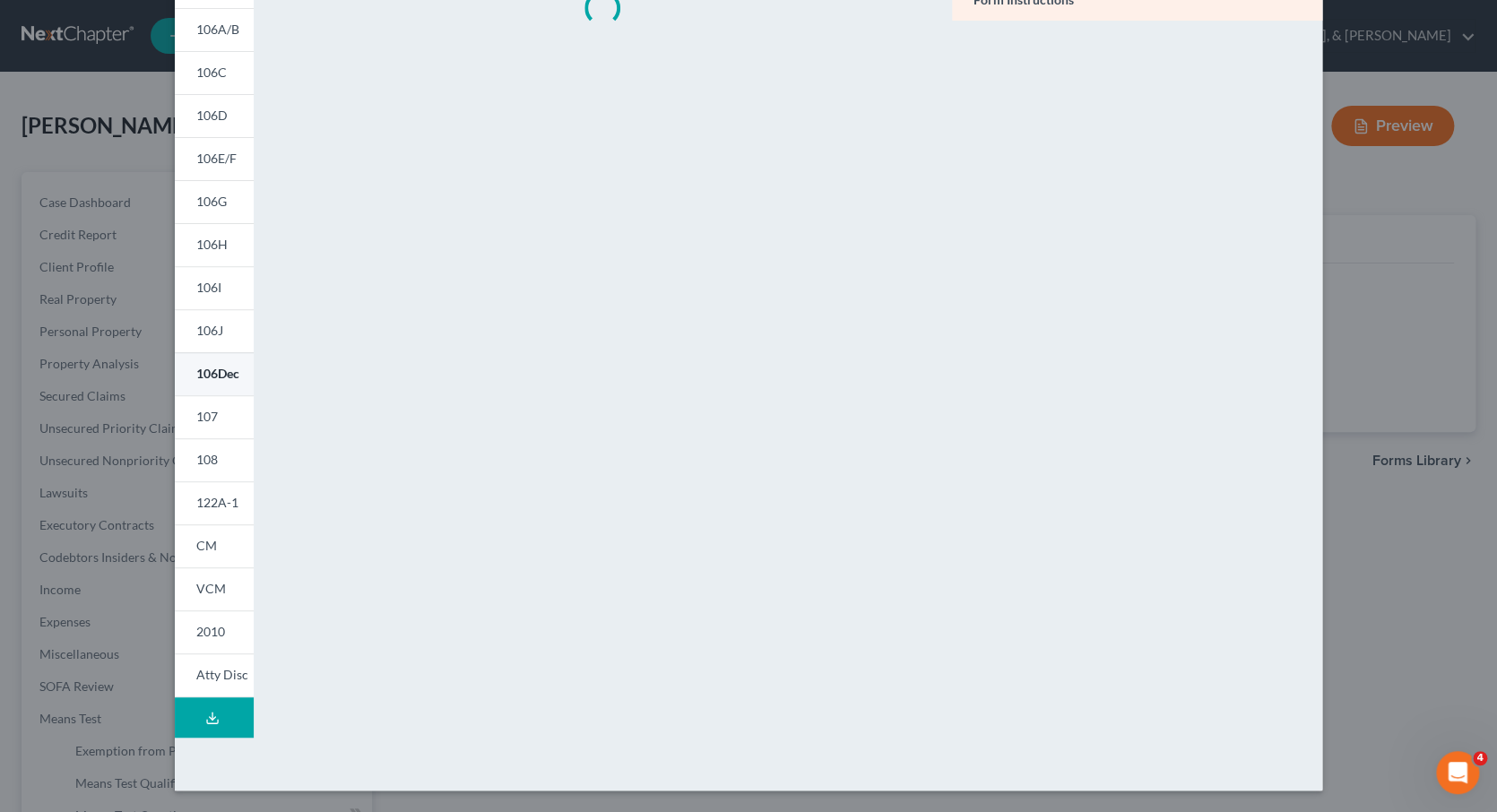
scroll to position [183, 0]
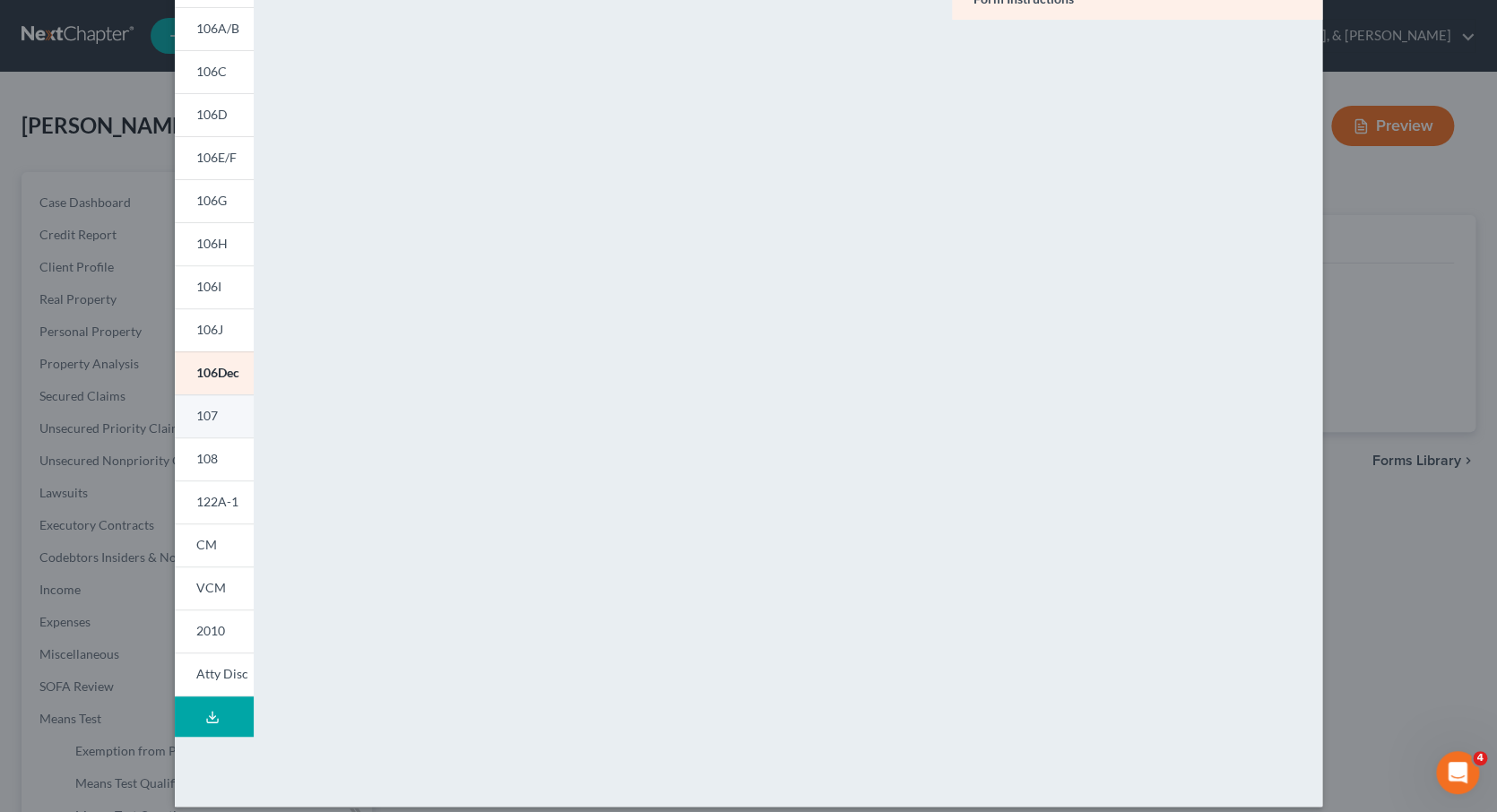
click at [221, 417] on link "107" at bounding box center [215, 416] width 79 height 43
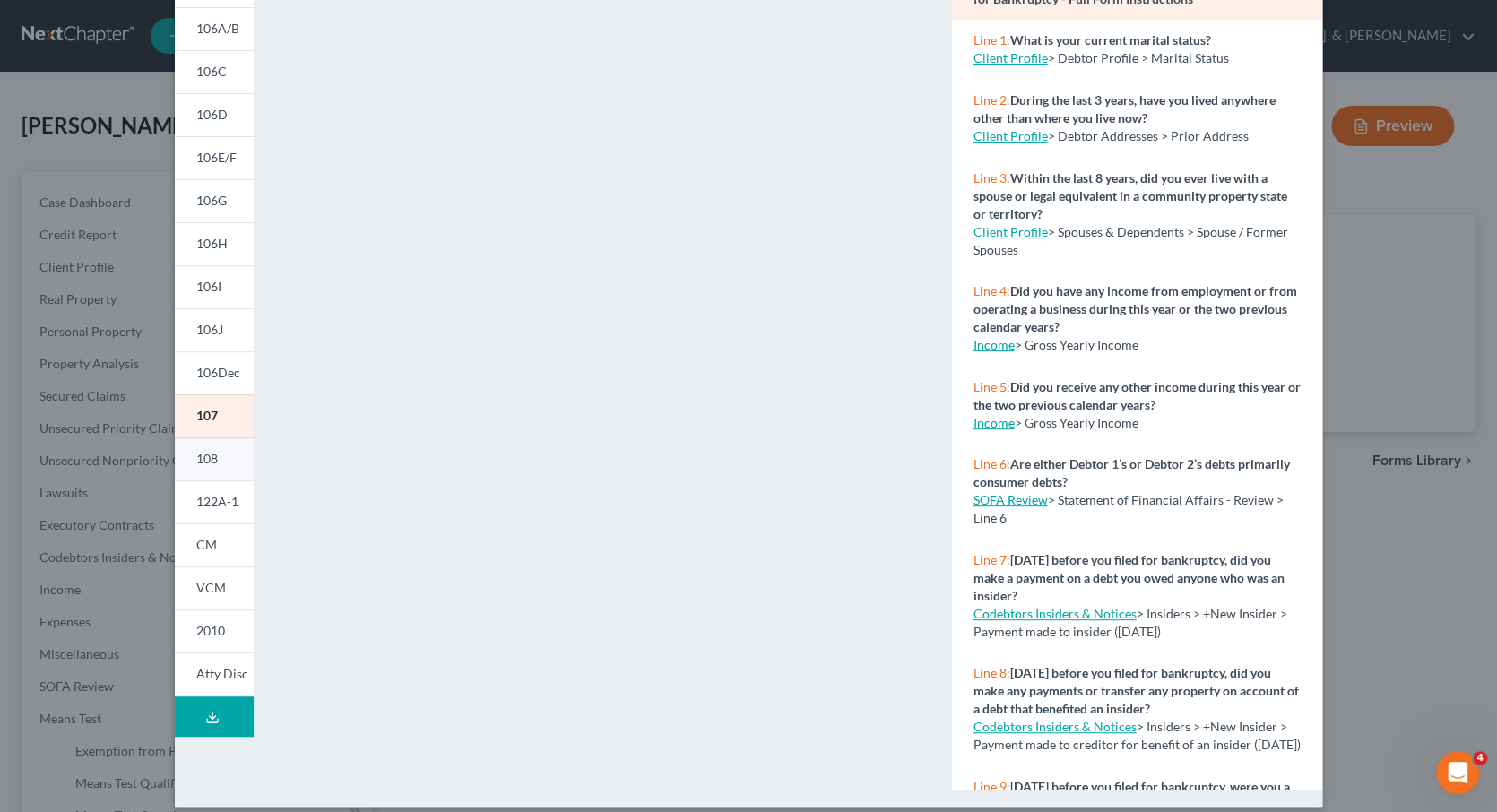
click at [217, 461] on span "108" at bounding box center [207, 458] width 22 height 15
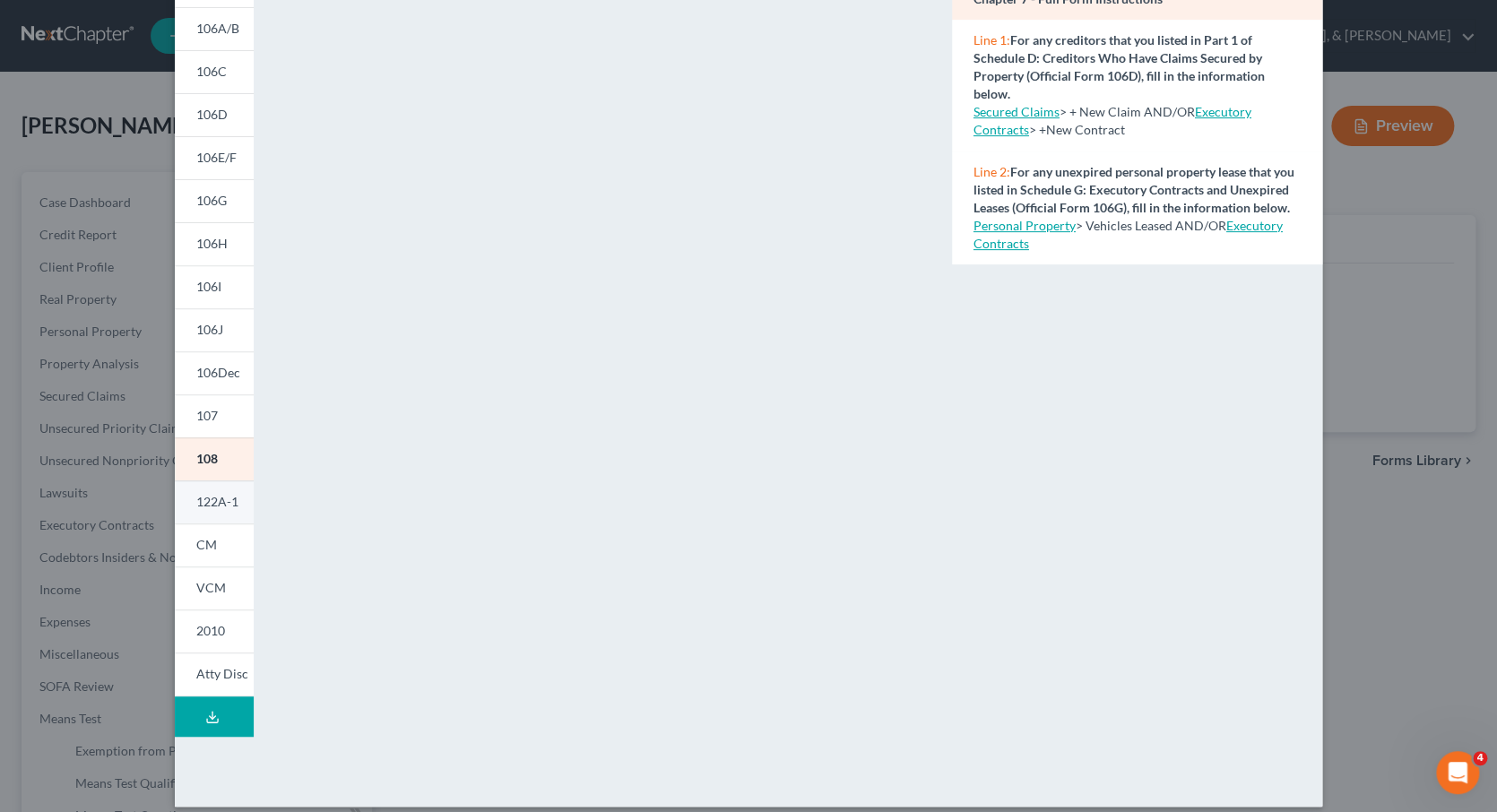
click at [220, 502] on span "122A-1" at bounding box center [217, 501] width 42 height 15
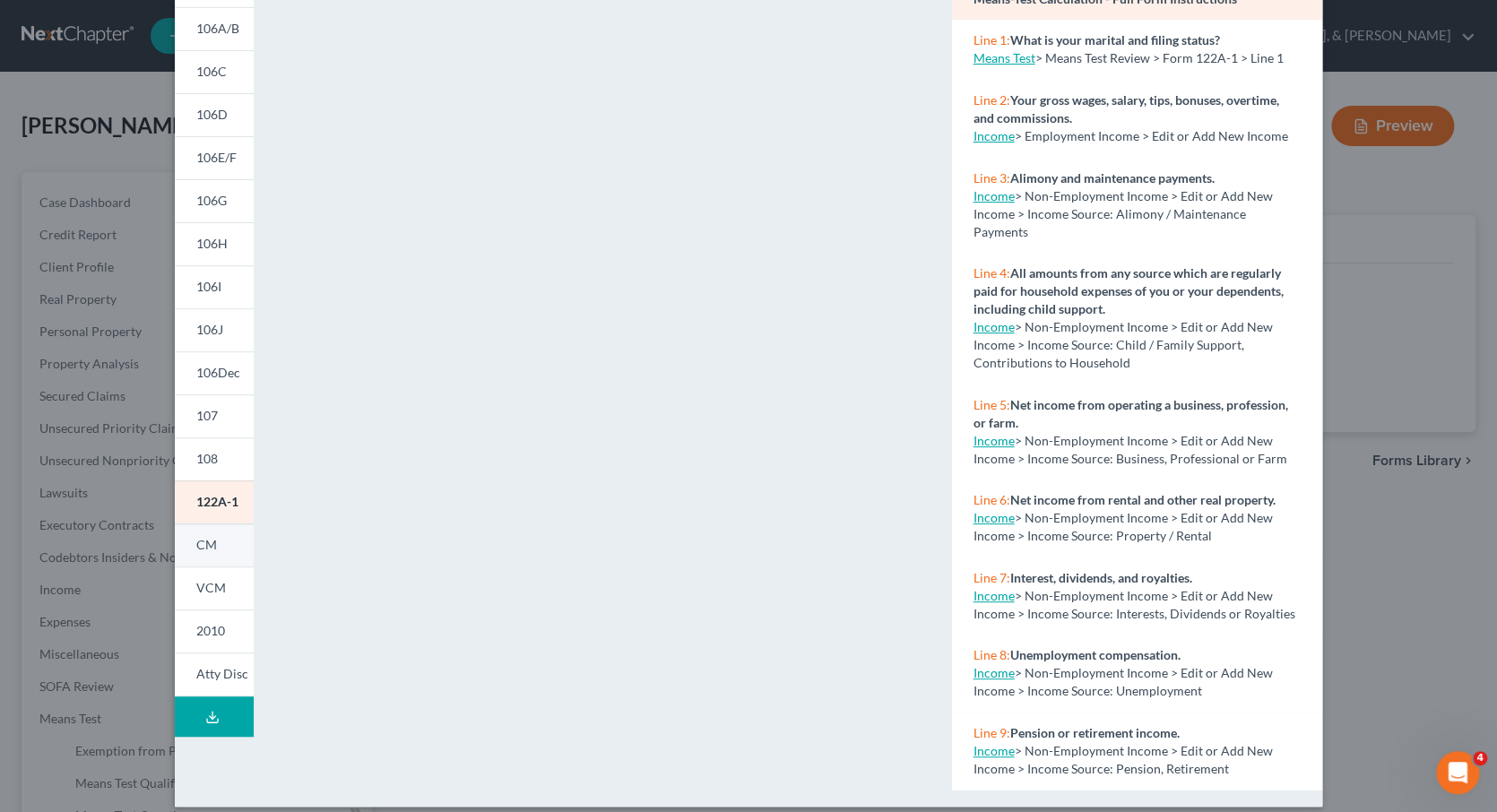
click at [218, 538] on link "CM" at bounding box center [215, 545] width 79 height 43
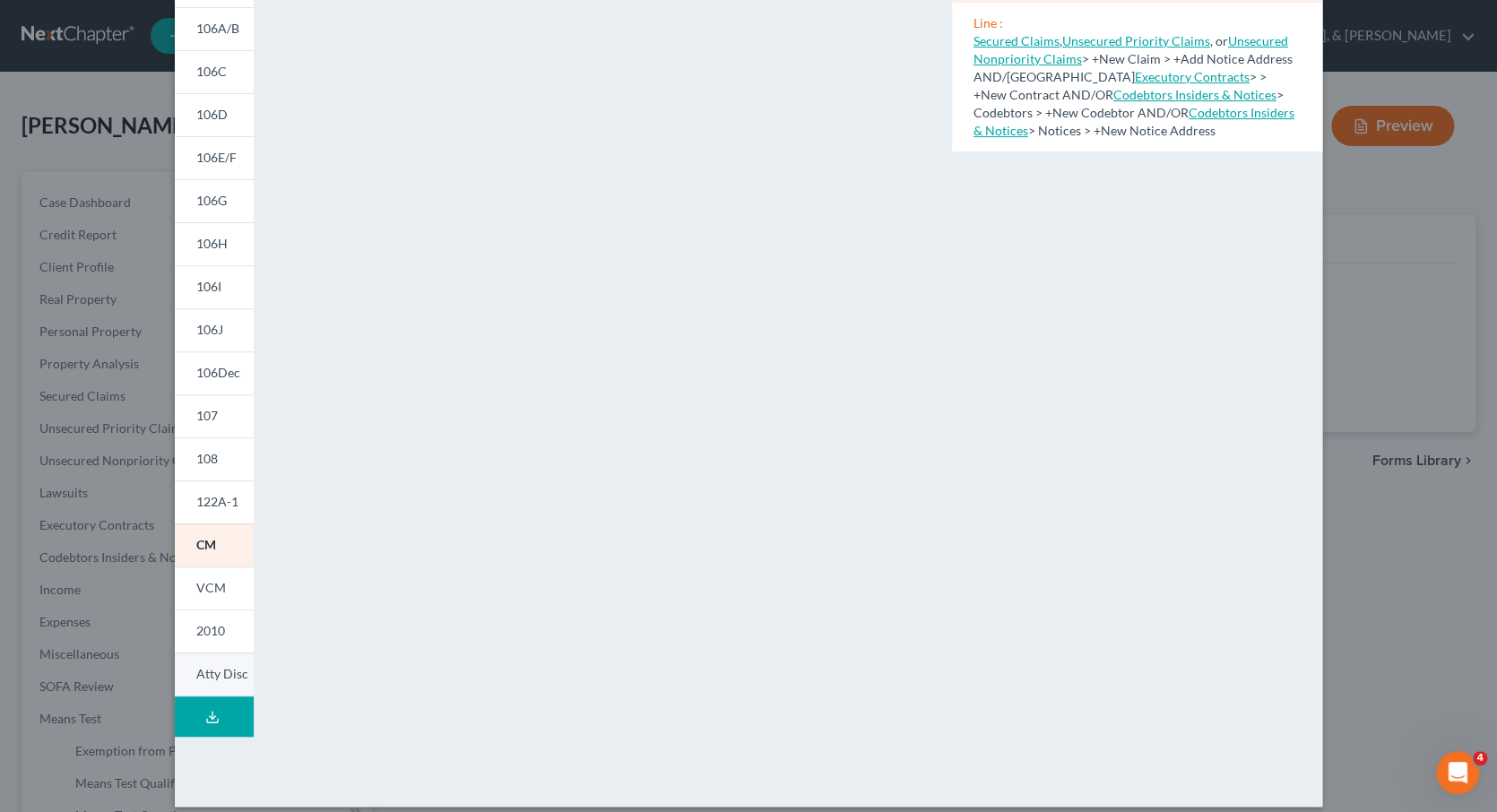
click at [218, 668] on span "Atty Disc" at bounding box center [221, 673] width 52 height 15
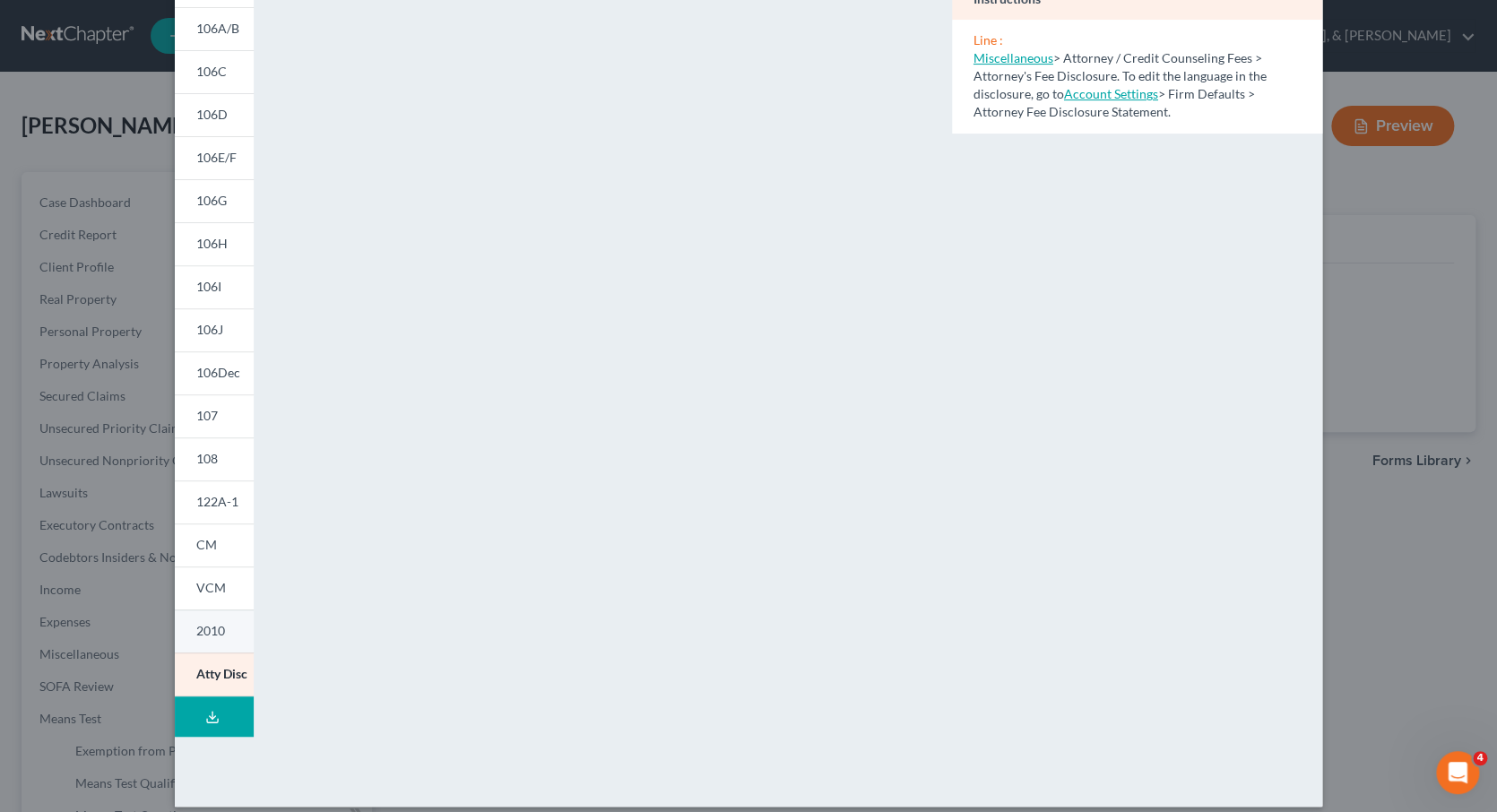
click at [226, 631] on link "2010" at bounding box center [215, 631] width 79 height 43
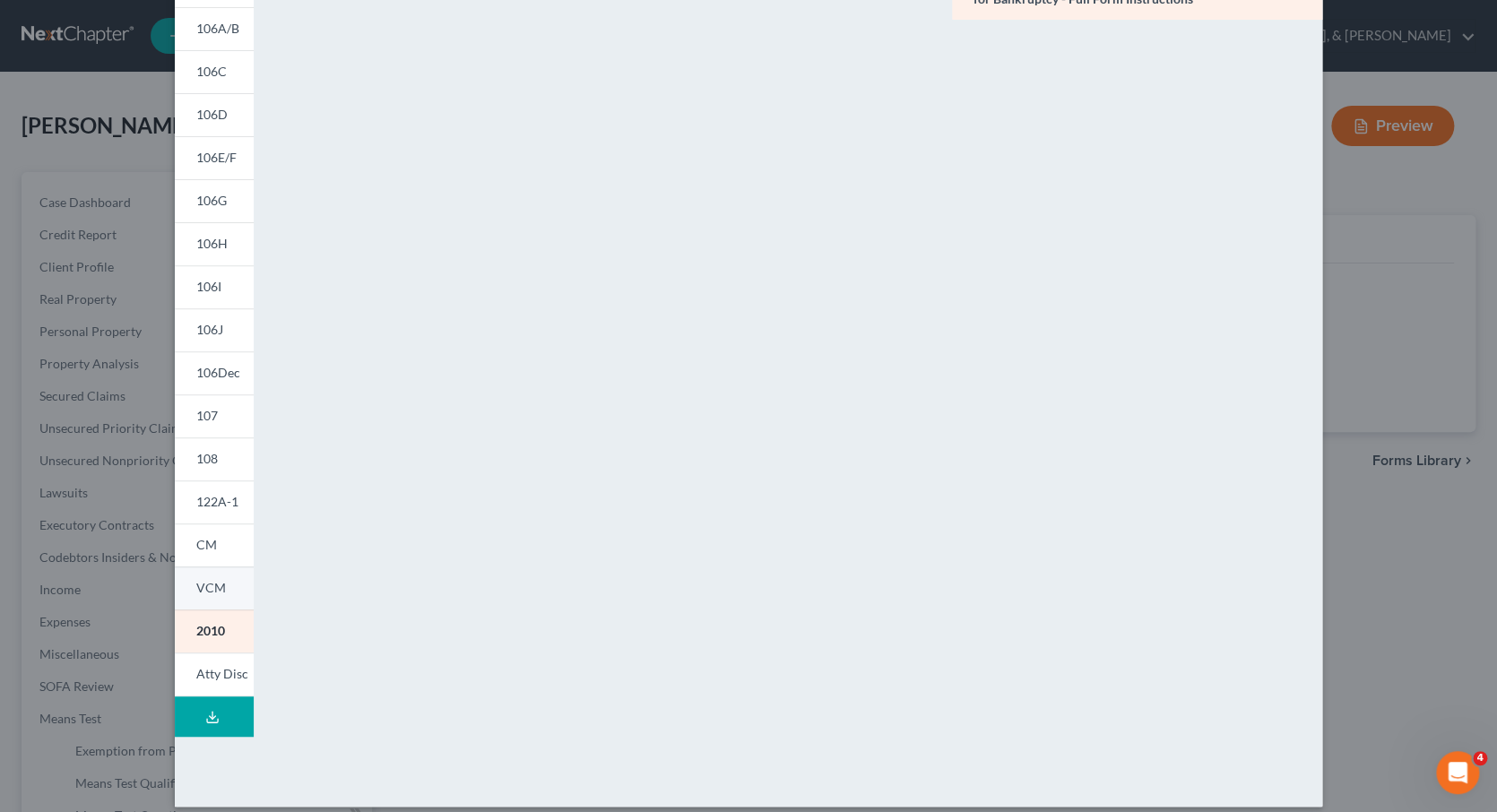
click at [220, 586] on span "VCM" at bounding box center [211, 587] width 30 height 15
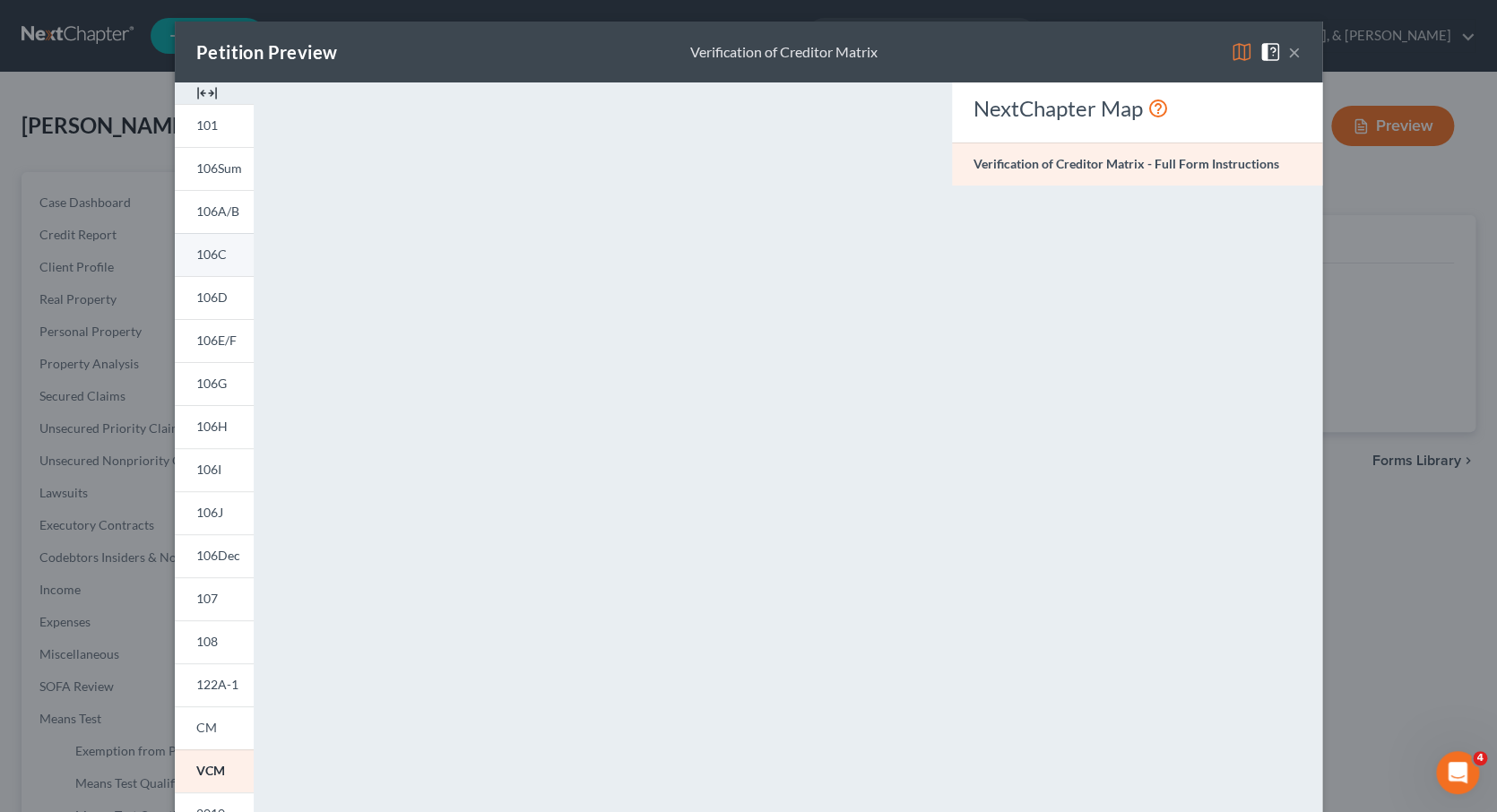
scroll to position [0, 0]
click at [1290, 51] on button "×" at bounding box center [1294, 52] width 13 height 22
